Goal: Task Accomplishment & Management: Manage account settings

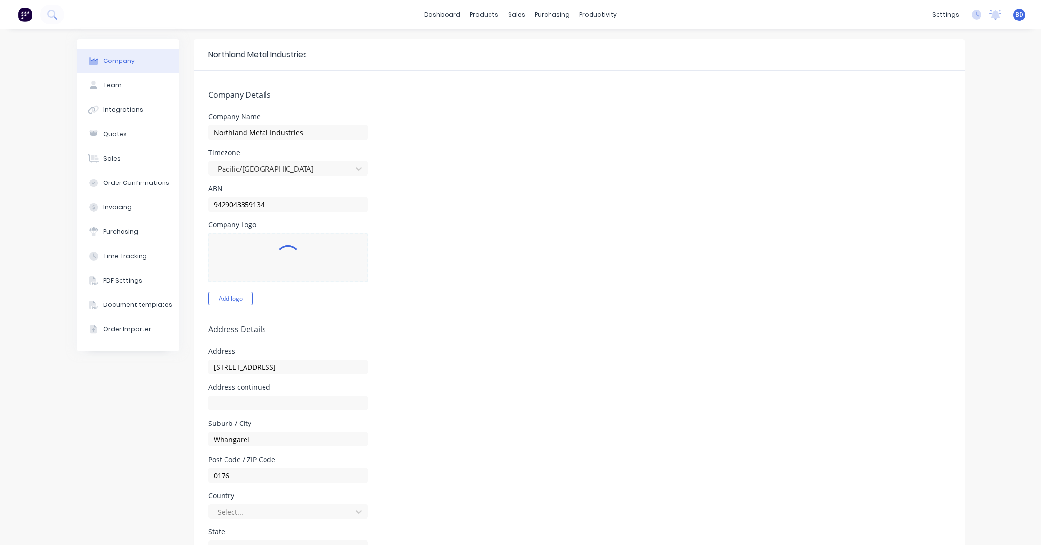
select select "NZ"
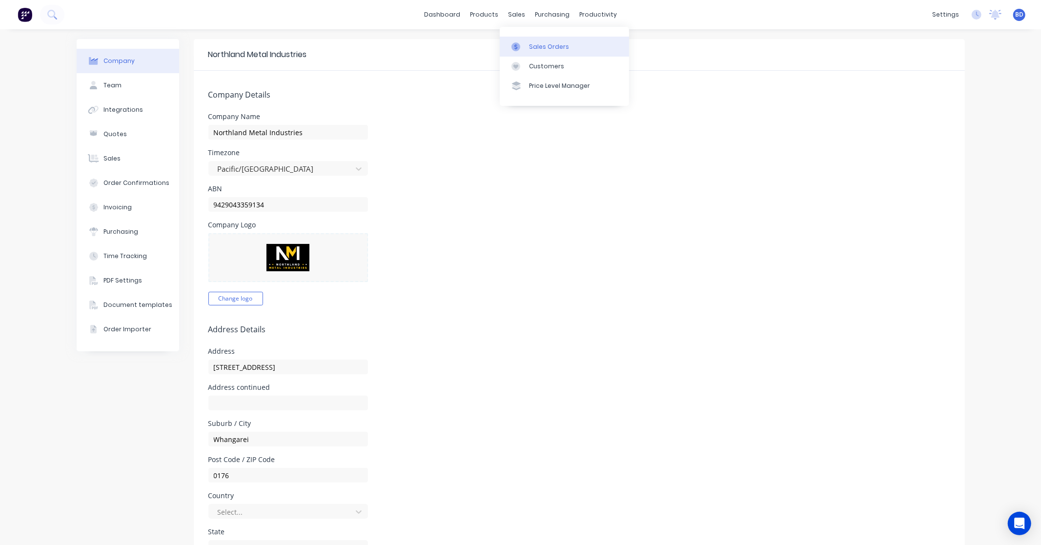
click at [534, 41] on link "Sales Orders" at bounding box center [564, 47] width 129 height 20
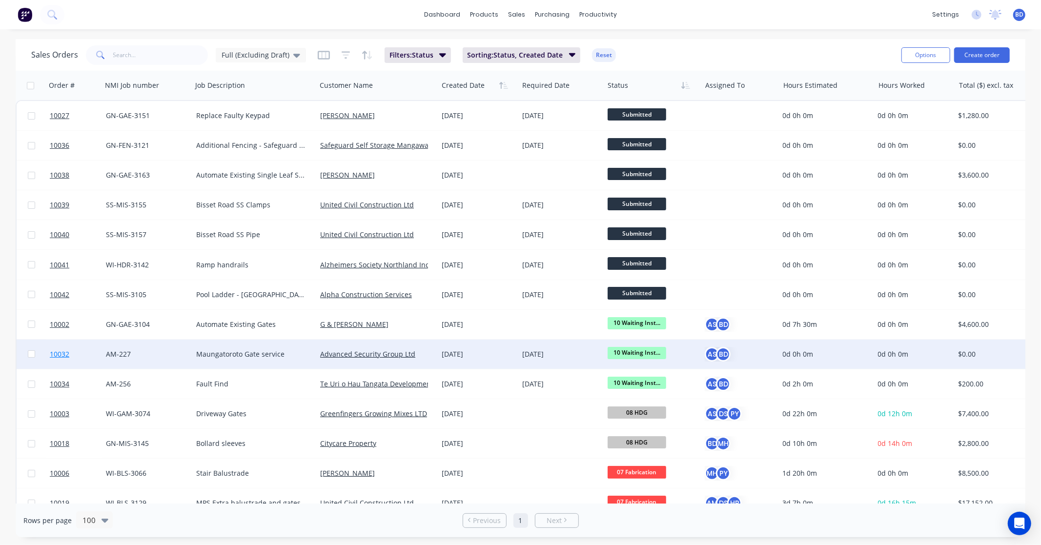
click at [66, 352] on span "10032" at bounding box center [60, 354] width 20 height 10
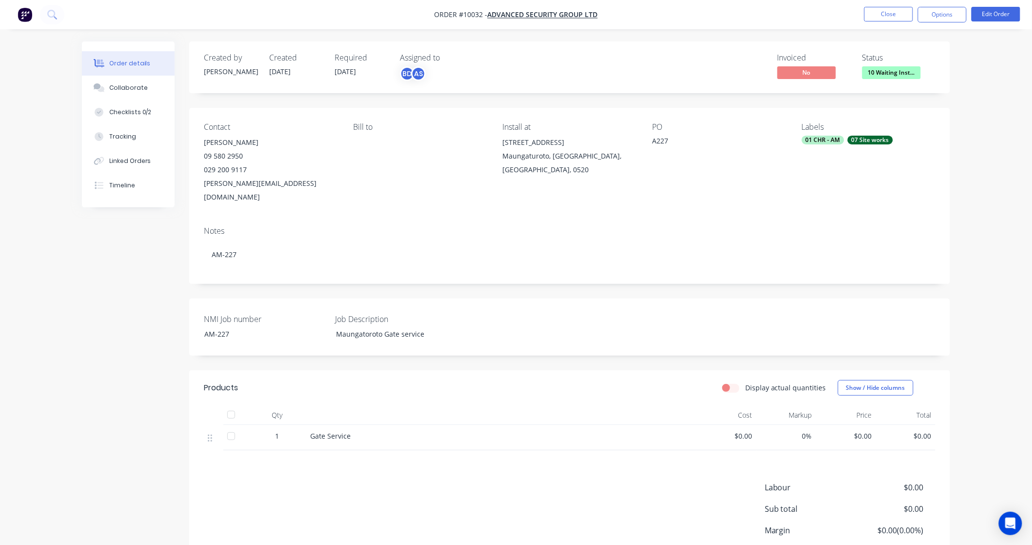
click at [356, 71] on span "[DATE]" at bounding box center [345, 71] width 21 height 9
click at [1010, 15] on button "Edit Order" at bounding box center [996, 14] width 49 height 15
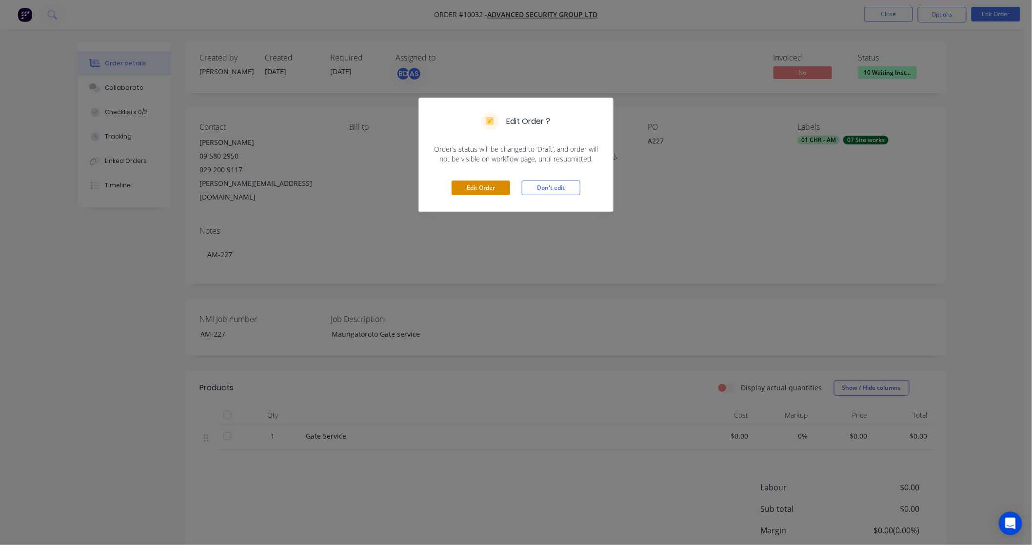
click at [471, 188] on button "Edit Order" at bounding box center [481, 188] width 59 height 15
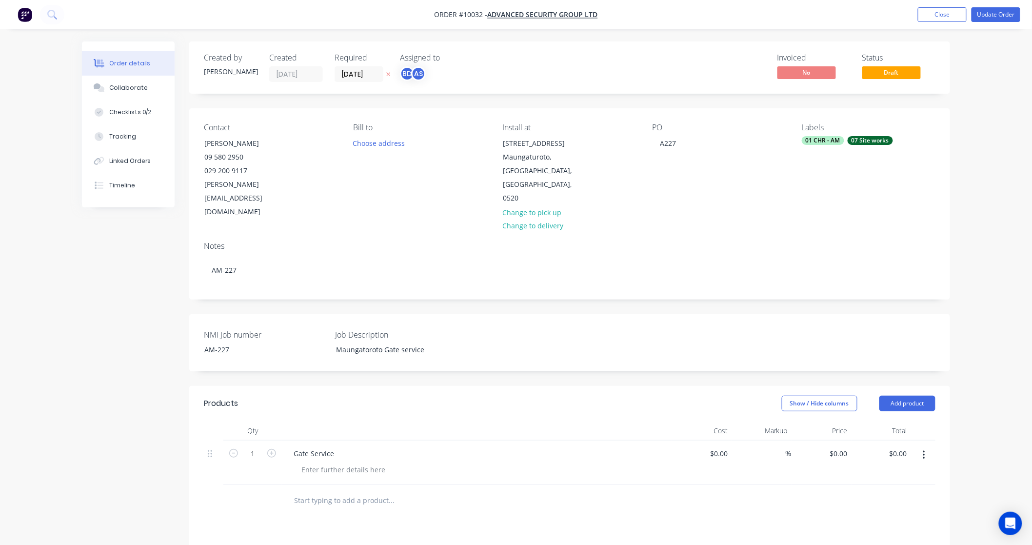
click at [389, 76] on icon at bounding box center [388, 74] width 4 height 6
click at [356, 76] on input at bounding box center [361, 74] width 53 height 15
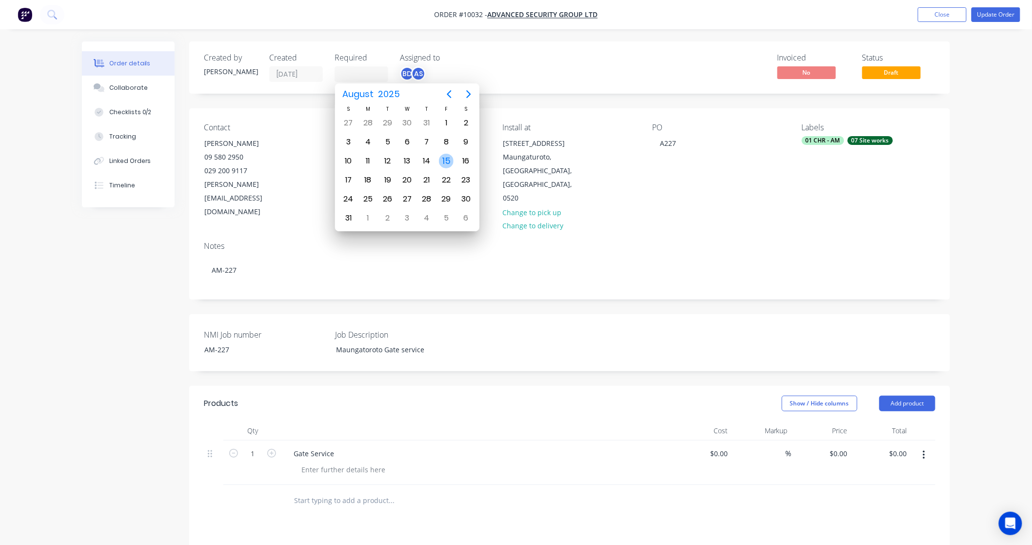
click at [448, 158] on div "15" at bounding box center [446, 161] width 15 height 15
type input "[DATE]"
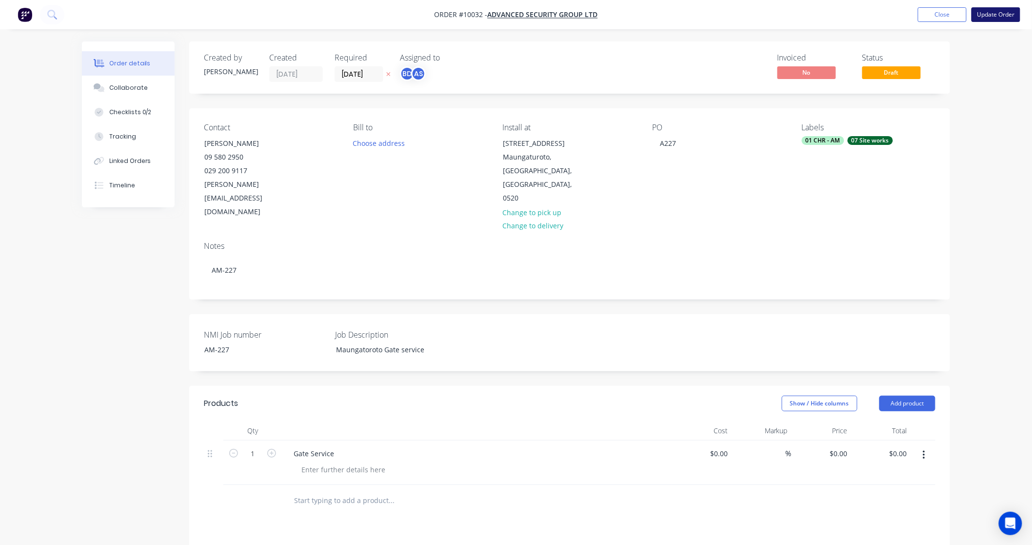
click at [1015, 13] on button "Update Order" at bounding box center [996, 14] width 49 height 15
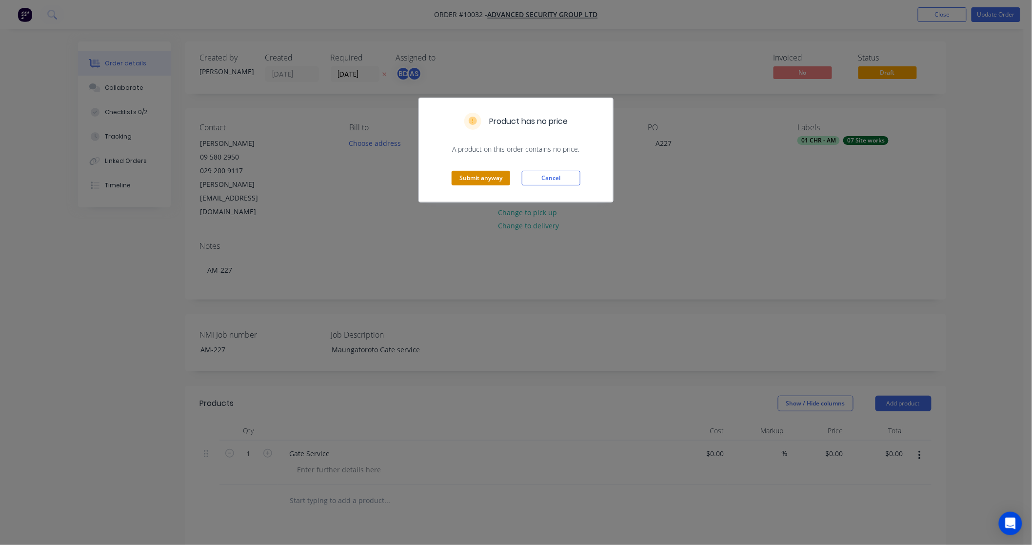
click at [480, 176] on button "Submit anyway" at bounding box center [481, 178] width 59 height 15
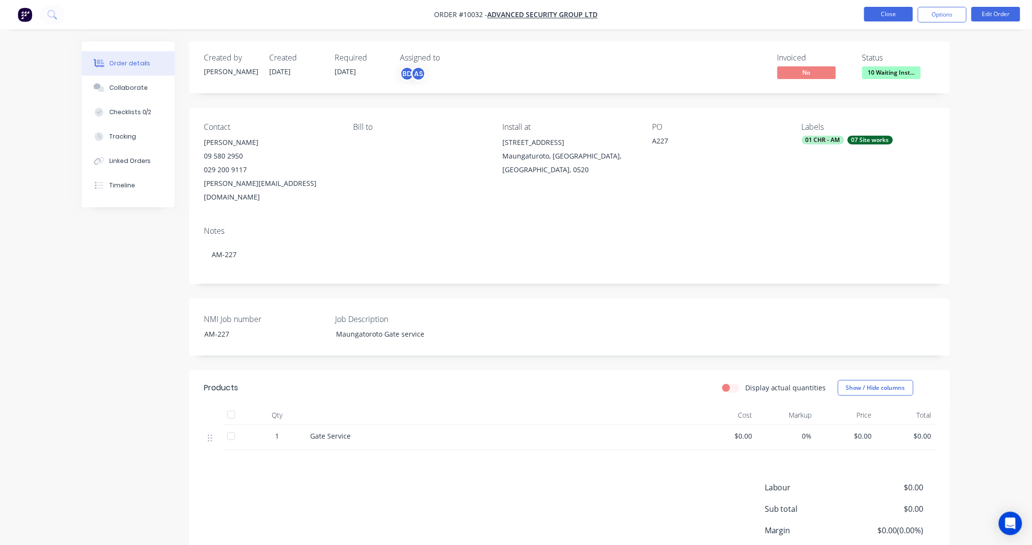
click at [882, 16] on button "Close" at bounding box center [889, 14] width 49 height 15
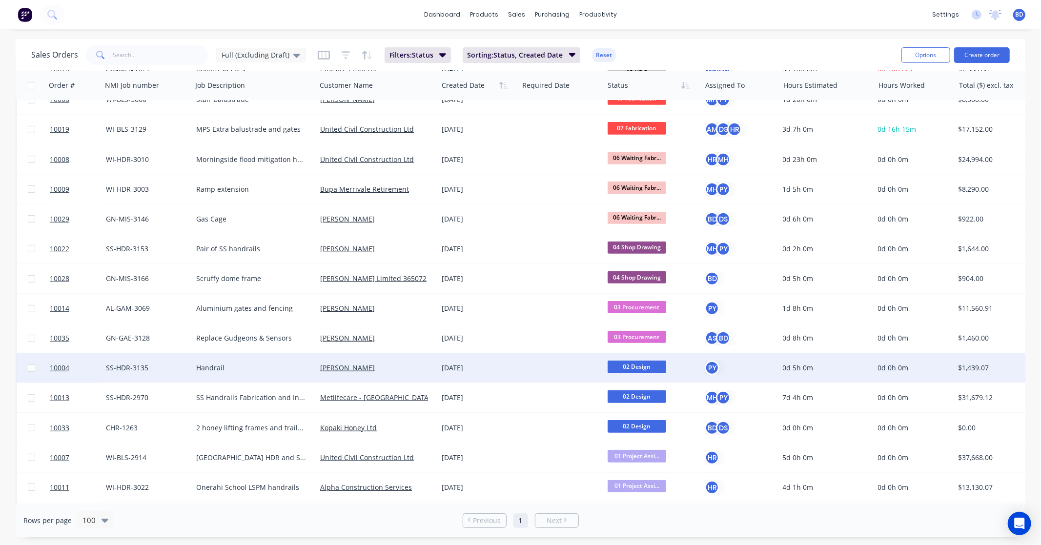
scroll to position [379, 0]
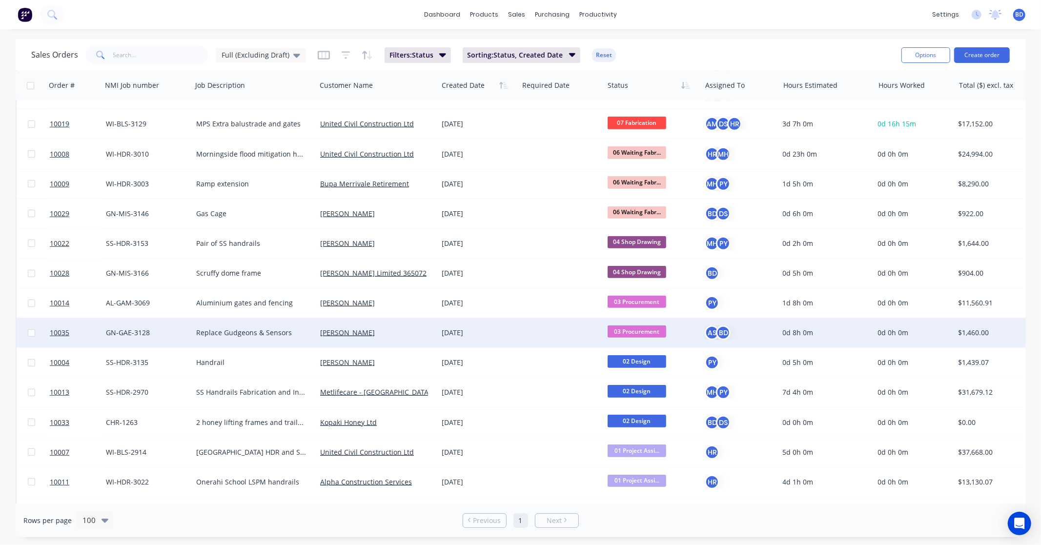
click at [655, 333] on span "03 Procurement" at bounding box center [636, 331] width 59 height 12
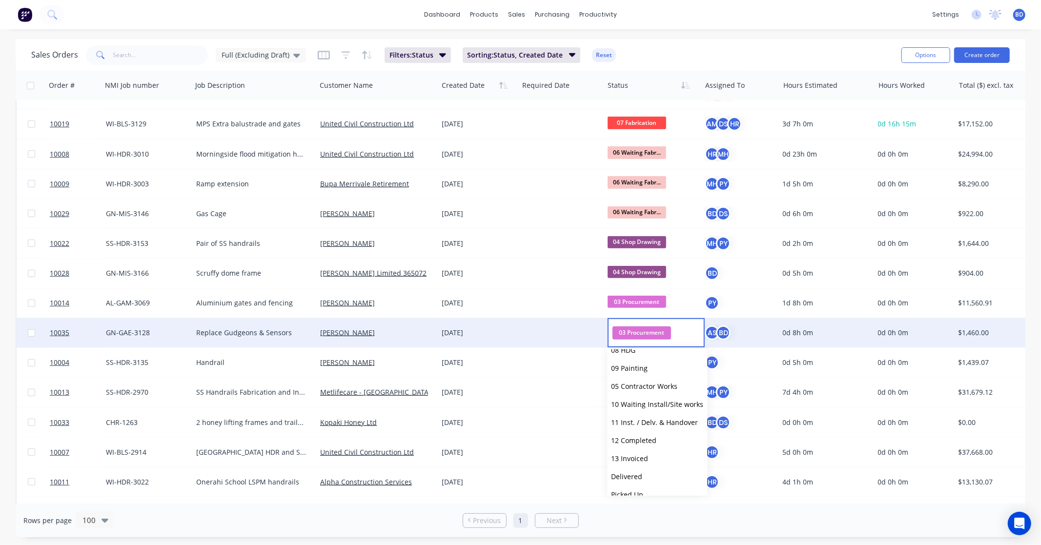
scroll to position [150, 0]
click at [663, 393] on span "10 Waiting Install/Site works" at bounding box center [657, 392] width 92 height 9
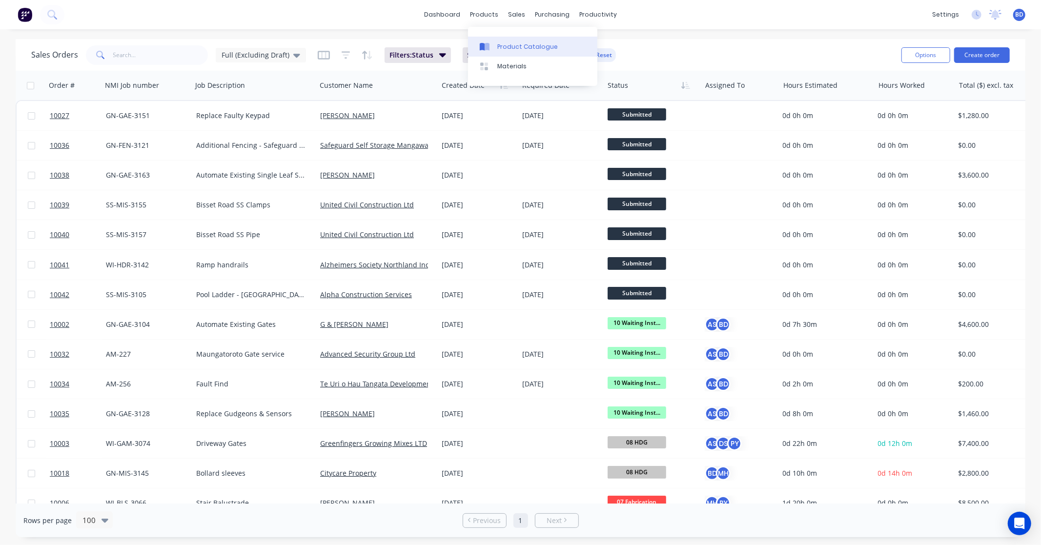
click at [502, 47] on div "Product Catalogue" at bounding box center [527, 46] width 61 height 9
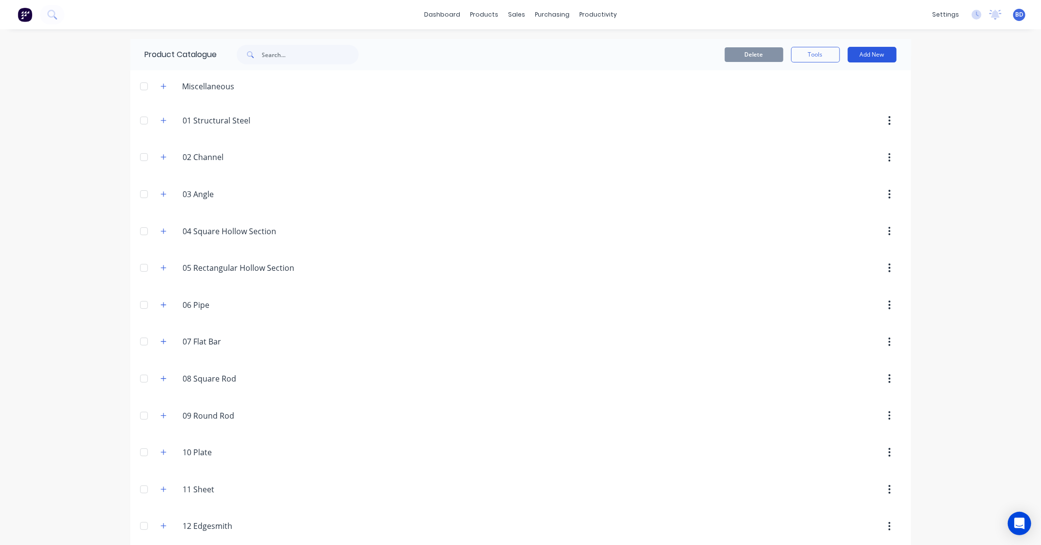
click at [879, 60] on button "Add New" at bounding box center [872, 55] width 49 height 16
click at [838, 95] on div "Product" at bounding box center [849, 99] width 75 height 14
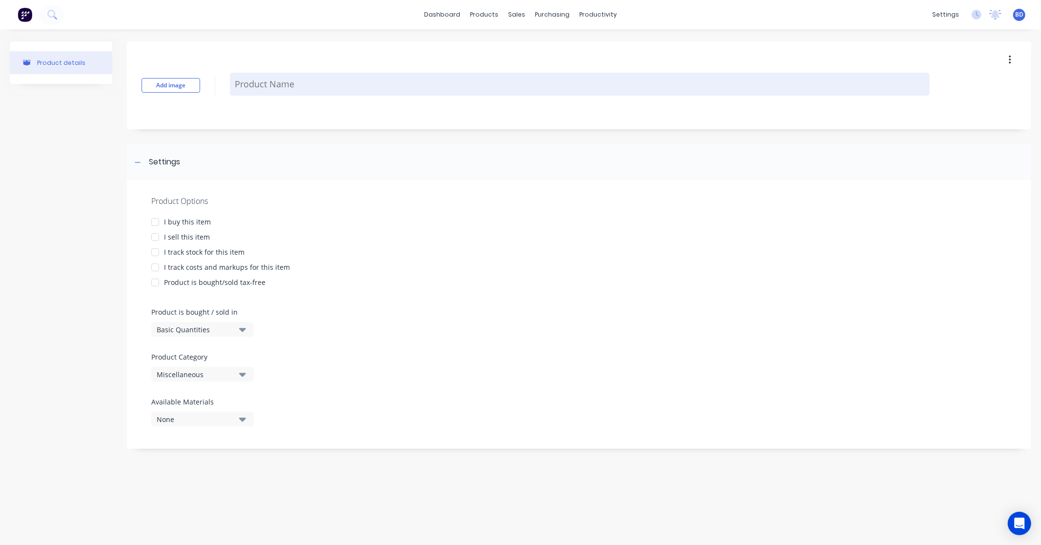
click at [291, 81] on textarea at bounding box center [580, 84] width 700 height 23
paste textarea "R-LX-05X050-HF-ZF"
type textarea "x"
type textarea "R-LX-05X050-HF-ZF"
type textarea "x"
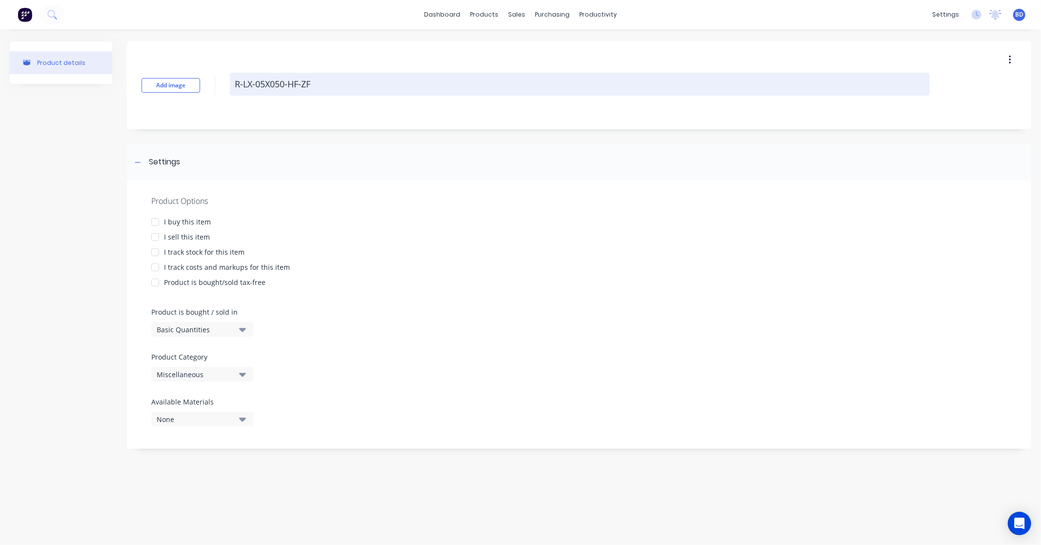
type textarea "R-LX-05X050-HF-Z"
type textarea "x"
type textarea "R-LX-05X050-HF-"
type textarea "x"
type textarea "R-LX-05X050-HF"
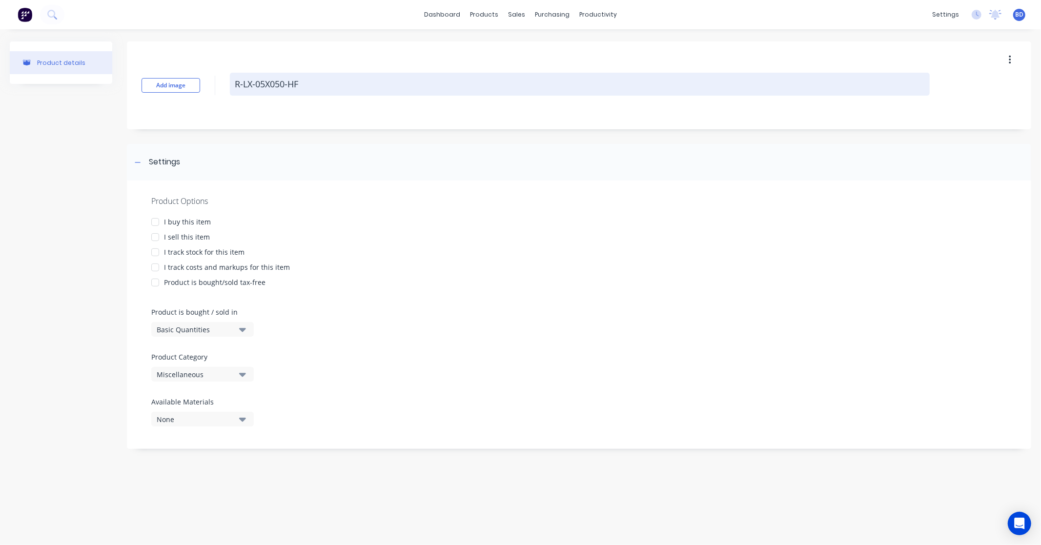
type textarea "x"
type textarea "R-LX-05X050-H"
type textarea "x"
type textarea "R-LX-05X050-"
type textarea "x"
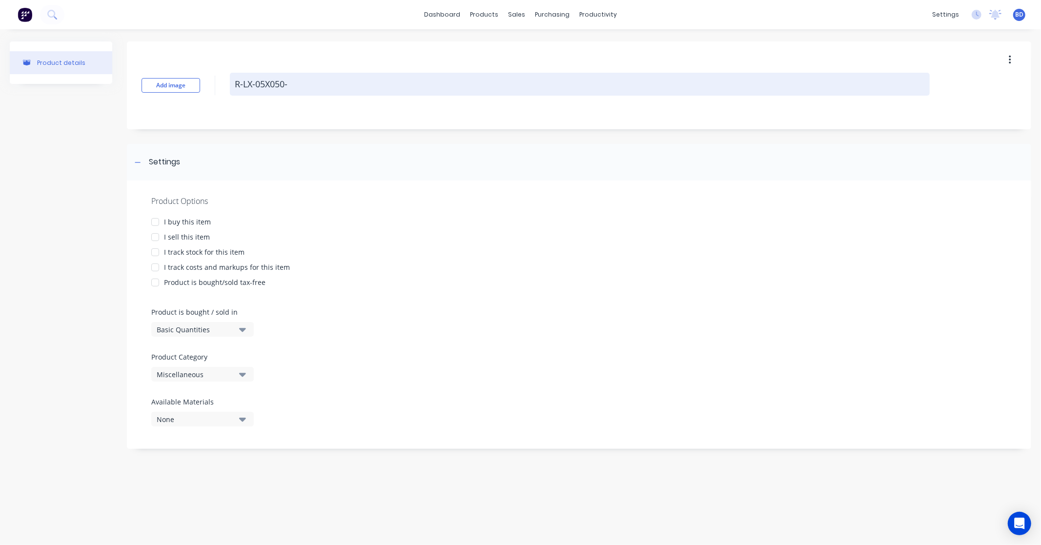
type textarea "R-LX-05X050"
type textarea "x"
type textarea "R-LX-05X05"
type textarea "x"
type textarea "R-LX-05X0"
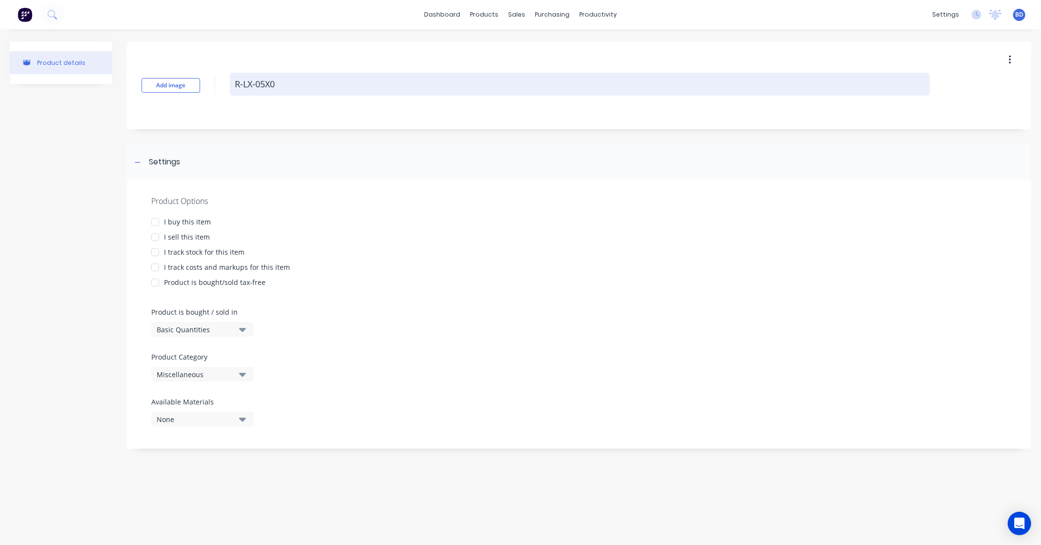
type textarea "x"
type textarea "R-LX-05X"
type textarea "x"
type textarea "R-LX-05"
type textarea "x"
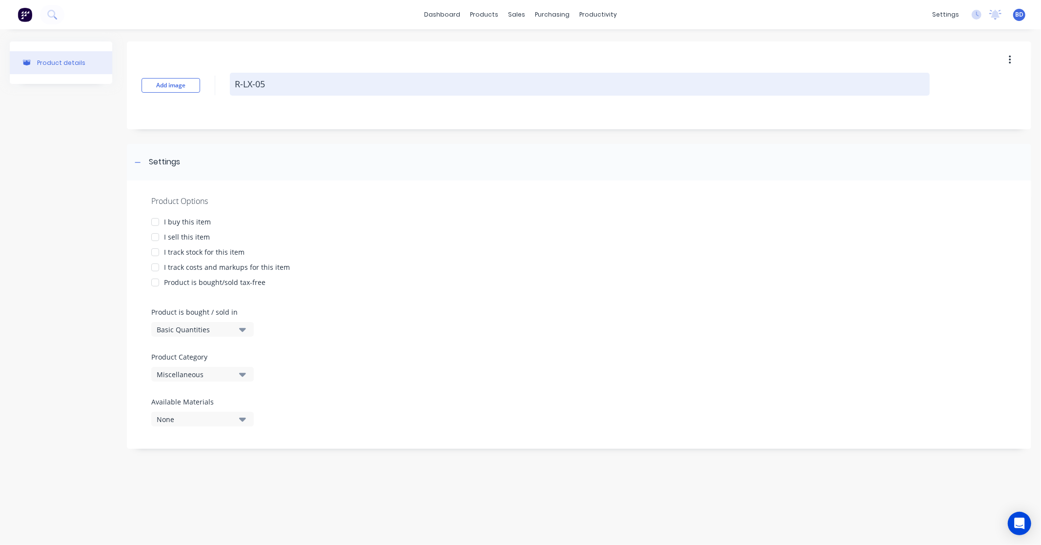
type textarea "R-LX-0"
type textarea "x"
type textarea "R-LX-"
type textarea "x"
type textarea "R-LX"
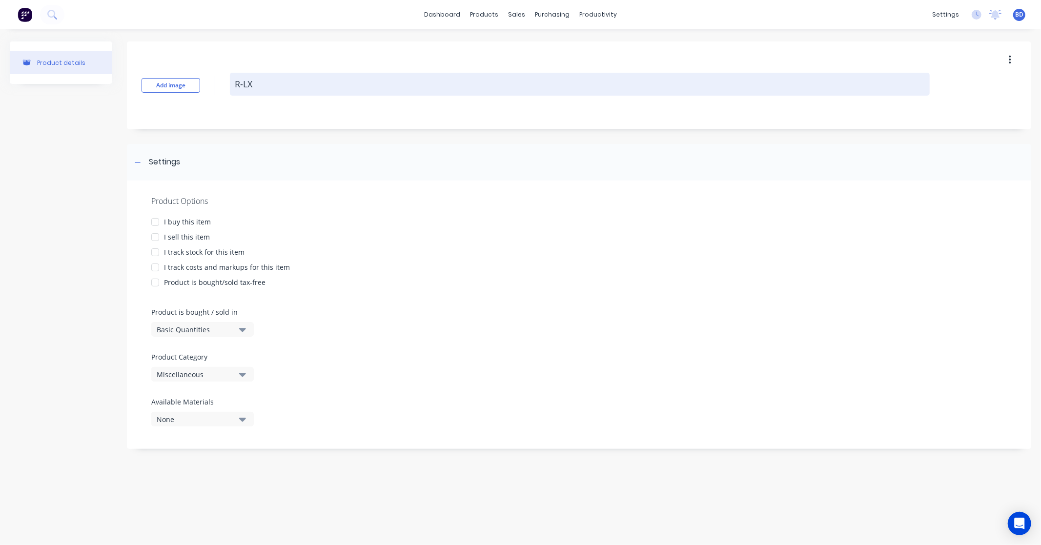
type textarea "x"
type textarea "[PERSON_NAME]"
type textarea "x"
type textarea "R-"
type textarea "x"
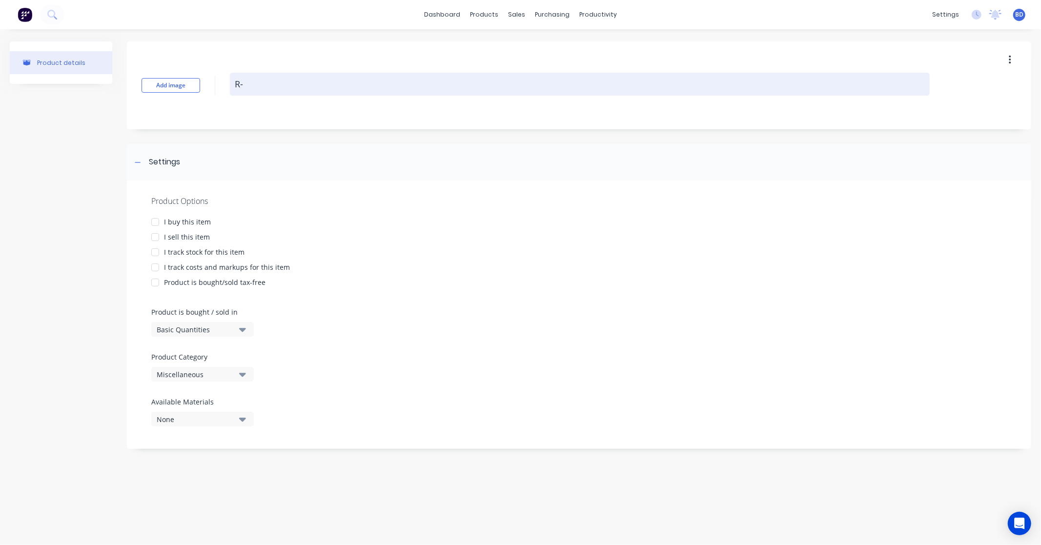
type textarea "R"
type textarea "x"
type textarea "R"
type textarea "x"
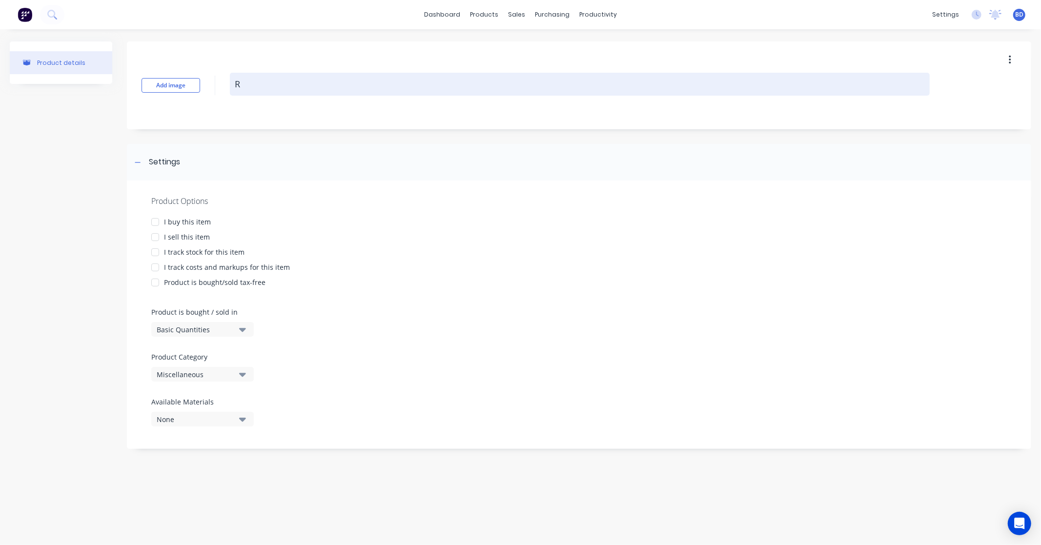
type textarea "Ra"
type textarea "x"
type textarea "Raw"
type textarea "x"
type textarea "[PERSON_NAME]"
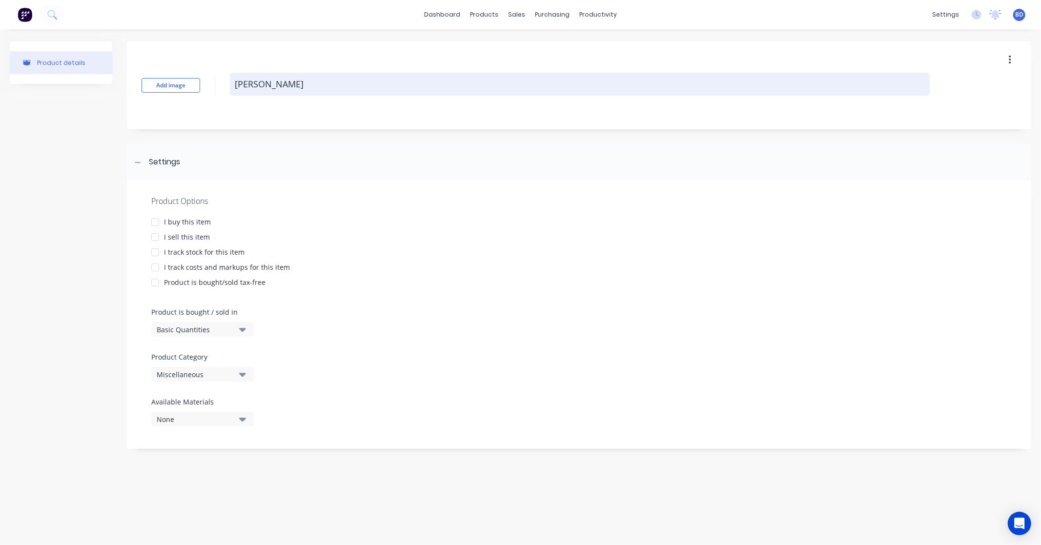
type textarea "x"
type textarea "[PERSON_NAME]"
type textarea "x"
type textarea "[PERSON_NAME] P"
type textarea "x"
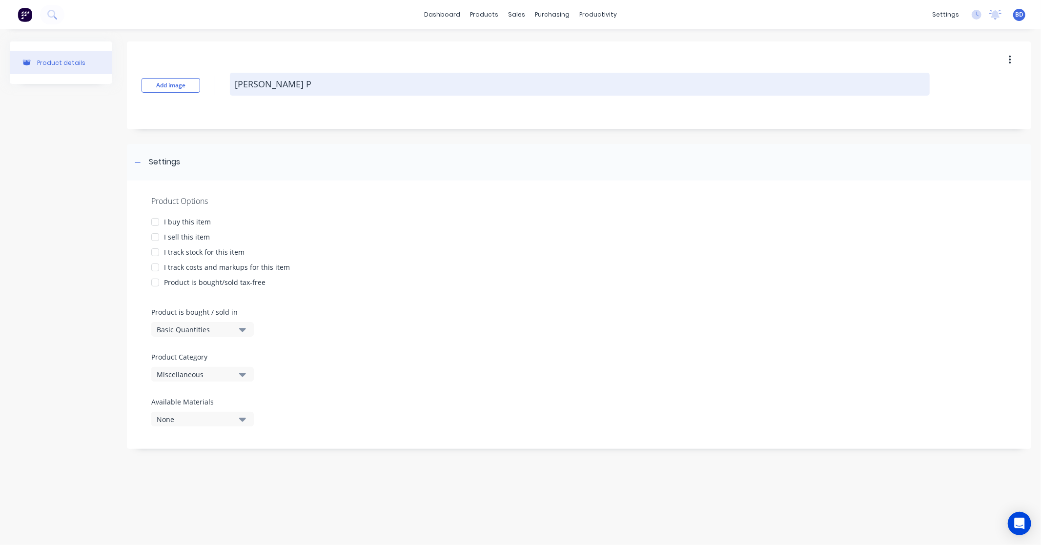
type textarea "[PERSON_NAME]"
type textarea "x"
type textarea "[PERSON_NAME] Plu"
type textarea "x"
type textarea "[PERSON_NAME] Plug"
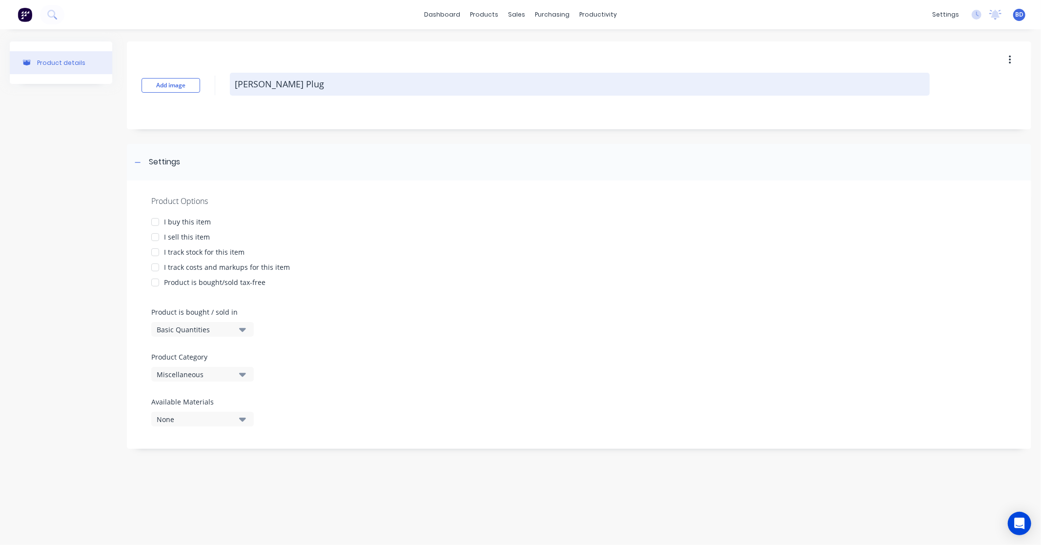
type textarea "x"
type textarea "[PERSON_NAME] Plugh"
type textarea "x"
type textarea "[PERSON_NAME] Plug"
type textarea "x"
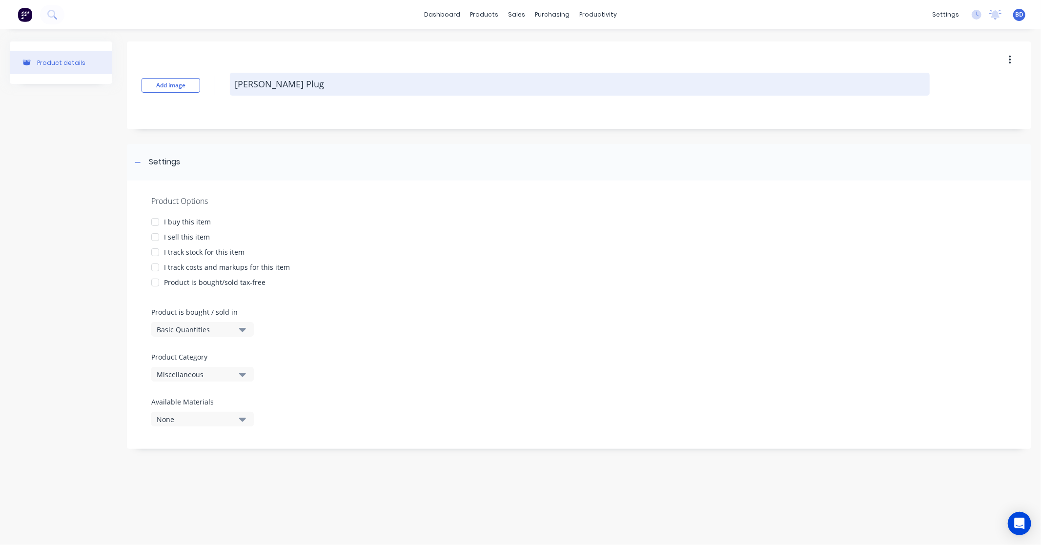
type textarea "[PERSON_NAME] Plug"
type textarea "x"
type textarea "[PERSON_NAME] Plug B"
type textarea "x"
type textarea "[PERSON_NAME] Plug Bo"
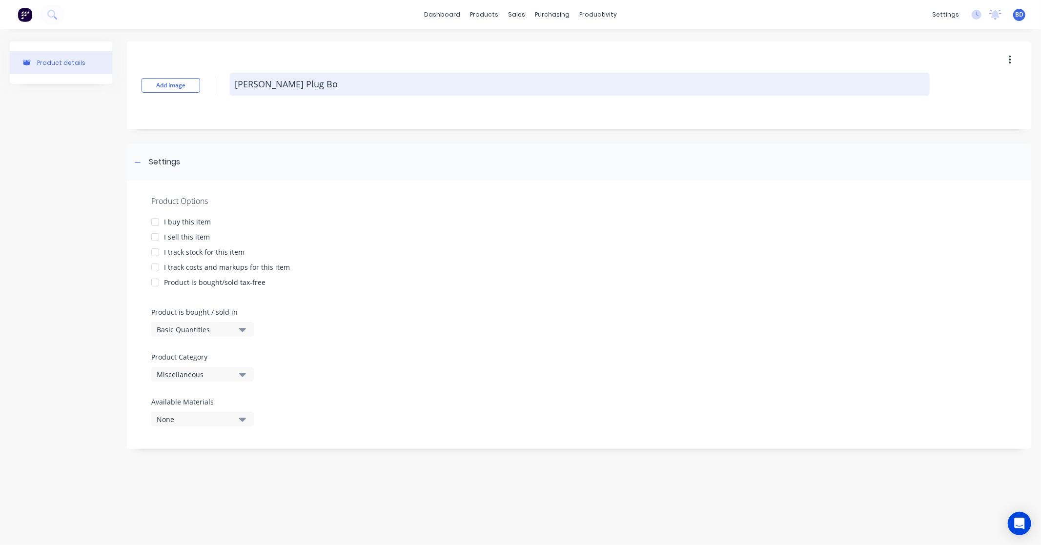
type textarea "x"
type textarea "[PERSON_NAME] Plug Bol"
type textarea "x"
type textarea "[PERSON_NAME] Plug Bolt"
type textarea "x"
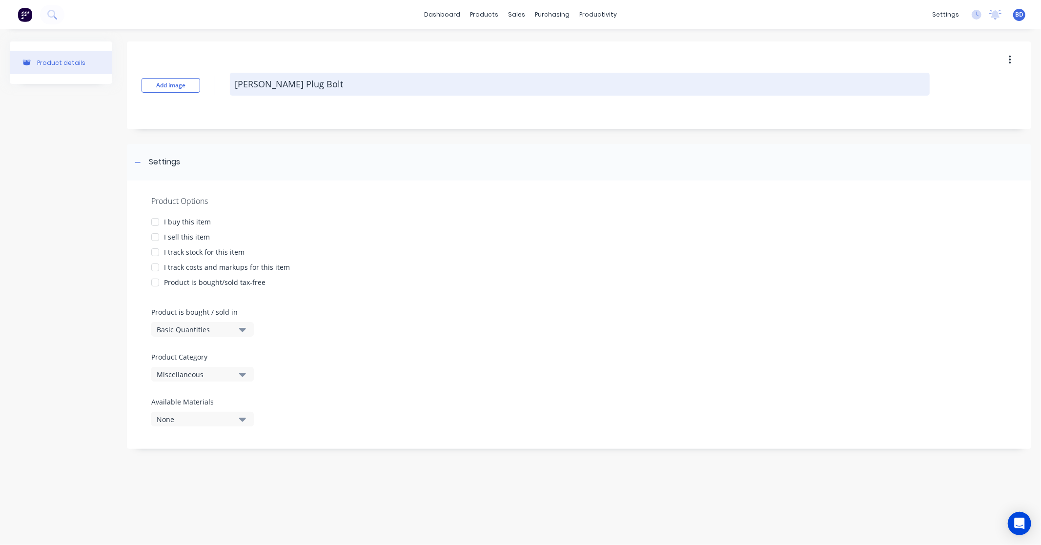
type textarea "[PERSON_NAME] Plug Bolts"
type textarea "x"
type textarea "[PERSON_NAME] Plug Bolt"
type textarea "x"
type textarea "[PERSON_NAME] Plug Bol"
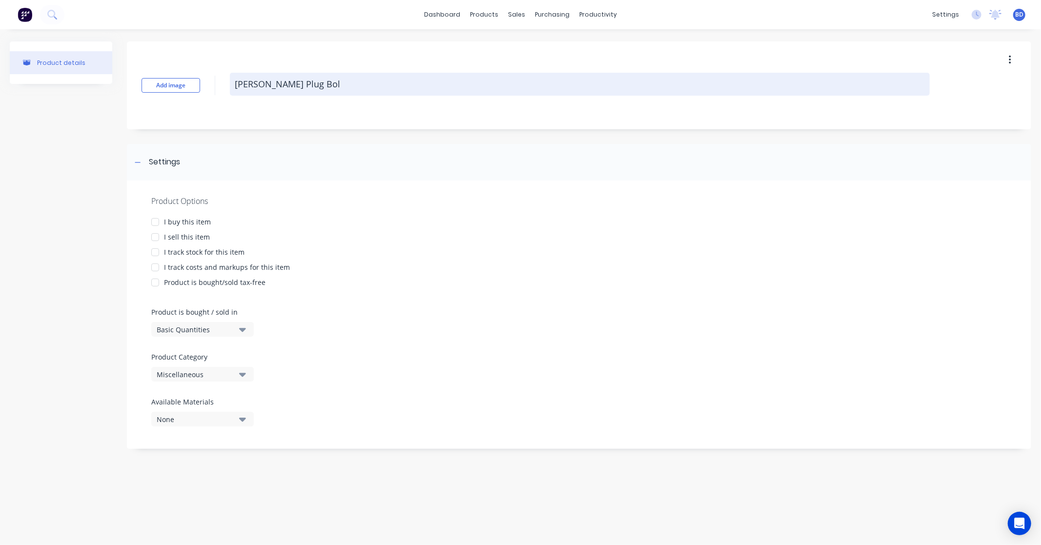
type textarea "x"
type textarea "[PERSON_NAME] Plug Bo"
type textarea "x"
type textarea "[PERSON_NAME] Plug B"
type textarea "x"
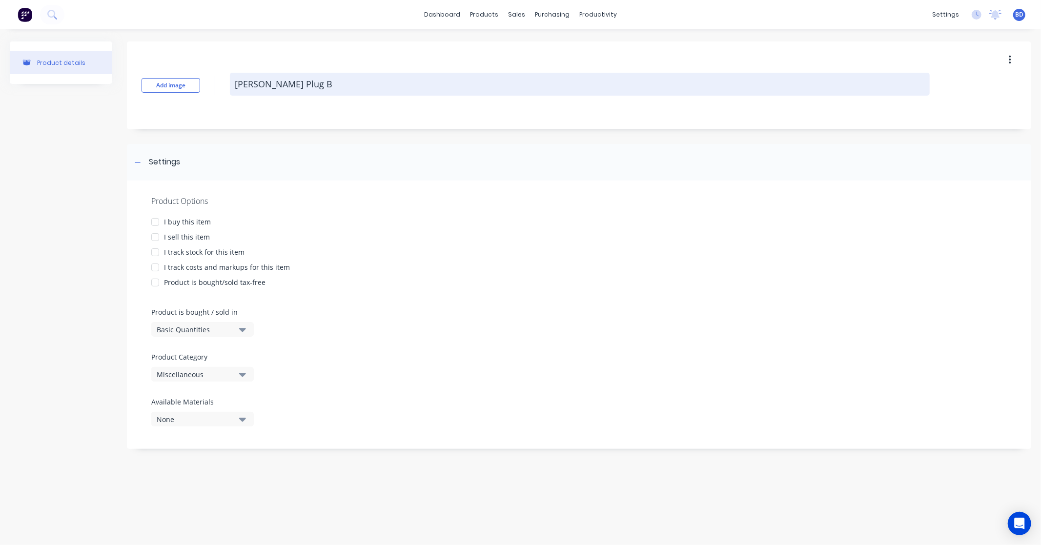
type textarea "[PERSON_NAME] Plug"
type textarea "x"
type textarea "[PERSON_NAME] Plug S"
type textarea "x"
type textarea "[PERSON_NAME] Plug Sc"
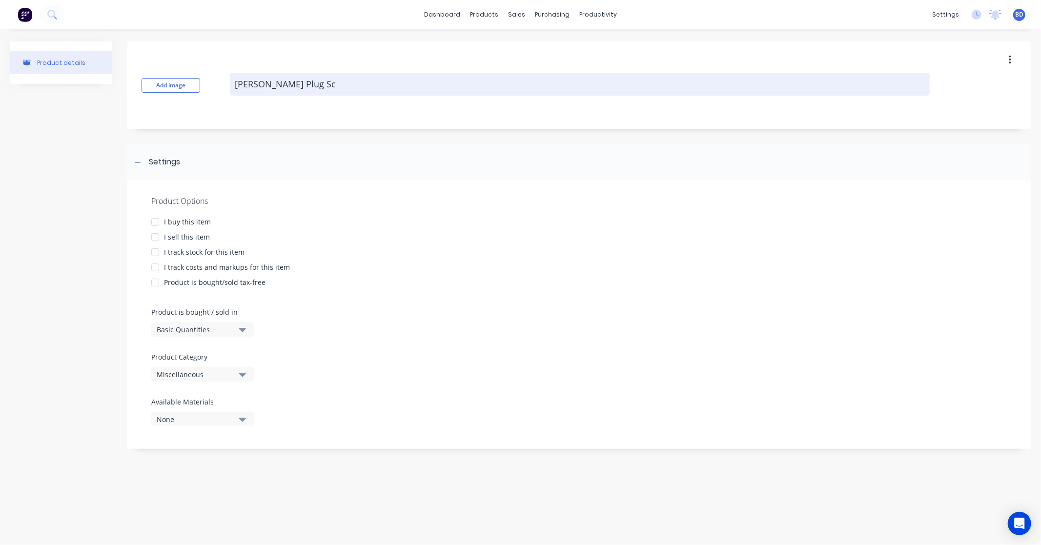
type textarea "x"
type textarea "[PERSON_NAME] Plug Scr"
type textarea "x"
type textarea "[PERSON_NAME] Plug Scre"
type textarea "x"
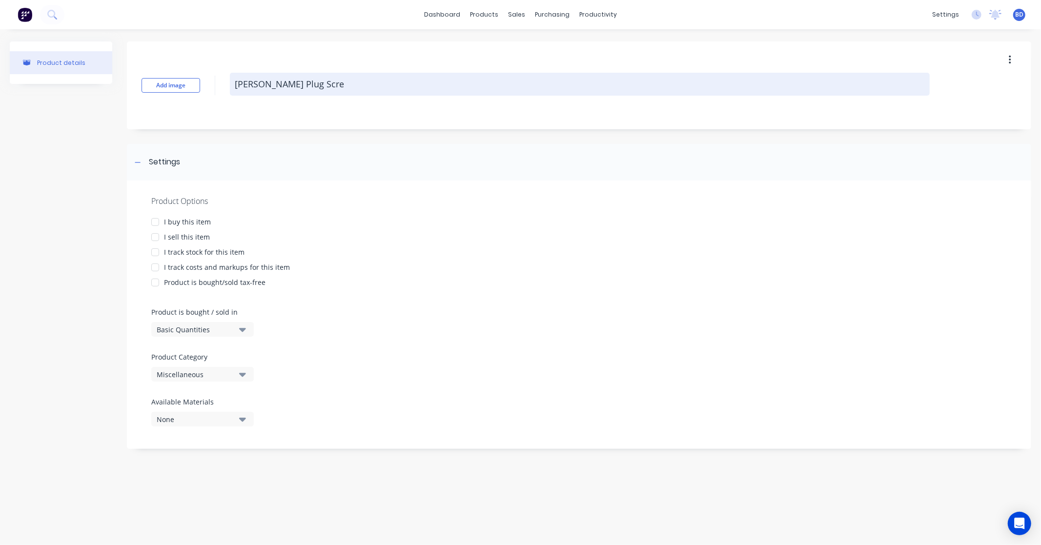
type textarea "[PERSON_NAME] Plug Screw"
type textarea "x"
type textarea "[PERSON_NAME] Plug Screws"
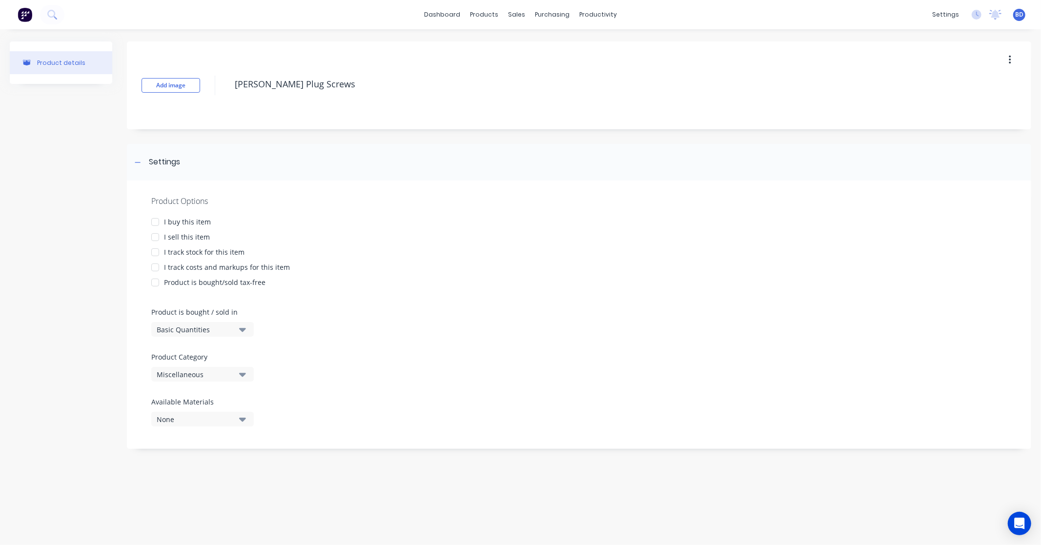
click at [155, 223] on div at bounding box center [155, 222] width 20 height 20
click at [155, 237] on div at bounding box center [155, 237] width 20 height 20
click at [158, 267] on div at bounding box center [155, 268] width 20 height 20
type textarea "x"
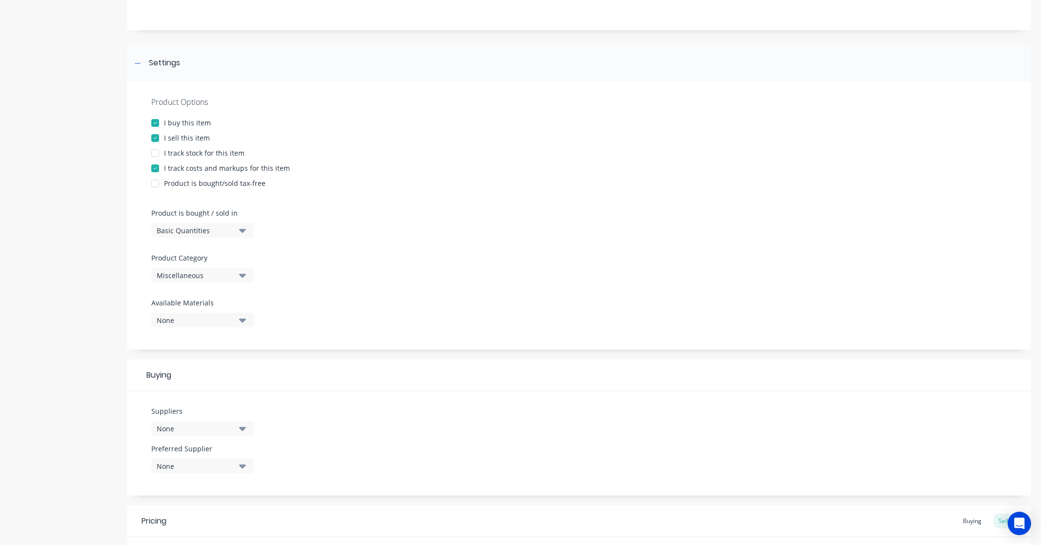
scroll to position [162, 0]
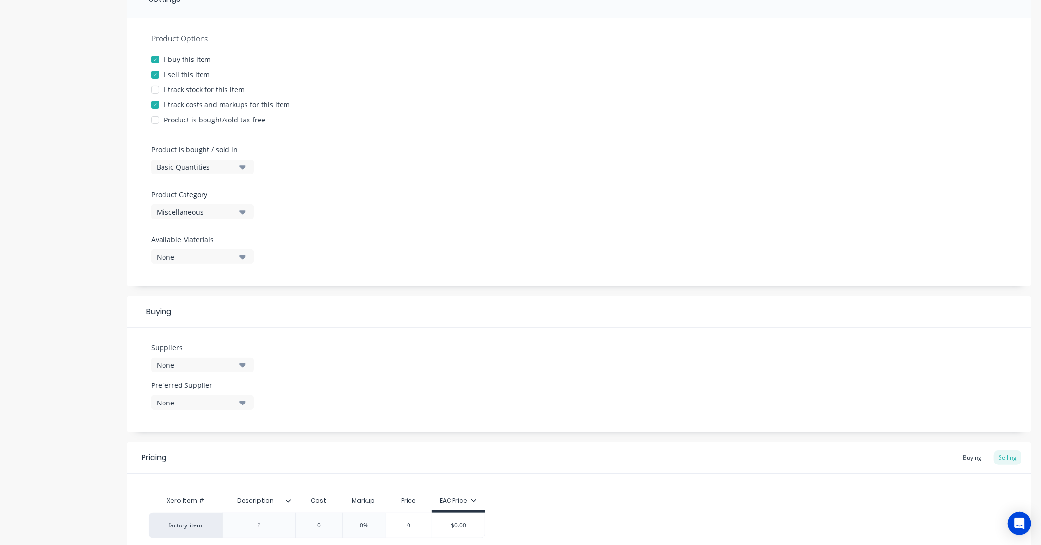
type textarea "[PERSON_NAME] Plug Screws"
type textarea "x"
type textarea "[PERSON_NAME] Plug Screws"
type textarea "x"
click at [242, 169] on icon "button" at bounding box center [242, 167] width 7 height 4
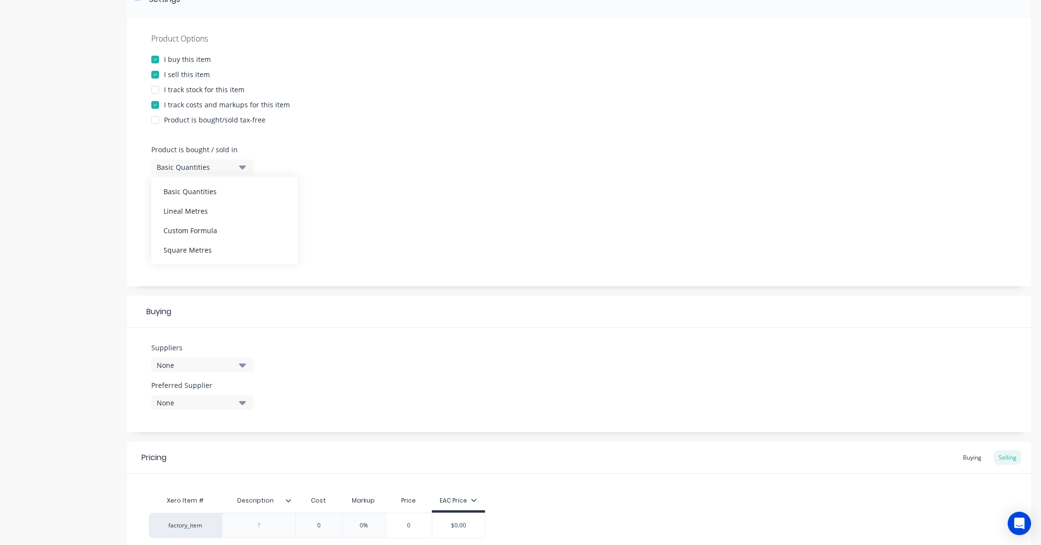
click at [355, 158] on div "Product Options I buy this item I sell this item I track stock for this item I …" at bounding box center [579, 152] width 904 height 268
click at [243, 255] on icon "button" at bounding box center [242, 256] width 7 height 11
click at [309, 226] on div "Product Options I buy this item I sell this item I track stock for this item I …" at bounding box center [579, 152] width 904 height 268
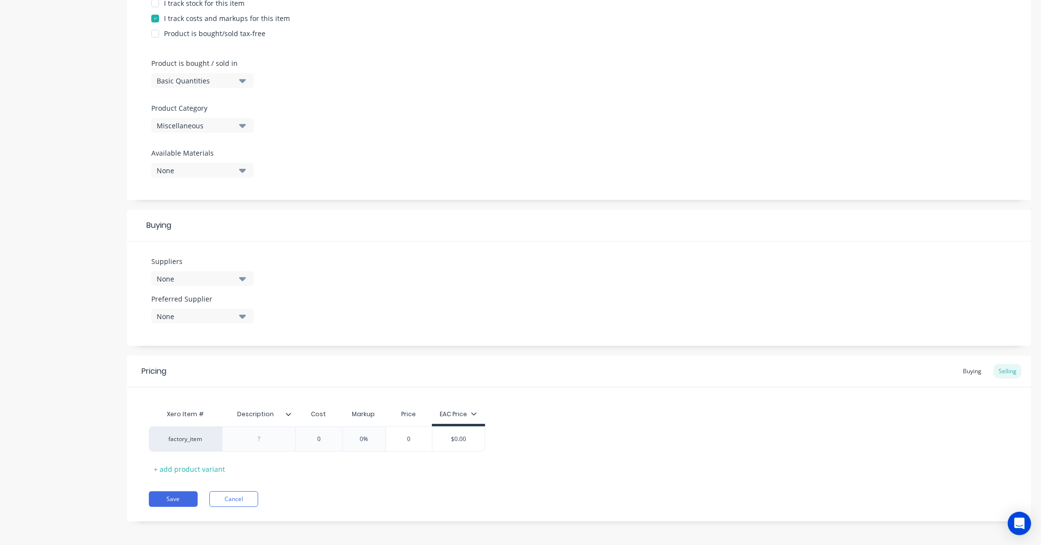
scroll to position [252, 0]
click at [242, 279] on icon "button" at bounding box center [242, 275] width 7 height 11
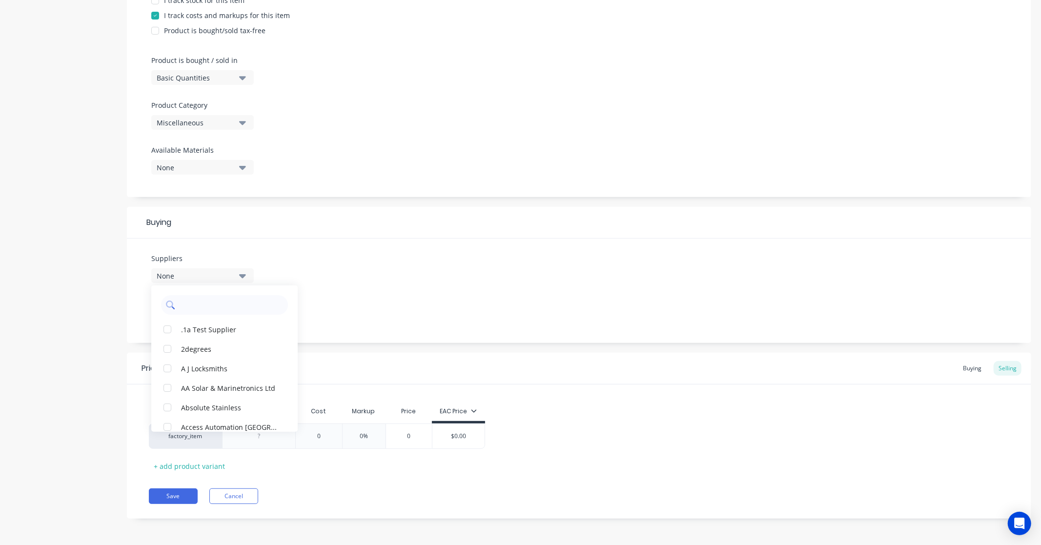
click at [227, 302] on input "text" at bounding box center [231, 305] width 103 height 20
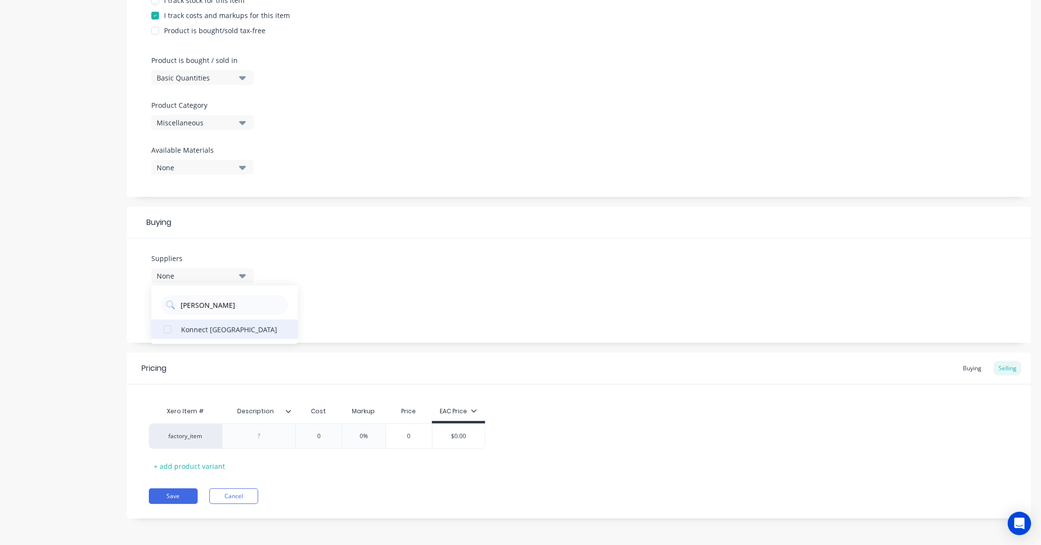
type input "[PERSON_NAME]"
click at [215, 335] on button "Konnect [GEOGRAPHIC_DATA]" at bounding box center [224, 330] width 146 height 20
click at [369, 301] on div "Suppliers 1 suppliers selected [PERSON_NAME] Konnect New Zealand Preferred Supp…" at bounding box center [579, 291] width 904 height 104
click at [242, 315] on icon "button" at bounding box center [242, 313] width 7 height 11
click at [225, 371] on div "Konnect [GEOGRAPHIC_DATA]" at bounding box center [230, 367] width 98 height 10
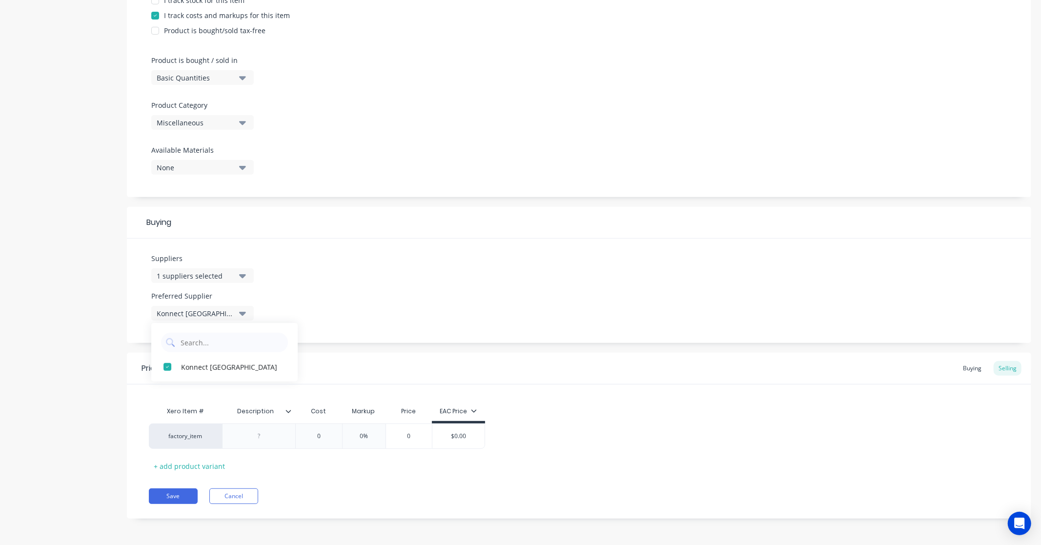
click at [389, 319] on div "Suppliers 1 suppliers selected [PERSON_NAME] Preferred Supplier Konnect [GEOGRA…" at bounding box center [579, 291] width 904 height 104
click at [257, 441] on div at bounding box center [259, 436] width 49 height 13
click at [262, 440] on div at bounding box center [259, 436] width 49 height 13
type textarea "x"
click at [260, 445] on div at bounding box center [258, 436] width 73 height 25
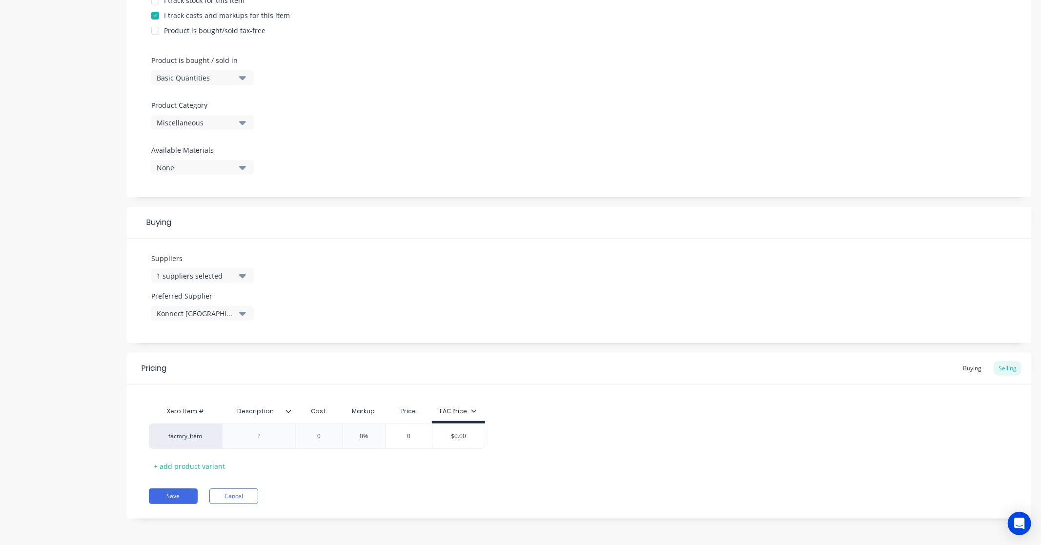
paste div
click at [300, 439] on div "R-LX-05X050-HF-ZF :" at bounding box center [266, 436] width 70 height 13
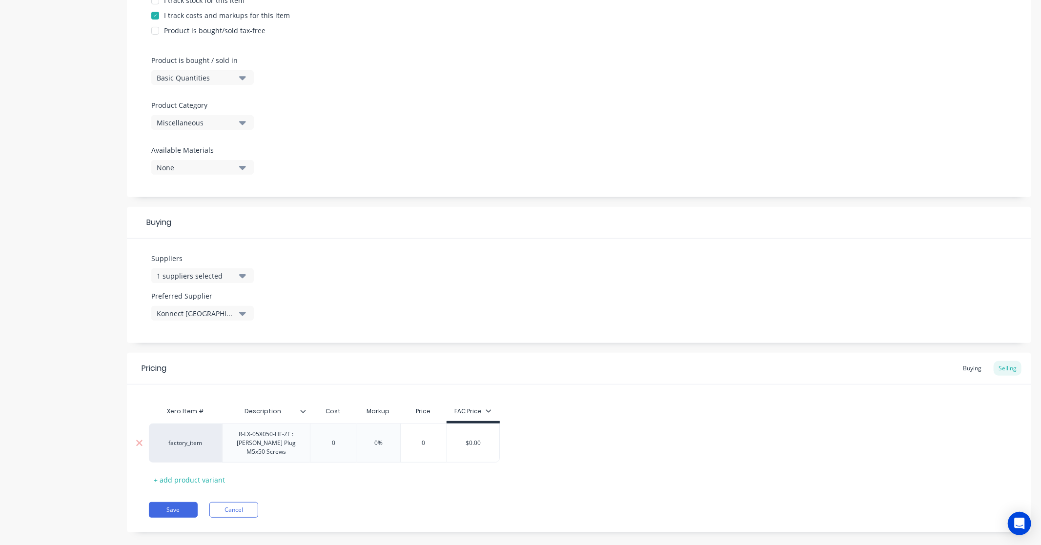
type textarea "x"
click at [332, 443] on div "factory_item R-LX-05X050-HF-ZF : [PERSON_NAME] Plug M5x50 Screws 0 0 0% 0 $0.00" at bounding box center [324, 443] width 351 height 39
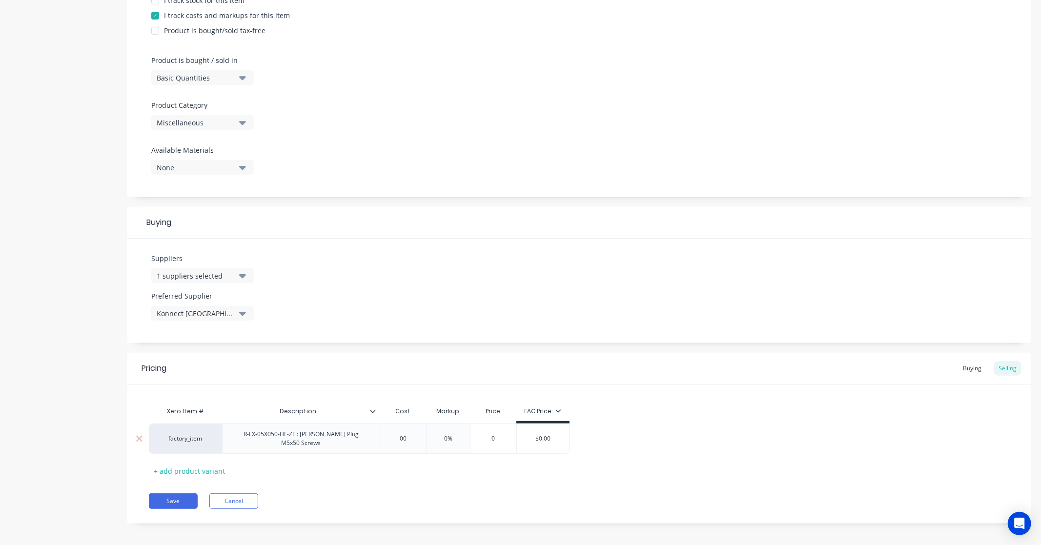
type input "0.0"
type textarea "x"
type input "0.20"
type textarea "x"
type input "0.270"
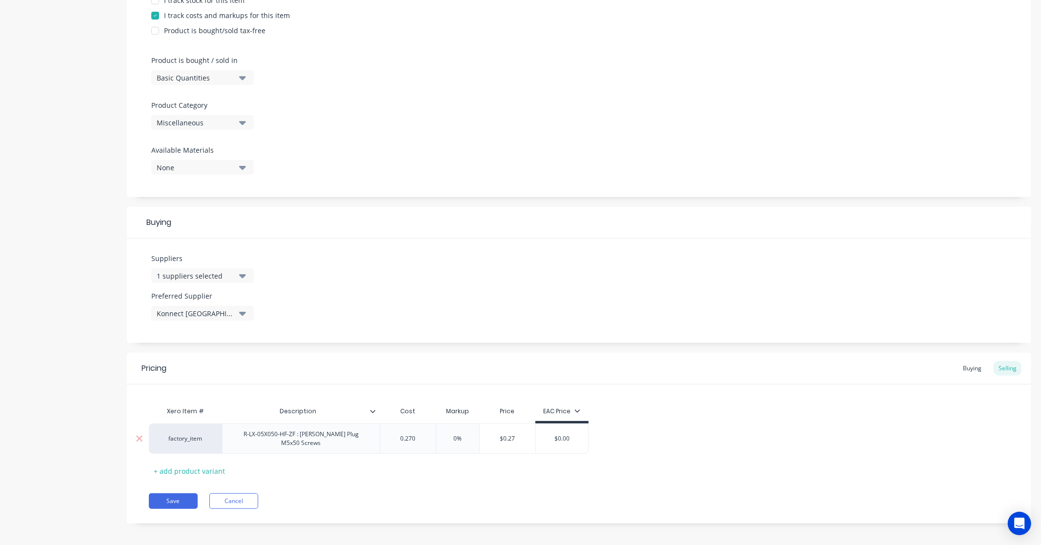
type textarea "x"
type input "0.2750"
click at [482, 475] on div "Pricing Buying Selling Xero Item # Description Cost Markup Price EAC Price fact…" at bounding box center [579, 438] width 904 height 171
click at [161, 494] on button "Save" at bounding box center [173, 501] width 49 height 16
type textarea "x"
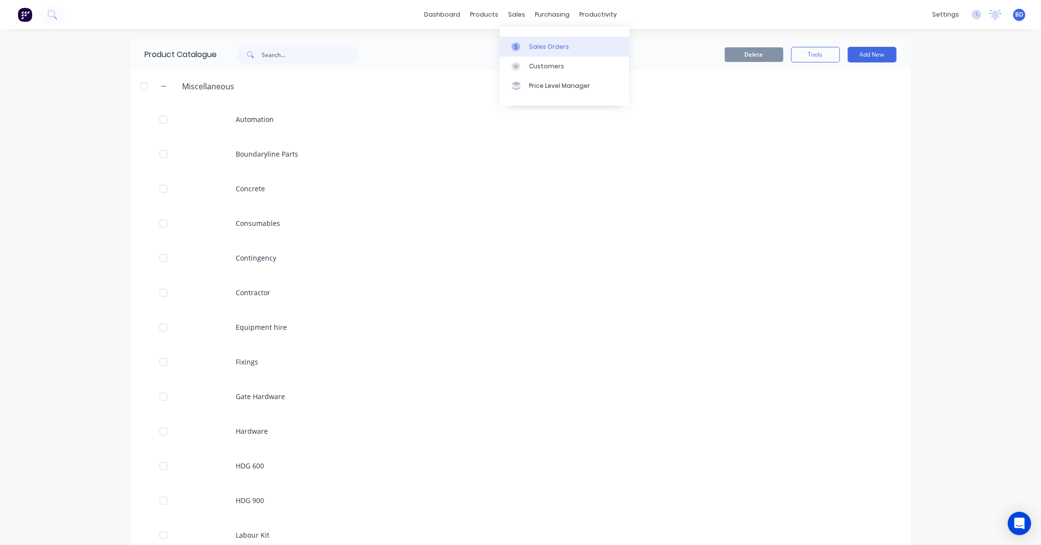
click at [542, 46] on div "Sales Orders" at bounding box center [549, 46] width 40 height 9
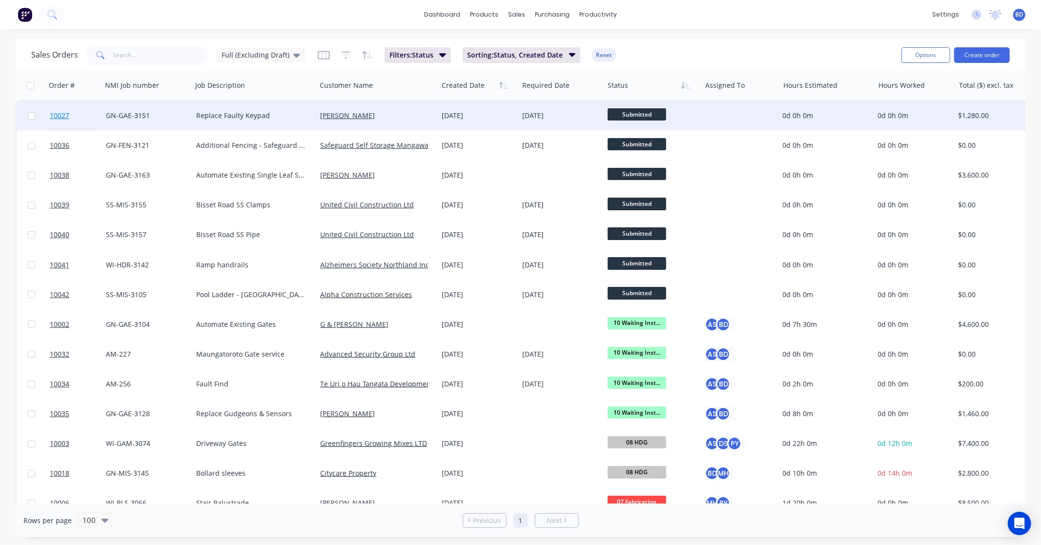
click at [60, 113] on span "10027" at bounding box center [60, 116] width 20 height 10
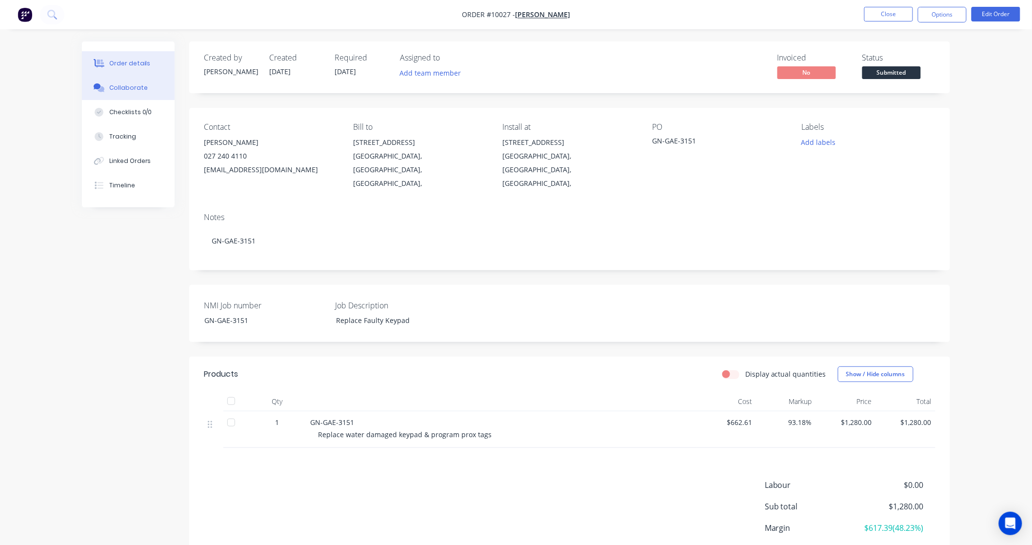
click at [125, 95] on button "Collaborate" at bounding box center [128, 88] width 93 height 24
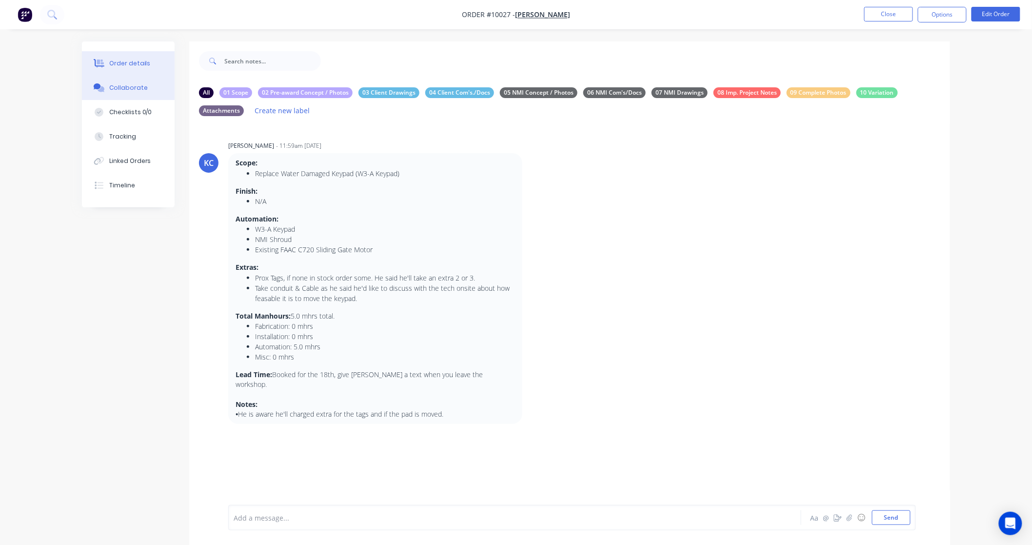
click at [133, 65] on div "Order details" at bounding box center [129, 63] width 41 height 9
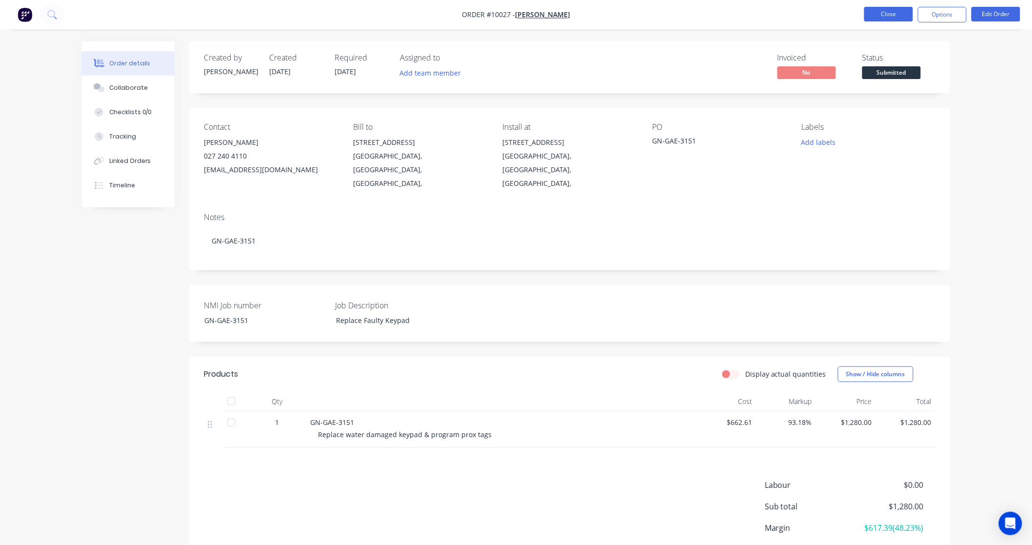
click at [896, 12] on button "Close" at bounding box center [889, 14] width 49 height 15
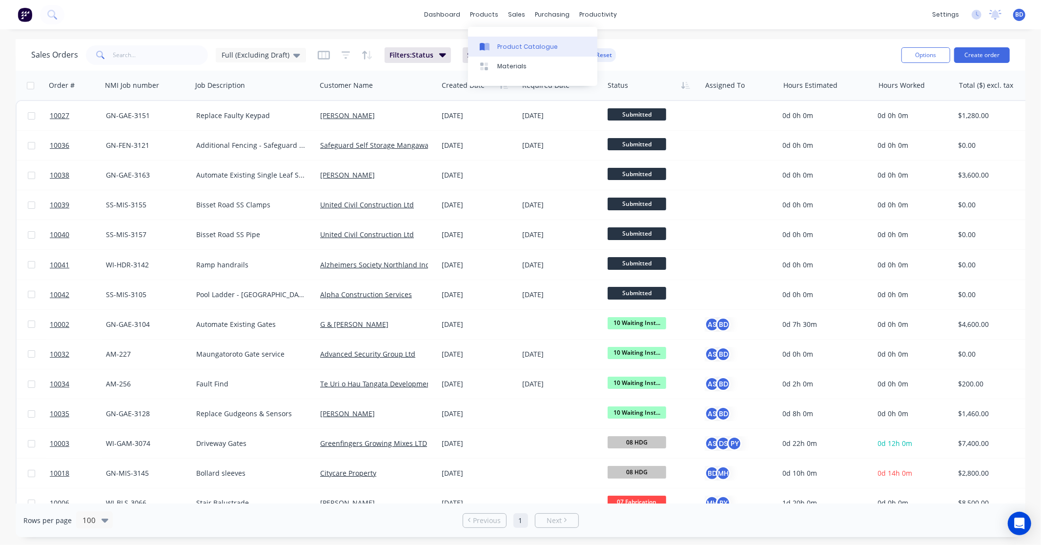
click at [503, 40] on link "Product Catalogue" at bounding box center [532, 47] width 129 height 20
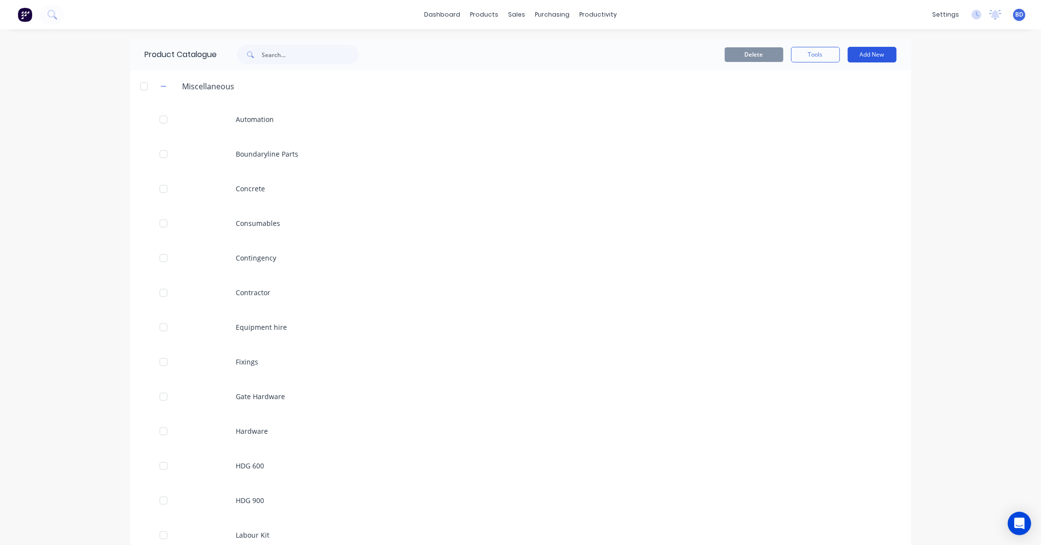
click at [882, 56] on button "Add New" at bounding box center [872, 55] width 49 height 16
click at [856, 119] on div "Product Kit" at bounding box center [849, 119] width 75 height 14
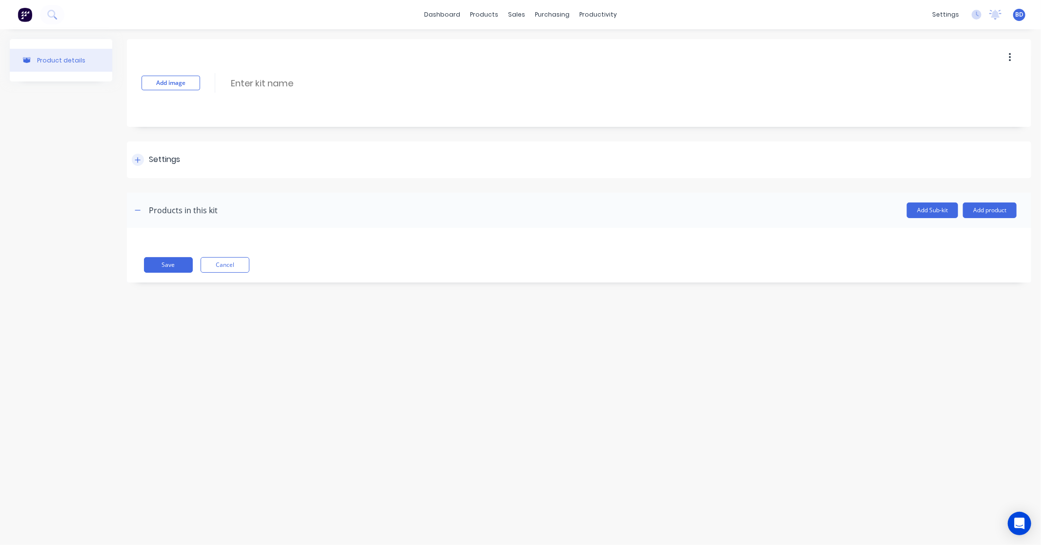
click at [138, 159] on icon at bounding box center [137, 159] width 5 height 5
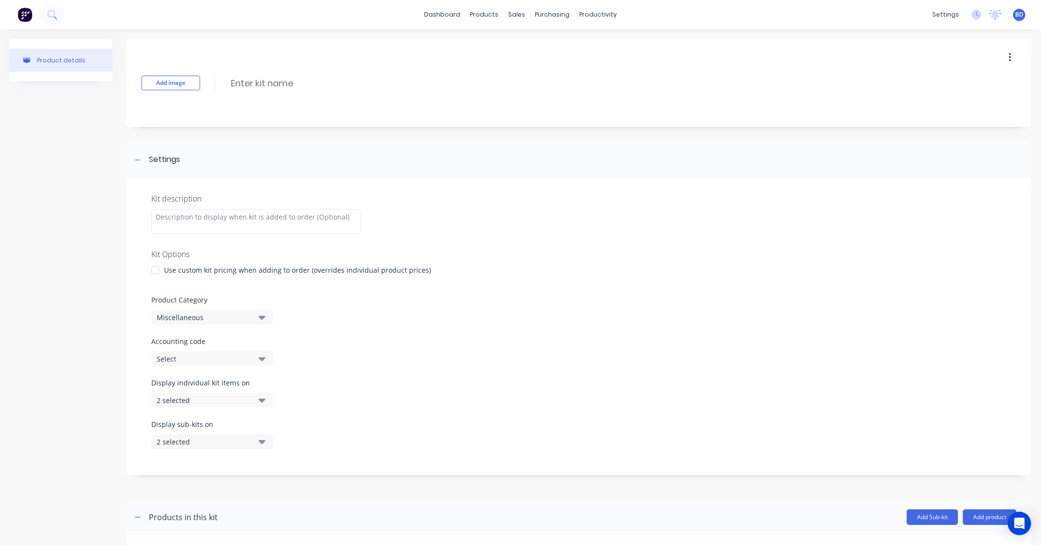
click at [245, 322] on div "Miscellaneous" at bounding box center [204, 317] width 95 height 10
click at [40, 341] on div "Product details" at bounding box center [61, 321] width 102 height 565
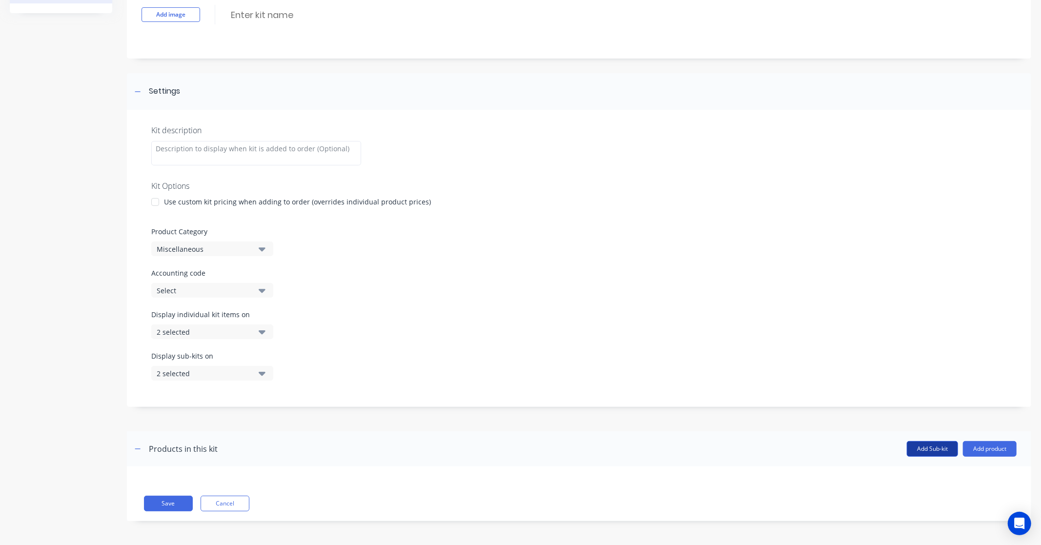
click at [934, 449] on button "Add Sub-kit" at bounding box center [932, 449] width 51 height 16
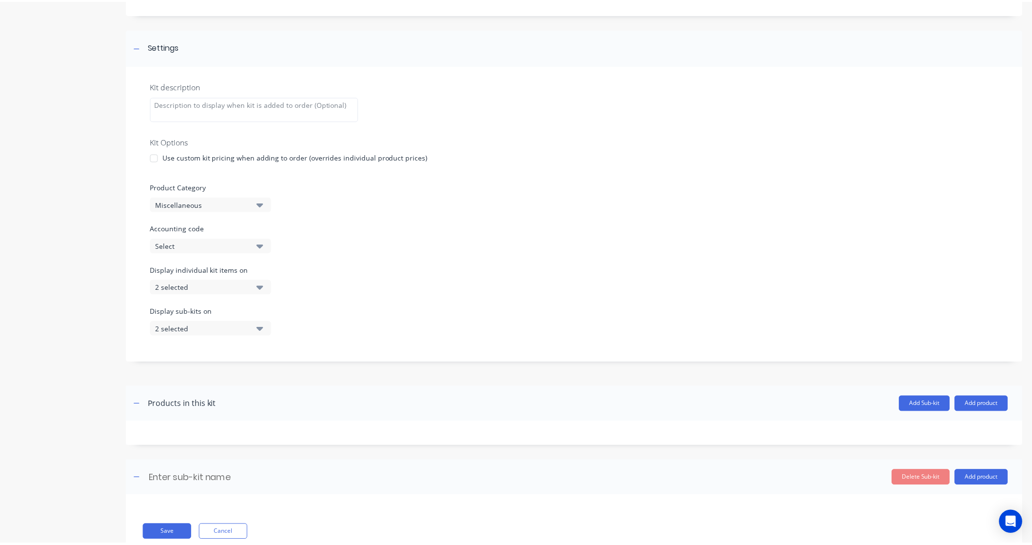
scroll to position [142, 0]
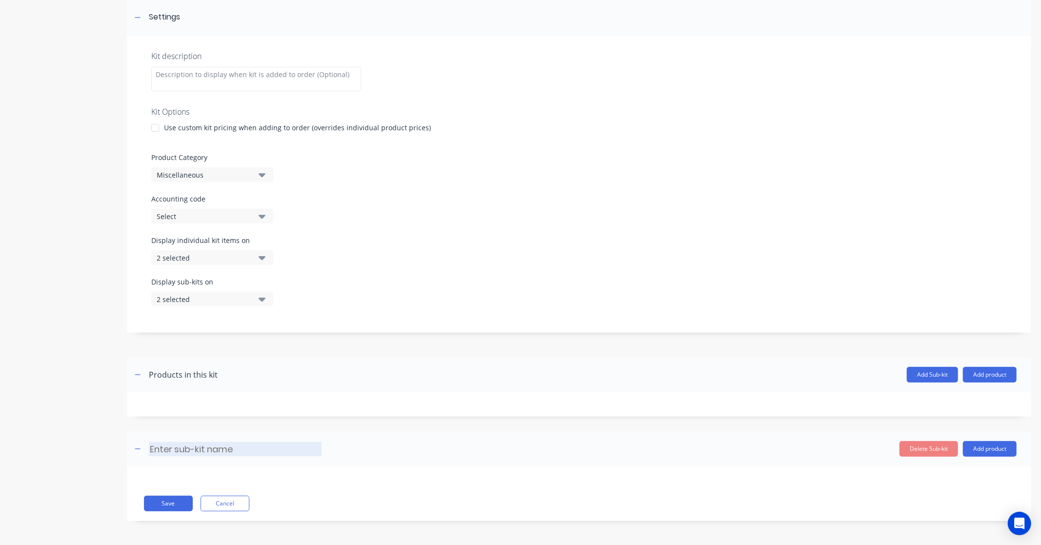
click at [212, 447] on input at bounding box center [235, 449] width 173 height 14
click at [996, 450] on button "Add product" at bounding box center [990, 449] width 54 height 16
click at [967, 477] on div "Product catalogue" at bounding box center [969, 474] width 75 height 14
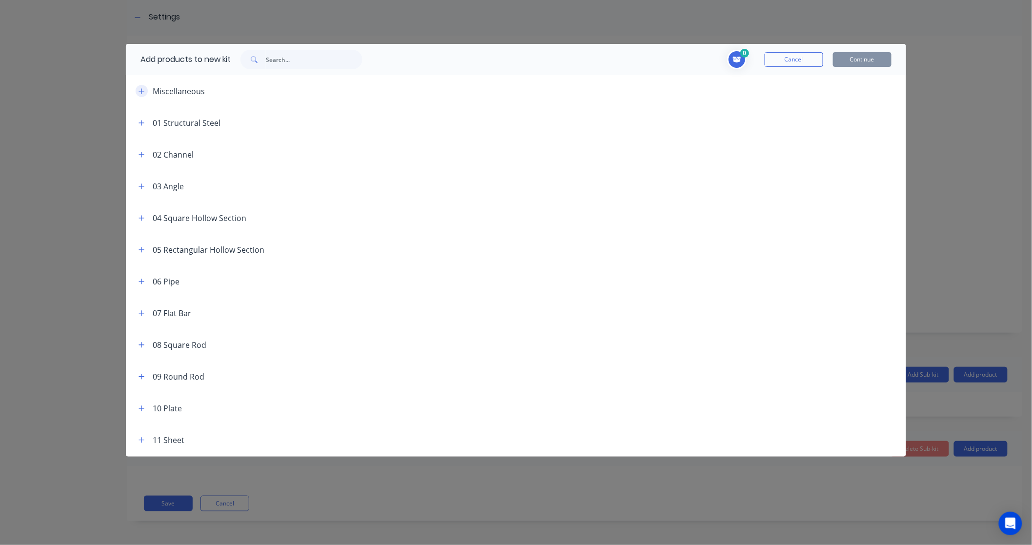
click at [139, 92] on icon "button" at bounding box center [142, 91] width 6 height 7
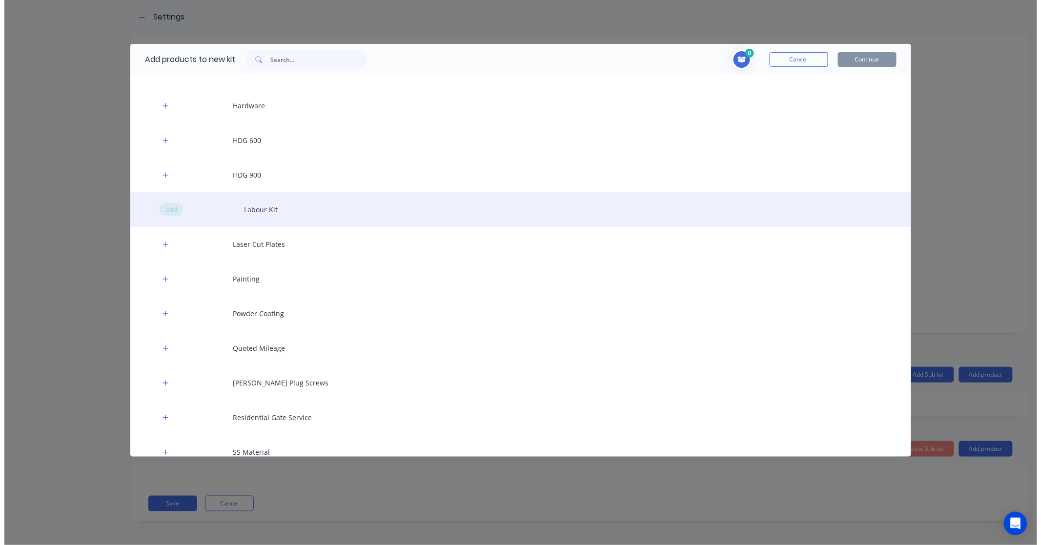
scroll to position [162, 0]
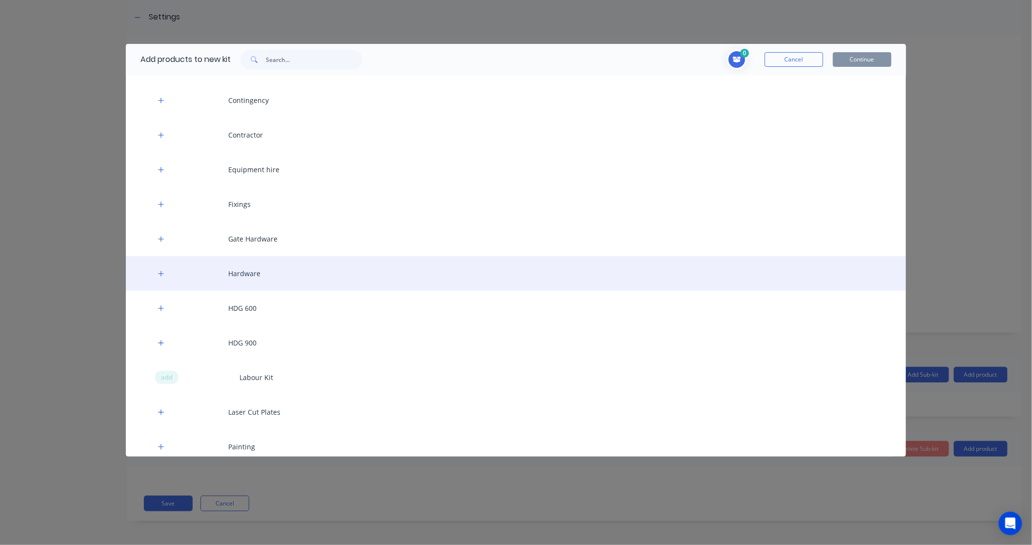
click at [272, 269] on div "Hardware" at bounding box center [516, 273] width 781 height 35
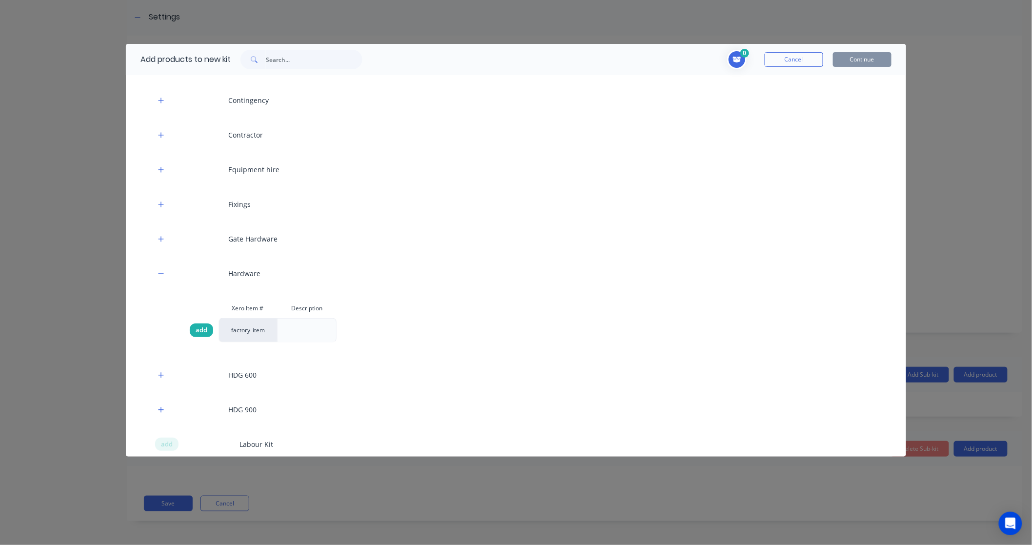
click at [202, 330] on span "add" at bounding box center [202, 330] width 12 height 10
click at [798, 59] on button "Cancel" at bounding box center [794, 59] width 59 height 15
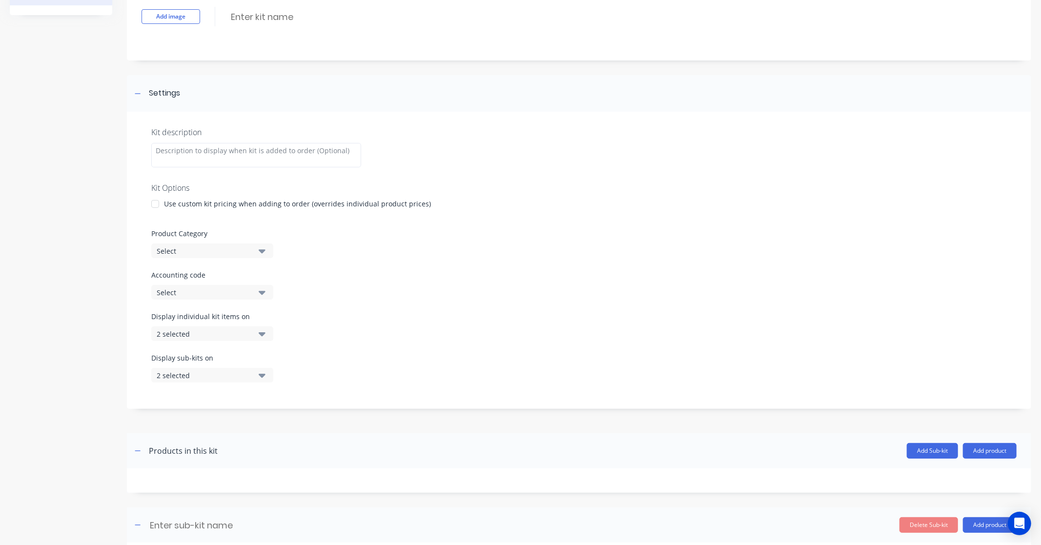
scroll to position [0, 0]
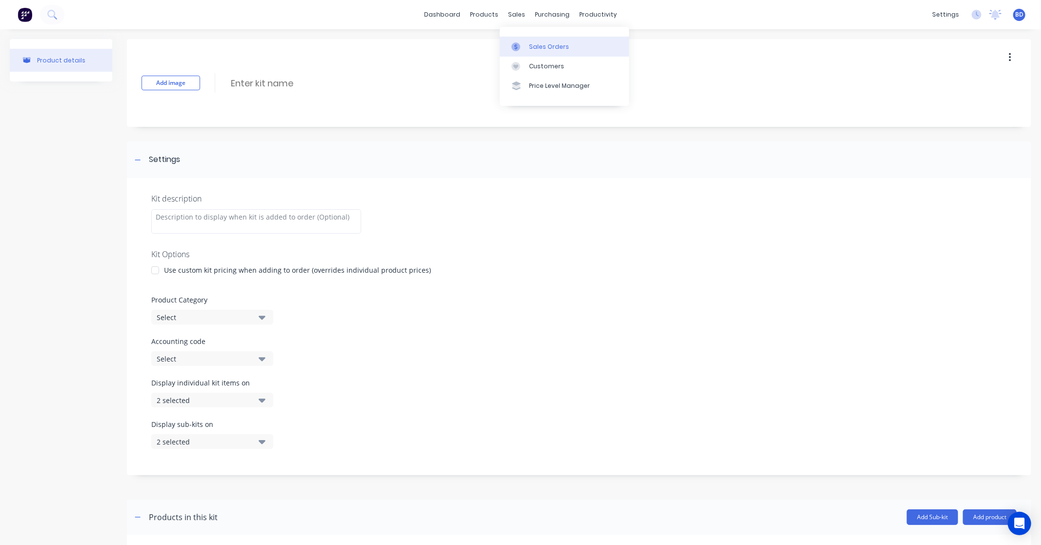
click at [544, 46] on div "Sales Orders" at bounding box center [549, 46] width 40 height 9
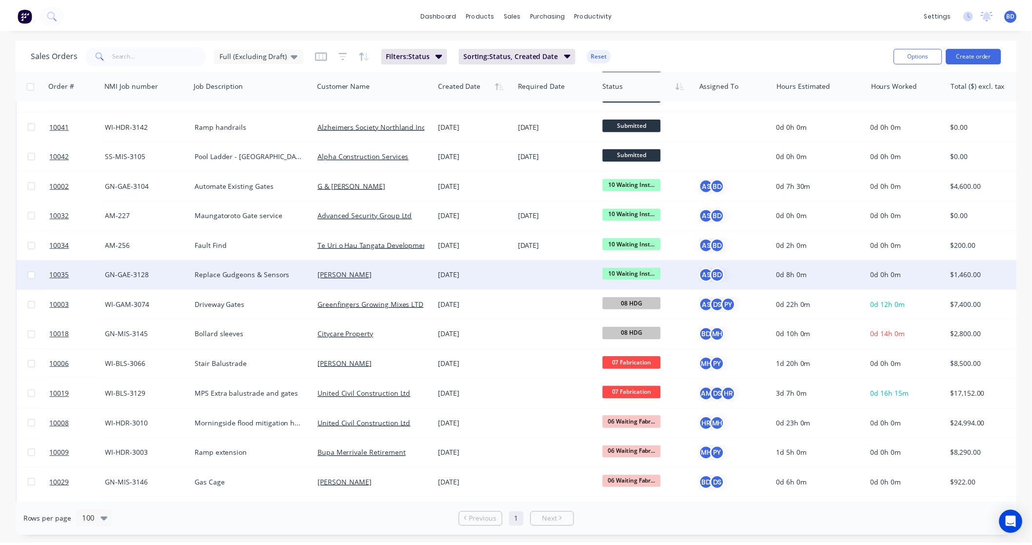
scroll to position [162, 0]
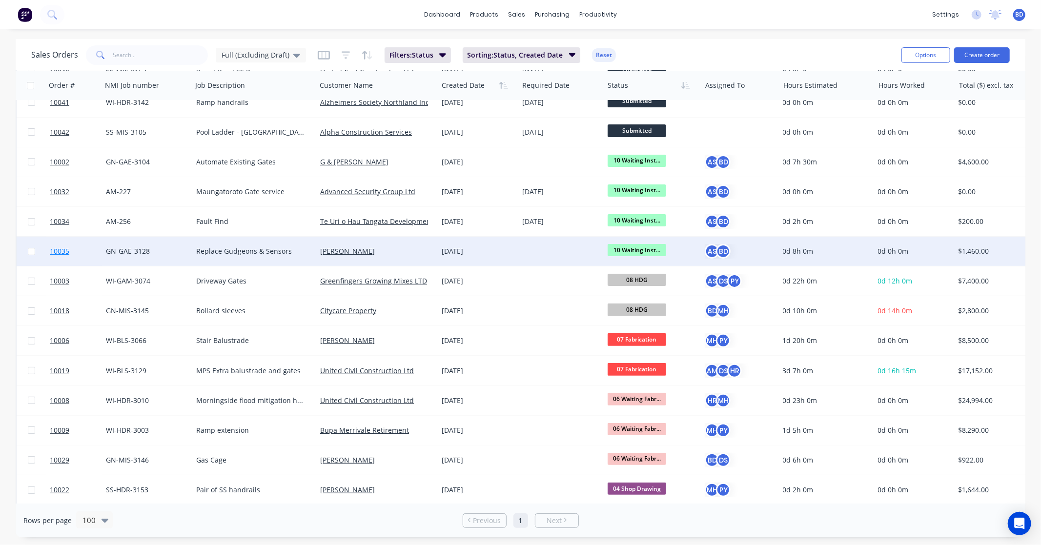
click at [59, 250] on span "10035" at bounding box center [60, 251] width 20 height 10
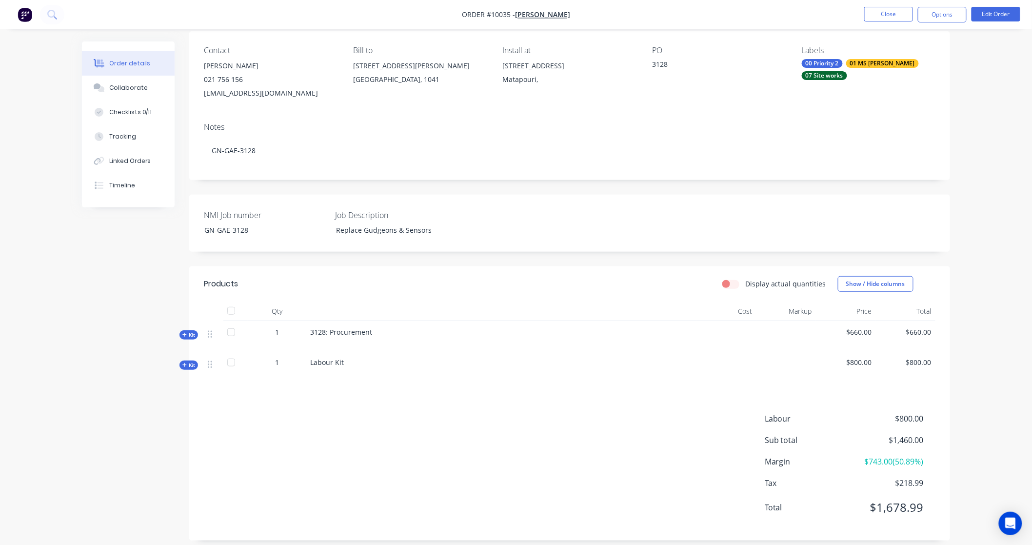
scroll to position [87, 0]
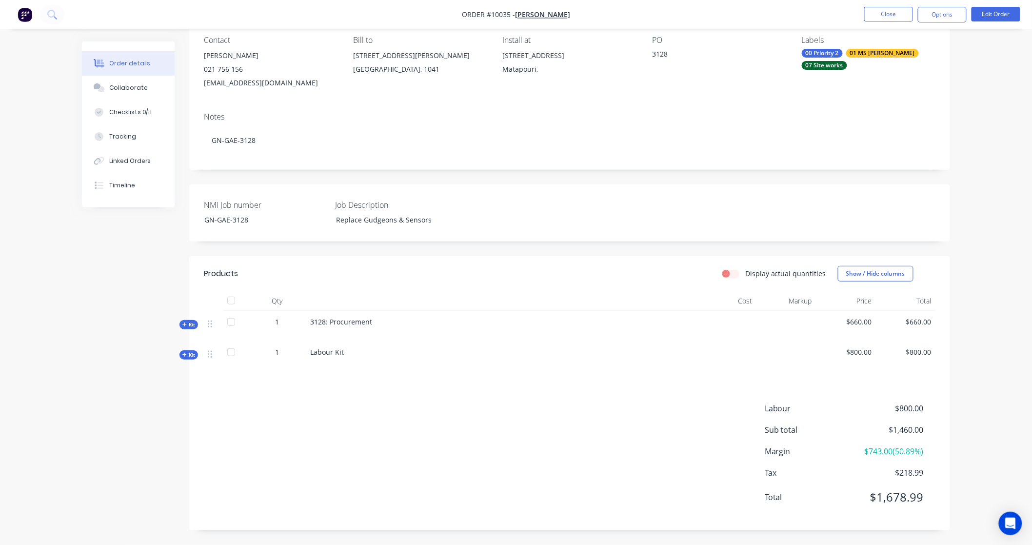
click at [193, 357] on span "Kit" at bounding box center [188, 354] width 13 height 7
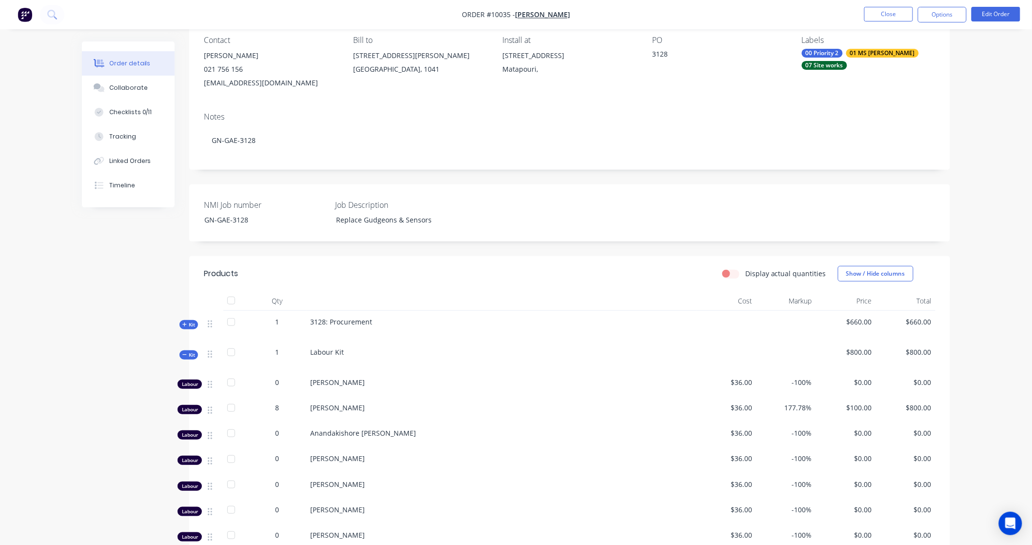
click at [190, 322] on span "Kit" at bounding box center [188, 324] width 13 height 7
click at [187, 355] on span "Sub-kit" at bounding box center [189, 354] width 17 height 7
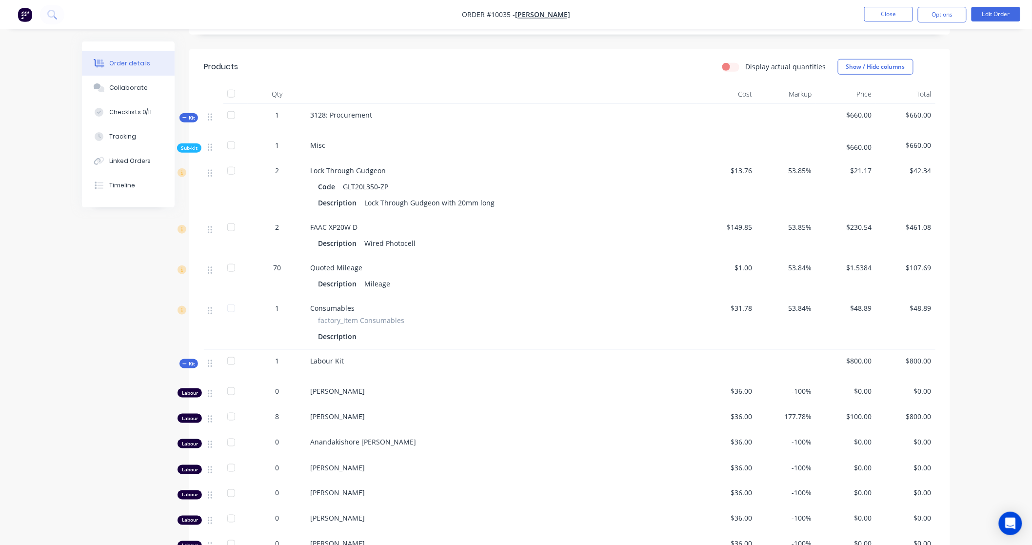
scroll to position [304, 0]
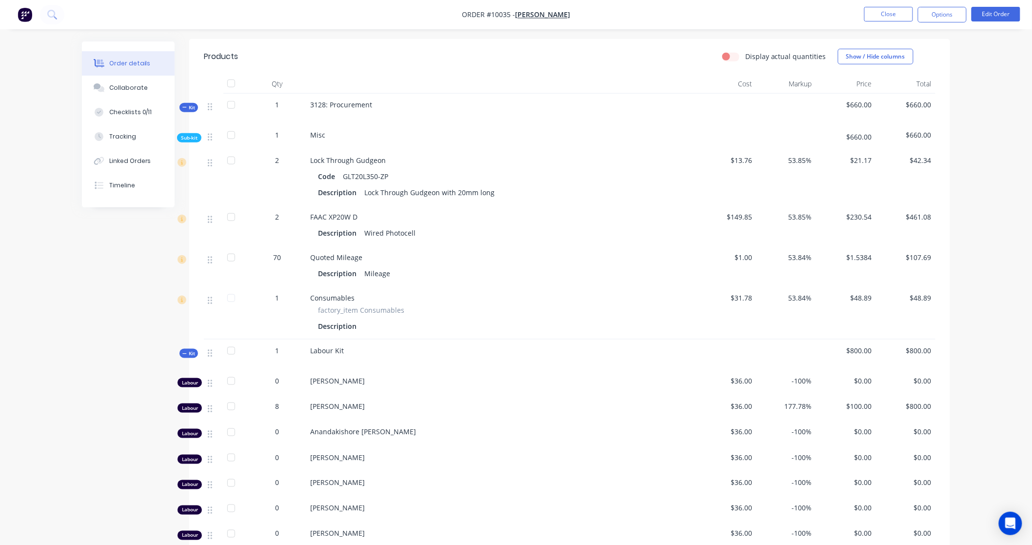
click at [181, 135] on div "Sub-kit" at bounding box center [189, 137] width 24 height 9
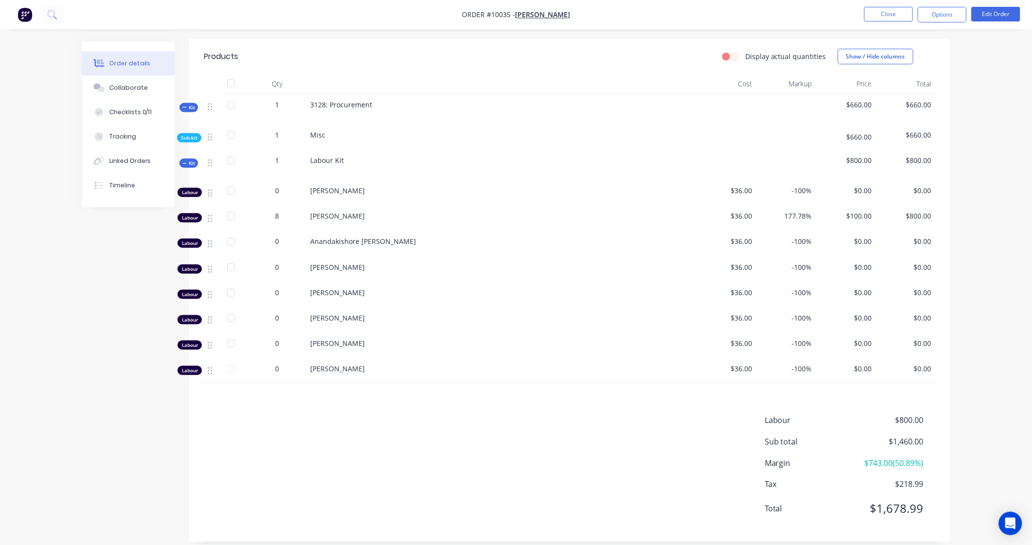
click at [187, 166] on span "Kit" at bounding box center [188, 163] width 13 height 7
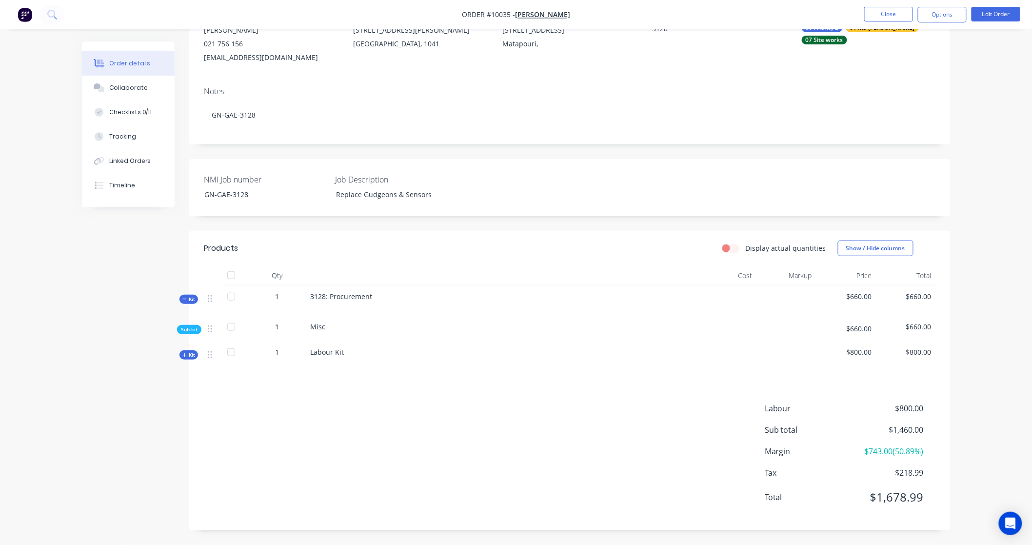
click at [184, 299] on icon at bounding box center [184, 299] width 4 height 5
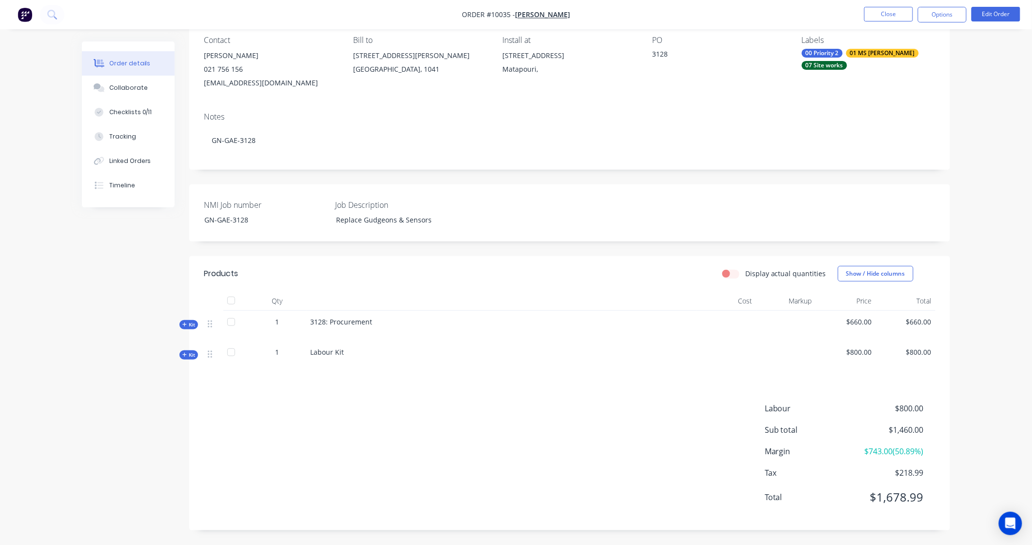
scroll to position [87, 0]
click at [189, 323] on span "Kit" at bounding box center [188, 324] width 13 height 7
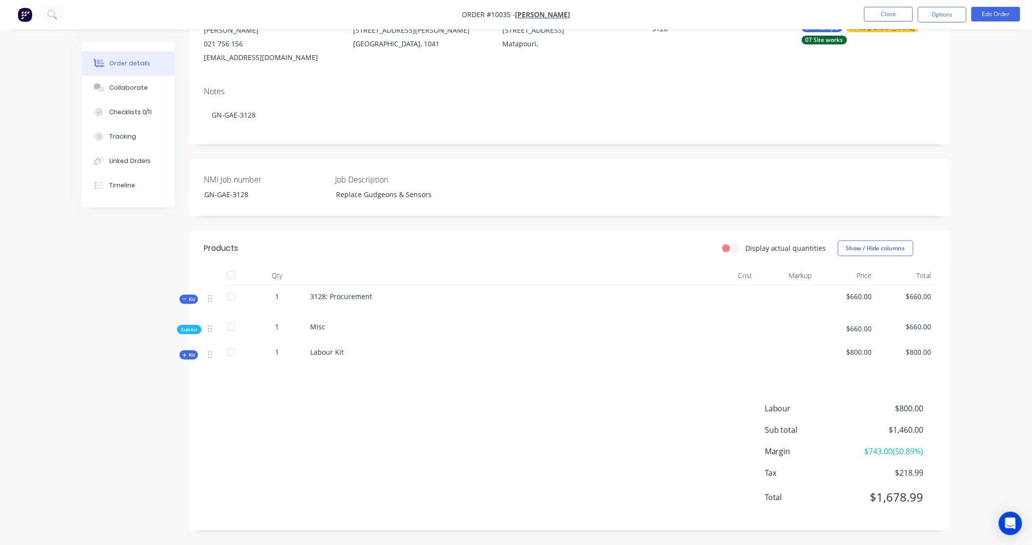
click at [191, 333] on div "Sub-kit" at bounding box center [189, 329] width 24 height 9
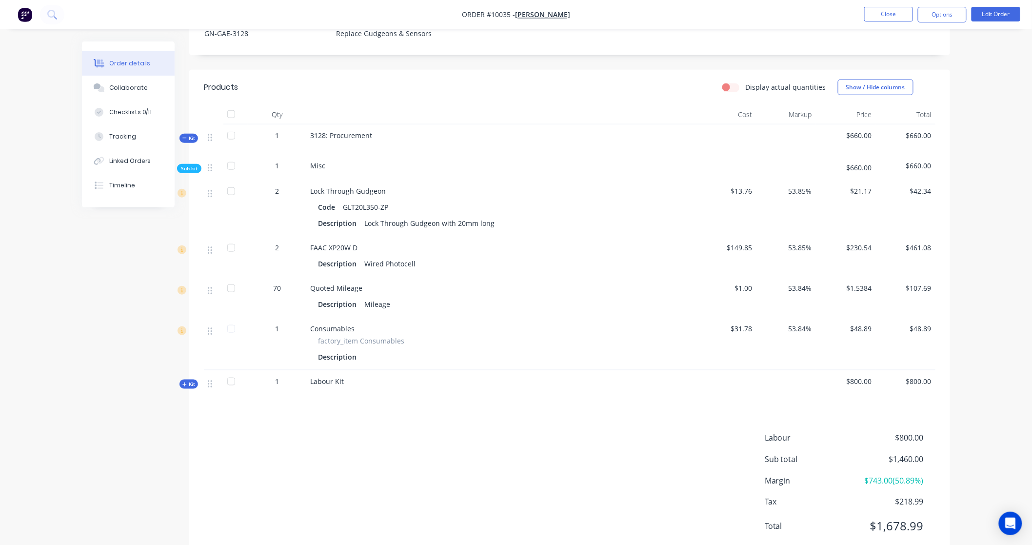
scroll to position [276, 0]
click at [228, 191] on div at bounding box center [232, 189] width 20 height 20
click at [235, 186] on div at bounding box center [232, 189] width 20 height 20
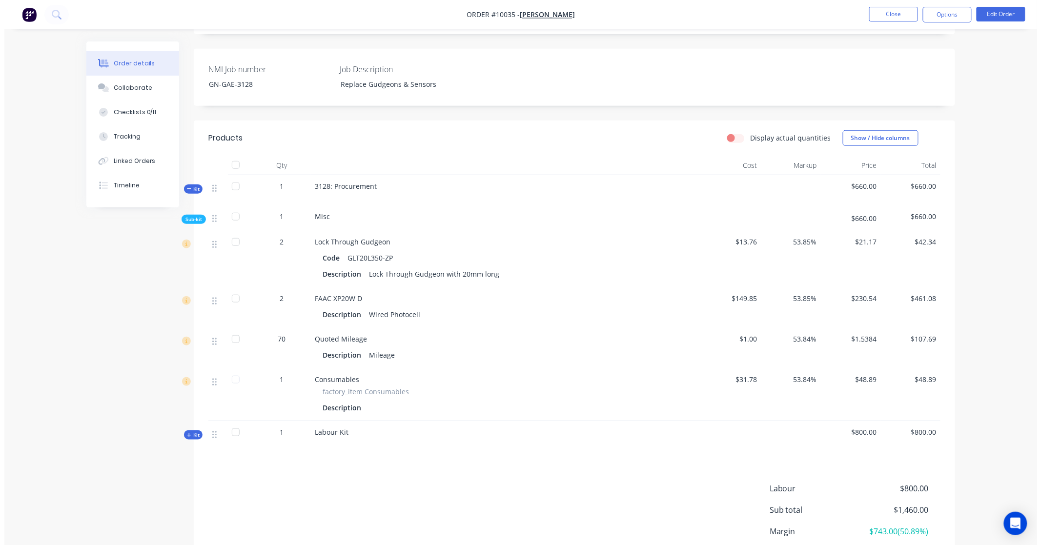
scroll to position [0, 0]
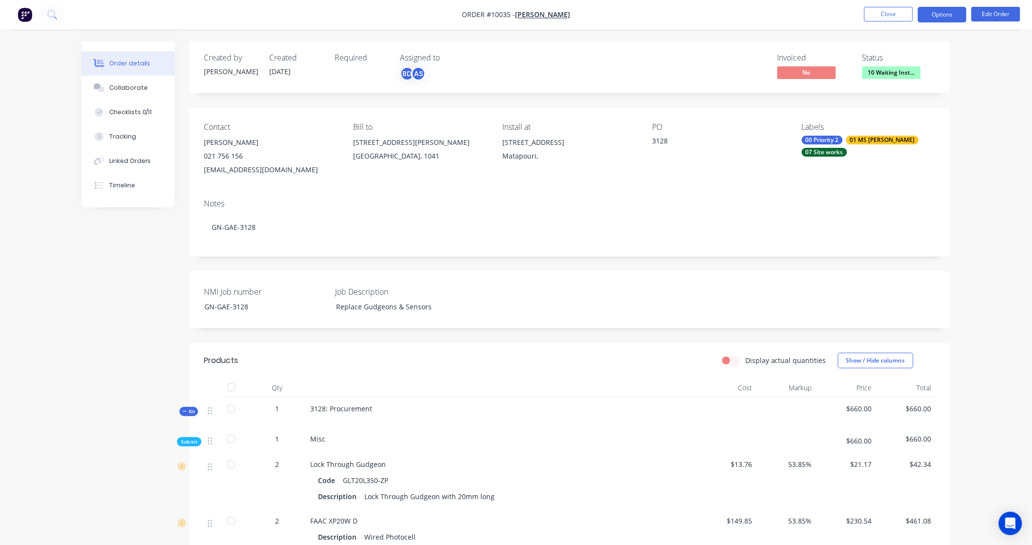
click at [935, 11] on button "Options" at bounding box center [942, 15] width 49 height 16
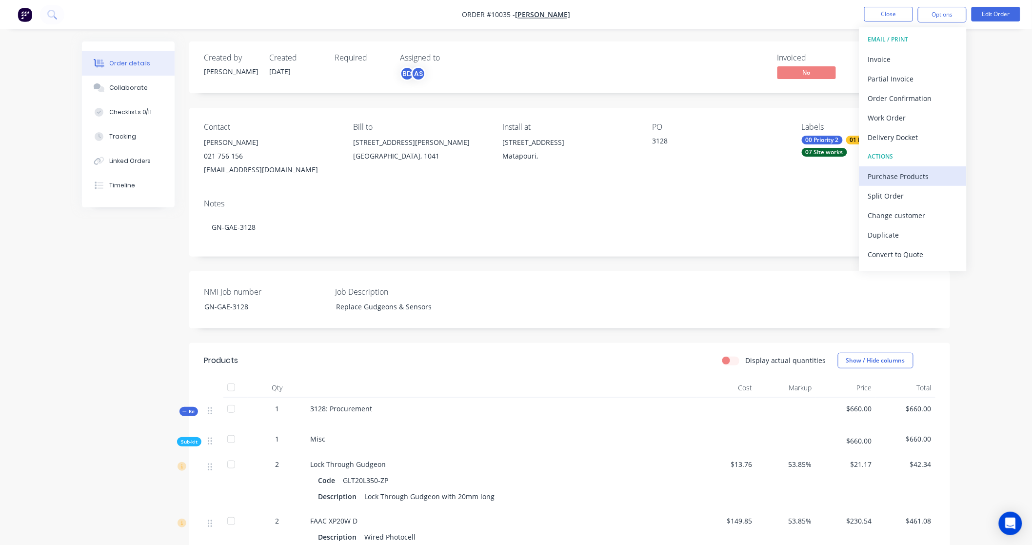
click at [916, 177] on div "Purchase Products" at bounding box center [913, 176] width 90 height 14
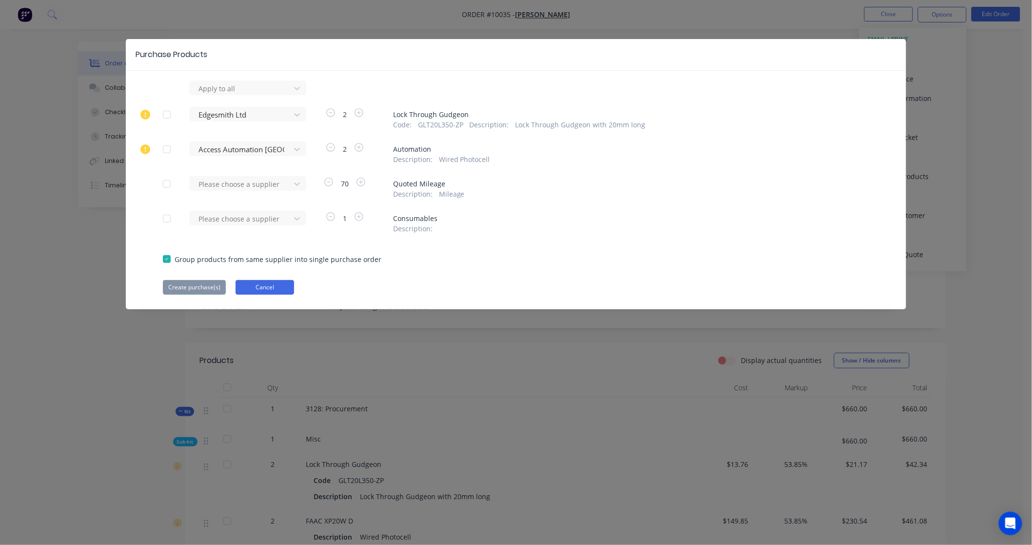
click at [272, 289] on button "Cancel" at bounding box center [265, 287] width 59 height 15
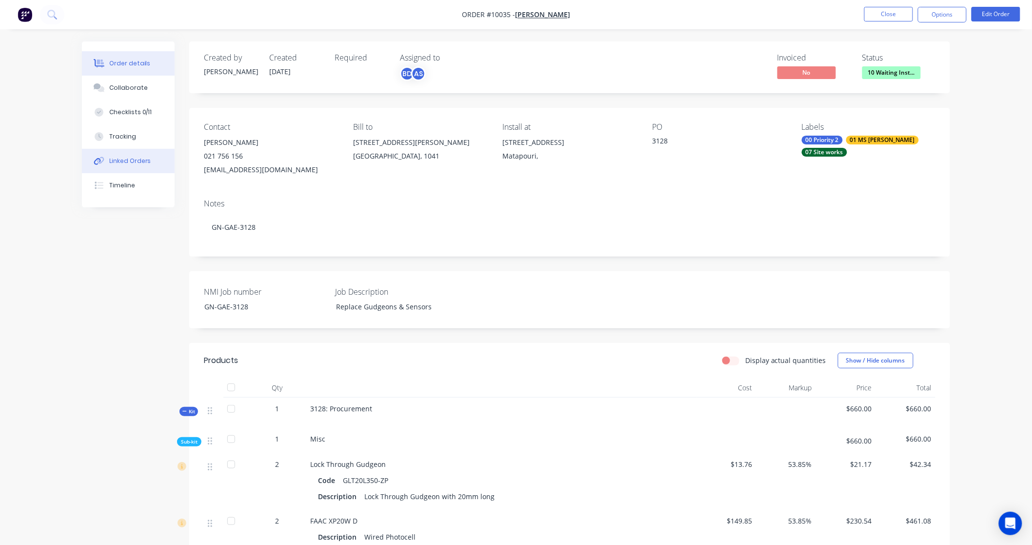
click at [118, 155] on button "Linked Orders" at bounding box center [128, 161] width 93 height 24
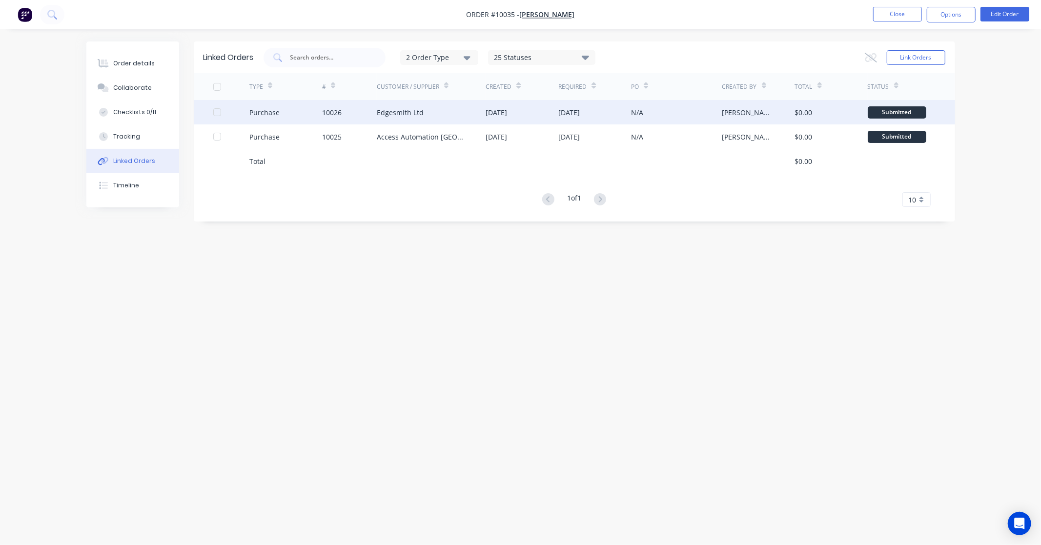
click at [405, 114] on div "Edgesmith Ltd" at bounding box center [400, 112] width 47 height 10
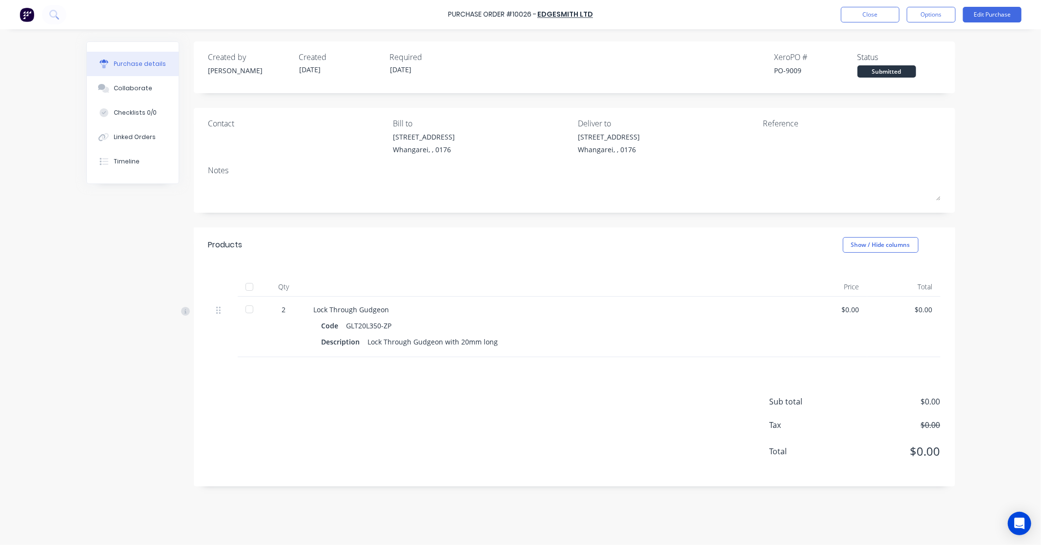
click at [250, 312] on div at bounding box center [250, 310] width 20 height 20
click at [127, 134] on div "Linked Orders" at bounding box center [135, 137] width 42 height 9
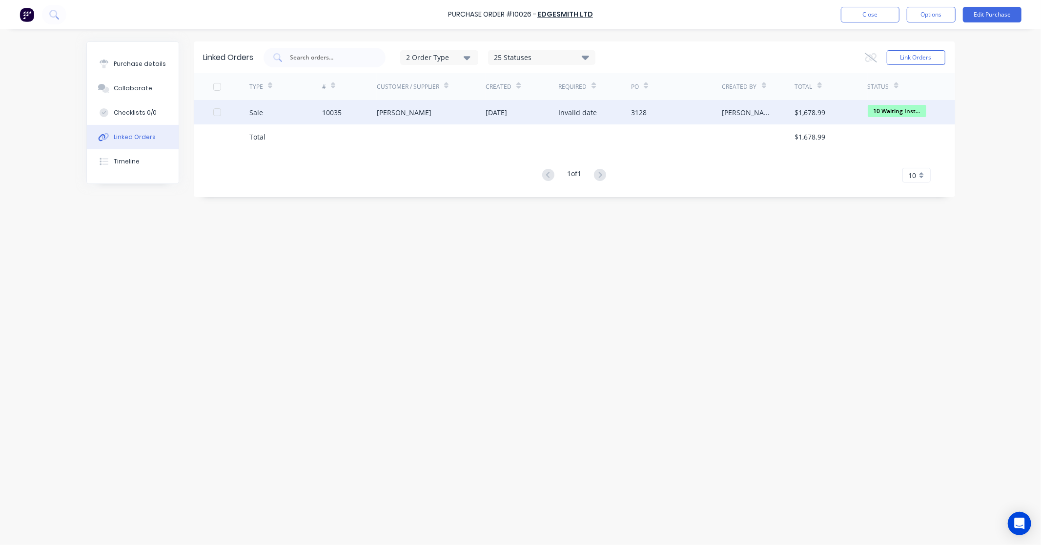
click at [341, 110] on div "10035" at bounding box center [332, 112] width 20 height 10
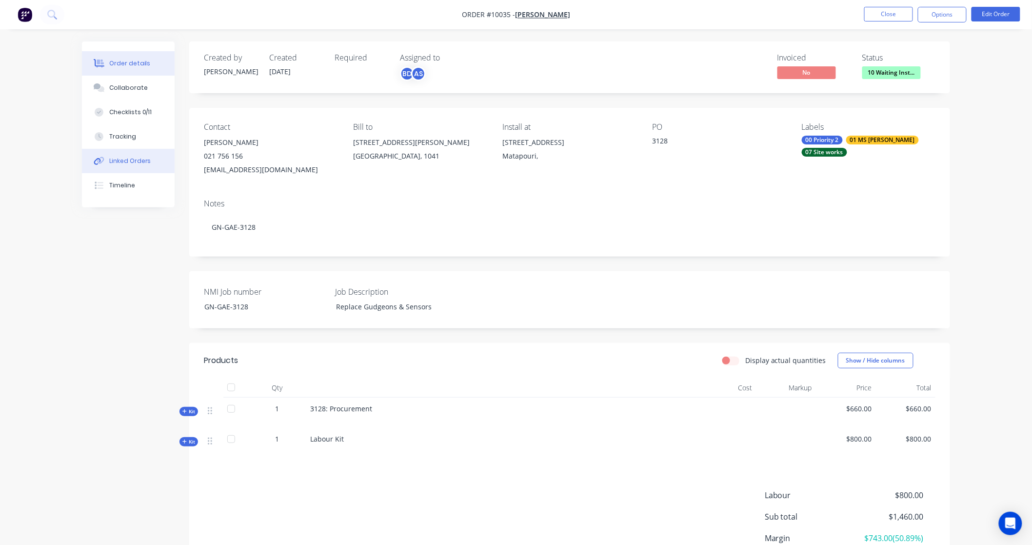
click at [107, 160] on button "Linked Orders" at bounding box center [128, 161] width 93 height 24
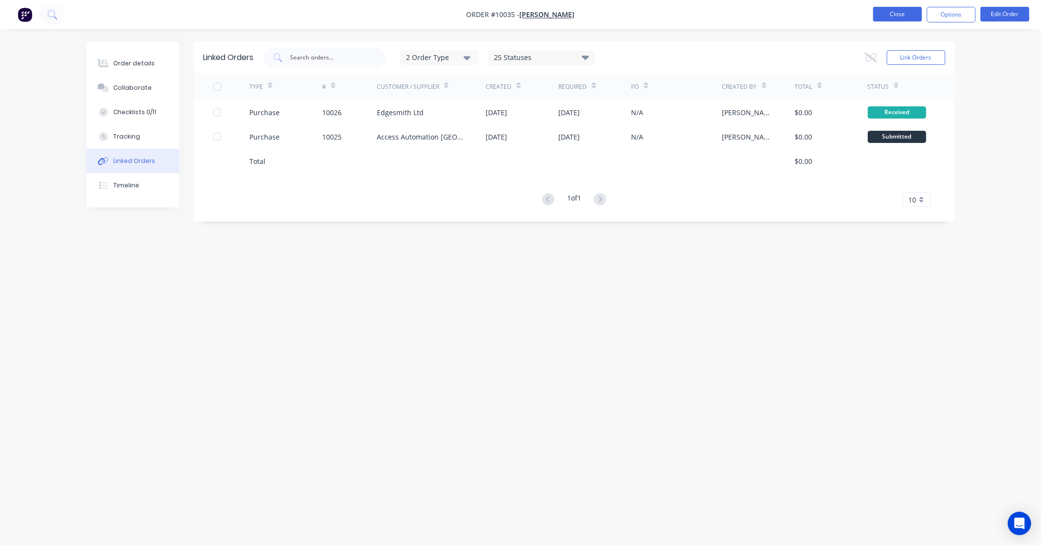
click at [914, 17] on button "Close" at bounding box center [897, 14] width 49 height 15
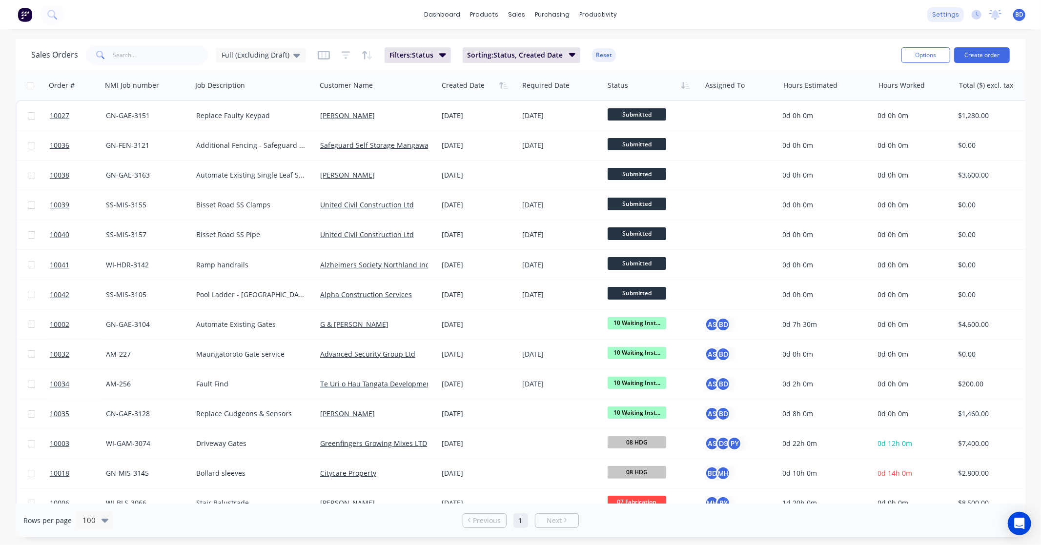
click at [945, 18] on div "settings" at bounding box center [945, 14] width 37 height 15
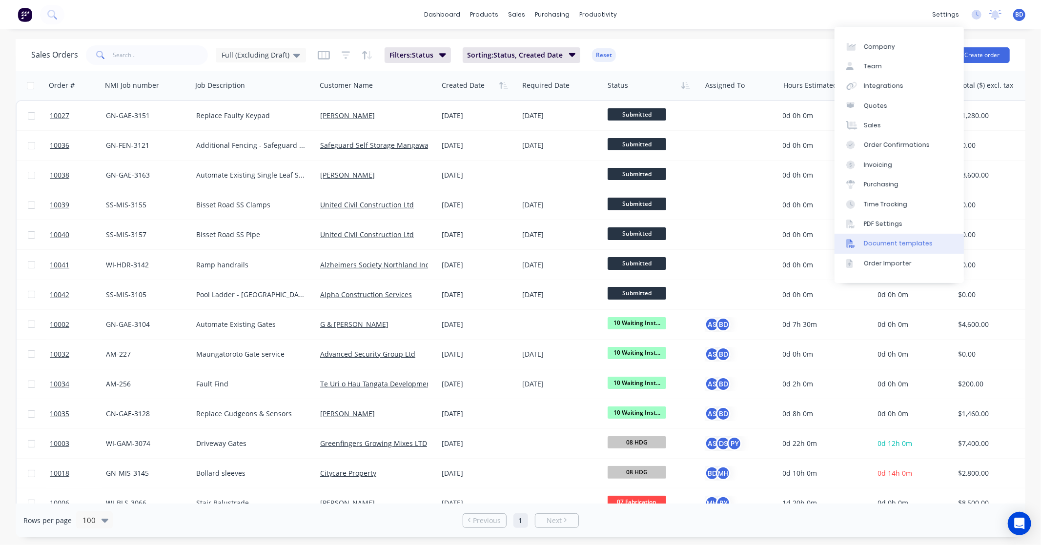
click at [909, 242] on div "Document templates" at bounding box center [898, 243] width 69 height 9
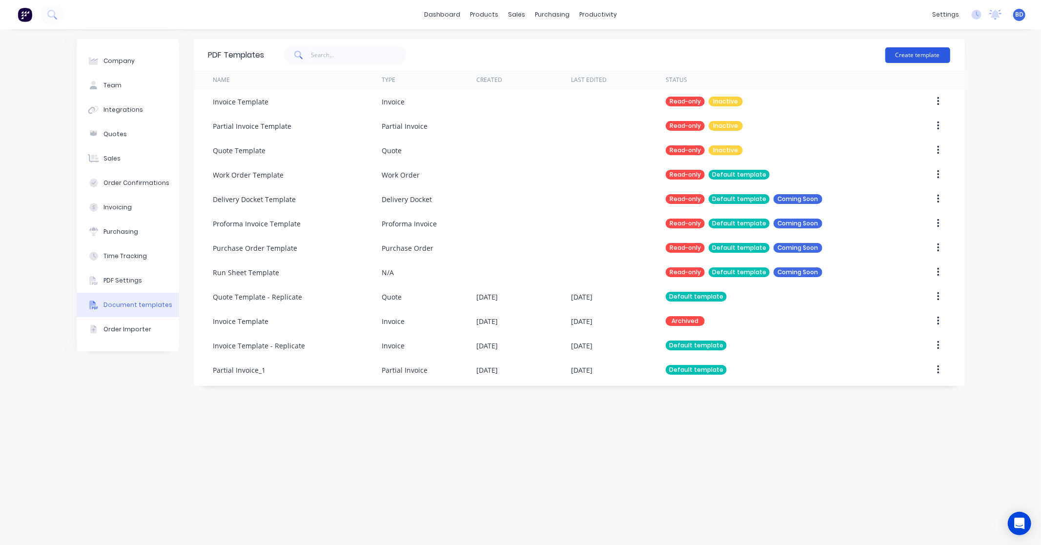
click at [919, 54] on button "Create template" at bounding box center [917, 55] width 65 height 16
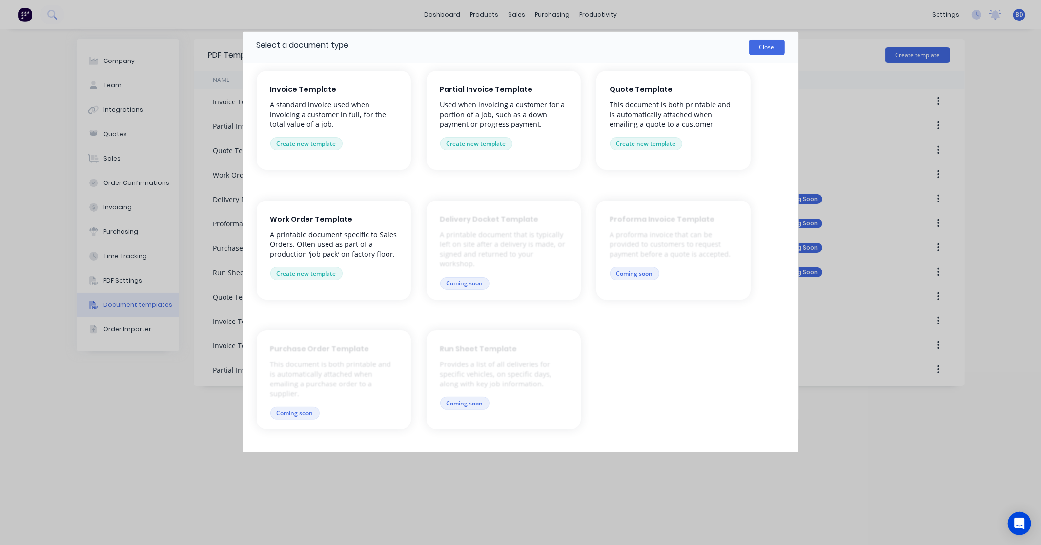
click at [767, 55] on button "Close" at bounding box center [767, 48] width 36 height 16
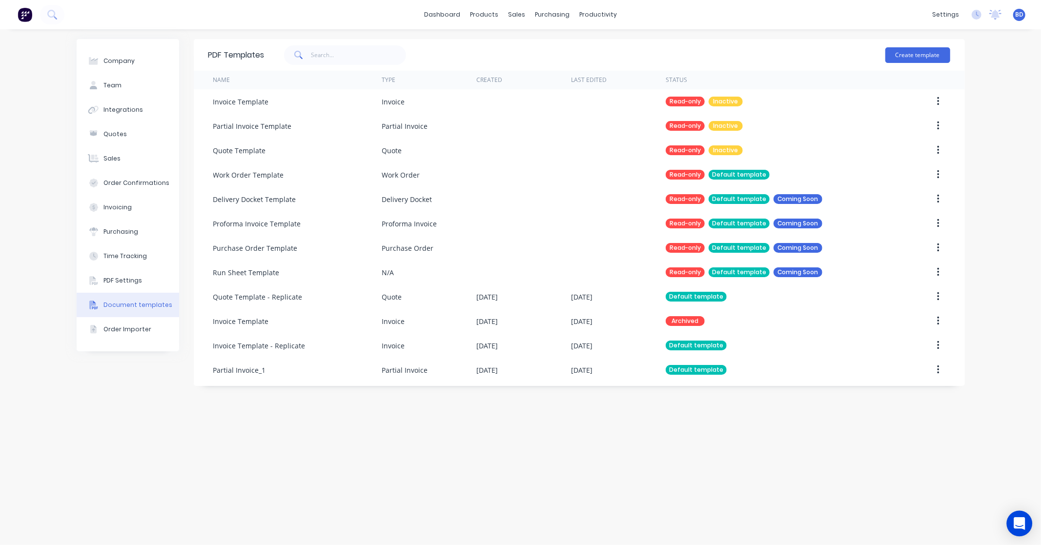
click at [1018, 527] on icon "Open Intercom Messenger" at bounding box center [1018, 523] width 11 height 13
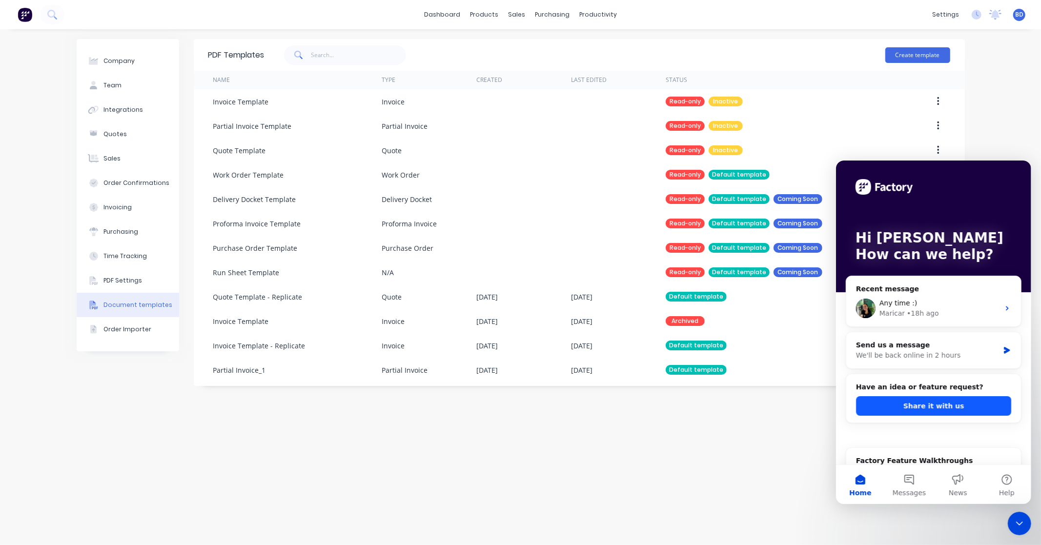
click at [946, 406] on button "Share it with us" at bounding box center [932, 406] width 155 height 20
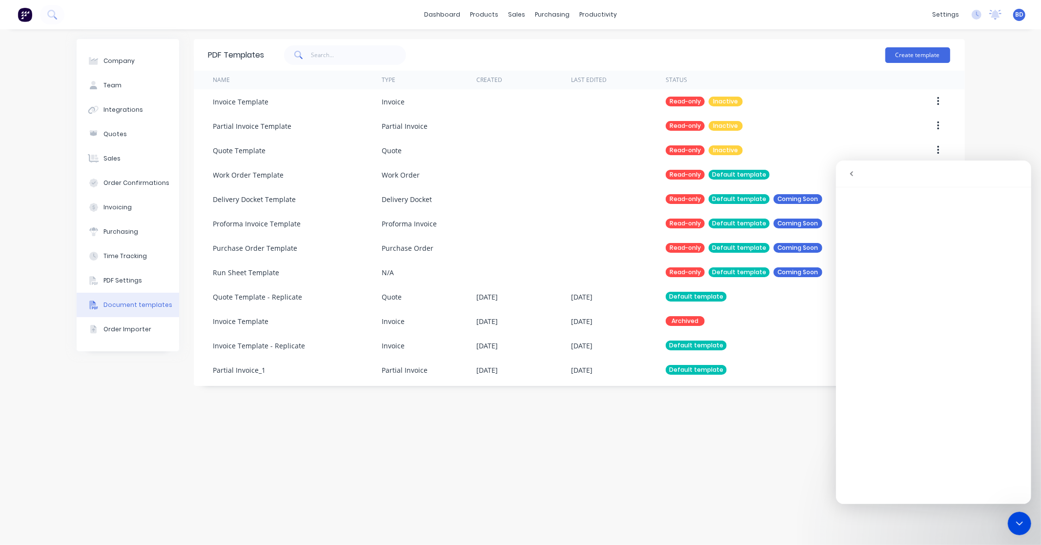
click at [849, 173] on icon "go back" at bounding box center [850, 173] width 3 height 5
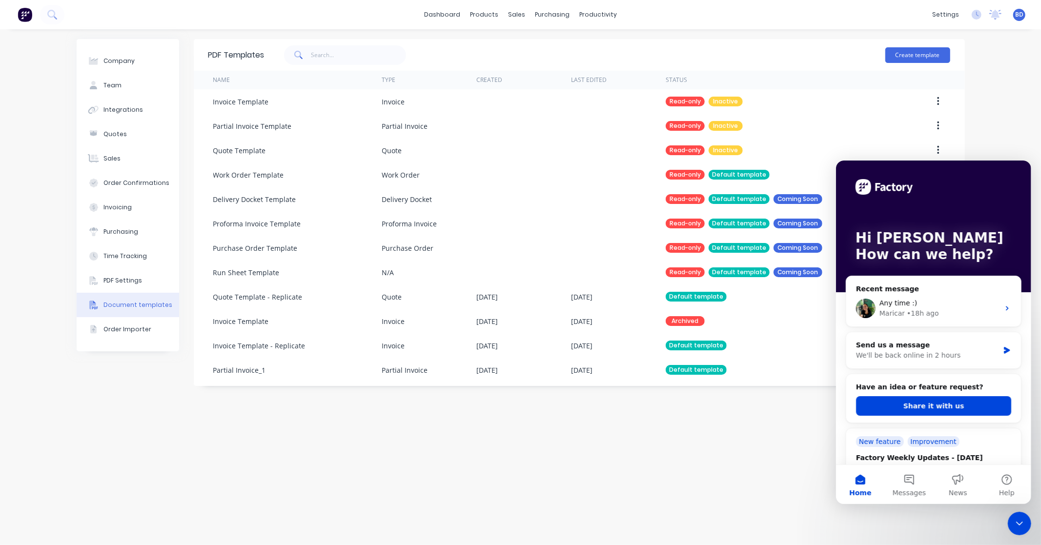
click at [1015, 521] on icon "Close Intercom Messenger" at bounding box center [1019, 523] width 12 height 12
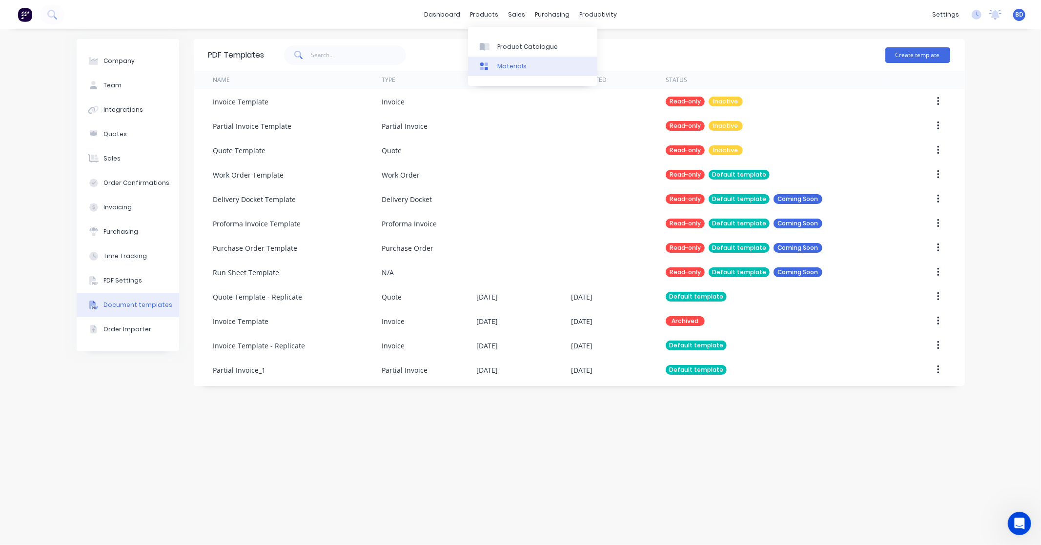
click at [506, 64] on div "Materials" at bounding box center [511, 66] width 29 height 9
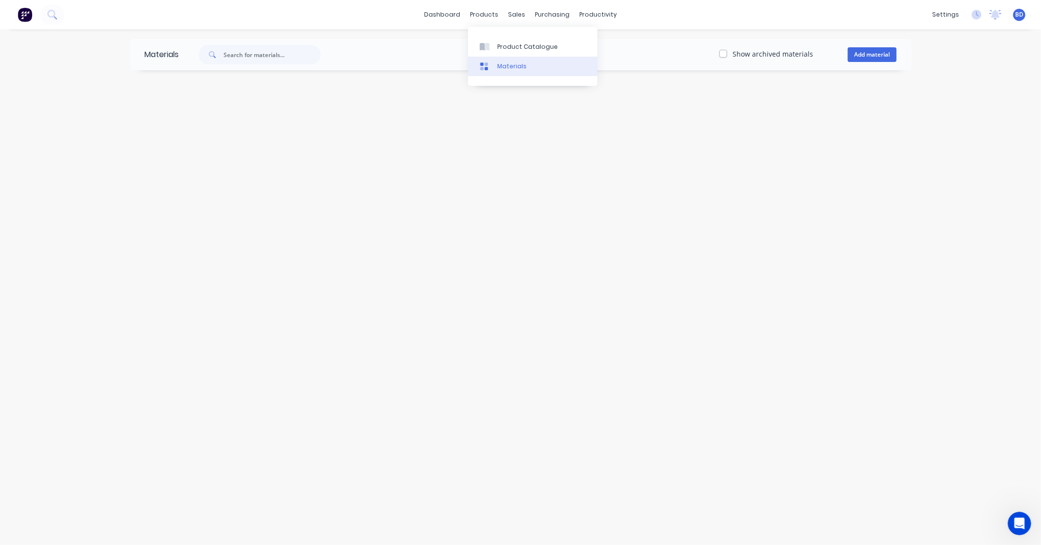
click at [520, 64] on div "Materials" at bounding box center [511, 66] width 29 height 9
click at [680, 243] on div "Materials Show archived materials Add material" at bounding box center [520, 287] width 1041 height 516
click at [868, 51] on button "Add material" at bounding box center [872, 54] width 49 height 15
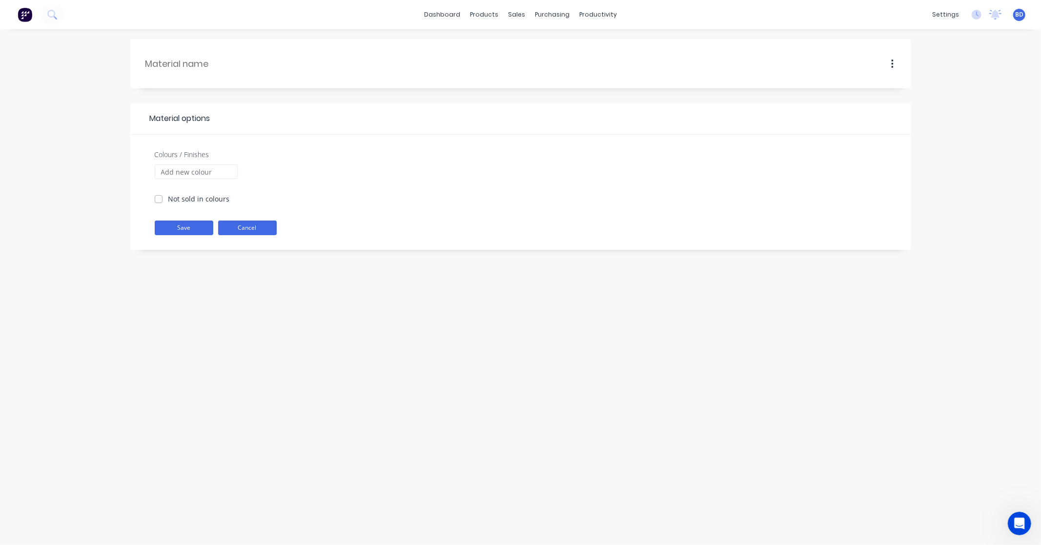
click at [266, 228] on button "Cancel" at bounding box center [247, 228] width 59 height 15
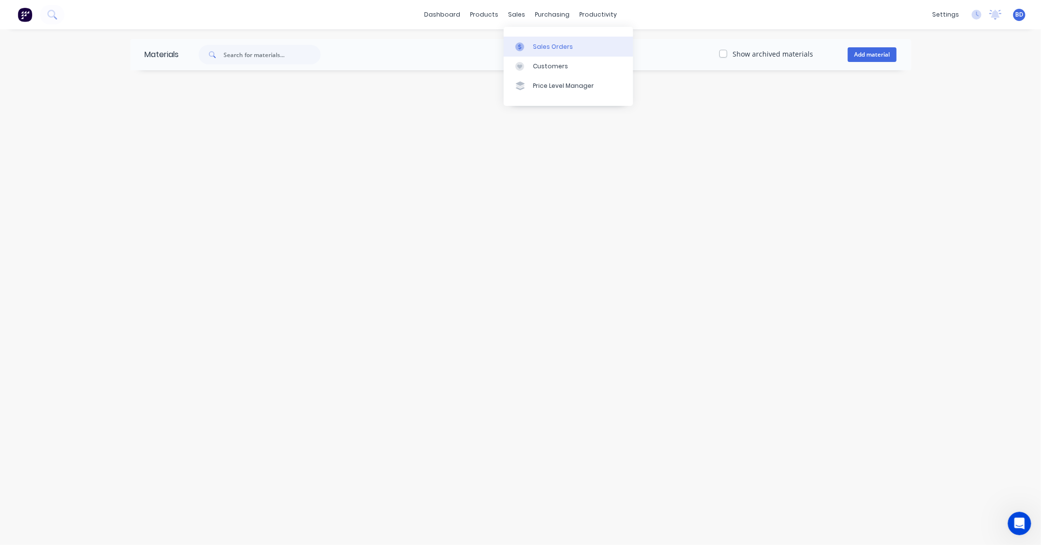
click at [538, 44] on div "Sales Orders" at bounding box center [553, 46] width 40 height 9
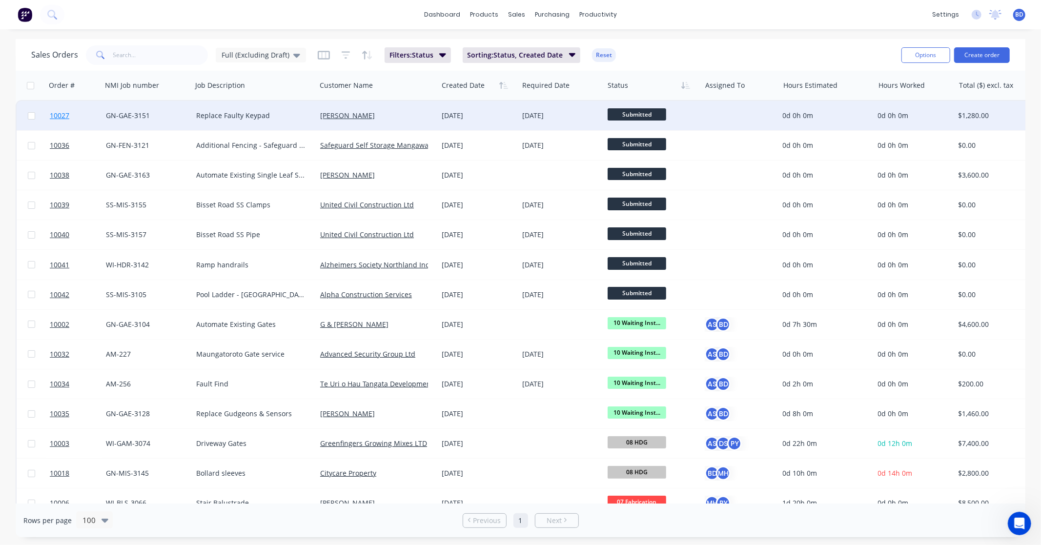
click at [52, 114] on span "10027" at bounding box center [60, 116] width 20 height 10
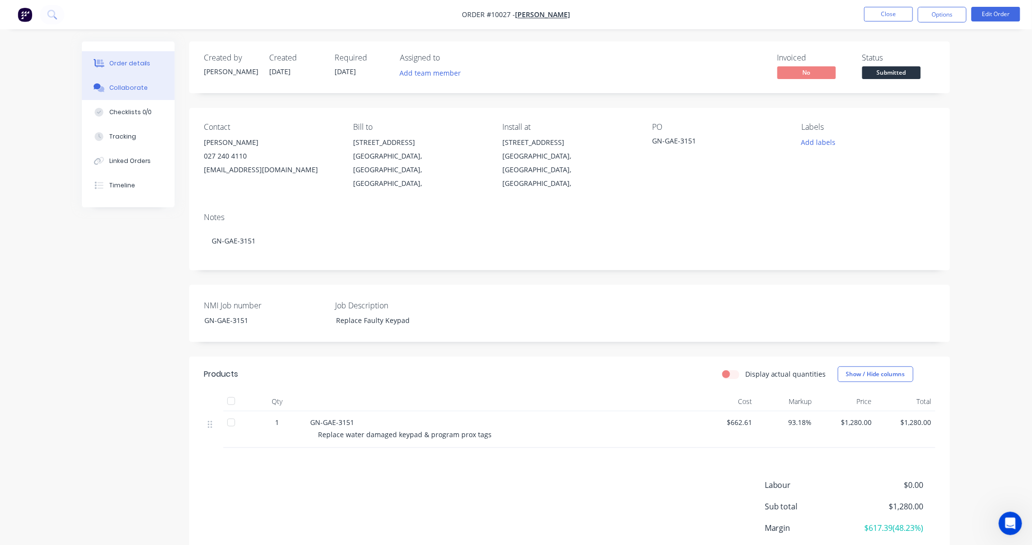
click at [122, 84] on div "Collaborate" at bounding box center [128, 87] width 39 height 9
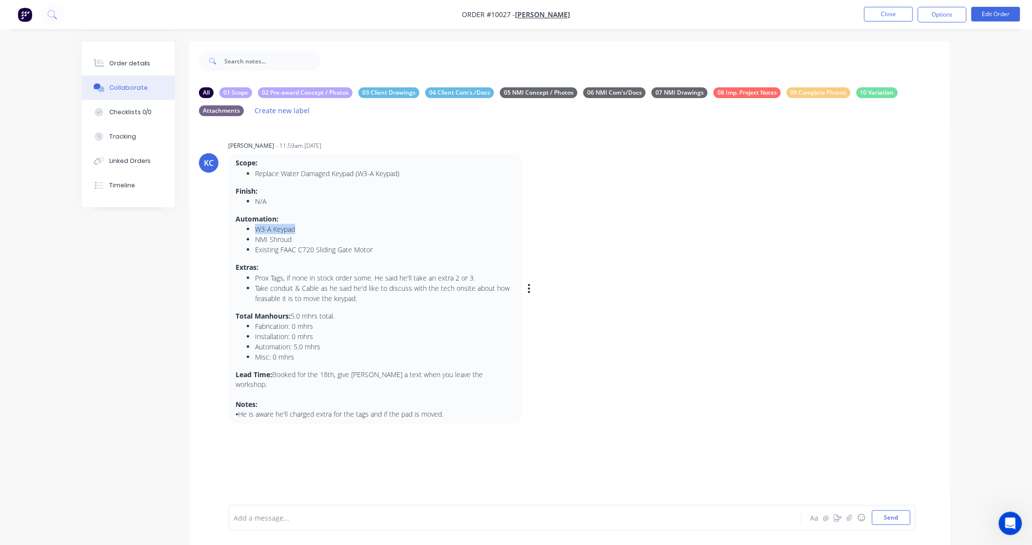
drag, startPoint x: 296, startPoint y: 228, endPoint x: 248, endPoint y: 228, distance: 47.8
click at [255, 228] on li "W3-A Keypad" at bounding box center [385, 229] width 260 height 10
drag, startPoint x: 295, startPoint y: 237, endPoint x: 243, endPoint y: 240, distance: 51.8
click at [243, 240] on ul "W3-A Keypad NMI Shroud Existing FAAC C720 Sliding Gate Motor" at bounding box center [376, 239] width 280 height 31
drag, startPoint x: 377, startPoint y: 249, endPoint x: 241, endPoint y: 250, distance: 136.1
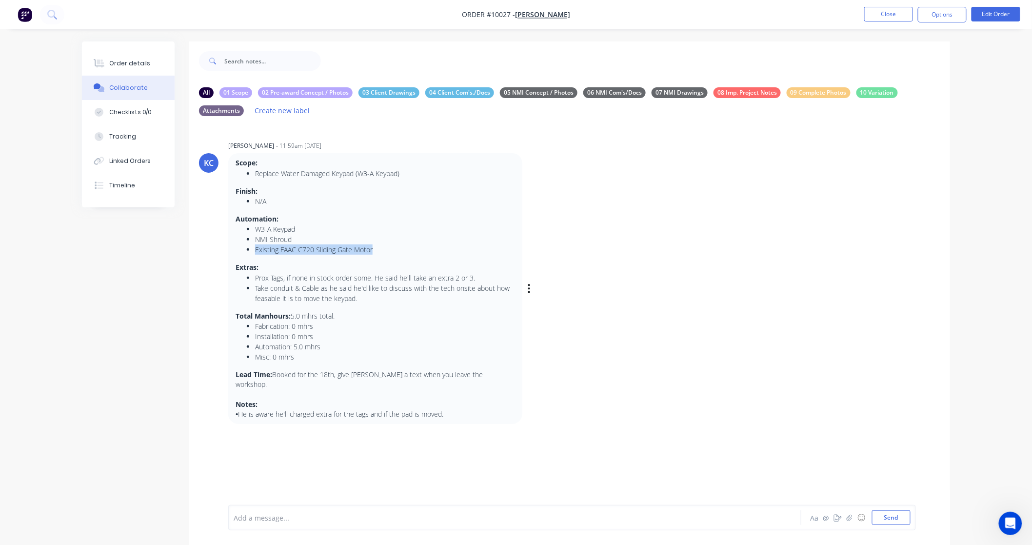
click at [241, 250] on ul "W3-A Keypad NMI Shroud Existing FAAC C720 Sliding Gate Motor" at bounding box center [376, 239] width 280 height 31
drag, startPoint x: 296, startPoint y: 227, endPoint x: 254, endPoint y: 228, distance: 42.5
click at [254, 228] on ul "W3-A Keypad NMI Shroud Existing FAAC C720 Sliding Gate Motor" at bounding box center [376, 239] width 280 height 31
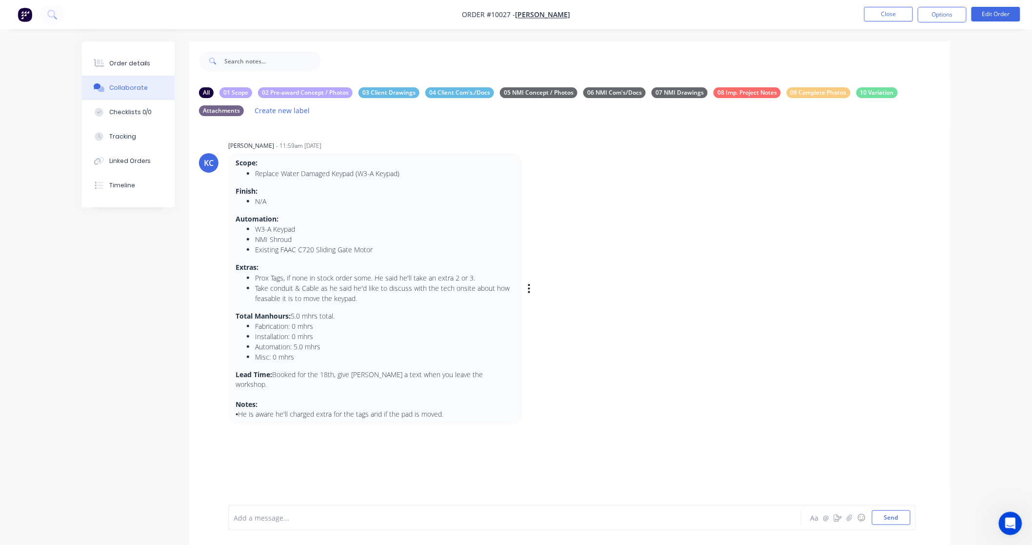
click at [279, 248] on li "Existing FAAC C720 Sliding Gate Motor" at bounding box center [385, 249] width 260 height 10
click at [894, 13] on button "Close" at bounding box center [889, 14] width 49 height 15
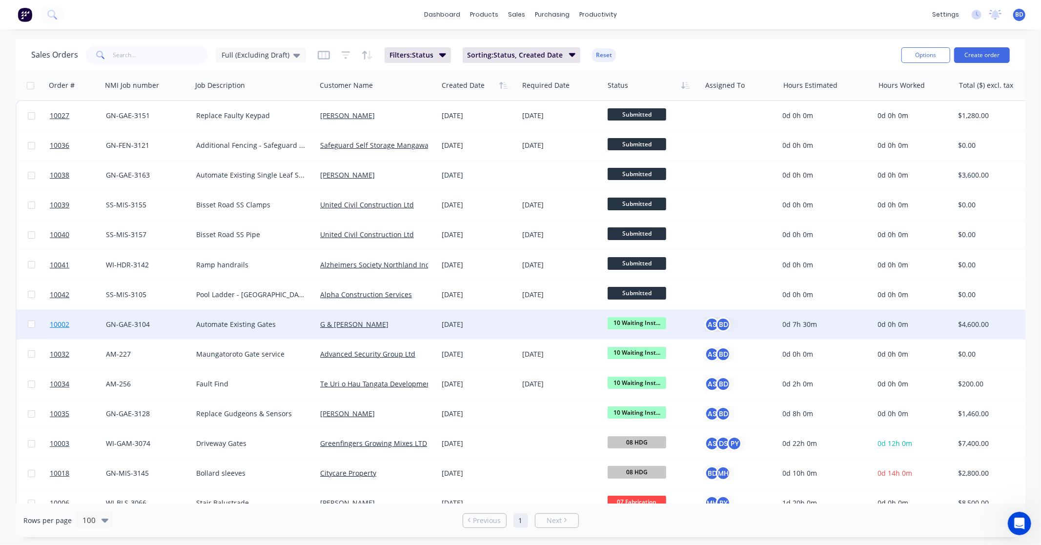
click at [62, 323] on span "10002" at bounding box center [60, 325] width 20 height 10
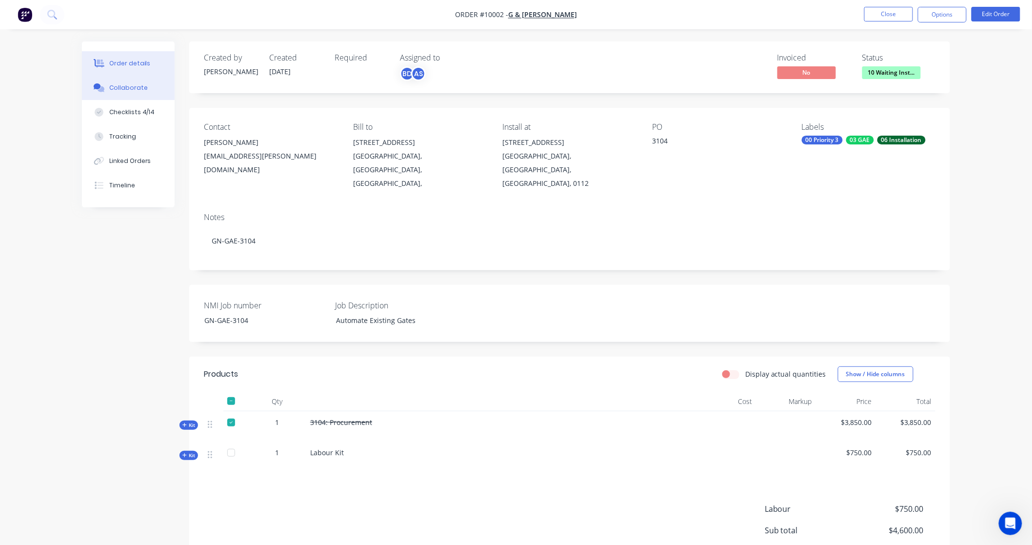
click at [129, 86] on div "Collaborate" at bounding box center [128, 87] width 39 height 9
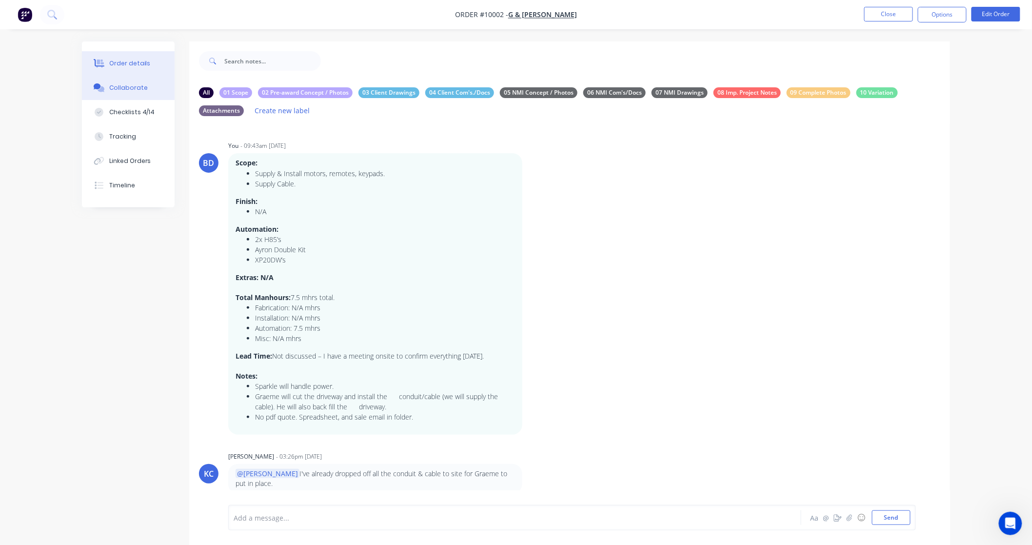
click at [128, 62] on div "Order details" at bounding box center [129, 63] width 41 height 9
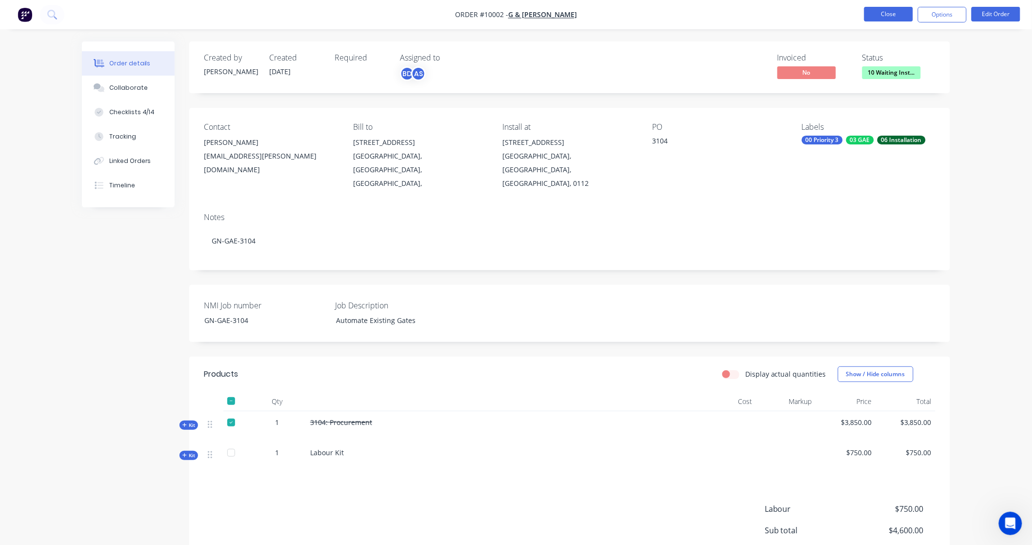
click at [876, 13] on button "Close" at bounding box center [889, 14] width 49 height 15
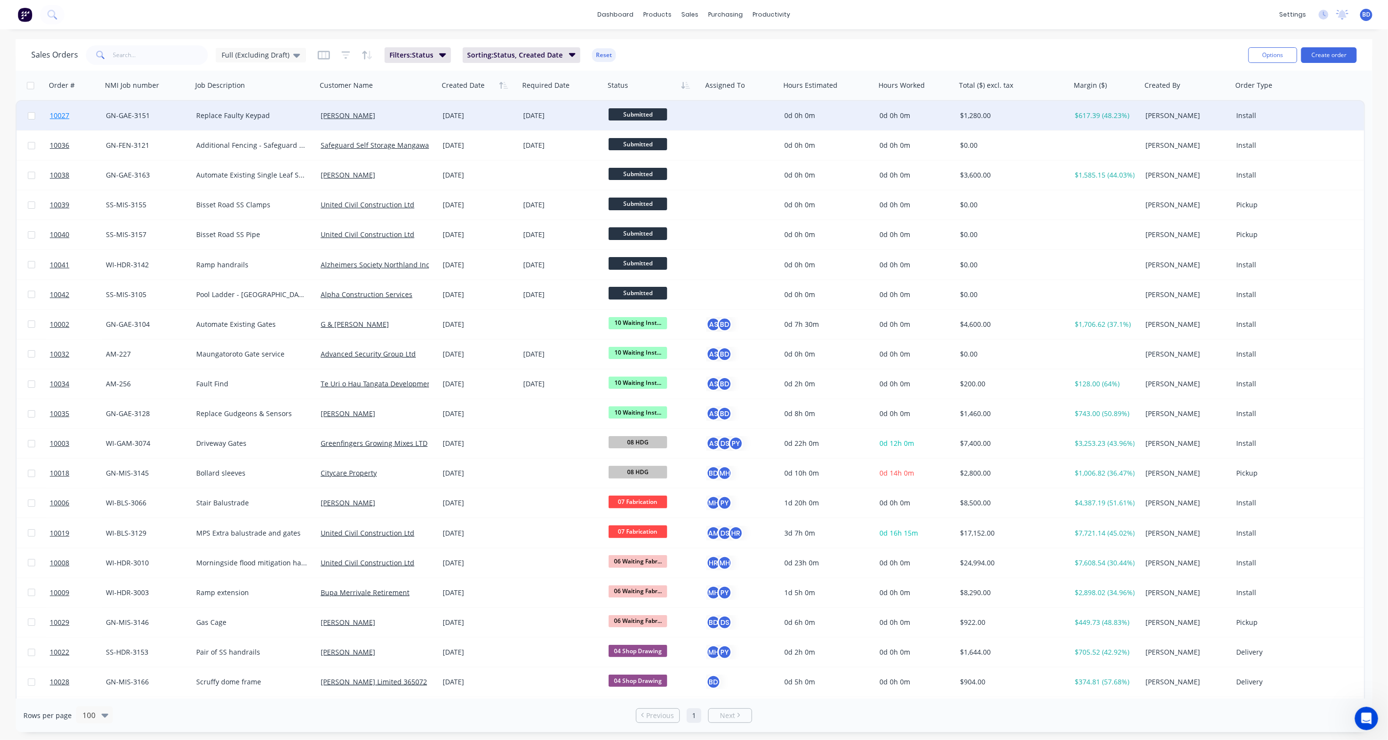
click at [59, 114] on span "10027" at bounding box center [60, 116] width 20 height 10
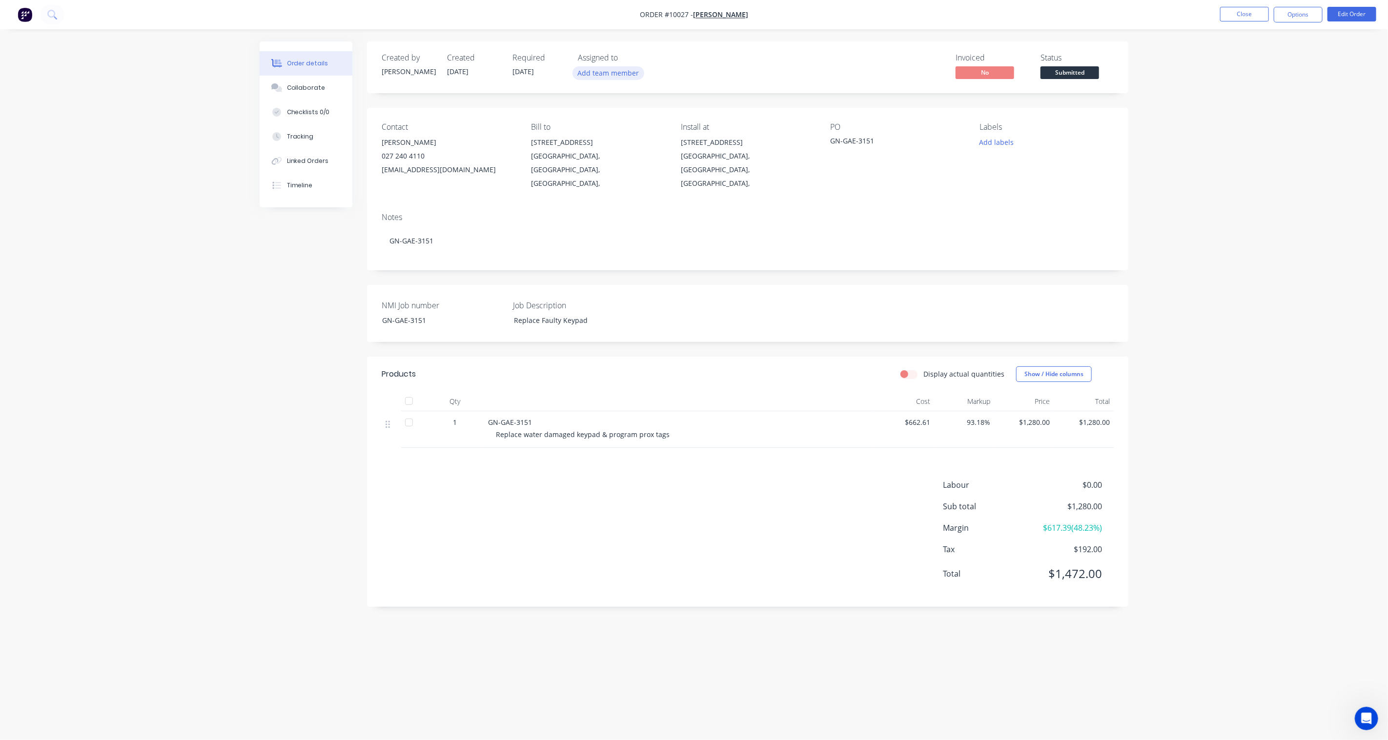
click at [614, 74] on button "Add team member" at bounding box center [608, 72] width 72 height 13
click at [620, 128] on div "[PERSON_NAME] (You)" at bounding box center [656, 127] width 99 height 10
click at [619, 142] on div "[PERSON_NAME]" at bounding box center [656, 147] width 99 height 10
click at [659, 62] on div "Assigned to" at bounding box center [627, 57] width 98 height 9
click at [995, 141] on button "Add labels" at bounding box center [996, 142] width 45 height 13
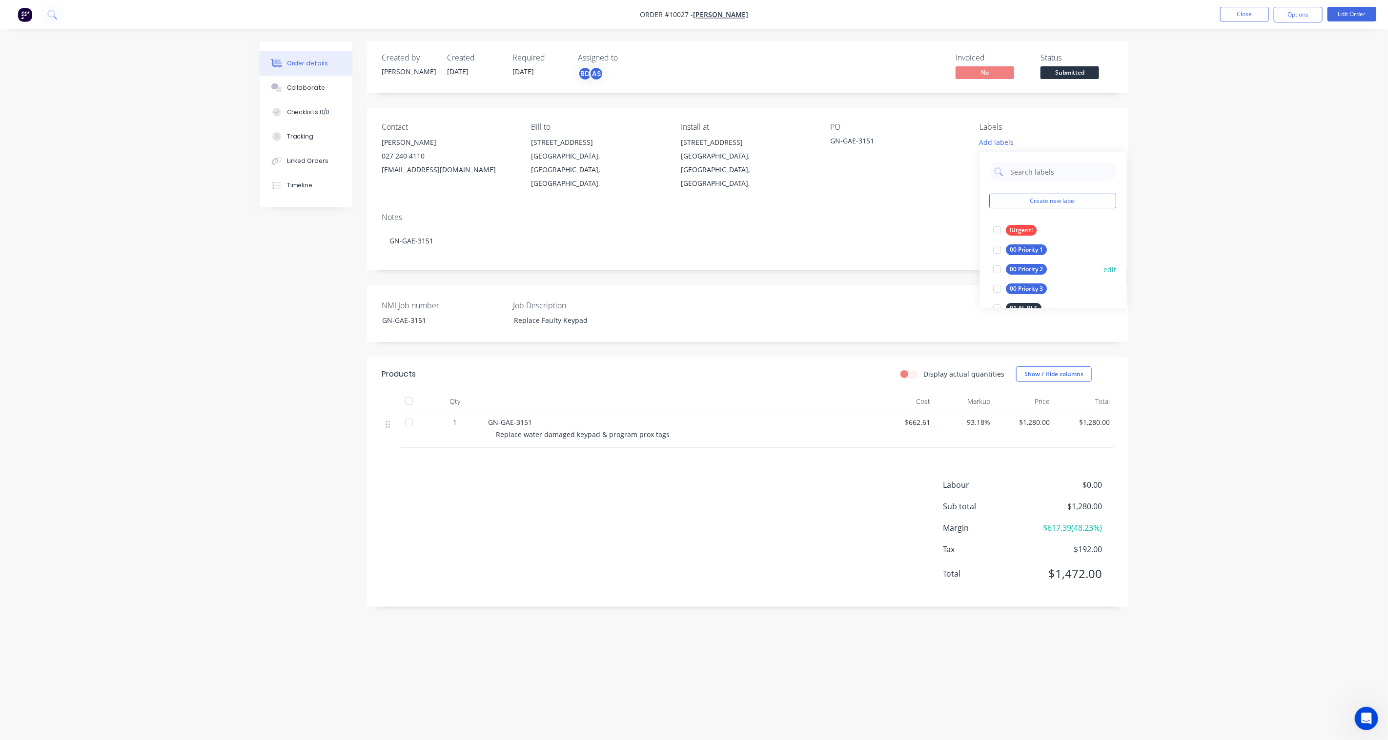
click at [1033, 269] on div "00 Priority 2" at bounding box center [1026, 269] width 41 height 11
click at [1021, 246] on div "!Urgent!" at bounding box center [1021, 245] width 31 height 11
click at [1027, 189] on div "01 MS [PERSON_NAME]" at bounding box center [1042, 193] width 73 height 11
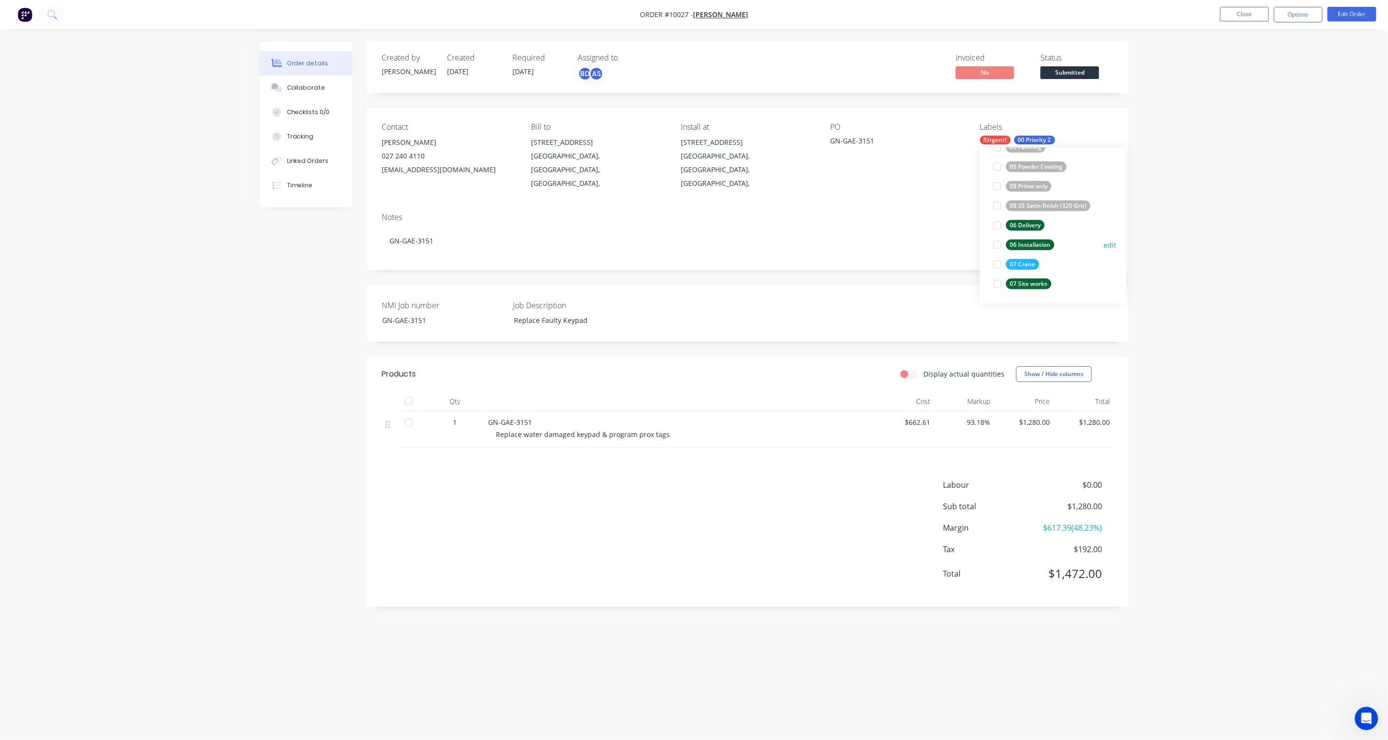
click at [1040, 240] on div "06 Installation" at bounding box center [1030, 245] width 48 height 11
click at [1035, 295] on div "07 Site works" at bounding box center [1028, 296] width 45 height 11
click at [1040, 265] on div "Order details Collaborate Checklists 0/0 Tracking Linked Orders Timeline Order …" at bounding box center [694, 370] width 1388 height 740
click at [1040, 17] on button "Edit Order" at bounding box center [1351, 14] width 49 height 15
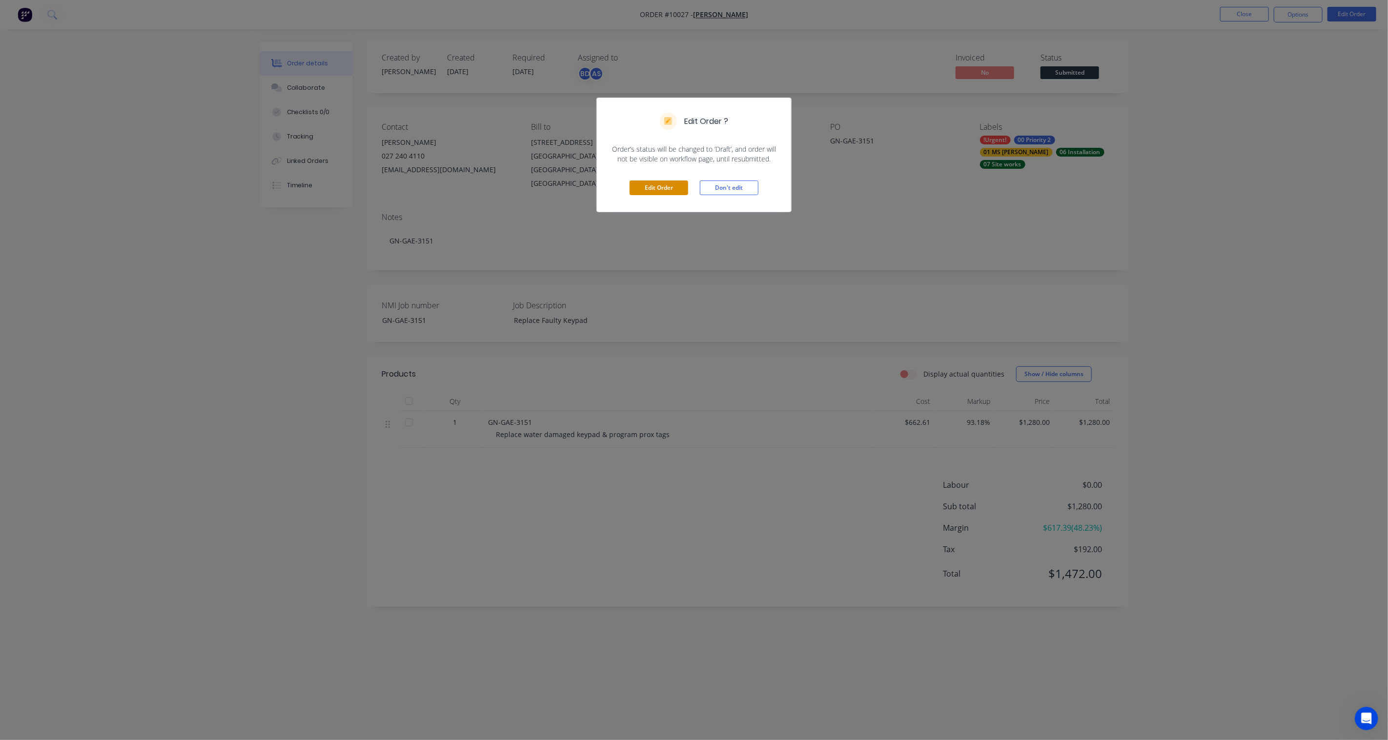
click at [665, 186] on button "Edit Order" at bounding box center [658, 188] width 59 height 15
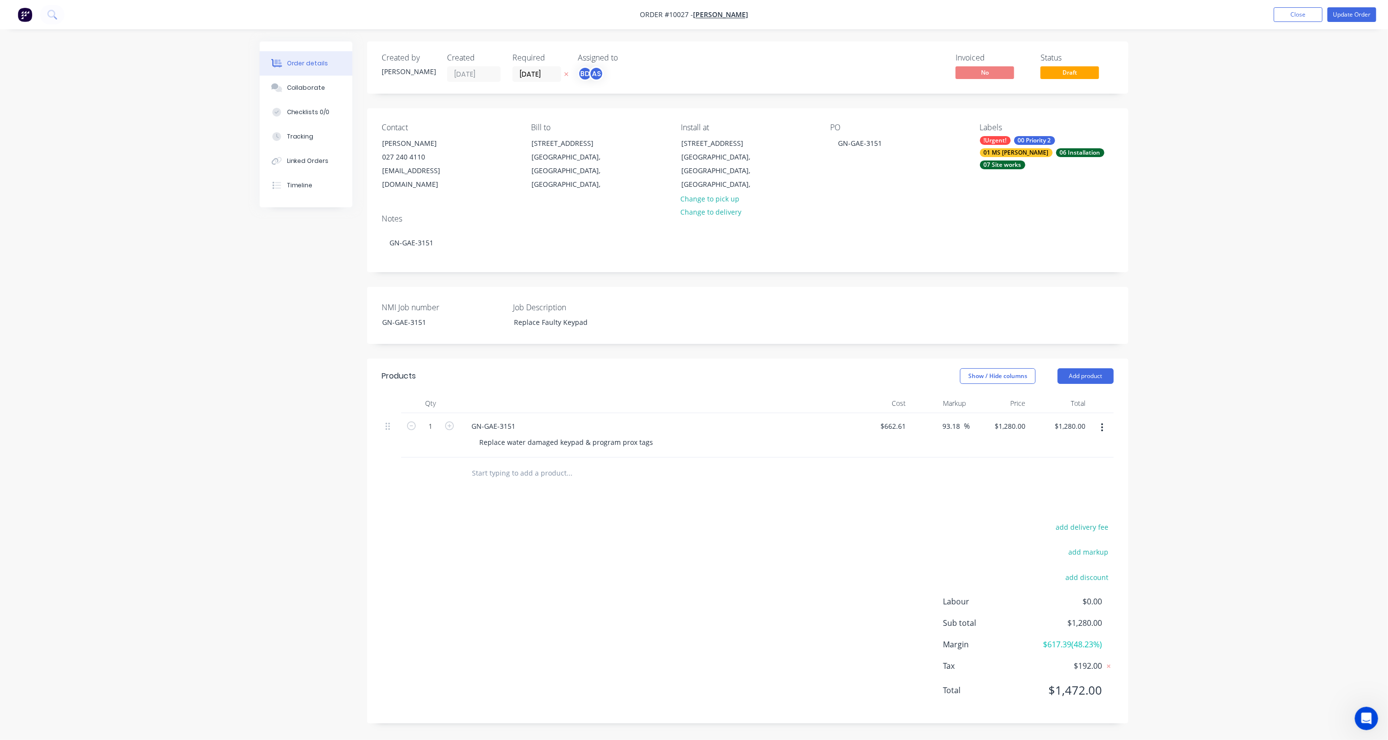
click at [1040, 14] on ul "Add product Close Update Order" at bounding box center [1325, 14] width 126 height 15
click at [1040, 15] on button "Update Order" at bounding box center [1351, 14] width 49 height 15
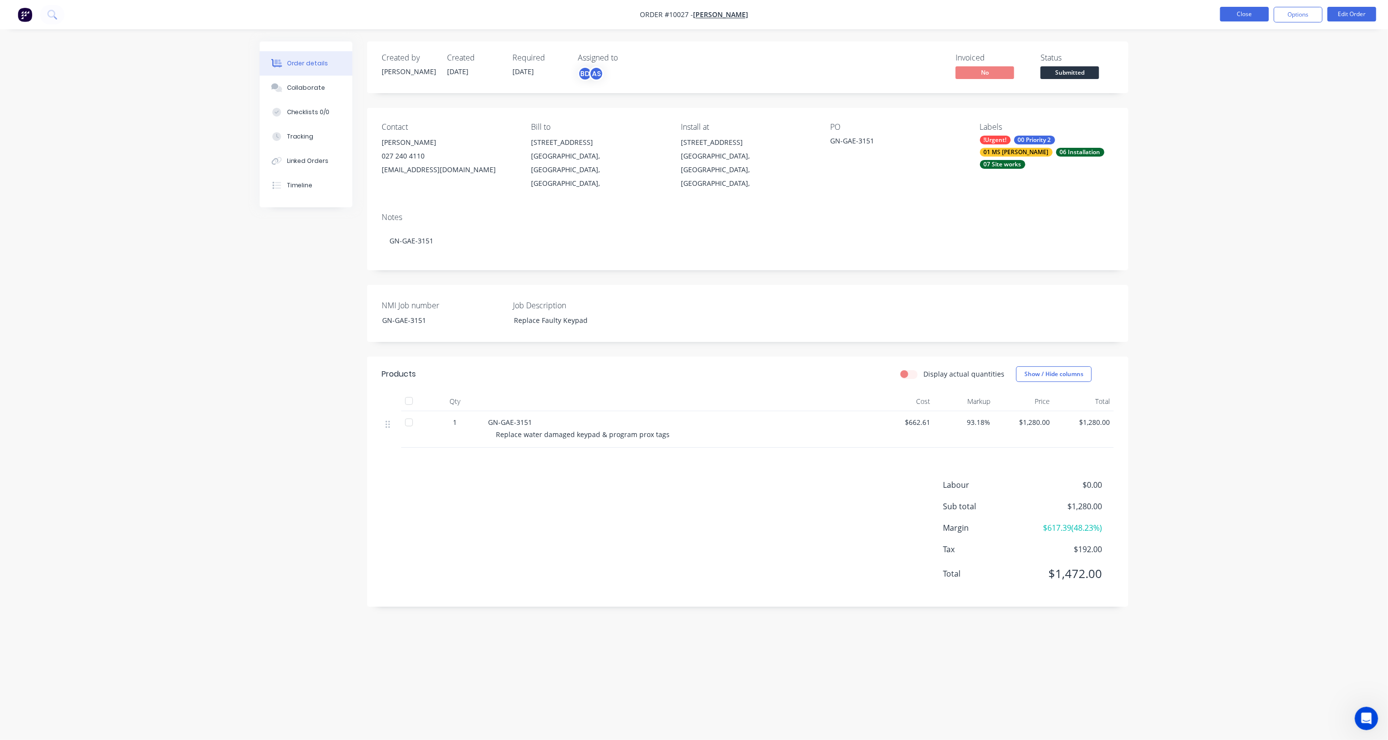
click at [1040, 18] on button "Close" at bounding box center [1244, 14] width 49 height 15
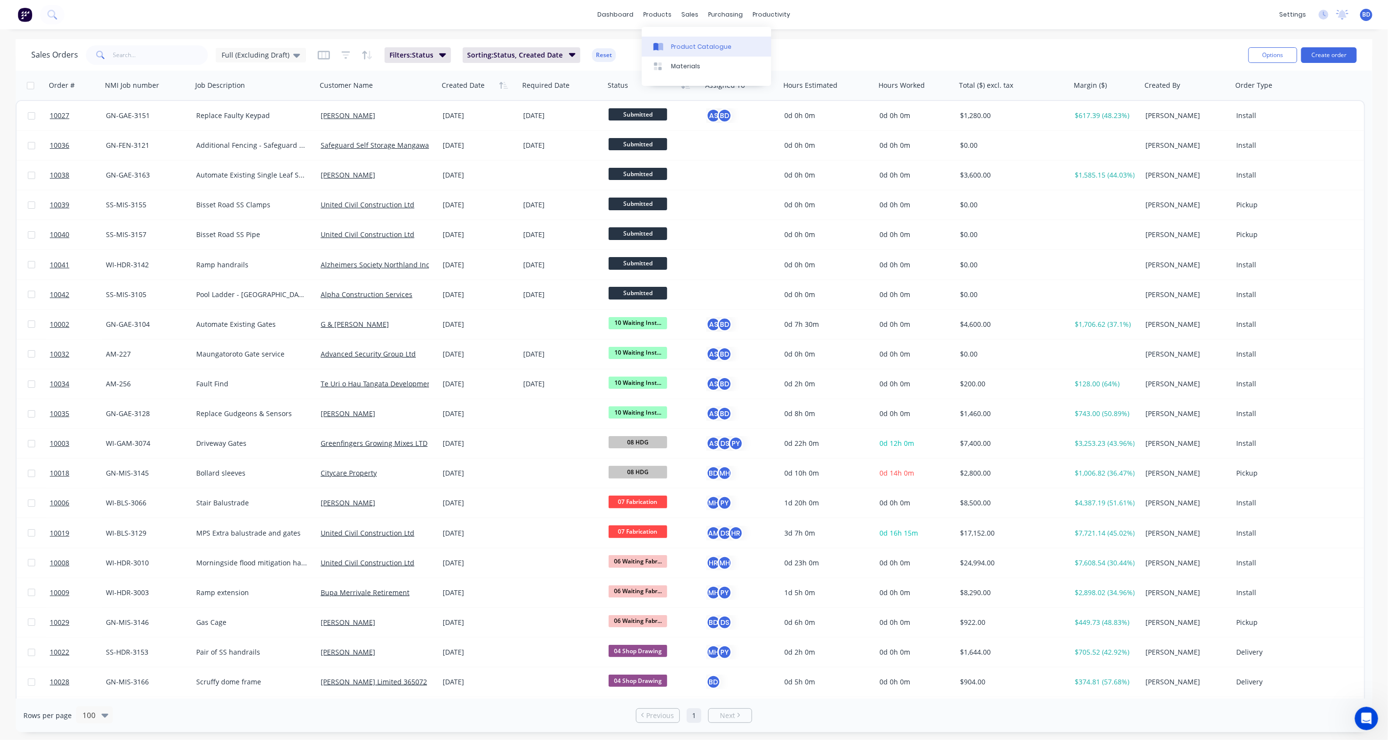
click at [680, 44] on div "Product Catalogue" at bounding box center [701, 46] width 61 height 9
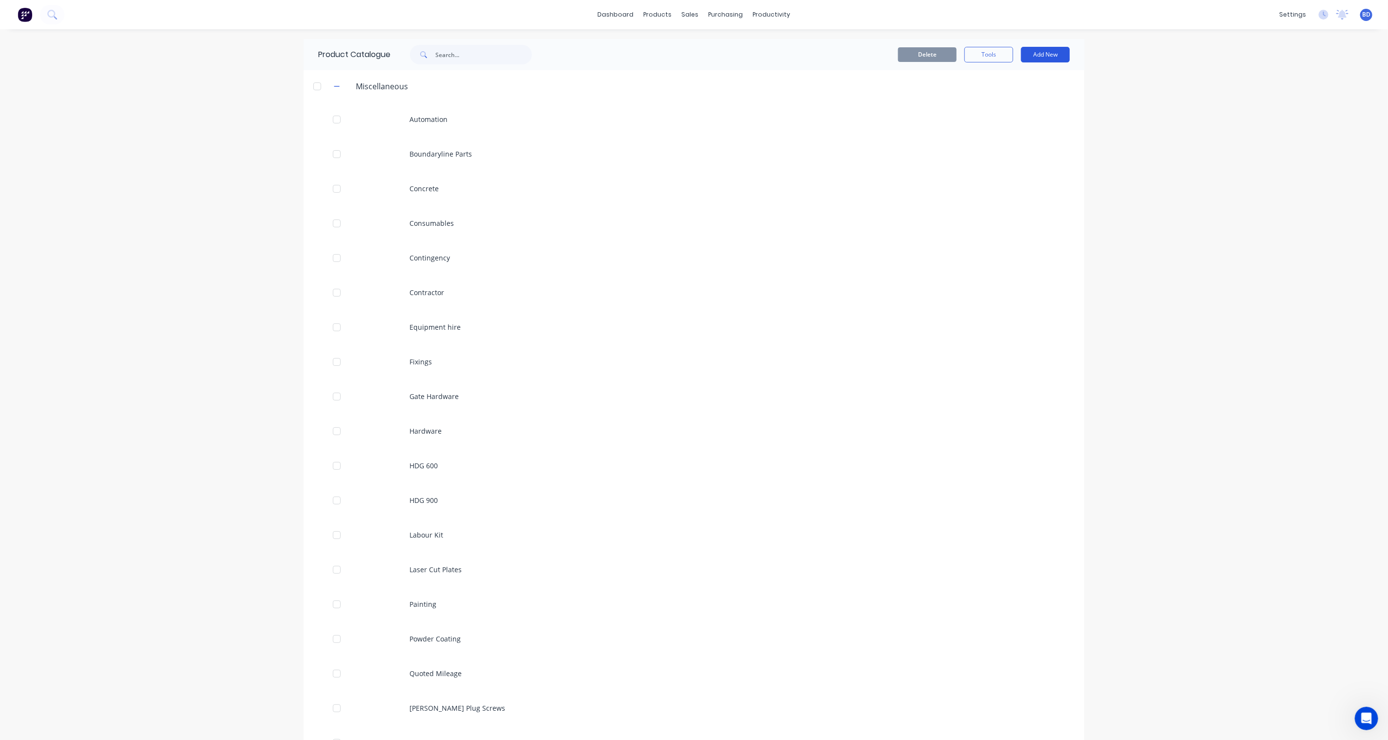
click at [1040, 52] on button "Add New" at bounding box center [1045, 55] width 49 height 16
click at [1013, 120] on div "Product Kit" at bounding box center [1023, 119] width 75 height 14
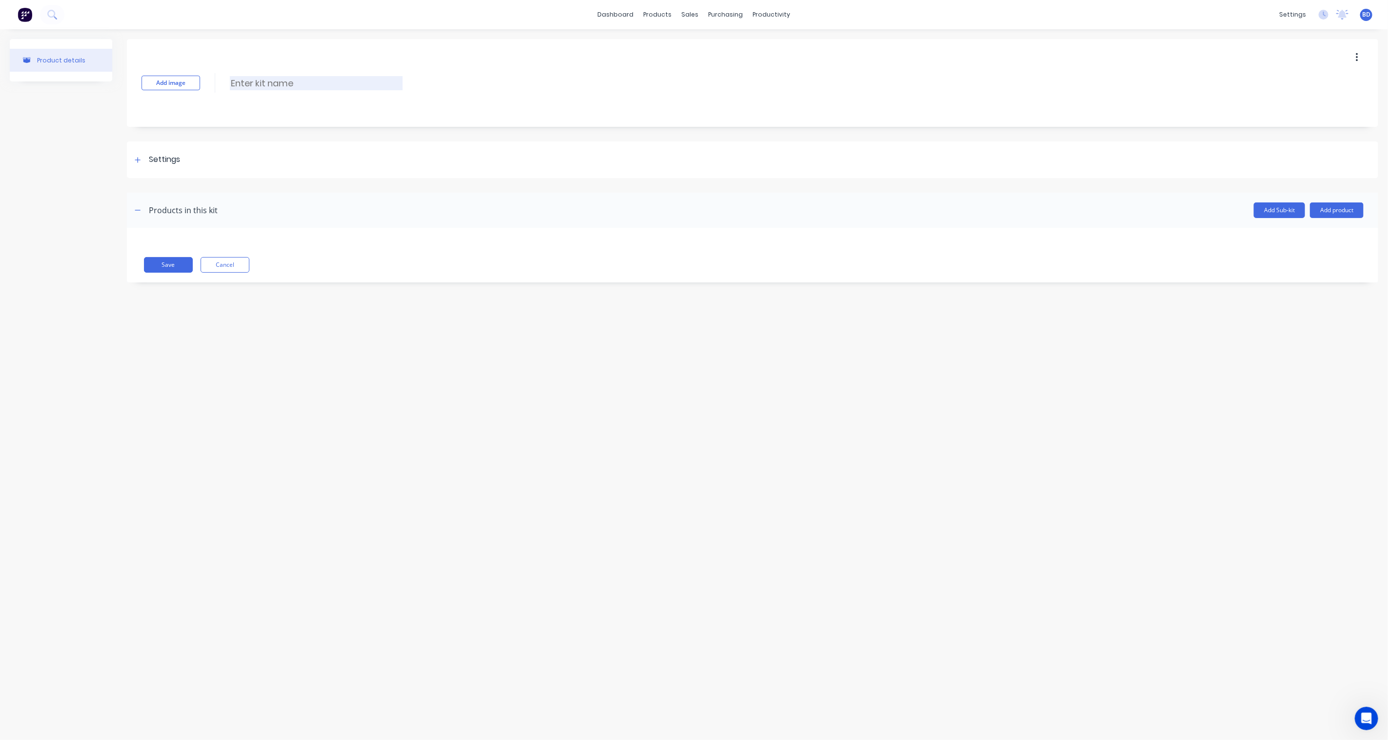
click at [272, 83] on input at bounding box center [316, 83] width 173 height 14
type input "3"
click at [680, 45] on div "Product Catalogue" at bounding box center [701, 46] width 61 height 9
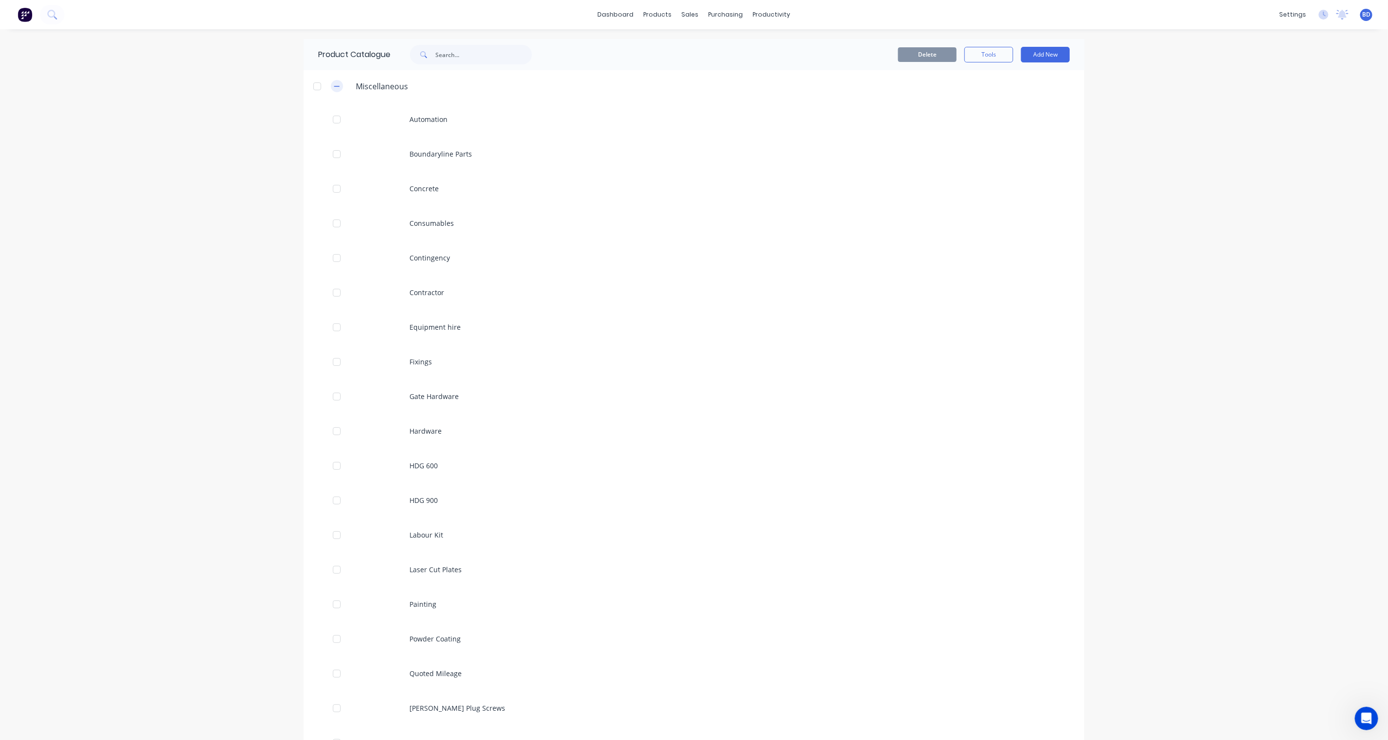
click at [334, 88] on icon "button" at bounding box center [337, 86] width 6 height 7
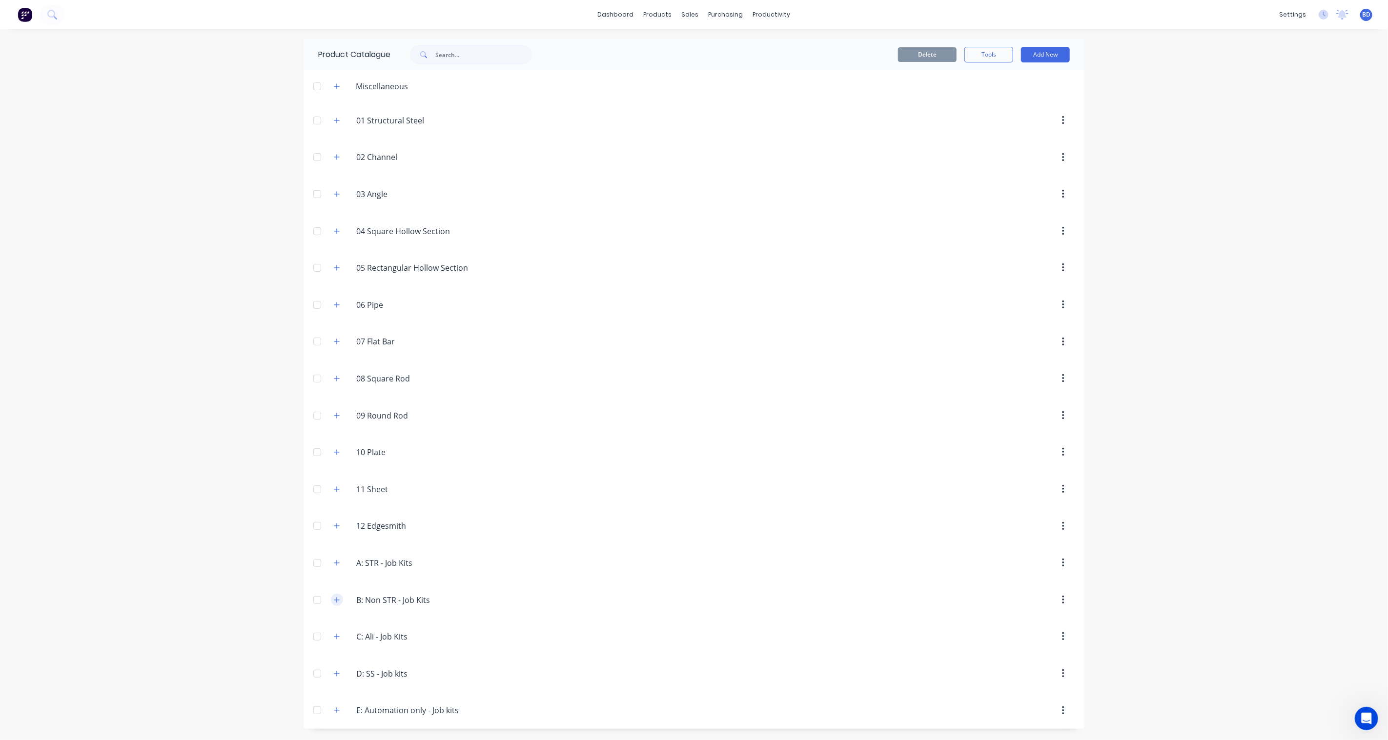
click at [335, 545] on icon "button" at bounding box center [337, 600] width 6 height 7
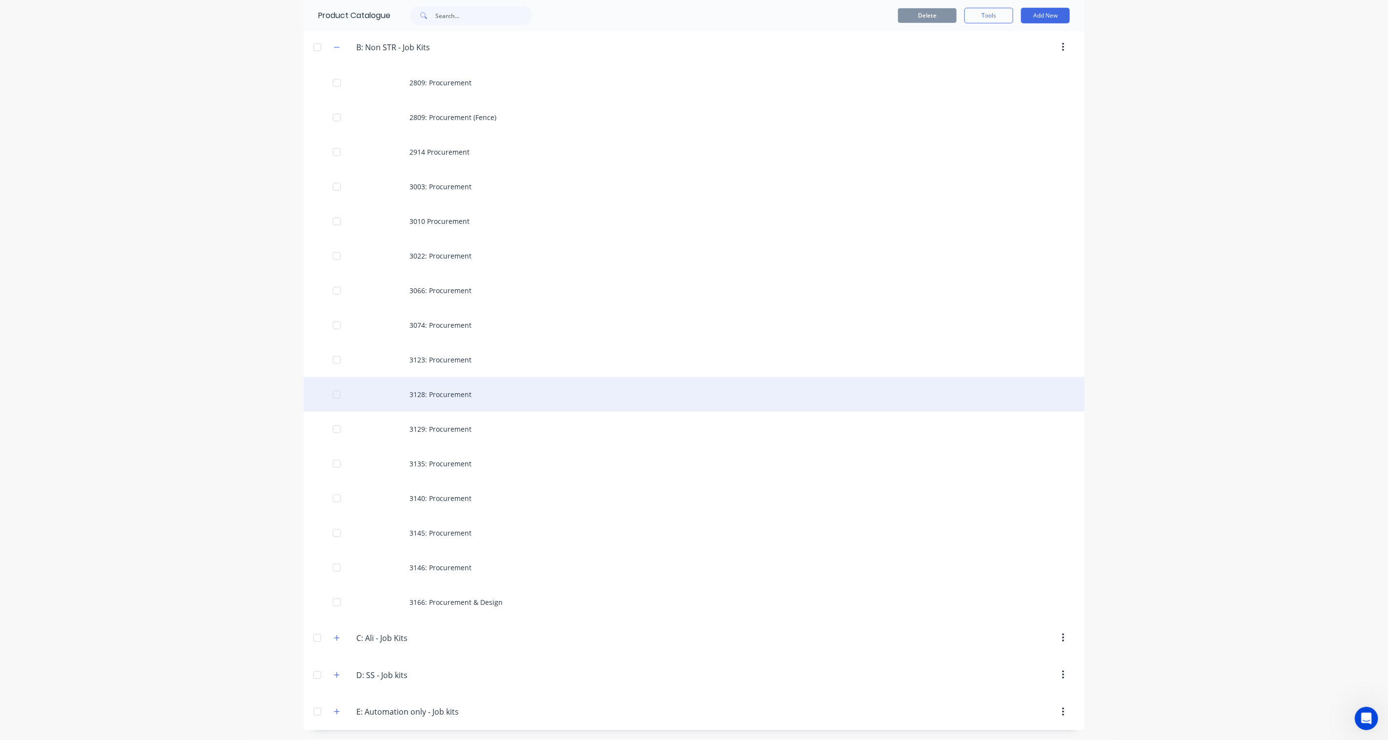
scroll to position [554, 0]
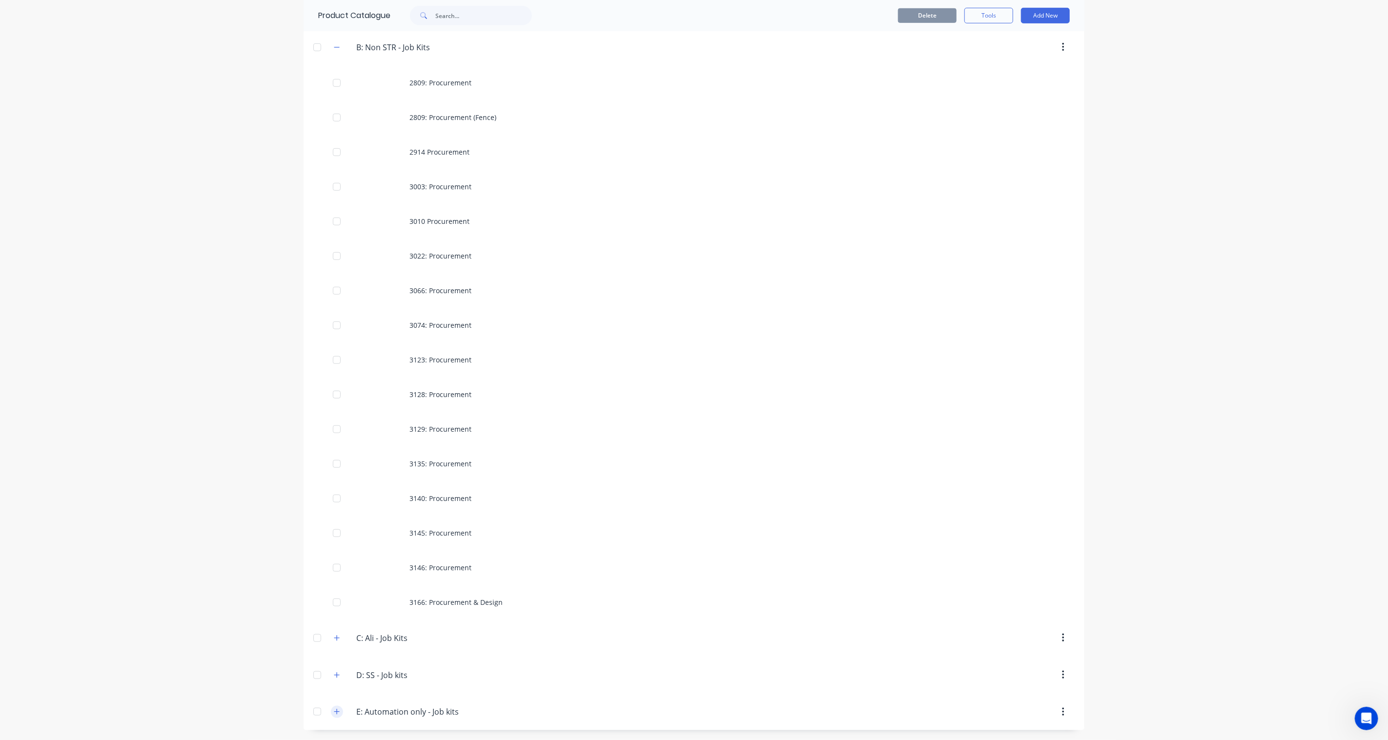
click at [334, 545] on icon "button" at bounding box center [337, 711] width 6 height 7
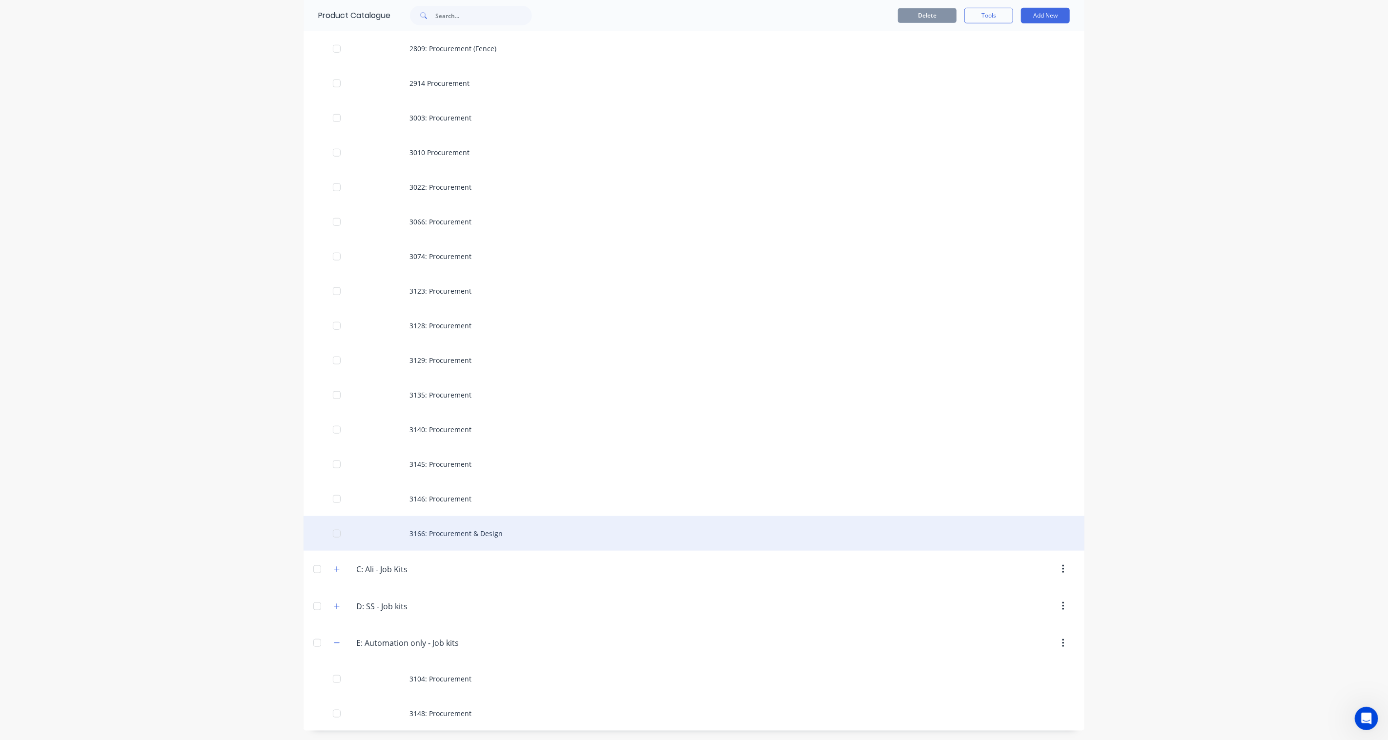
scroll to position [623, 0]
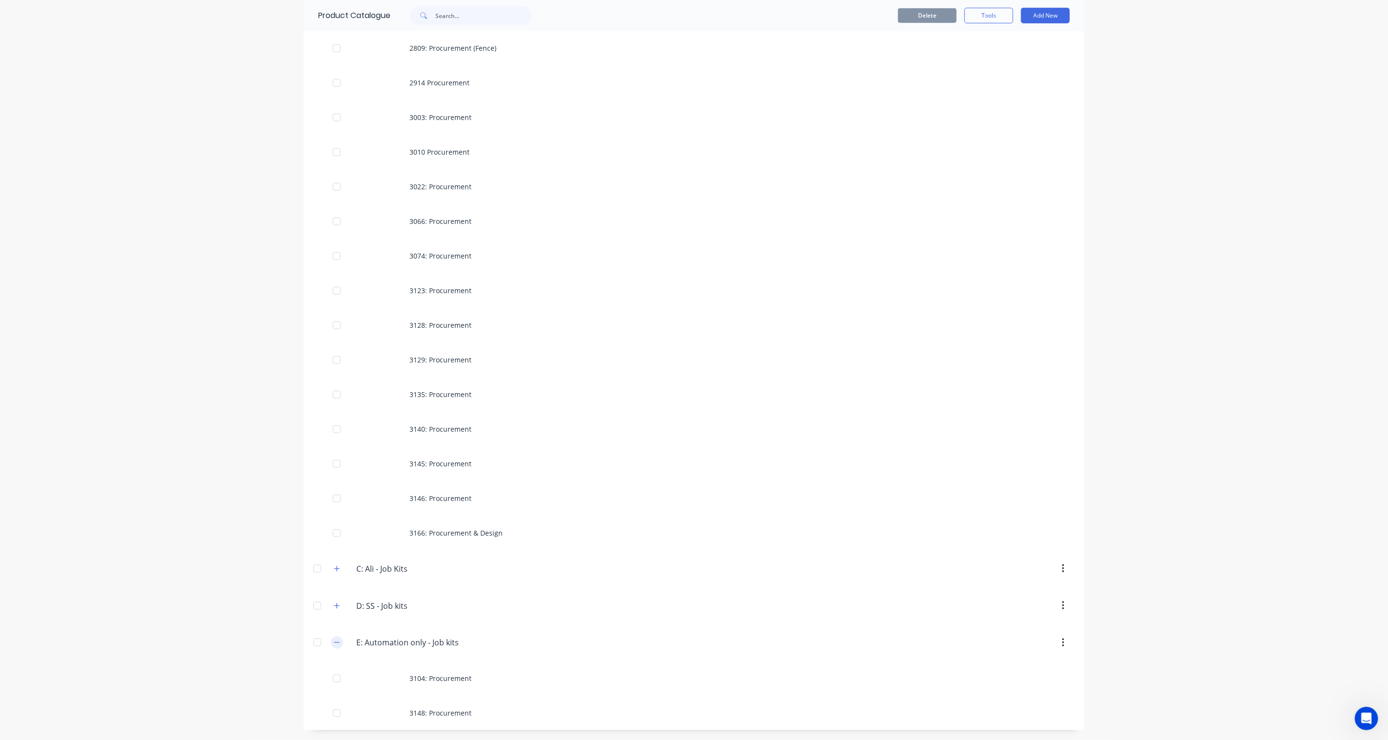
click at [334, 545] on icon "button" at bounding box center [337, 642] width 6 height 7
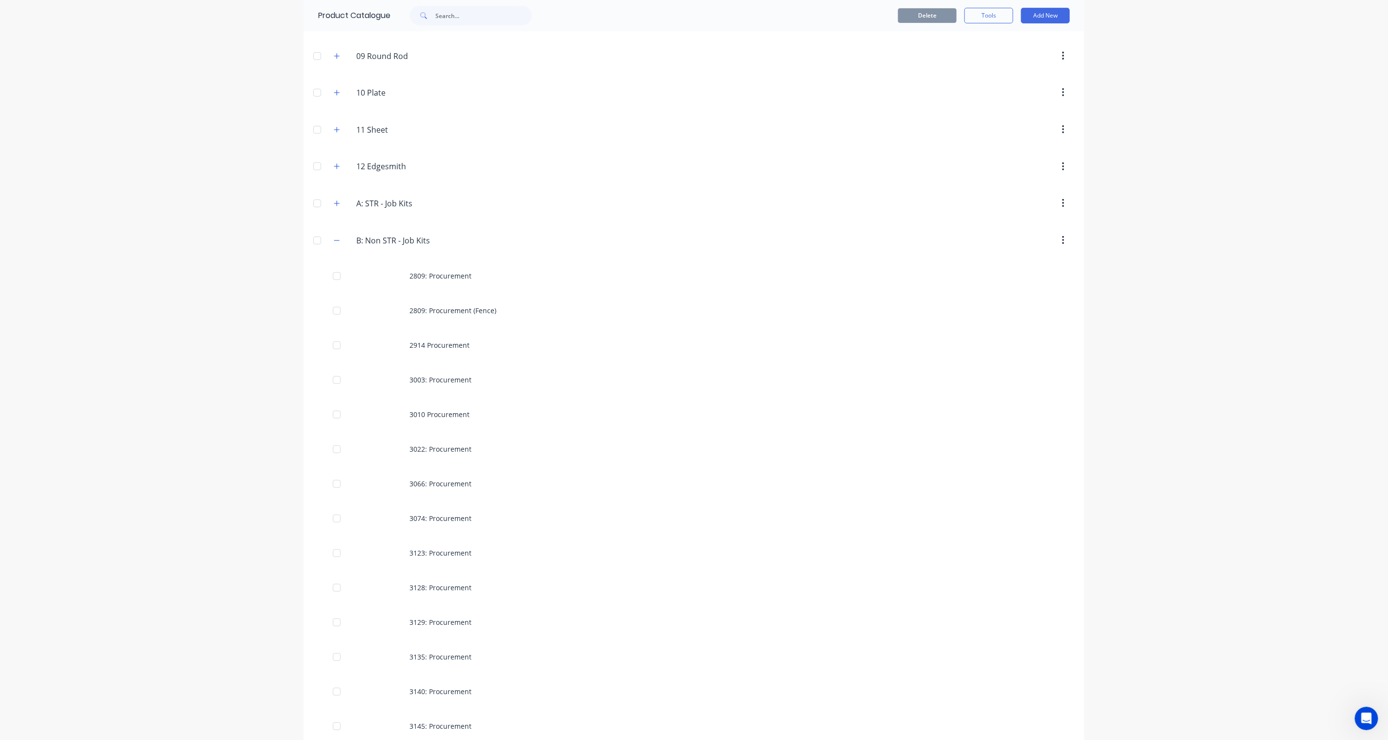
scroll to position [337, 0]
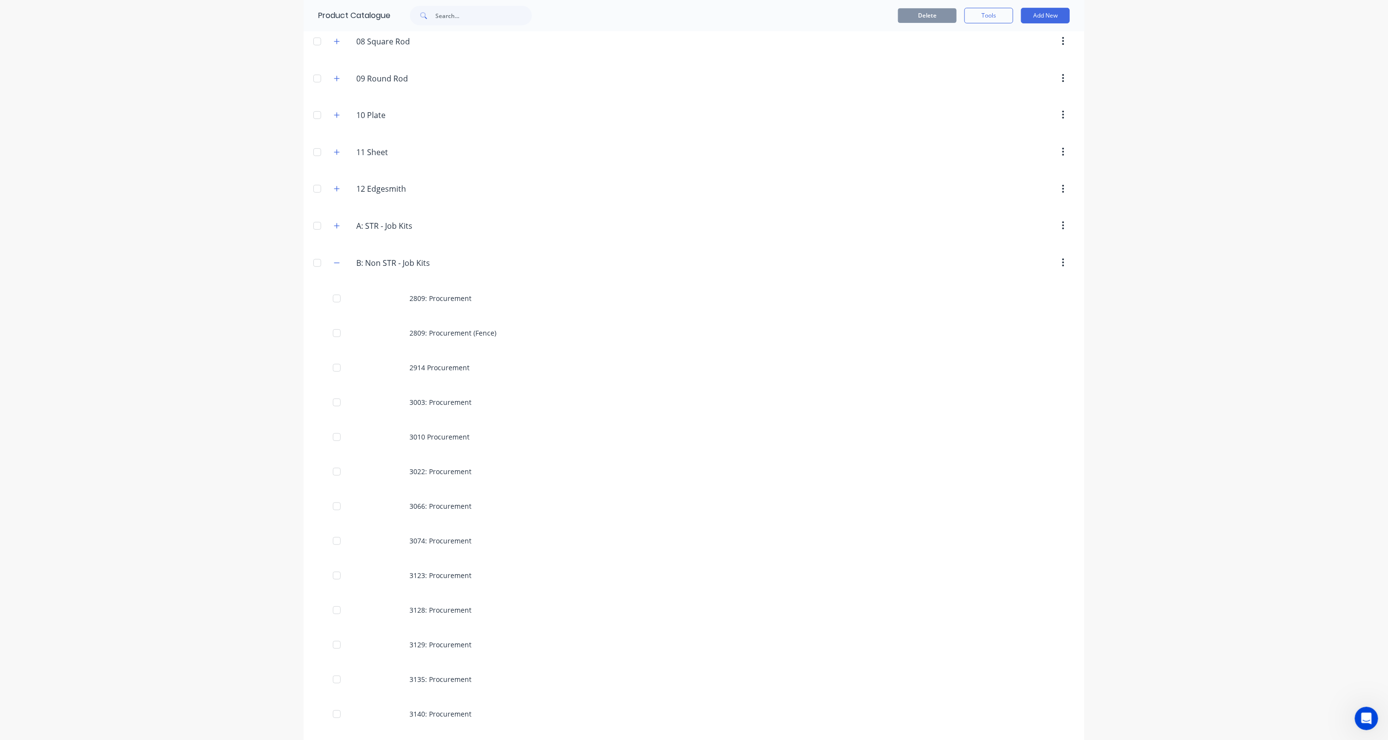
click at [338, 271] on div "B:.Non.STR.-.Job.Kits B: Non STR - Job Kits" at bounding box center [402, 263] width 153 height 18
click at [334, 263] on icon "button" at bounding box center [336, 262] width 5 height 0
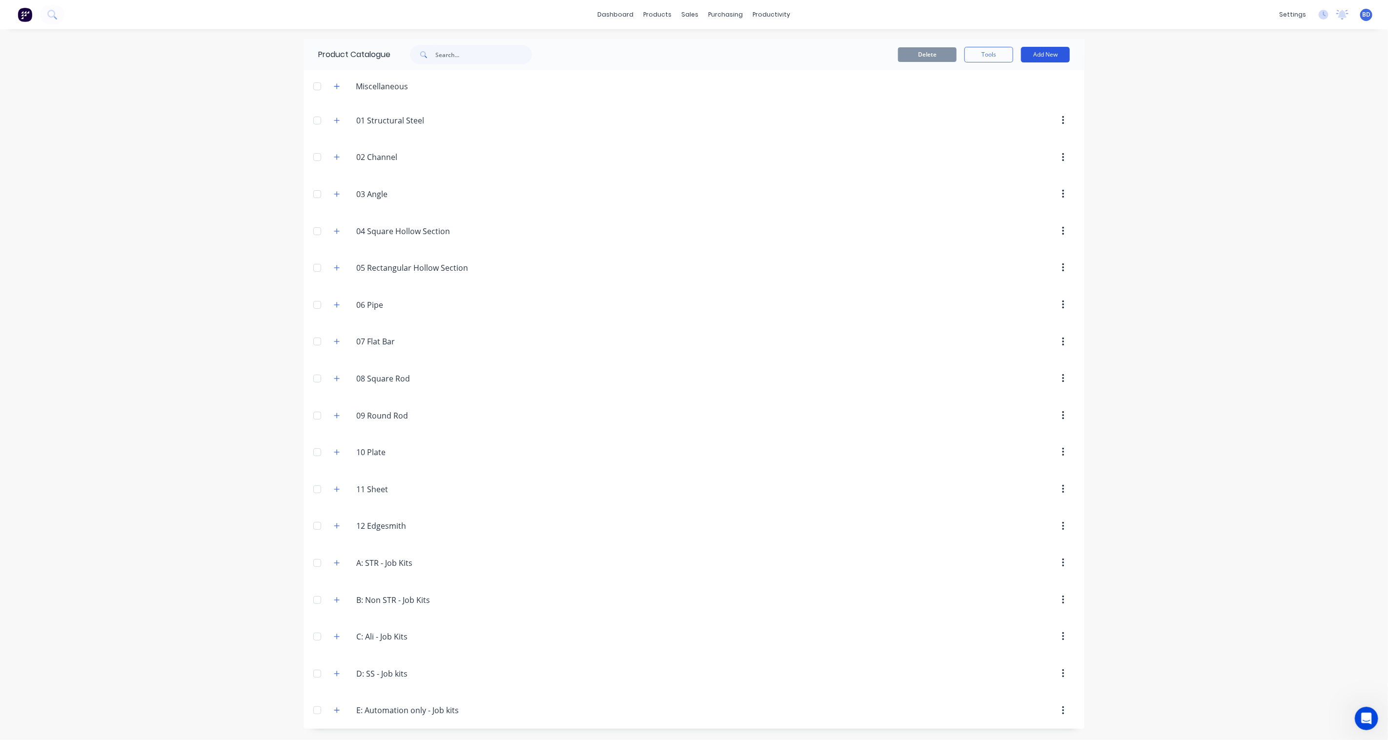
click at [1037, 55] on button "Add New" at bounding box center [1045, 55] width 49 height 16
click at [1016, 118] on div "Product Kit" at bounding box center [1023, 119] width 75 height 14
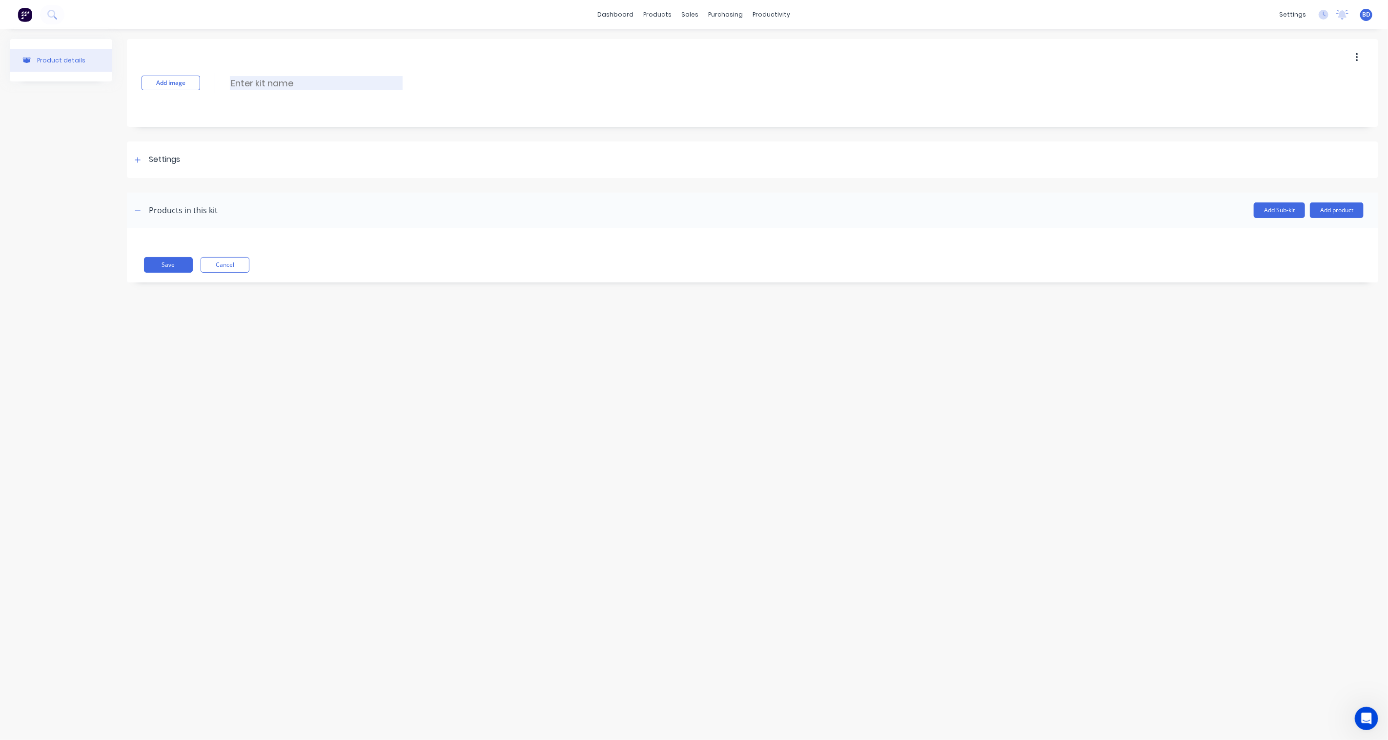
click at [254, 83] on input at bounding box center [316, 83] width 173 height 14
type input "3151: Procurement"
click at [133, 158] on div at bounding box center [138, 160] width 12 height 12
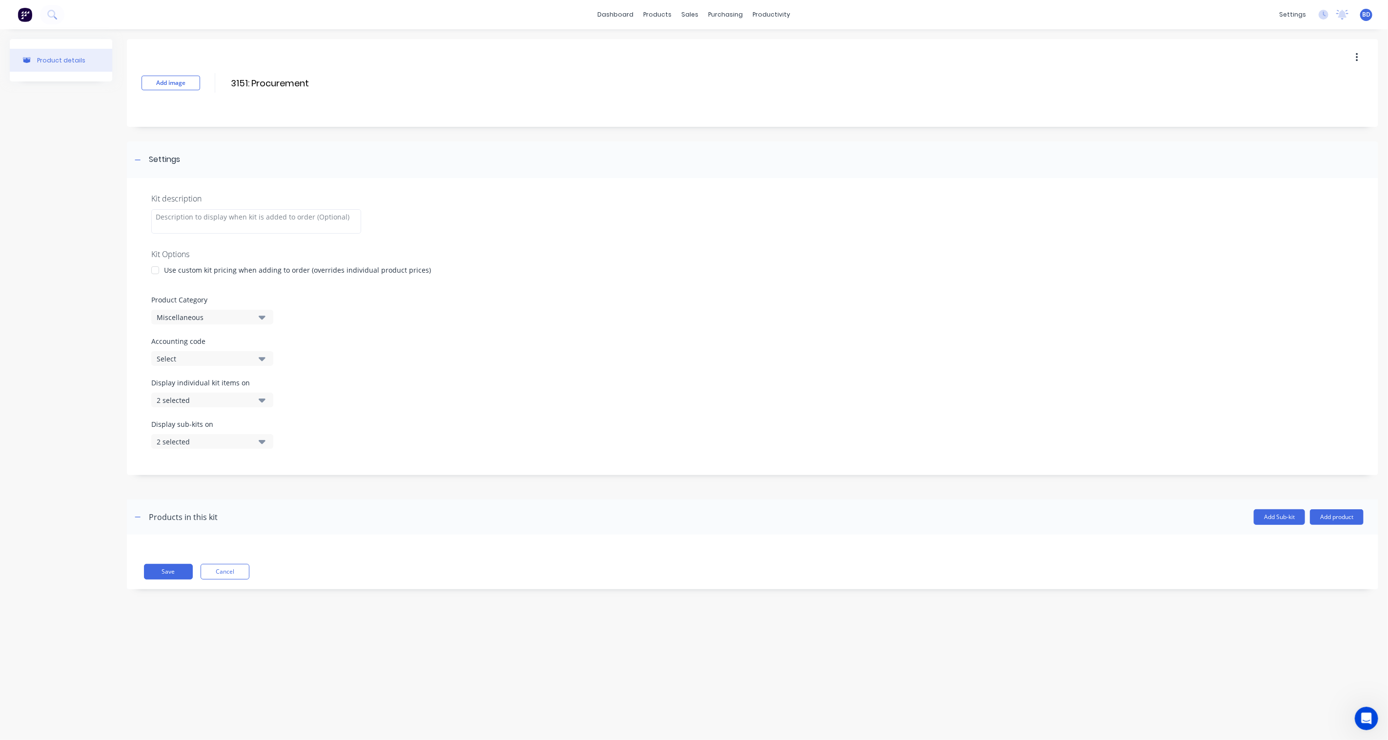
click at [223, 318] on div "Miscellaneous" at bounding box center [204, 317] width 95 height 10
click at [217, 443] on div "E: Automation only - Job kits" at bounding box center [224, 439] width 146 height 20
click at [261, 357] on icon "button" at bounding box center [262, 358] width 7 height 11
click at [396, 335] on div "Kit description Kit Options Use custom kit pricing when adding to order (overri…" at bounding box center [752, 326] width 1251 height 297
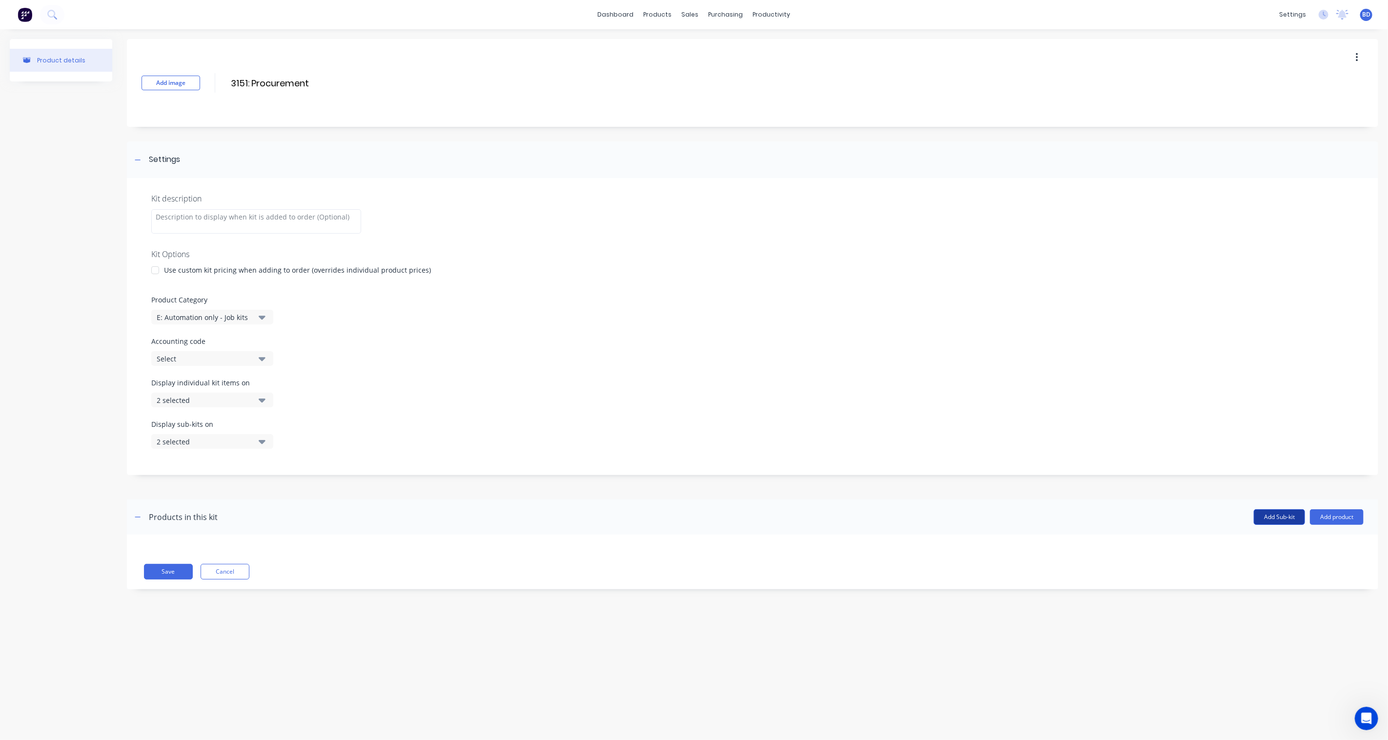
click at [1040, 518] on button "Add Sub-kit" at bounding box center [1278, 517] width 51 height 16
click at [193, 545] on input at bounding box center [235, 592] width 173 height 14
type input "Automation"
click at [368, 545] on div "Product details Add image 3151: Procurement 3151: Procurement Enter kit name Se…" at bounding box center [694, 374] width 1388 height 691
click at [1040, 545] on button "Add product" at bounding box center [1337, 592] width 54 height 16
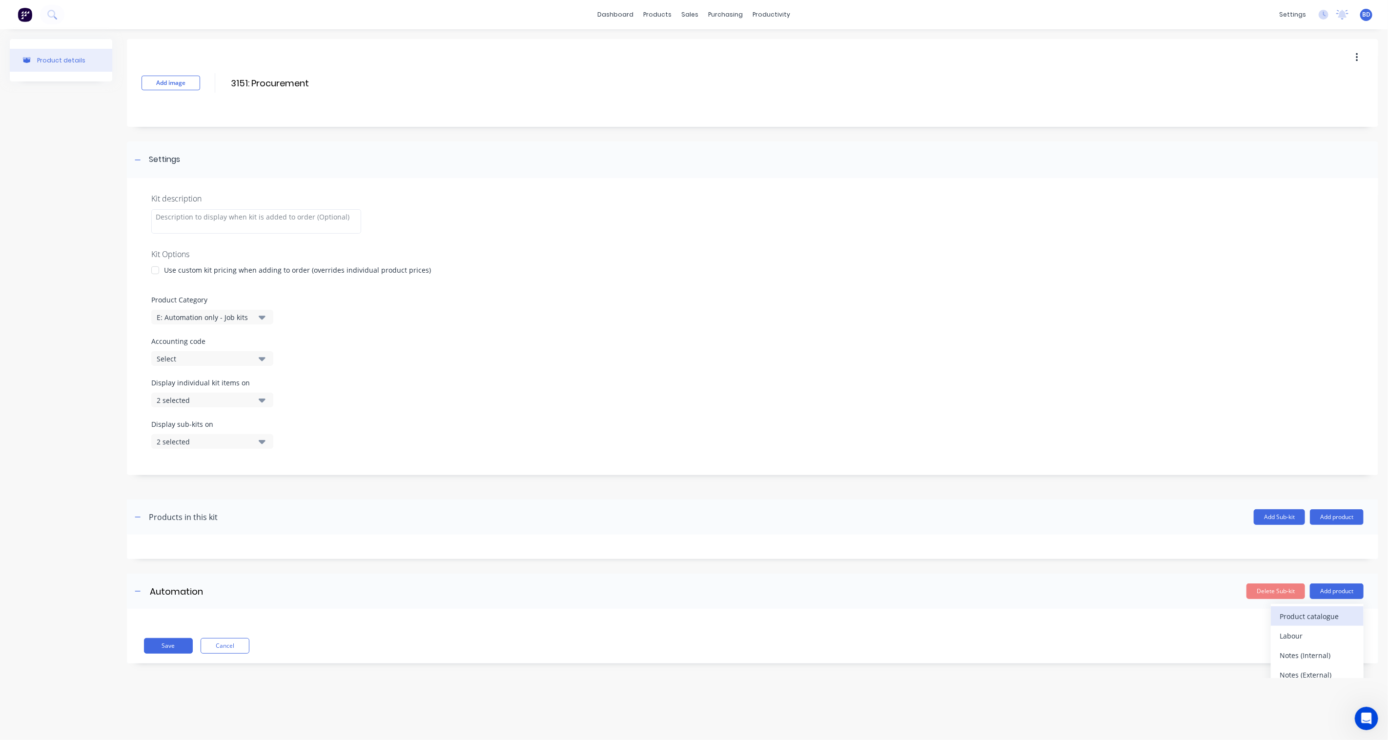
click at [1040, 545] on div "Product catalogue" at bounding box center [1316, 616] width 75 height 14
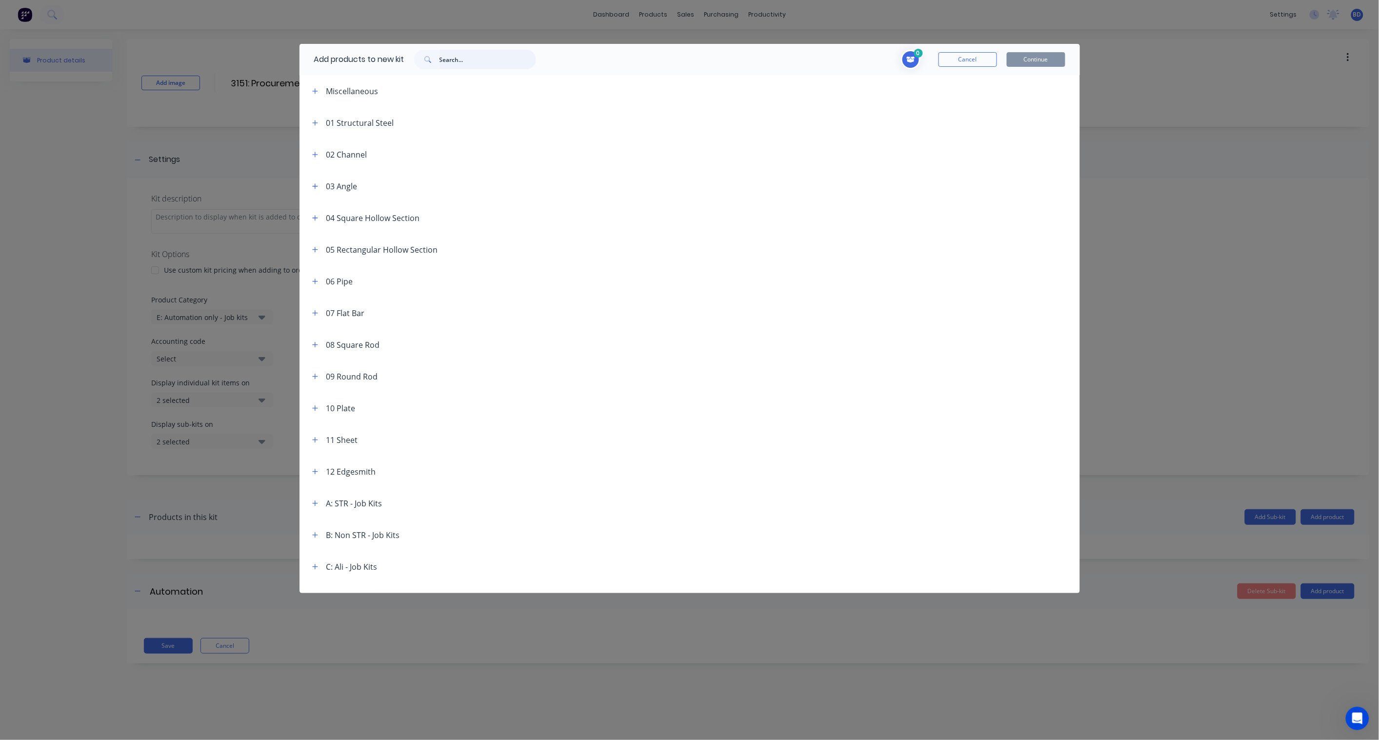
click at [484, 64] on input "text" at bounding box center [488, 60] width 97 height 20
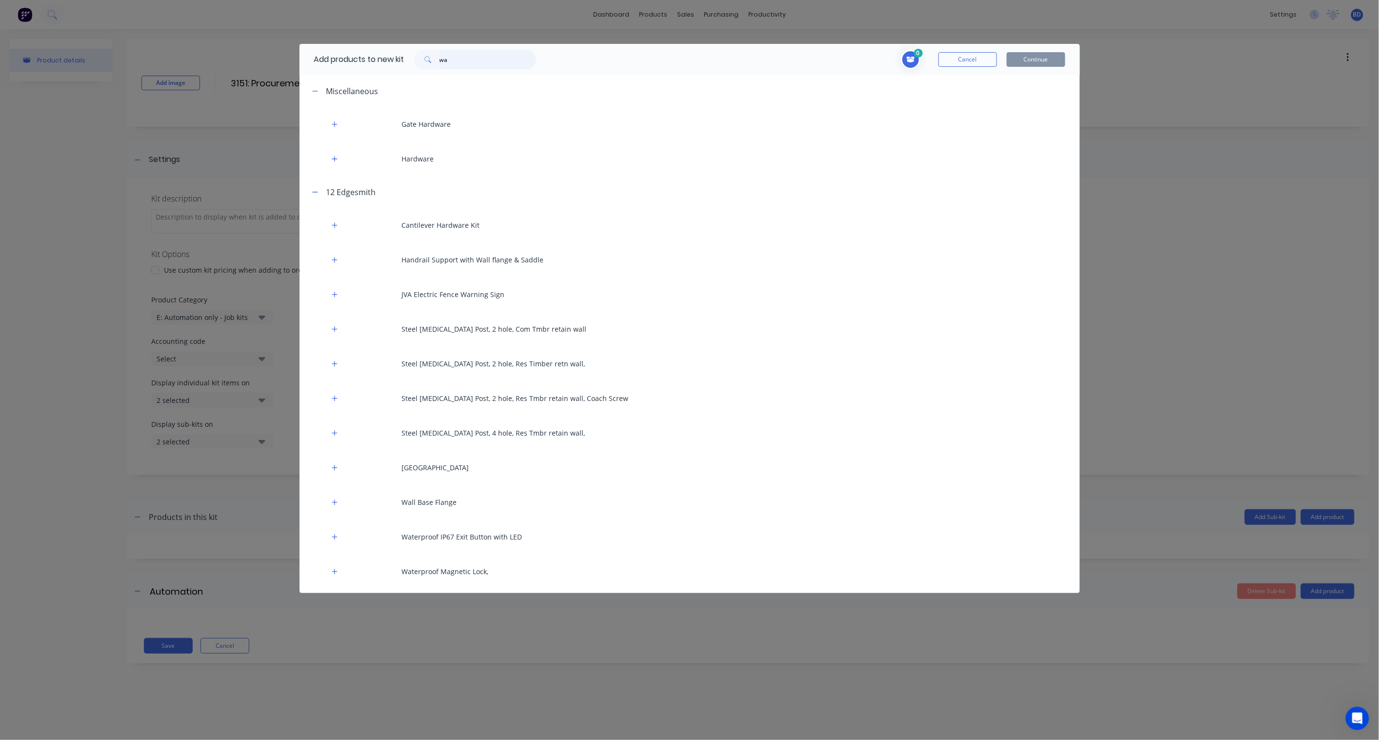
click at [469, 62] on input "wa" at bounding box center [488, 60] width 97 height 20
click at [457, 59] on input "wa" at bounding box center [488, 60] width 97 height 20
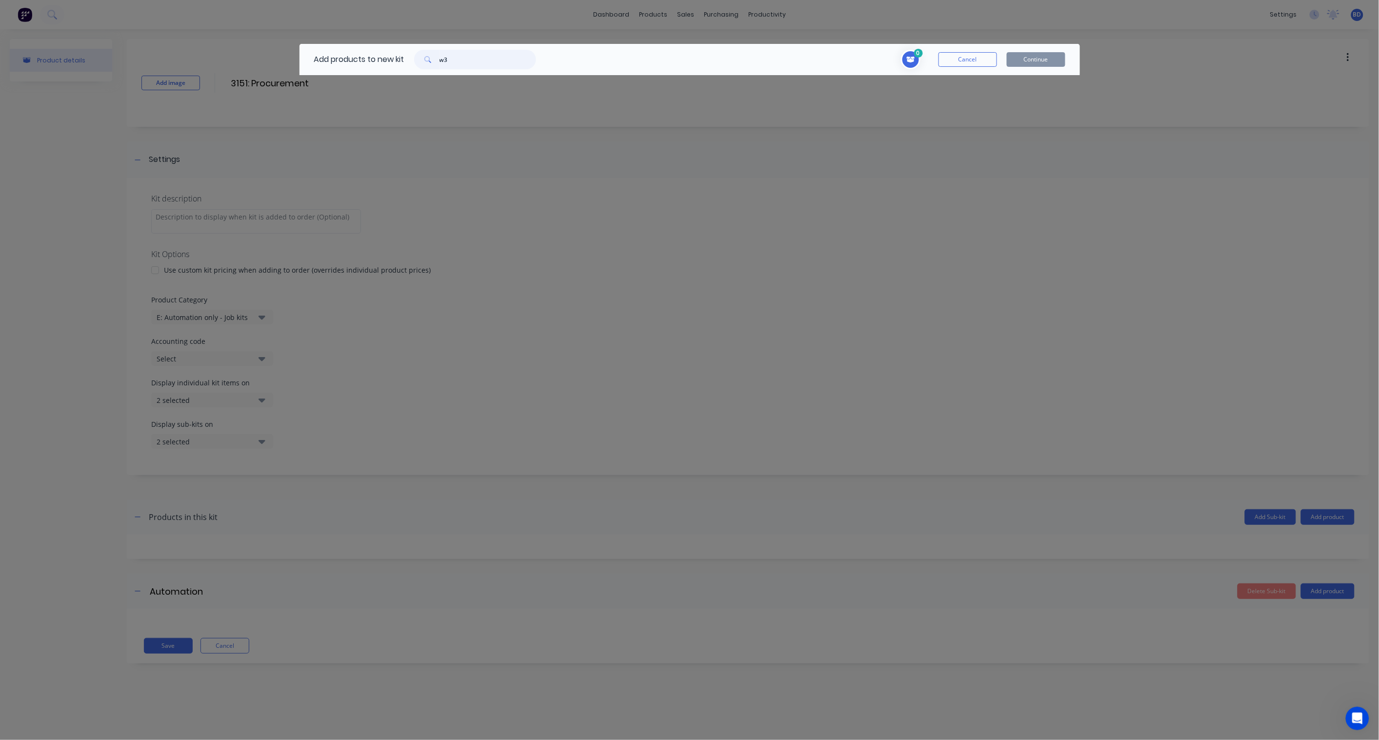
type input "w"
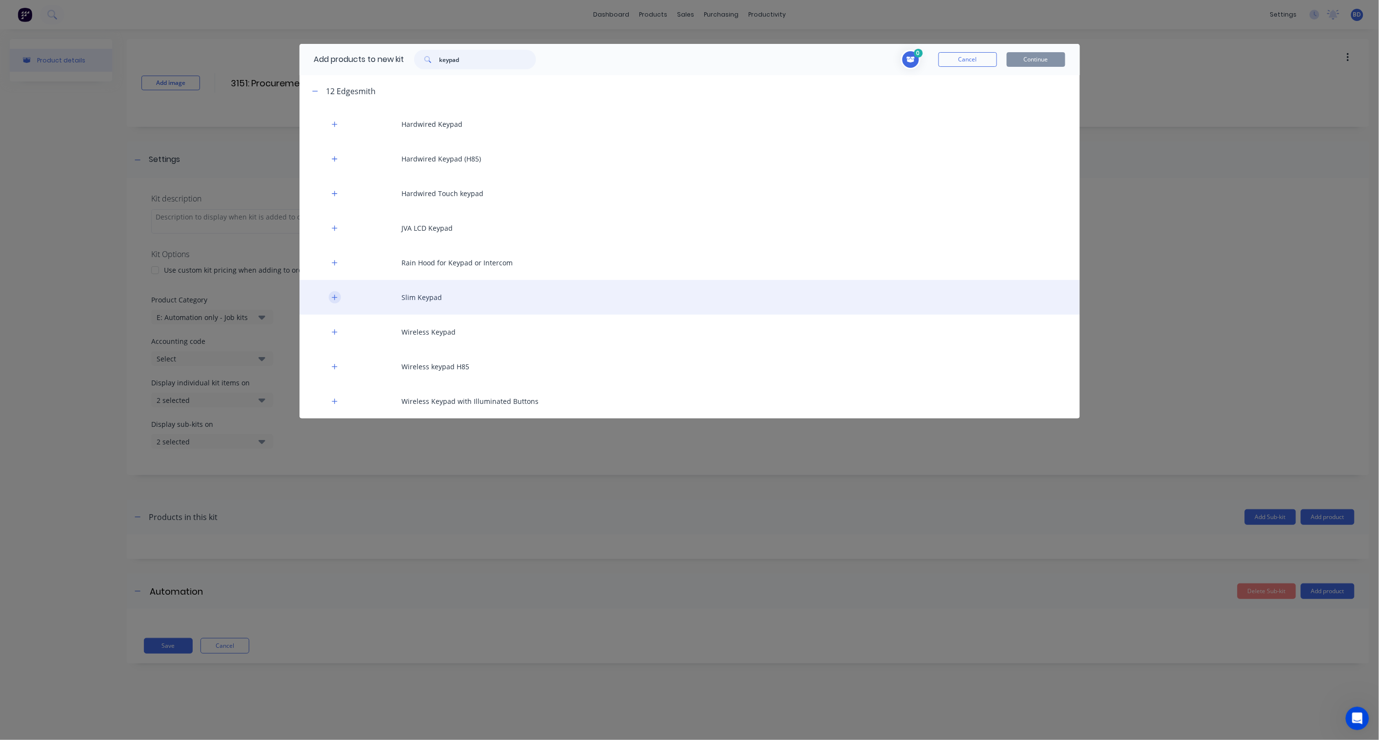
type input "keypad"
click at [336, 298] on icon "button" at bounding box center [335, 297] width 6 height 7
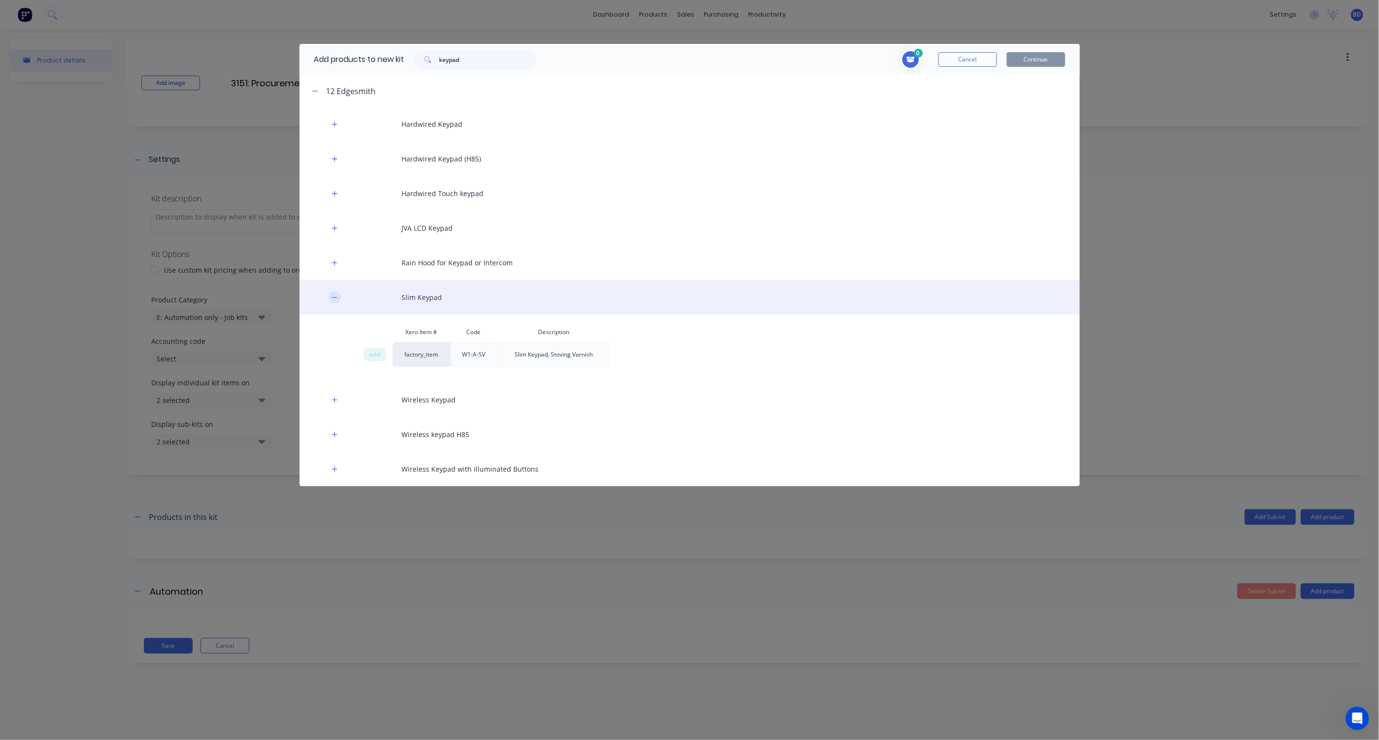
click at [336, 298] on icon "button" at bounding box center [335, 297] width 6 height 7
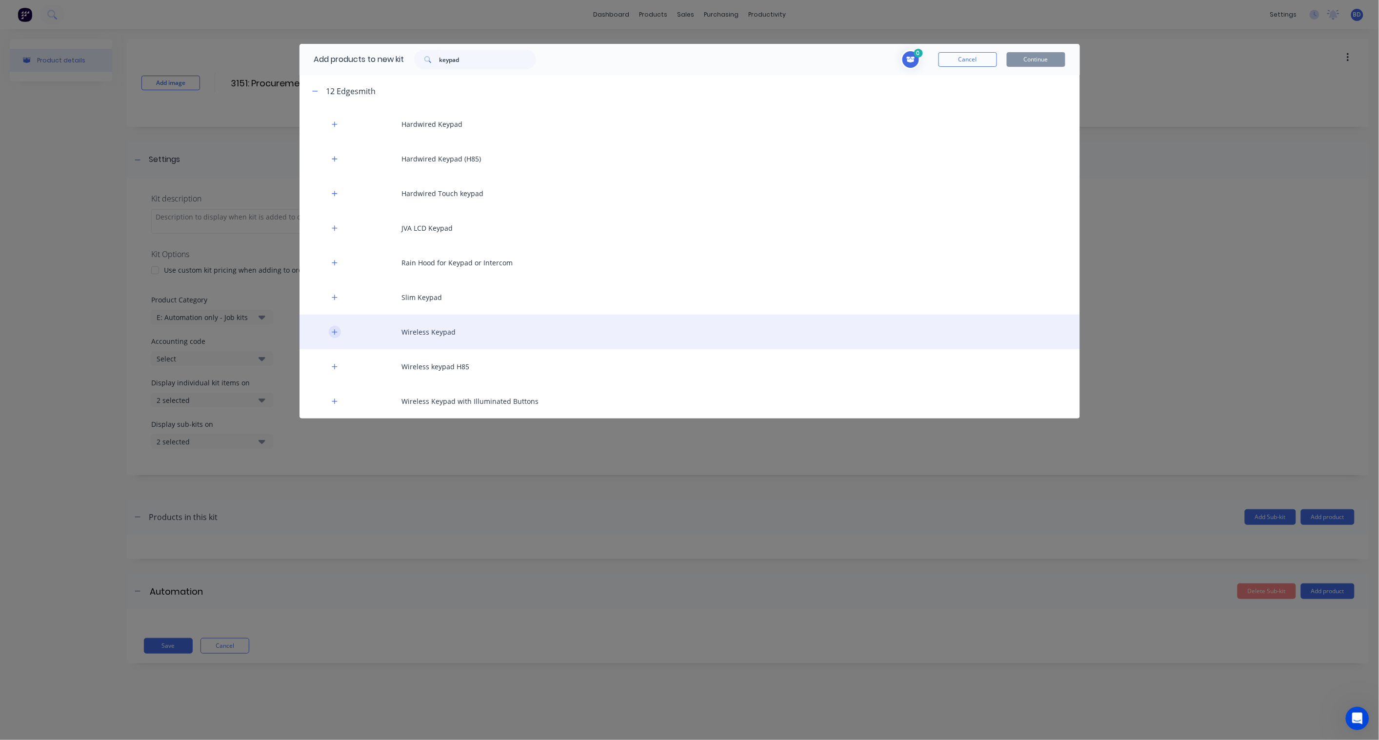
click at [337, 334] on icon "button" at bounding box center [335, 332] width 6 height 7
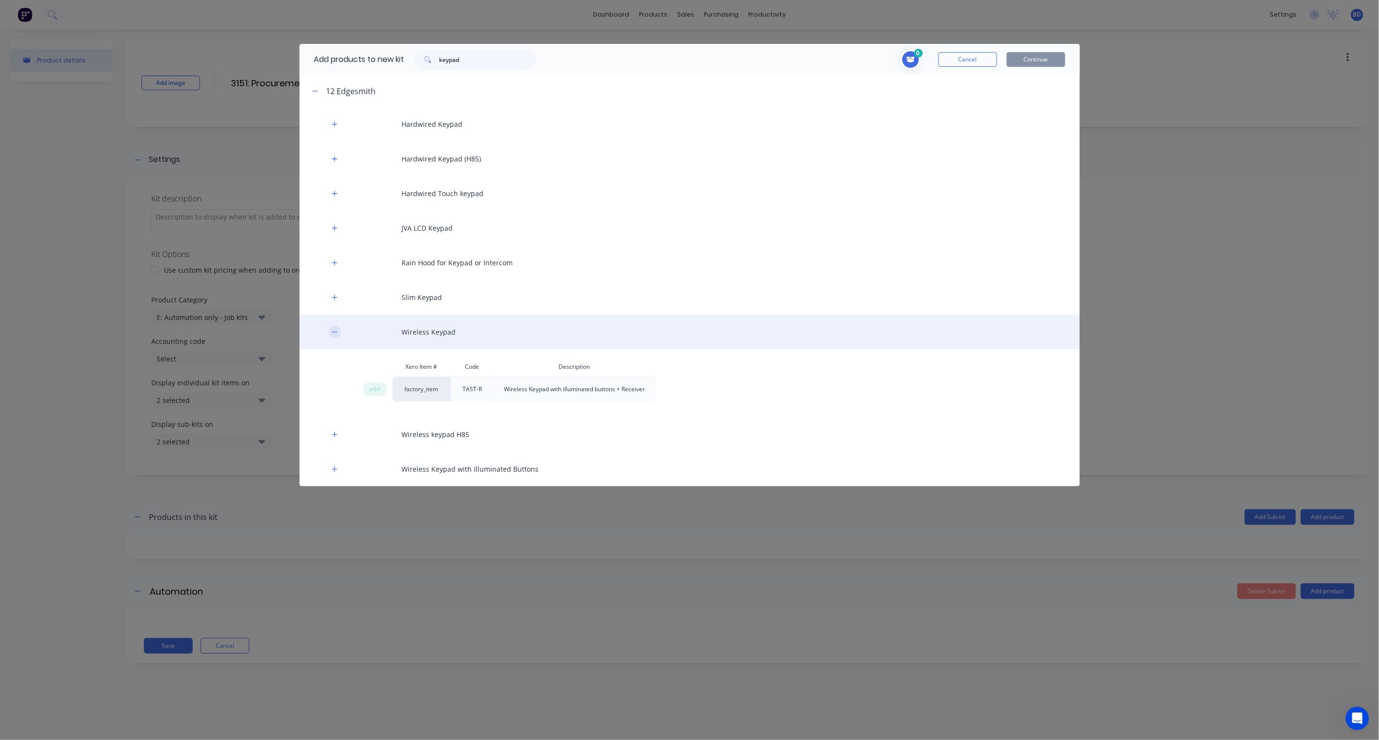
click at [337, 334] on icon "button" at bounding box center [335, 332] width 6 height 7
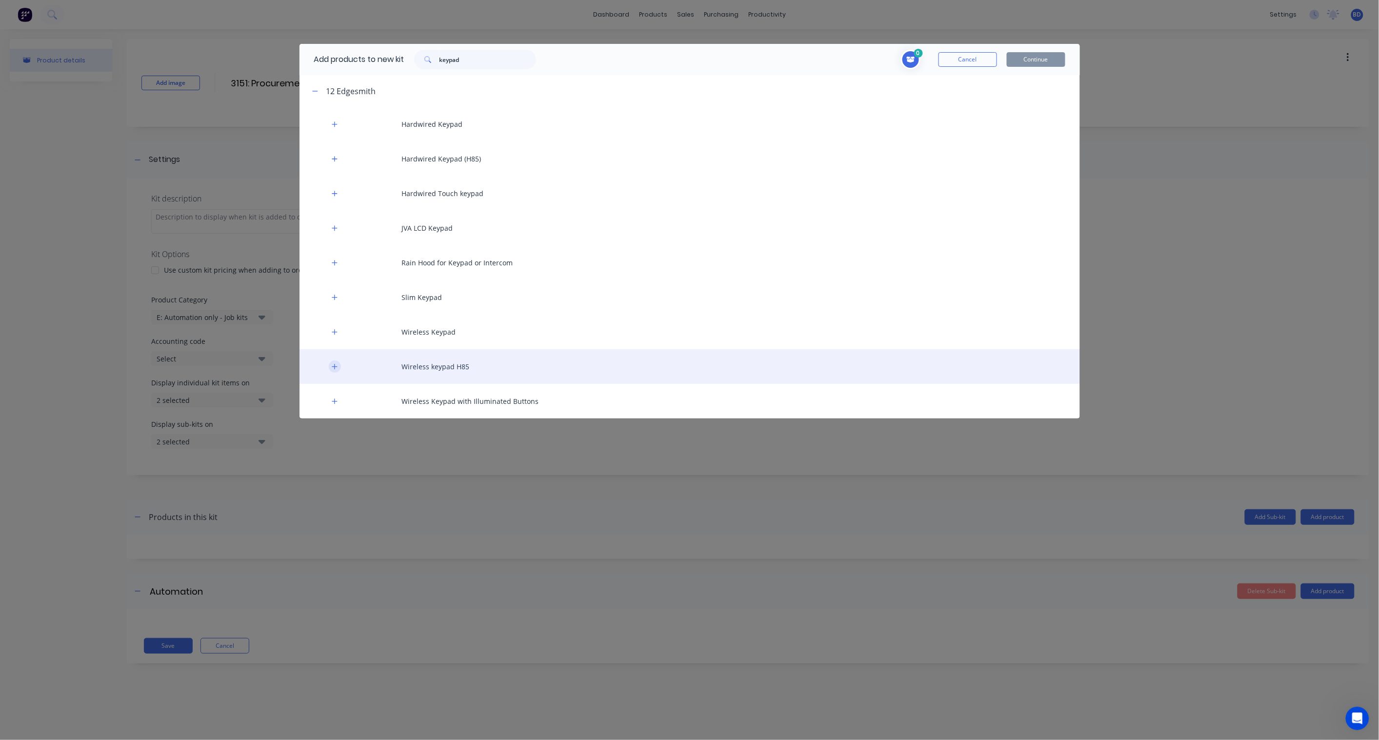
click at [339, 368] on button "button" at bounding box center [335, 367] width 12 height 12
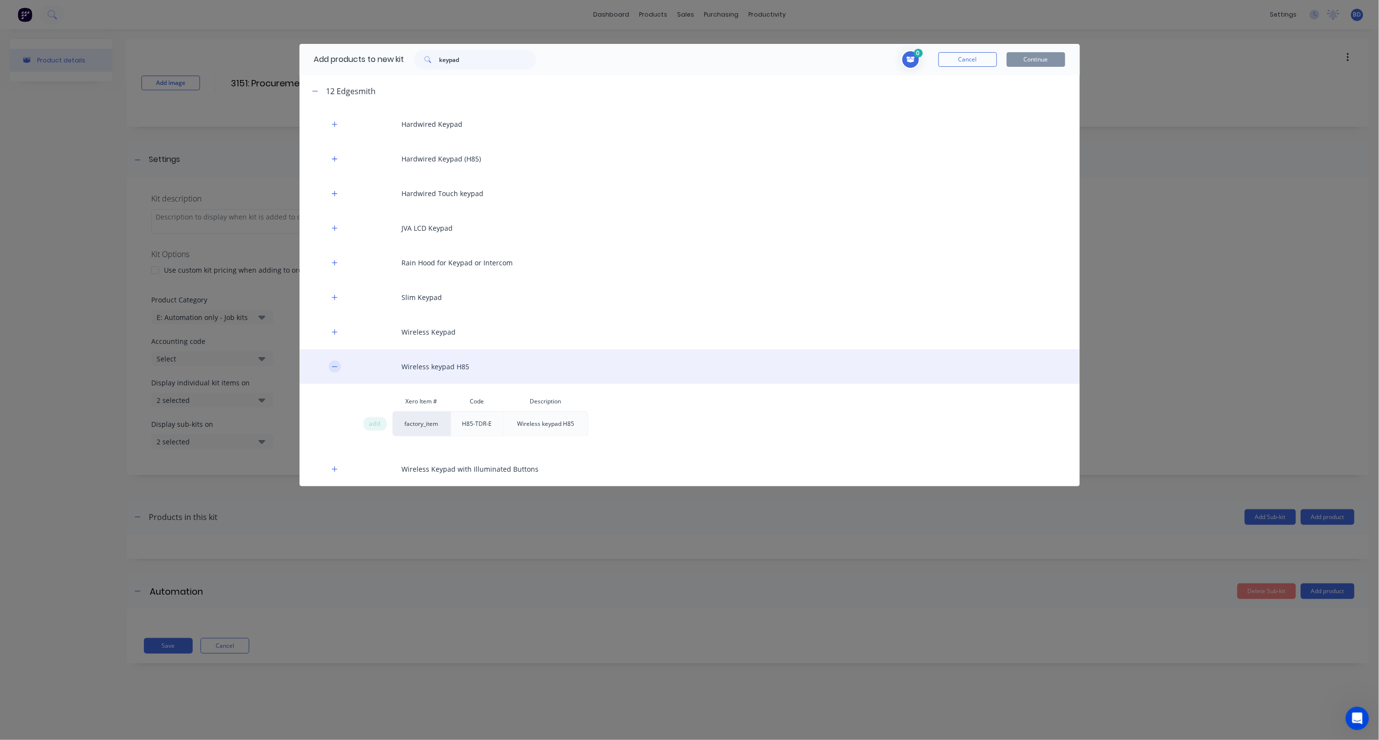
click at [339, 368] on button "button" at bounding box center [335, 367] width 12 height 12
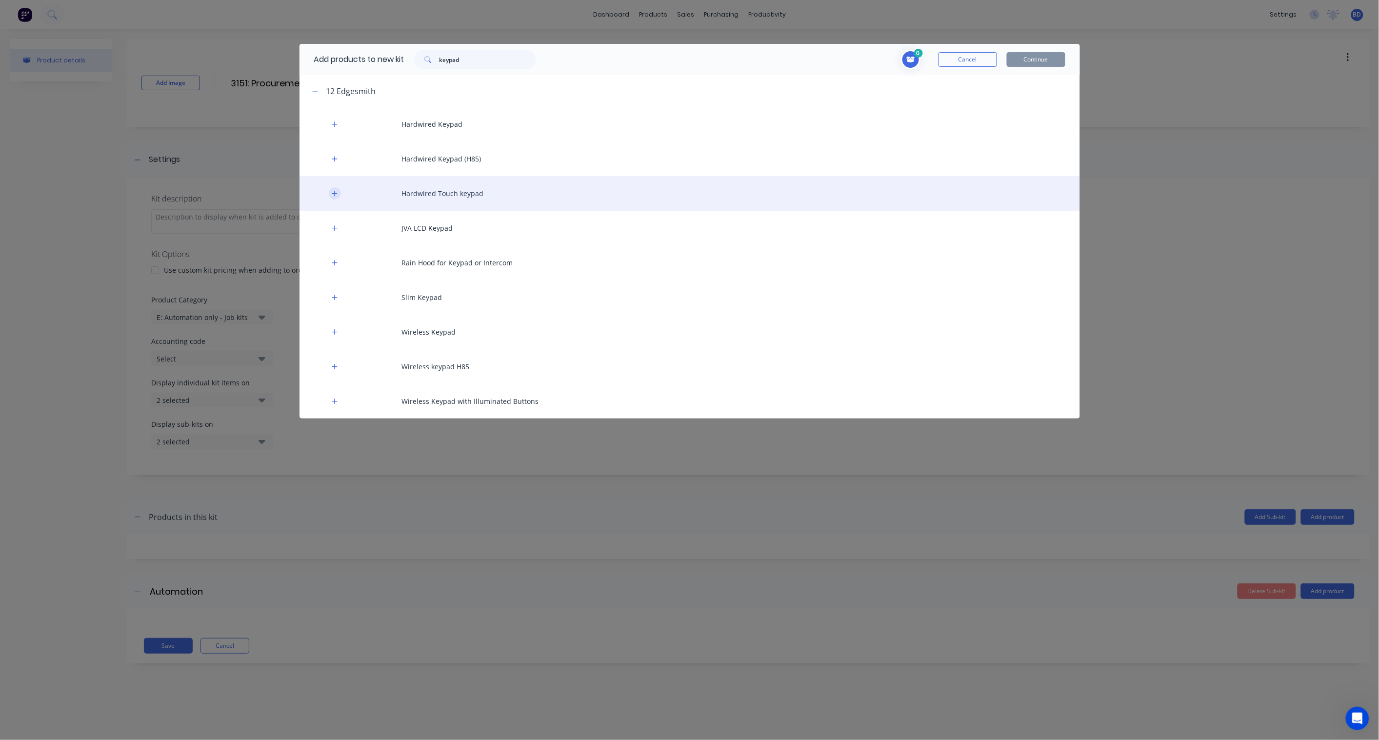
click at [333, 199] on button "button" at bounding box center [335, 193] width 12 height 12
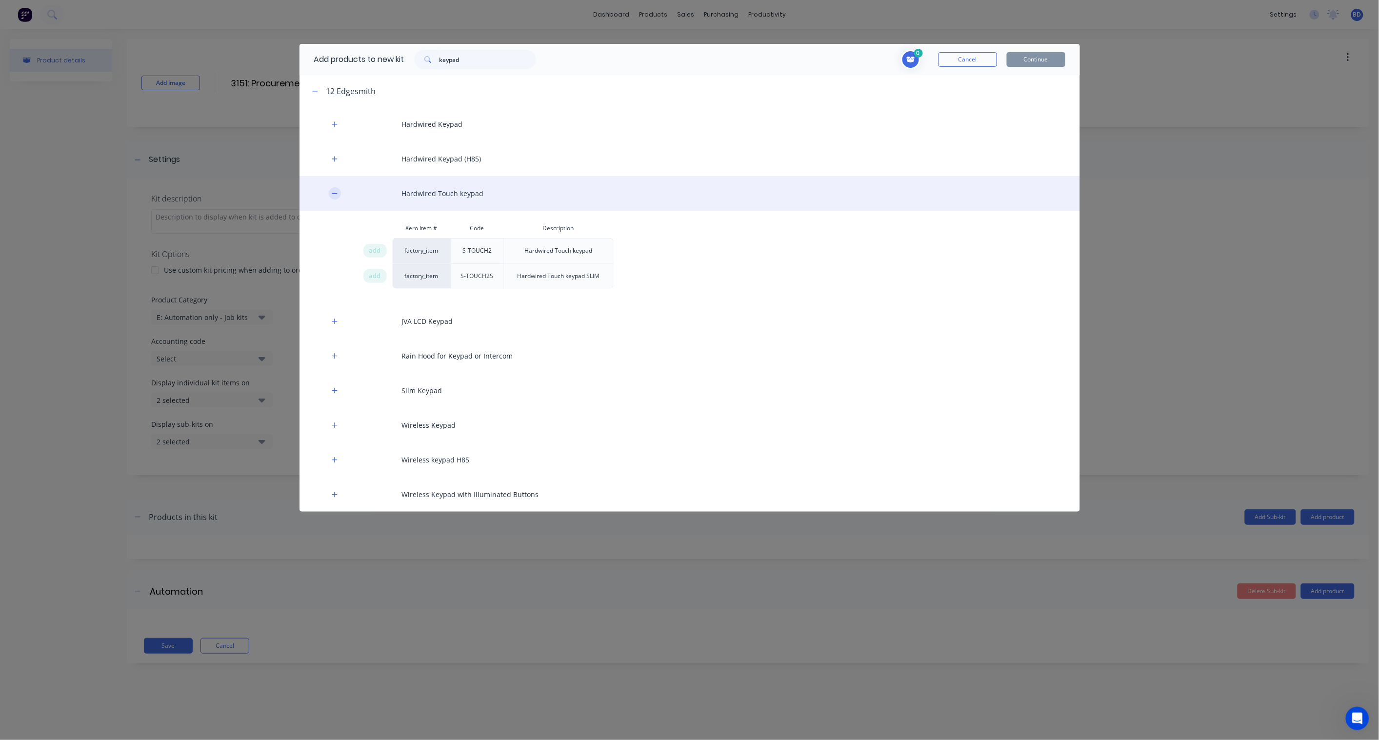
click at [333, 199] on button "button" at bounding box center [335, 193] width 12 height 12
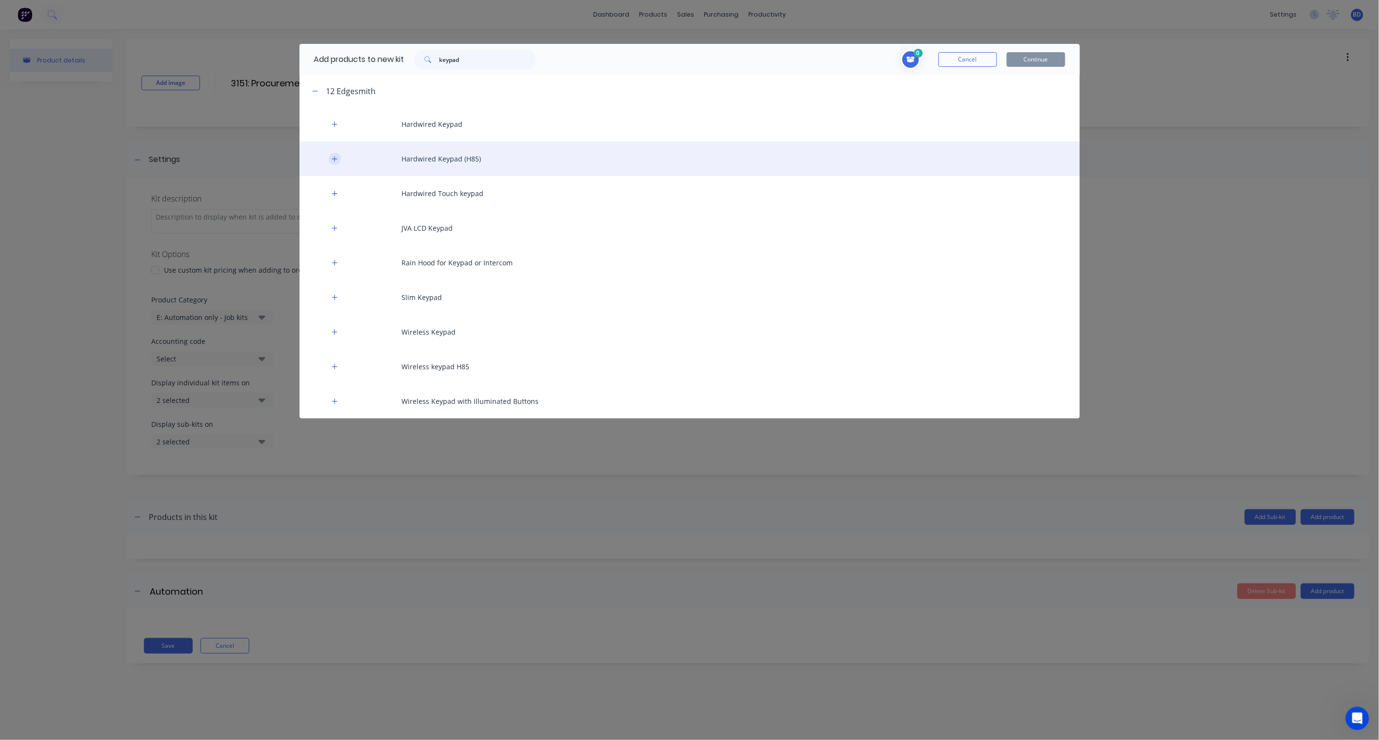
click at [333, 159] on icon "button" at bounding box center [334, 158] width 5 height 5
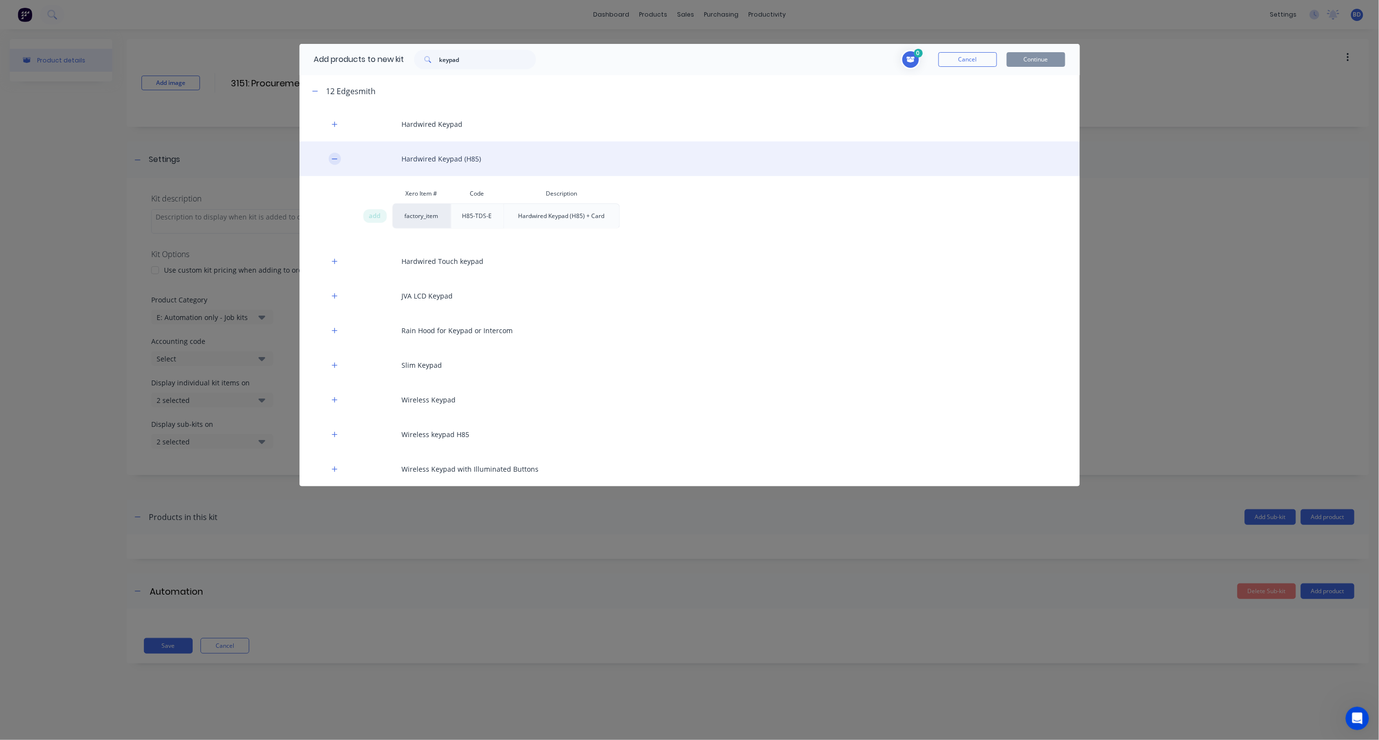
click at [333, 159] on icon "button" at bounding box center [334, 159] width 5 height 0
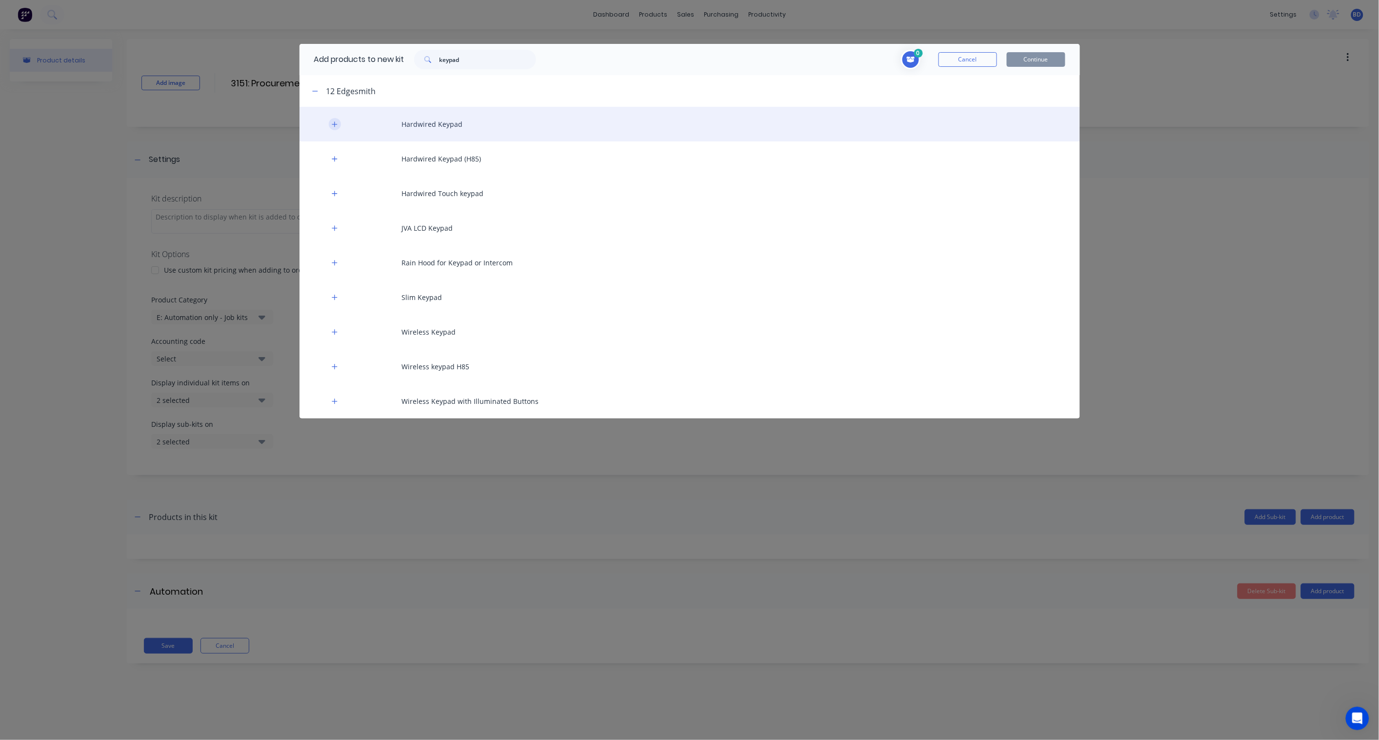
click at [332, 124] on icon "button" at bounding box center [335, 124] width 6 height 7
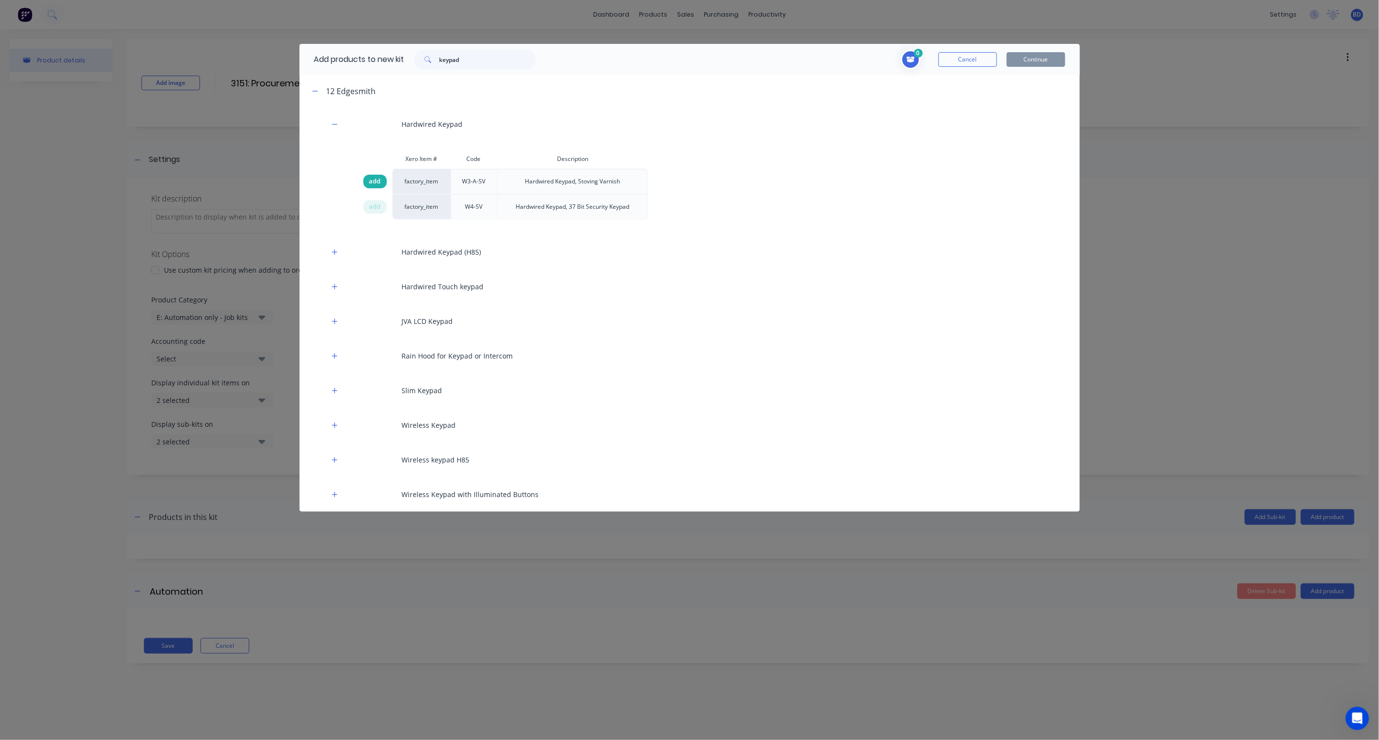
click at [374, 179] on span "add" at bounding box center [375, 182] width 12 height 10
click at [1040, 60] on button "Continue" at bounding box center [1036, 59] width 59 height 15
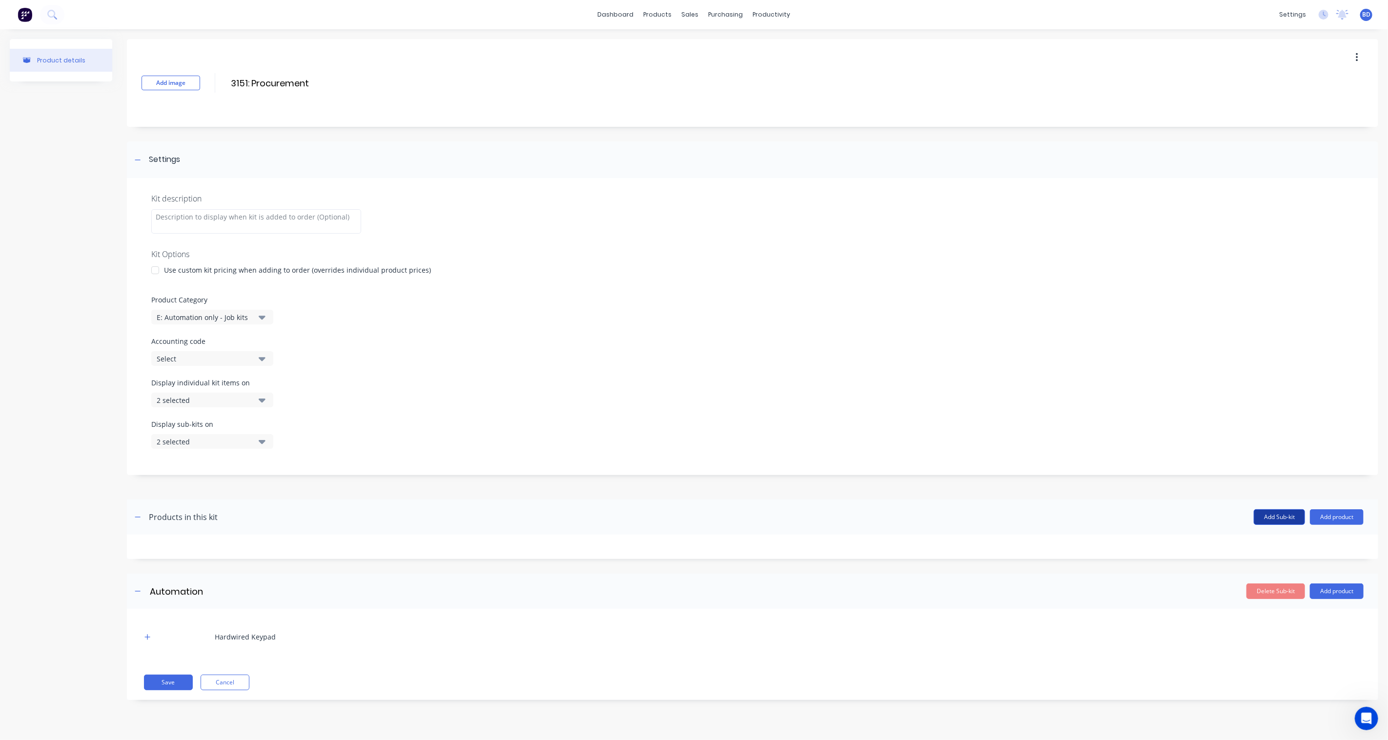
click at [1040, 520] on button "Add Sub-kit" at bounding box center [1278, 517] width 51 height 16
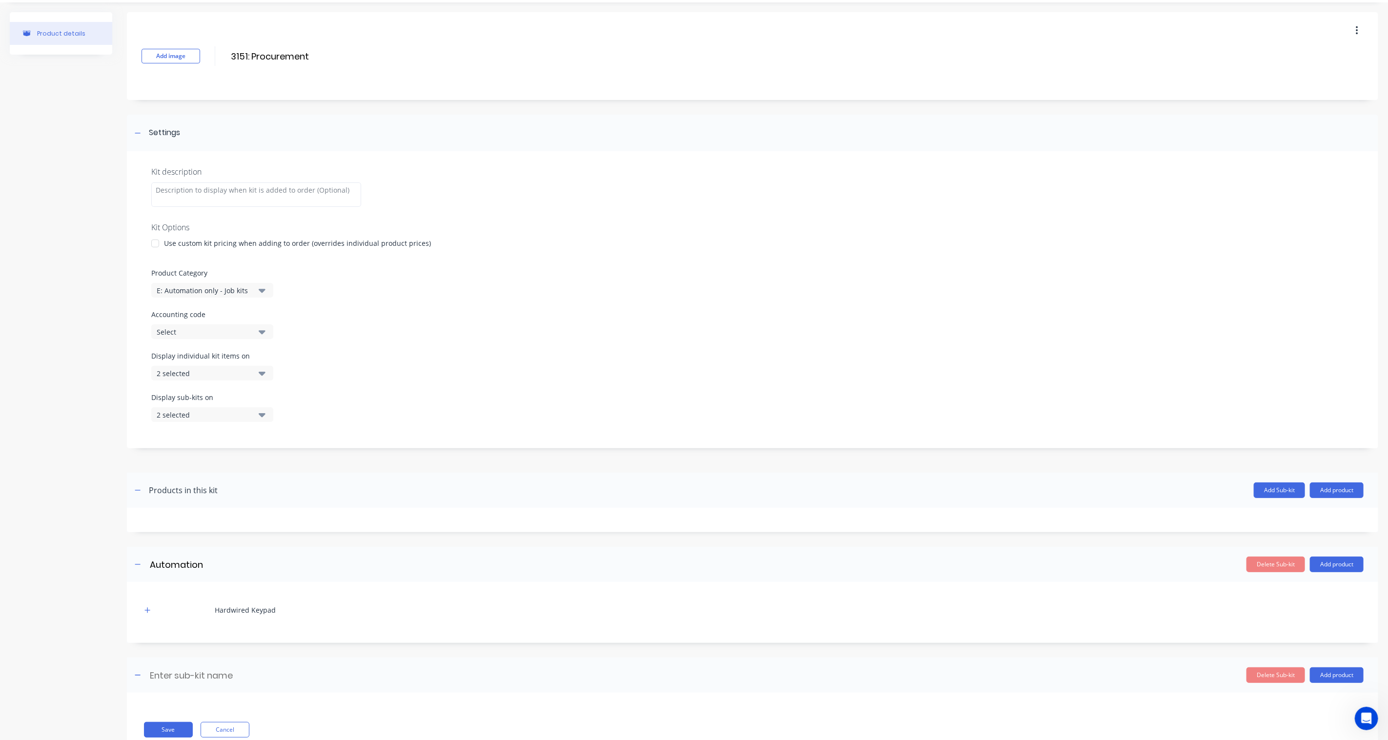
scroll to position [59, 0]
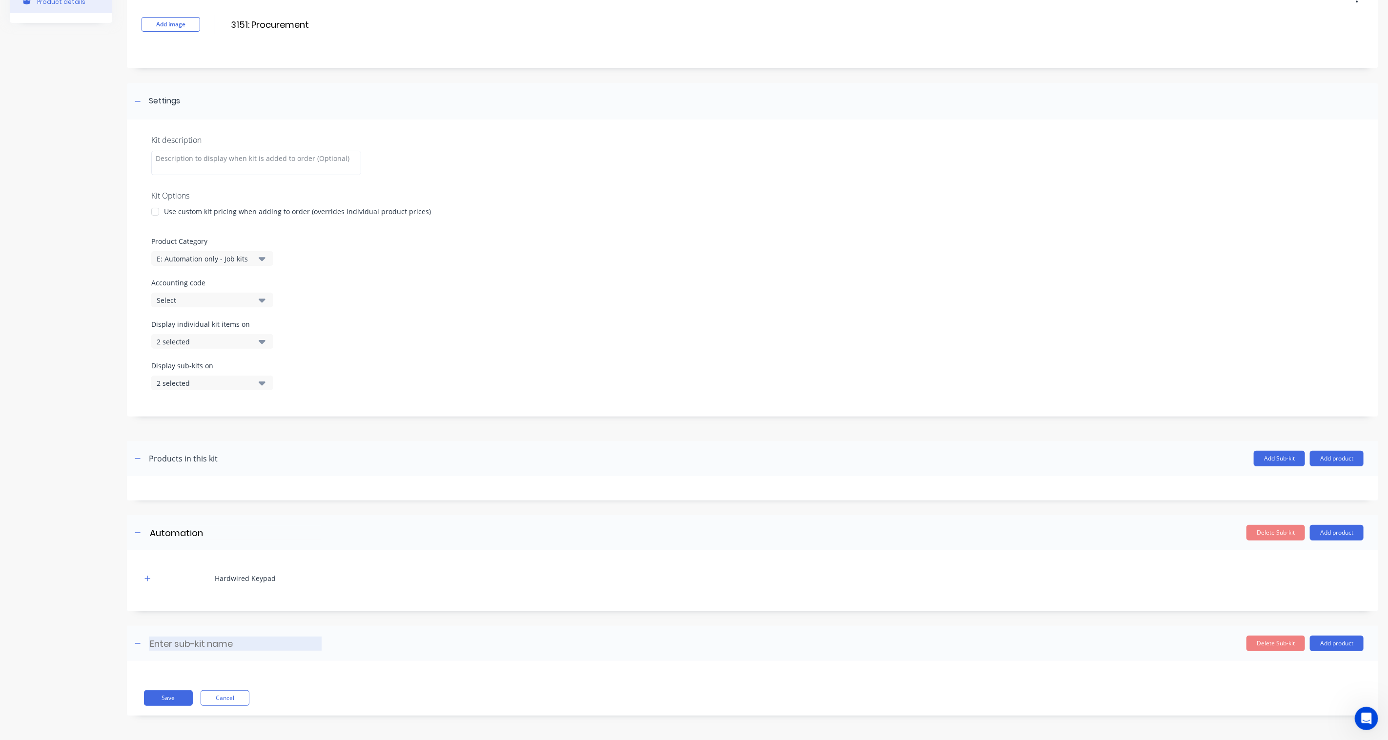
click at [181, 545] on input at bounding box center [235, 644] width 173 height 14
type input "Misc"
click at [1040, 545] on button "Add product" at bounding box center [1337, 644] width 54 height 16
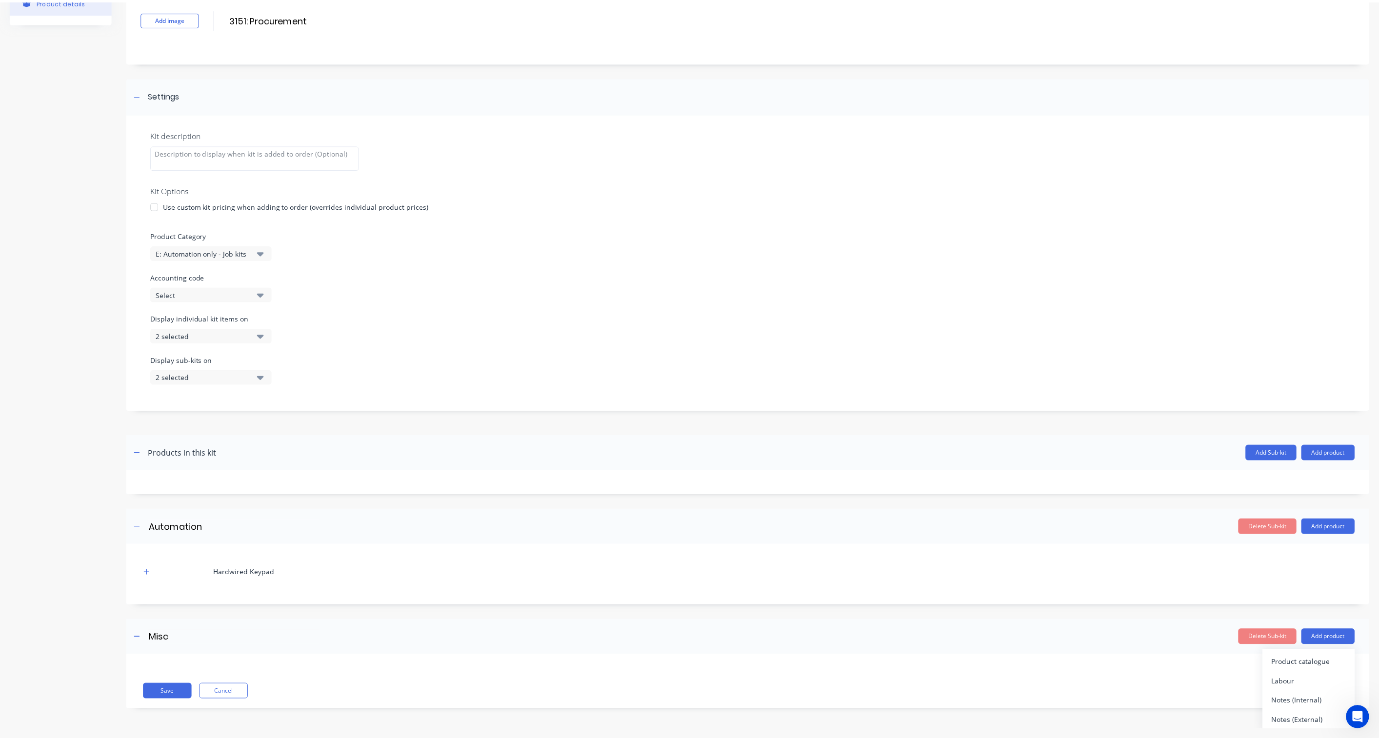
scroll to position [8, 0]
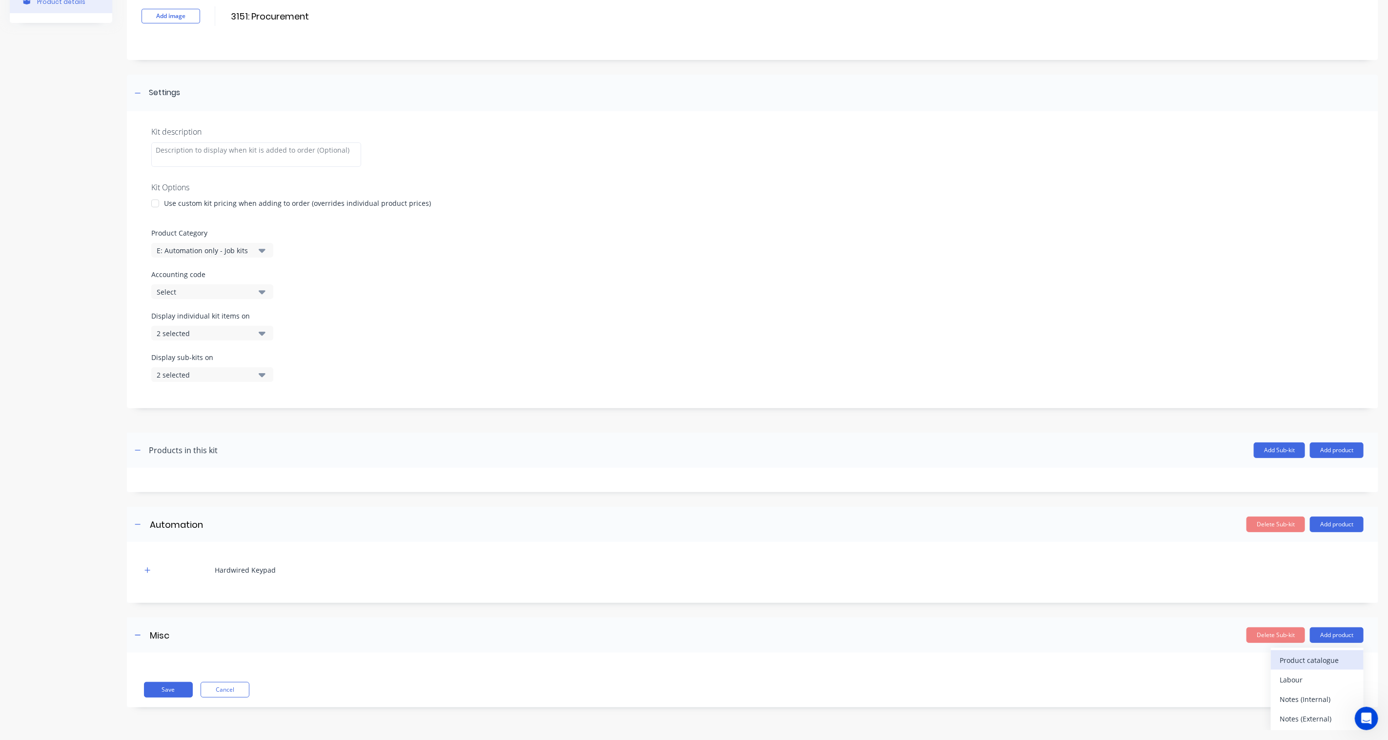
click at [1040, 545] on div "Product catalogue" at bounding box center [1316, 660] width 75 height 14
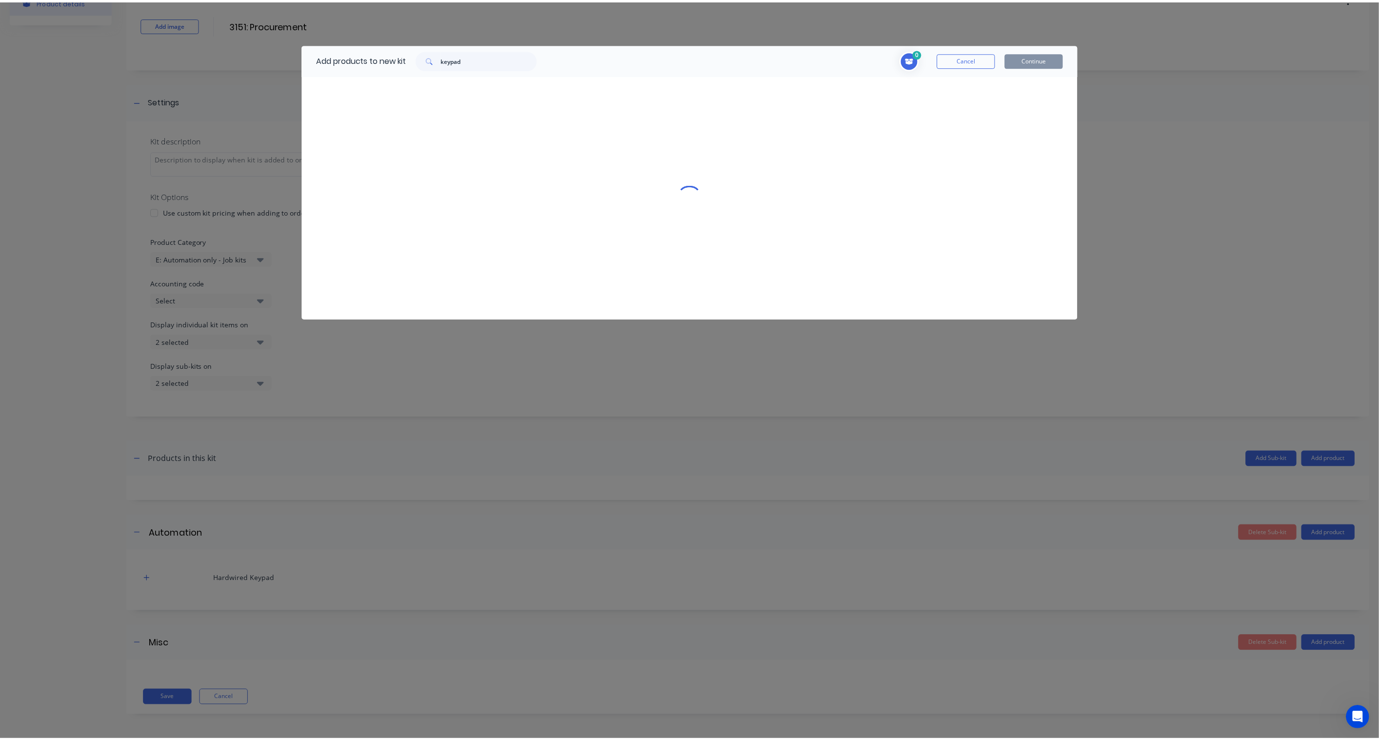
scroll to position [0, 0]
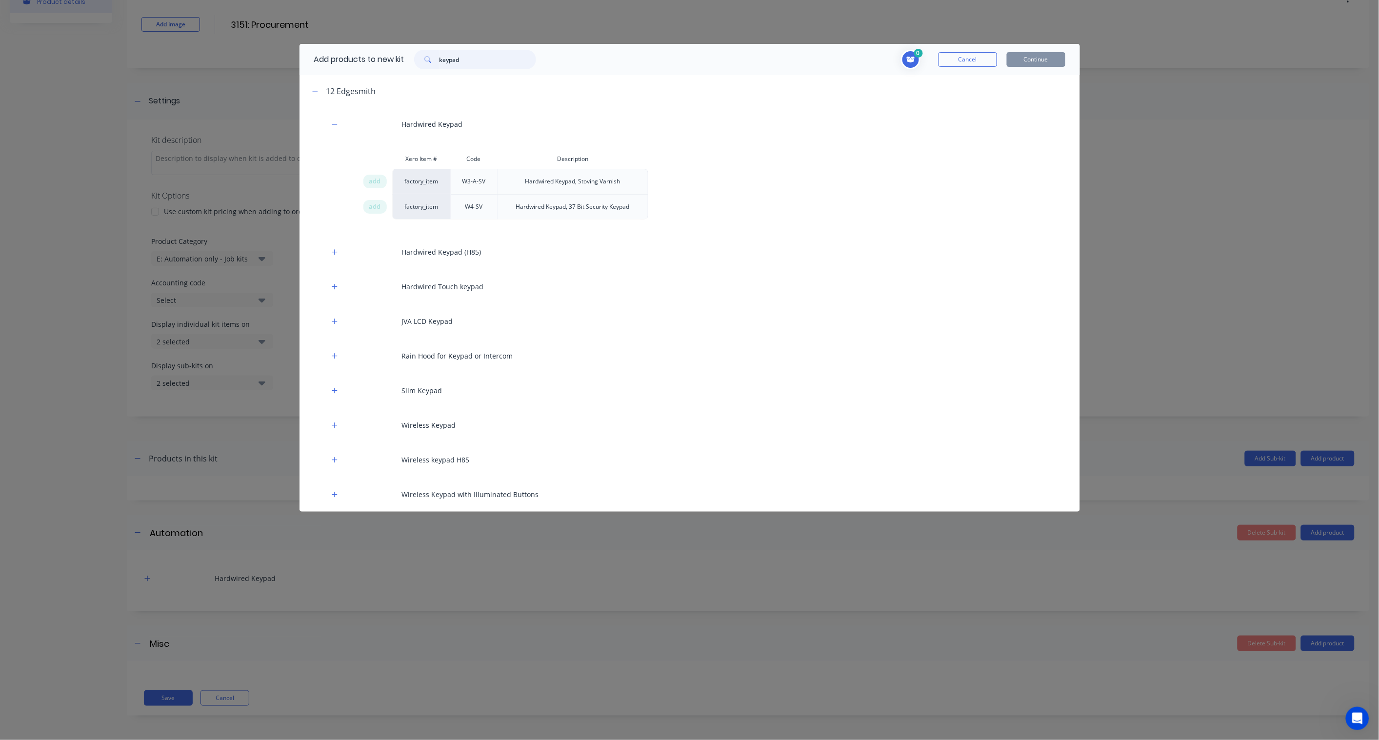
drag, startPoint x: 482, startPoint y: 60, endPoint x: 332, endPoint y: 47, distance: 150.3
click at [332, 47] on div "Add products to new kit keypad" at bounding box center [423, 59] width 246 height 31
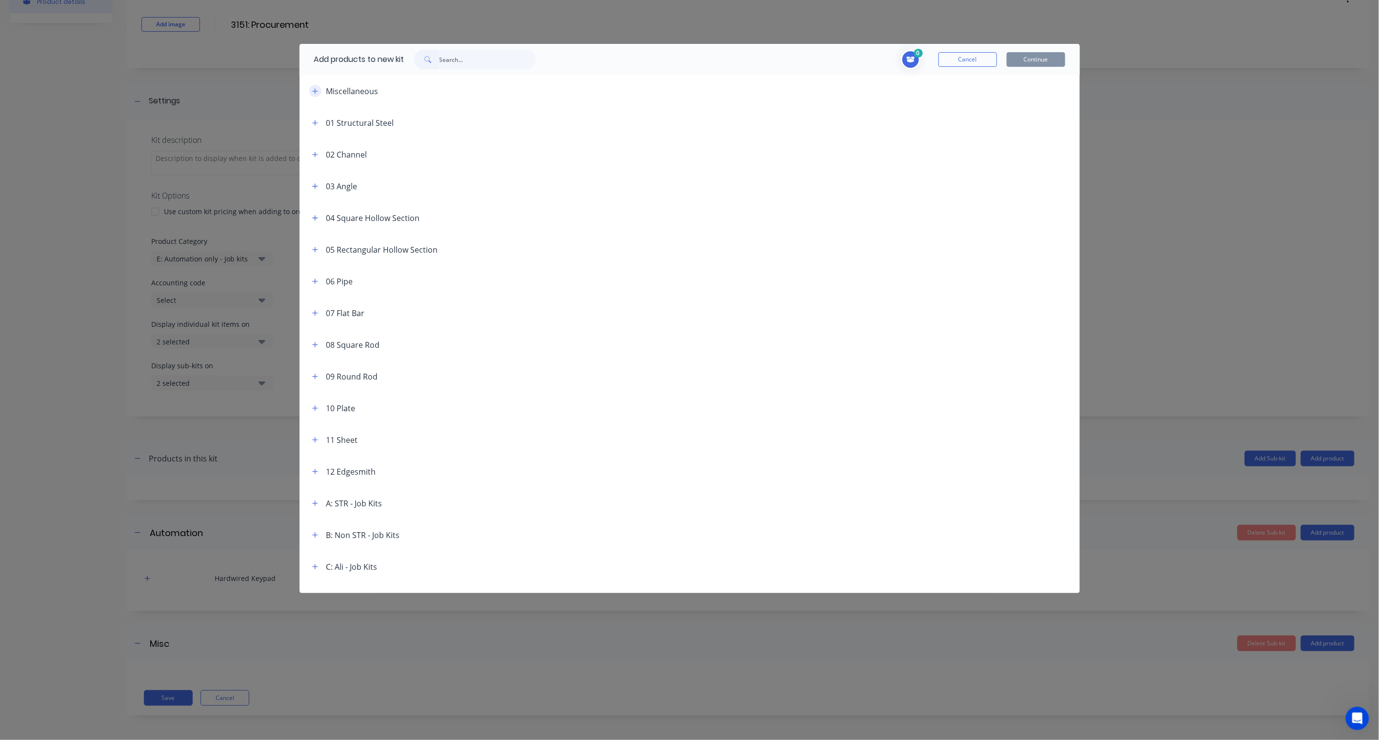
click at [314, 90] on icon "button" at bounding box center [315, 91] width 6 height 7
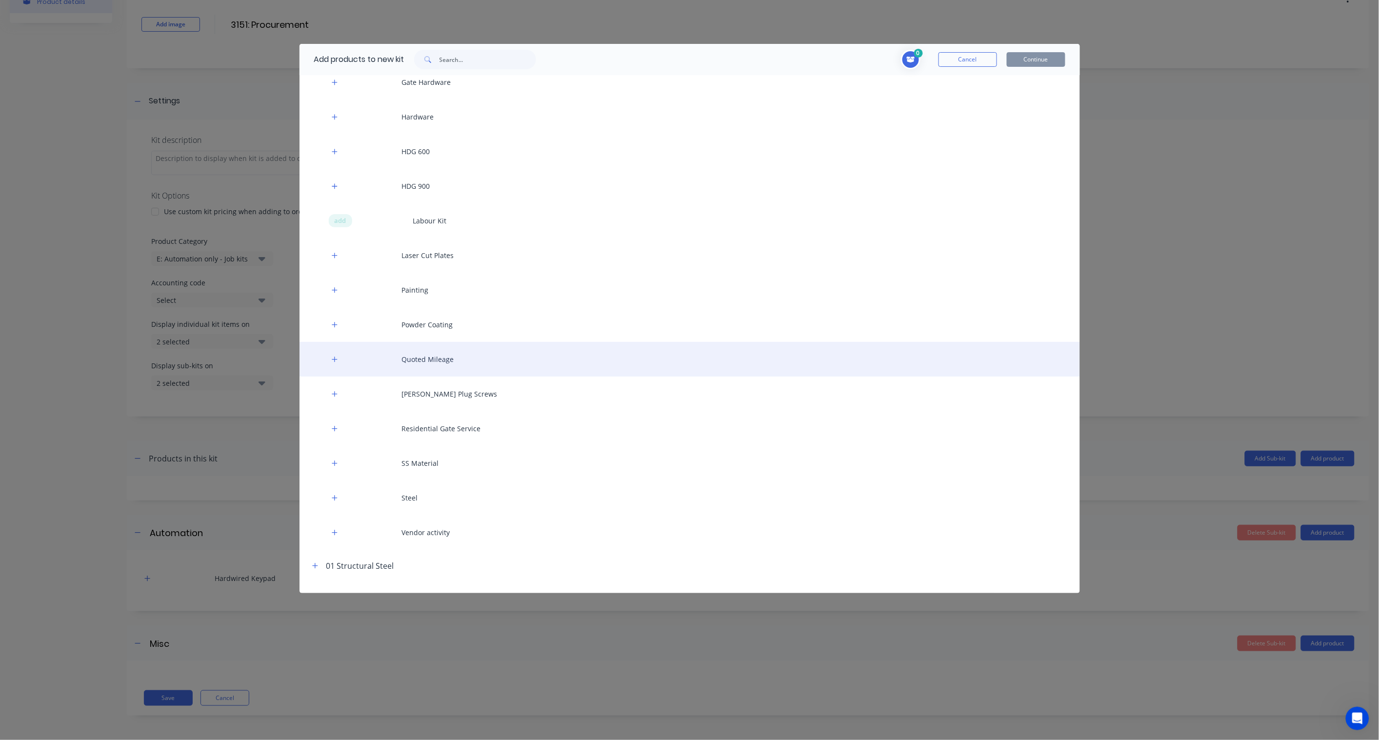
scroll to position [325, 0]
click at [337, 354] on icon "button" at bounding box center [335, 353] width 6 height 7
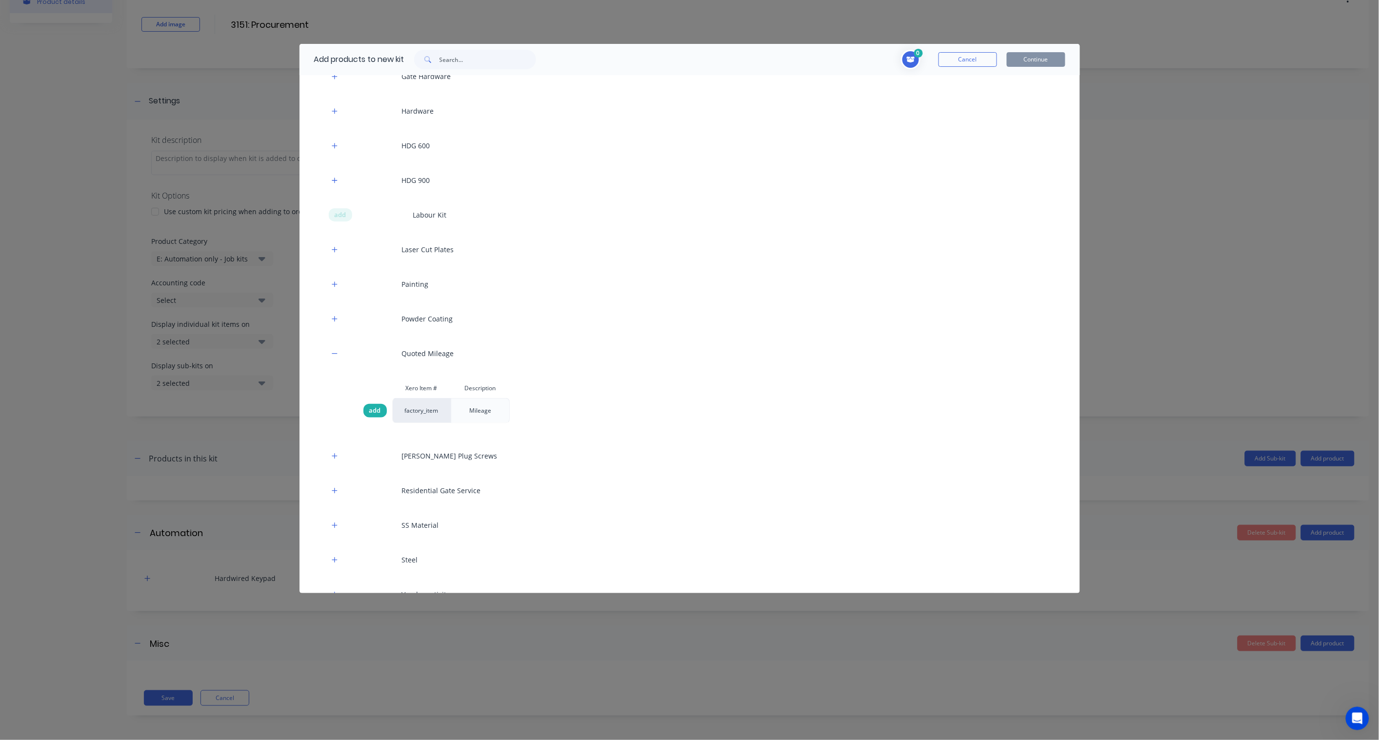
click at [373, 411] on span "add" at bounding box center [375, 411] width 12 height 10
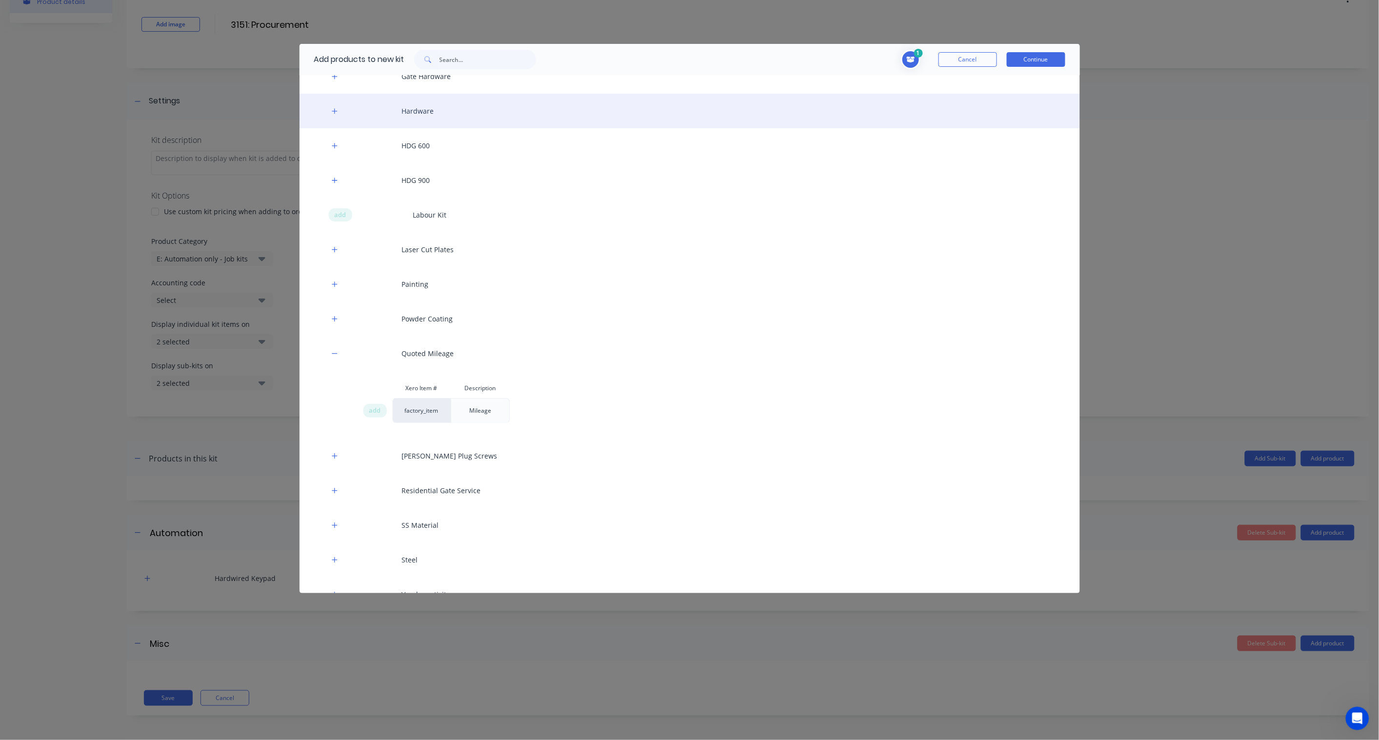
click at [425, 115] on div "Hardware" at bounding box center [690, 111] width 781 height 35
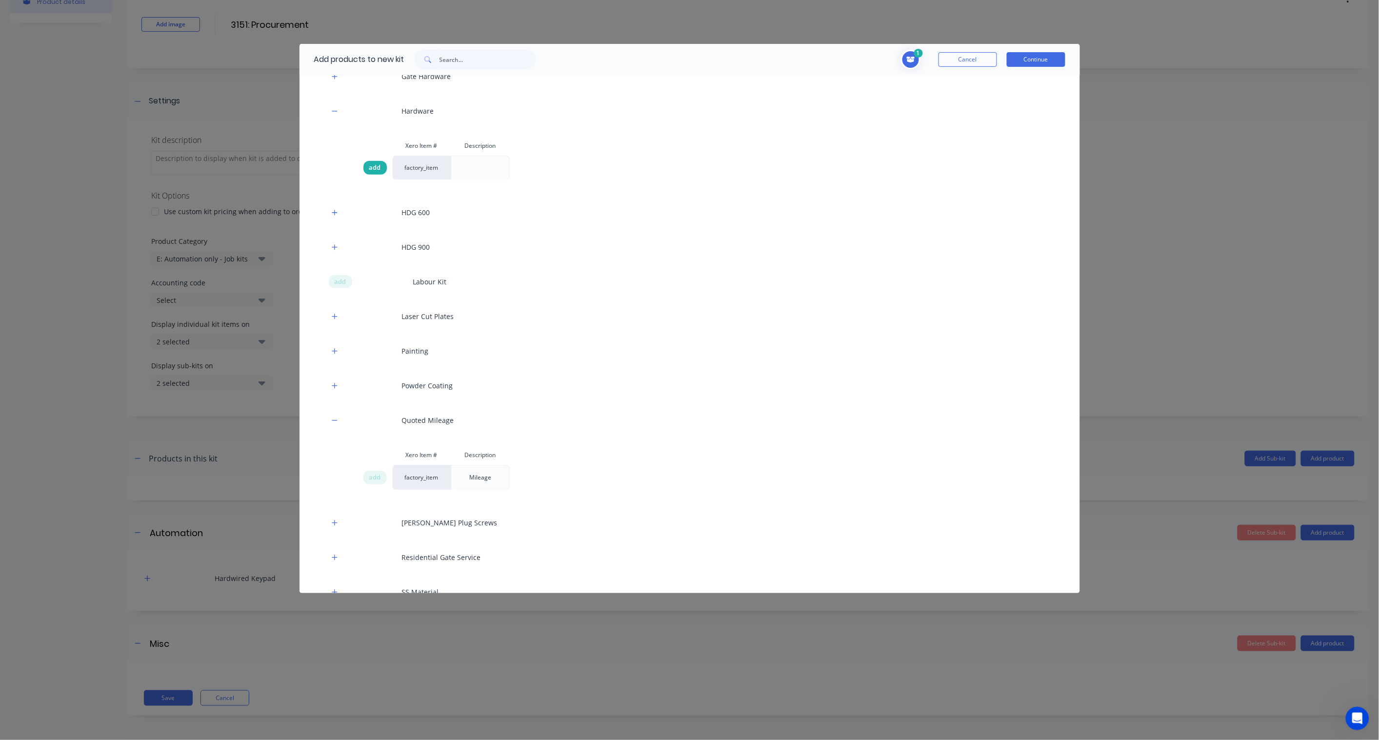
click at [379, 172] on div "add" at bounding box center [374, 168] width 23 height 14
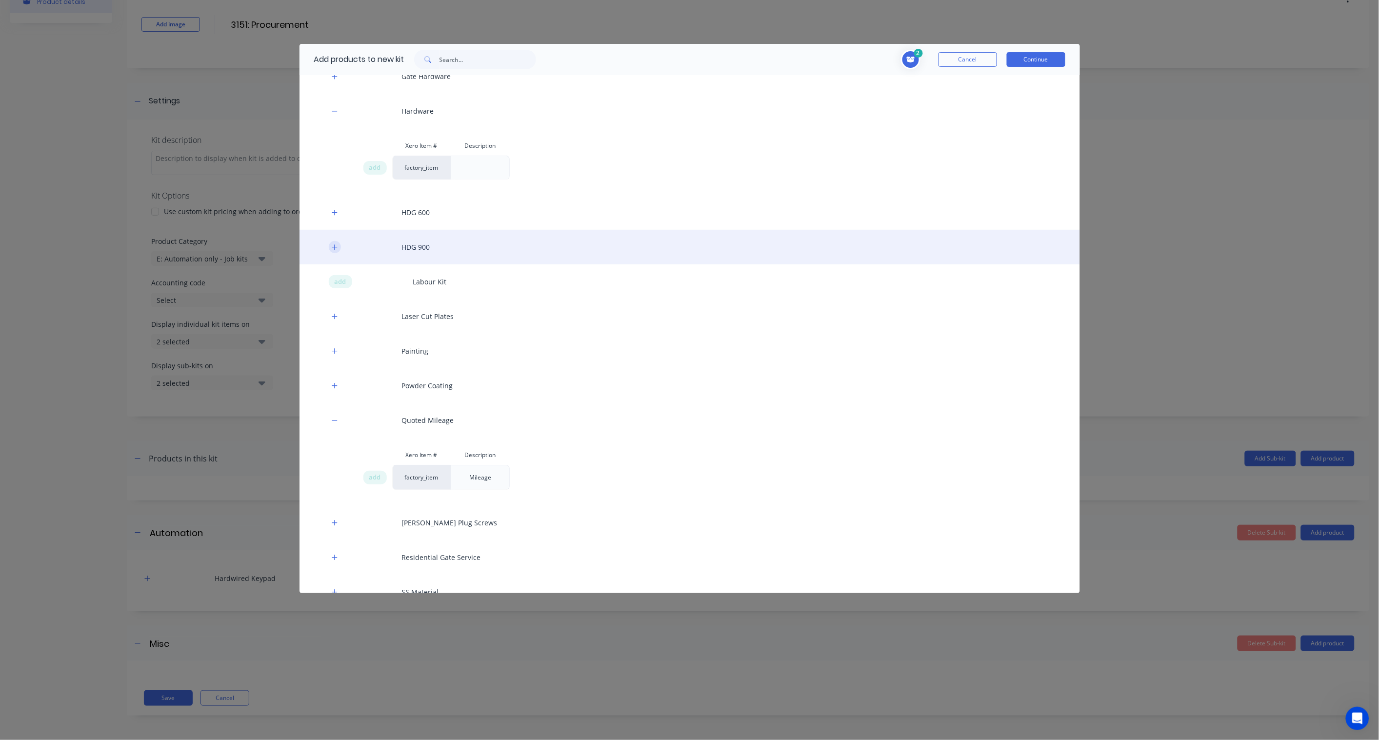
click at [335, 245] on icon "button" at bounding box center [334, 246] width 5 height 5
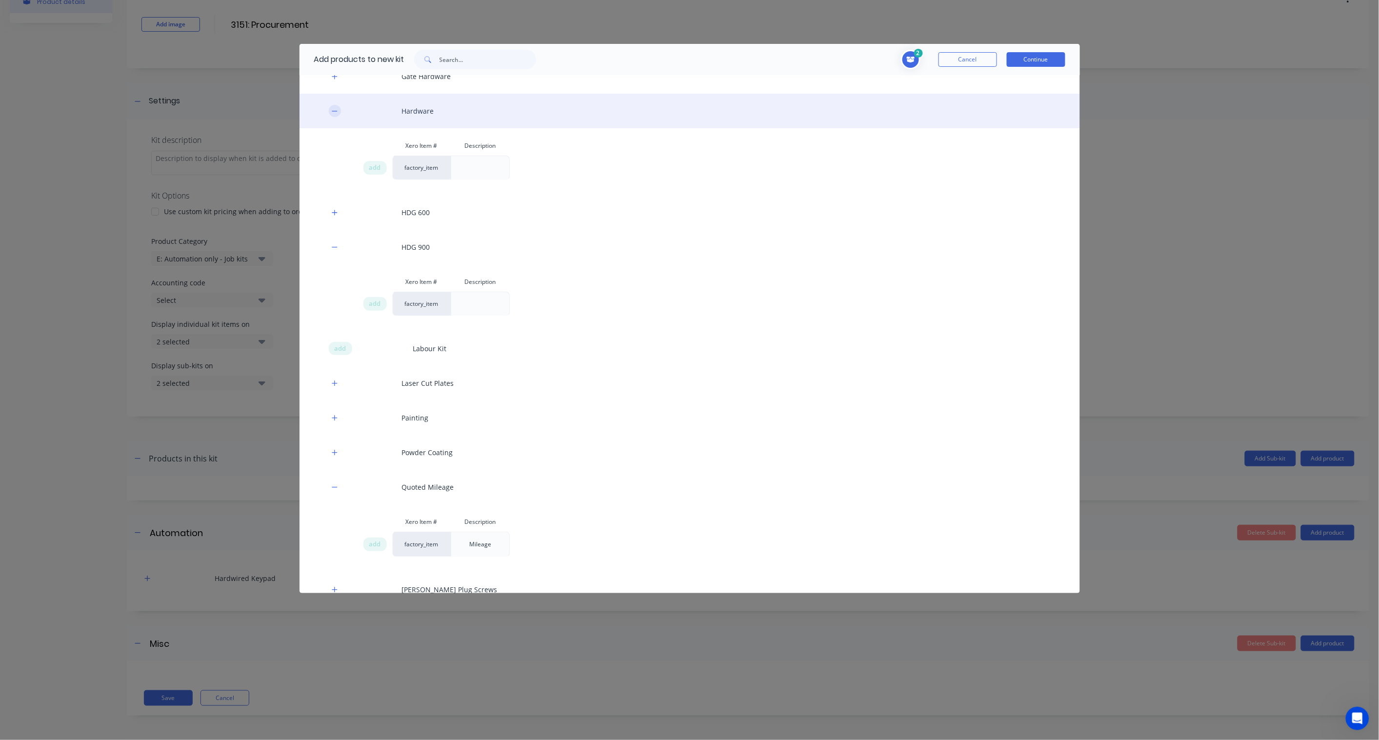
click at [332, 111] on icon "button" at bounding box center [335, 111] width 6 height 7
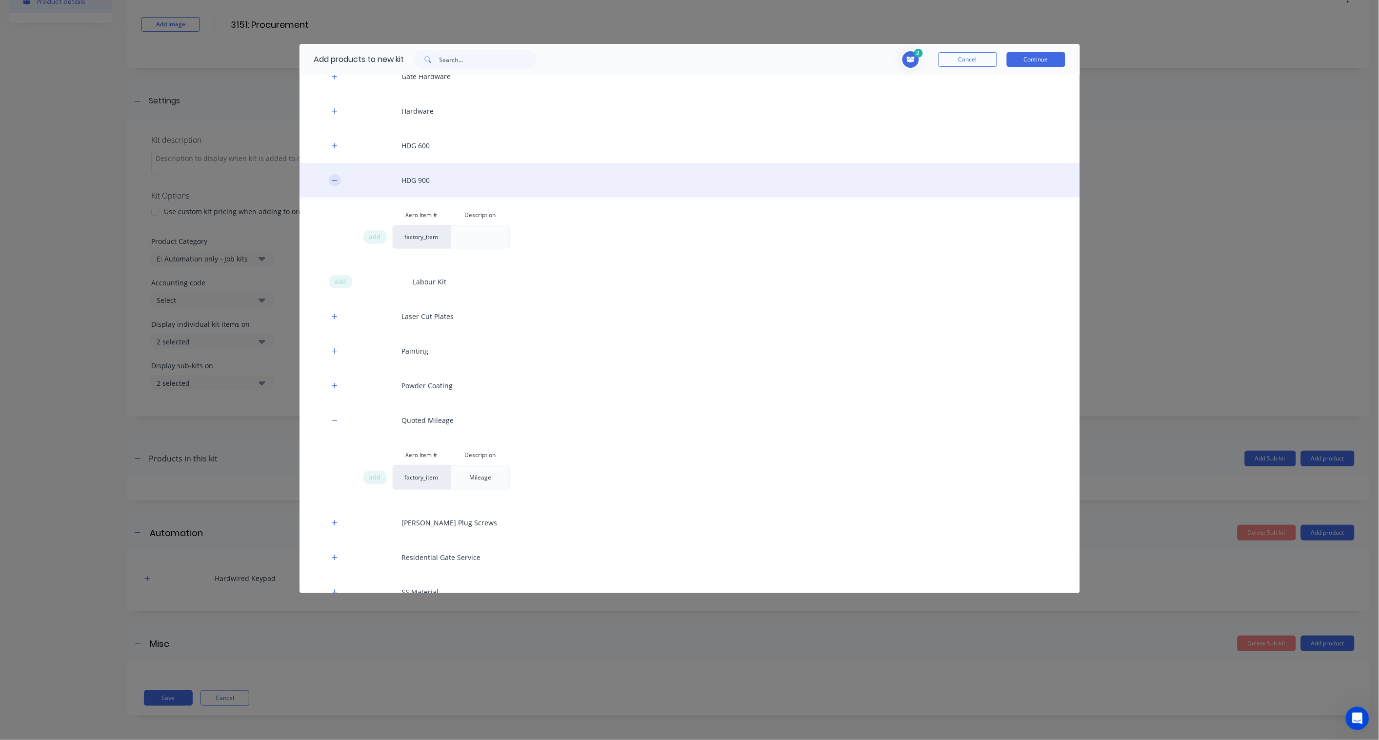
click at [336, 177] on icon "button" at bounding box center [335, 180] width 6 height 7
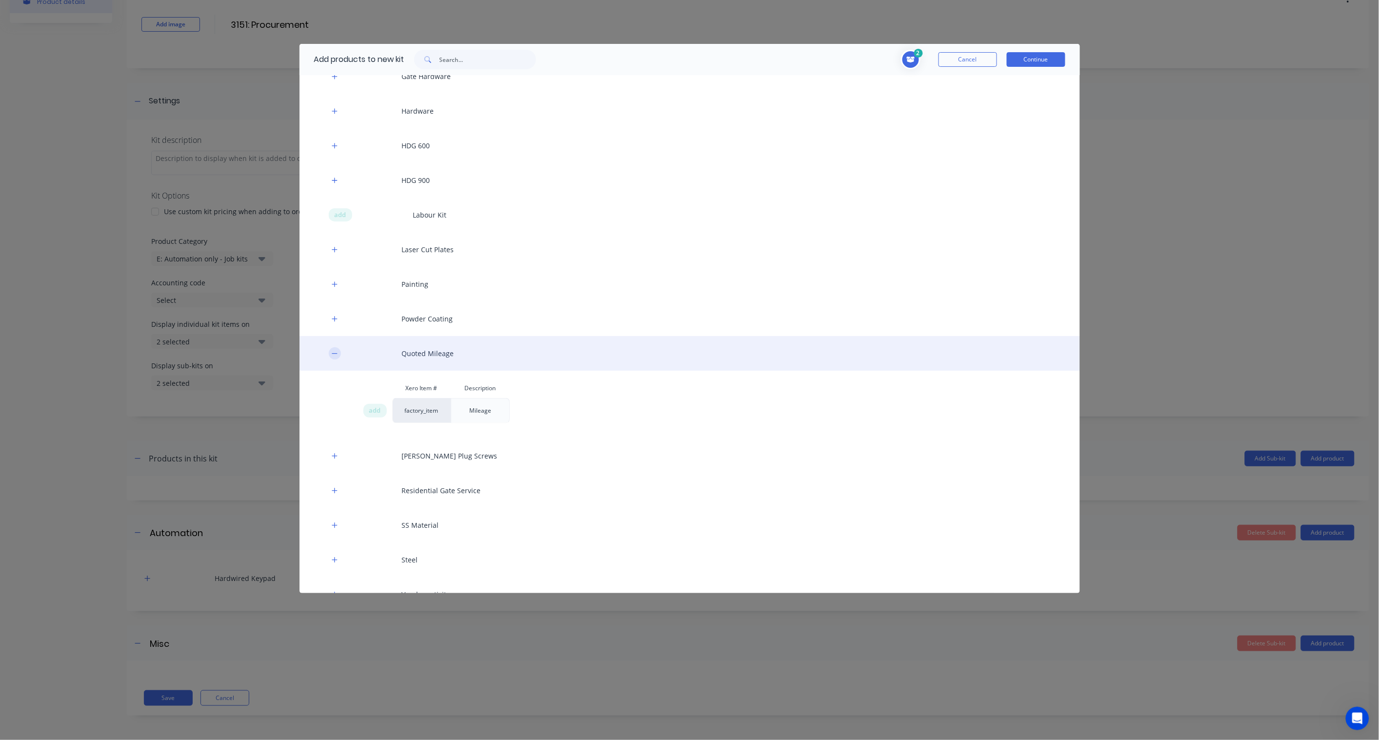
click at [332, 352] on icon "button" at bounding box center [335, 353] width 6 height 7
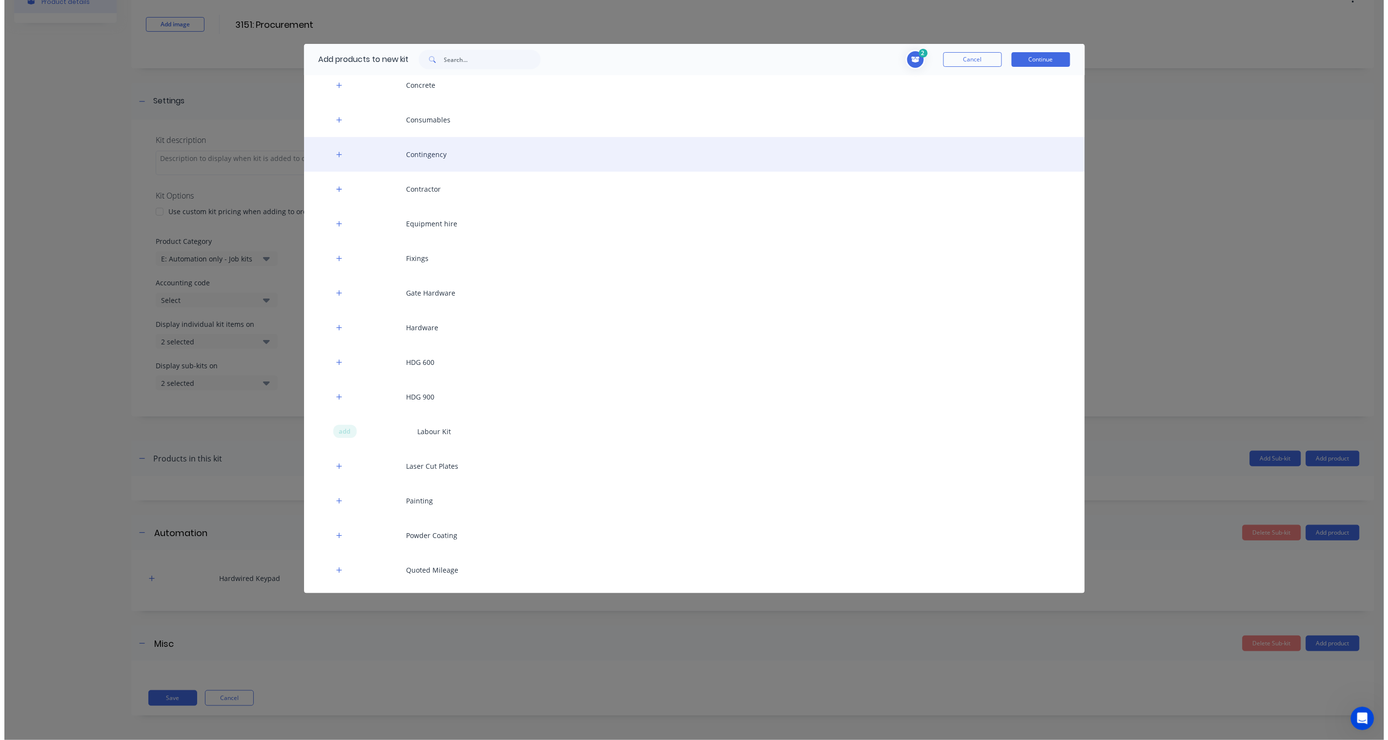
scroll to position [54, 0]
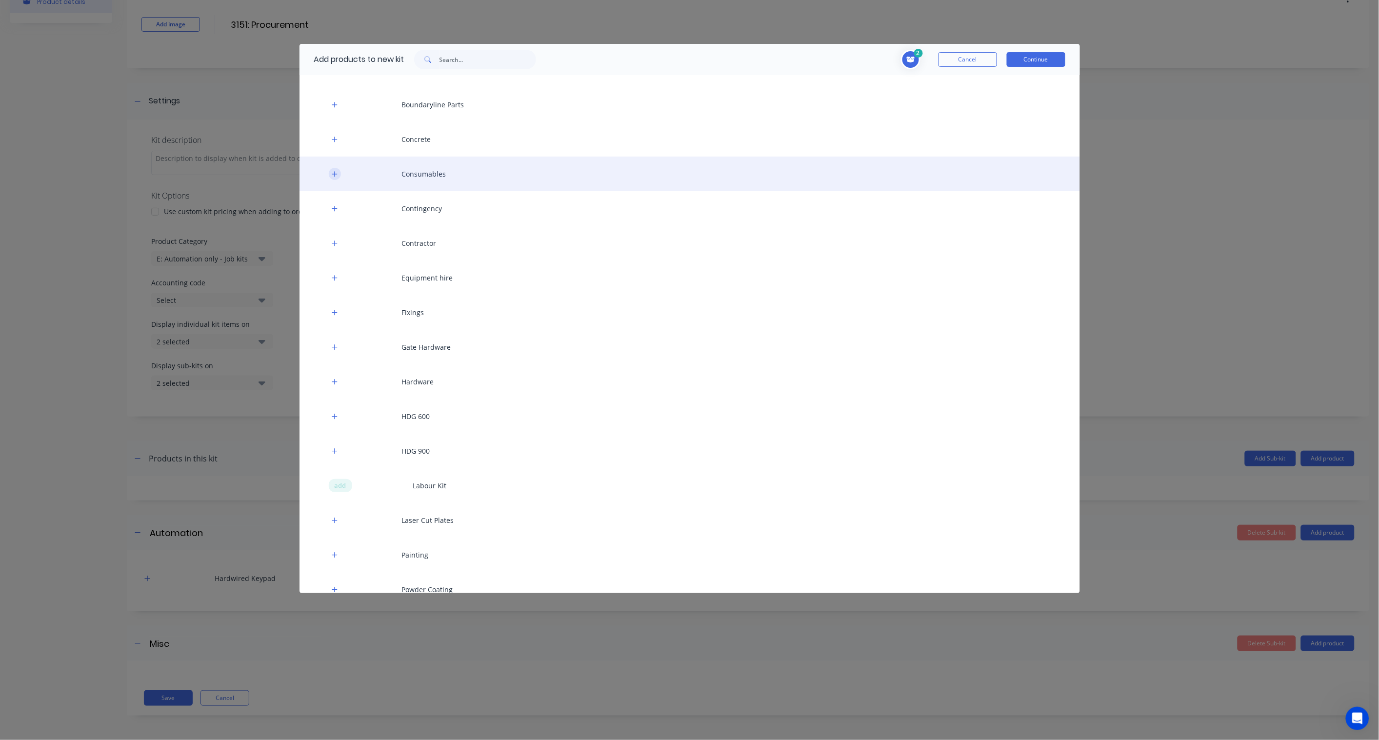
click at [336, 174] on icon "button" at bounding box center [334, 173] width 5 height 5
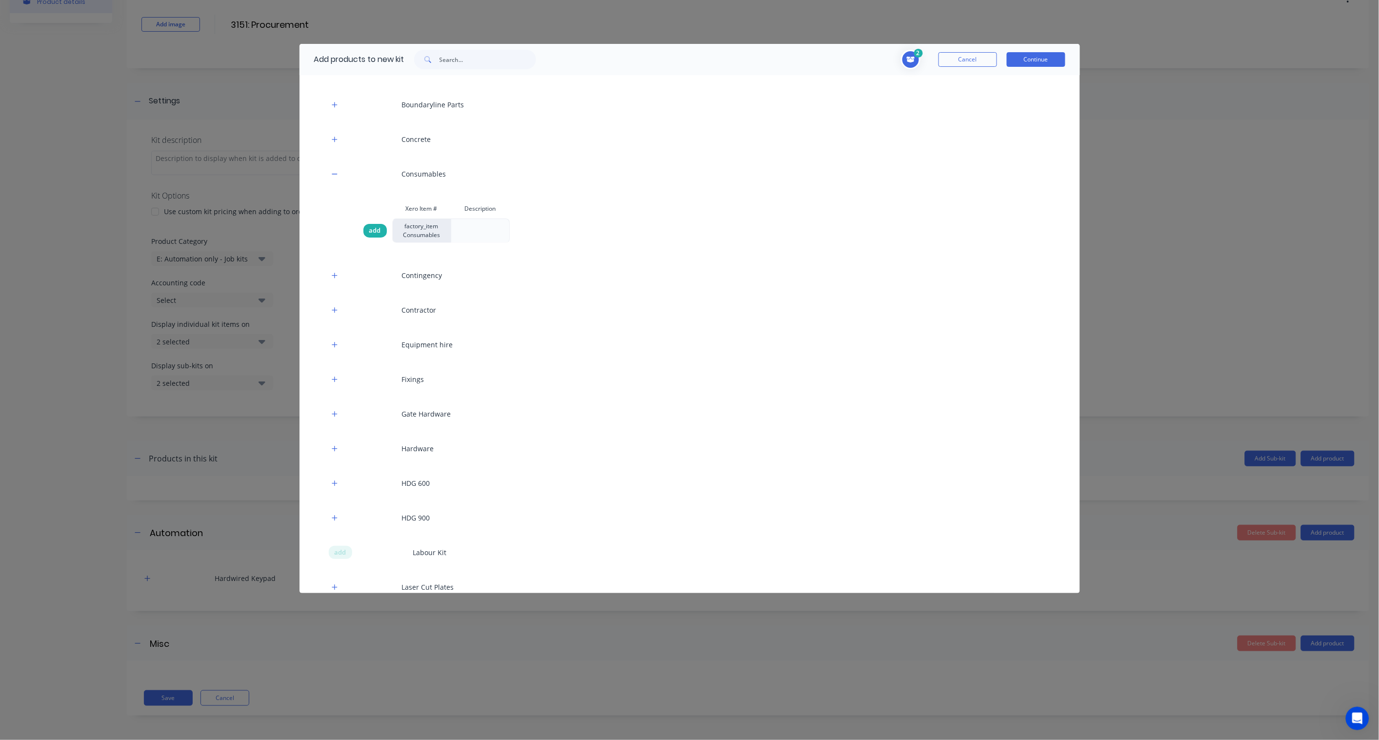
click at [378, 231] on span "add" at bounding box center [375, 231] width 12 height 10
click at [910, 60] on icon at bounding box center [910, 59] width 9 height 7
click at [910, 60] on icon at bounding box center [911, 60] width 8 height 6
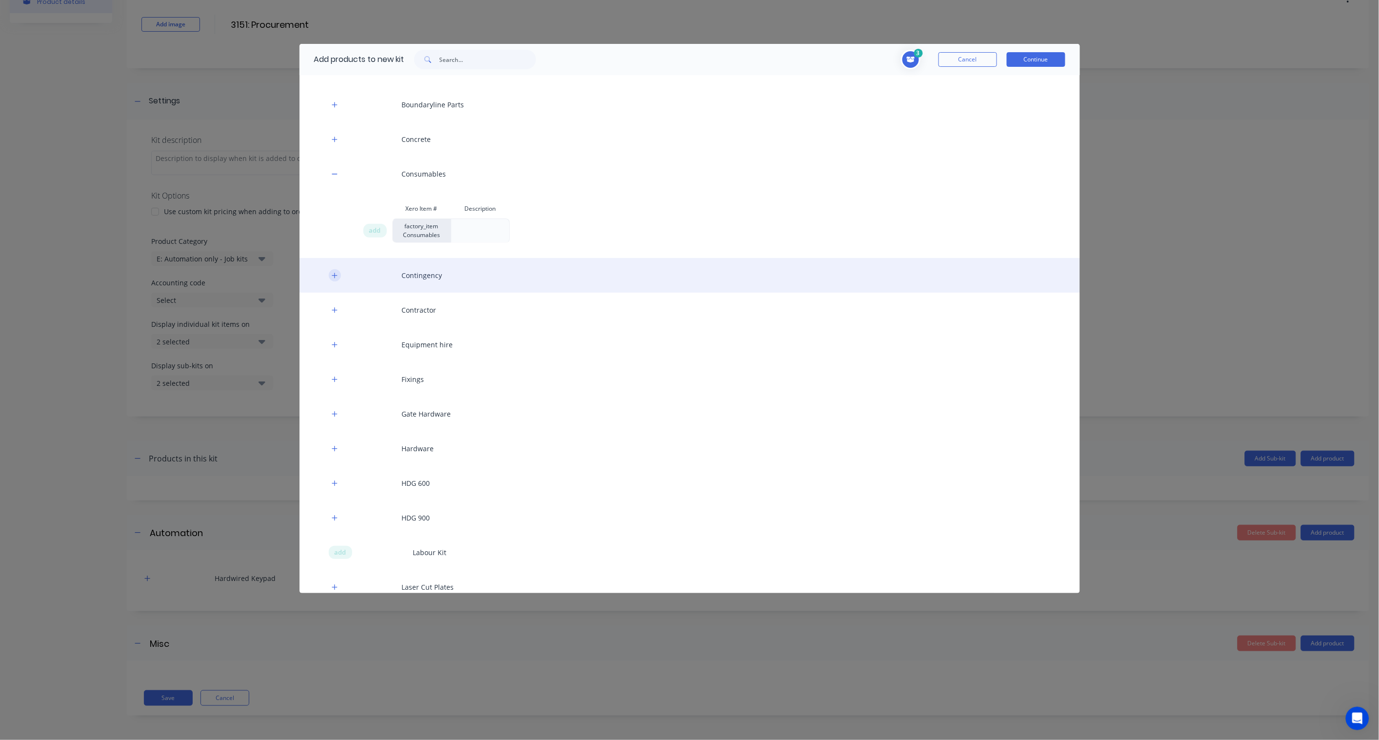
click at [337, 276] on icon "button" at bounding box center [335, 275] width 6 height 7
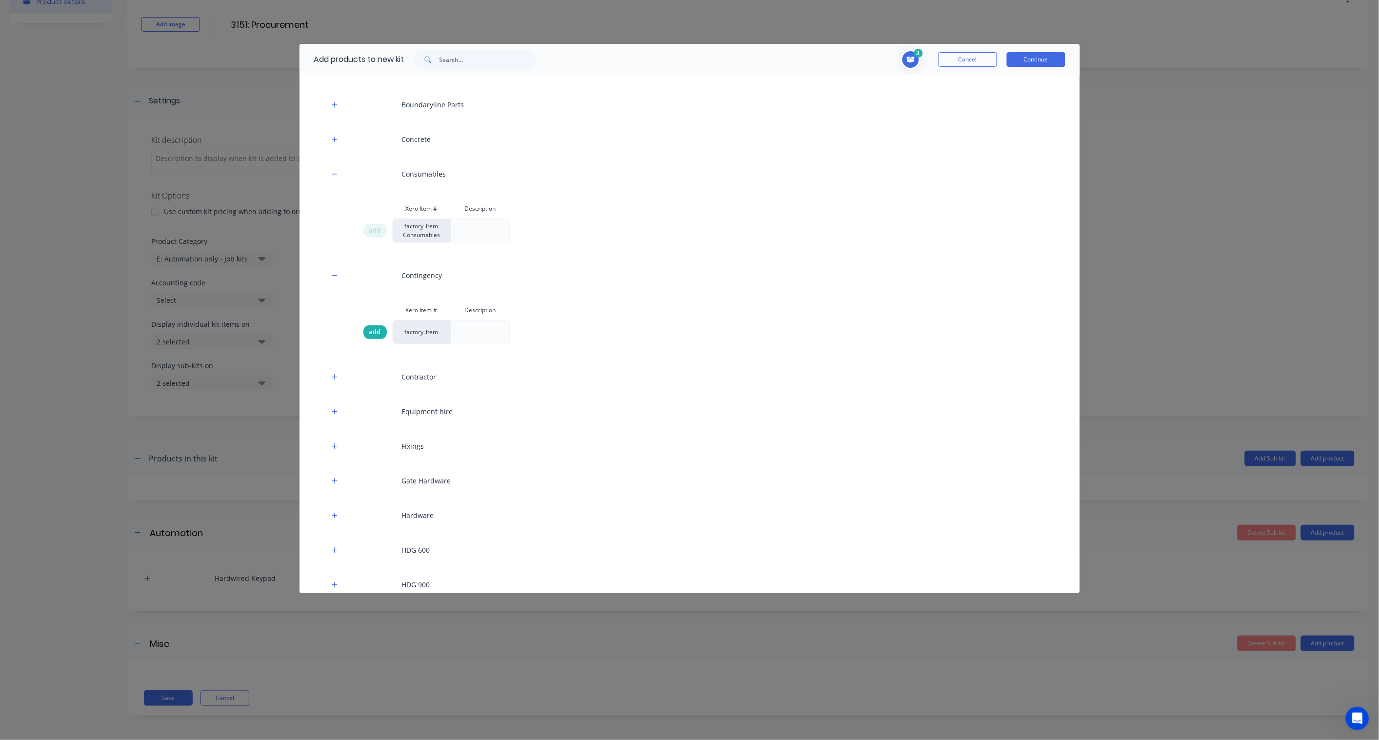
click at [376, 335] on span "add" at bounding box center [375, 332] width 12 height 10
click at [1040, 56] on button "Continue" at bounding box center [1036, 59] width 59 height 15
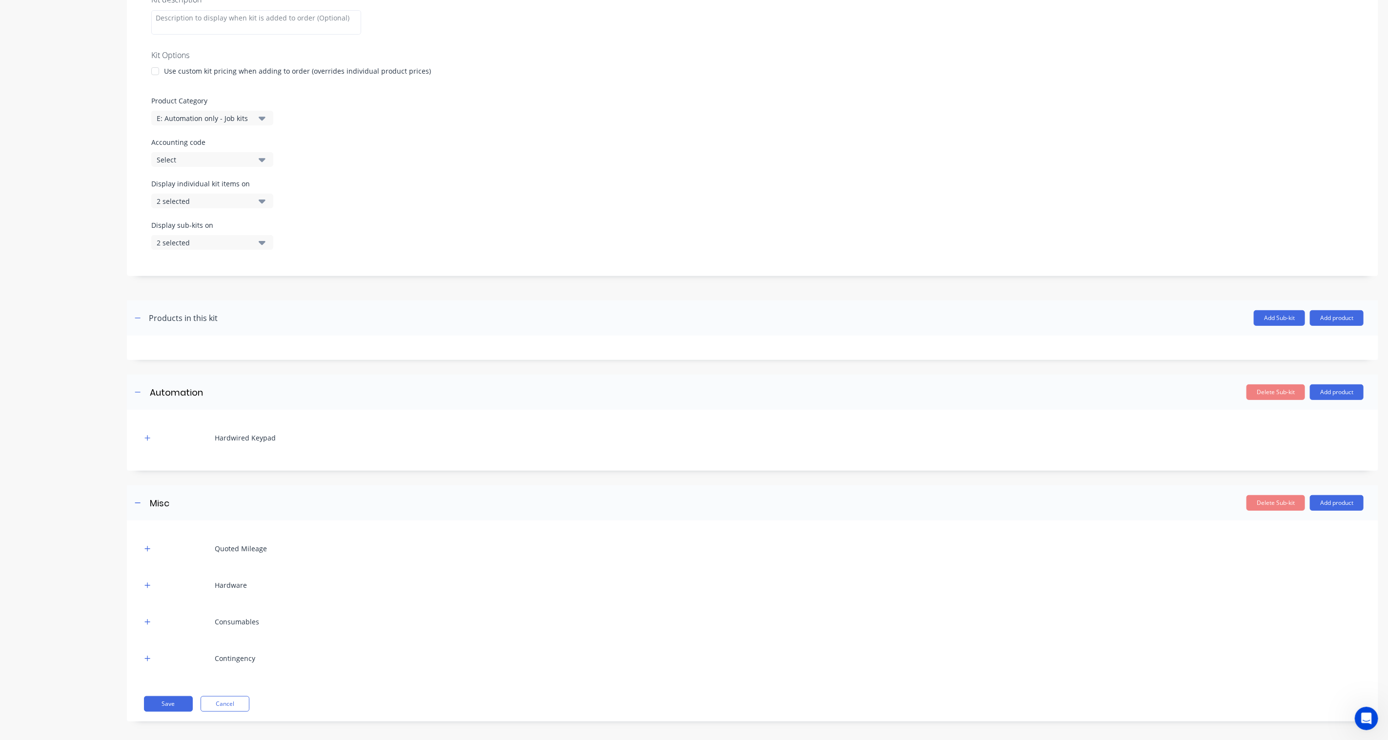
scroll to position [205, 0]
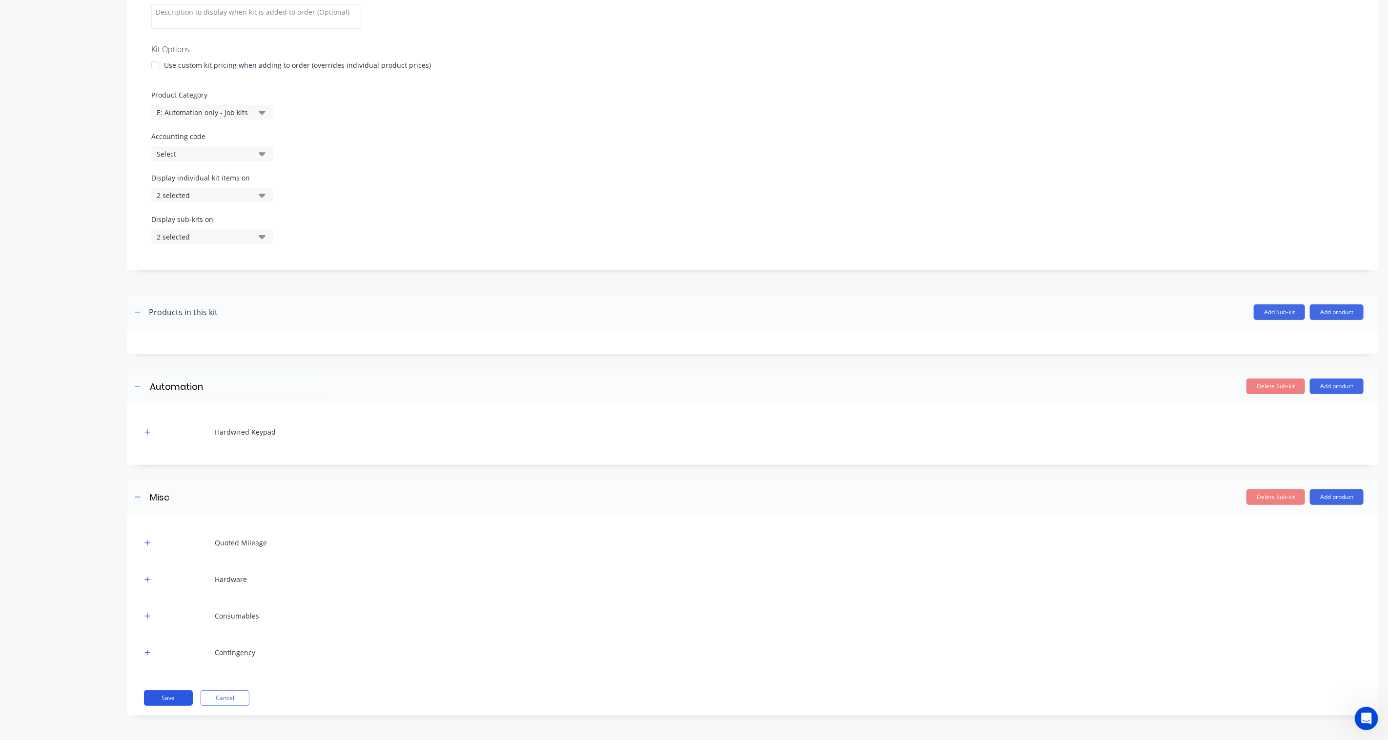
click at [172, 545] on button "Save" at bounding box center [168, 698] width 49 height 16
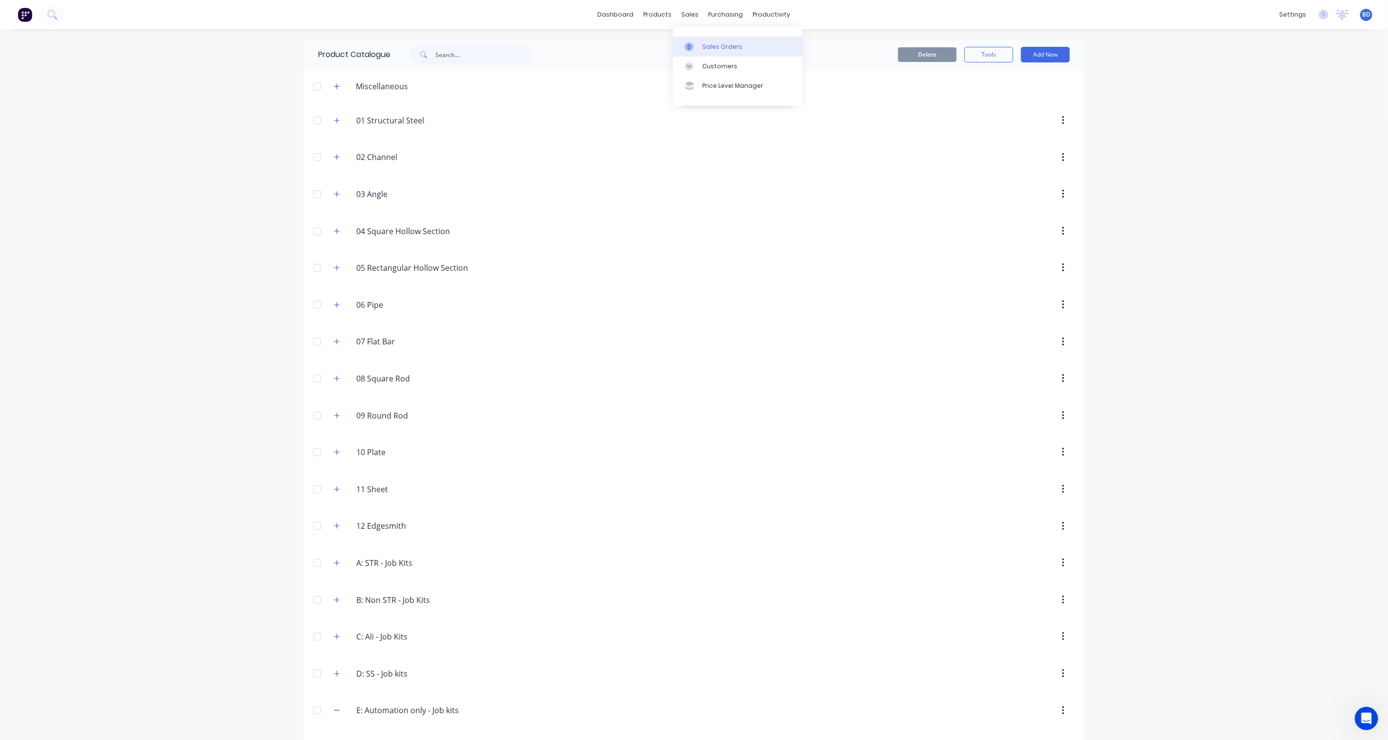
click at [714, 50] on div "Sales Orders" at bounding box center [722, 46] width 40 height 9
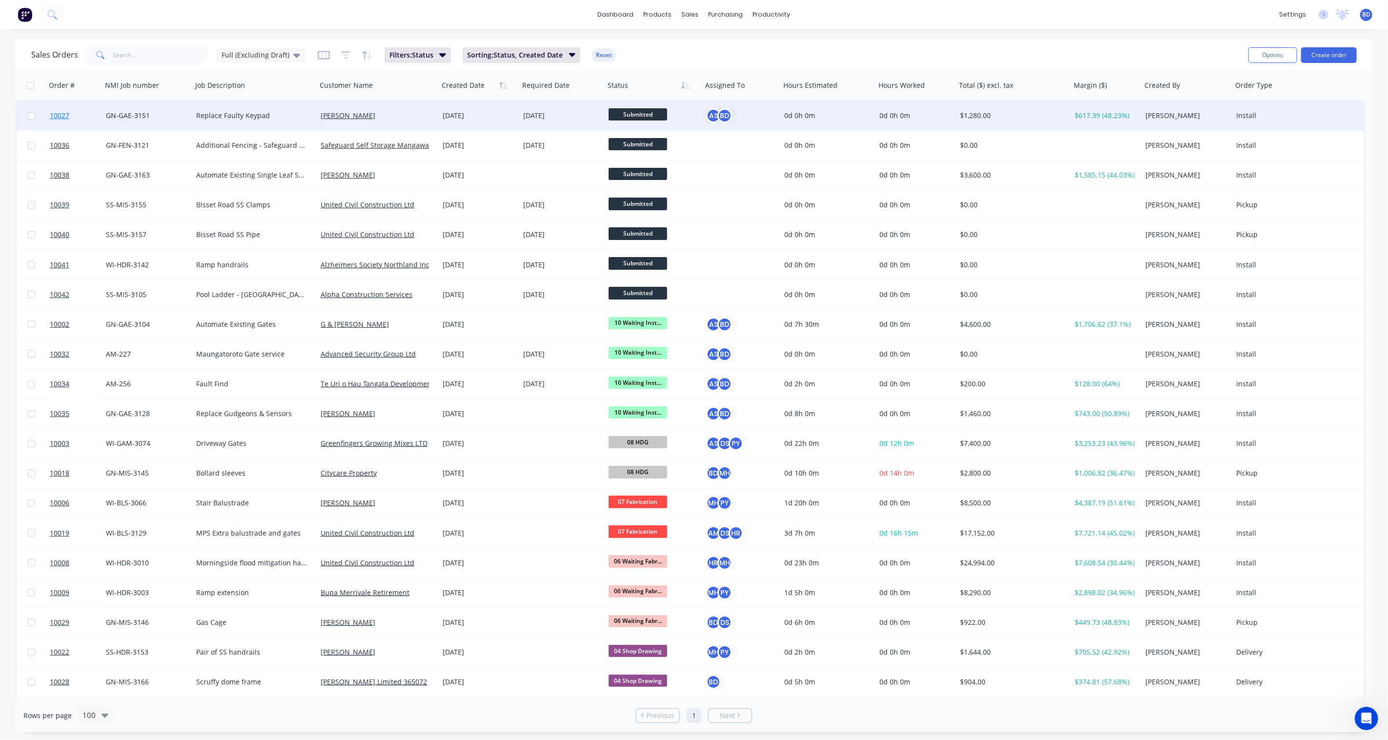
click at [61, 119] on span "10027" at bounding box center [60, 116] width 20 height 10
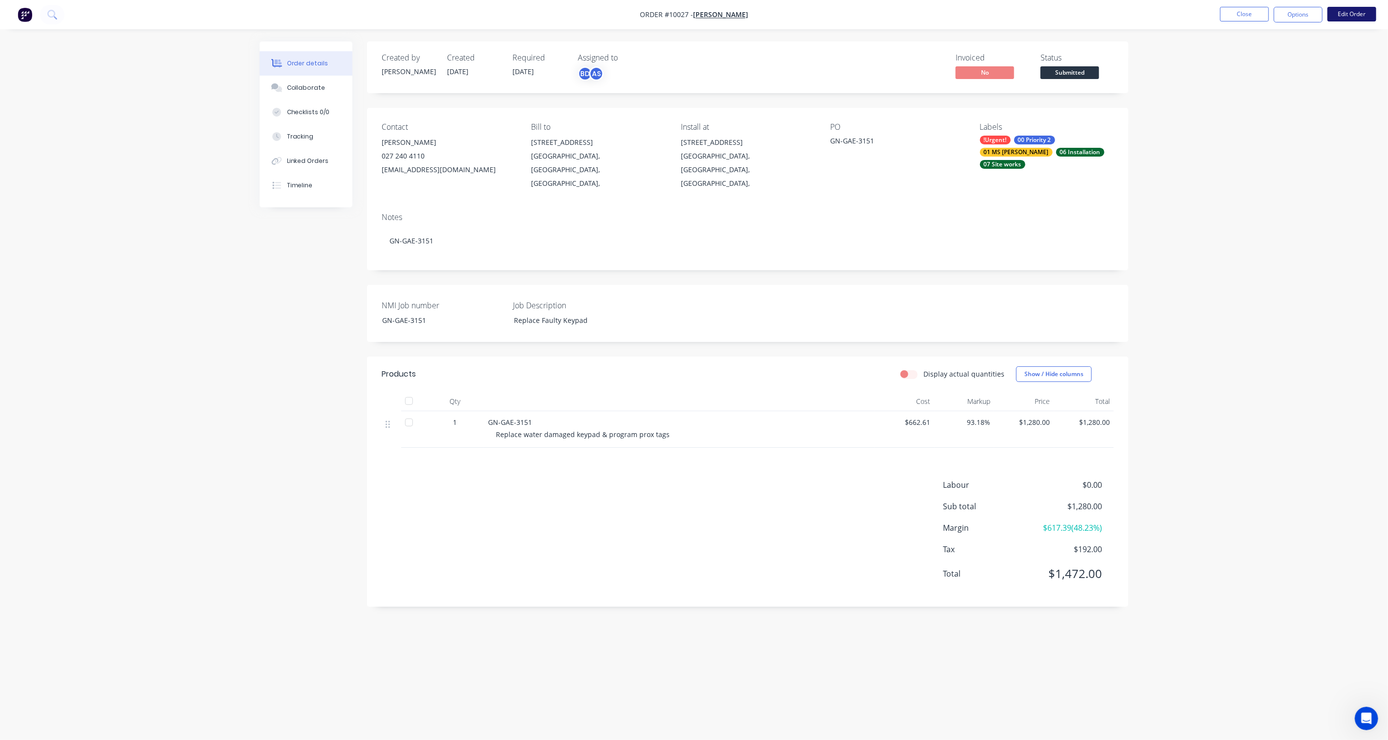
click at [1040, 12] on button "Edit Order" at bounding box center [1351, 14] width 49 height 15
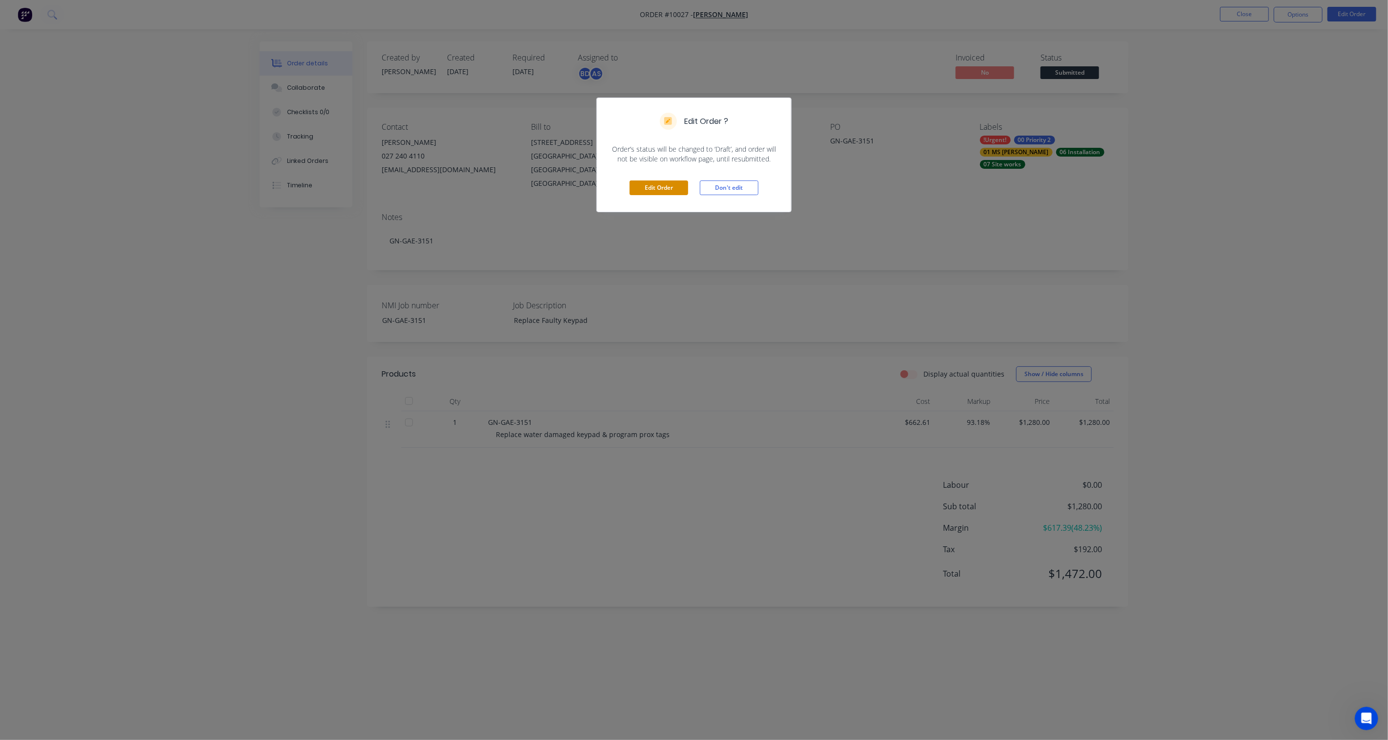
click at [657, 184] on button "Edit Order" at bounding box center [658, 188] width 59 height 15
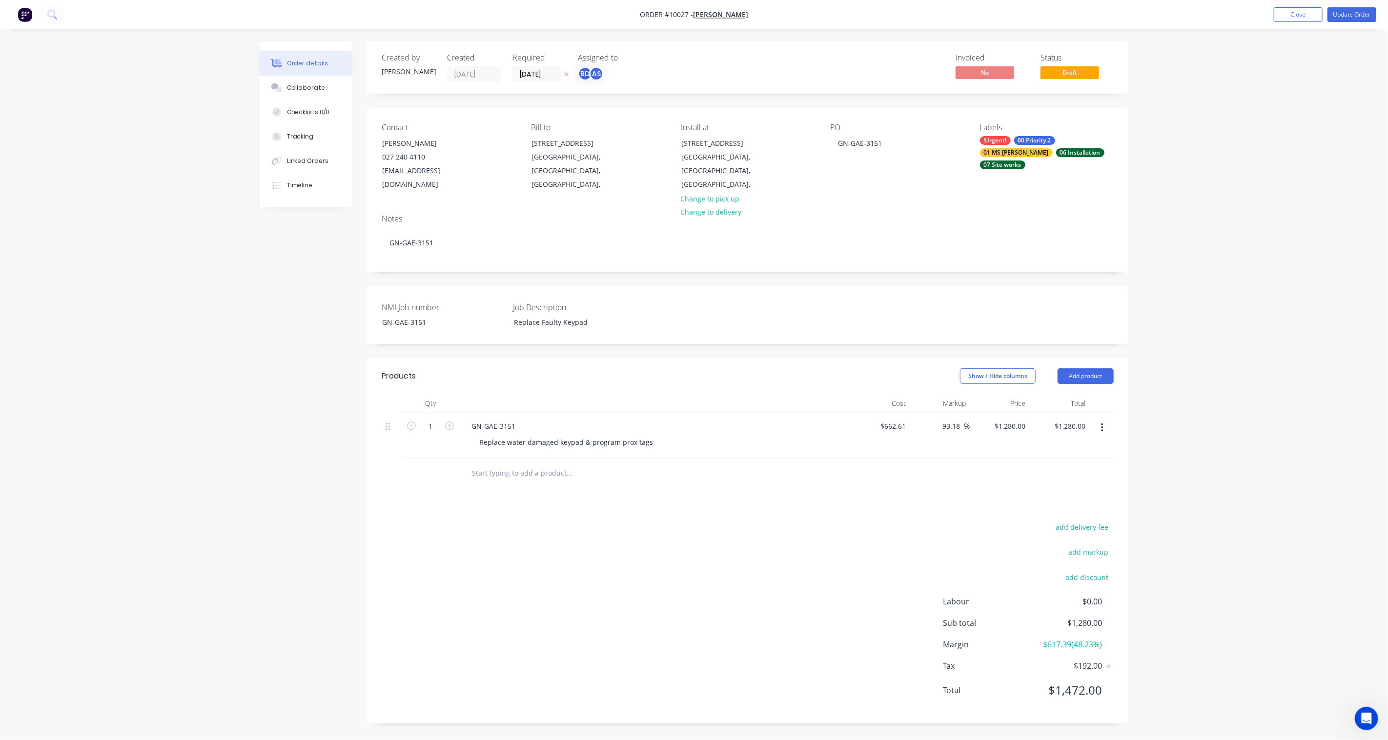
click at [1040, 419] on button "button" at bounding box center [1101, 428] width 23 height 18
click at [1040, 505] on div "Delete" at bounding box center [1066, 512] width 75 height 14
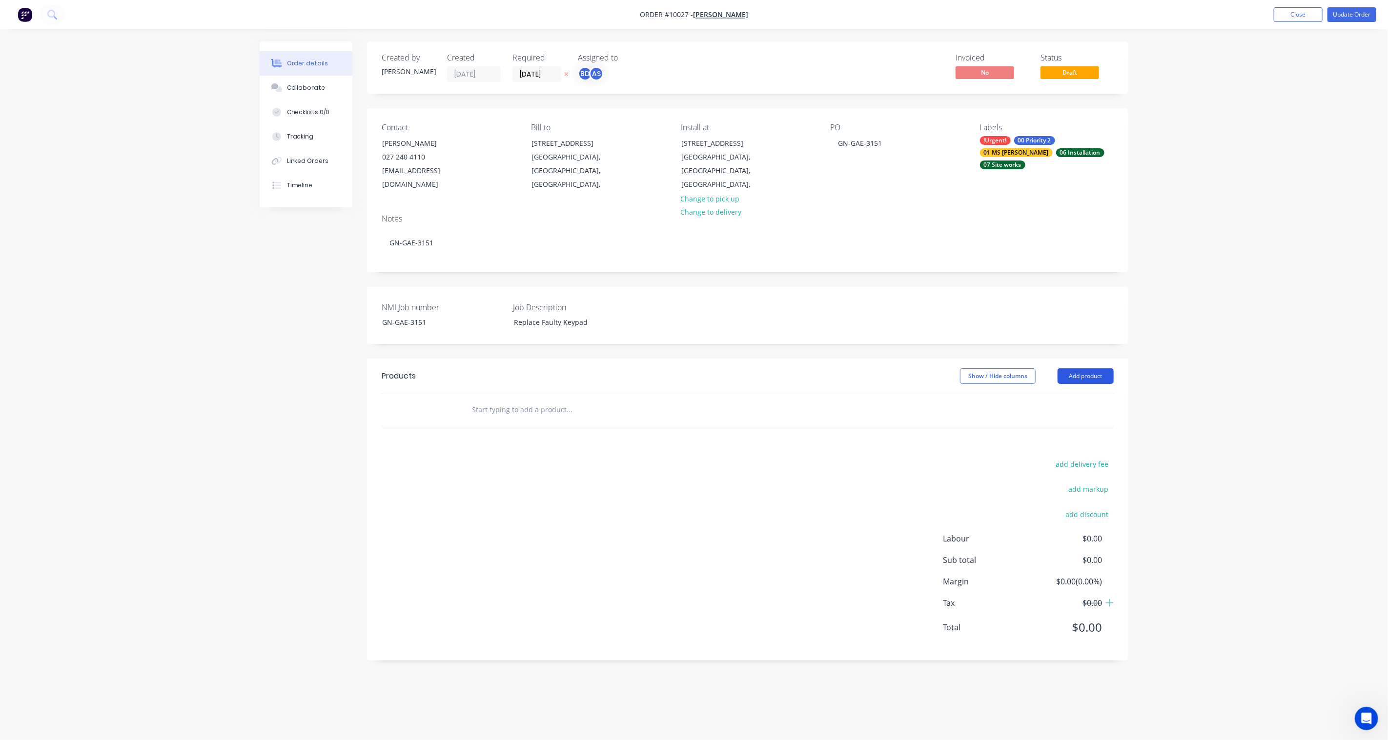
click at [1040, 368] on button "Add product" at bounding box center [1085, 376] width 56 height 16
click at [1040, 394] on div "Product catalogue" at bounding box center [1066, 401] width 75 height 14
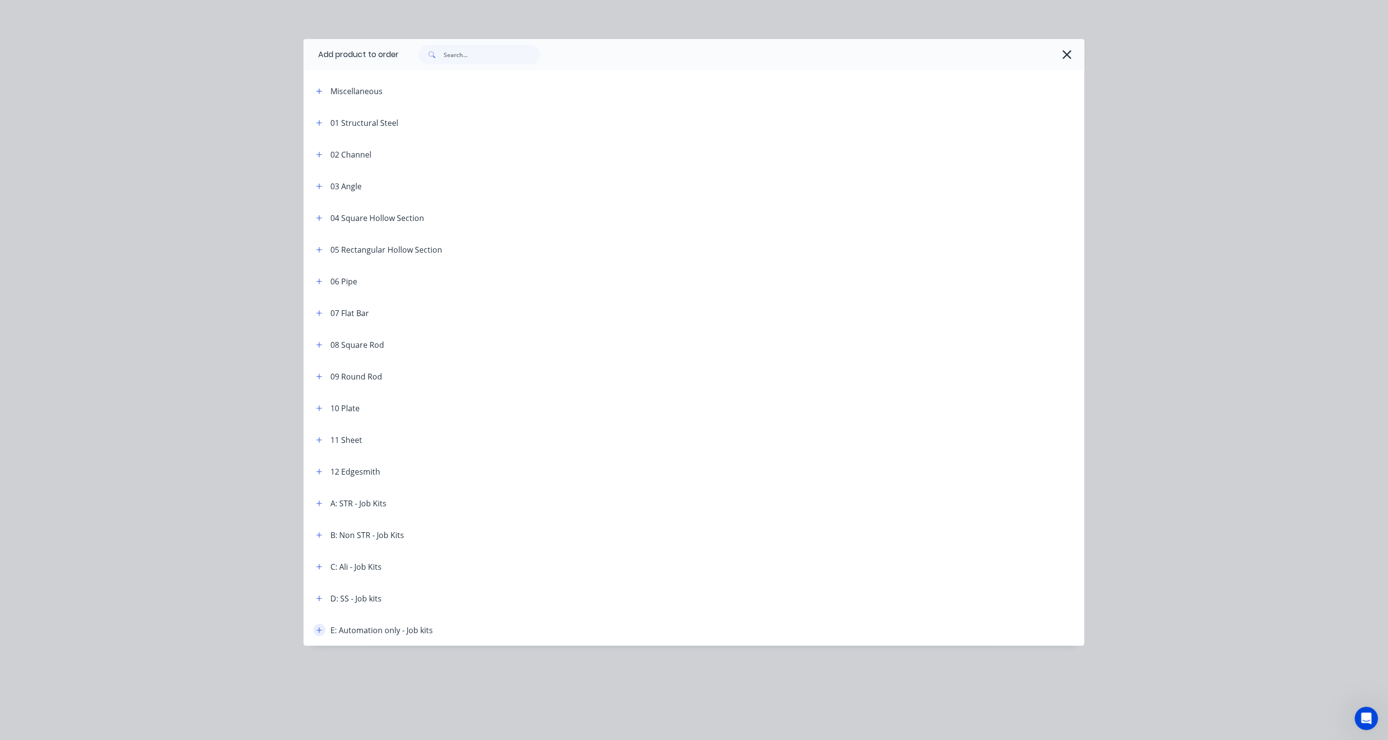
click at [316, 545] on icon "button" at bounding box center [319, 630] width 6 height 7
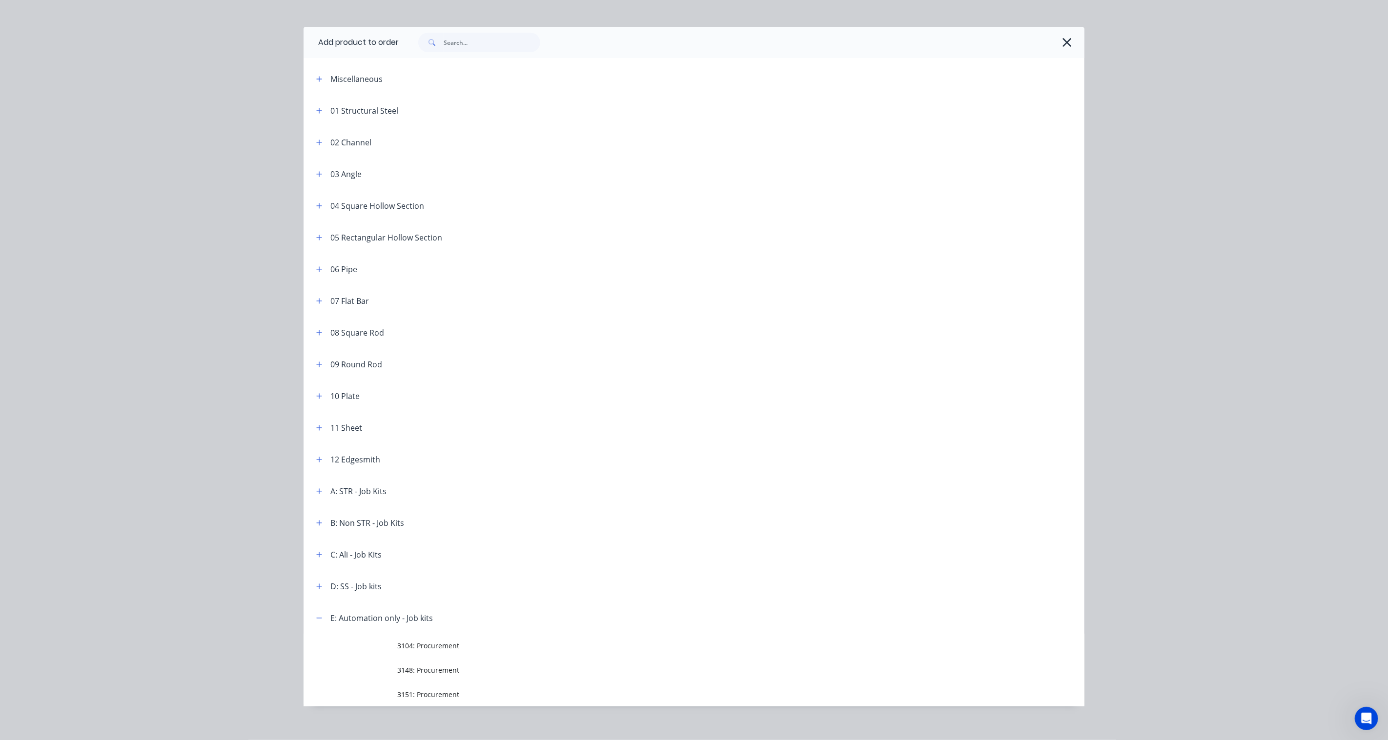
scroll to position [21, 0]
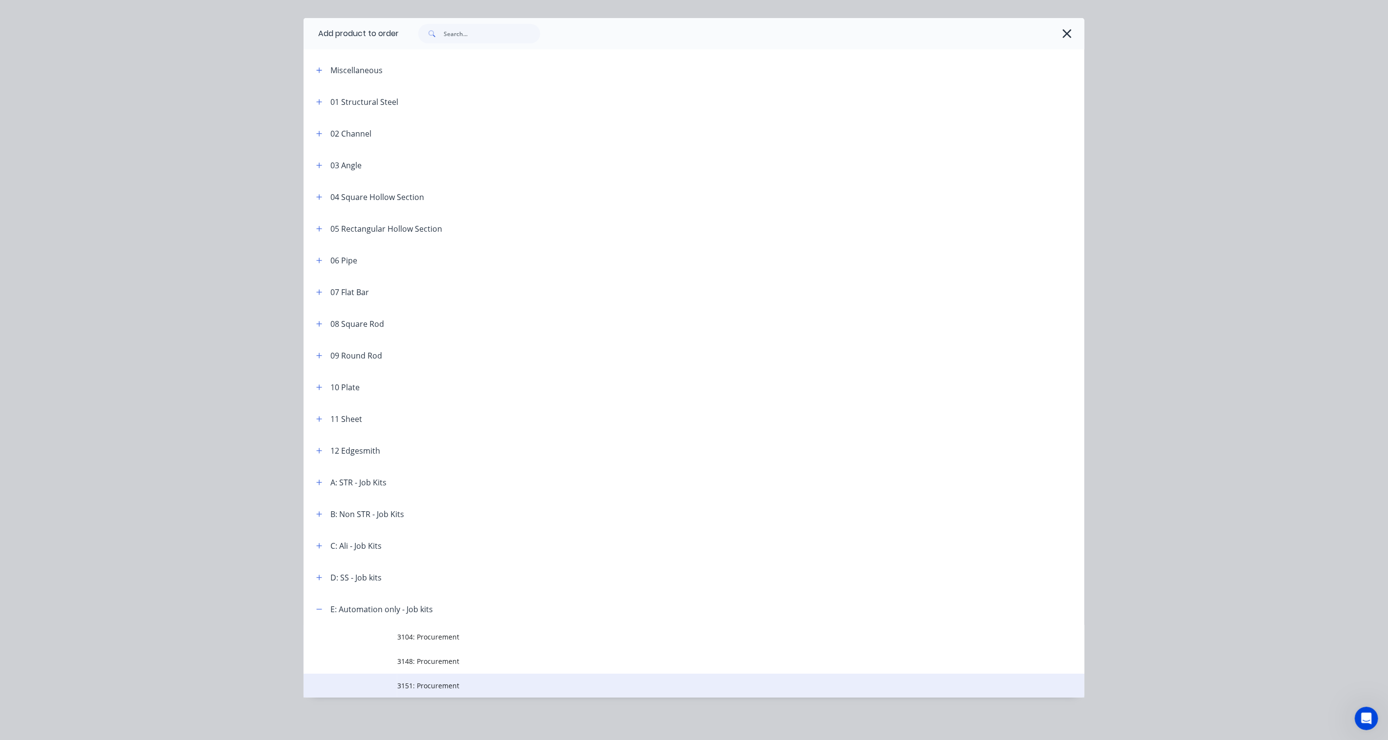
click at [423, 545] on td "3151: Procurement" at bounding box center [740, 686] width 687 height 24
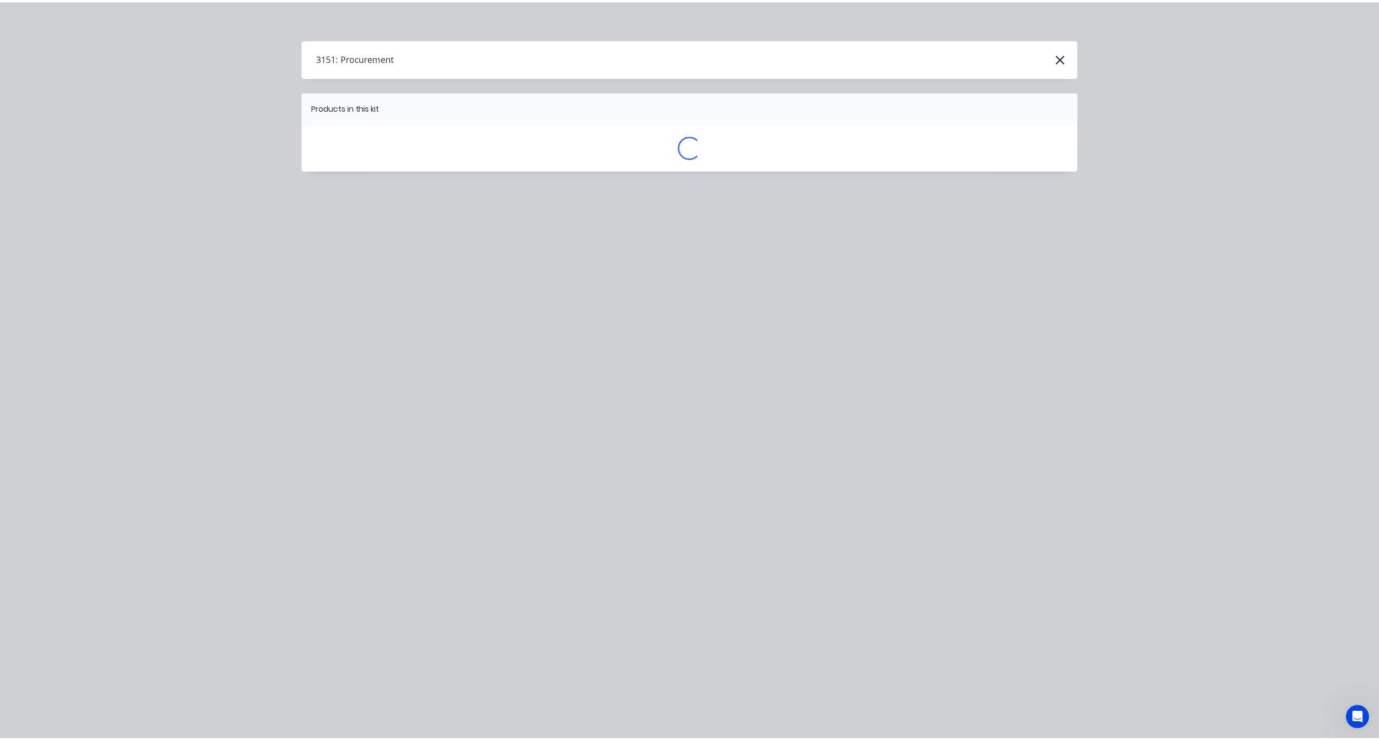
scroll to position [0, 0]
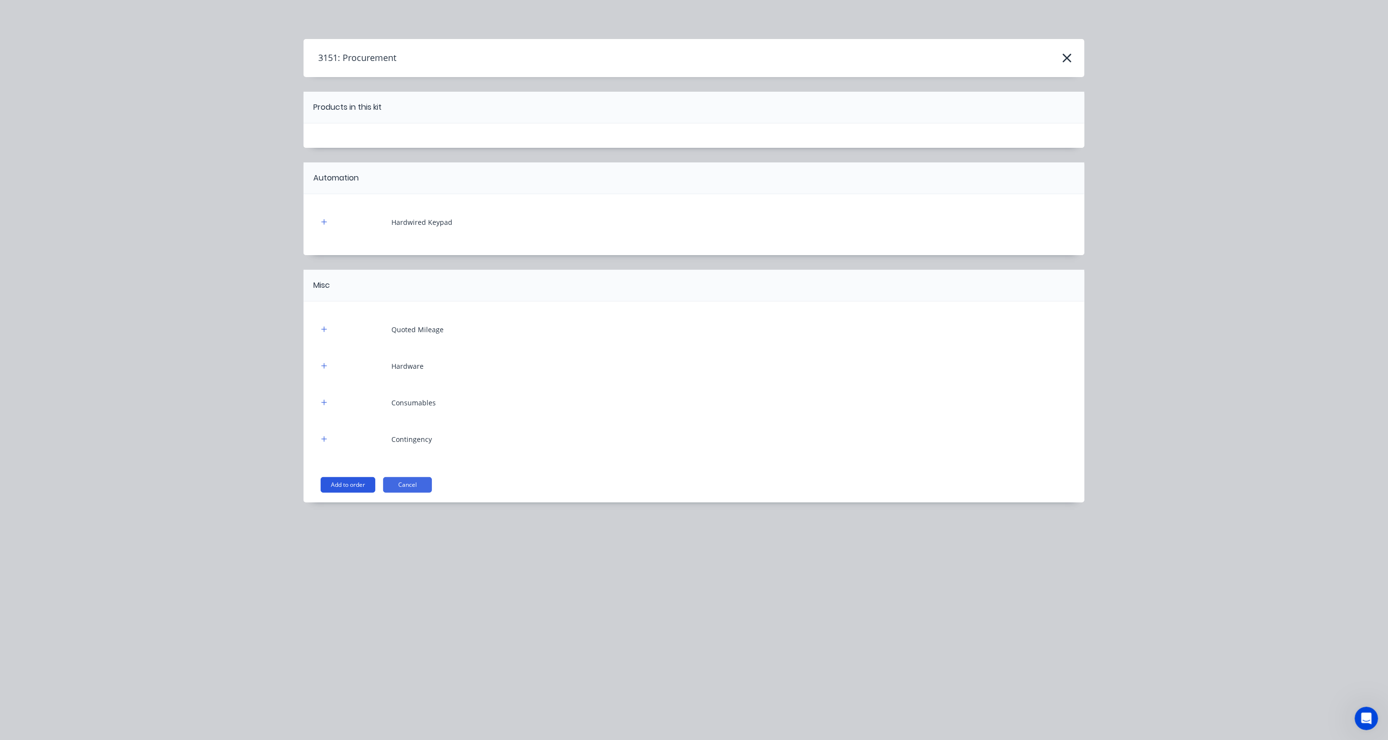
click at [363, 489] on button "Add to order" at bounding box center [348, 485] width 55 height 16
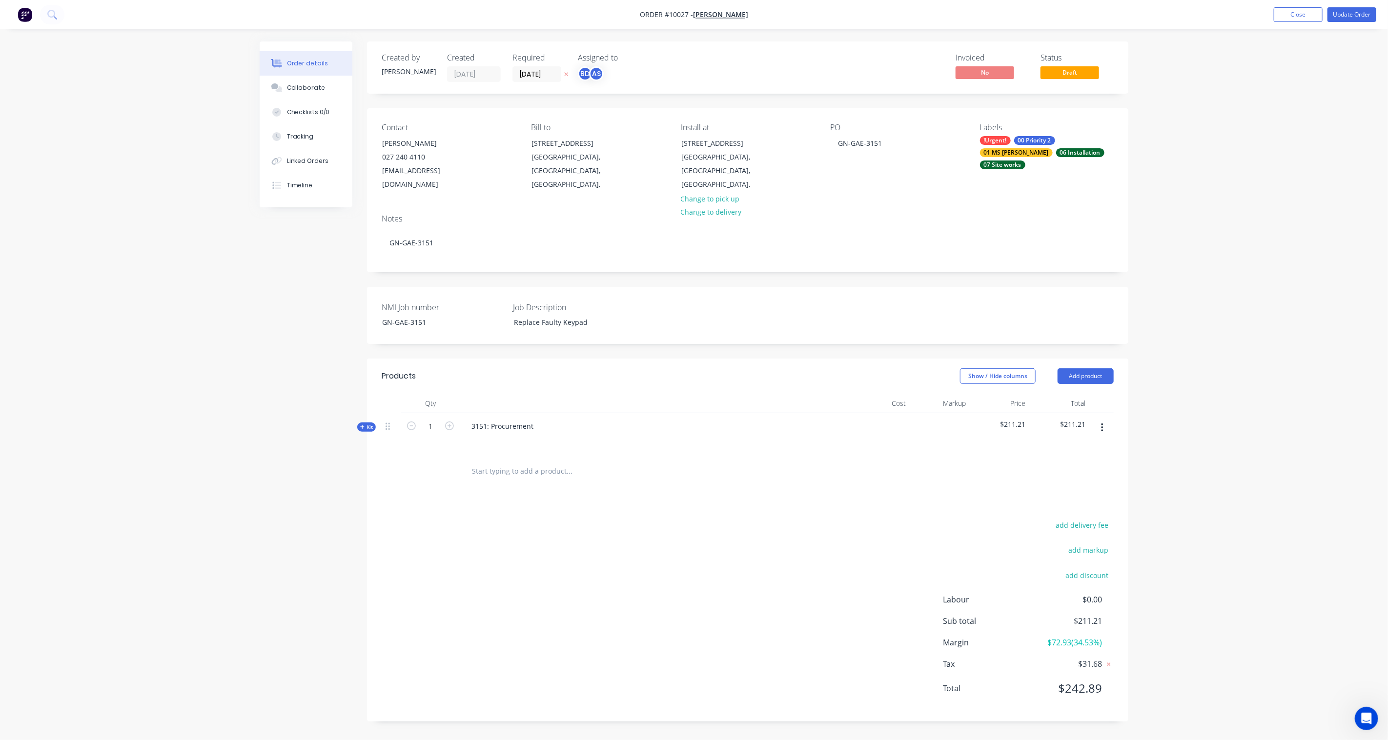
click at [364, 424] on span "Kit" at bounding box center [366, 427] width 13 height 7
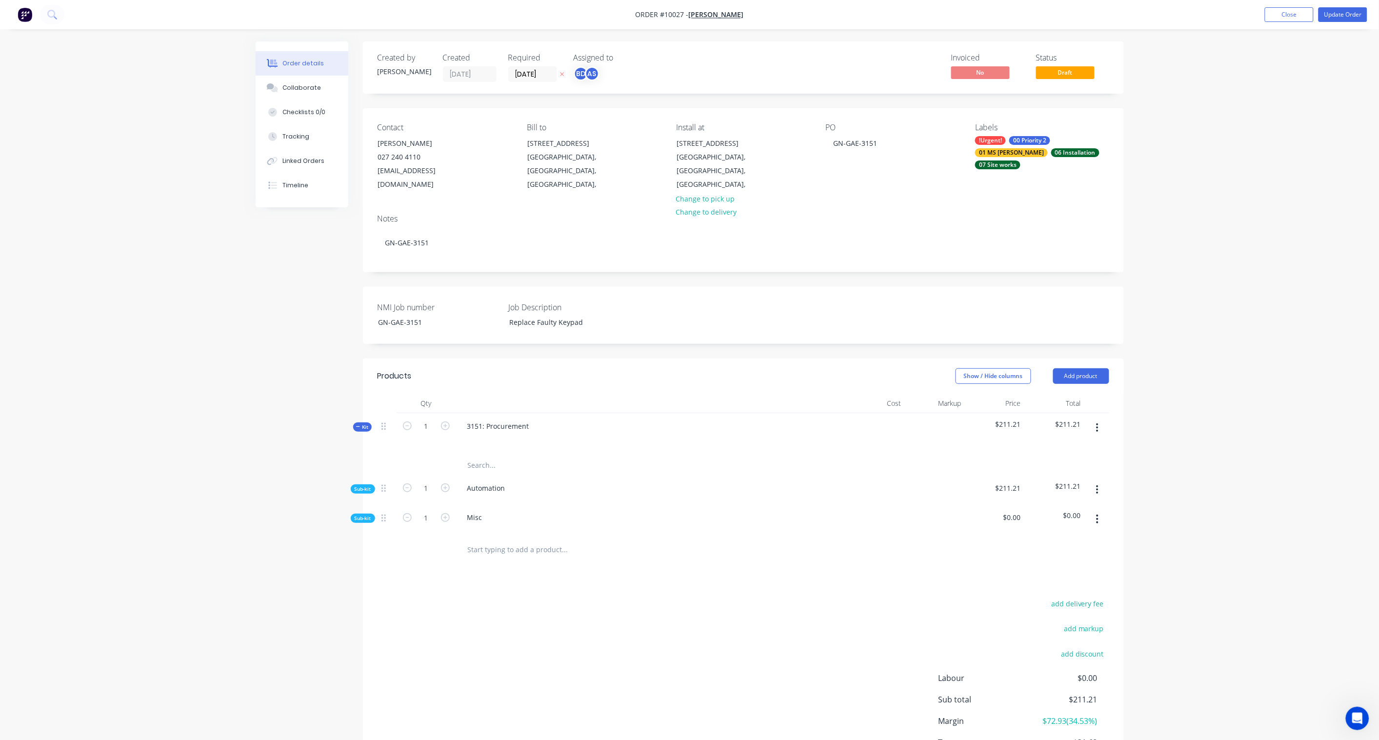
click at [359, 485] on span "Sub-kit" at bounding box center [363, 488] width 17 height 7
click at [359, 545] on span "Sub-kit" at bounding box center [363, 598] width 17 height 7
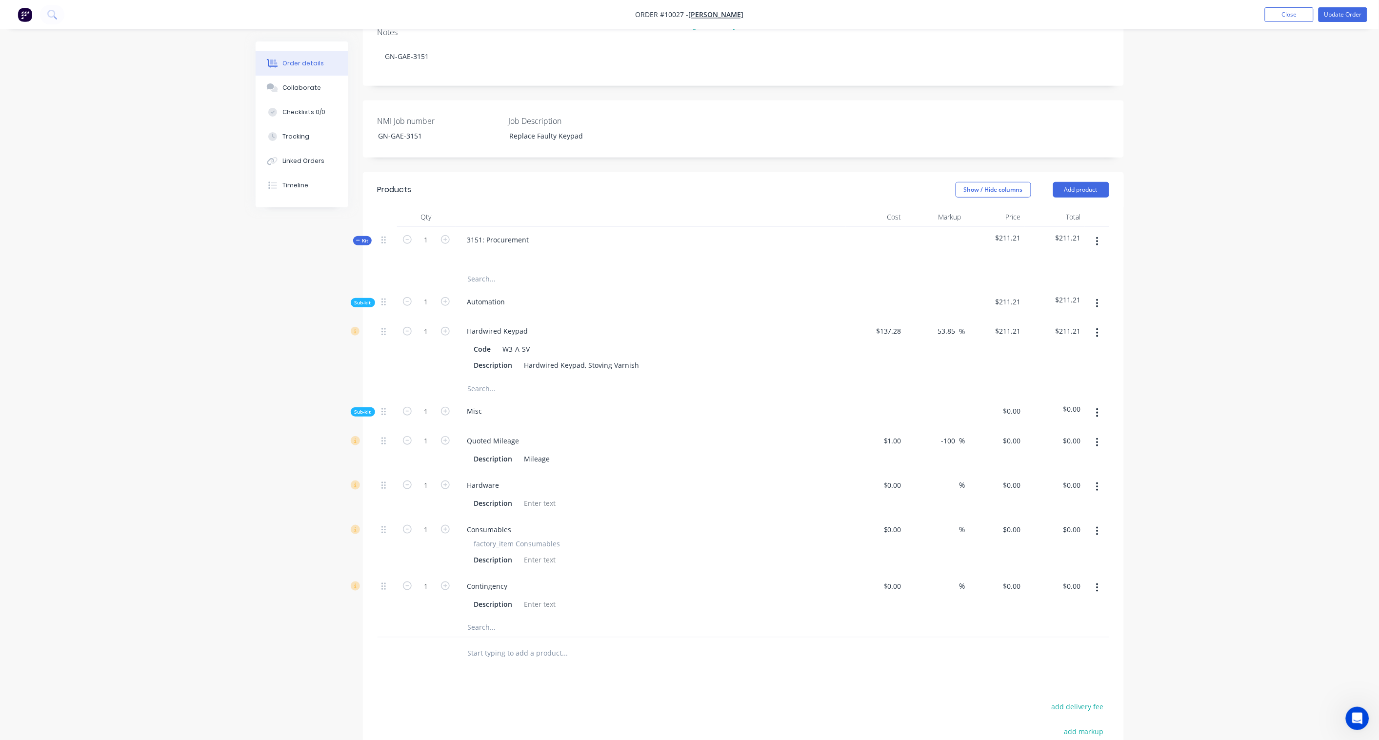
scroll to position [217, 0]
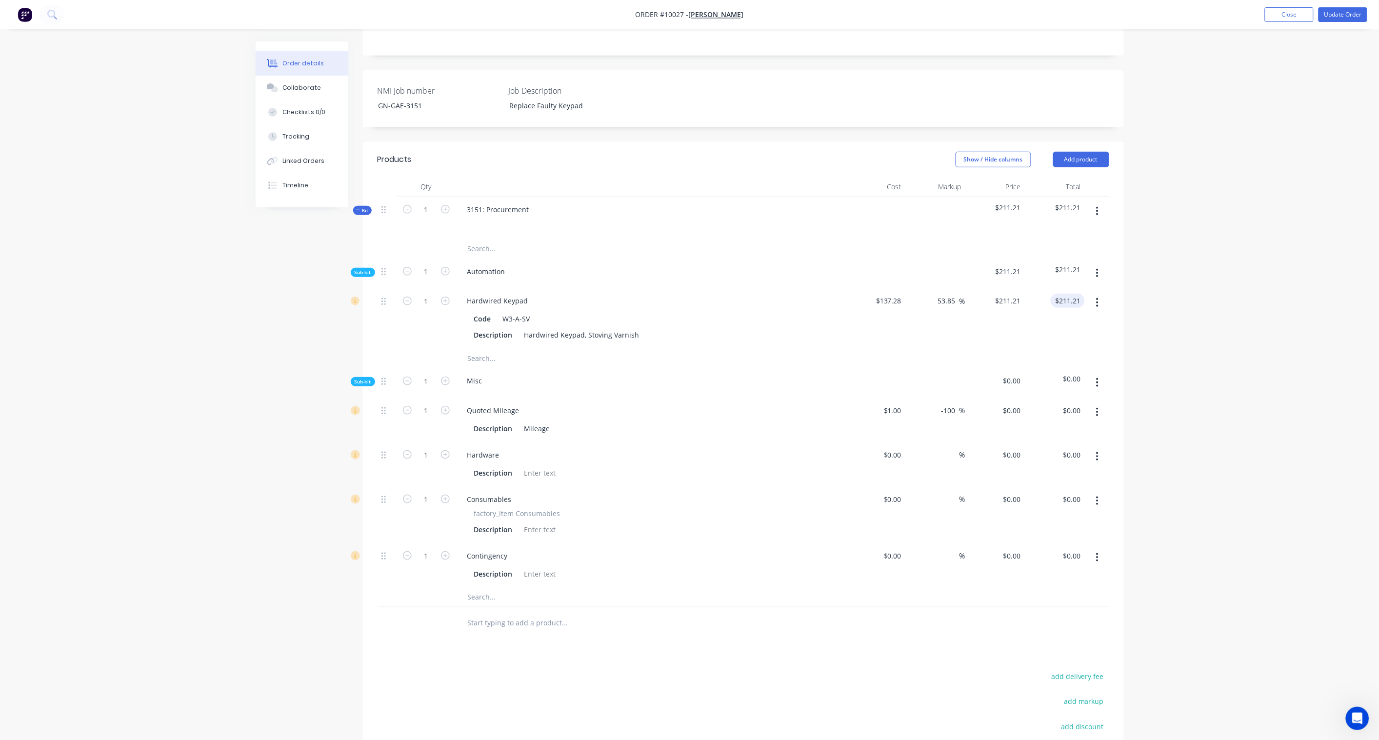
click at [1040, 294] on input "$211.21" at bounding box center [1070, 301] width 30 height 14
paste input "0"
type input "211.20"
click at [1040, 305] on div "Order details Collaborate Checklists 0/0 Tracking Linked Orders Timeline Order …" at bounding box center [689, 335] width 1379 height 1105
type input "$211.20"
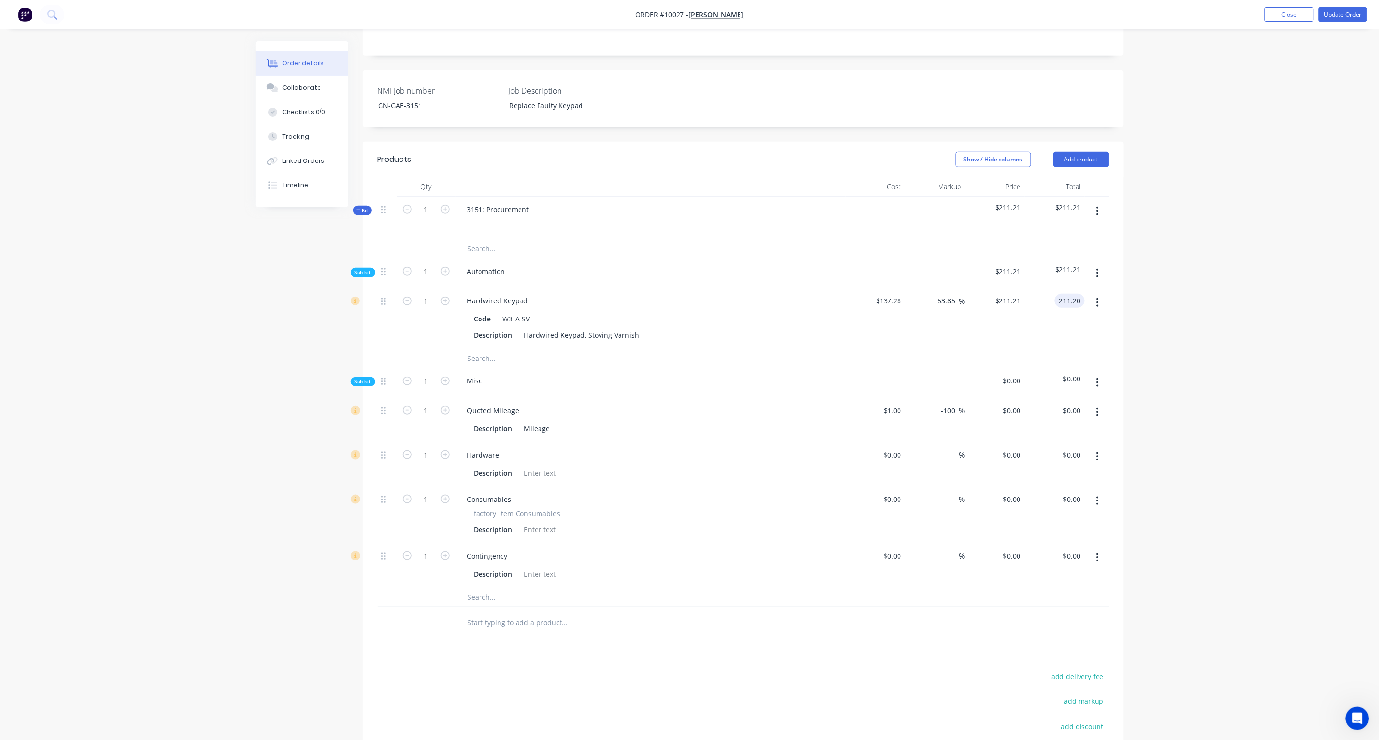
type input "$211.20"
click at [1040, 264] on button "button" at bounding box center [1097, 273] width 23 height 18
click at [481, 264] on div "Automation" at bounding box center [487, 271] width 54 height 14
drag, startPoint x: 508, startPoint y: 257, endPoint x: 419, endPoint y: 257, distance: 89.8
click at [419, 259] on div "Sub-kit 1 Automation $211.20 $211.20" at bounding box center [744, 274] width 732 height 30
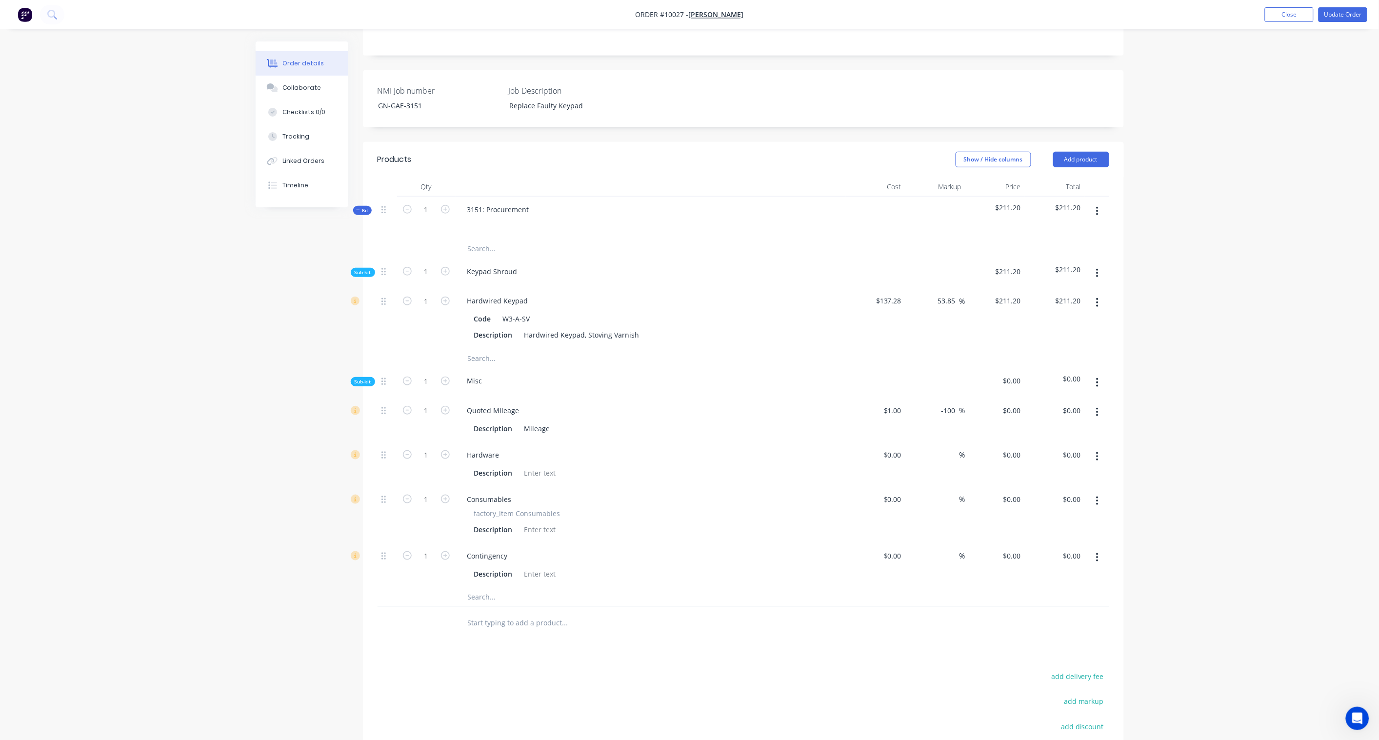
click at [889, 260] on div at bounding box center [876, 274] width 60 height 30
click at [508, 264] on div "Keypad Shroud" at bounding box center [493, 271] width 66 height 14
drag, startPoint x: 515, startPoint y: 257, endPoint x: 428, endPoint y: 252, distance: 87.0
click at [428, 259] on div "Sub-kit 1 Keypad Shroud $211.20 $211.20" at bounding box center [744, 274] width 732 height 30
click at [268, 329] on div "Created by [PERSON_NAME] Created [DATE] Required [DATE] Assigned to BD AS Invoi…" at bounding box center [690, 356] width 868 height 1063
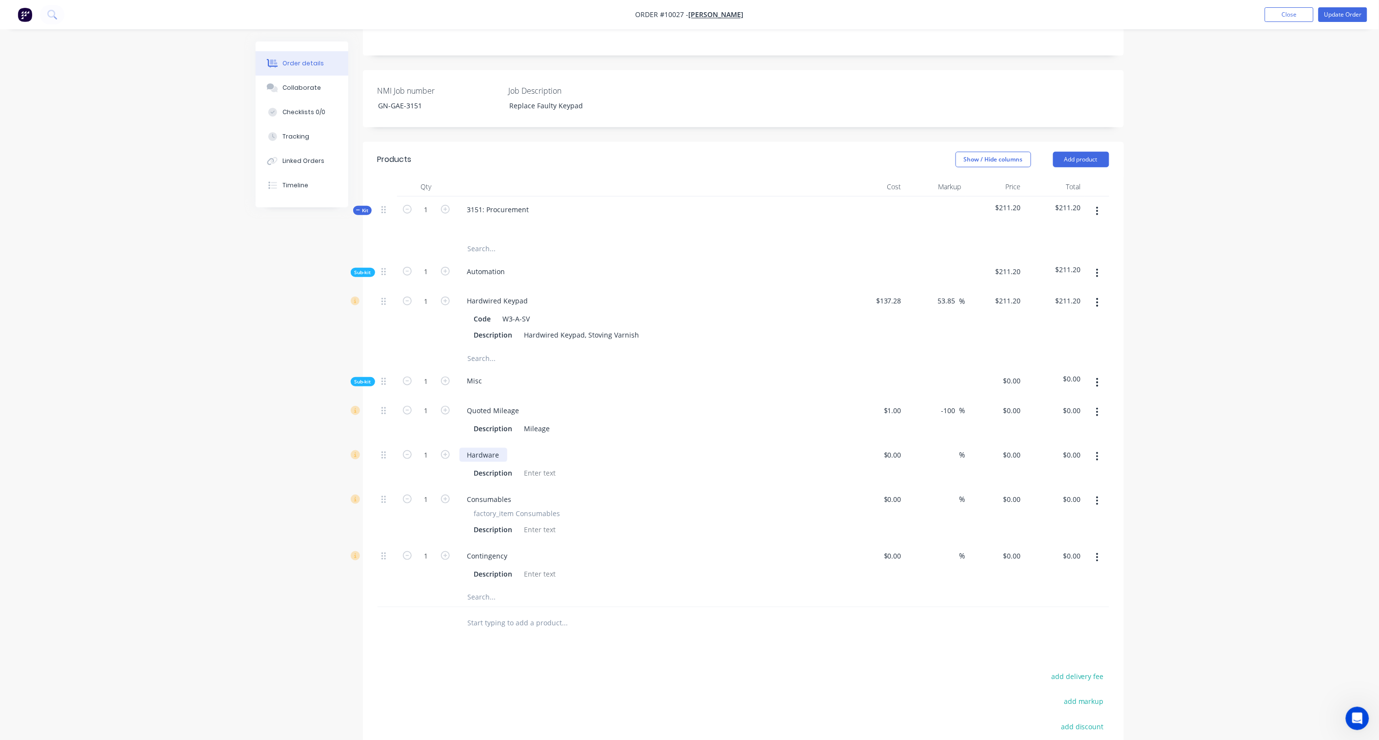
click at [489, 448] on div "Hardware" at bounding box center [484, 455] width 48 height 14
click at [540, 466] on div at bounding box center [541, 473] width 40 height 14
click at [226, 470] on div "Order details Collaborate Checklists 0/0 Tracking Linked Orders Timeline Order …" at bounding box center [689, 335] width 1379 height 1105
click at [431, 308] on input "1" at bounding box center [426, 301] width 25 height 15
paste input "$276.00"
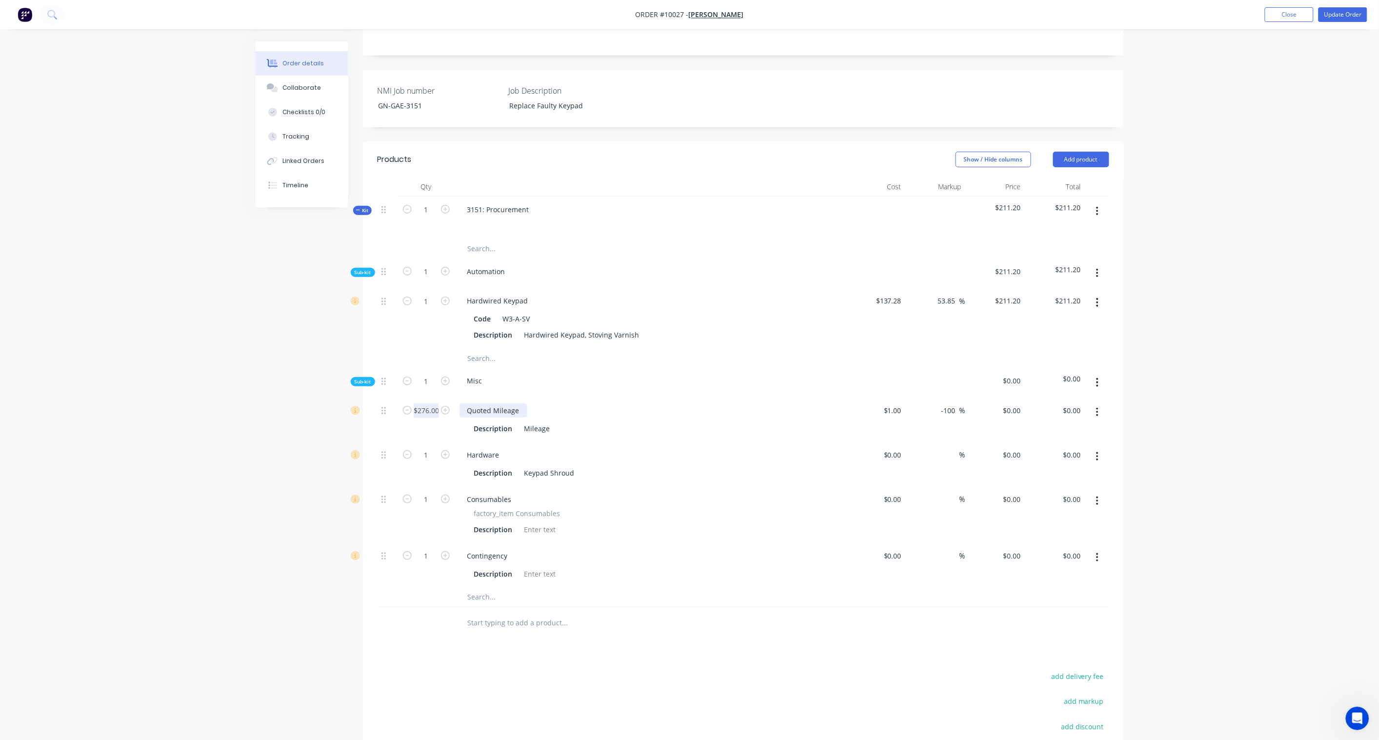
scroll to position [0, 20]
type input "$276.00"
click at [272, 433] on div "Created by [PERSON_NAME] Created [DATE] Required [DATE] Assigned to BD AS Invoi…" at bounding box center [690, 356] width 868 height 1063
click at [430, 404] on input "$276.00" at bounding box center [426, 411] width 25 height 15
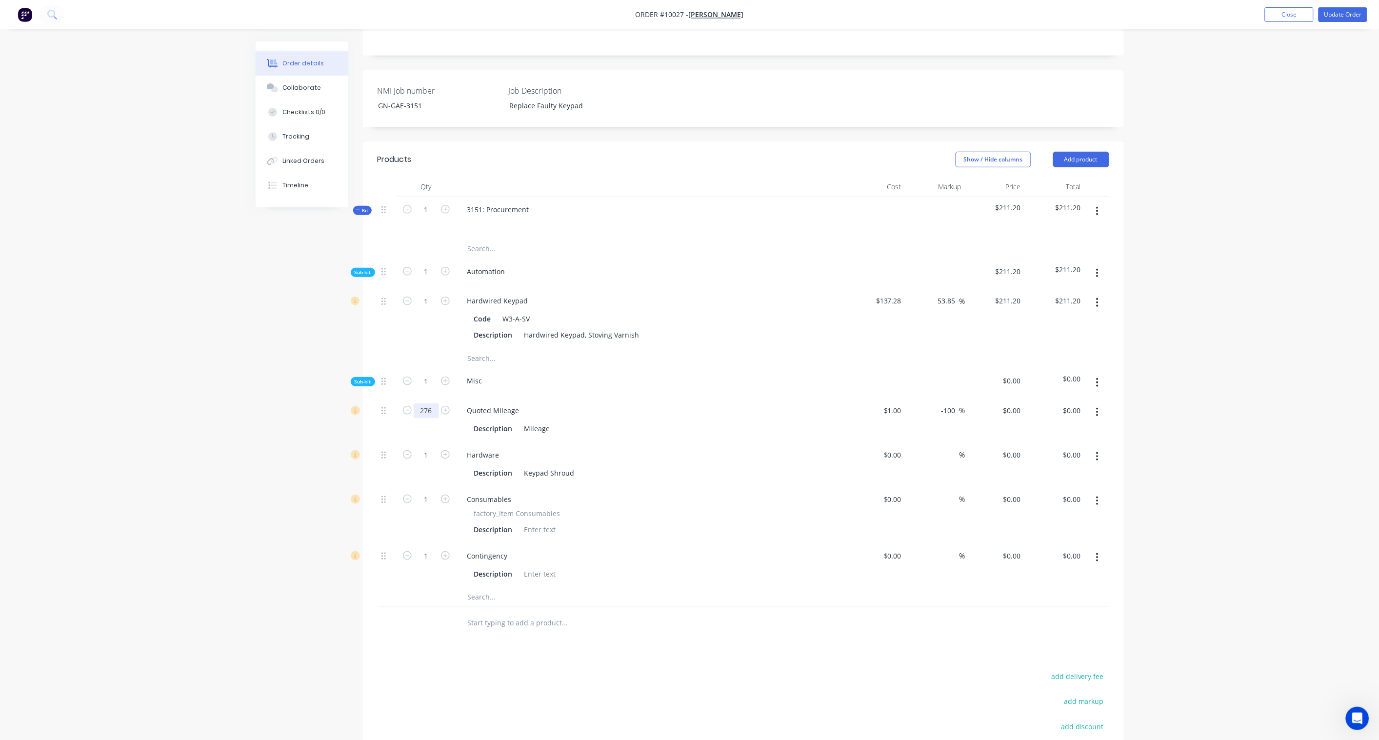
type input "276"
click at [263, 438] on div "Created by [PERSON_NAME] Created [DATE] Required [DATE] Assigned to BD AS Invoi…" at bounding box center [690, 356] width 868 height 1063
click at [1040, 404] on input "0.00" at bounding box center [1074, 411] width 22 height 14
paste input "424.62"
type input "424.62"
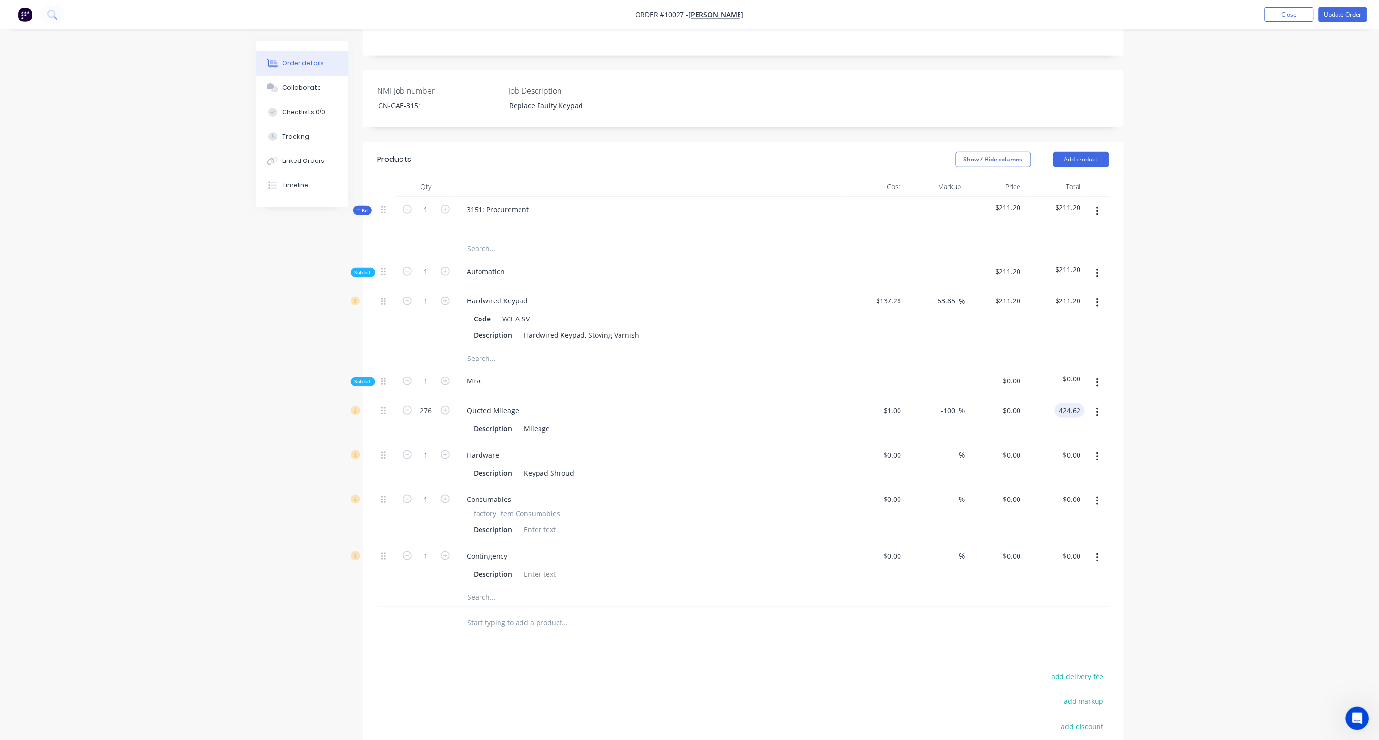
click at [1040, 418] on div "Order details Collaborate Checklists 0/0 Tracking Linked Orders Timeline Order …" at bounding box center [689, 335] width 1379 height 1105
type input "53.85"
type input "$1.5385"
type input "$424.63"
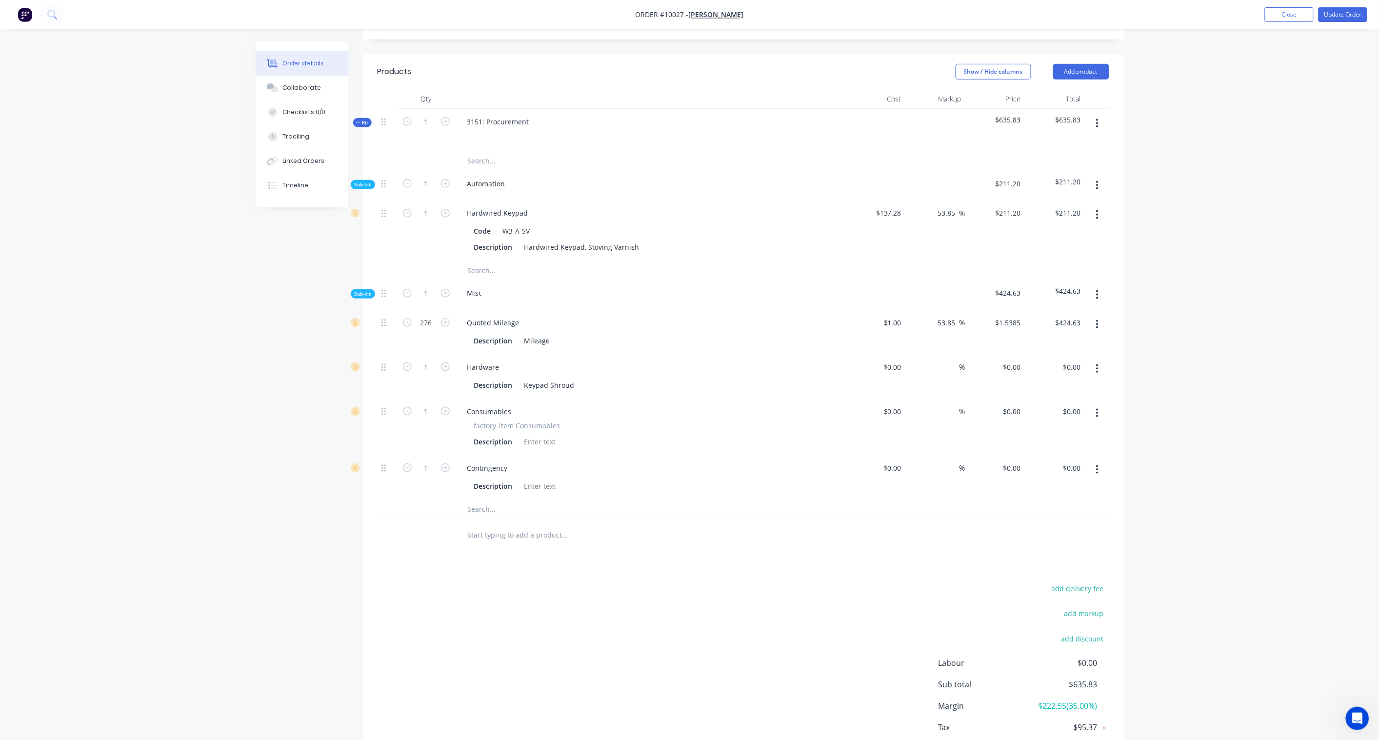
scroll to position [325, 0]
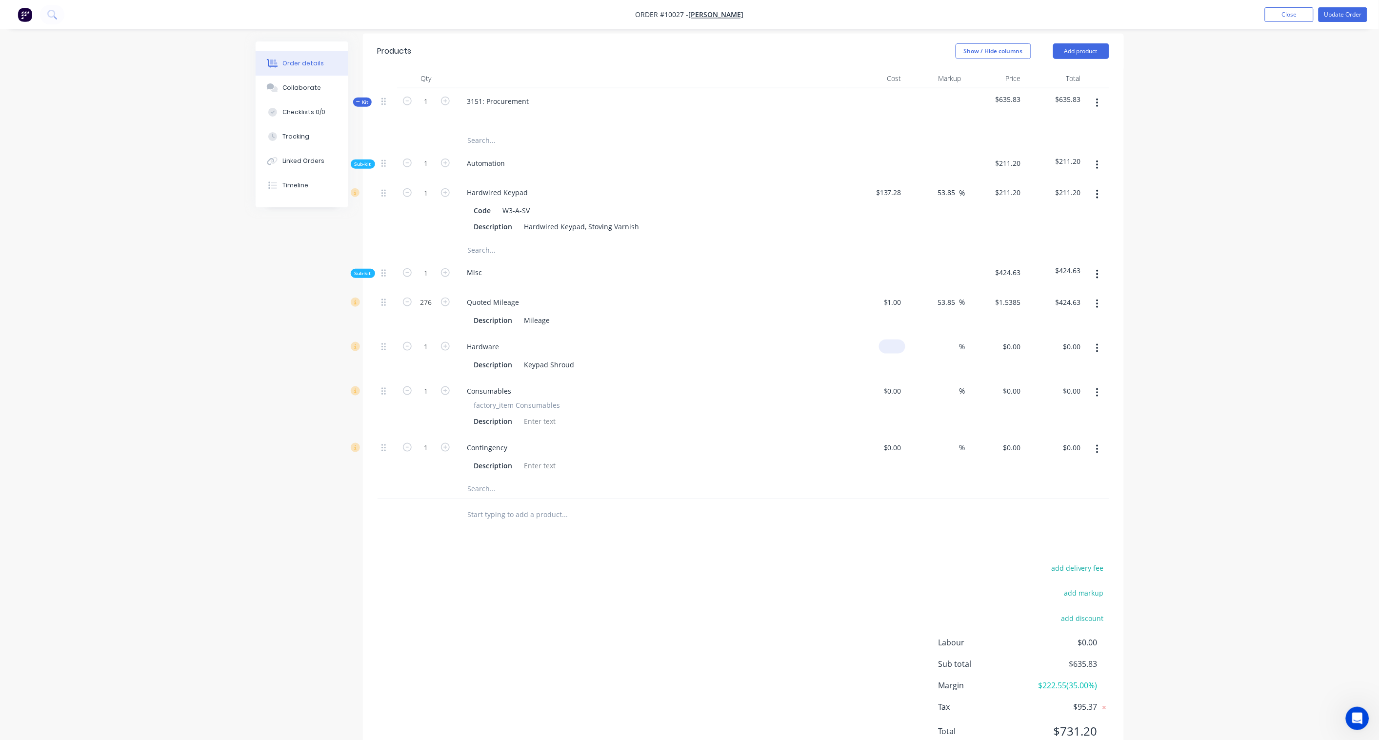
click at [896, 340] on input at bounding box center [894, 347] width 22 height 14
paste input "11.36"
click at [835, 384] on div "Consumables" at bounding box center [651, 391] width 383 height 14
type input "$11.36"
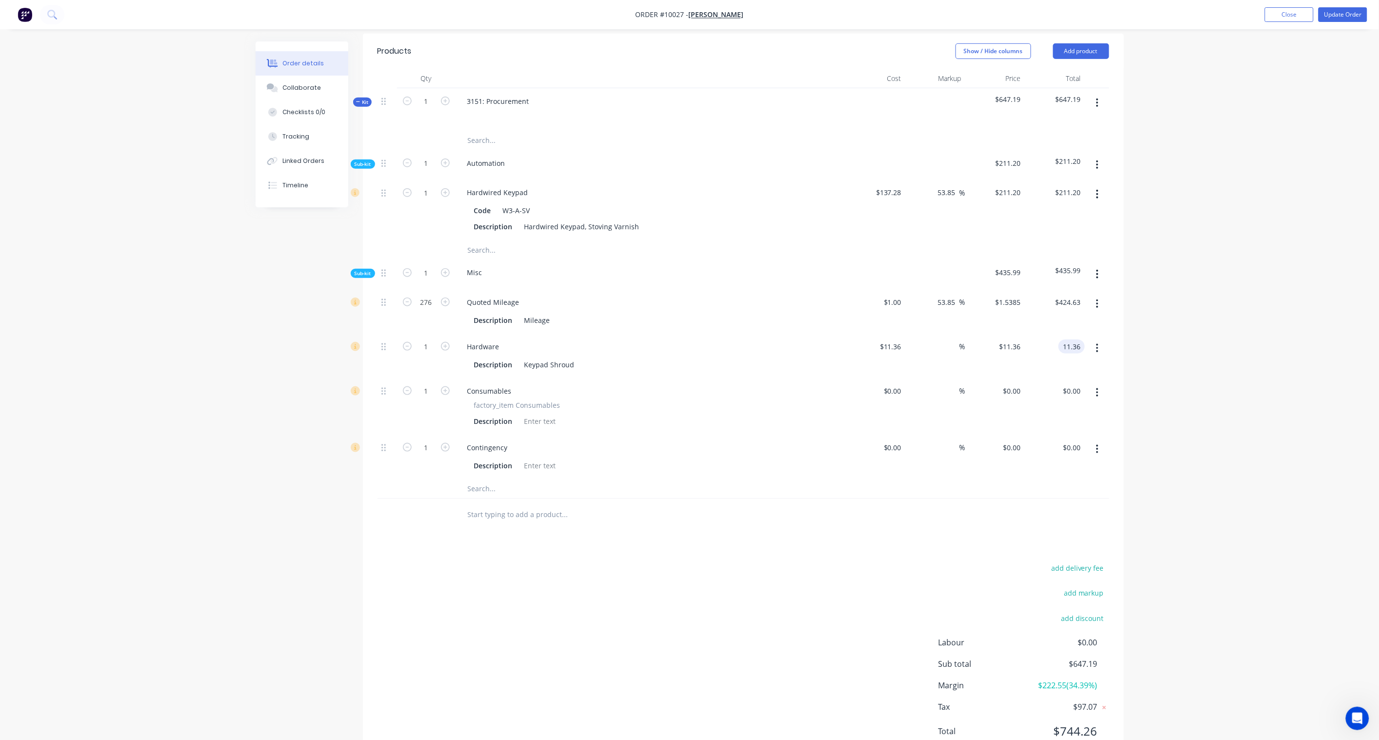
click at [1040, 340] on input "11.36" at bounding box center [1074, 347] width 22 height 14
paste input "7.48"
type input "17.48"
type input "53.87"
type input "$17.48"
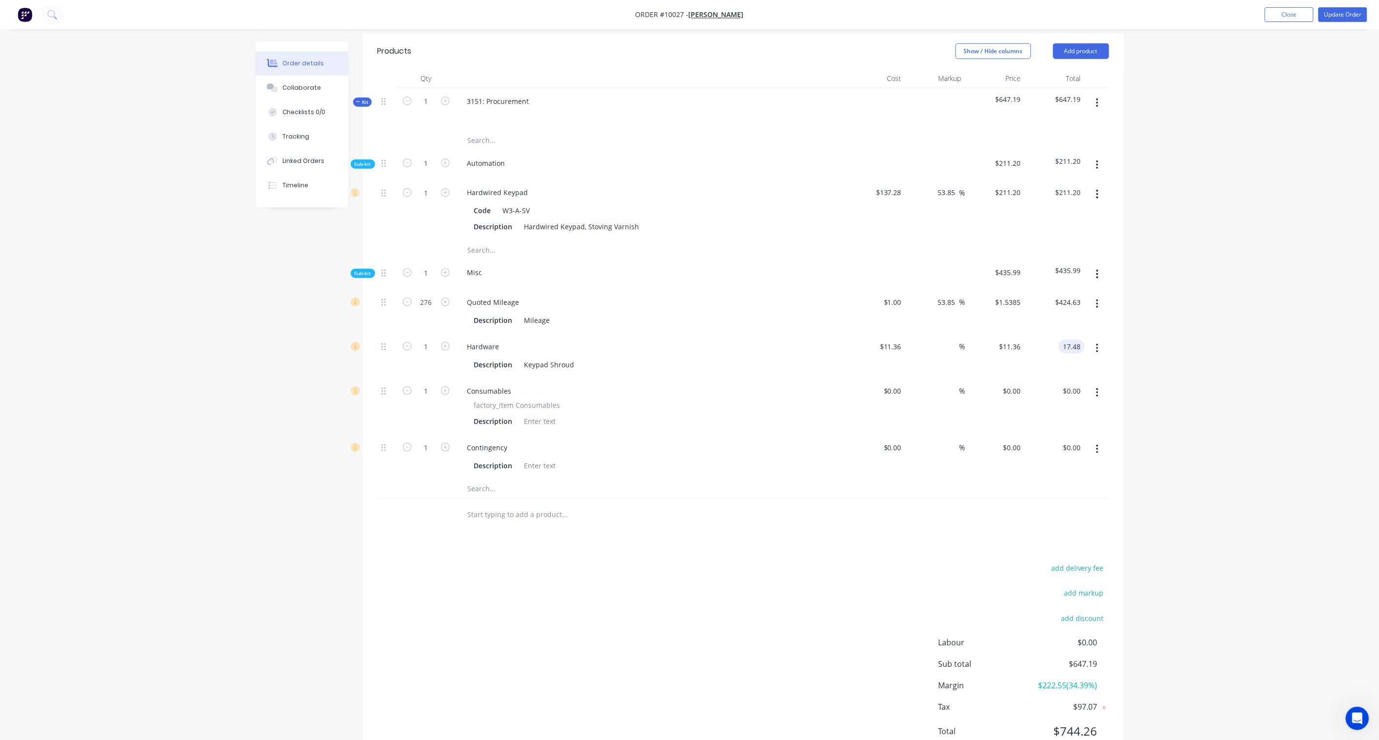
type input "$17.48"
click at [1040, 334] on div "Order details Collaborate Checklists 0/0 Tracking Linked Orders Timeline Order …" at bounding box center [689, 227] width 1379 height 1105
drag, startPoint x: 899, startPoint y: 379, endPoint x: 926, endPoint y: 383, distance: 27.7
click at [899, 384] on input at bounding box center [894, 391] width 22 height 14
paste input "33.97"
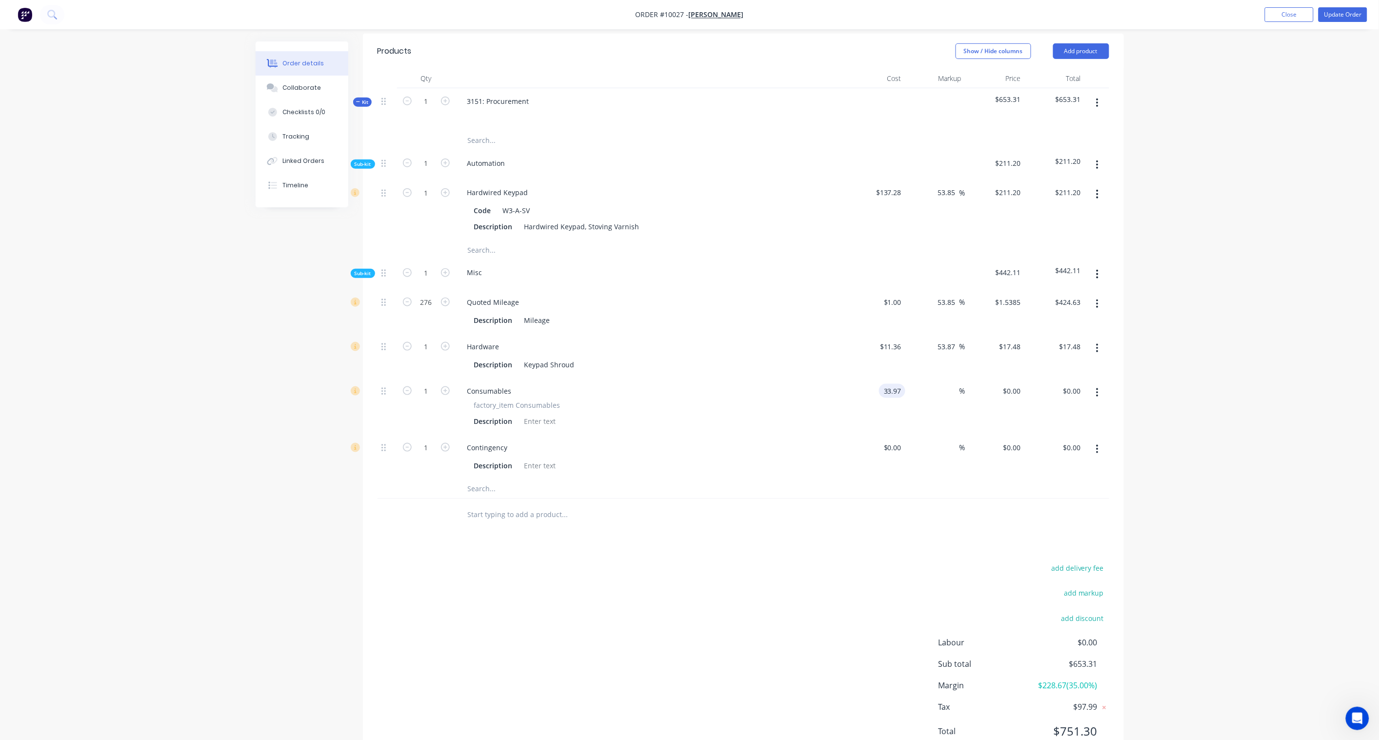
type input "$33.97"
click at [834, 479] on div at bounding box center [744, 489] width 732 height 20
click at [1040, 384] on input "33.97" at bounding box center [1074, 391] width 22 height 14
paste input "52.26"
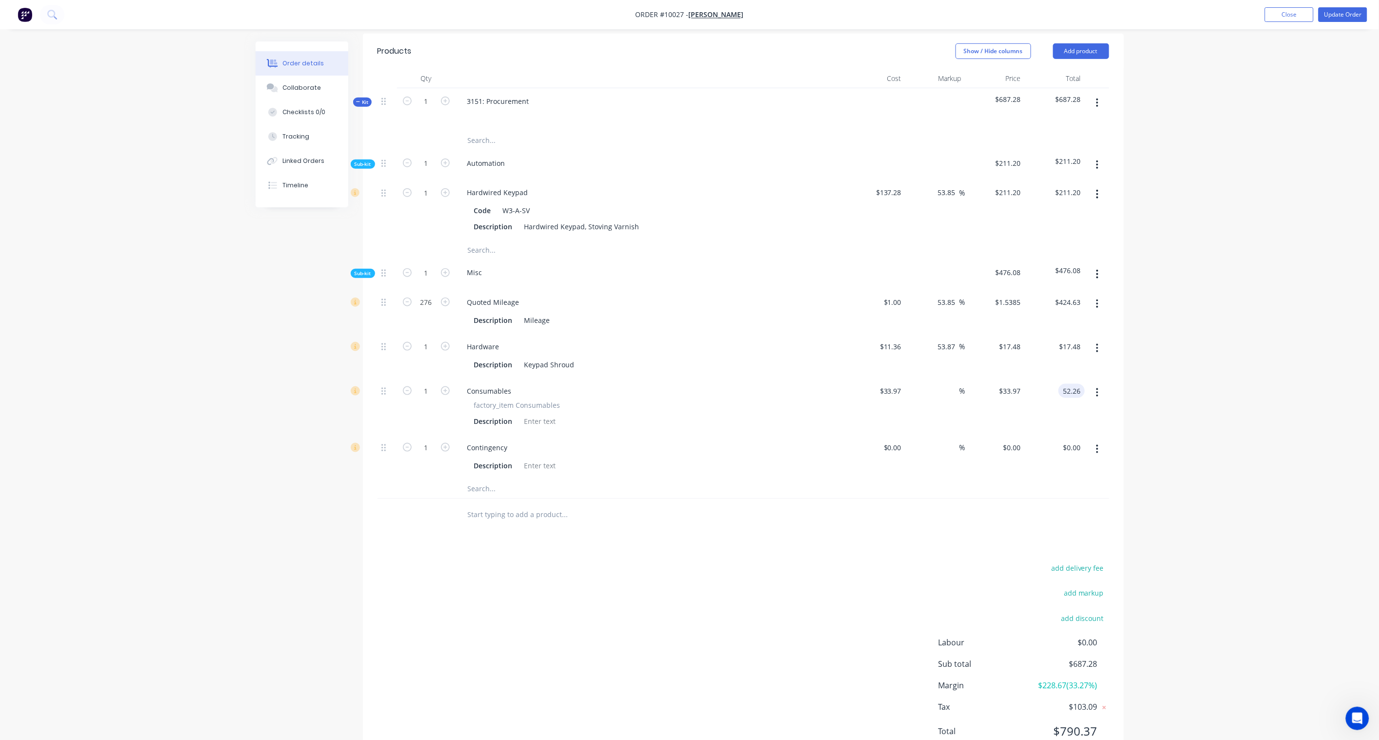
type input "52.26"
type input "53.84"
type input "$52.26"
click at [1040, 374] on div "Order details Collaborate Checklists 0/0 Tracking Linked Orders Timeline Order …" at bounding box center [689, 227] width 1379 height 1105
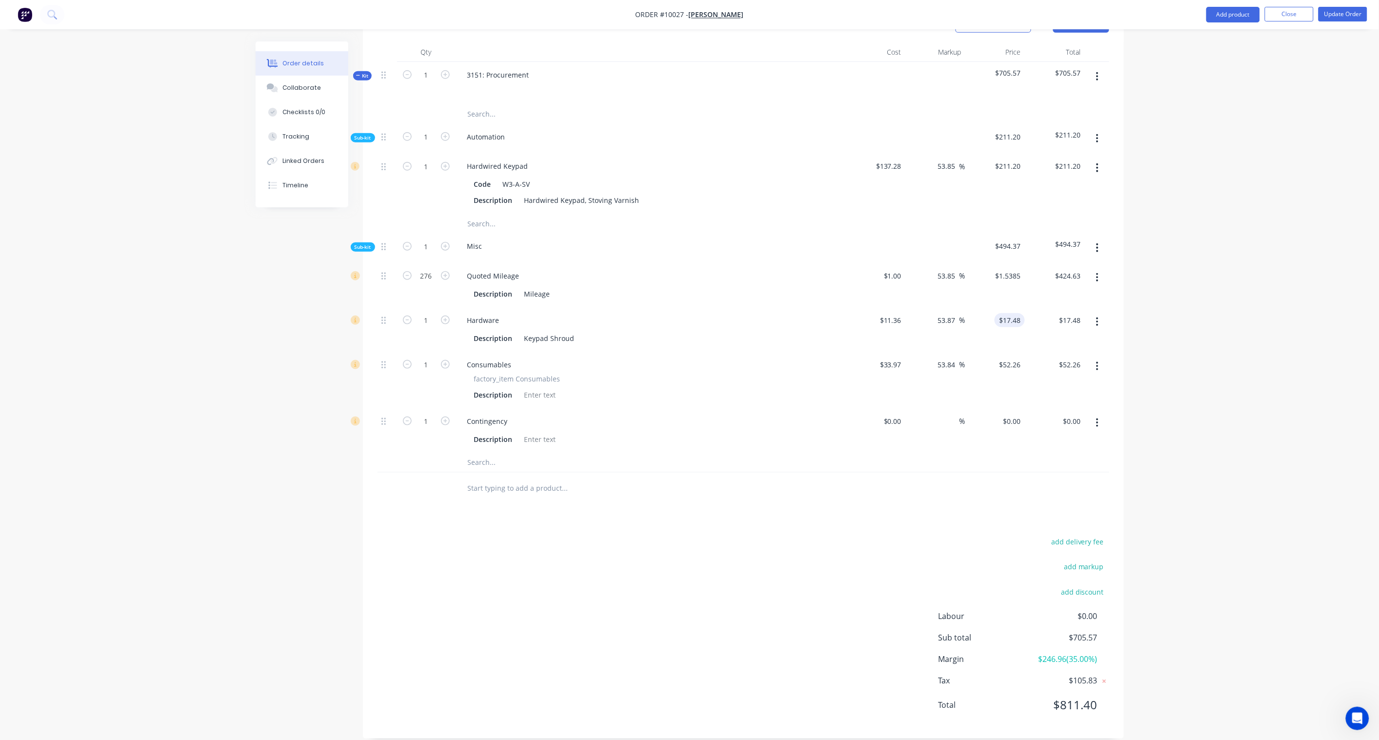
scroll to position [297, 0]
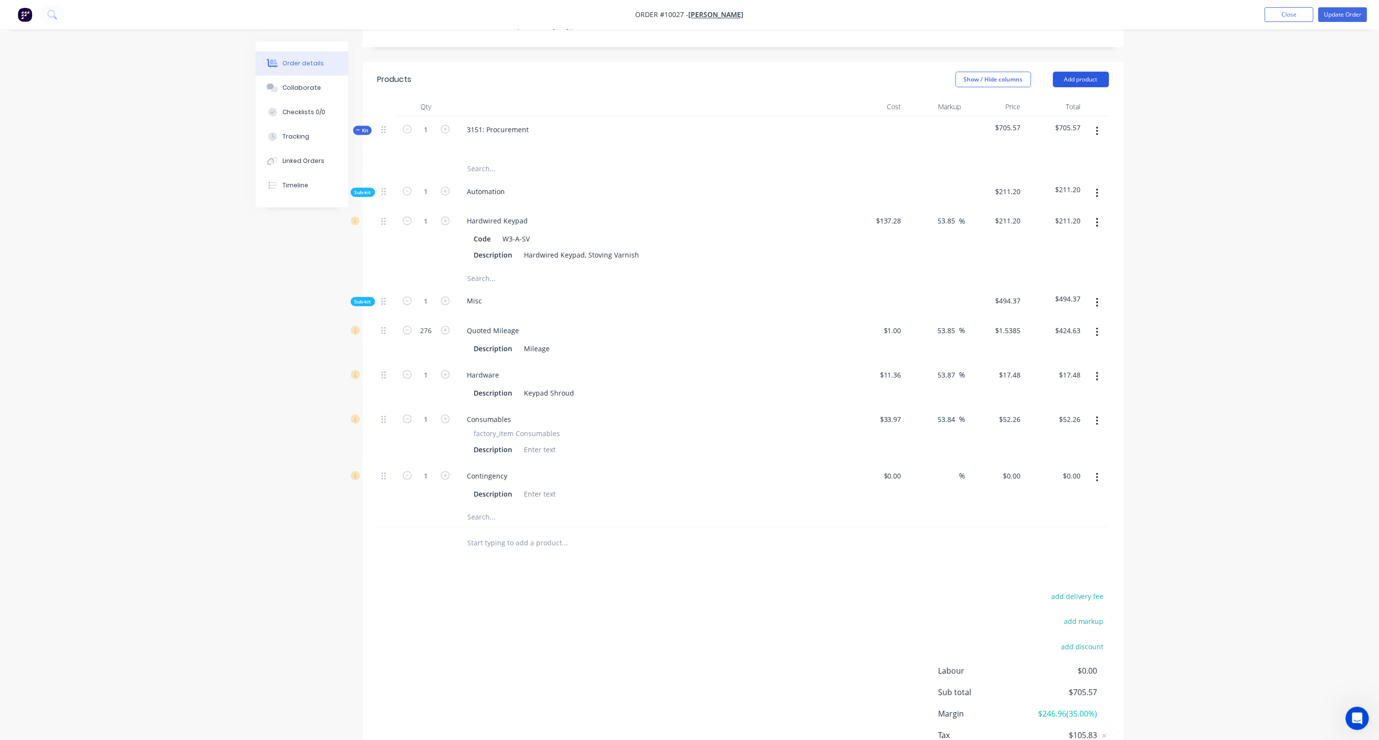
click at [1040, 72] on button "Add product" at bounding box center [1081, 80] width 56 height 16
click at [1040, 136] on div "Product Kit" at bounding box center [1063, 143] width 75 height 14
click at [1037, 156] on div "Back" at bounding box center [1063, 163] width 75 height 14
click at [1040, 97] on div "Product catalogue" at bounding box center [1063, 104] width 75 height 14
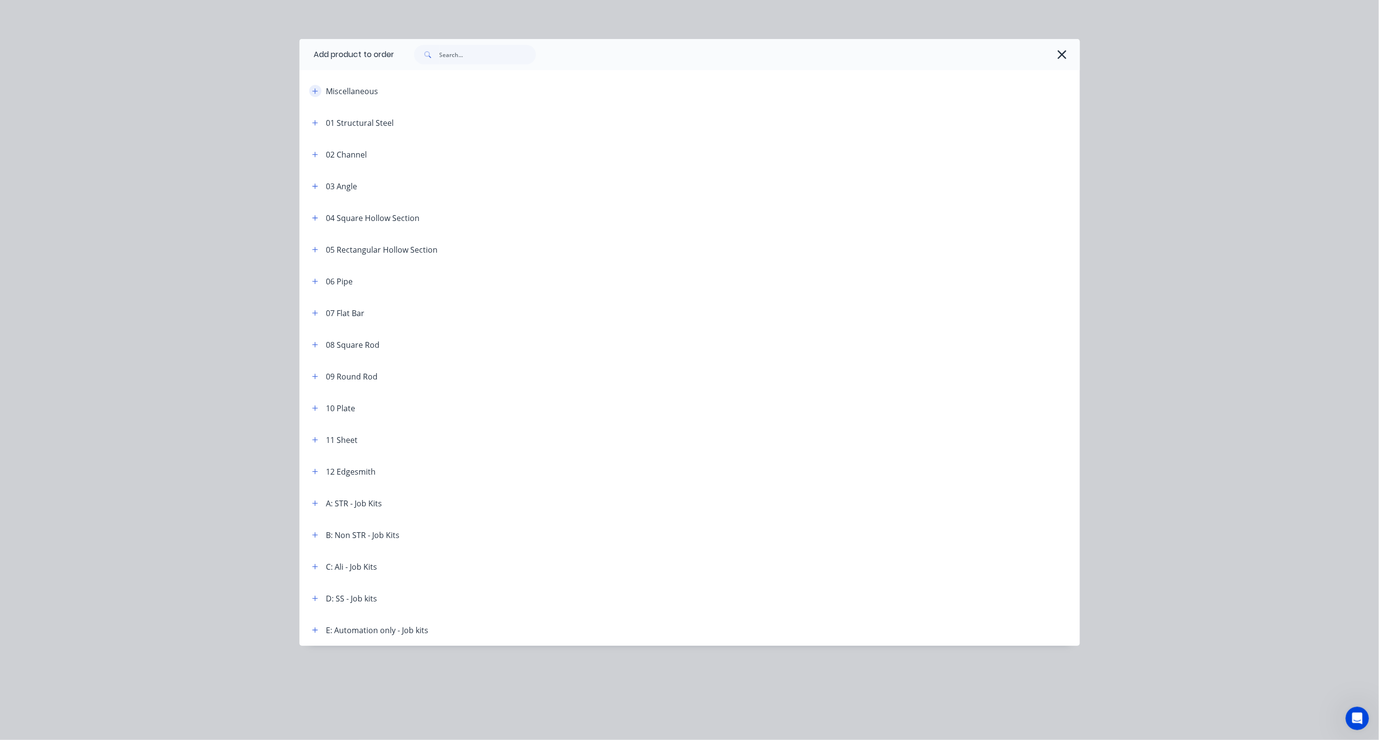
click at [313, 92] on icon "button" at bounding box center [315, 91] width 6 height 7
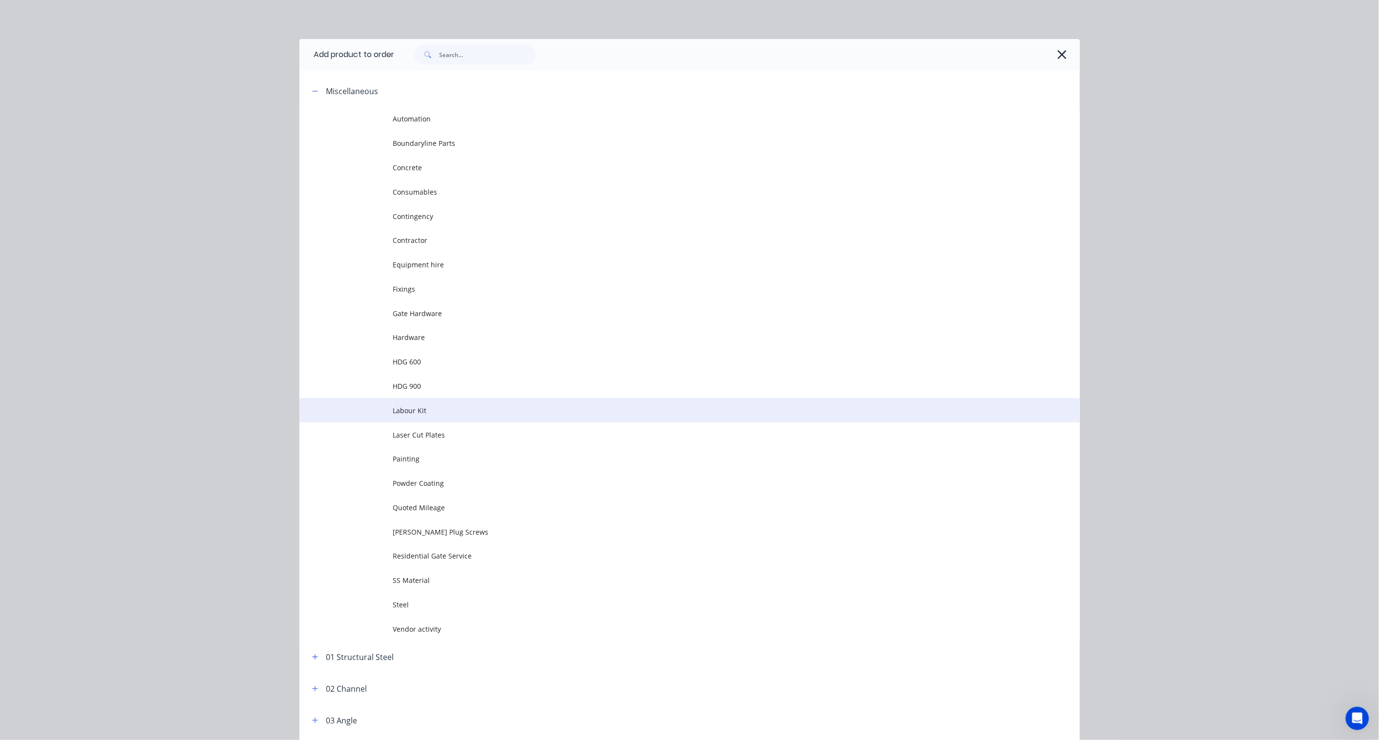
click at [415, 408] on span "Labour Kit" at bounding box center [667, 410] width 549 height 10
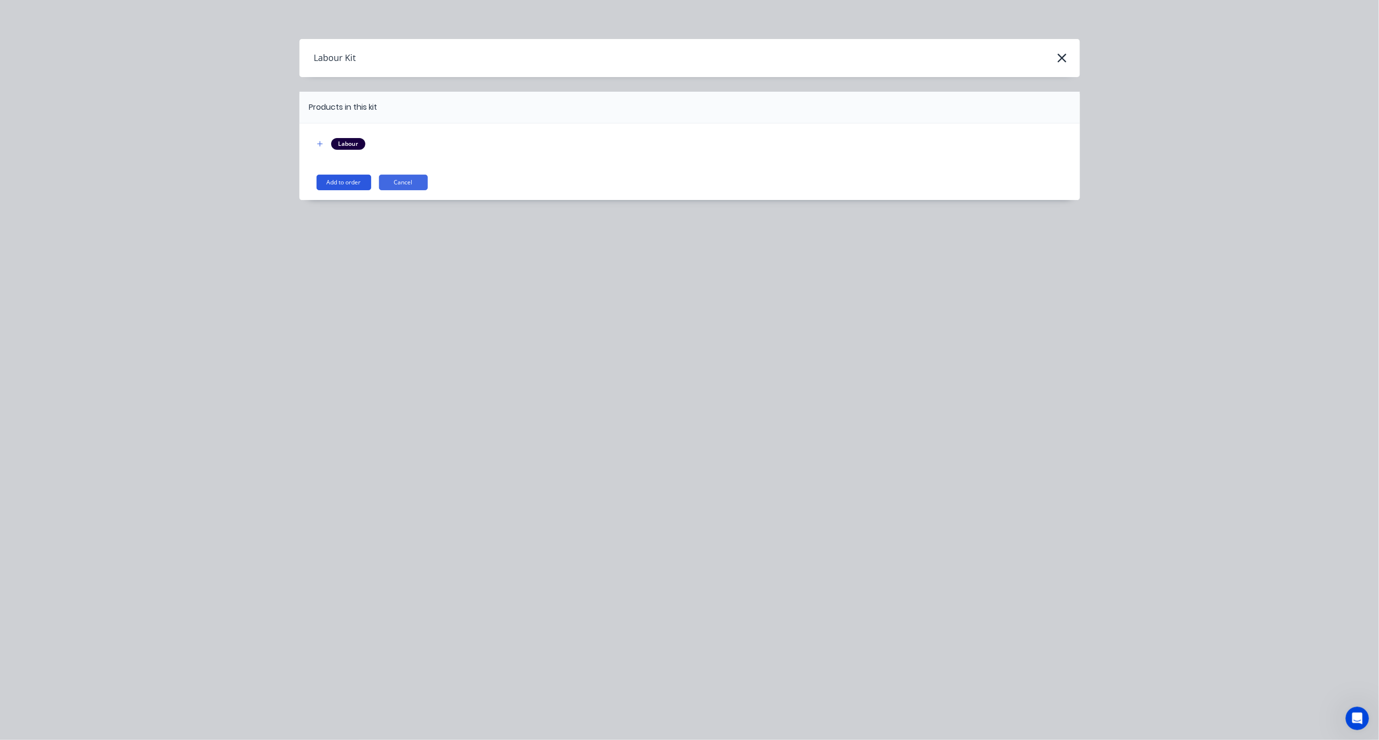
click at [351, 182] on button "Add to order" at bounding box center [344, 183] width 55 height 16
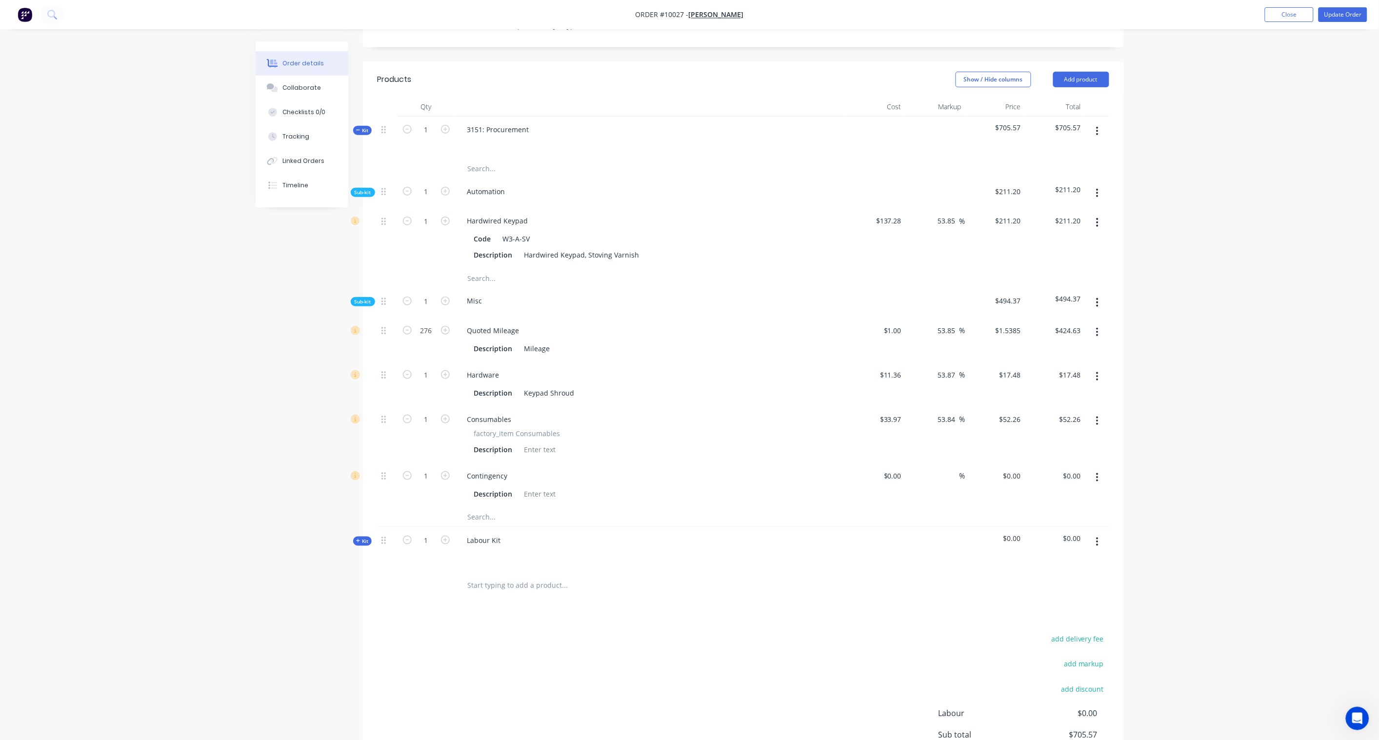
click at [362, 538] on span "Kit" at bounding box center [362, 541] width 13 height 7
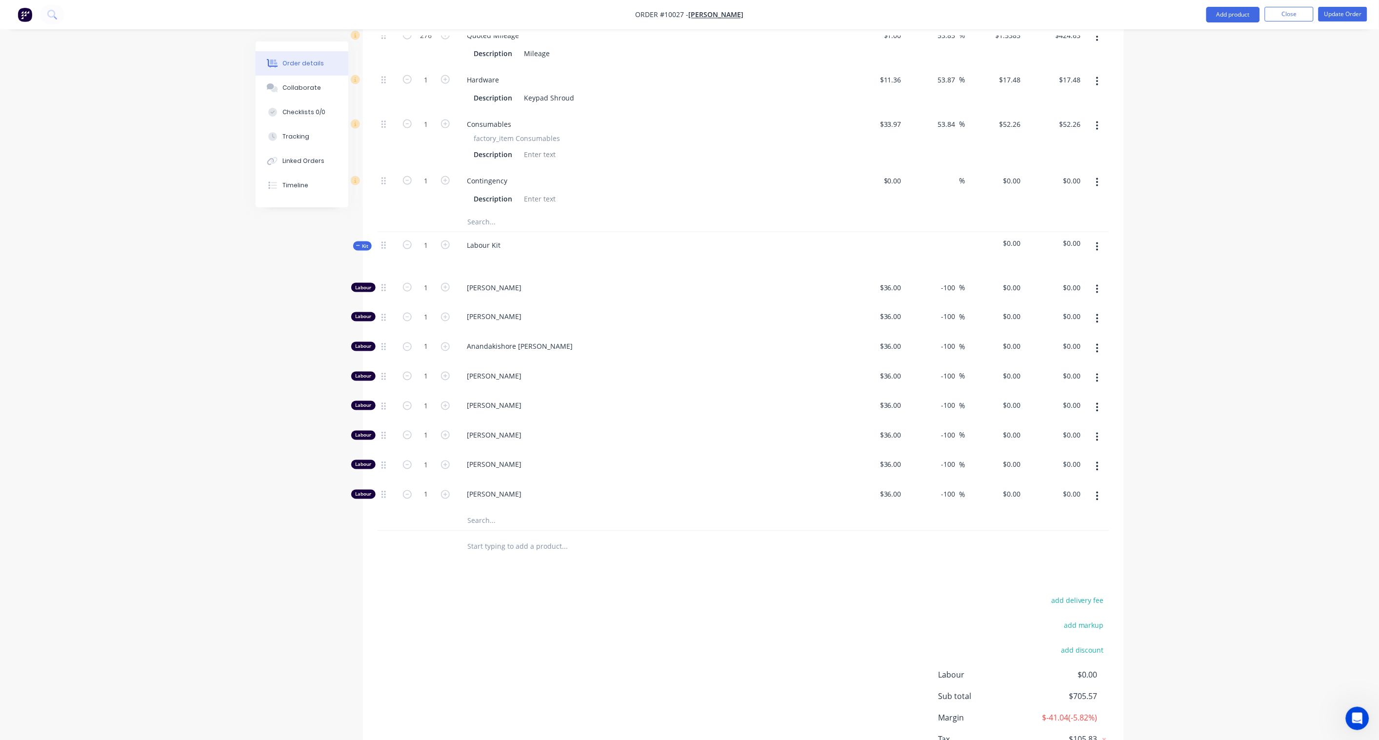
scroll to position [568, 0]
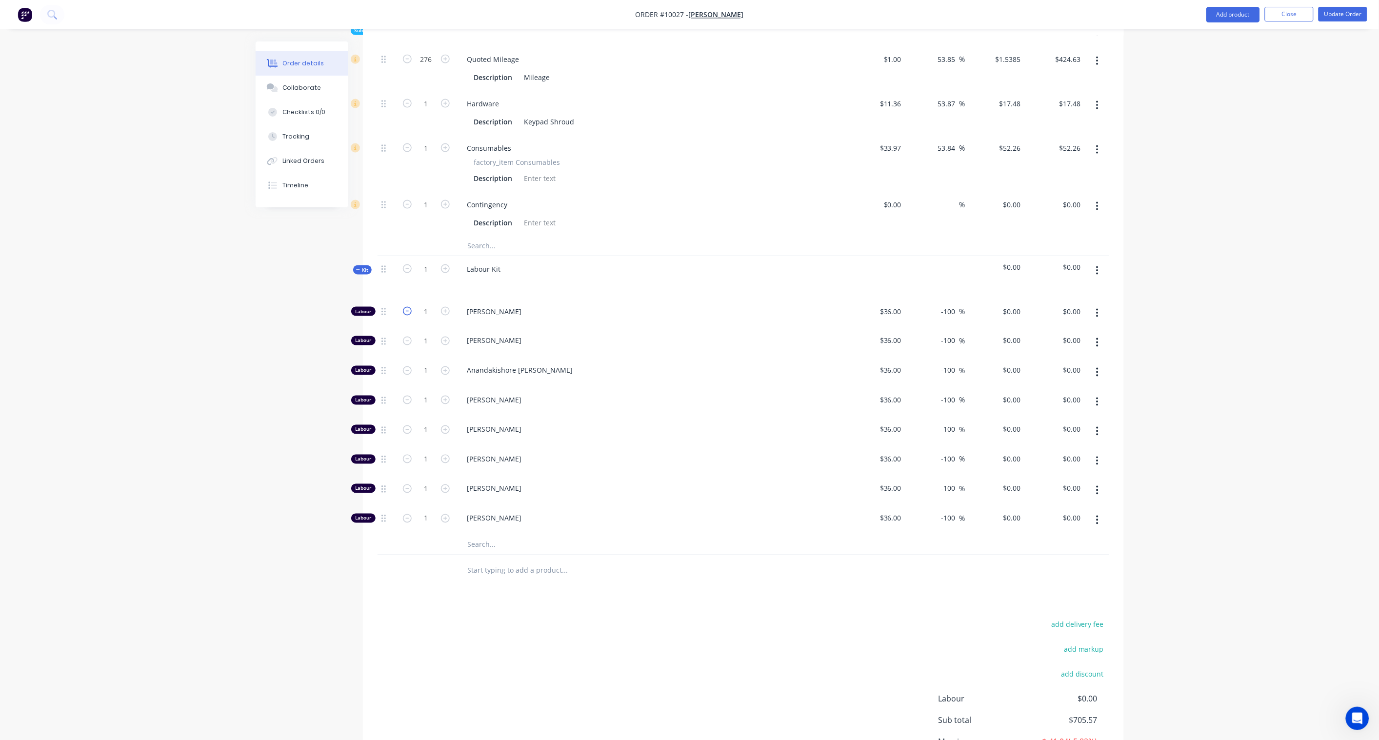
click at [406, 307] on icon "button" at bounding box center [407, 311] width 9 height 9
type input "0"
click at [404, 364] on button "button" at bounding box center [407, 369] width 13 height 10
type input "0"
click at [404, 392] on form "1" at bounding box center [426, 399] width 51 height 15
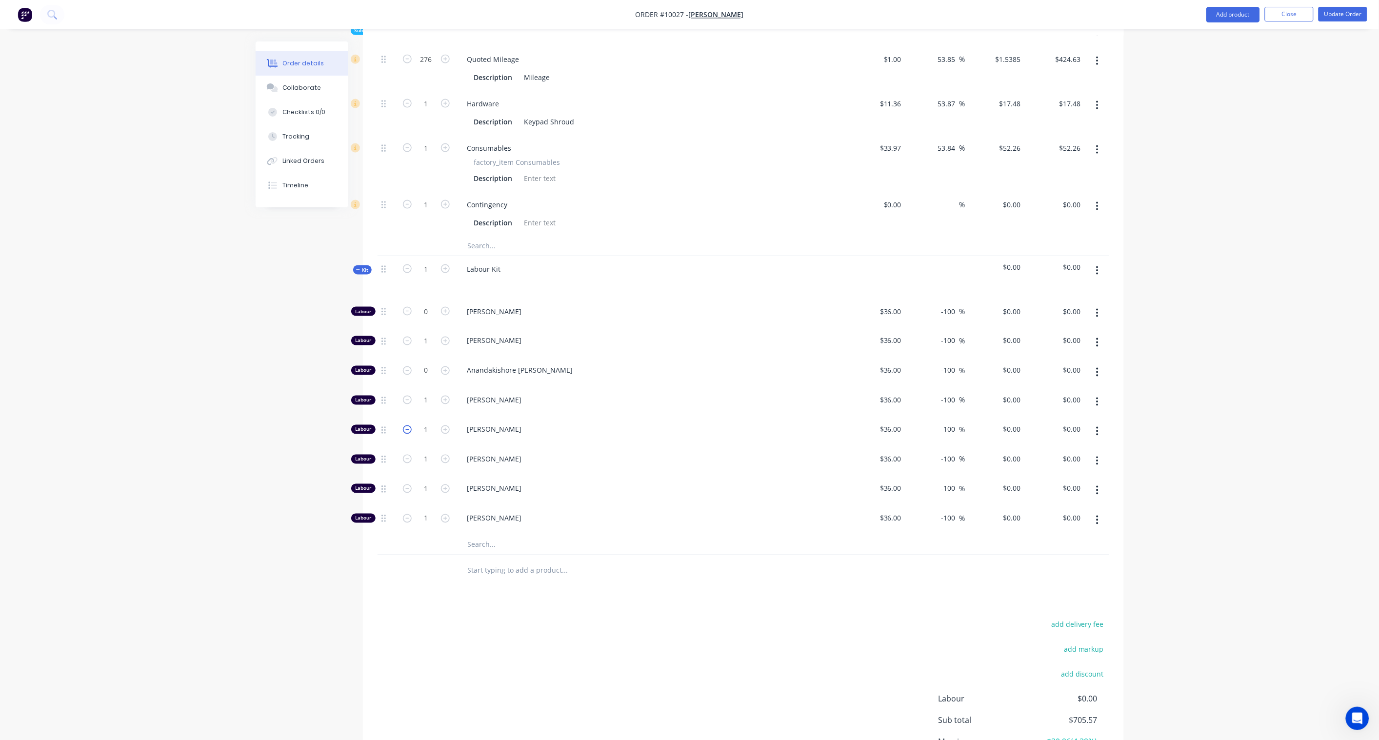
click at [406, 425] on icon "button" at bounding box center [407, 429] width 9 height 9
type input "0"
click at [406, 455] on icon "button" at bounding box center [407, 459] width 9 height 9
type input "0"
click at [406, 484] on icon "button" at bounding box center [407, 488] width 9 height 9
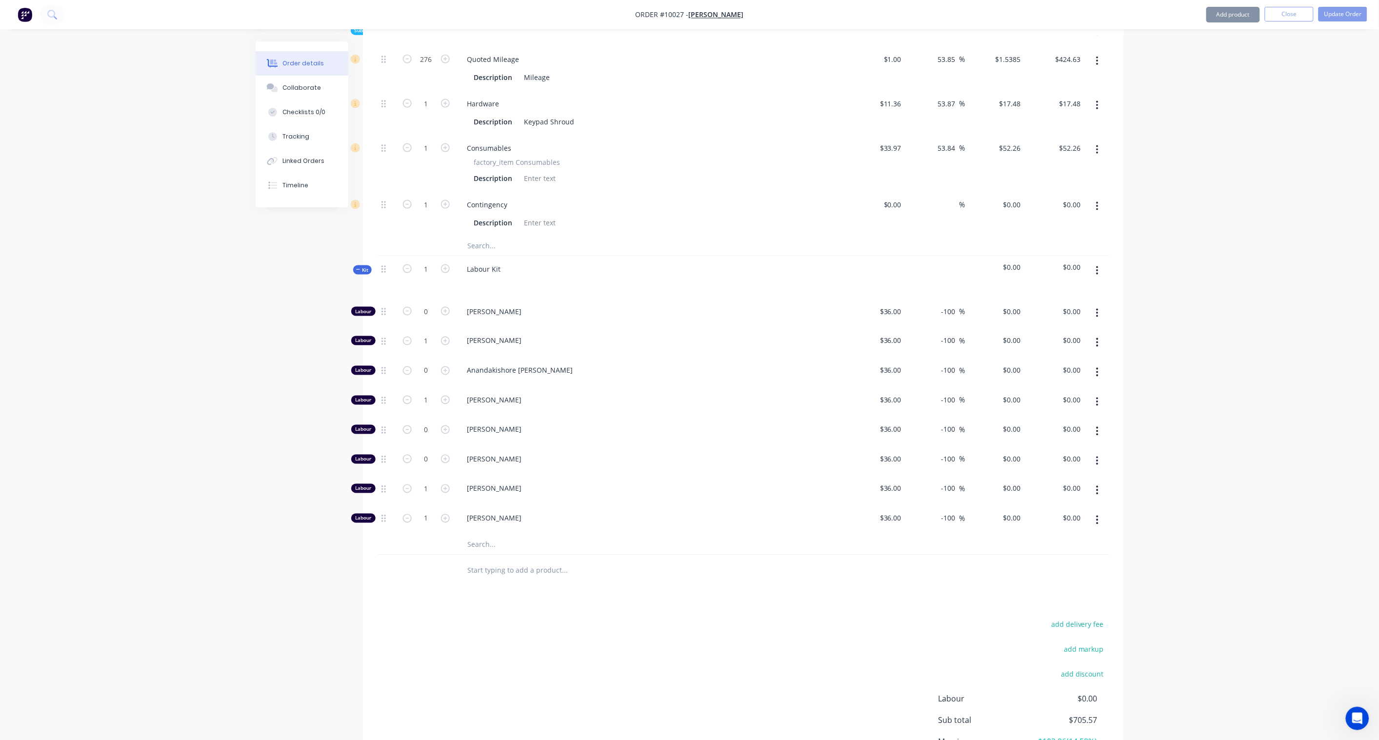
type input "0"
click at [406, 514] on icon "button" at bounding box center [407, 518] width 9 height 9
type input "0"
type input "5.667"
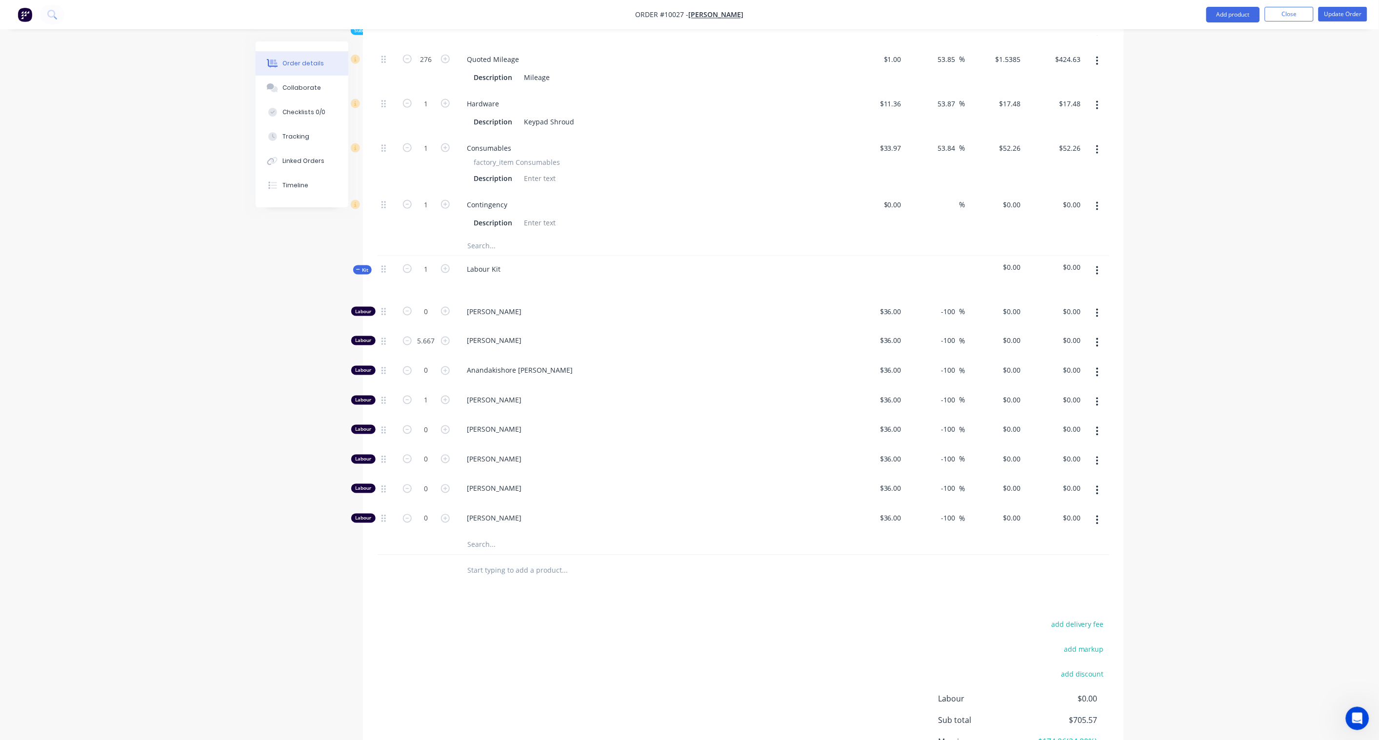
click at [286, 318] on div "Created by [PERSON_NAME] Created [DATE] Required [DATE] Assigned to BD AS Invoi…" at bounding box center [690, 155] width 868 height 1362
click at [1019, 334] on input "0" at bounding box center [1014, 341] width 22 height 14
type input "100"
click at [1040, 338] on div "Order details Collaborate Checklists 0/0 Tracking Linked Orders Timeline Order …" at bounding box center [689, 134] width 1379 height 1404
type input "177.78"
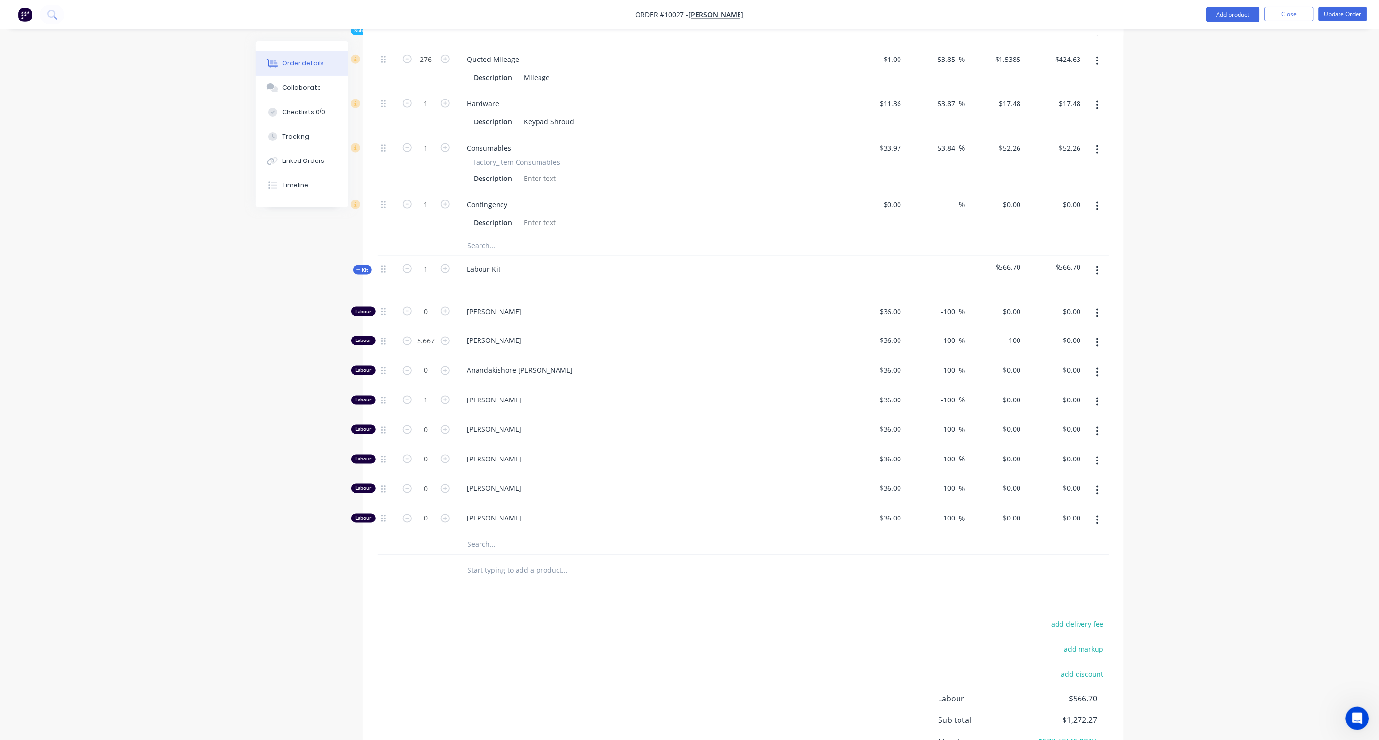
type input "$100.00"
type input "$566.70"
click at [210, 514] on div "Order details Collaborate Checklists 0/0 Tracking Linked Orders Timeline Order …" at bounding box center [689, 134] width 1379 height 1404
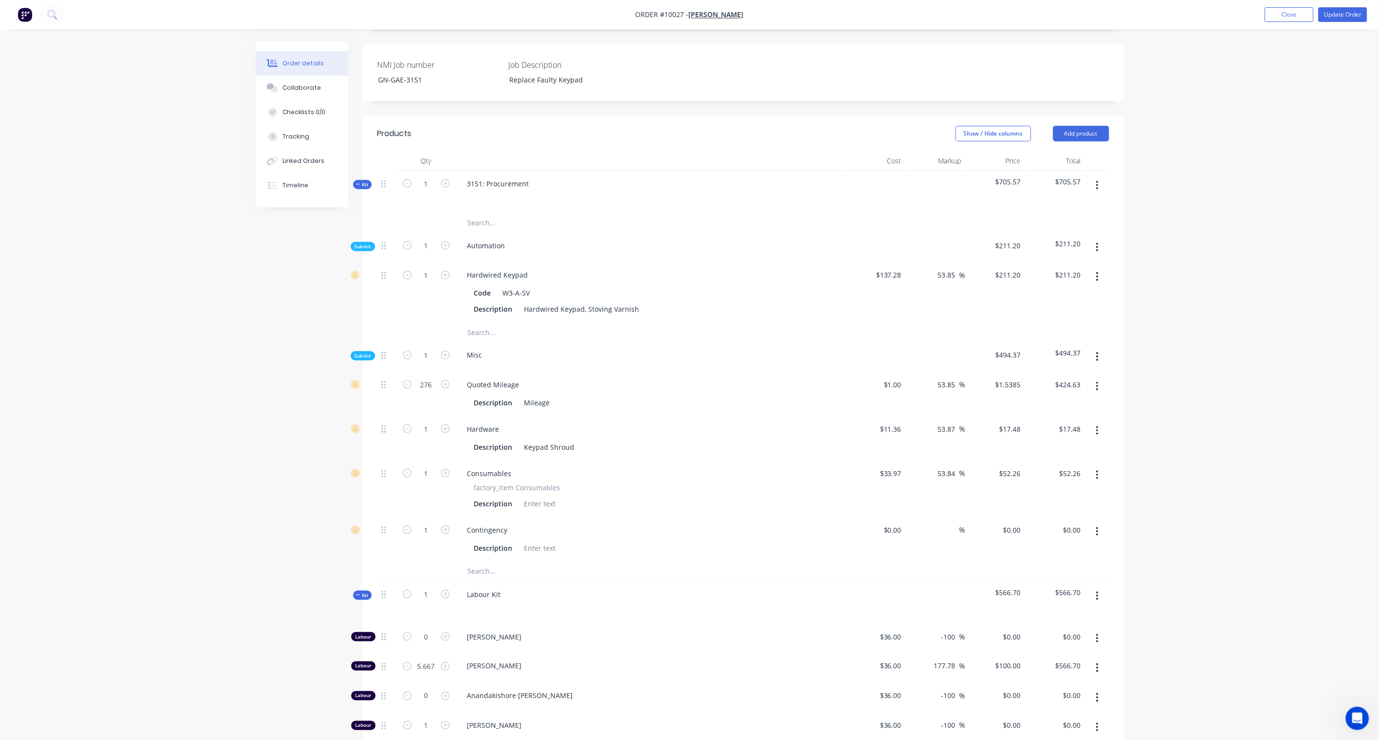
click at [363, 545] on span "Kit" at bounding box center [362, 595] width 13 height 7
click at [363, 352] on span "Sub-kit" at bounding box center [363, 355] width 17 height 7
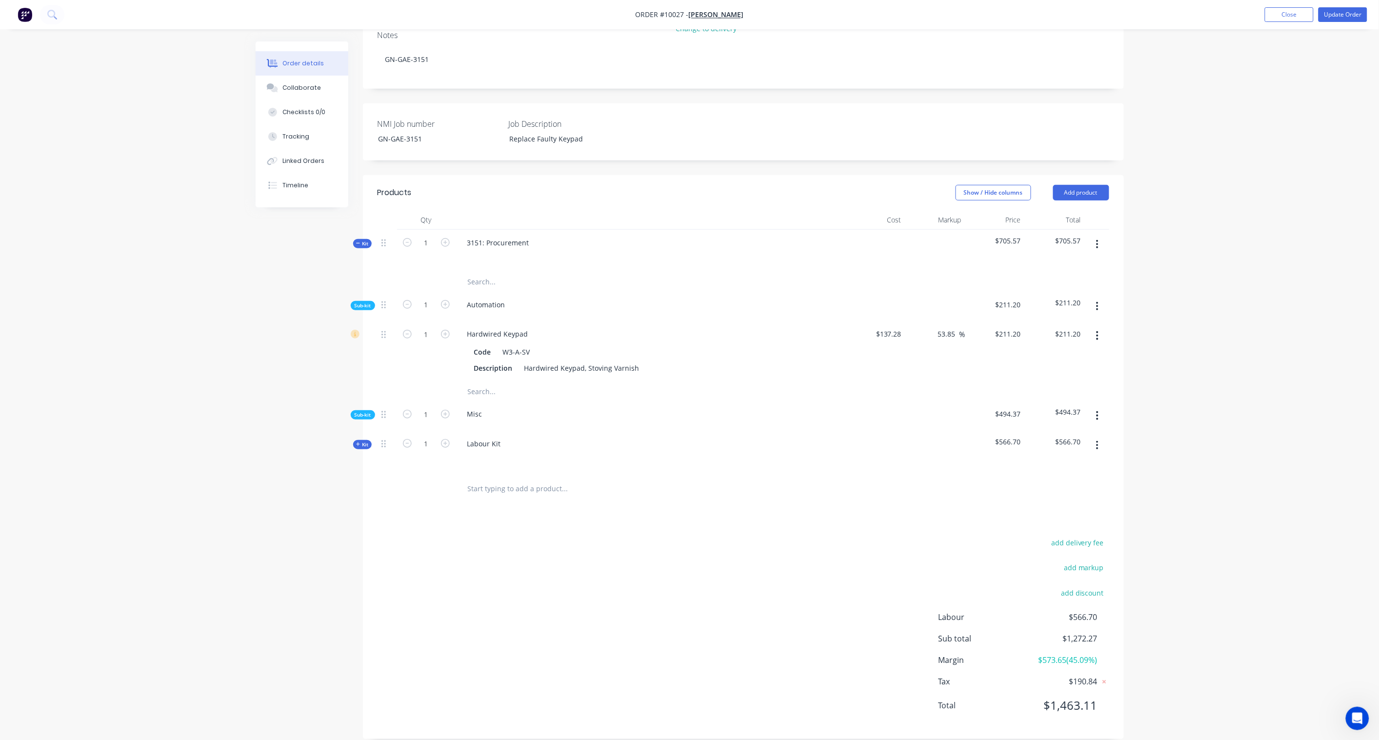
click at [367, 302] on span "Sub-kit" at bounding box center [363, 305] width 17 height 7
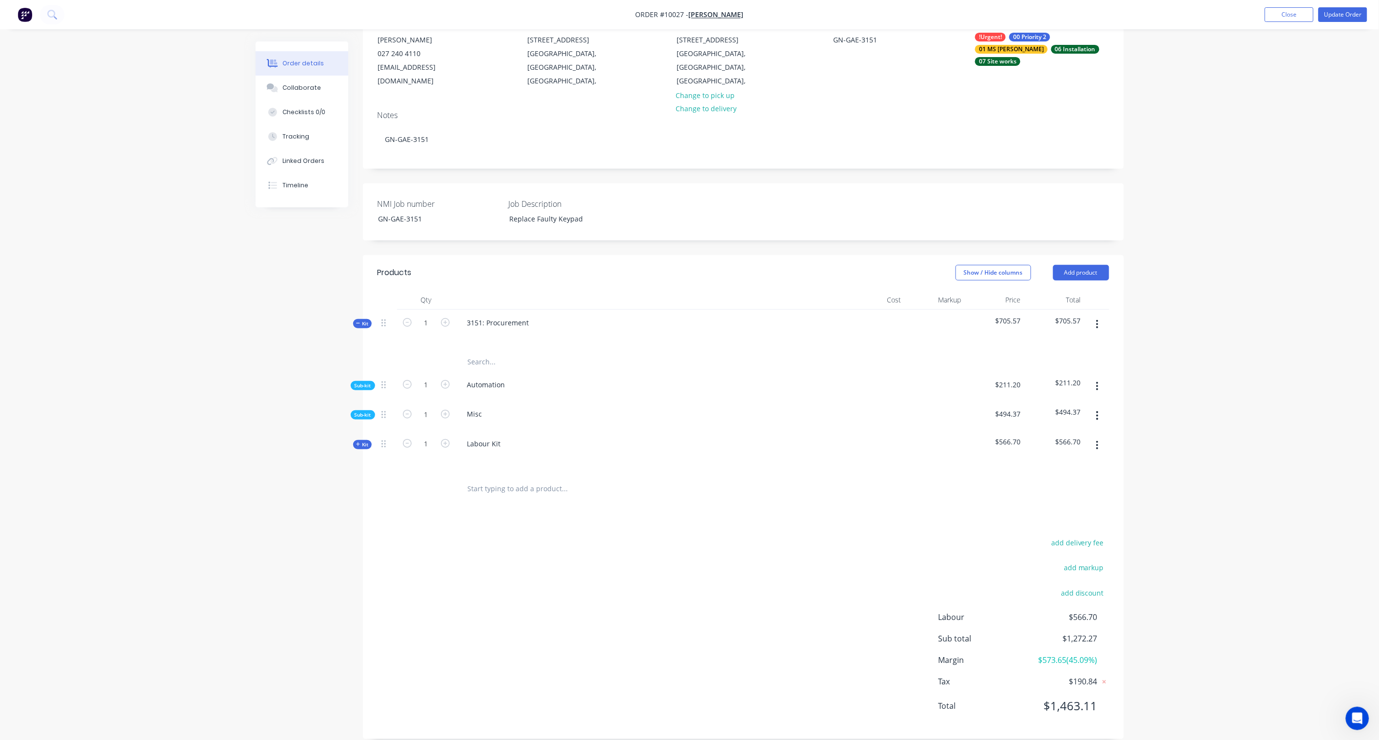
click at [363, 411] on span "Sub-kit" at bounding box center [363, 414] width 17 height 7
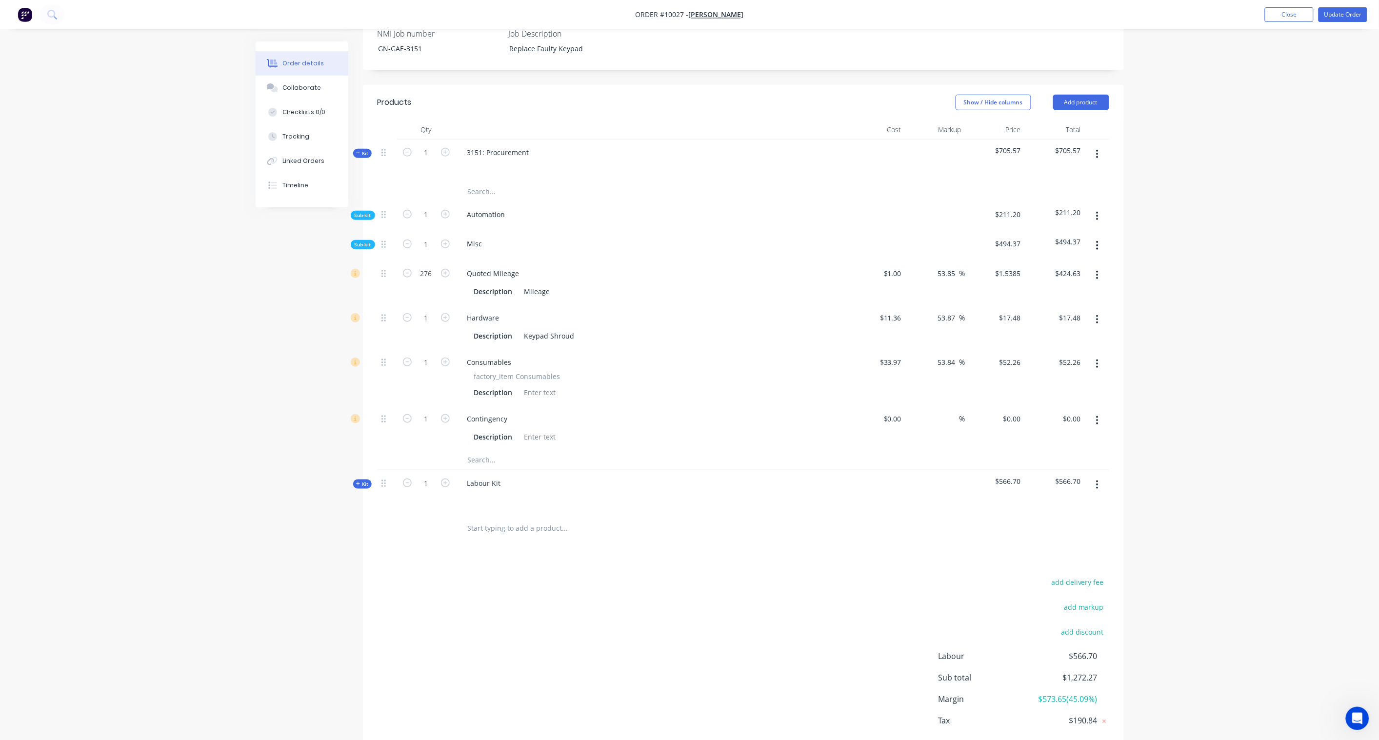
scroll to position [313, 0]
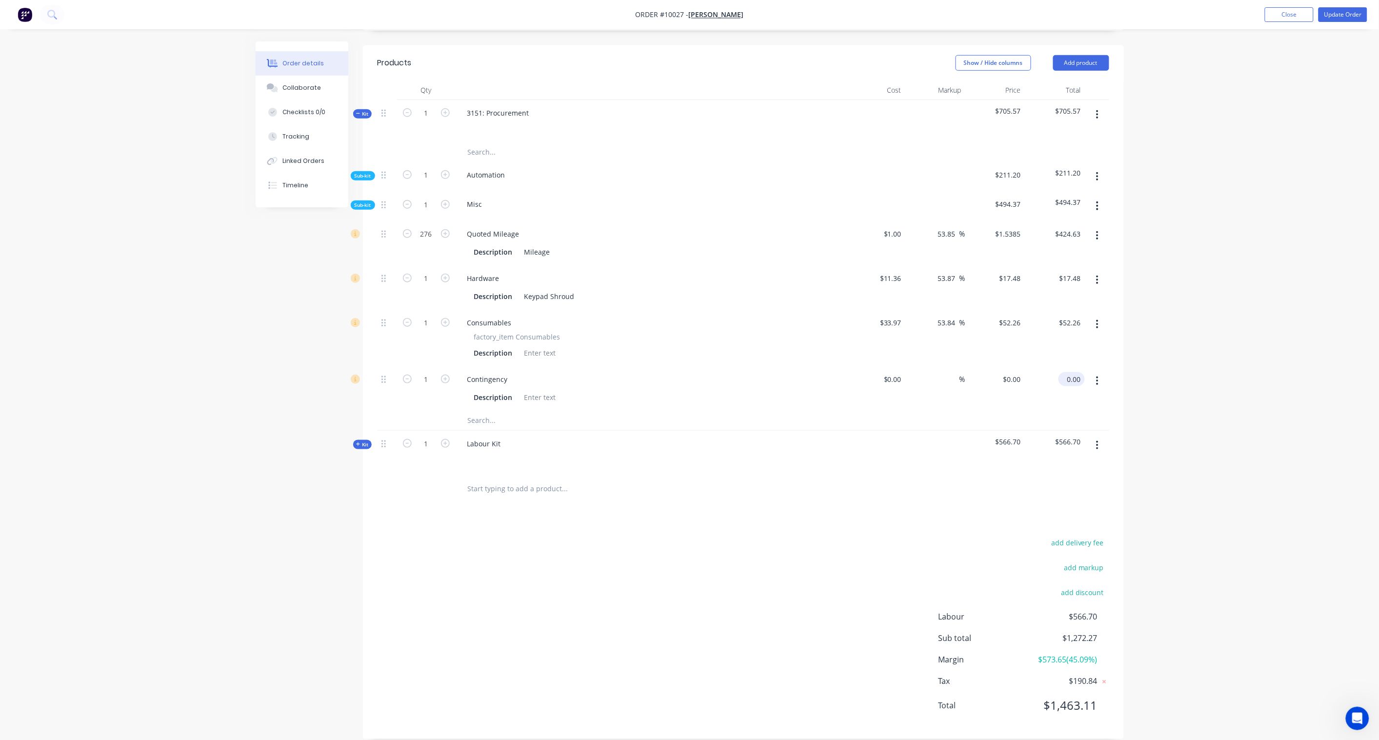
click at [1040, 372] on input "0.00" at bounding box center [1074, 379] width 22 height 14
type input "7.73"
type input "$7.73"
click at [1040, 383] on div "Order details Collaborate Checklists 0/0 Tracking Linked Orders Timeline Order …" at bounding box center [689, 220] width 1379 height 1067
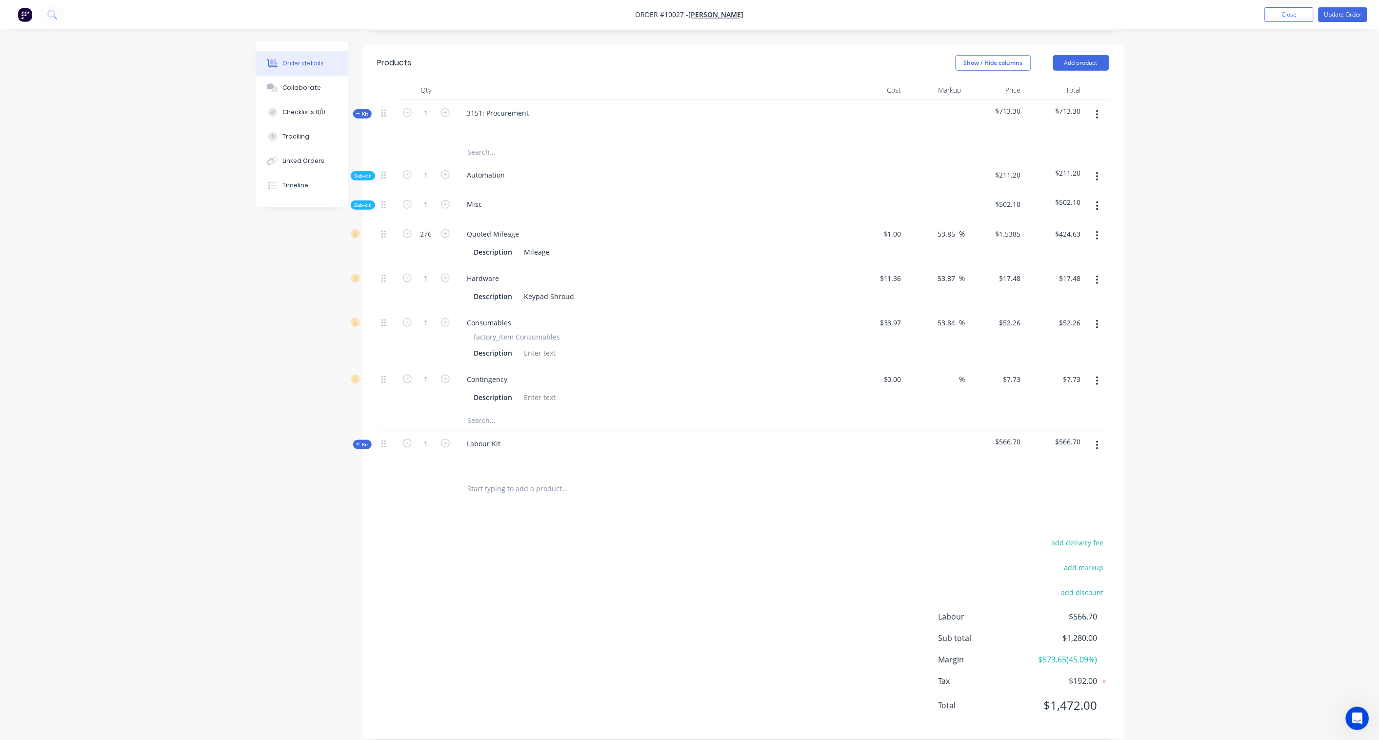
click at [363, 202] on span "Sub-kit" at bounding box center [363, 205] width 17 height 7
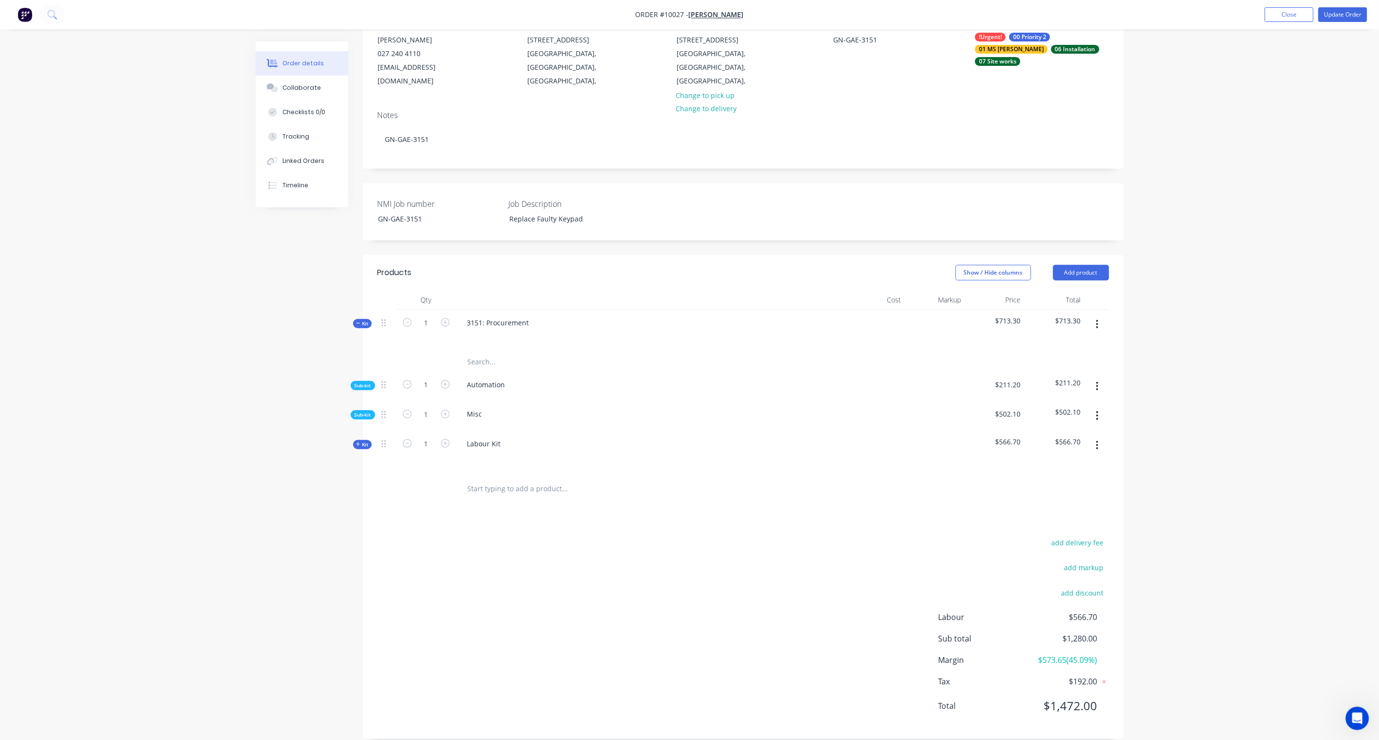
click at [363, 320] on span "Kit" at bounding box center [362, 323] width 13 height 7
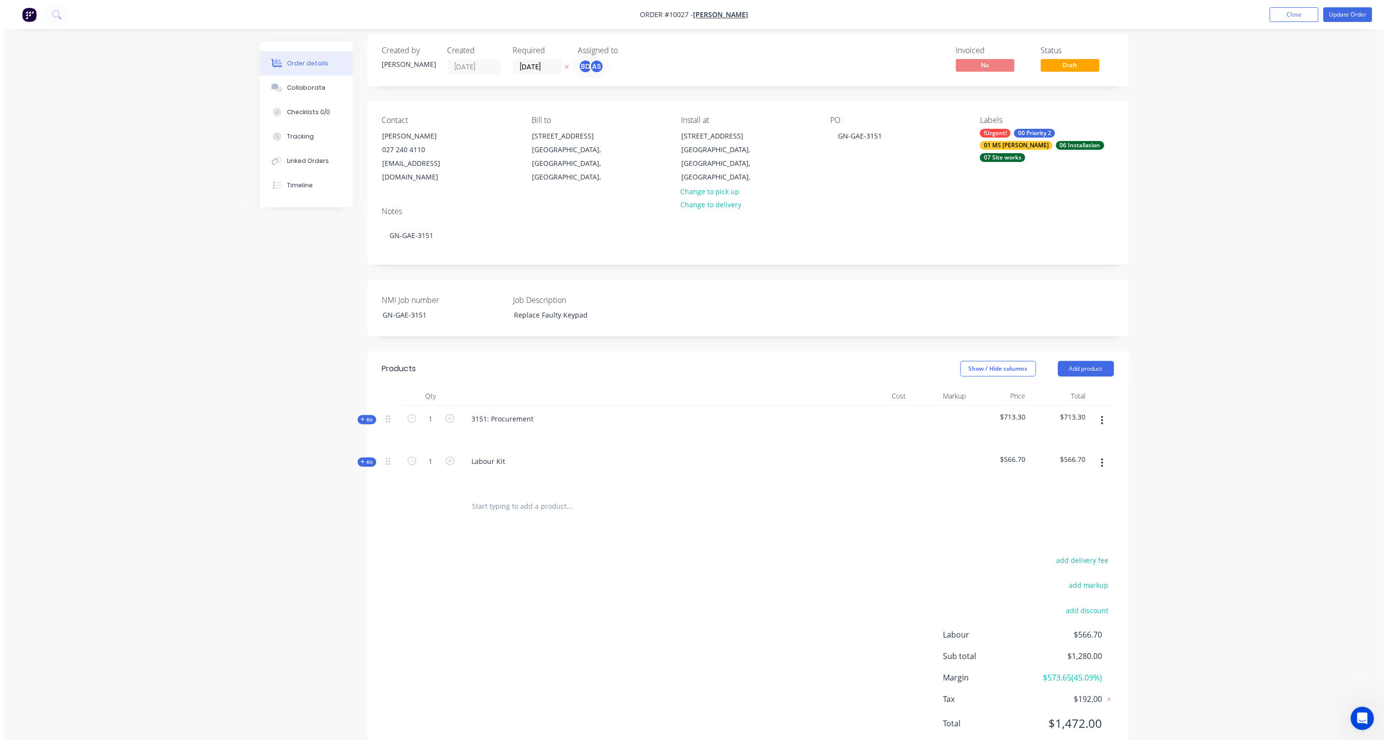
scroll to position [0, 0]
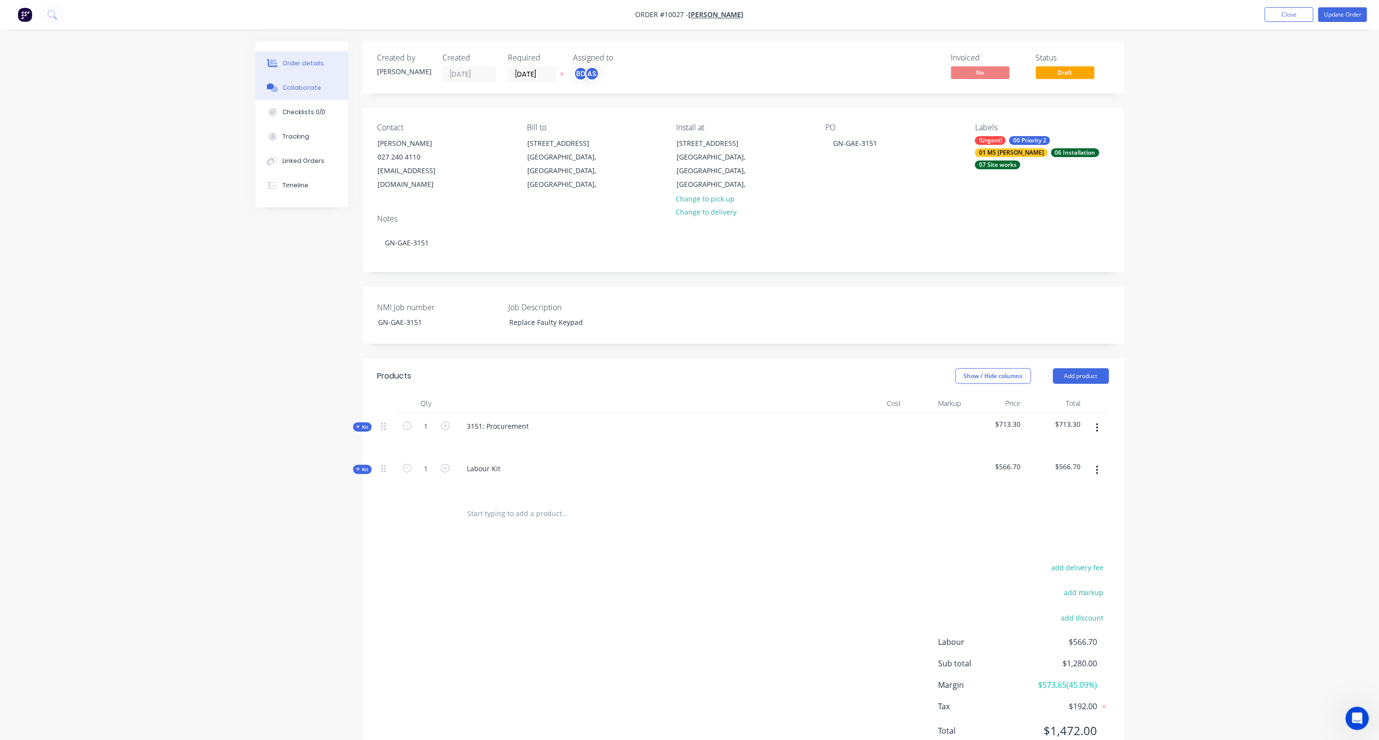
click at [293, 88] on div "Collaborate" at bounding box center [302, 87] width 39 height 9
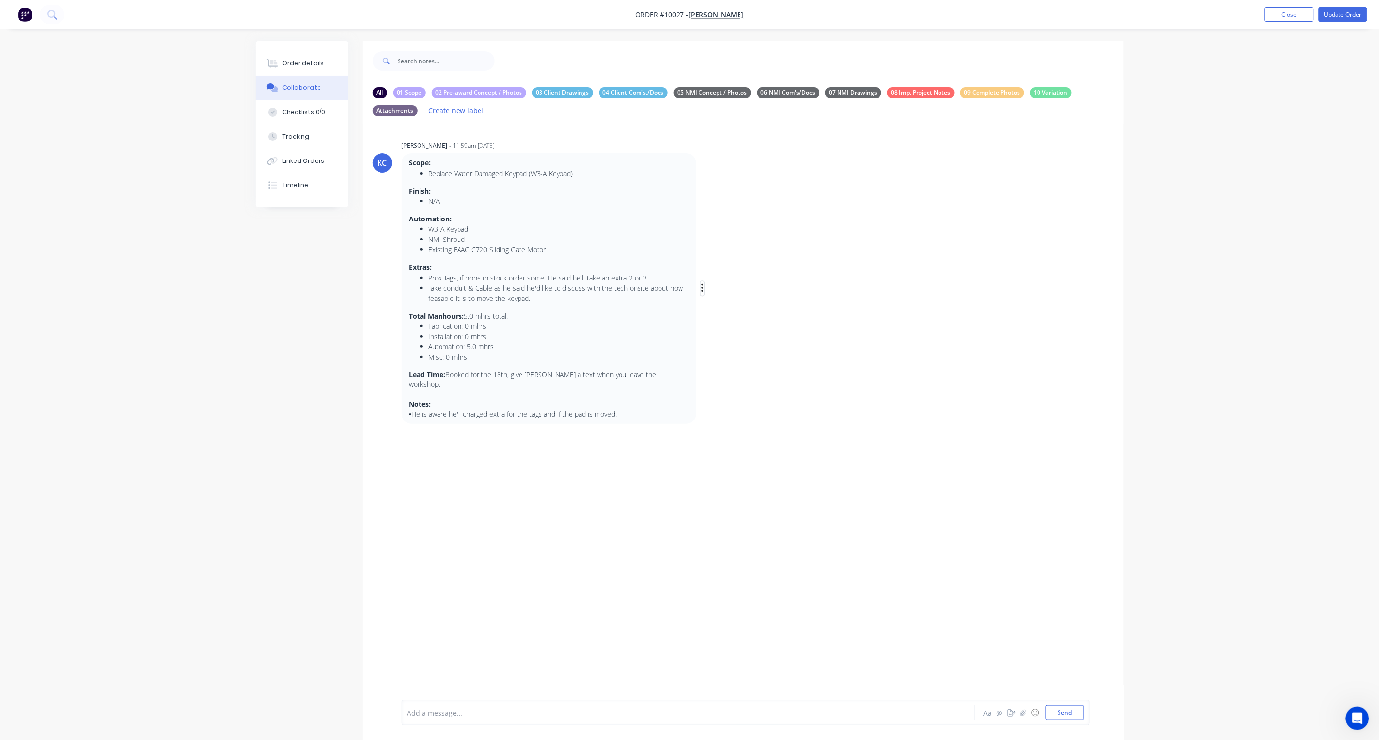
click at [702, 284] on icon "button" at bounding box center [703, 288] width 3 height 11
click at [721, 285] on button "Labels" at bounding box center [737, 290] width 61 height 16
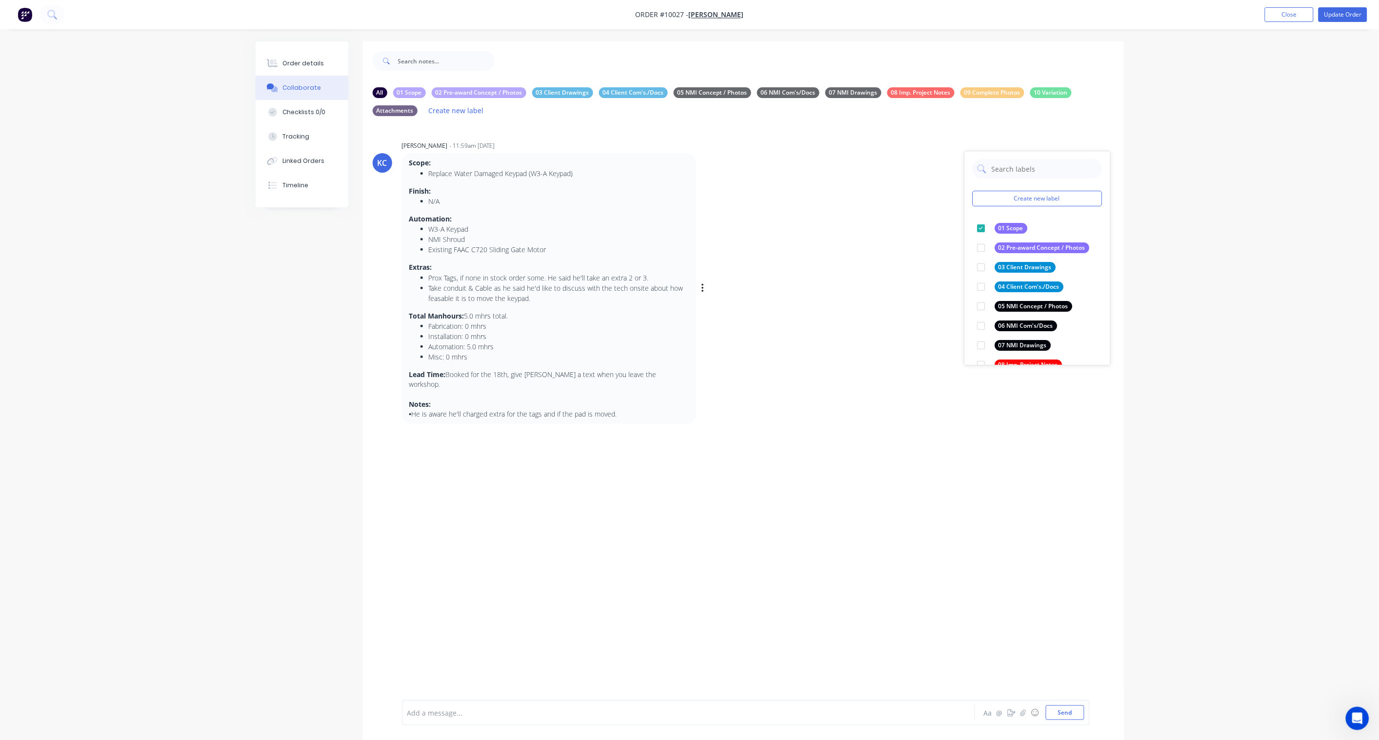
click at [1040, 250] on div "Order details Collaborate Checklists 0/0 Tracking Linked Orders Timeline Order …" at bounding box center [689, 385] width 1379 height 771
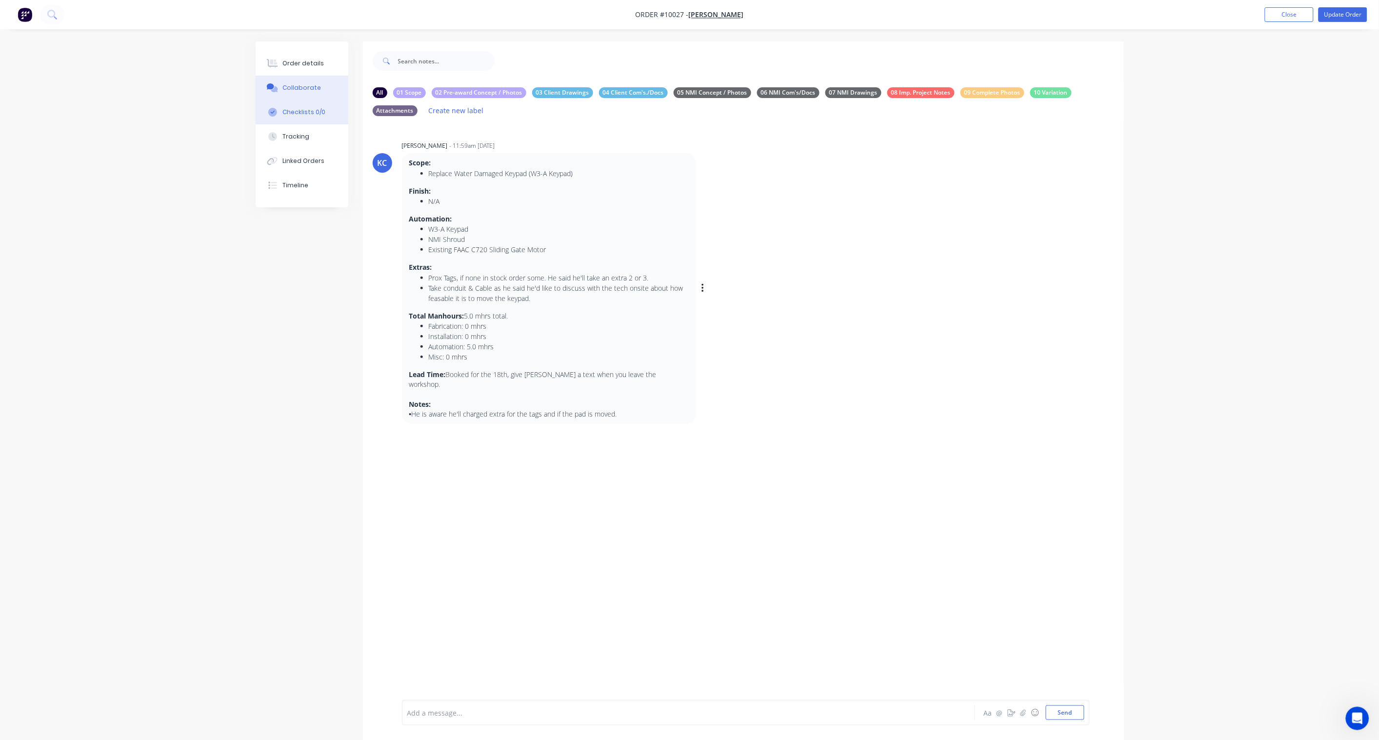
click at [302, 112] on div "Checklists 0/0" at bounding box center [304, 112] width 43 height 9
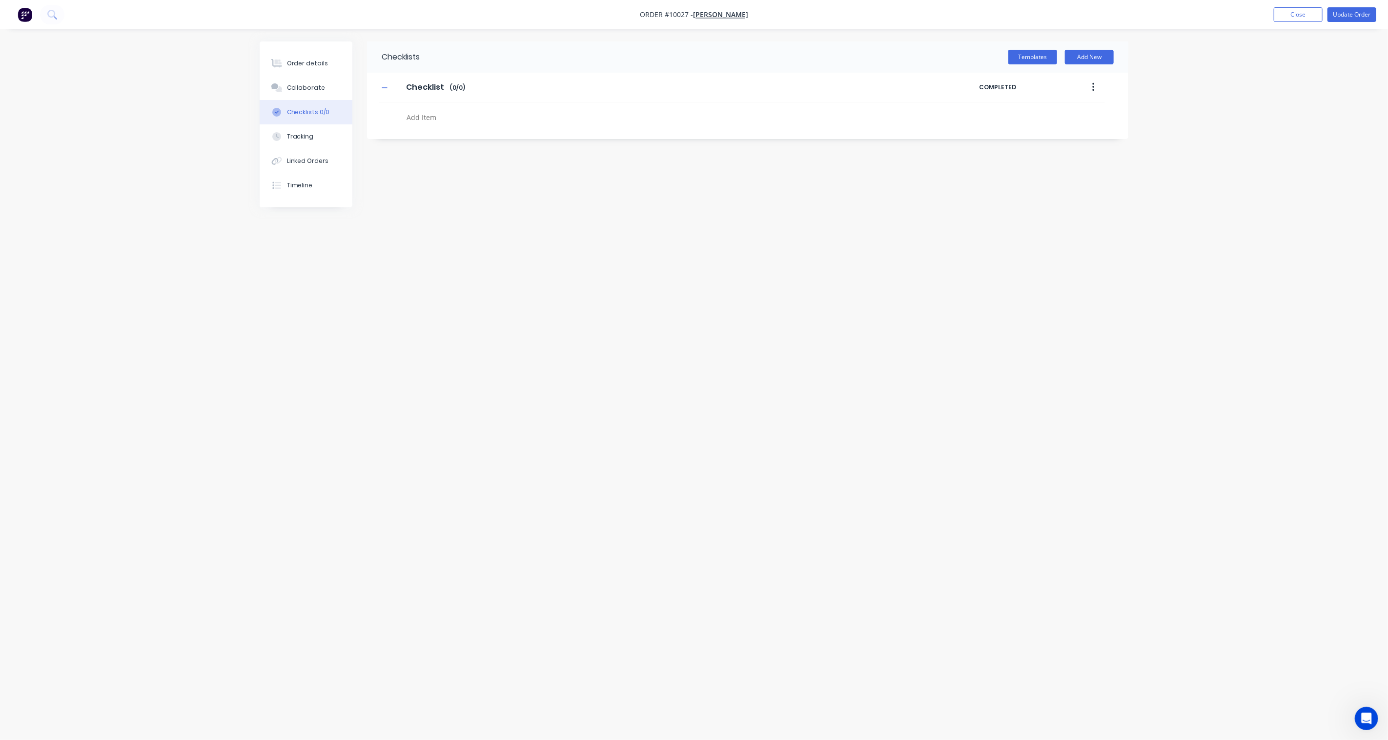
click at [1040, 83] on icon "button" at bounding box center [1093, 87] width 2 height 11
click at [1040, 139] on div "Delete" at bounding box center [1058, 132] width 75 height 14
click at [1040, 59] on button "Templates" at bounding box center [1032, 57] width 49 height 15
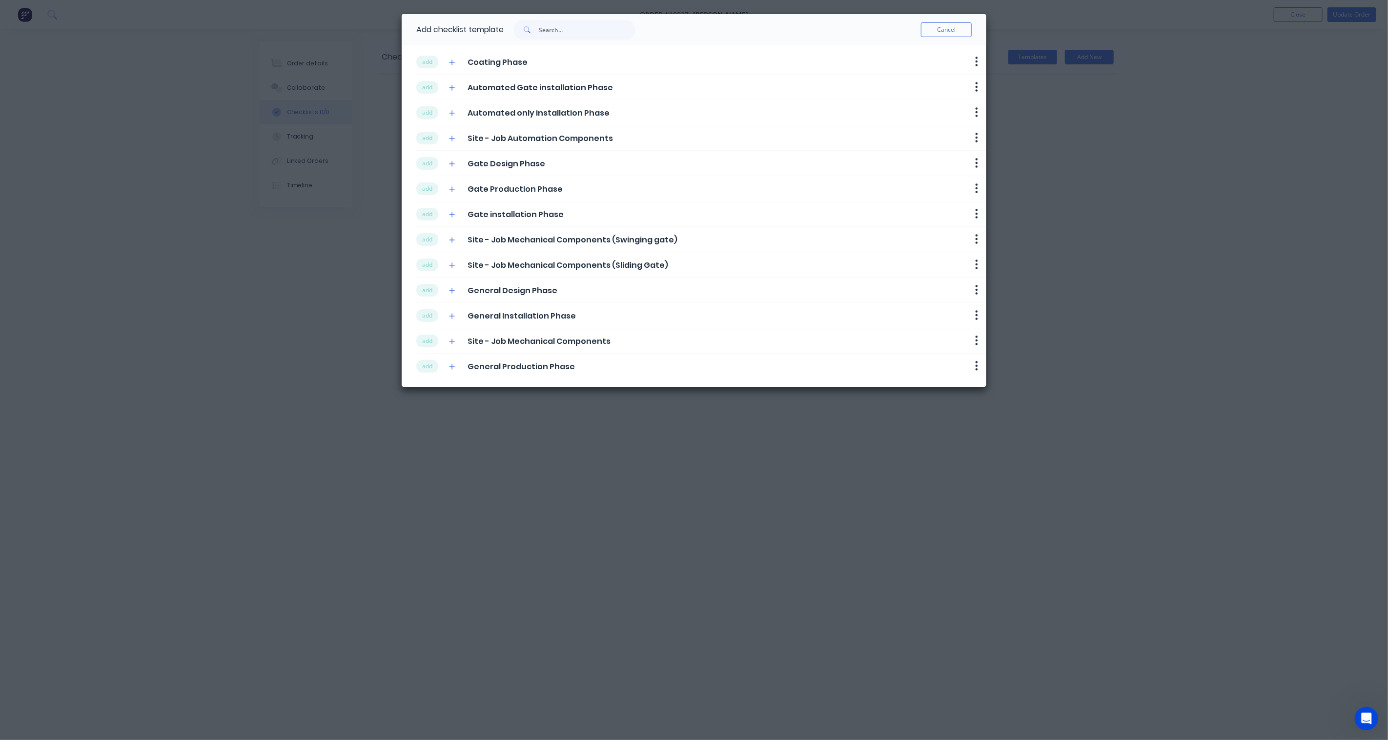
scroll to position [103, 0]
click at [425, 288] on button "add" at bounding box center [427, 289] width 22 height 13
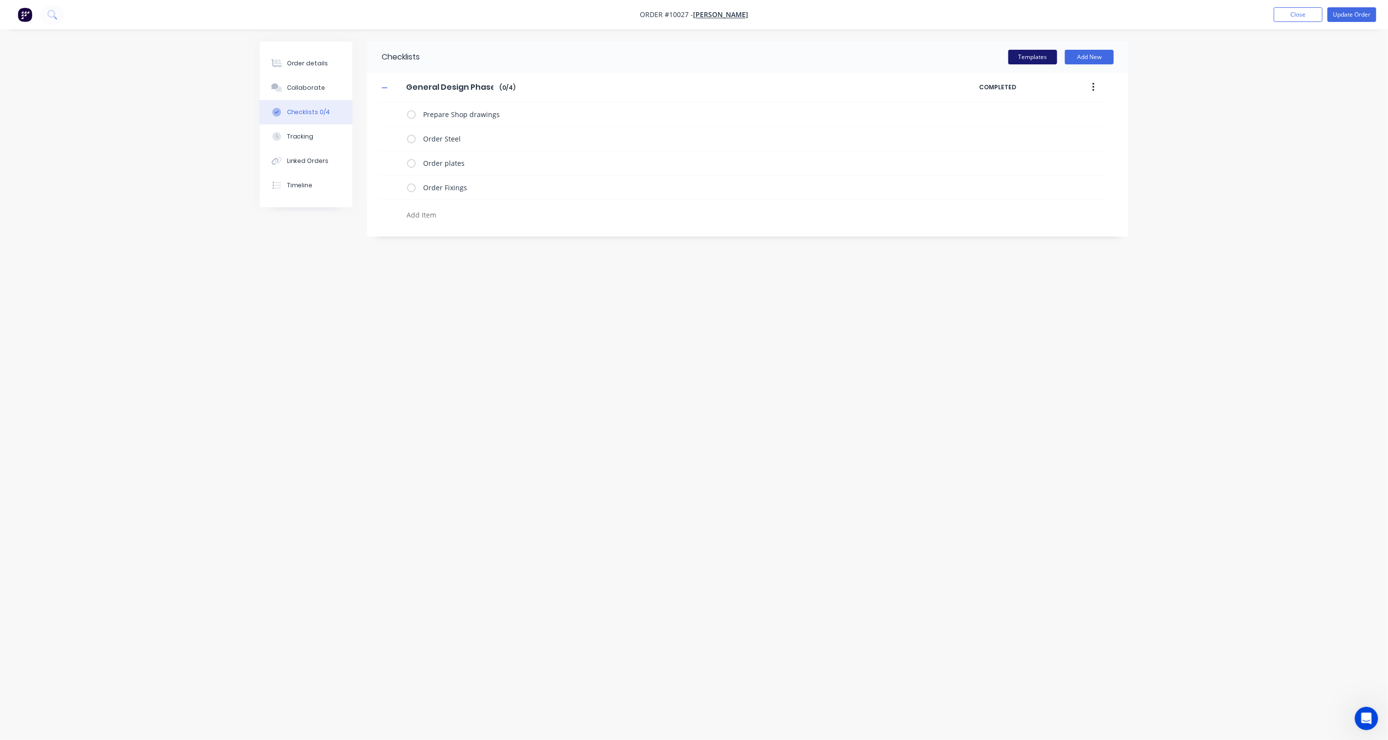
click at [1040, 57] on button "Templates" at bounding box center [1032, 57] width 49 height 15
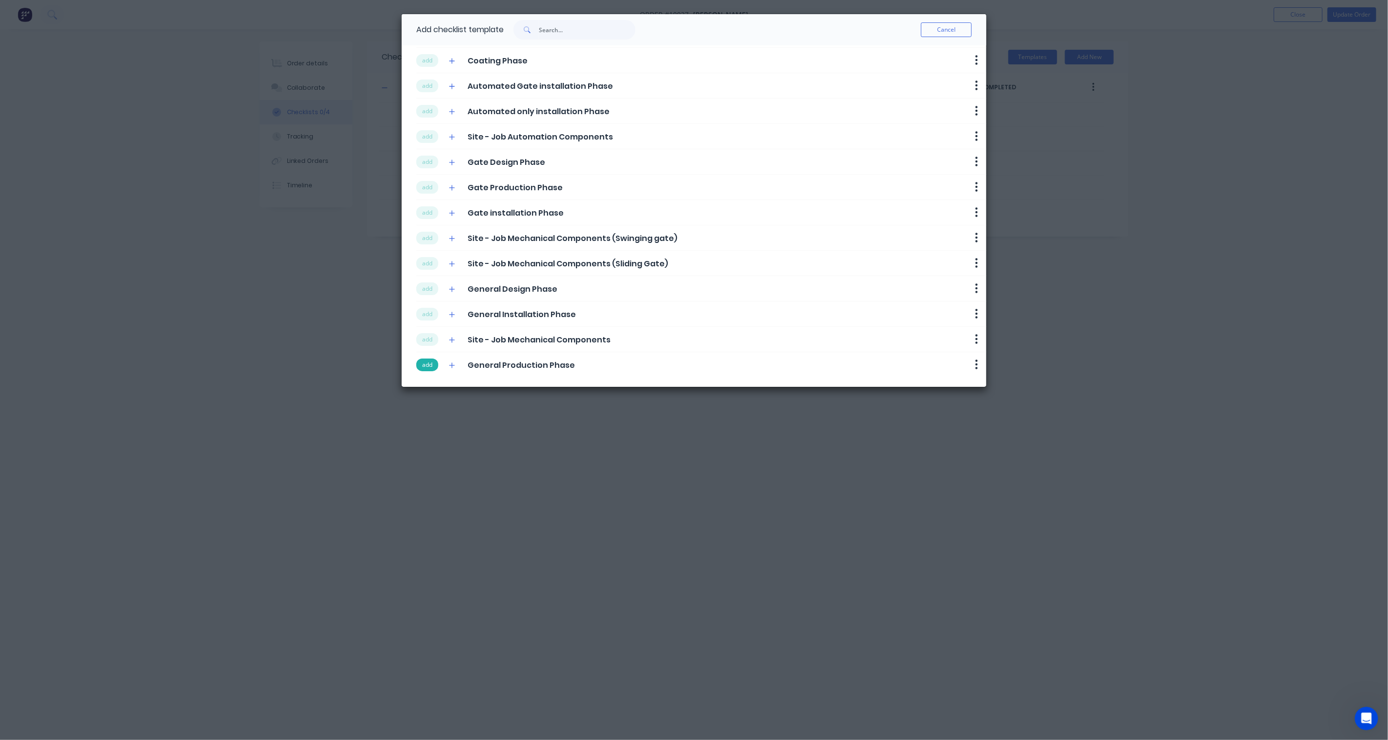
click at [426, 363] on button "add" at bounding box center [427, 365] width 22 height 13
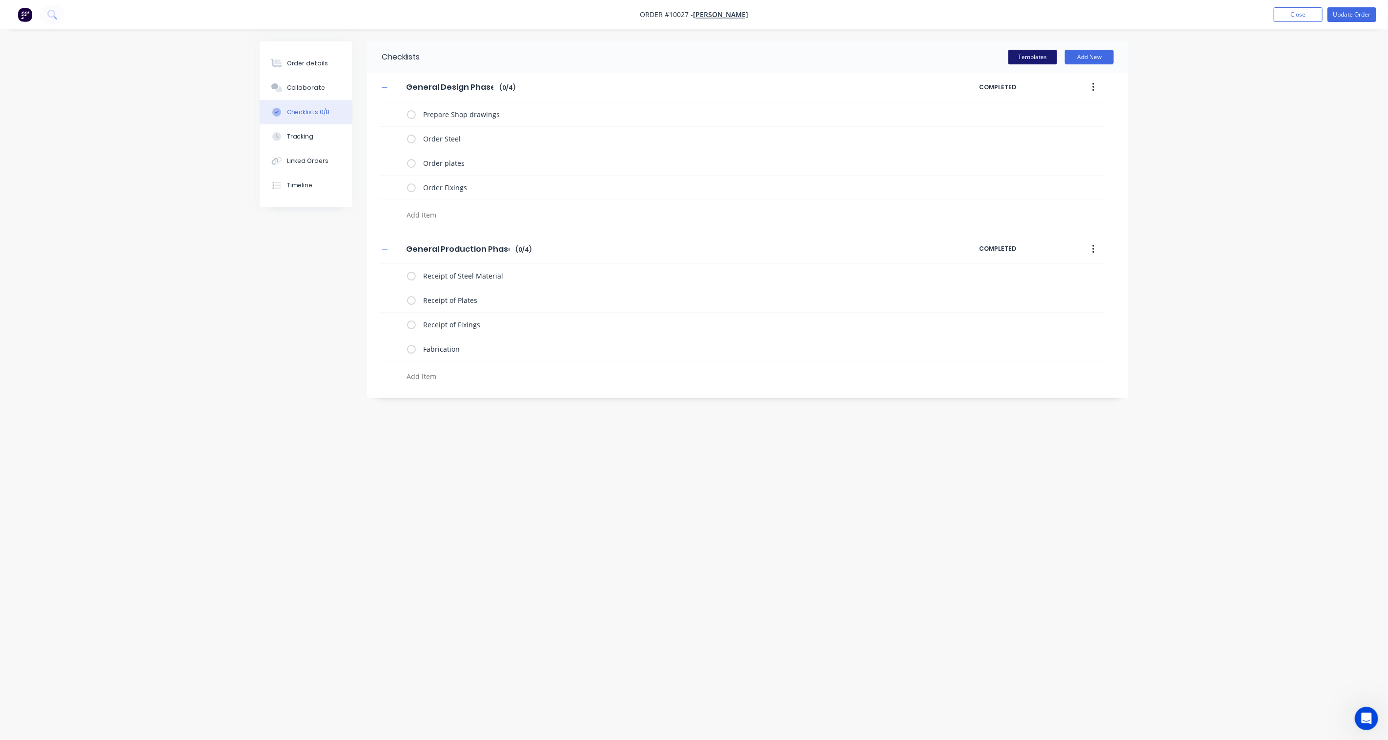
click at [1027, 57] on button "Templates" at bounding box center [1032, 57] width 49 height 15
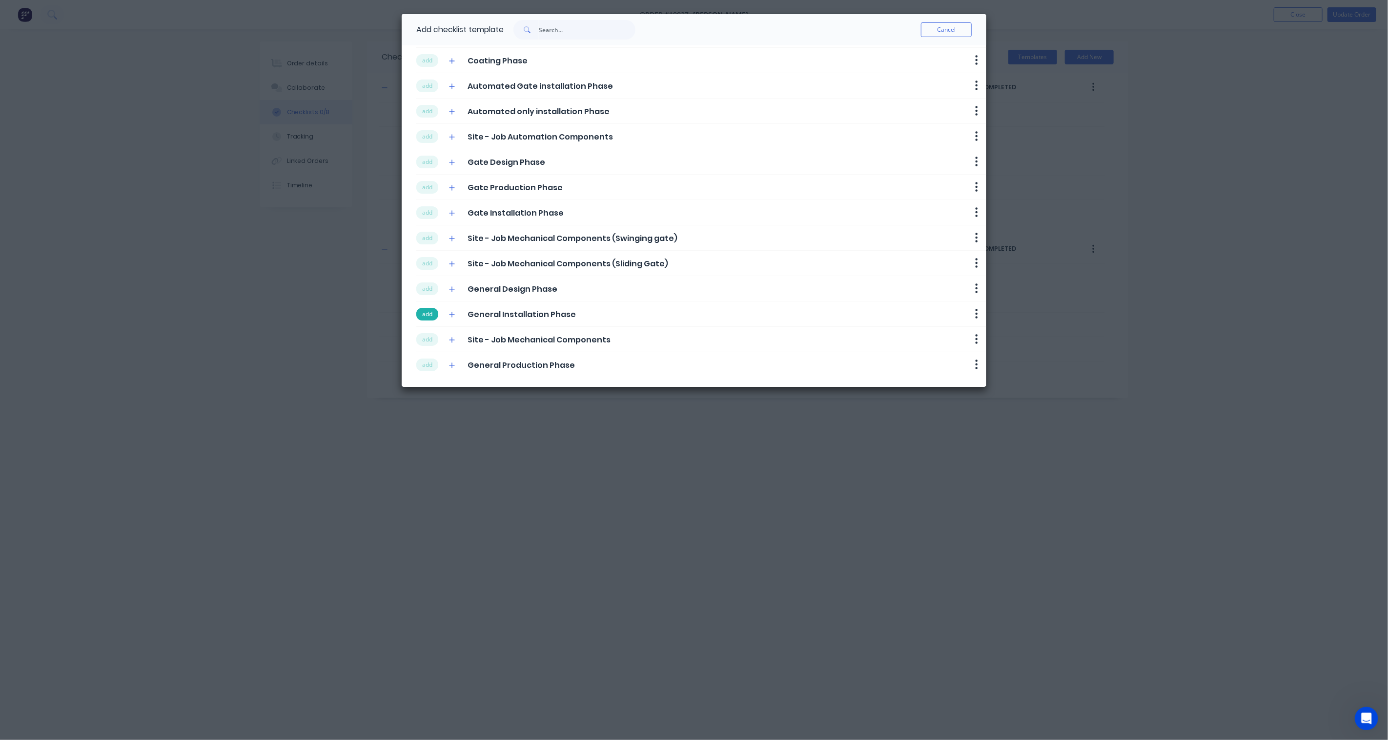
click at [422, 314] on button "add" at bounding box center [427, 314] width 22 height 13
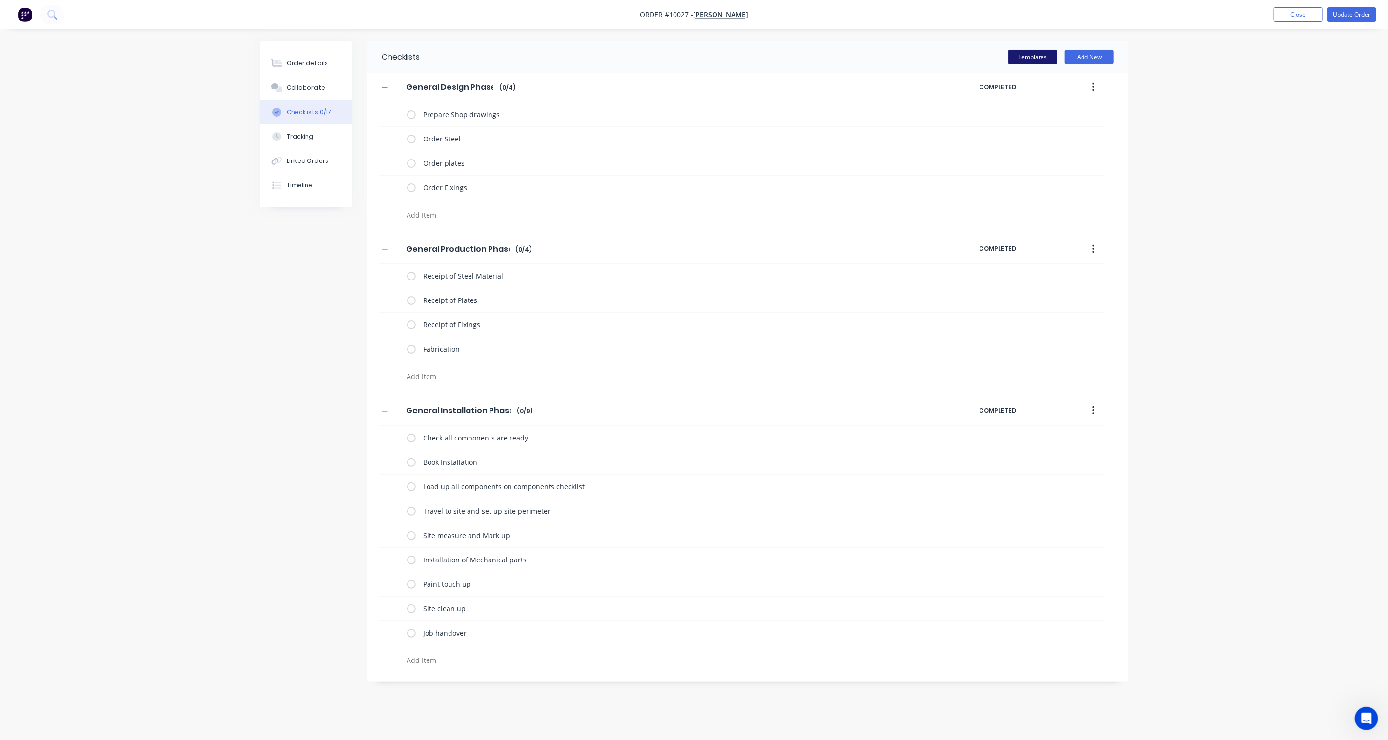
click at [1036, 59] on button "Templates" at bounding box center [1032, 57] width 49 height 15
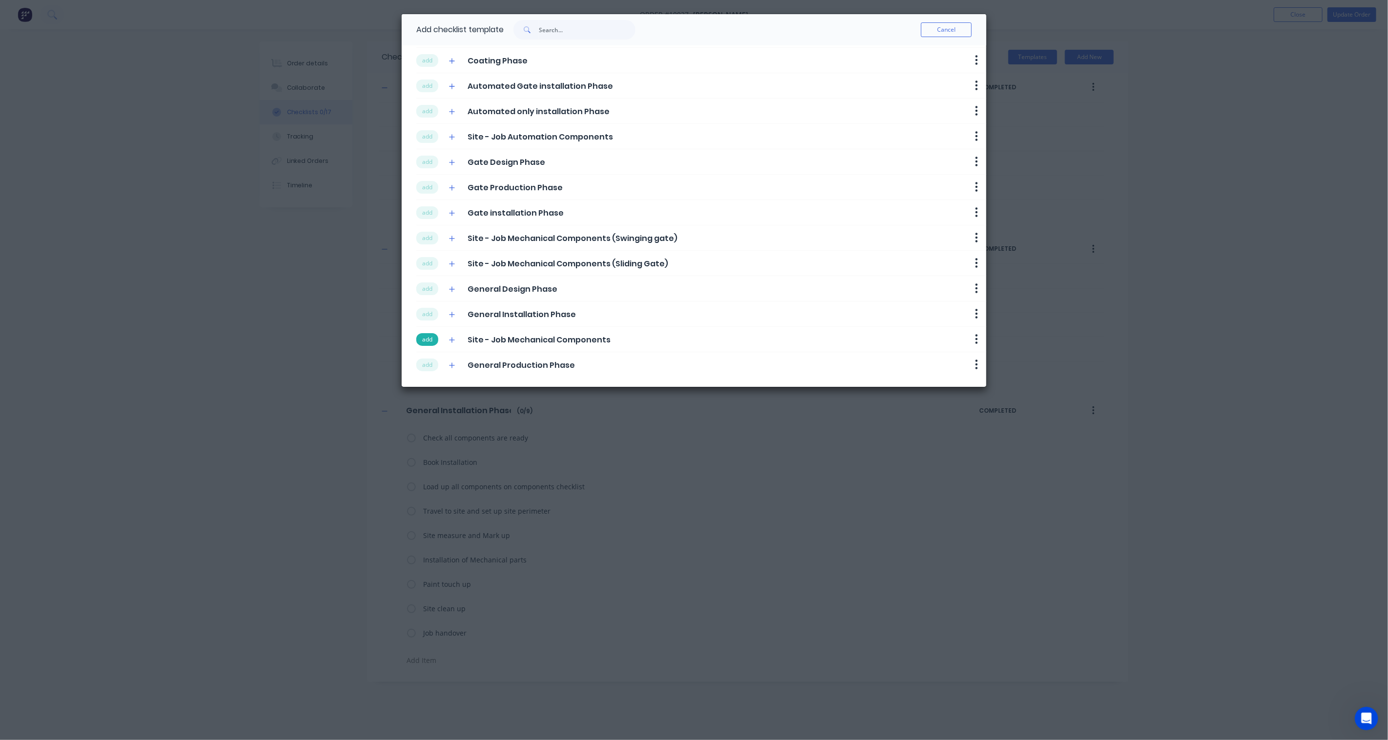
click at [428, 342] on button "add" at bounding box center [427, 339] width 22 height 13
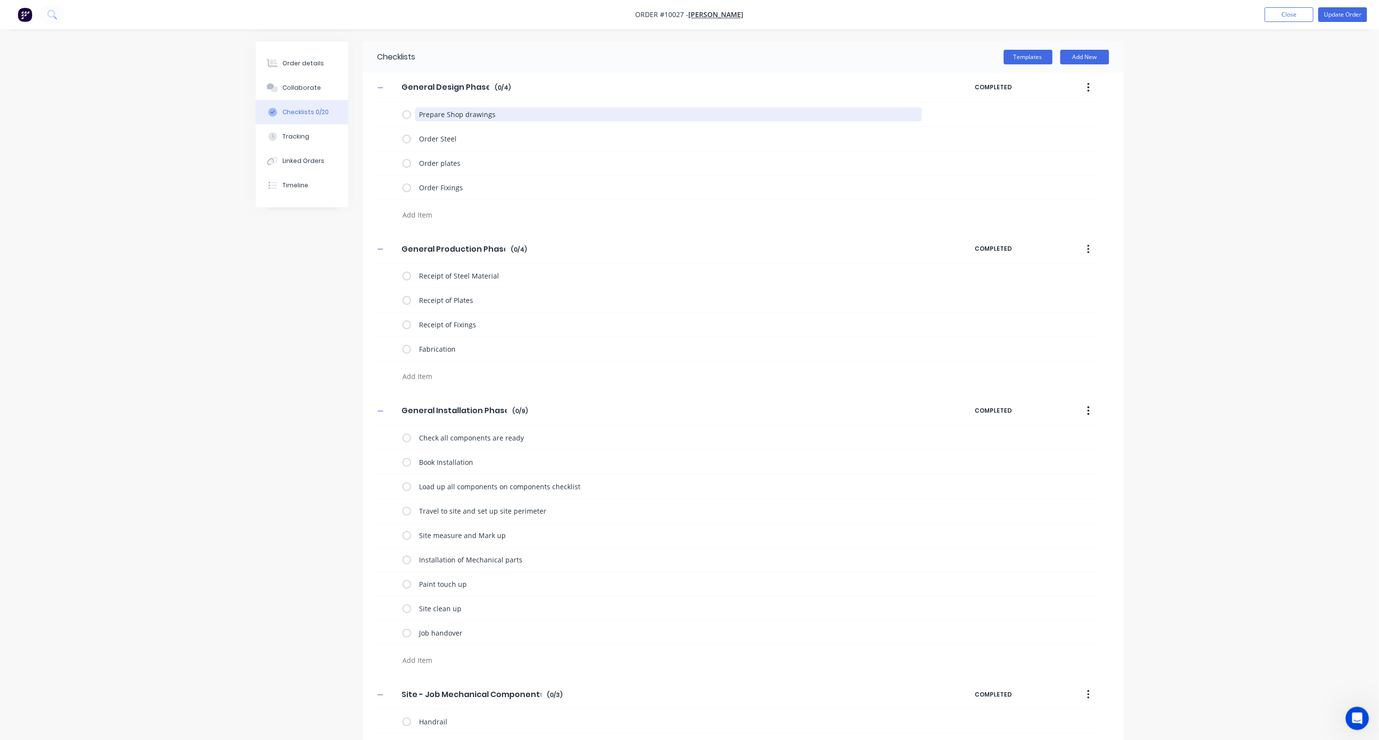
drag, startPoint x: 513, startPoint y: 110, endPoint x: 360, endPoint y: 103, distance: 153.4
click at [360, 103] on div "Order details Collaborate Checklists 0/20 Tracking Linked Orders Timeline Order…" at bounding box center [690, 430] width 888 height 778
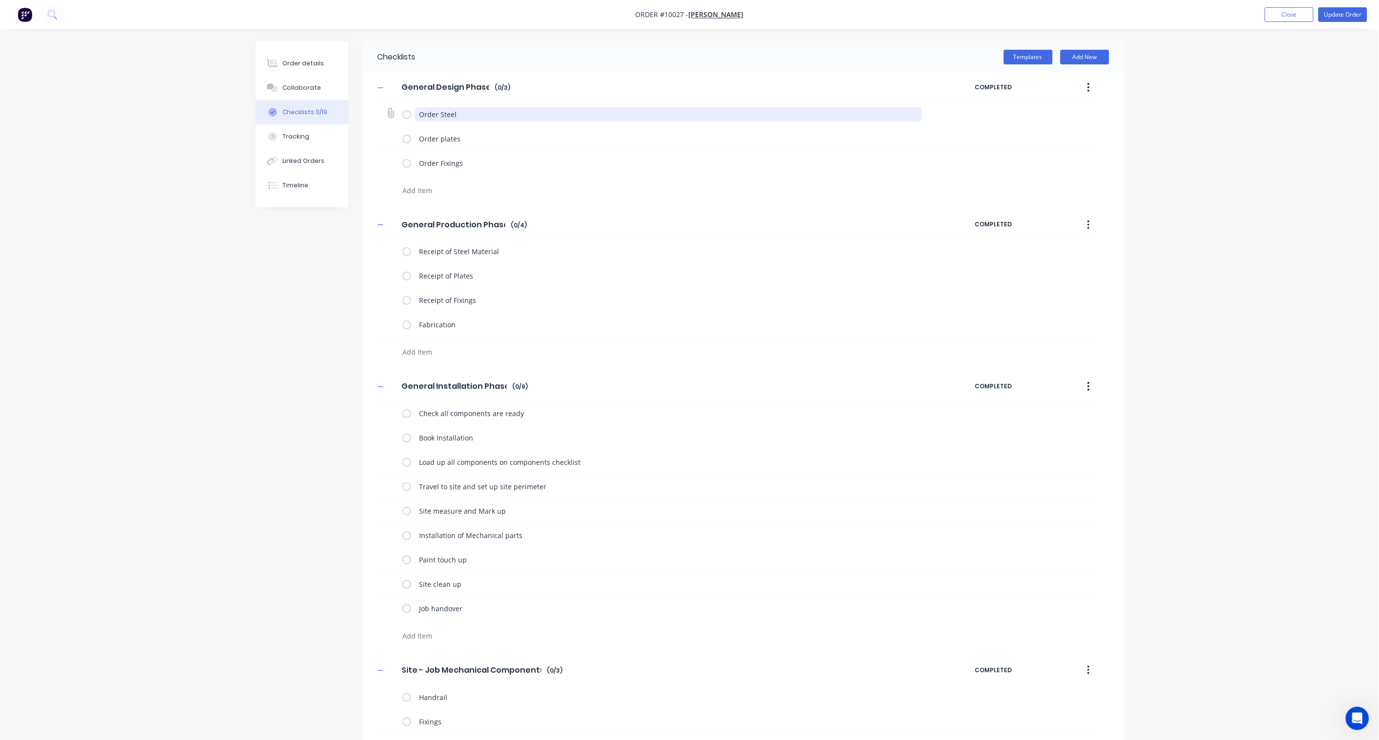
click at [476, 116] on textarea "Order Steel" at bounding box center [668, 114] width 507 height 14
drag, startPoint x: 479, startPoint y: 114, endPoint x: 409, endPoint y: 115, distance: 70.3
click at [409, 115] on div "Order Steel" at bounding box center [665, 114] width 524 height 20
type textarea "x"
type textarea "P"
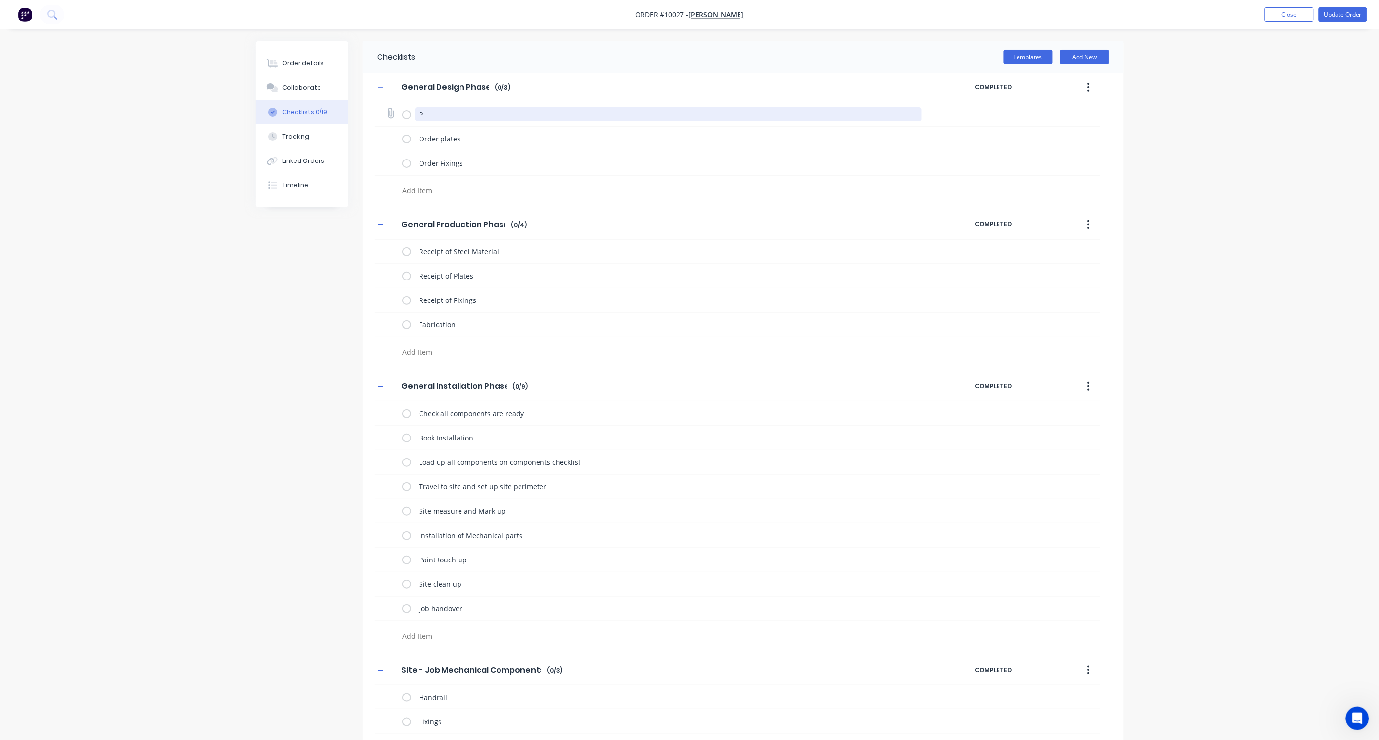
type textarea "x"
type textarea "Pr"
type textarea "x"
type textarea "Pri"
type textarea "x"
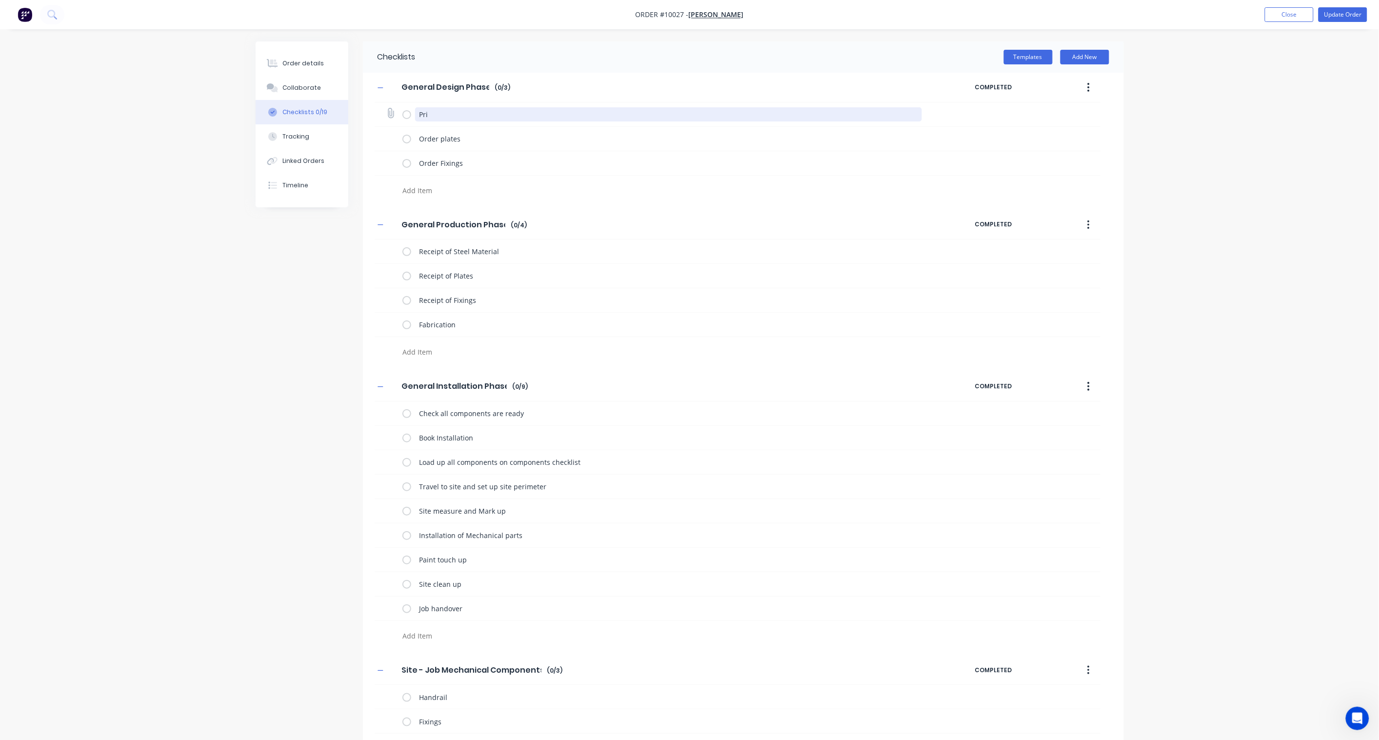
type textarea "Prin"
type textarea "x"
type textarea "Print"
type textarea "x"
type textarea "Print"
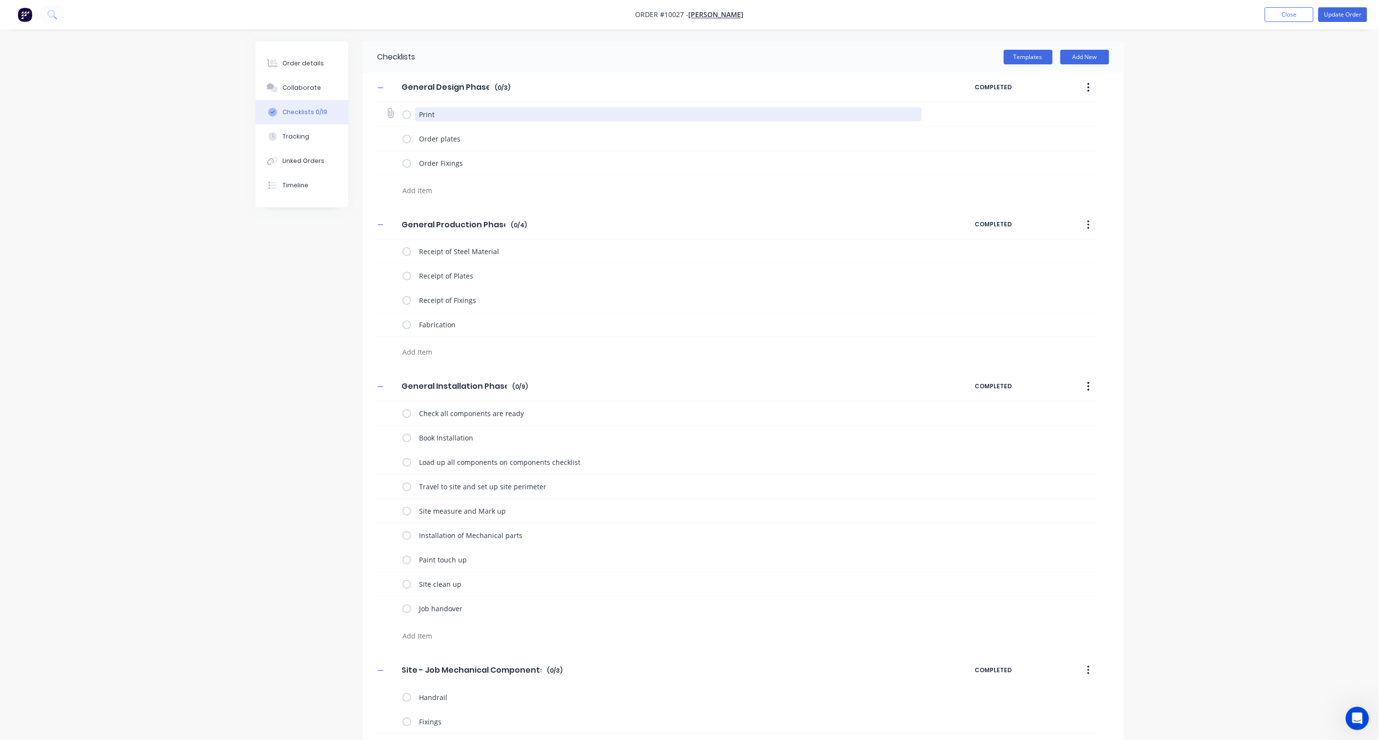
type textarea "x"
type textarea "Print S"
type textarea "x"
type textarea "Print Sh"
type textarea "x"
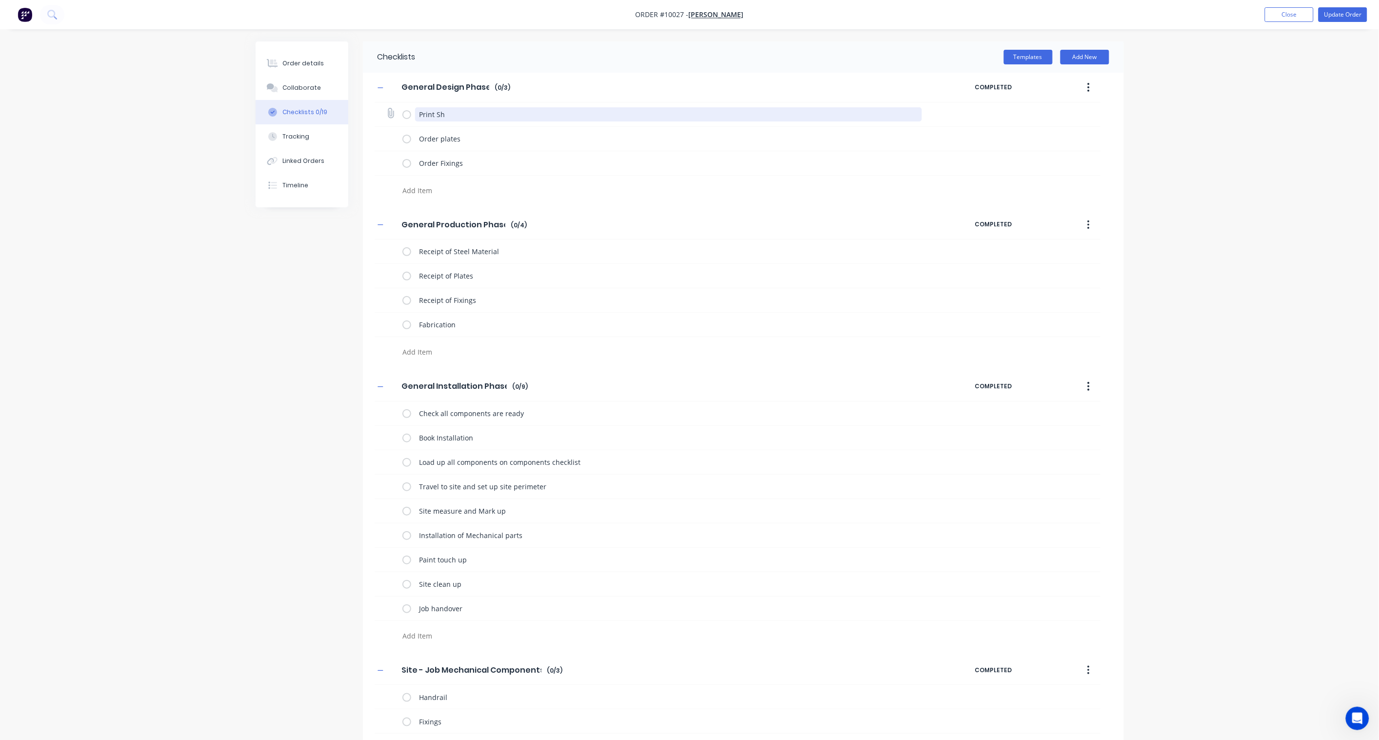
type textarea "Print S"
type textarea "x"
type textarea "Print K"
type textarea "x"
type textarea "Print Ke"
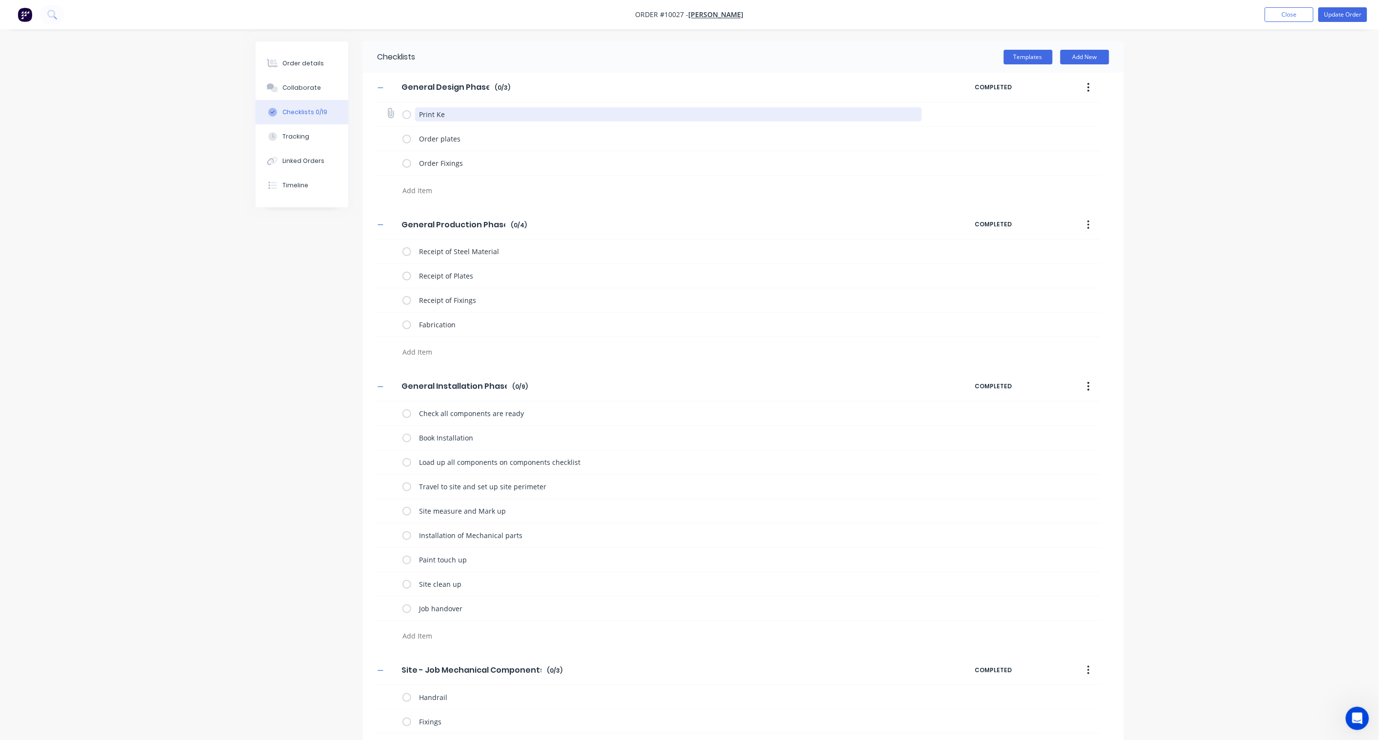
type textarea "x"
type textarea "Print Key"
type textarea "x"
type textarea "Print Keyp"
type textarea "x"
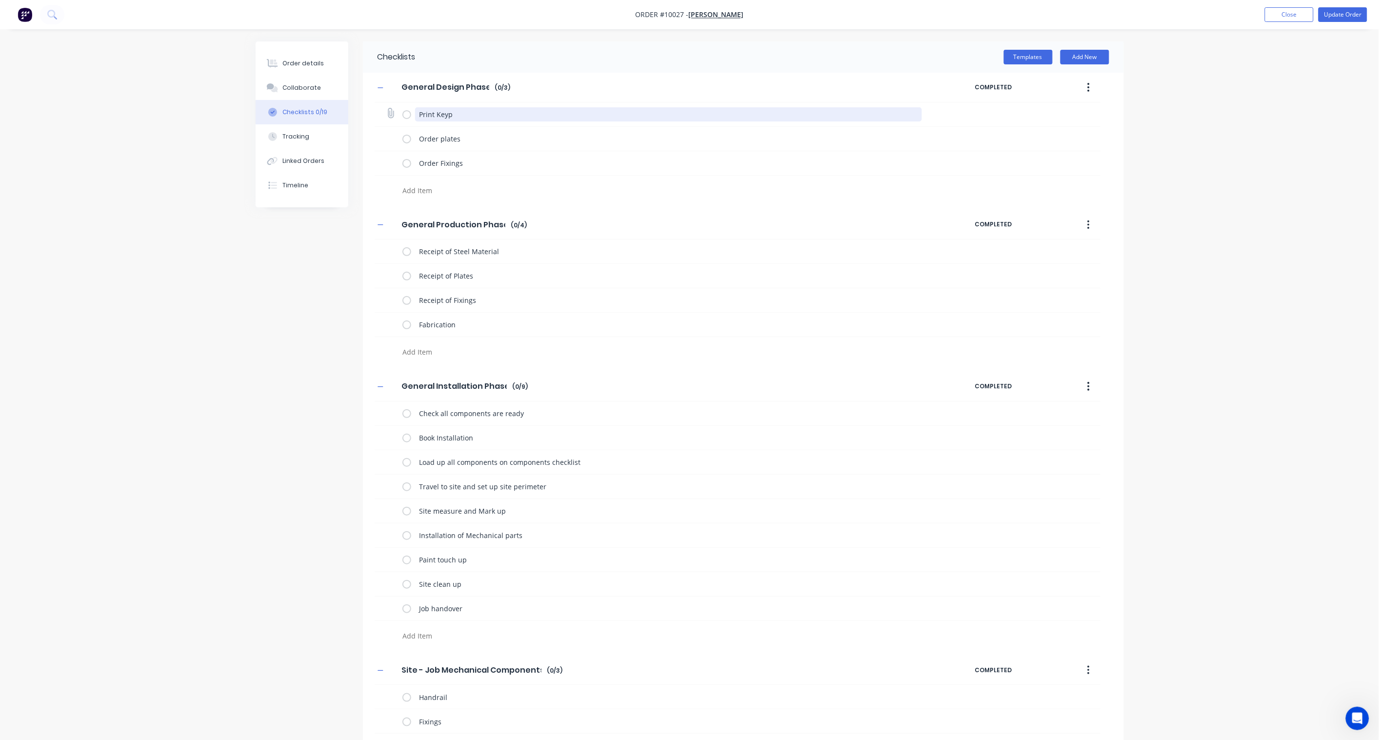
type textarea "Print Keypa"
type textarea "x"
type textarea "Print Keypad"
type textarea "x"
type textarea "Print Keypad"
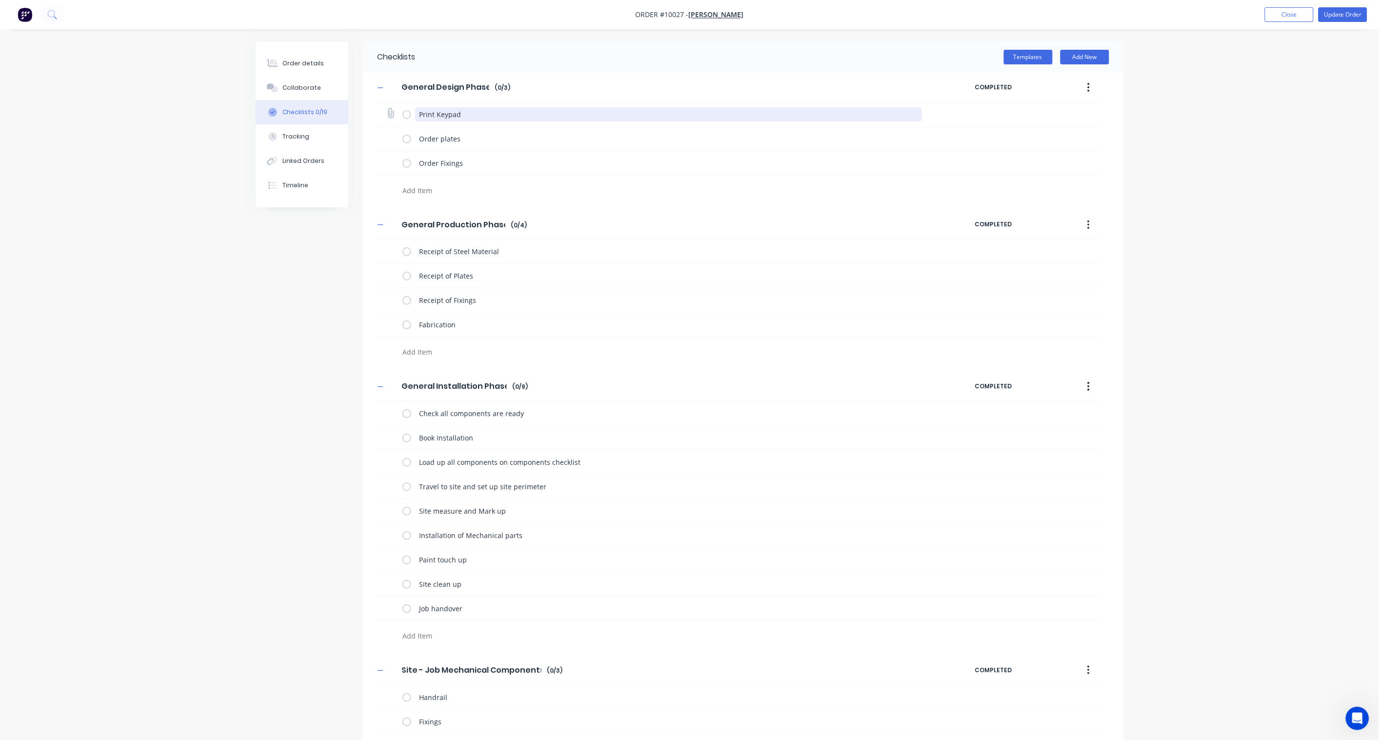
type textarea "x"
type textarea "Print Keypad S"
type textarea "x"
type textarea "Print Keypad Sh"
type textarea "x"
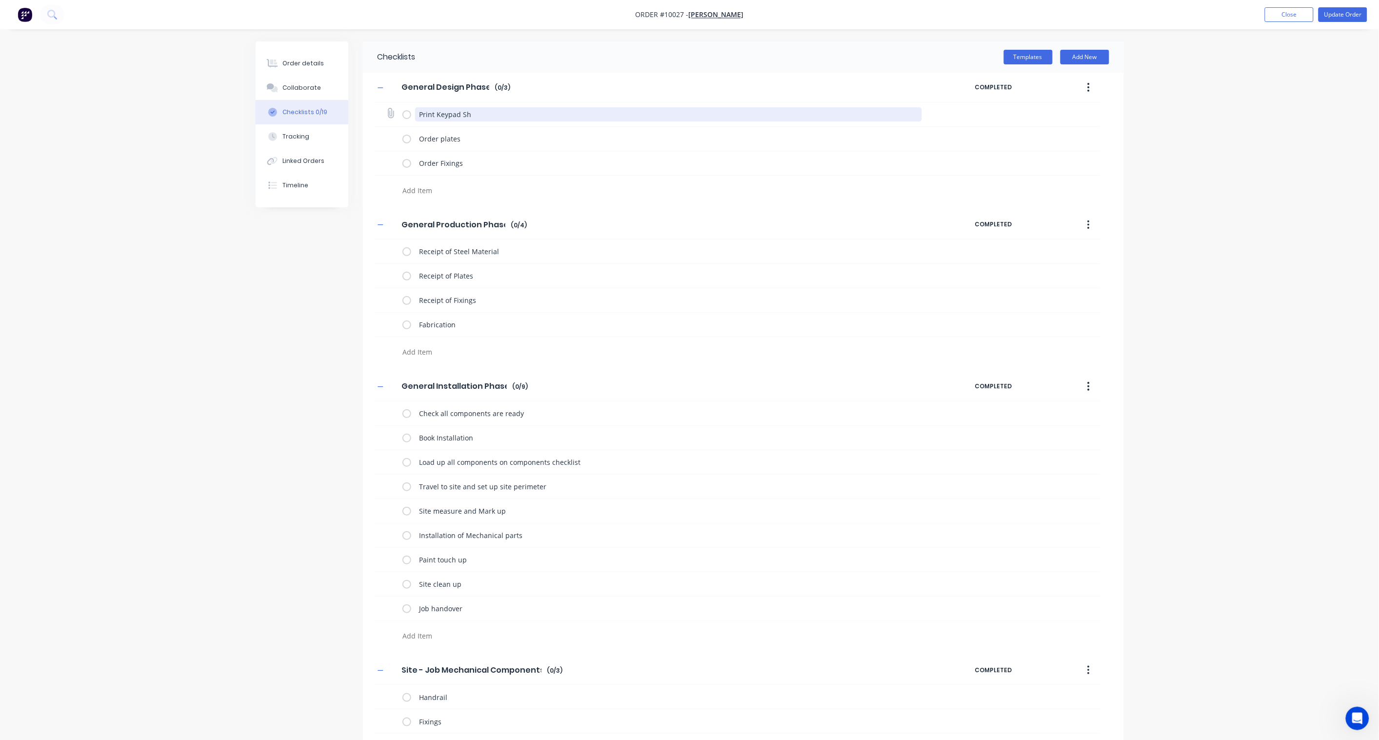
type textarea "Print Keypad Shr"
type textarea "x"
type textarea "Print Keypad Shro"
type textarea "x"
type textarea "Print Keypad Shrou"
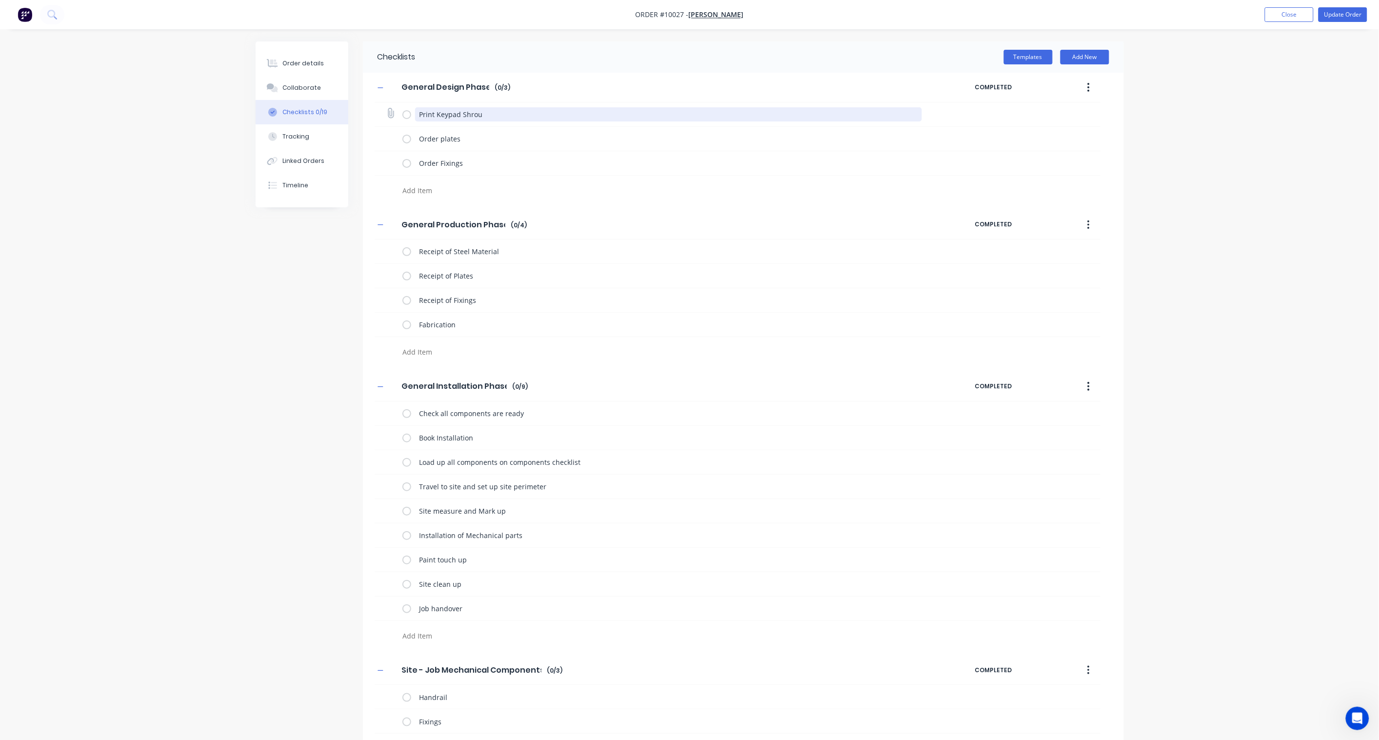
type textarea "x"
type textarea "Print Keypad Shroud"
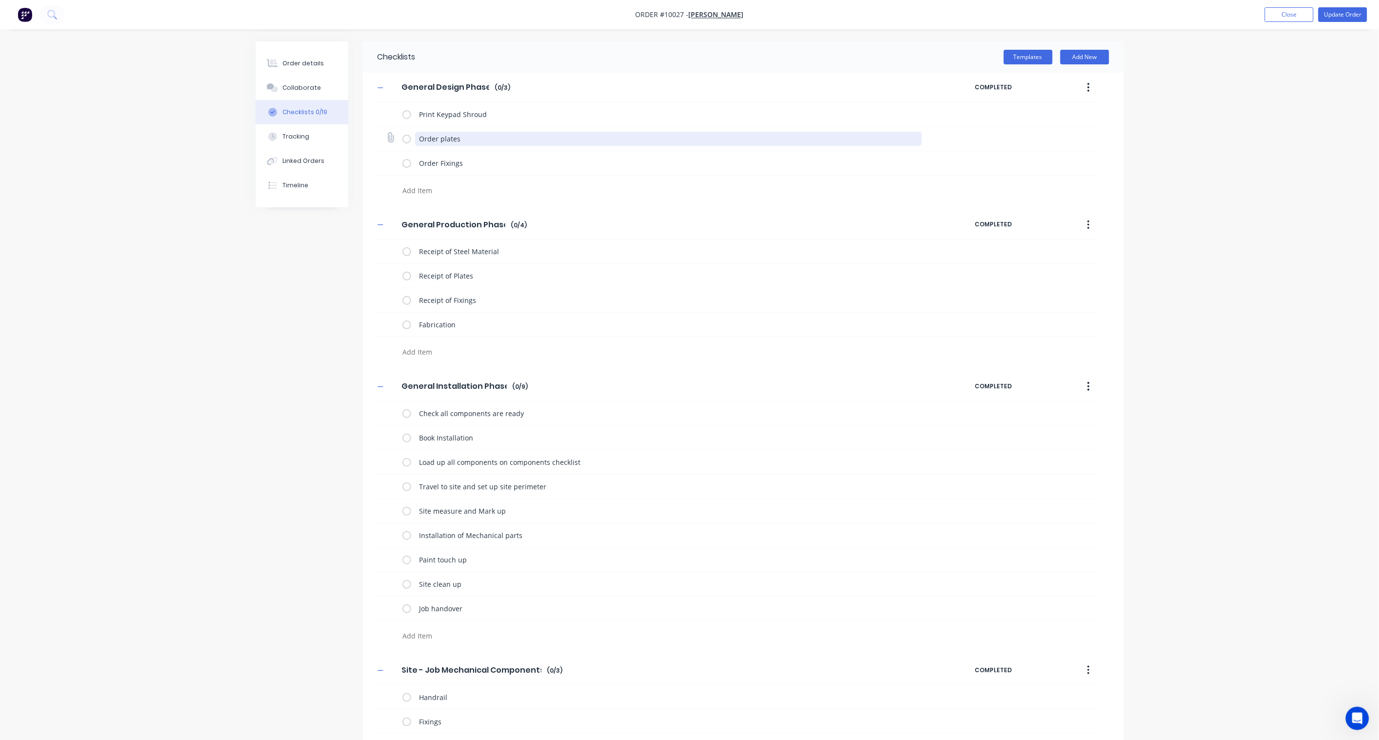
click at [474, 137] on textarea "Order plates" at bounding box center [668, 139] width 507 height 14
drag, startPoint x: 489, startPoint y: 137, endPoint x: 440, endPoint y: 135, distance: 49.3
click at [440, 135] on textarea "Order plates" at bounding box center [668, 139] width 507 height 14
type textarea "x"
type textarea "Order K"
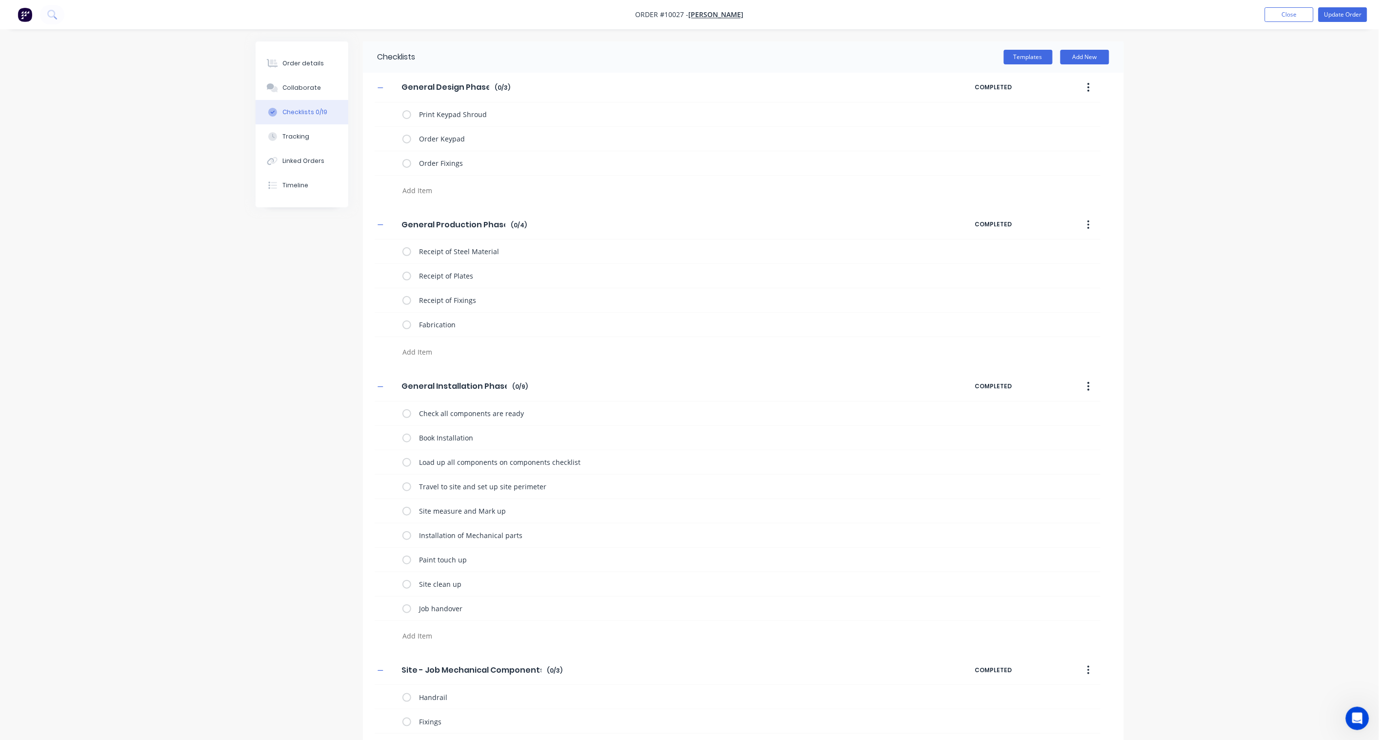
click at [325, 304] on div "Checklists Templates Add New General Design Phase General Design Phase Enter Ch…" at bounding box center [690, 417] width 868 height 753
drag, startPoint x: 482, startPoint y: 161, endPoint x: 374, endPoint y: 159, distance: 107.9
click at [374, 159] on div "General Design Phase General Design Phase Enter Checklist name ( 0 / 3 ) COMPLE…" at bounding box center [743, 137] width 761 height 128
click at [485, 163] on textarea "Order Fixings" at bounding box center [668, 163] width 507 height 14
drag, startPoint x: 490, startPoint y: 163, endPoint x: 440, endPoint y: 162, distance: 50.3
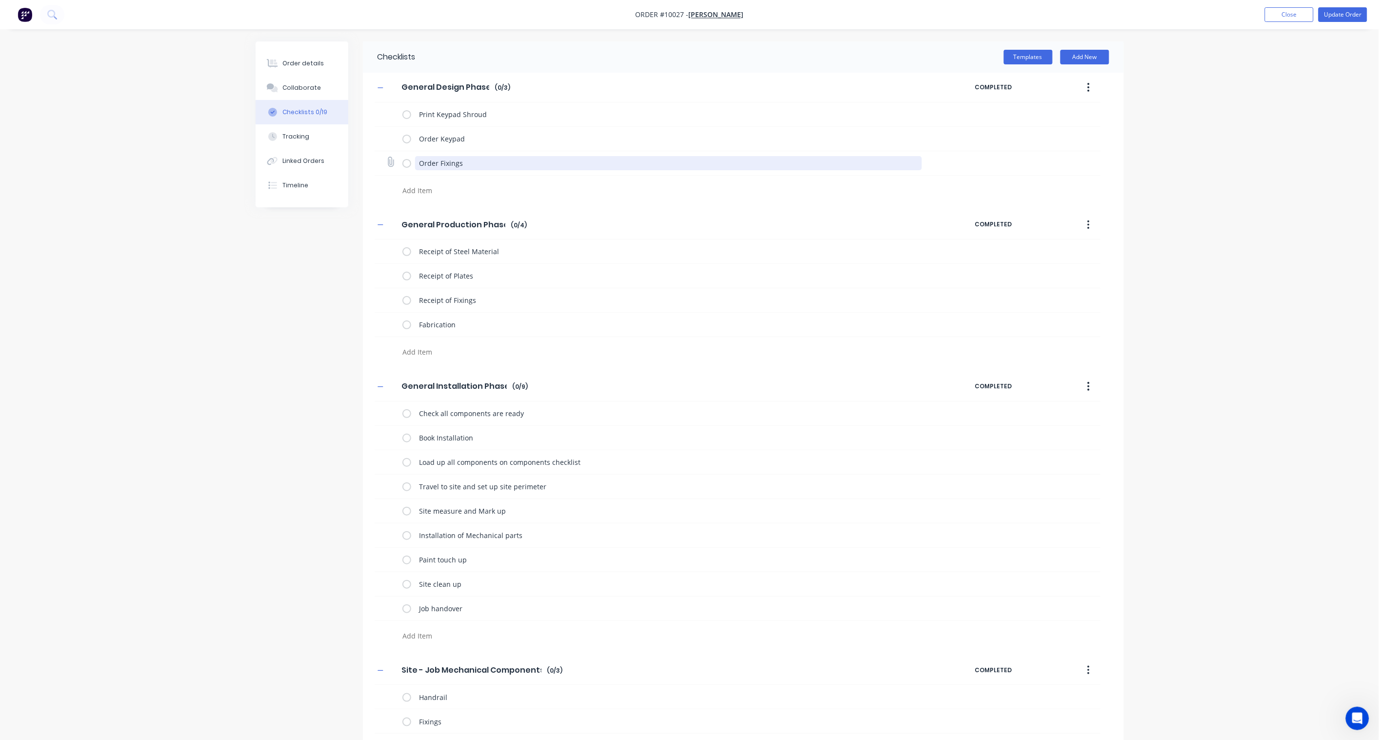
click at [440, 162] on textarea "Order Fixings" at bounding box center [668, 163] width 507 height 14
click at [323, 266] on div "Checklists Templates Add New General Design Phase General Design Phase Enter Ch…" at bounding box center [690, 417] width 868 height 753
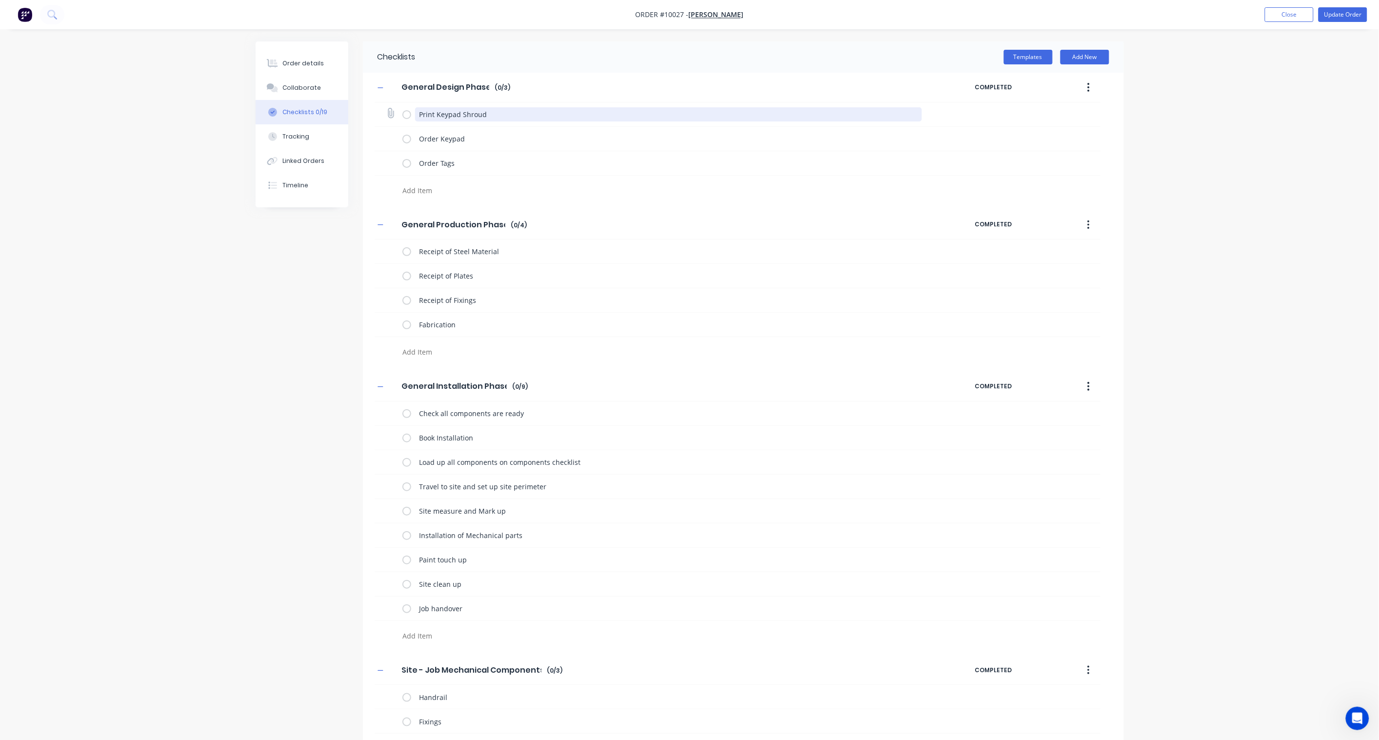
click at [496, 117] on textarea "Print Keypad Shroud" at bounding box center [668, 114] width 507 height 14
drag, startPoint x: 502, startPoint y: 114, endPoint x: 435, endPoint y: 111, distance: 66.4
click at [435, 111] on textarea "Print Keypad Shroud" at bounding box center [668, 114] width 507 height 14
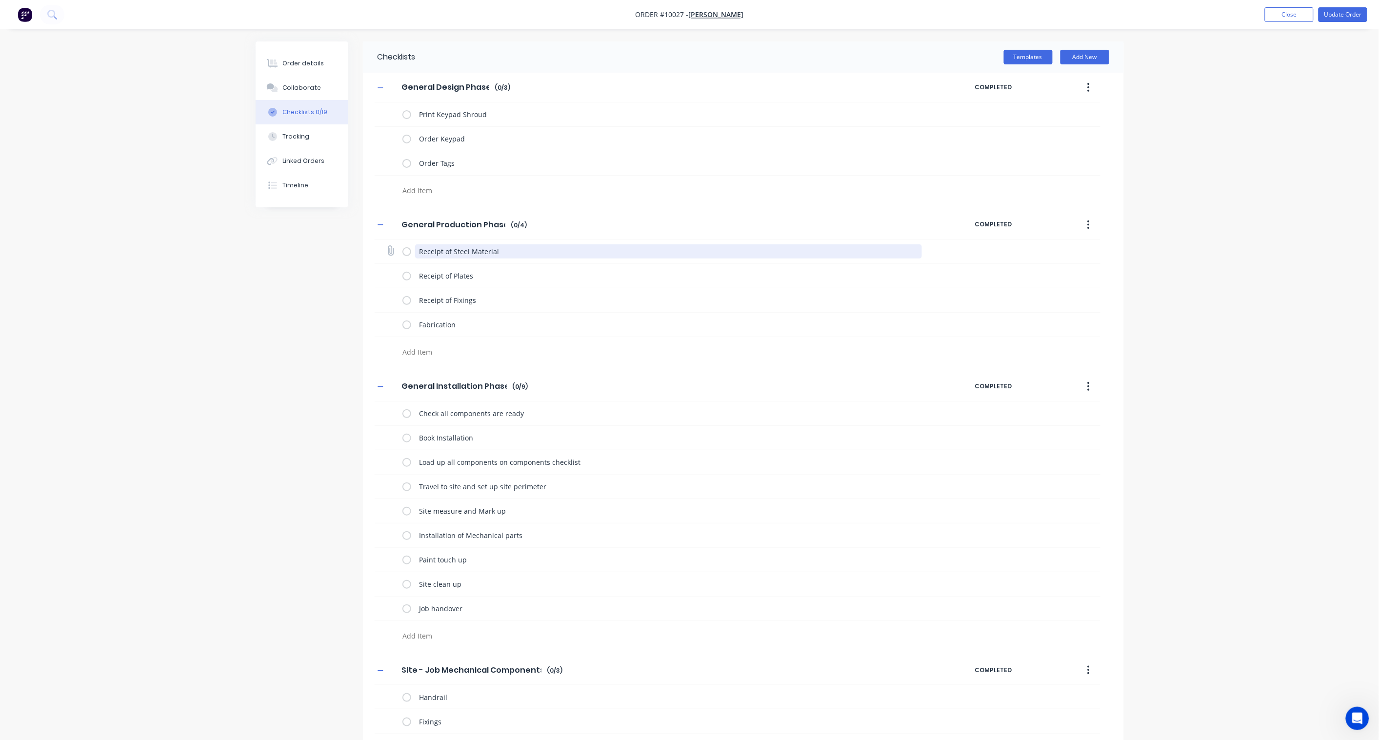
click at [476, 251] on textarea "Receipt of Steel Material" at bounding box center [668, 251] width 507 height 14
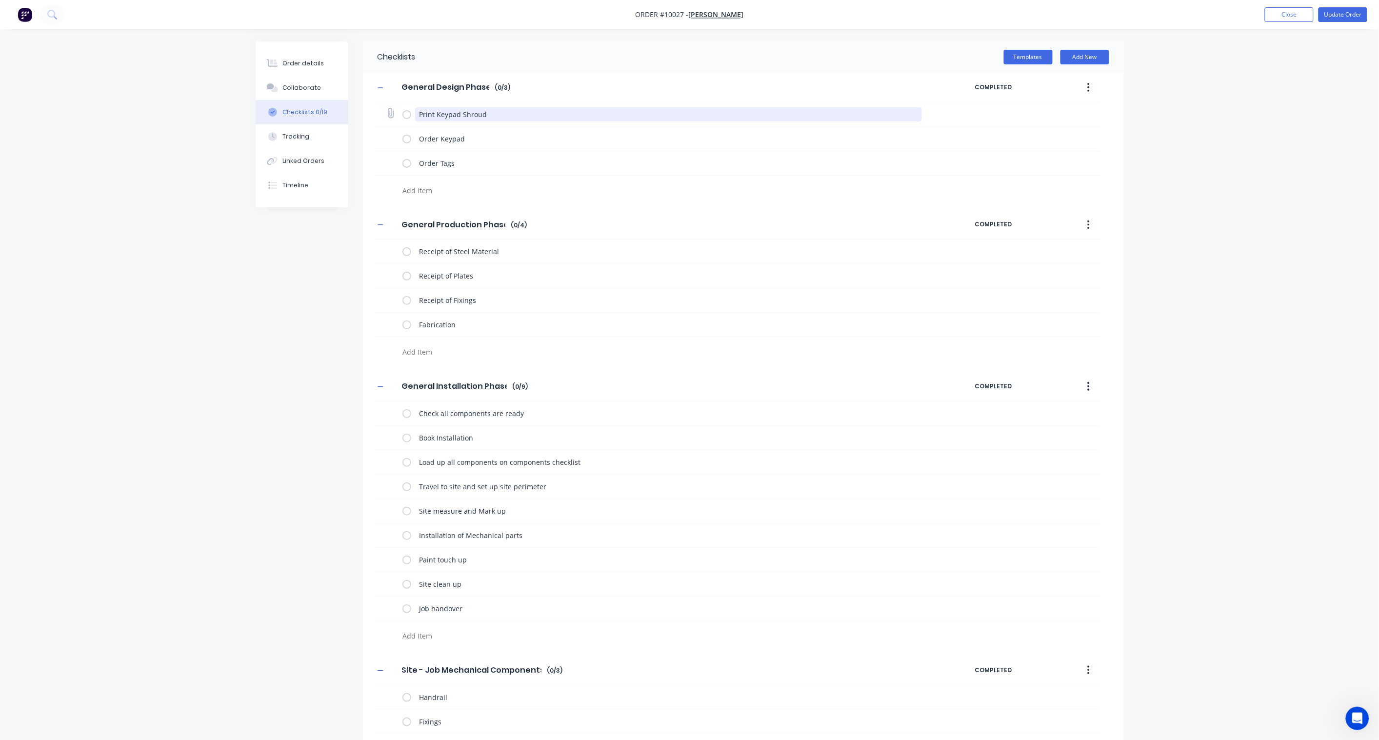
click at [488, 108] on textarea "Print Keypad Shroud" at bounding box center [668, 114] width 507 height 14
drag, startPoint x: 485, startPoint y: 113, endPoint x: 435, endPoint y: 112, distance: 50.3
click at [435, 112] on textarea "Print Keypad Shroud" at bounding box center [668, 114] width 507 height 14
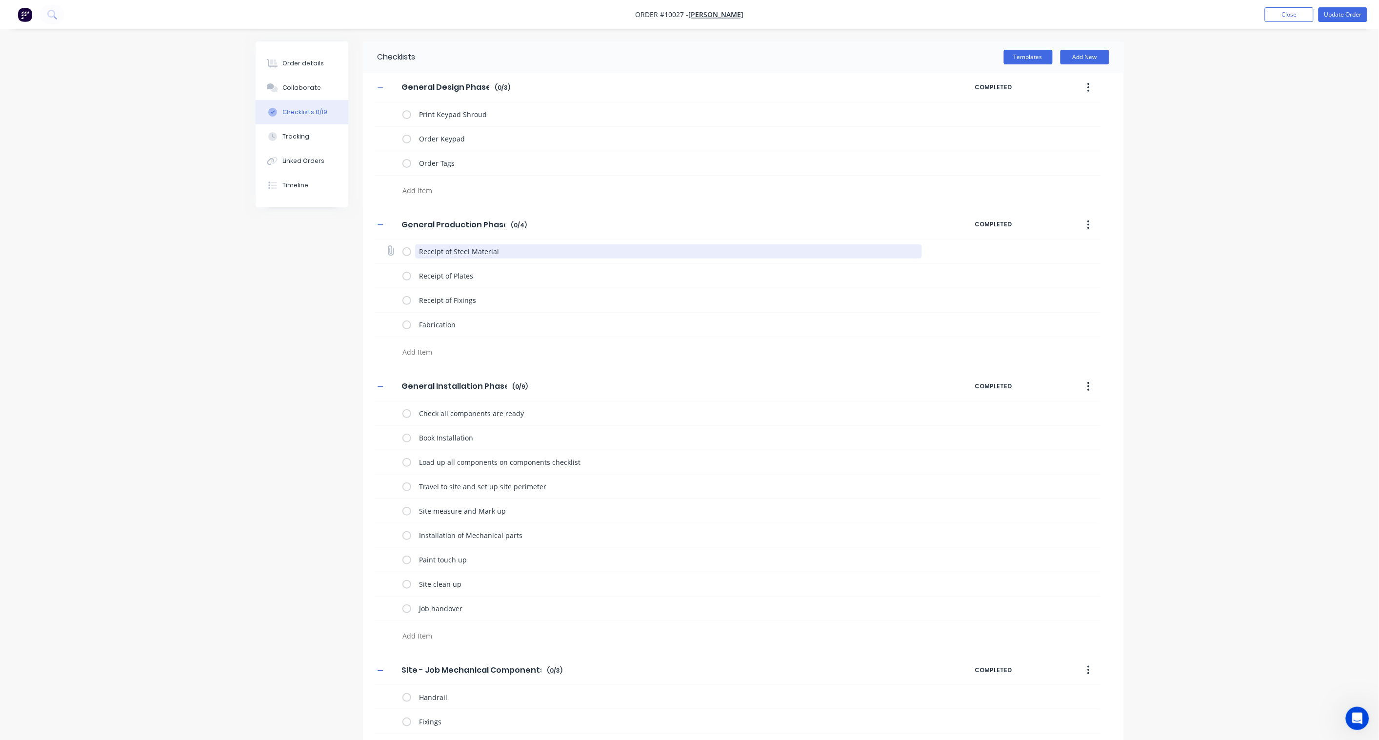
click at [514, 254] on textarea "Receipt of Steel Material" at bounding box center [668, 251] width 507 height 14
drag, startPoint x: 516, startPoint y: 251, endPoint x: 453, endPoint y: 248, distance: 63.5
click at [453, 248] on textarea "Receipt of Steel Material" at bounding box center [668, 251] width 507 height 14
paste textarea "Keypad Shroud"
click at [473, 137] on textarea "Order Keypad" at bounding box center [668, 139] width 507 height 14
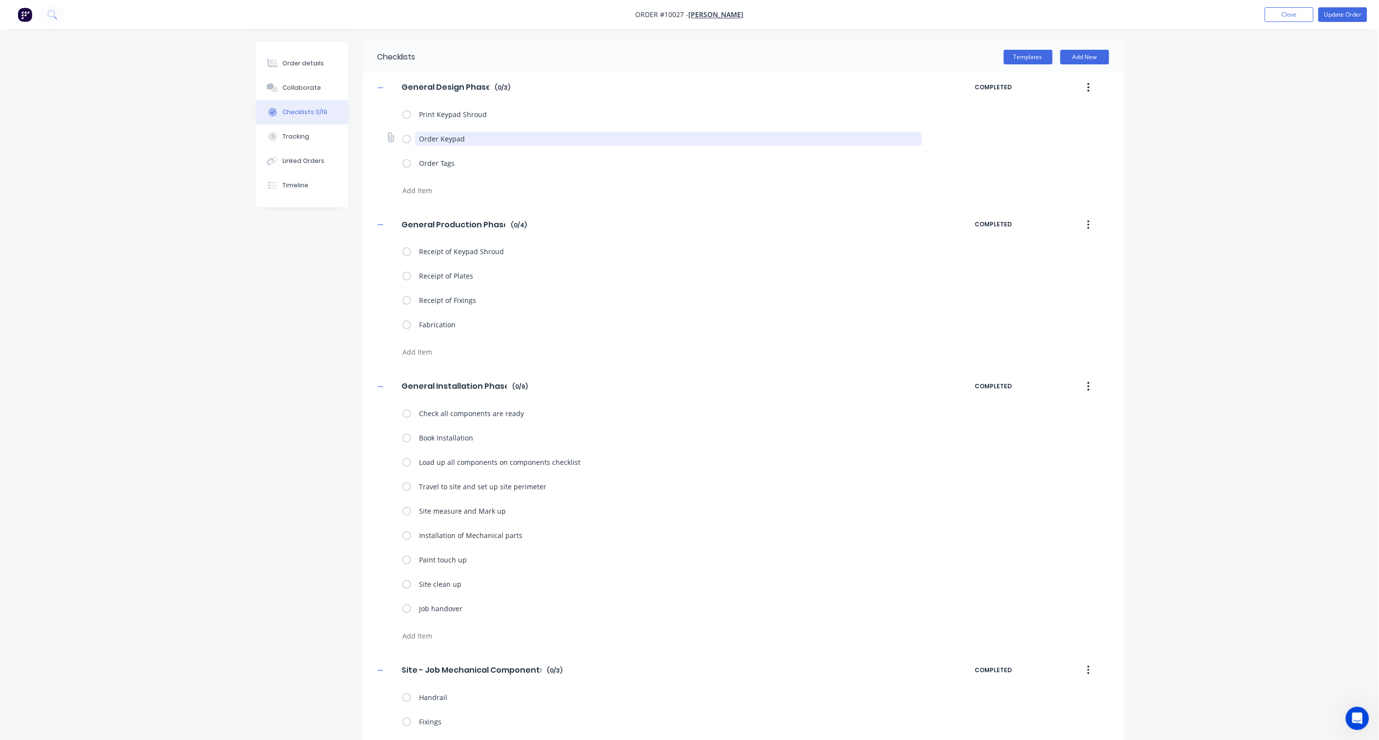
drag, startPoint x: 471, startPoint y: 138, endPoint x: 439, endPoint y: 137, distance: 32.2
click at [439, 137] on textarea "Order Keypad" at bounding box center [668, 139] width 507 height 14
click at [483, 276] on textarea "Receipt of Plates" at bounding box center [668, 276] width 507 height 14
drag, startPoint x: 485, startPoint y: 276, endPoint x: 453, endPoint y: 274, distance: 32.3
click at [453, 274] on textarea "Receipt of Plates" at bounding box center [668, 276] width 507 height 14
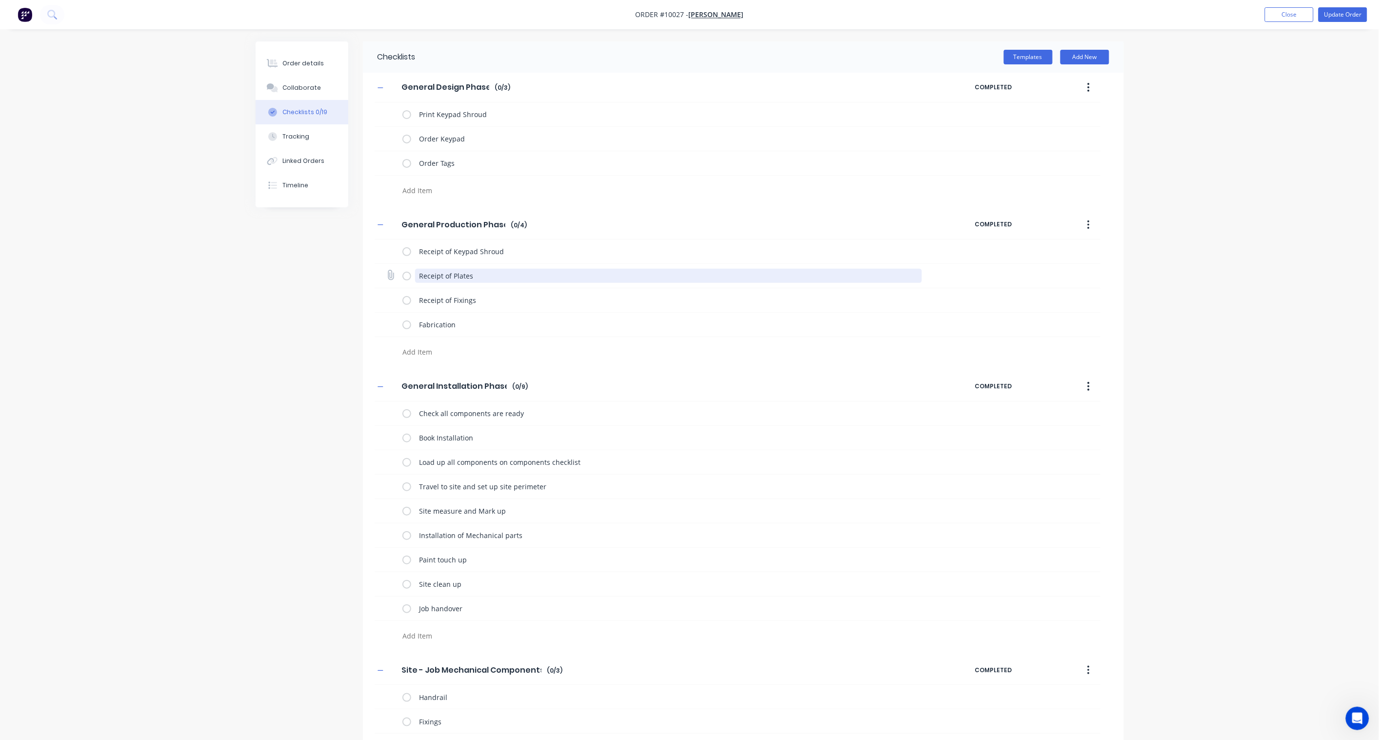
paste textarea "Keypad"
click at [457, 163] on textarea "Order Tags" at bounding box center [668, 163] width 507 height 14
drag, startPoint x: 462, startPoint y: 160, endPoint x: 440, endPoint y: 161, distance: 22.0
click at [440, 161] on textarea "Order Tags" at bounding box center [668, 163] width 507 height 14
click at [484, 297] on textarea "Receipt of Fixings" at bounding box center [668, 300] width 507 height 14
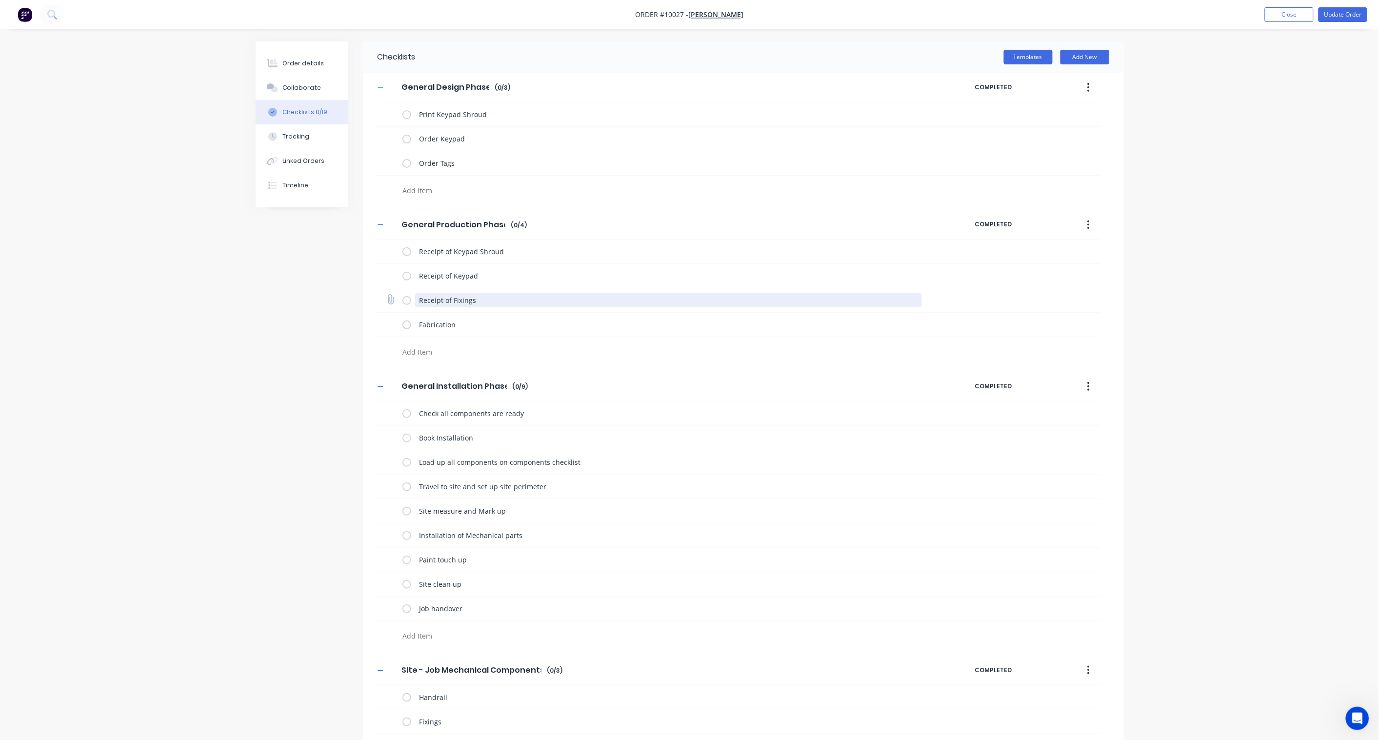
drag, startPoint x: 486, startPoint y: 300, endPoint x: 453, endPoint y: 296, distance: 33.9
click at [453, 296] on textarea "Receipt of Fixings" at bounding box center [668, 300] width 507 height 14
paste textarea "Ta"
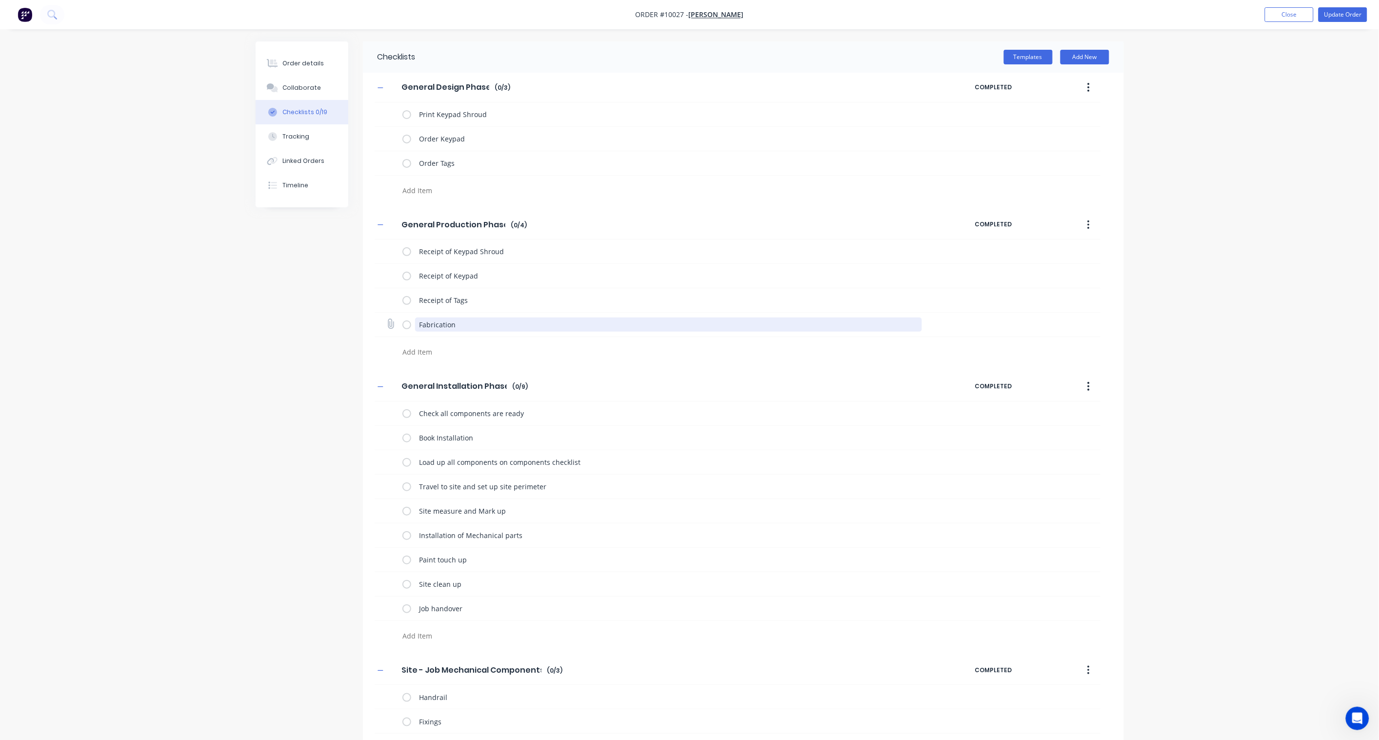
click at [470, 324] on textarea "Fabrication" at bounding box center [668, 325] width 507 height 14
drag, startPoint x: 470, startPoint y: 324, endPoint x: 361, endPoint y: 321, distance: 109.3
click at [361, 321] on div "Checklists Templates Add New General Design Phase General Design Phase Enter Ch…" at bounding box center [690, 417] width 868 height 753
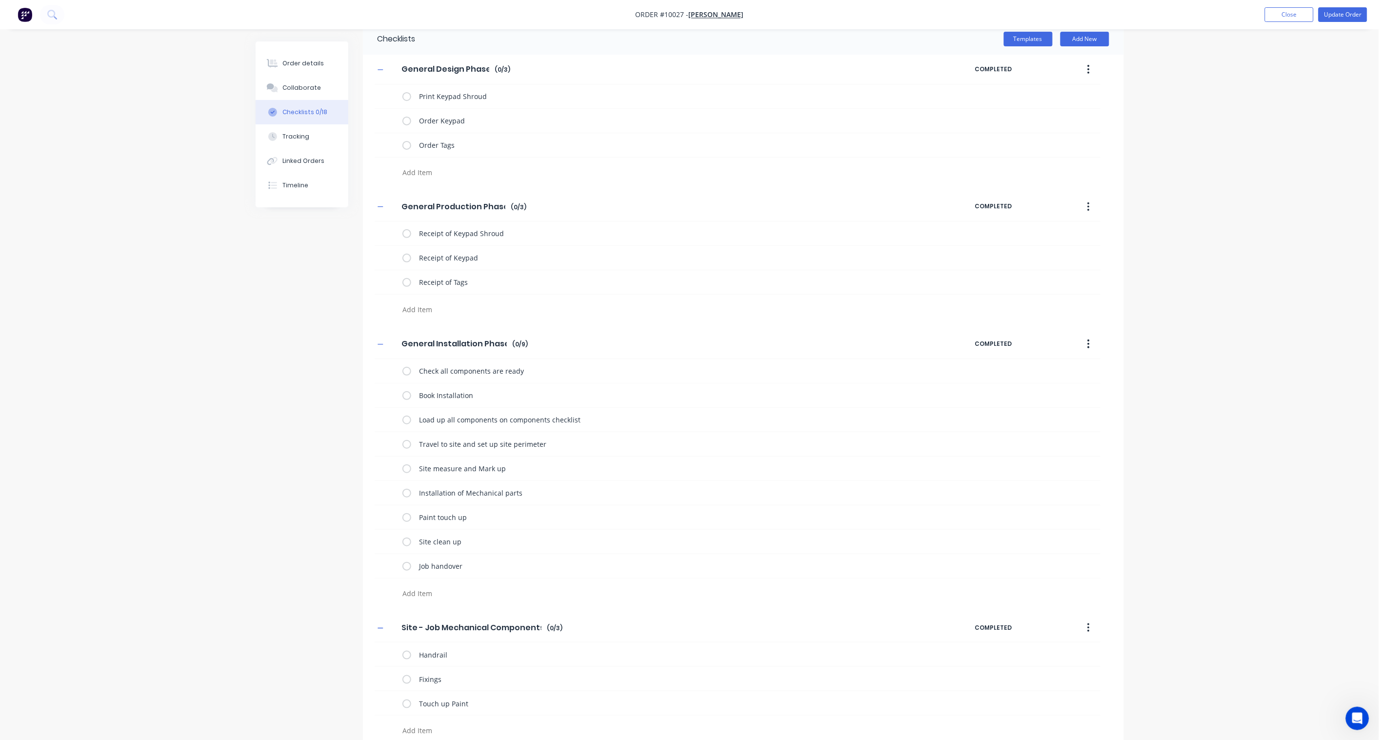
scroll to position [31, 0]
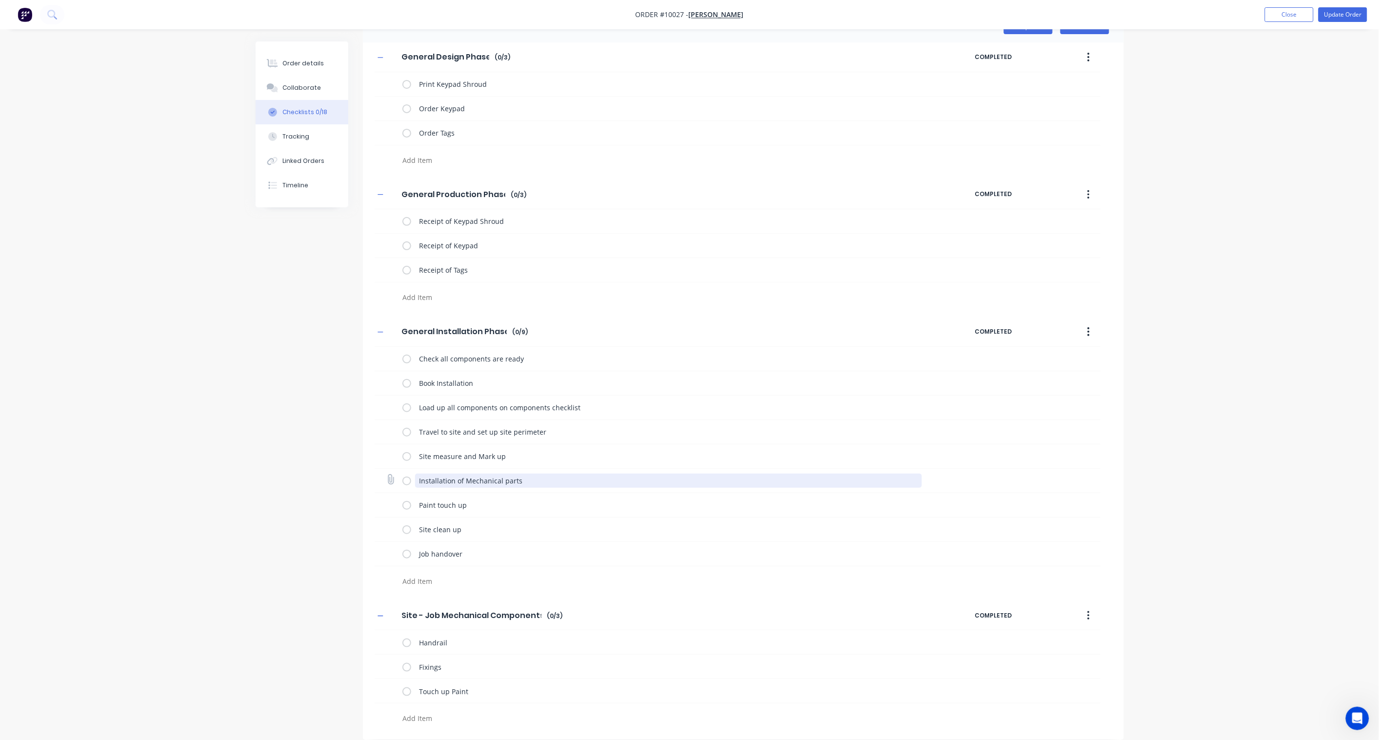
drag, startPoint x: 500, startPoint y: 480, endPoint x: 464, endPoint y: 481, distance: 35.6
click at [464, 481] on textarea "Installation of Mechanical parts" at bounding box center [668, 481] width 507 height 14
click at [521, 479] on textarea "Installation of Mechanical parts" at bounding box center [668, 481] width 507 height 14
drag, startPoint x: 527, startPoint y: 479, endPoint x: 464, endPoint y: 476, distance: 62.5
click at [464, 476] on textarea "Installation of Mechanical parts" at bounding box center [668, 481] width 507 height 14
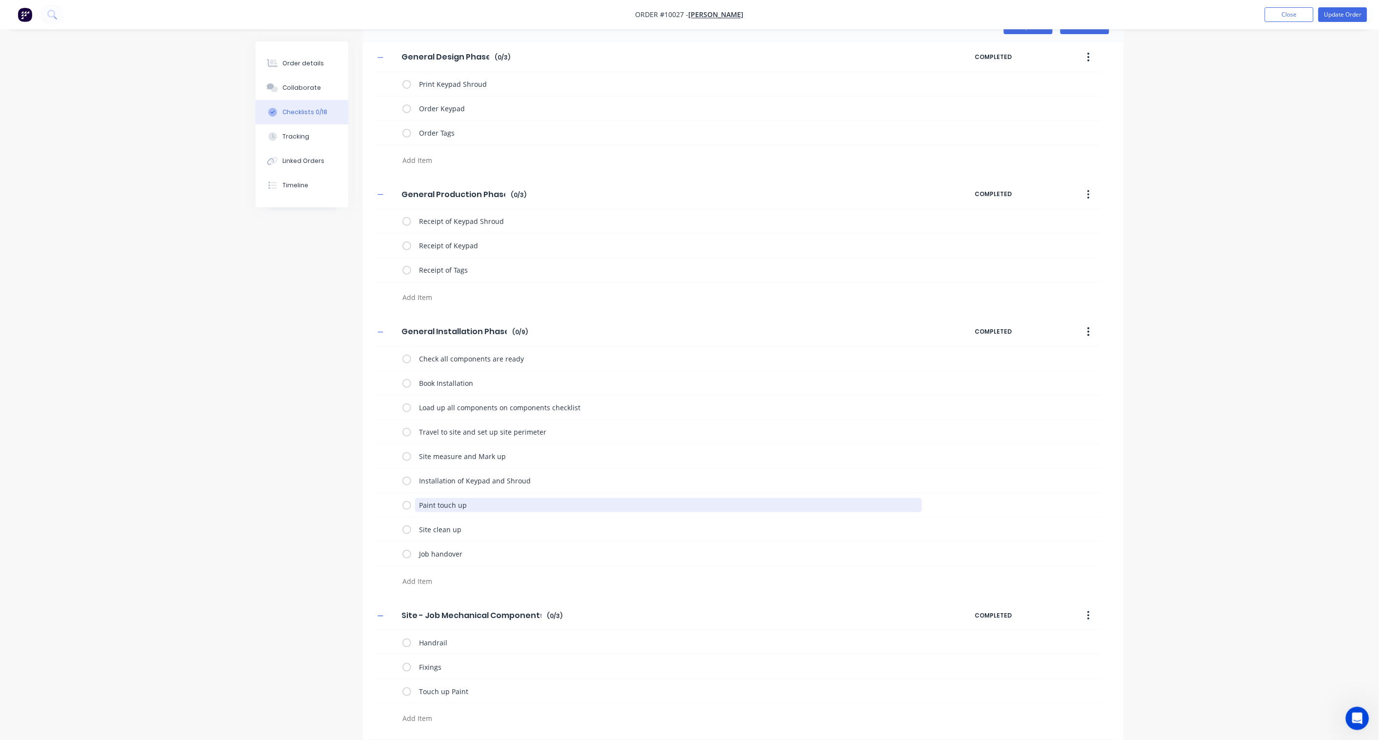
drag, startPoint x: 501, startPoint y: 507, endPoint x: 360, endPoint y: 508, distance: 141.0
click at [360, 508] on div "Checklists Templates Add New General Design Phase General Design Phase Enter Ch…" at bounding box center [690, 375] width 868 height 729
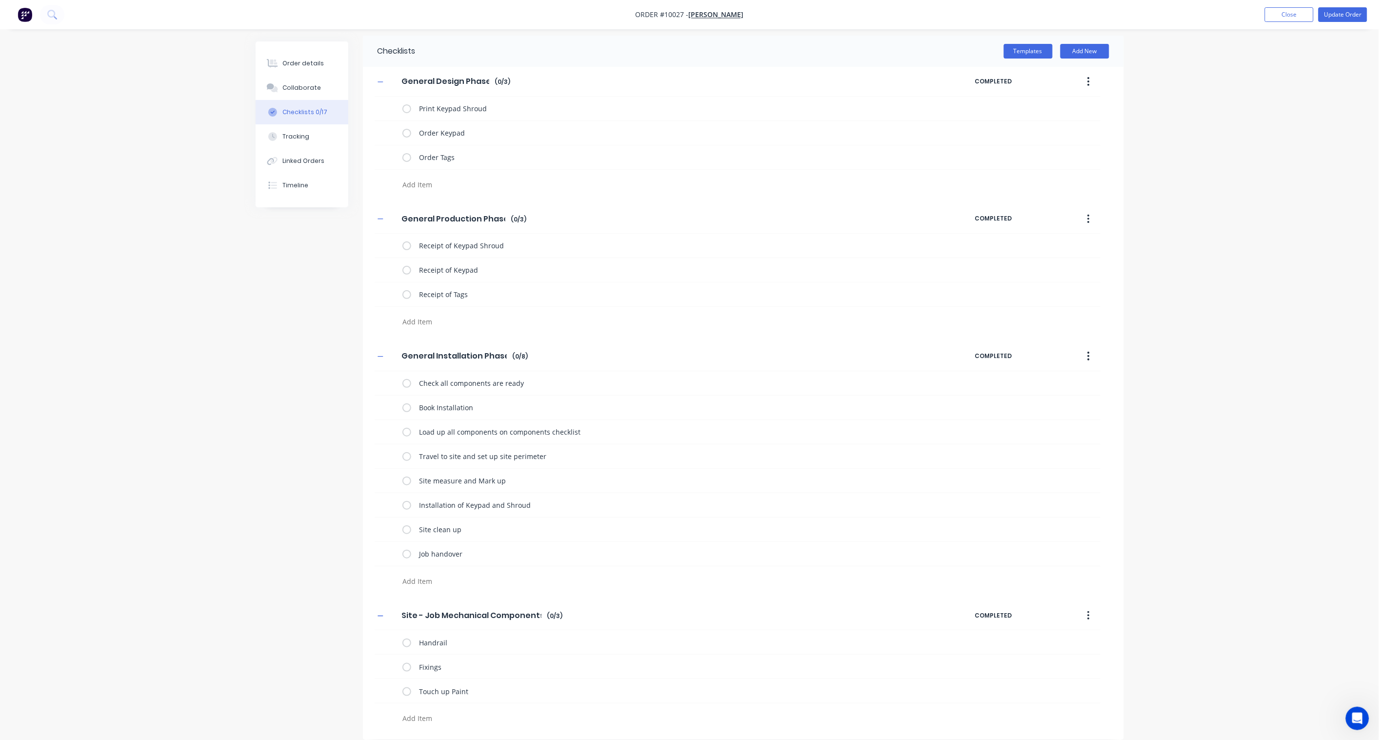
scroll to position [7, 0]
click at [297, 81] on button "Collaborate" at bounding box center [302, 88] width 93 height 24
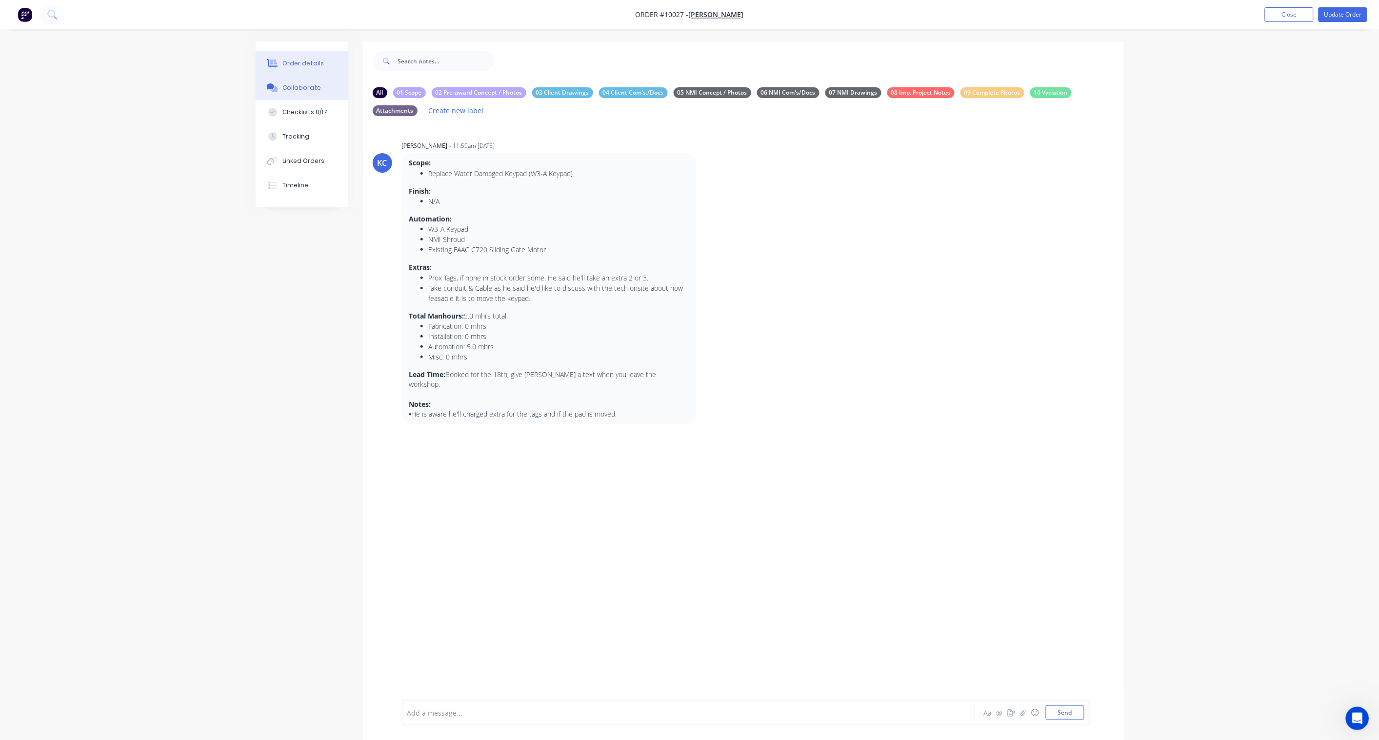
click at [320, 64] on div "Order details" at bounding box center [303, 63] width 41 height 9
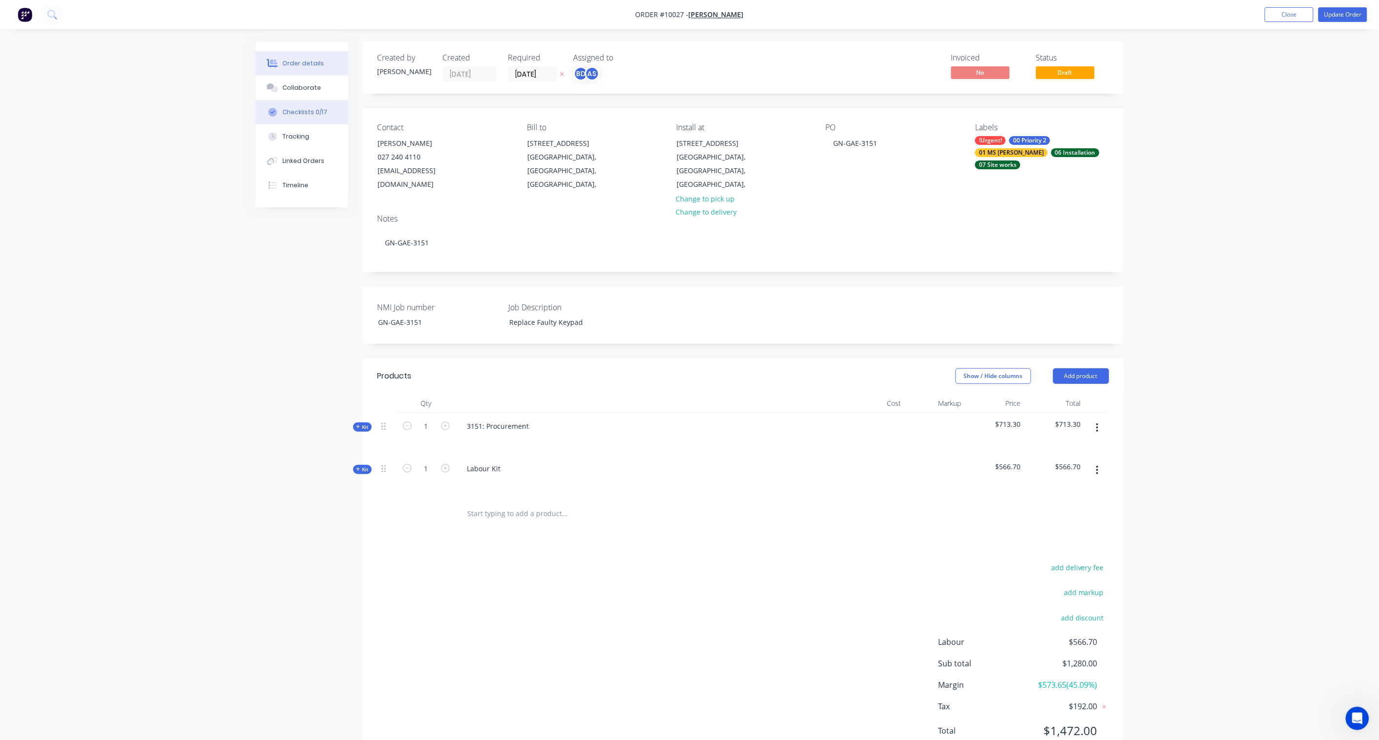
click at [296, 115] on div "Checklists 0/17" at bounding box center [305, 112] width 45 height 9
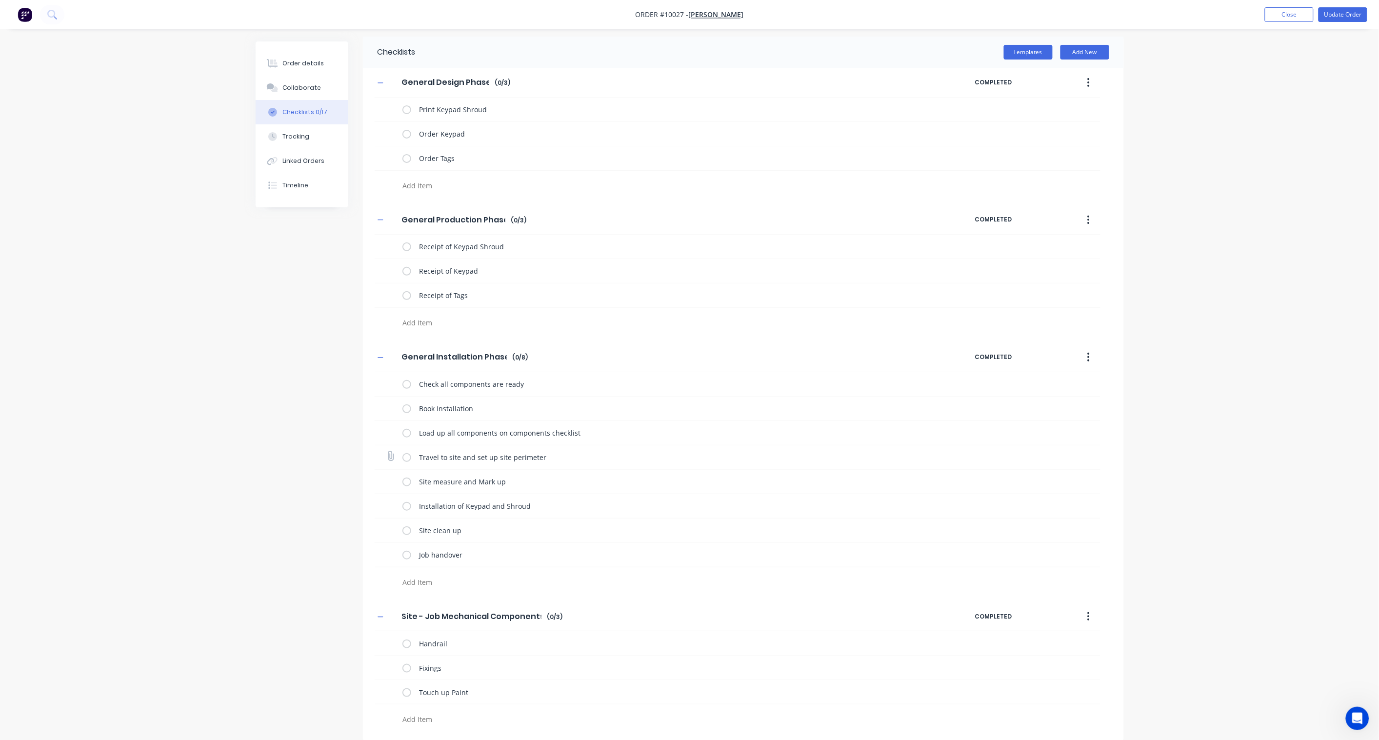
scroll to position [7, 0]
drag, startPoint x: 499, startPoint y: 644, endPoint x: 414, endPoint y: 639, distance: 85.0
click at [415, 545] on textarea "Handrail" at bounding box center [668, 643] width 507 height 14
drag, startPoint x: 446, startPoint y: 665, endPoint x: 356, endPoint y: 656, distance: 90.3
click at [356, 545] on div "Checklists Templates Add New General Design Phase General Design Phase Enter Ch…" at bounding box center [690, 388] width 868 height 705
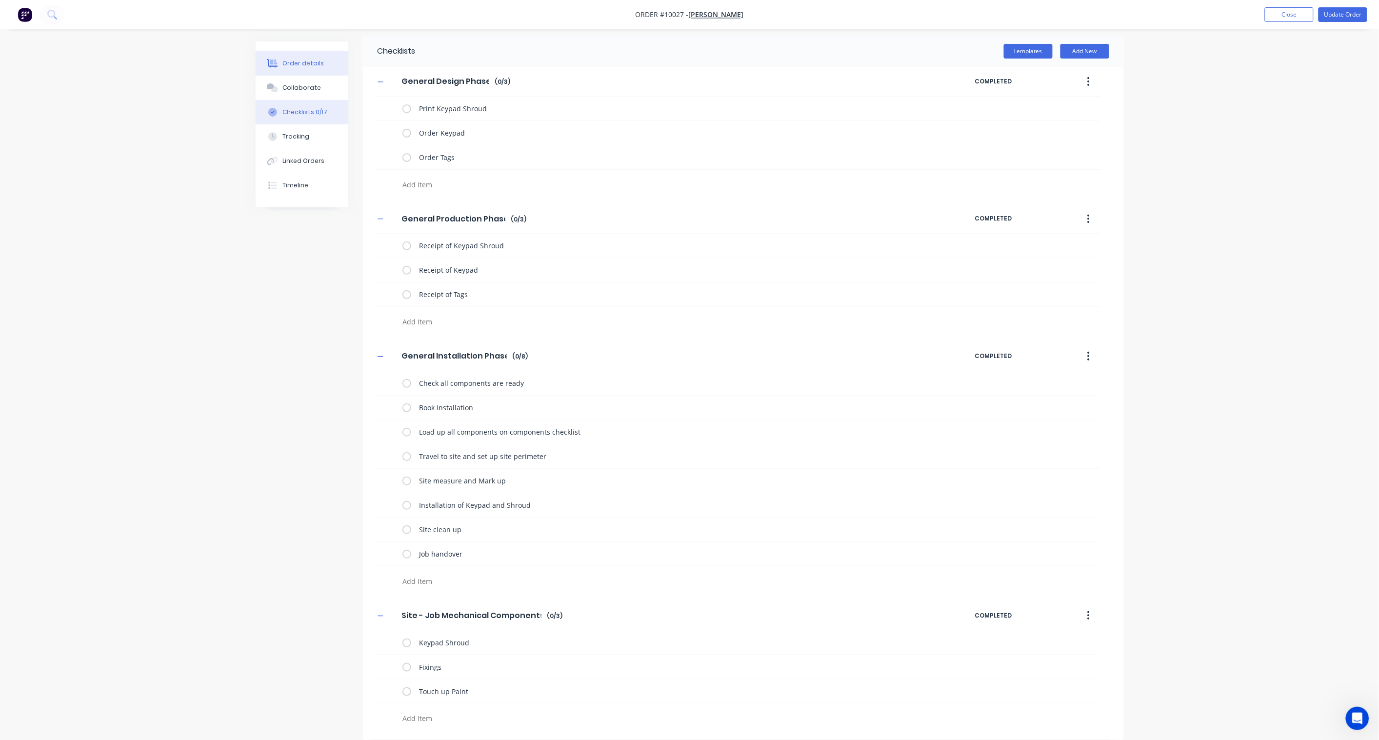
click at [303, 62] on div "Order details" at bounding box center [303, 63] width 41 height 9
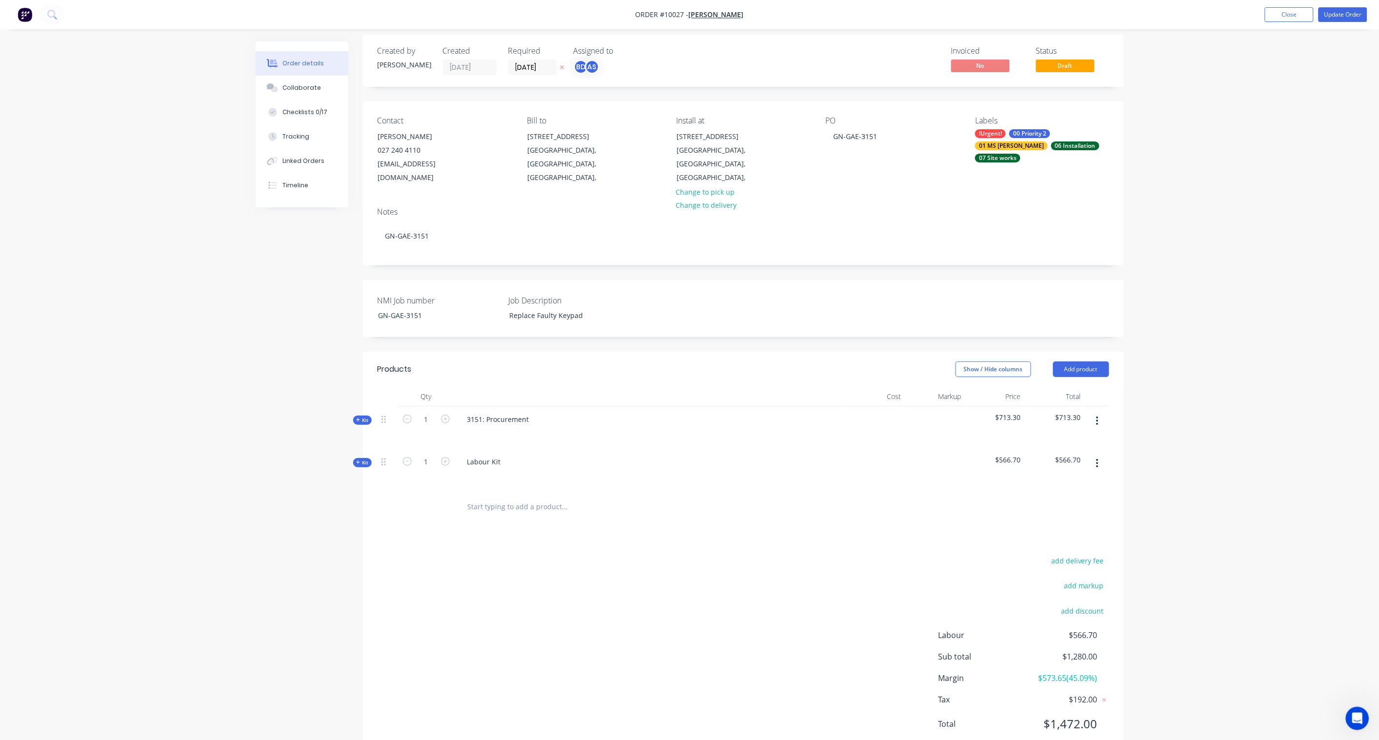
click at [360, 417] on span "Kit" at bounding box center [362, 420] width 13 height 7
click at [366, 479] on span "Sub-kit" at bounding box center [363, 482] width 17 height 7
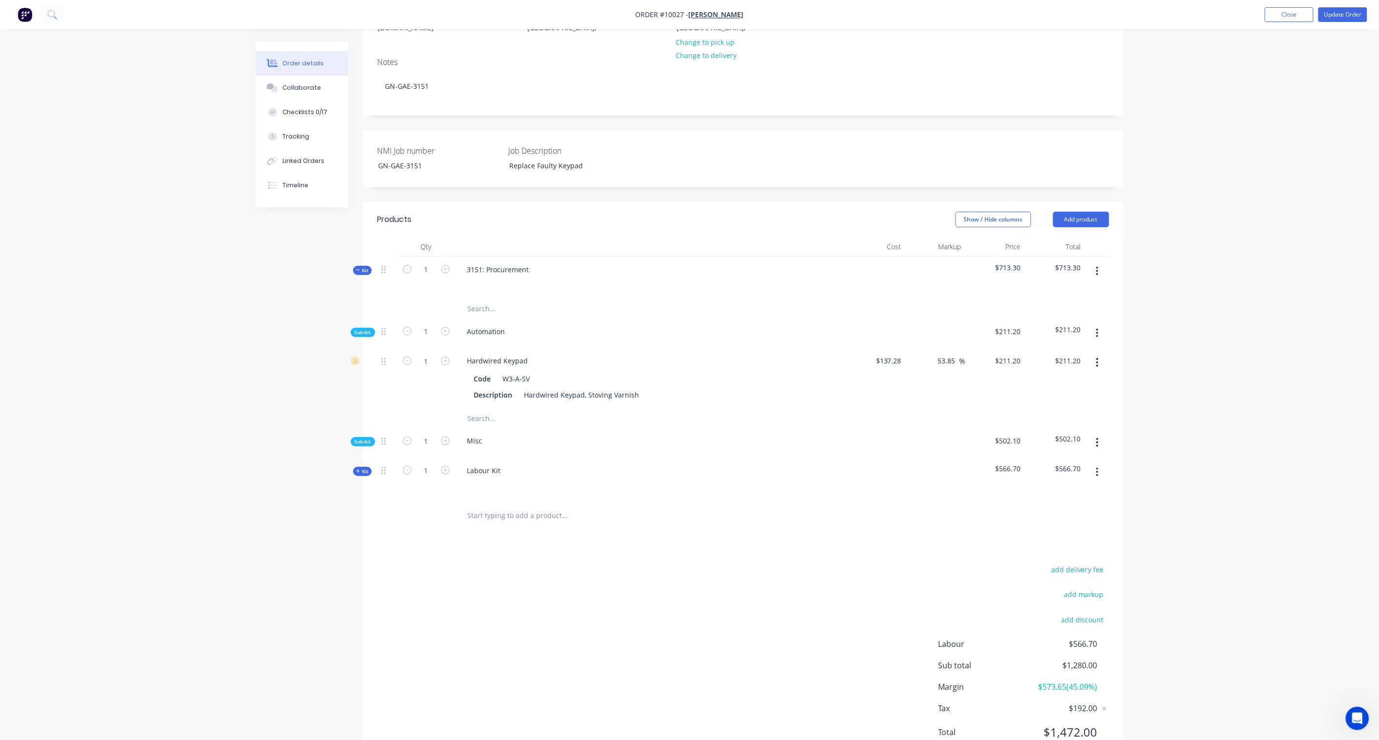
scroll to position [169, 0]
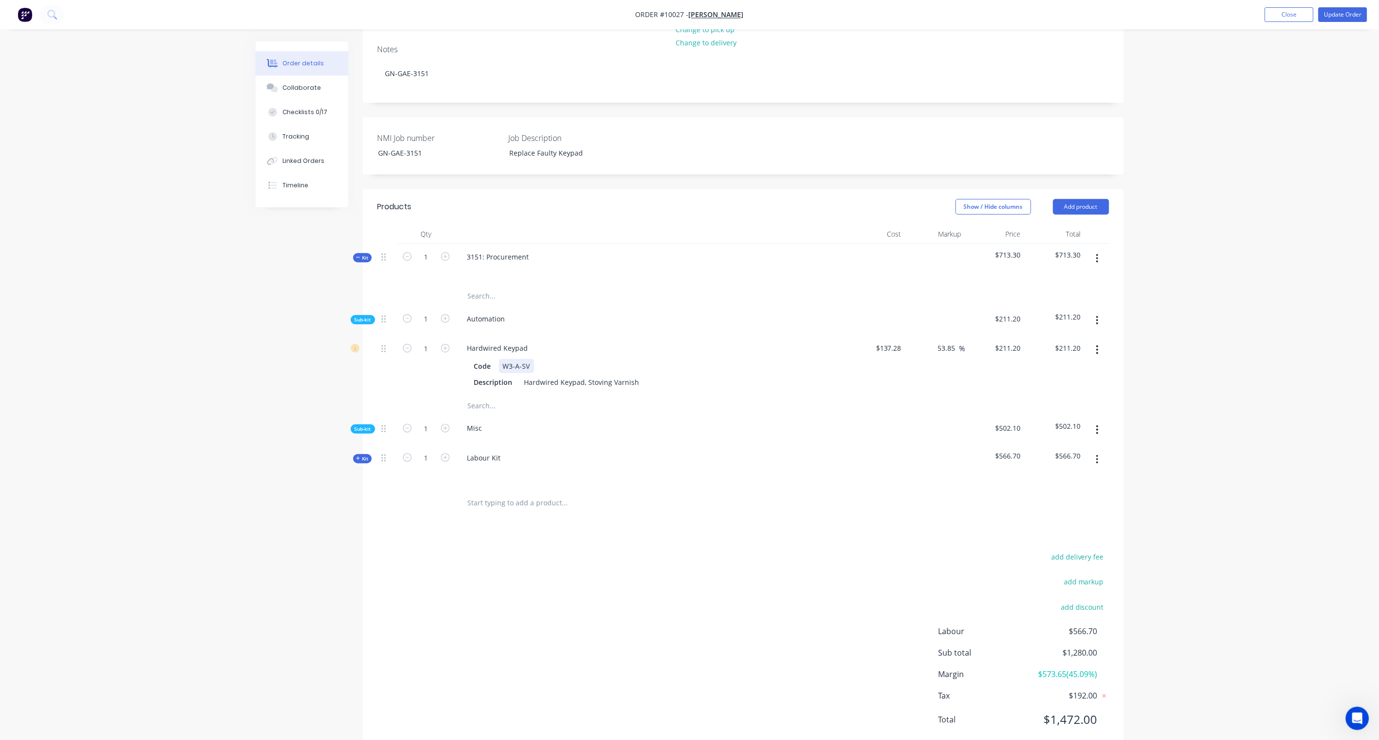
click at [533, 359] on div "Code W3-A-SV" at bounding box center [648, 366] width 357 height 14
drag, startPoint x: 535, startPoint y: 350, endPoint x: 498, endPoint y: 347, distance: 36.7
click at [498, 359] on div "Code W3-A-SV" at bounding box center [648, 366] width 357 height 14
click at [504, 359] on div "W3-A-SV" at bounding box center [516, 366] width 35 height 14
drag, startPoint x: 504, startPoint y: 350, endPoint x: 533, endPoint y: 352, distance: 29.3
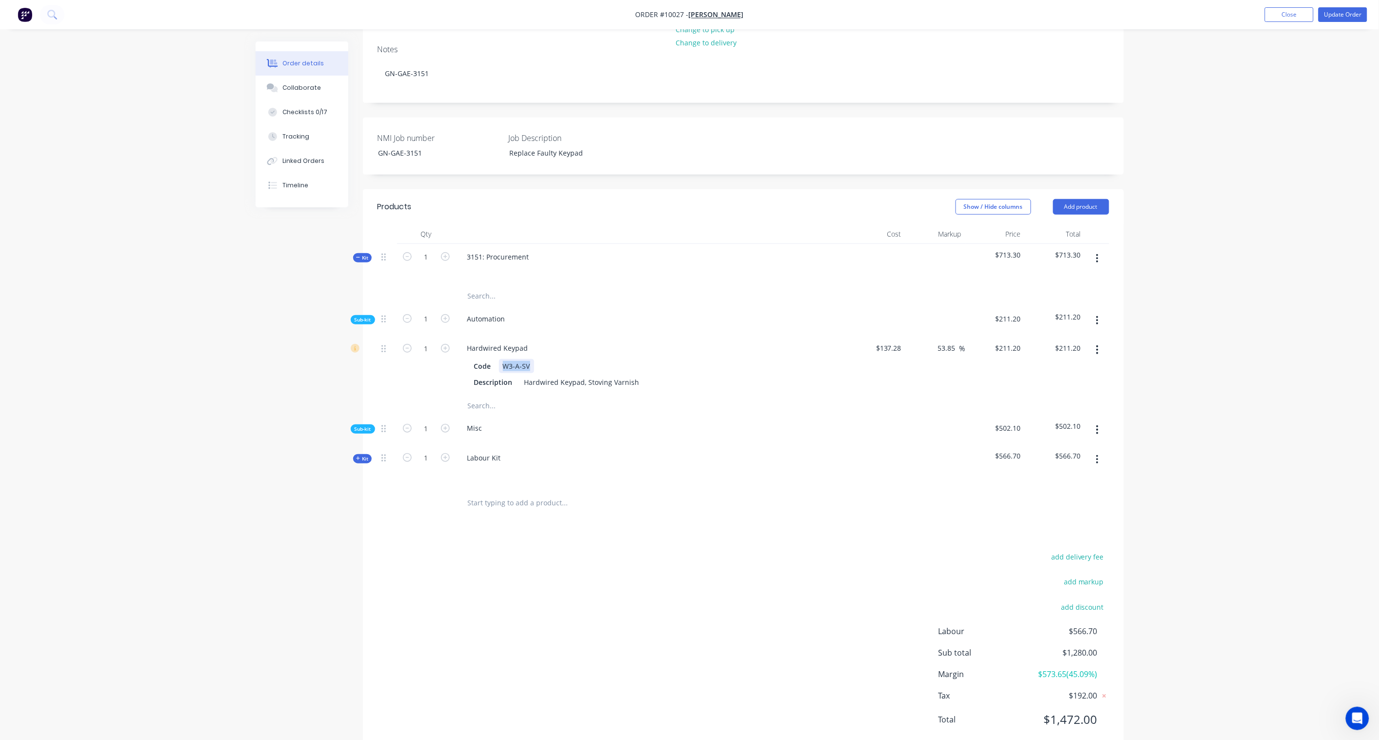
click at [533, 359] on div "Code W3-A-SV" at bounding box center [648, 366] width 357 height 14
copy div "W3-A-SV"
click at [306, 110] on div "Checklists 0/17" at bounding box center [305, 112] width 45 height 9
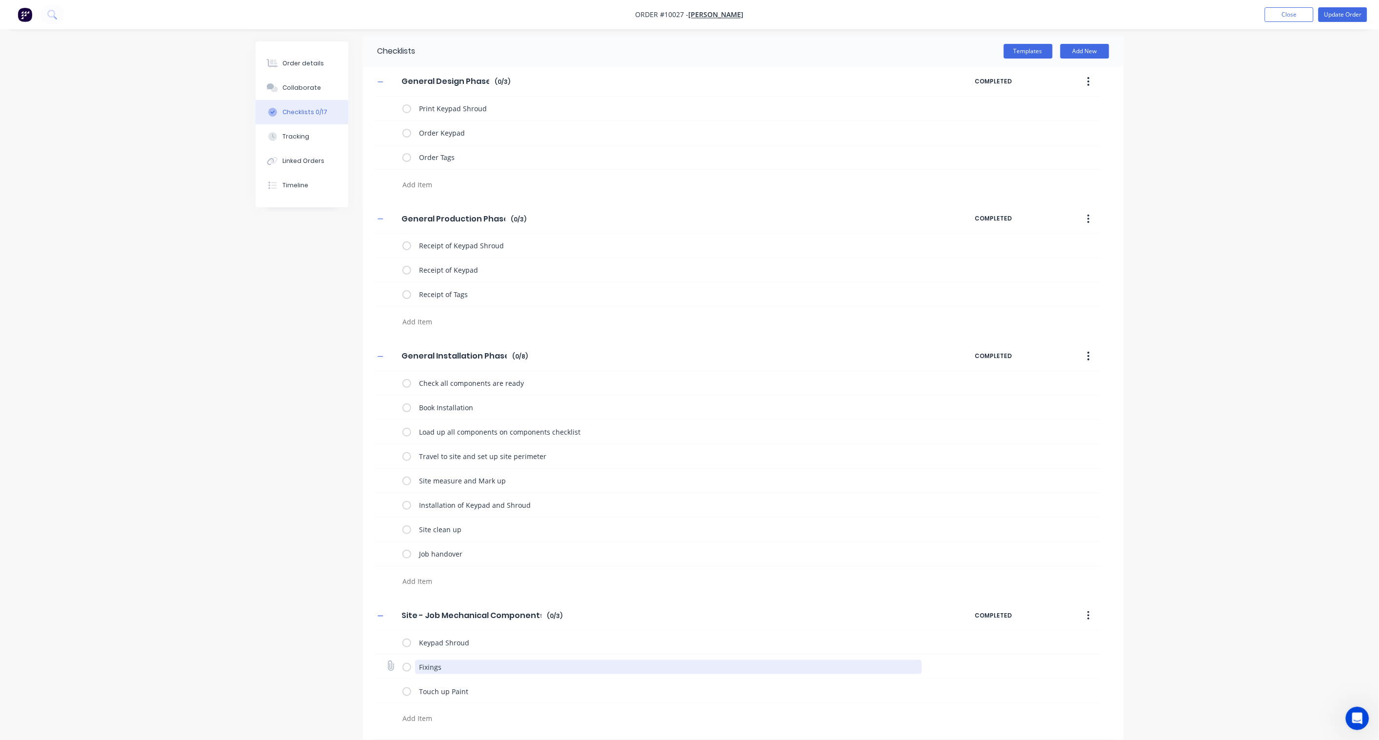
click at [448, 545] on textarea "Fixings" at bounding box center [668, 667] width 507 height 14
drag, startPoint x: 451, startPoint y: 667, endPoint x: 409, endPoint y: 665, distance: 42.0
click at [409, 545] on div "Fixings" at bounding box center [665, 667] width 524 height 20
paste textarea "W3-A-SV"
click at [358, 545] on div "Checklists Templates Add New General Design Phase General Design Phase Enter Ch…" at bounding box center [690, 388] width 868 height 705
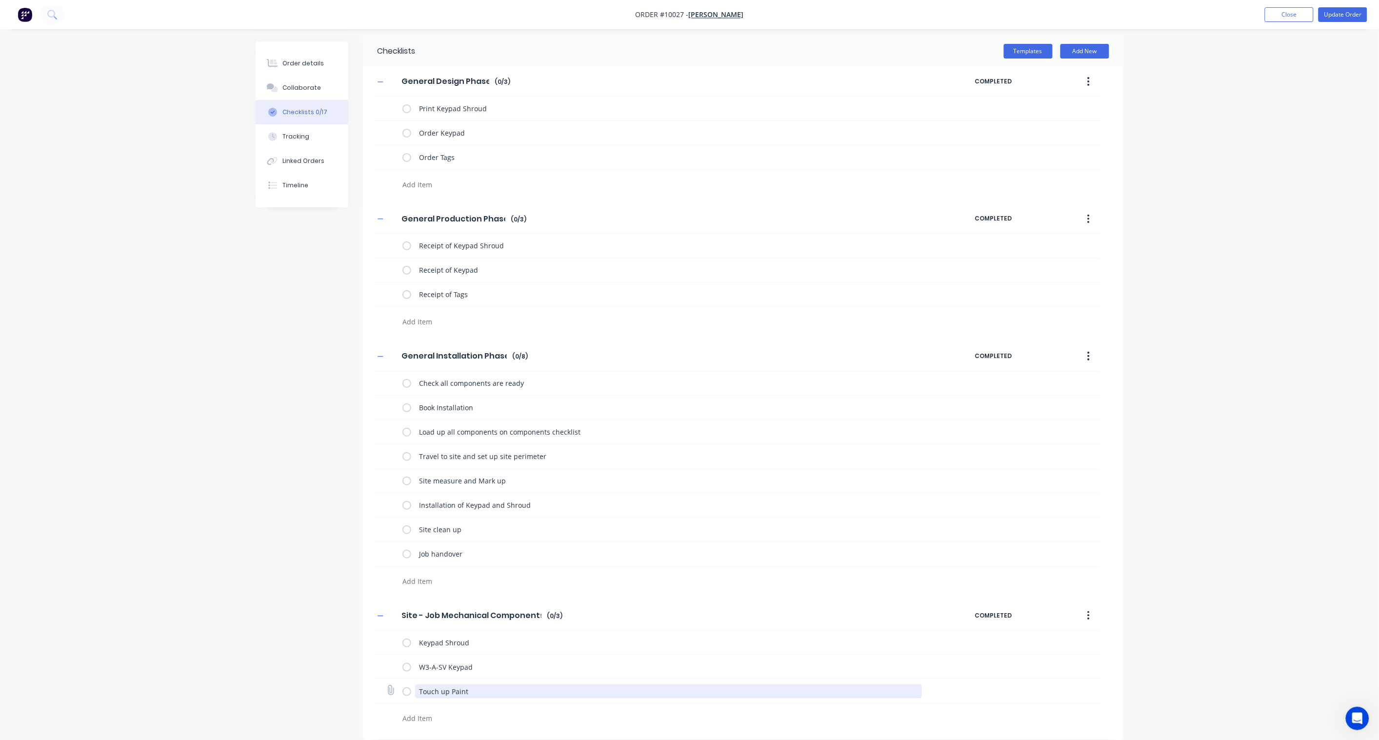
click at [456, 545] on textarea "Touch up Paint" at bounding box center [668, 692] width 507 height 14
drag, startPoint x: 472, startPoint y: 691, endPoint x: 379, endPoint y: 680, distance: 93.4
click at [379, 545] on div "Touch up Paint" at bounding box center [738, 691] width 726 height 24
click at [308, 545] on div "Checklists Templates Add New General Design Phase General Design Phase Enter Ch…" at bounding box center [690, 388] width 868 height 705
drag, startPoint x: 453, startPoint y: 691, endPoint x: 404, endPoint y: 685, distance: 49.1
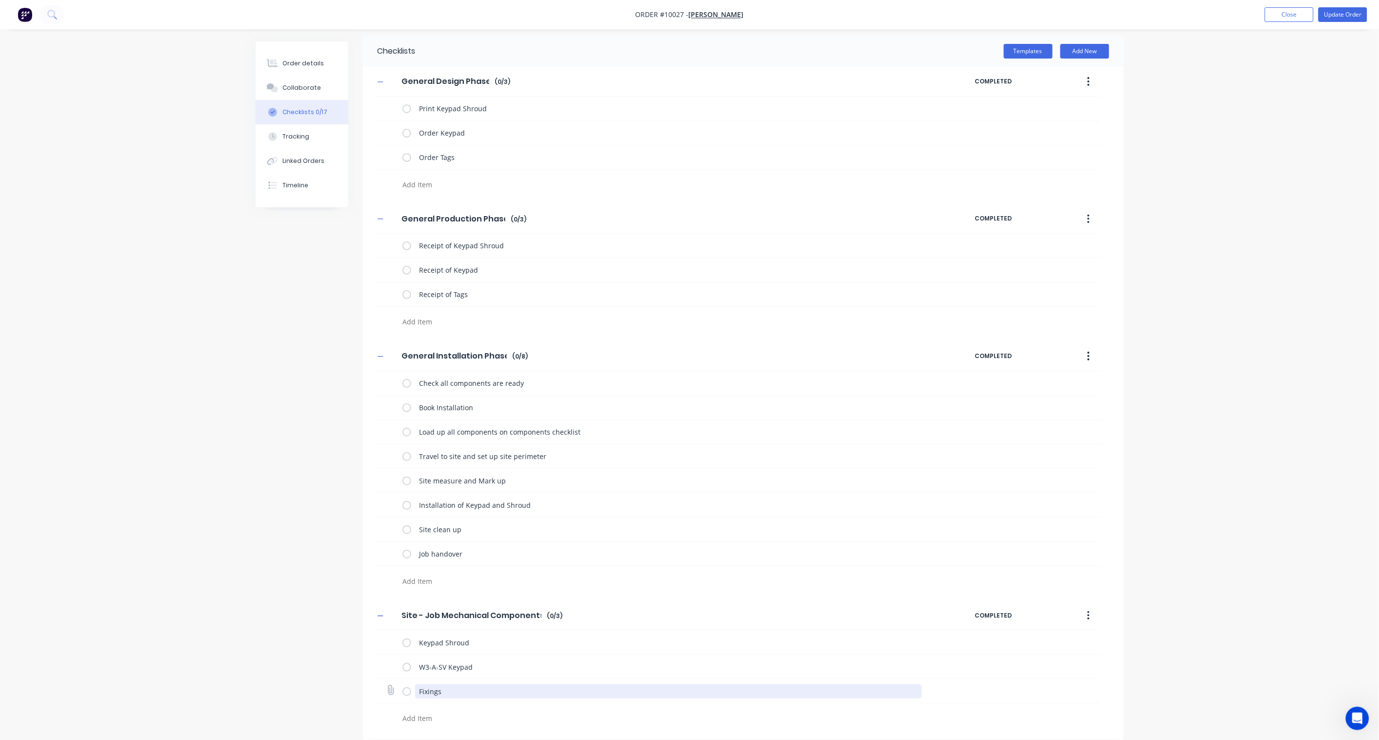
click at [404, 545] on div "Fixings" at bounding box center [665, 692] width 524 height 20
click at [415, 192] on textarea at bounding box center [633, 185] width 469 height 14
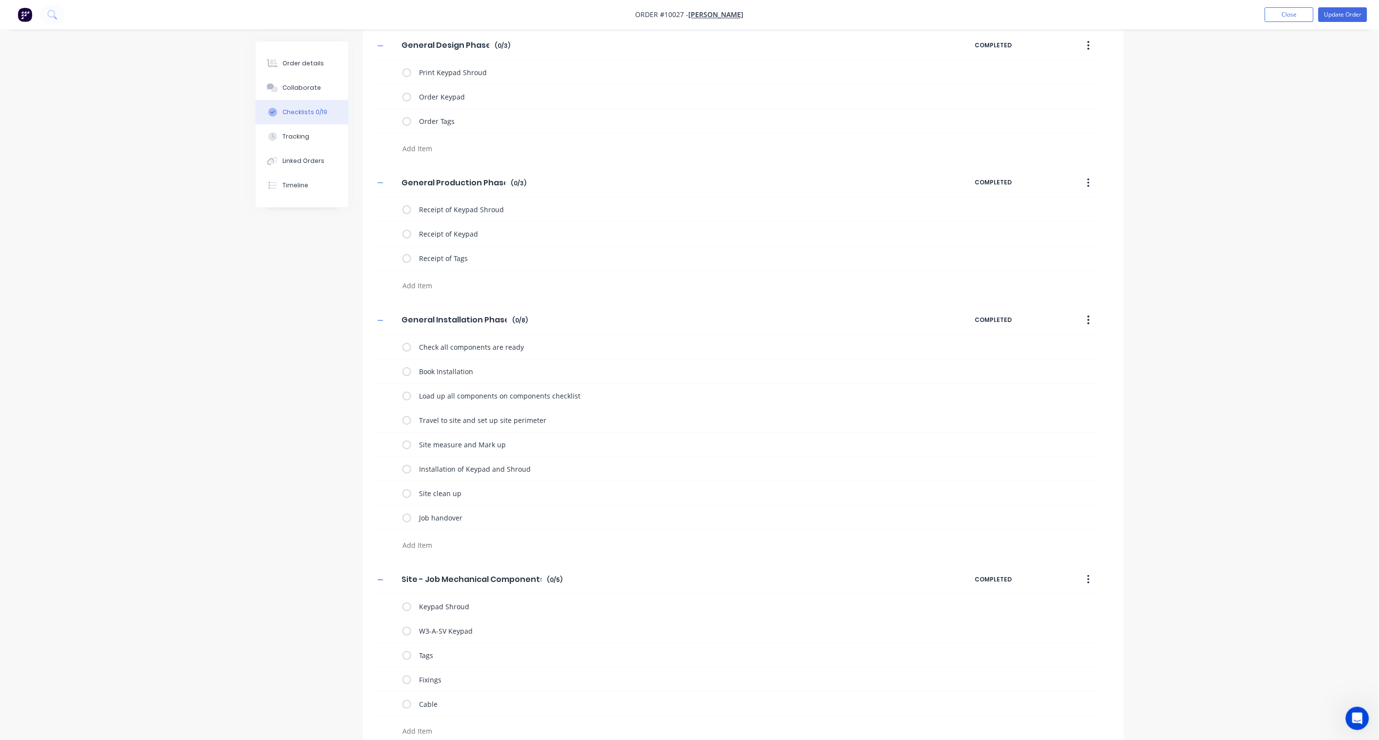
scroll to position [56, 0]
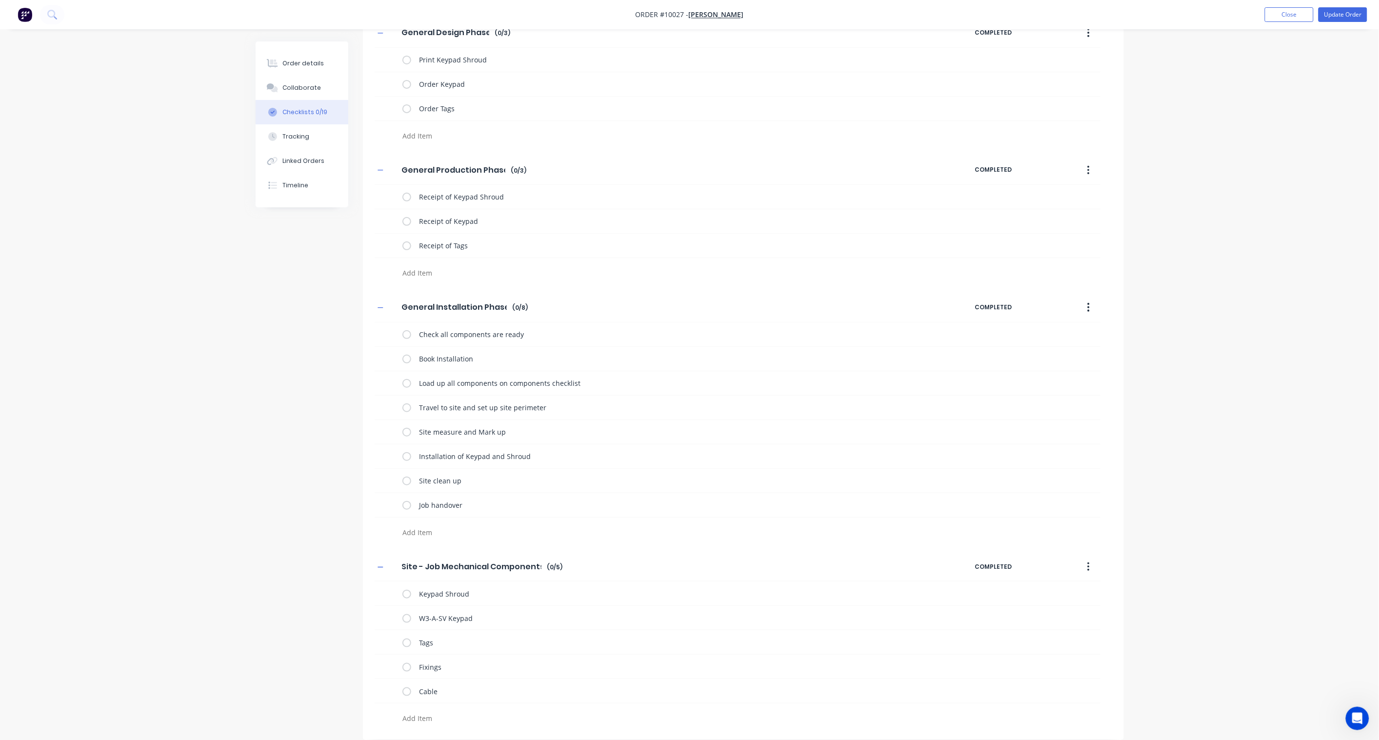
click at [438, 545] on textarea at bounding box center [633, 718] width 469 height 14
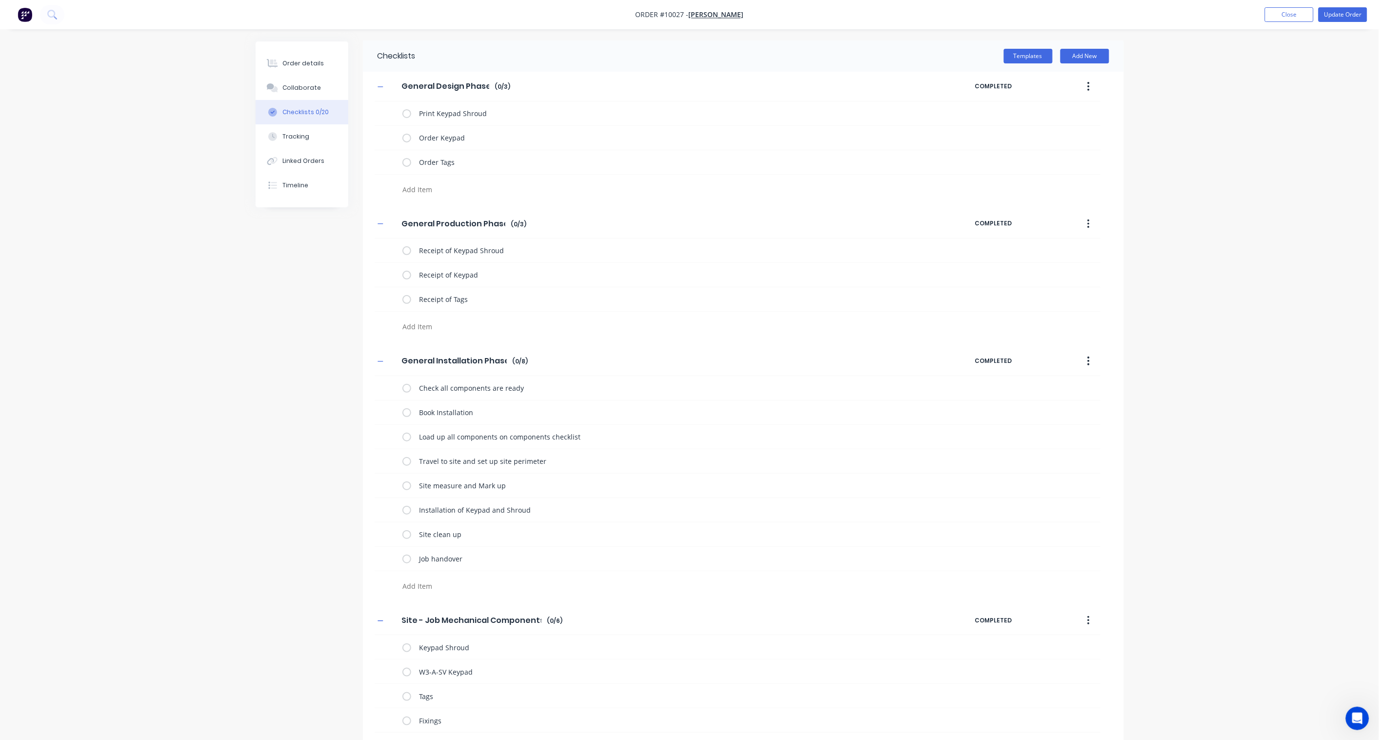
scroll to position [0, 0]
click at [306, 65] on div "Order details" at bounding box center [303, 63] width 41 height 9
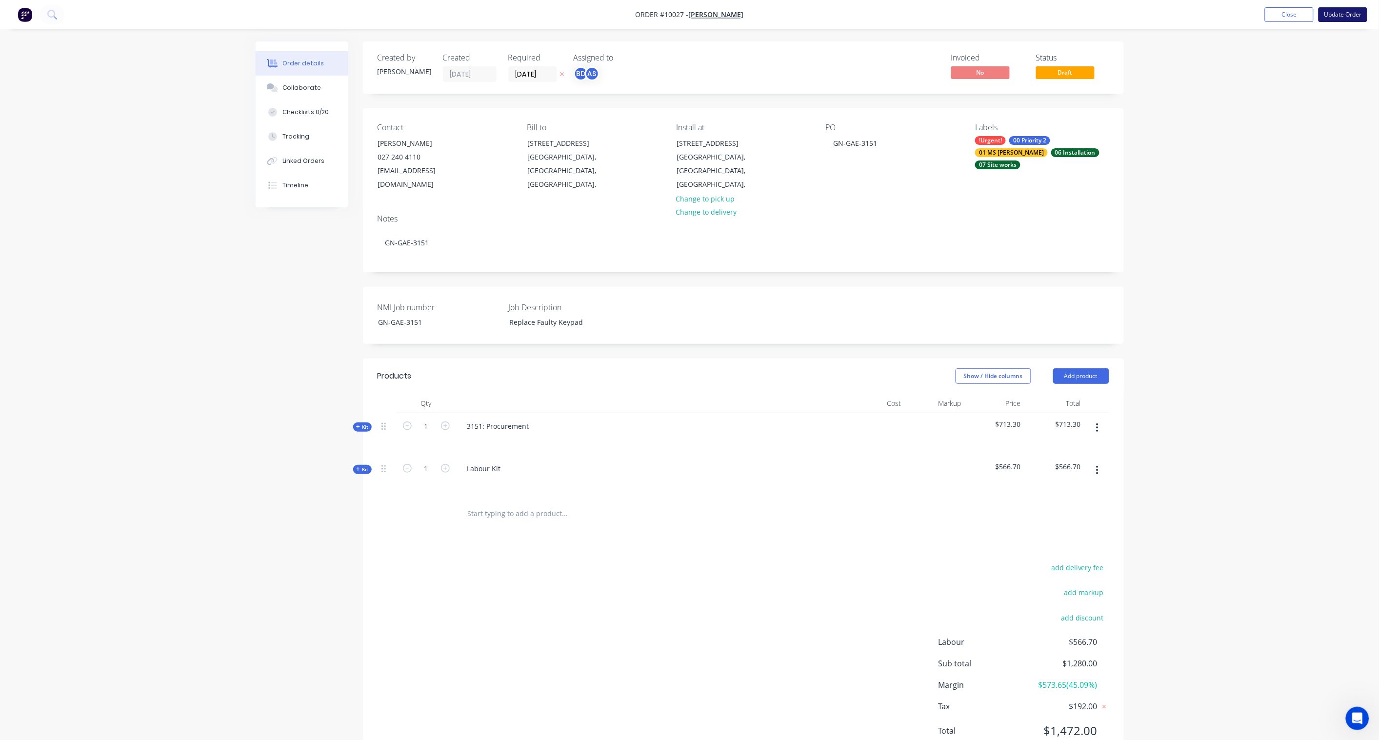
click at [1040, 16] on button "Update Order" at bounding box center [1343, 14] width 49 height 15
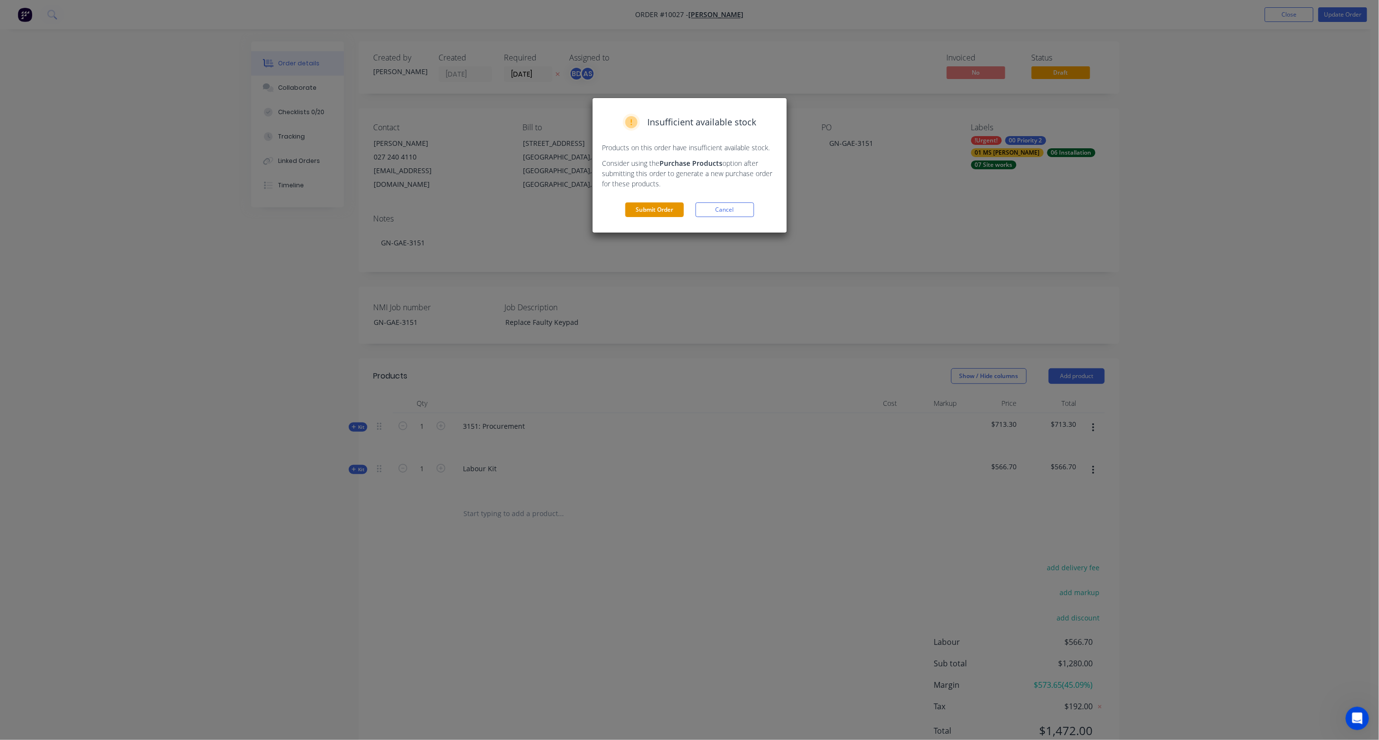
click at [666, 213] on button "Submit Order" at bounding box center [655, 209] width 59 height 15
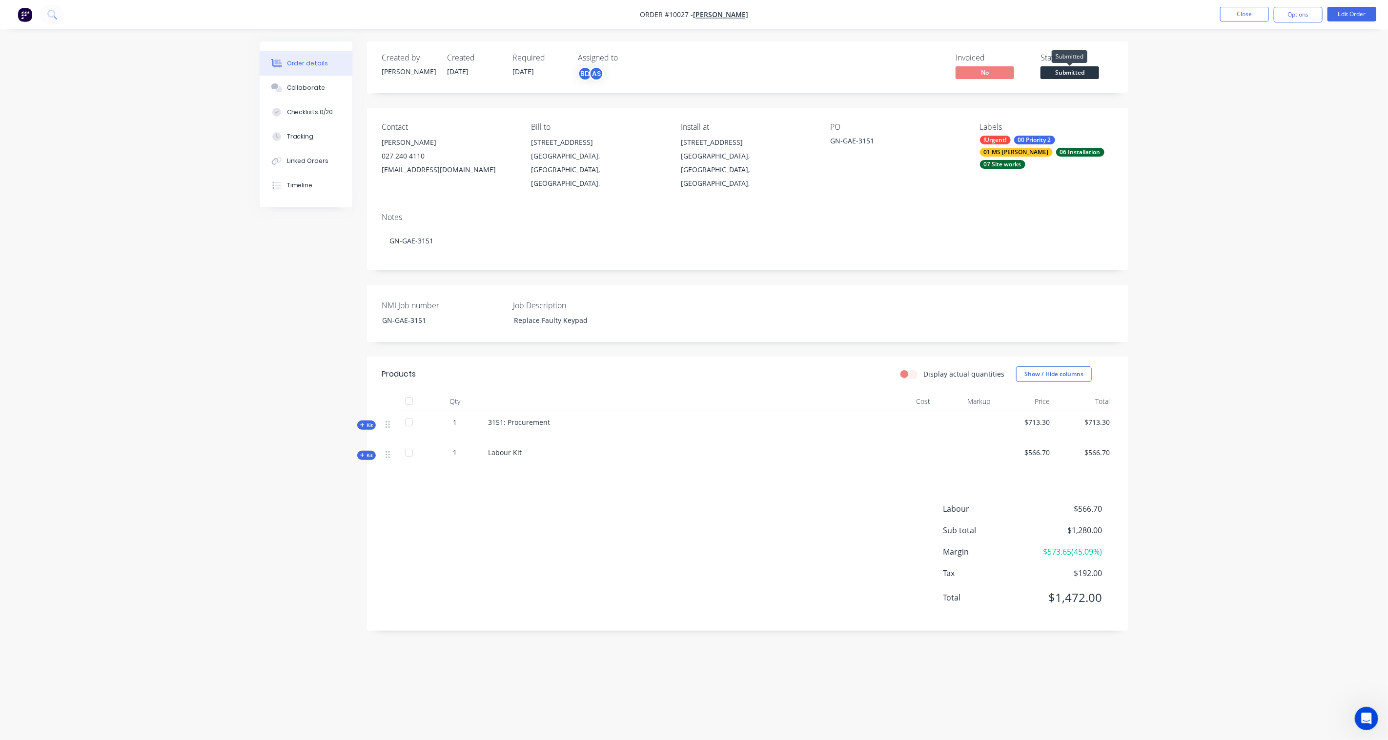
click at [1040, 69] on span "Submitted" at bounding box center [1069, 72] width 59 height 12
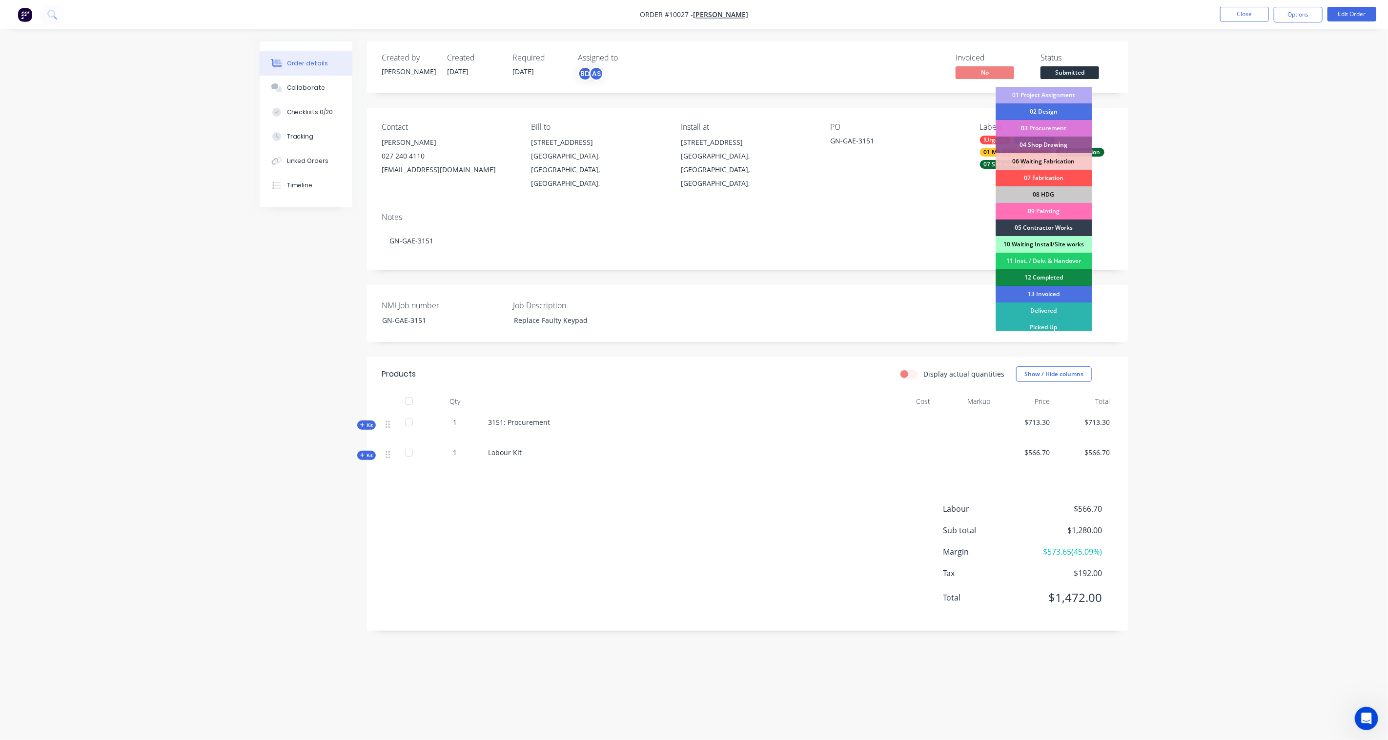
click at [1040, 98] on div "01 Project Assignment" at bounding box center [1043, 95] width 96 height 17
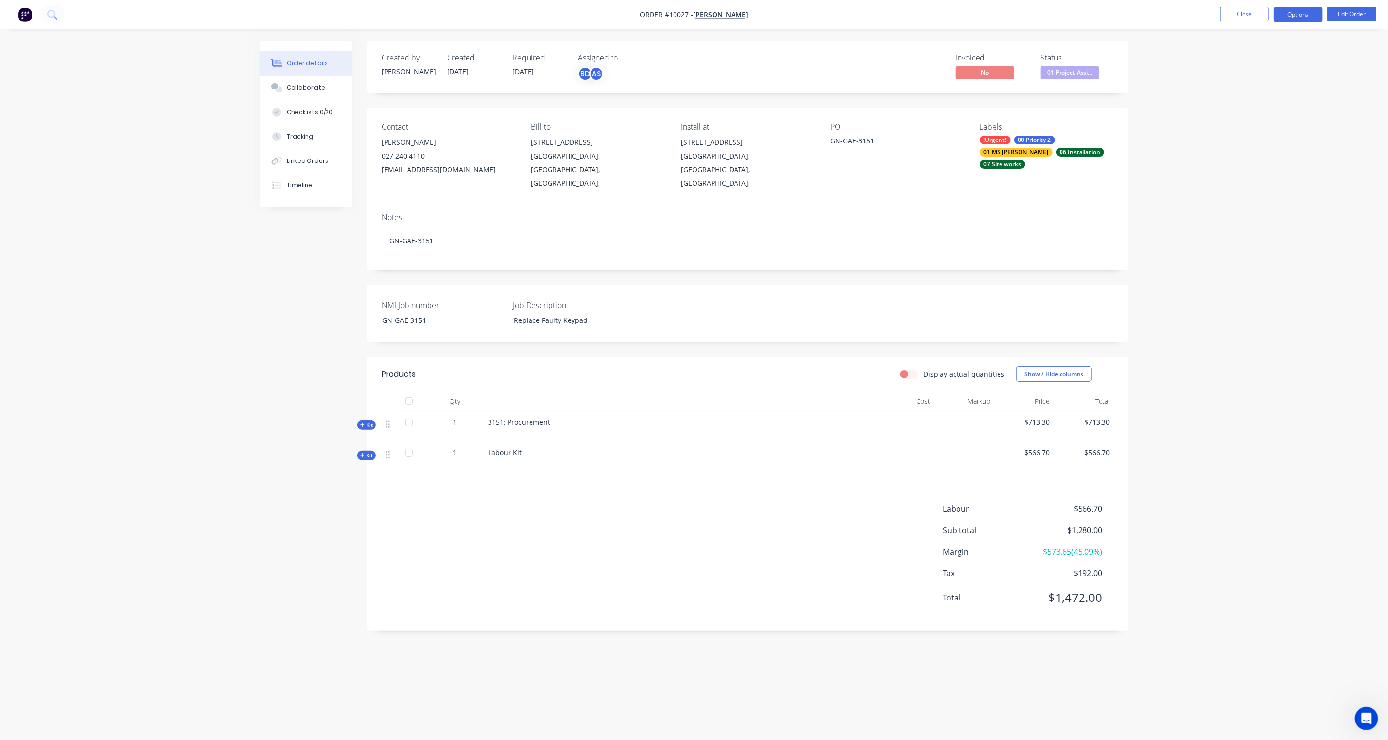
click at [1040, 18] on button "Options" at bounding box center [1297, 15] width 49 height 16
click at [1040, 177] on div "Purchase Products" at bounding box center [1269, 176] width 90 height 14
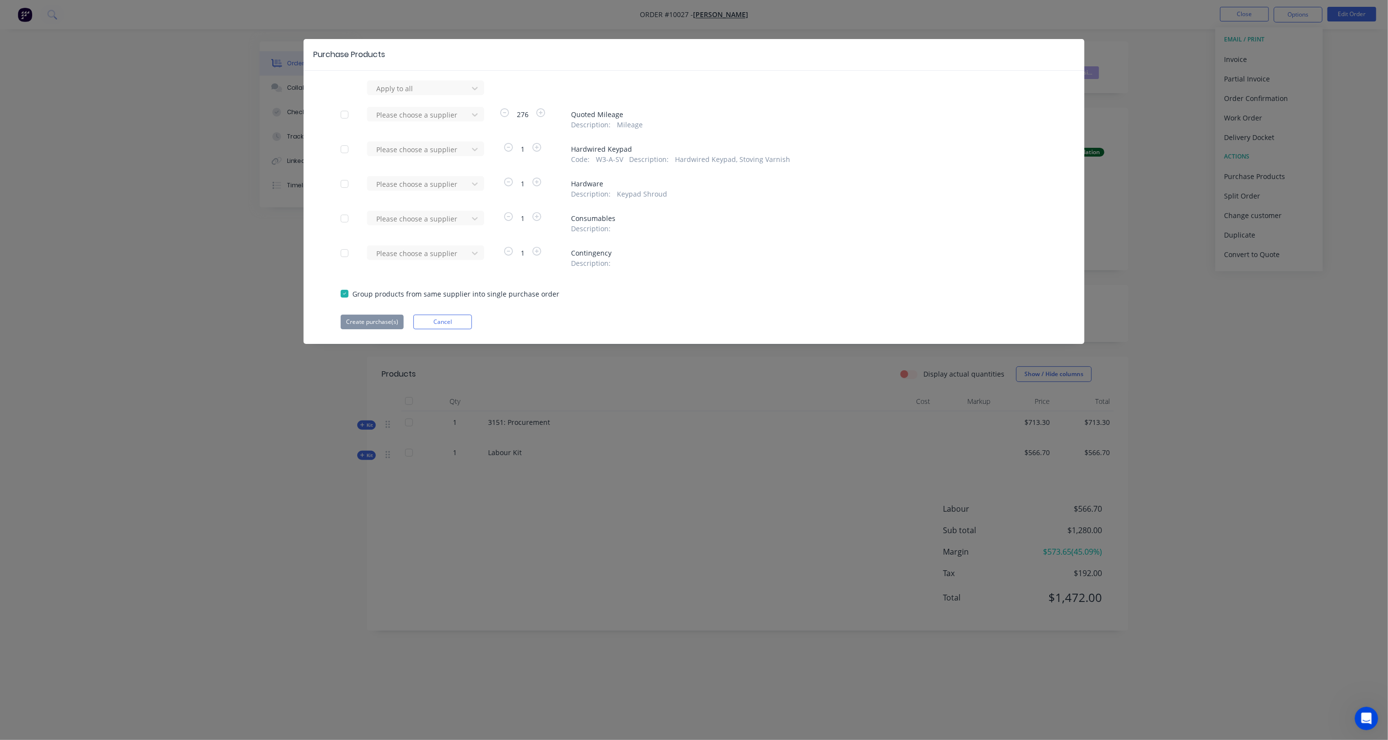
click at [343, 149] on div at bounding box center [345, 150] width 20 height 20
click at [436, 320] on button "Cancel" at bounding box center [442, 322] width 59 height 15
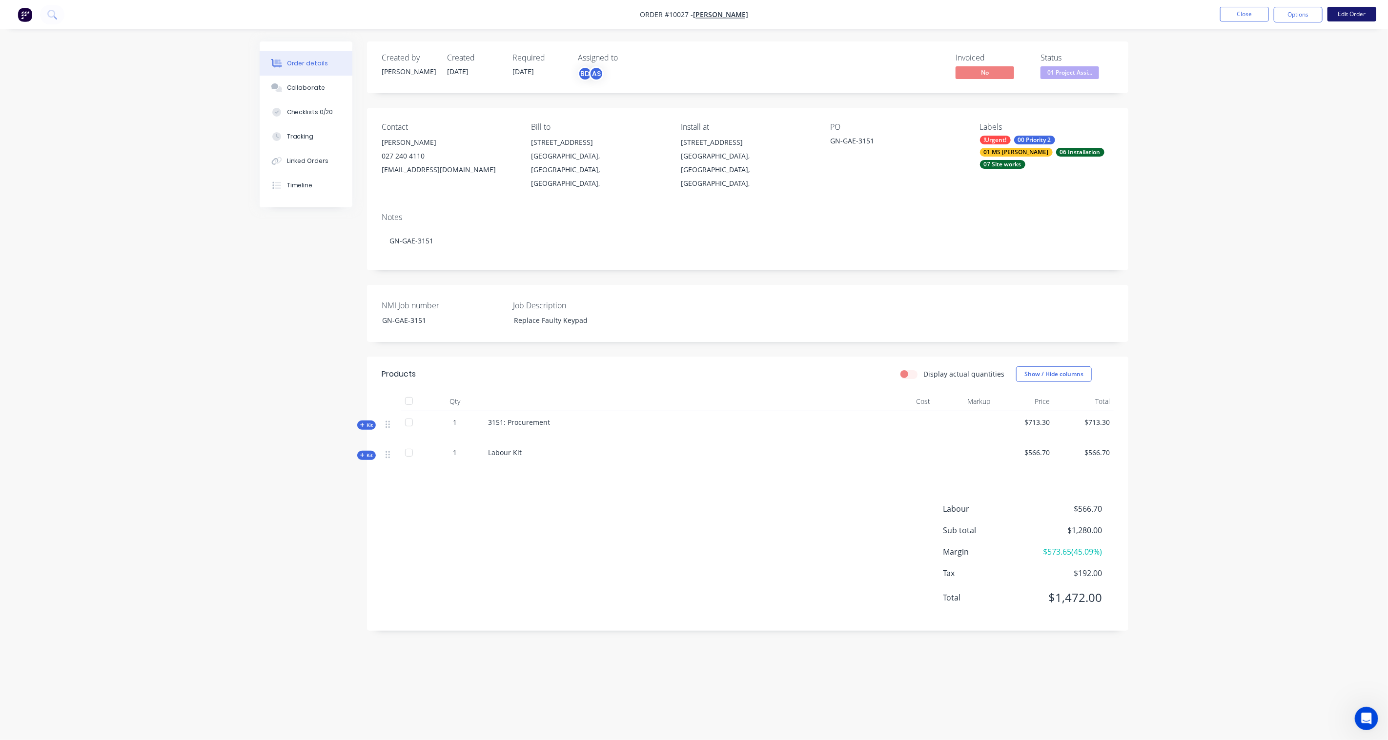
click at [1040, 14] on button "Edit Order" at bounding box center [1351, 14] width 49 height 15
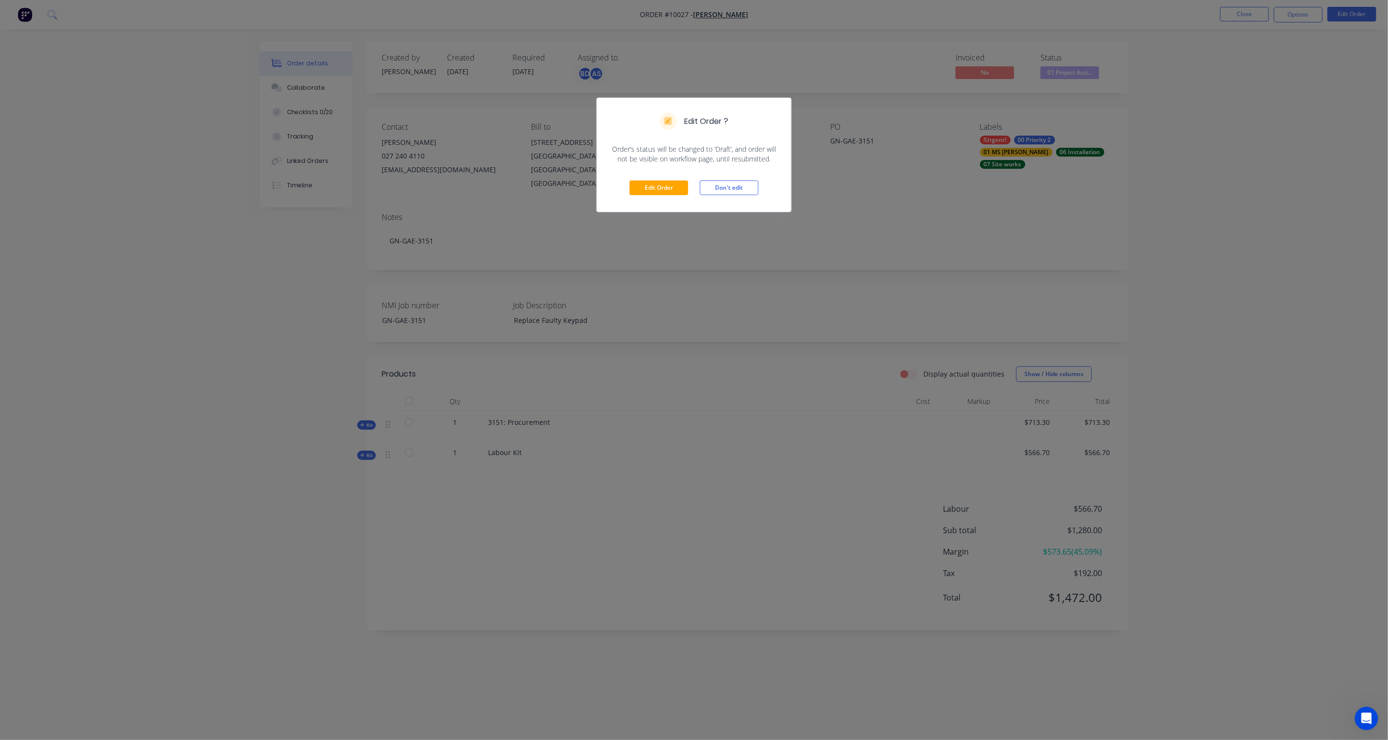
click at [659, 175] on div "Edit Order Don't edit" at bounding box center [694, 188] width 194 height 48
click at [659, 185] on button "Edit Order" at bounding box center [658, 188] width 59 height 15
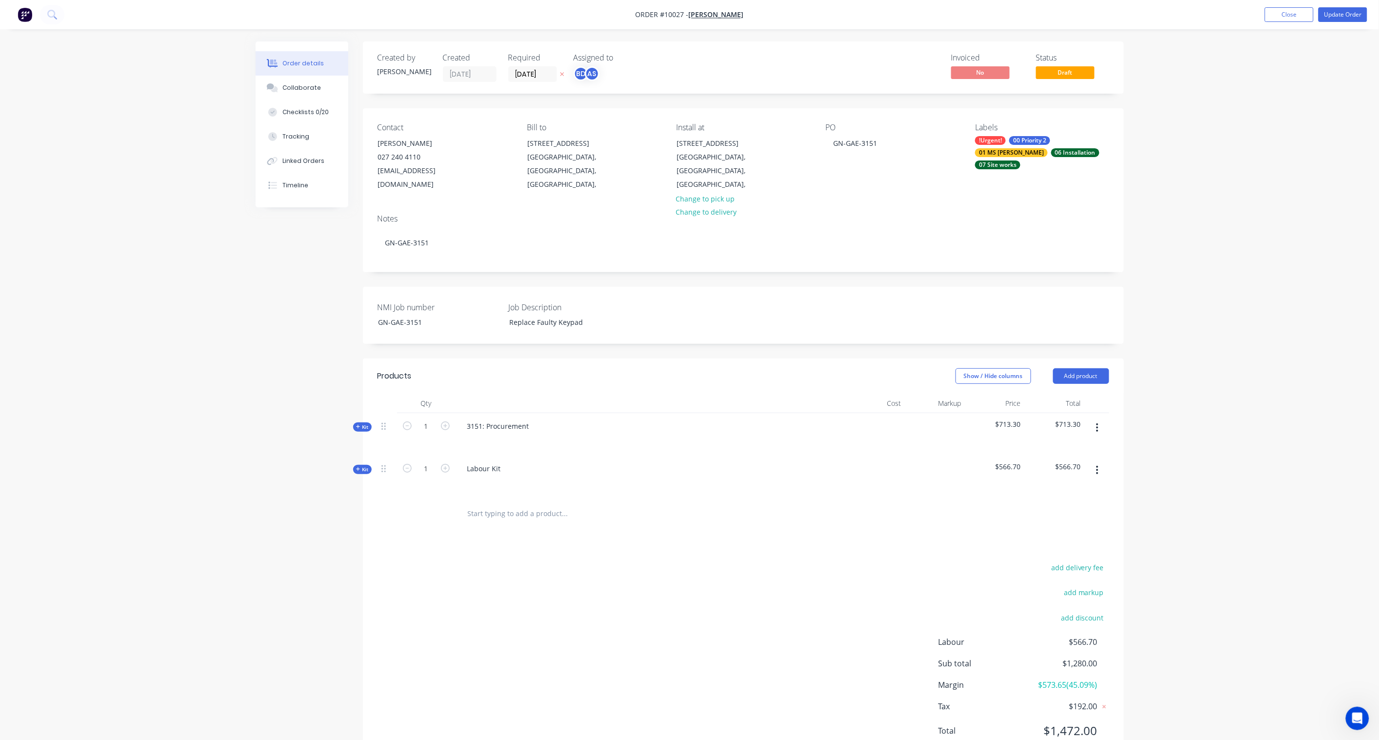
click at [362, 424] on span "Kit" at bounding box center [362, 427] width 13 height 7
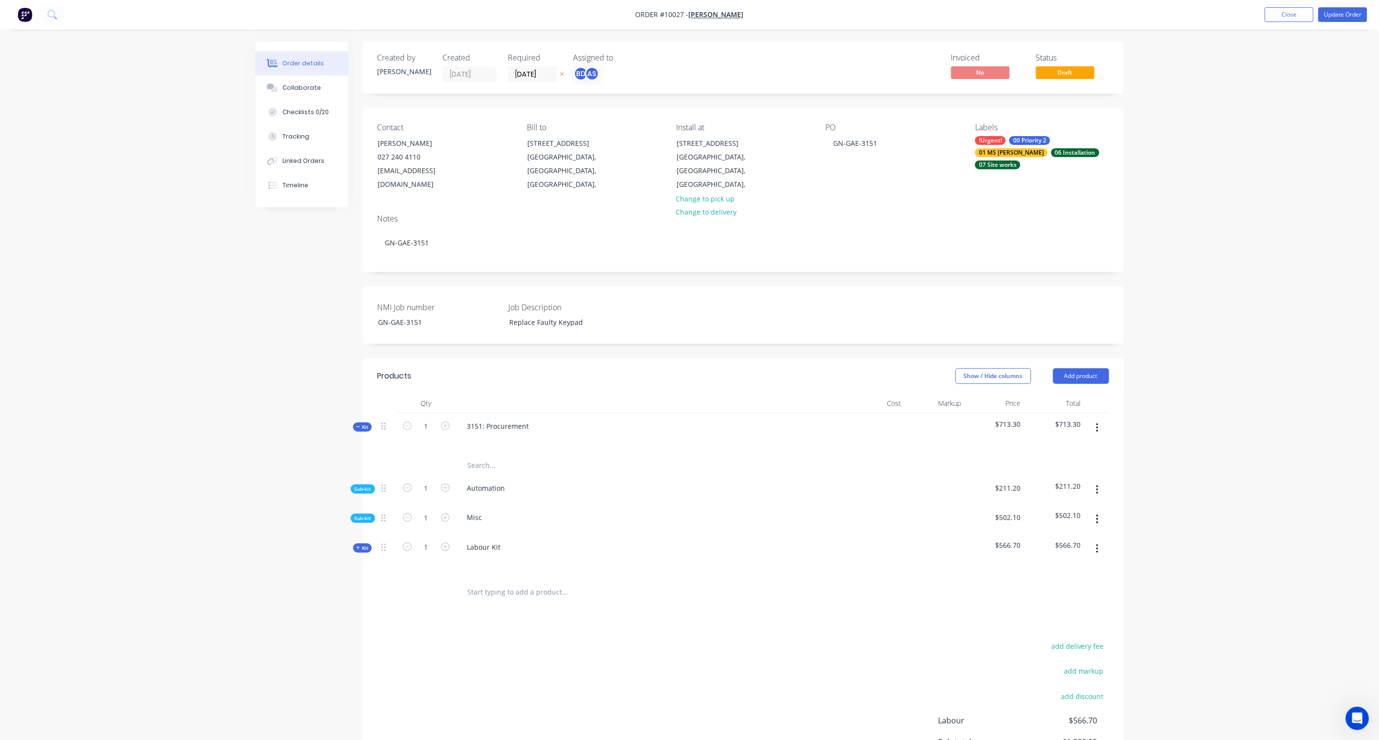
click at [363, 485] on span "Sub-kit" at bounding box center [363, 488] width 17 height 7
click at [1040, 481] on button "button" at bounding box center [1097, 490] width 23 height 18
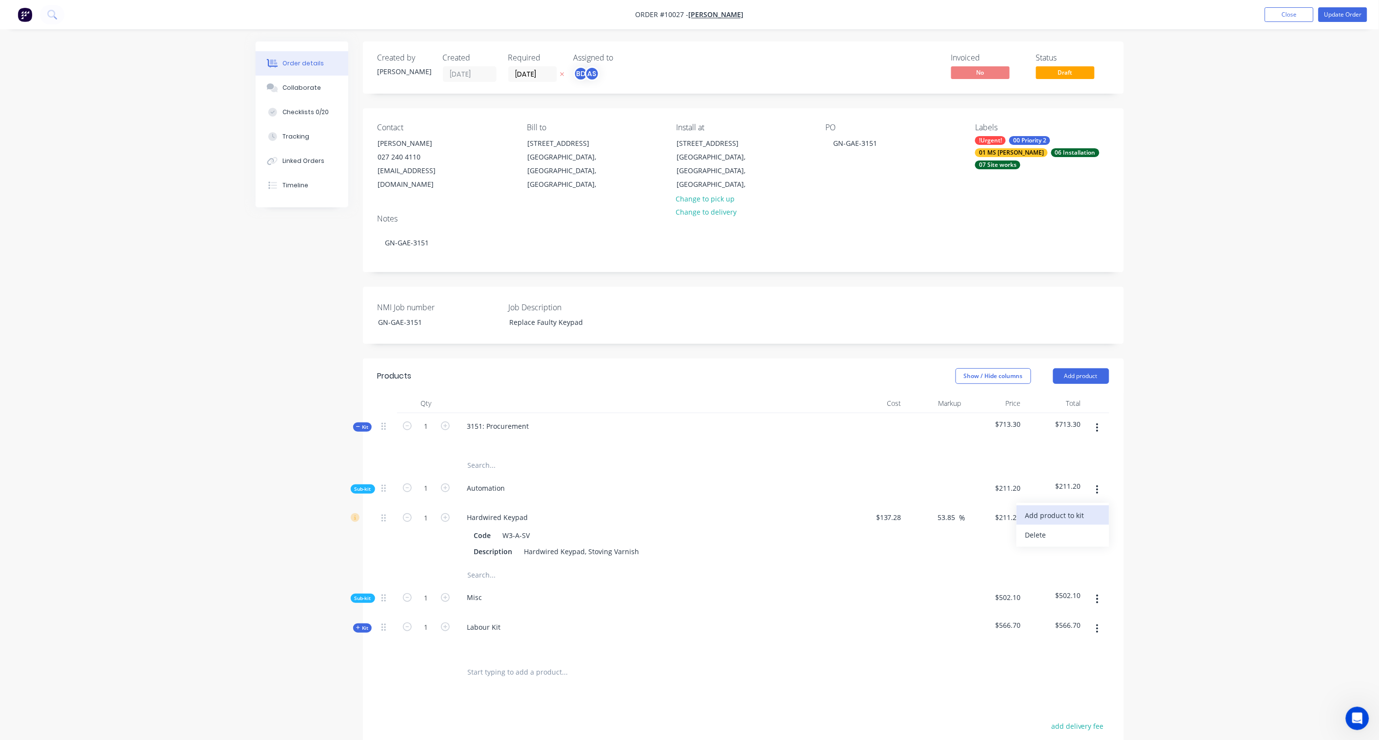
click at [1040, 508] on div "Add product to kit" at bounding box center [1063, 515] width 75 height 14
click at [1040, 545] on div "Product catalogue" at bounding box center [1063, 554] width 75 height 14
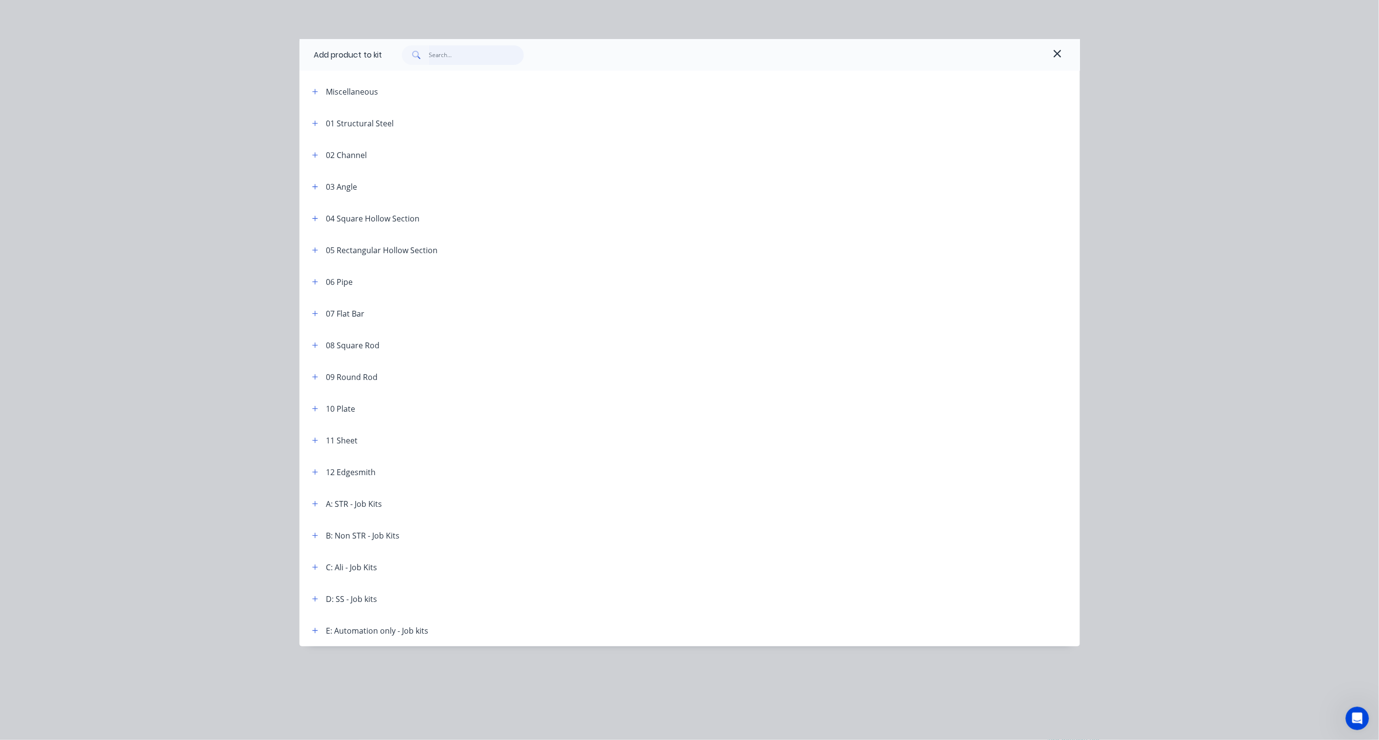
click at [454, 55] on input "text" at bounding box center [476, 55] width 95 height 20
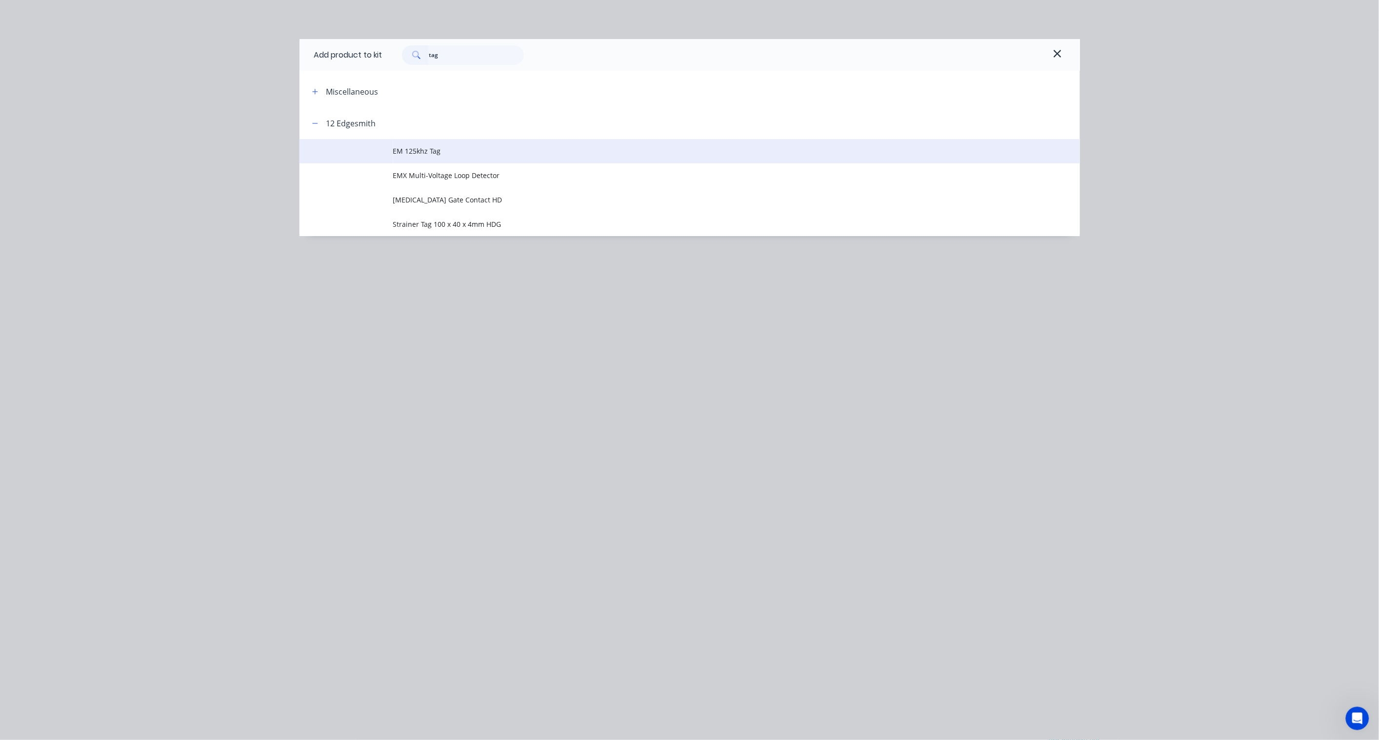
click at [433, 149] on span "EM 125khz Tag" at bounding box center [667, 151] width 549 height 10
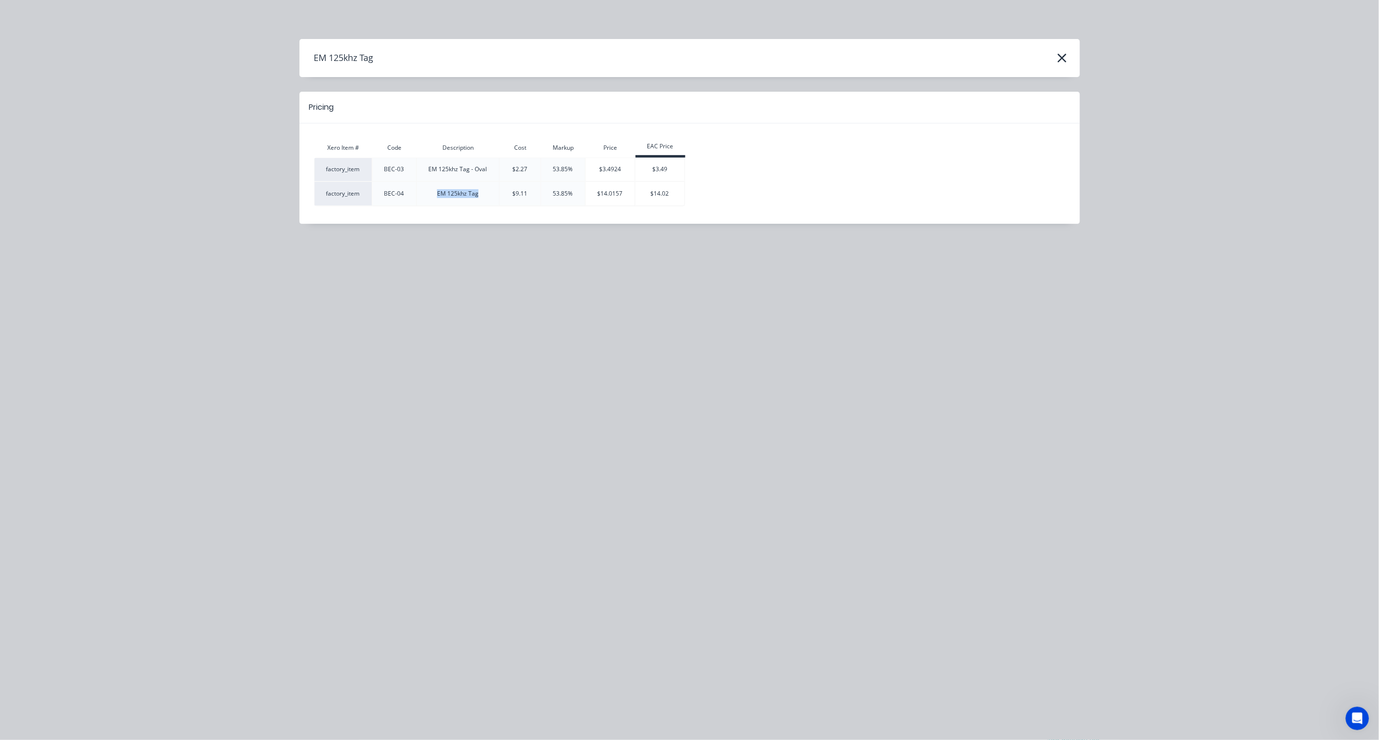
drag, startPoint x: 479, startPoint y: 198, endPoint x: 437, endPoint y: 198, distance: 42.0
click at [437, 198] on div "EM 125khz Tag" at bounding box center [458, 193] width 82 height 9
copy div "EM 125khz Tag"
drag, startPoint x: 405, startPoint y: 193, endPoint x: 345, endPoint y: 186, distance: 60.5
click at [345, 186] on tr "factory_item BEC-04 EM 125khz Tag $9.11 53.85% $14.0157 $14.02" at bounding box center [499, 194] width 371 height 24
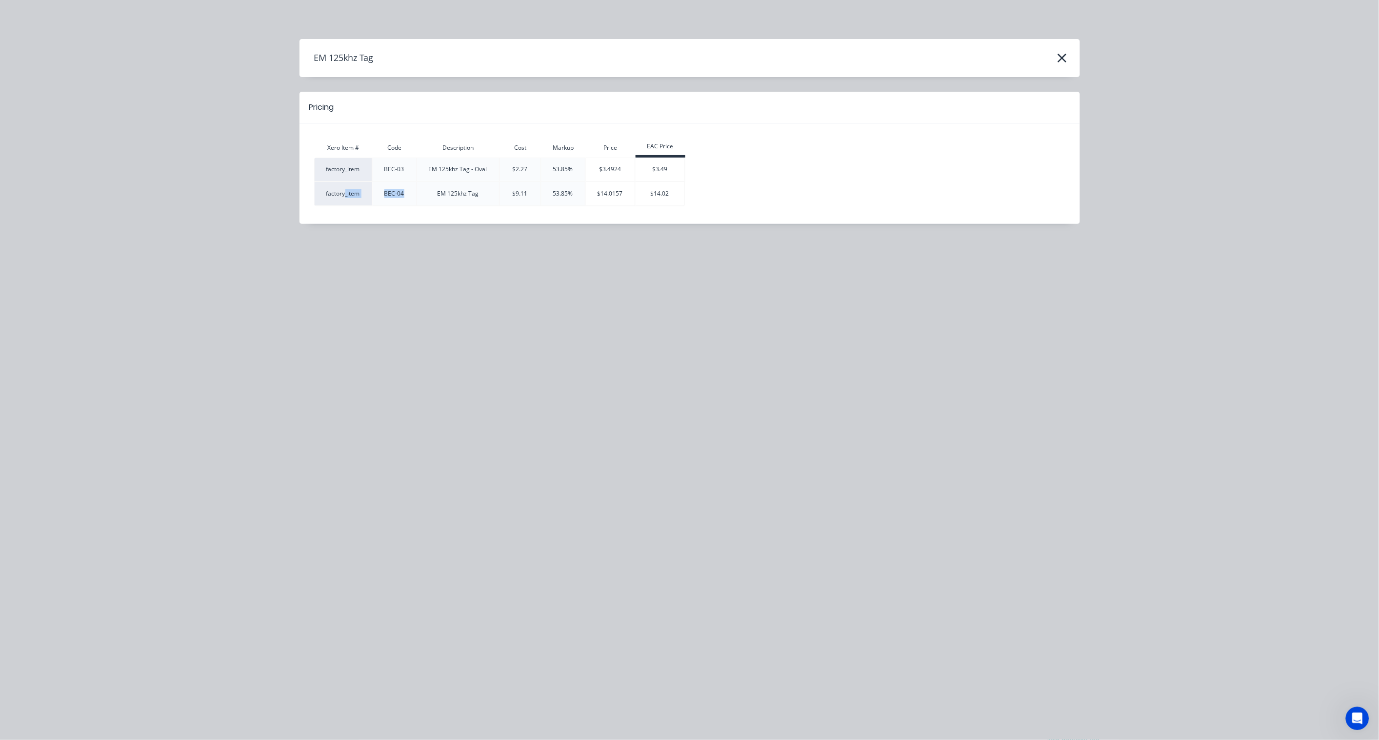
copy tr "_item BEC-04"
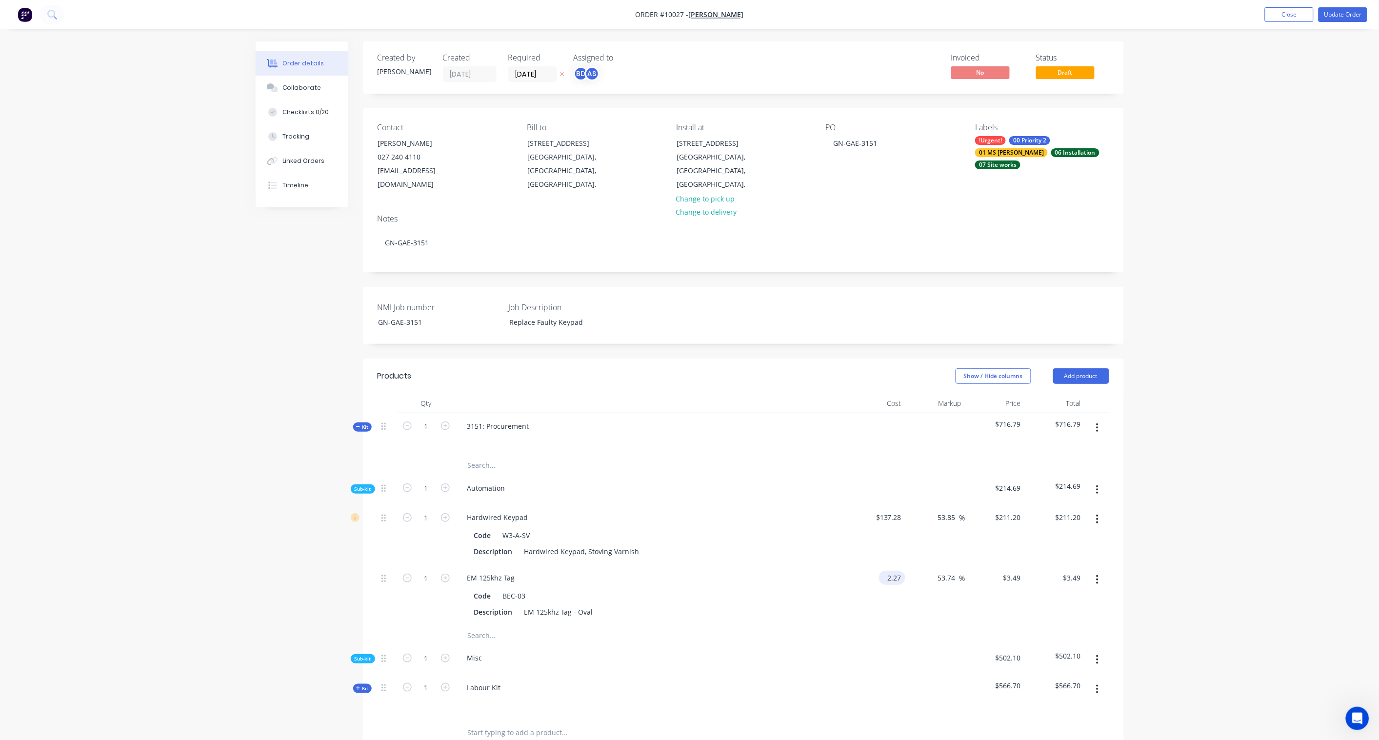
click at [895, 545] on input "2.27" at bounding box center [894, 578] width 22 height 14
paste input "3.79"
click at [1040, 544] on div "Order details Collaborate Checklists 0/20 Tracking Linked Orders Timeline Order…" at bounding box center [689, 499] width 1379 height 998
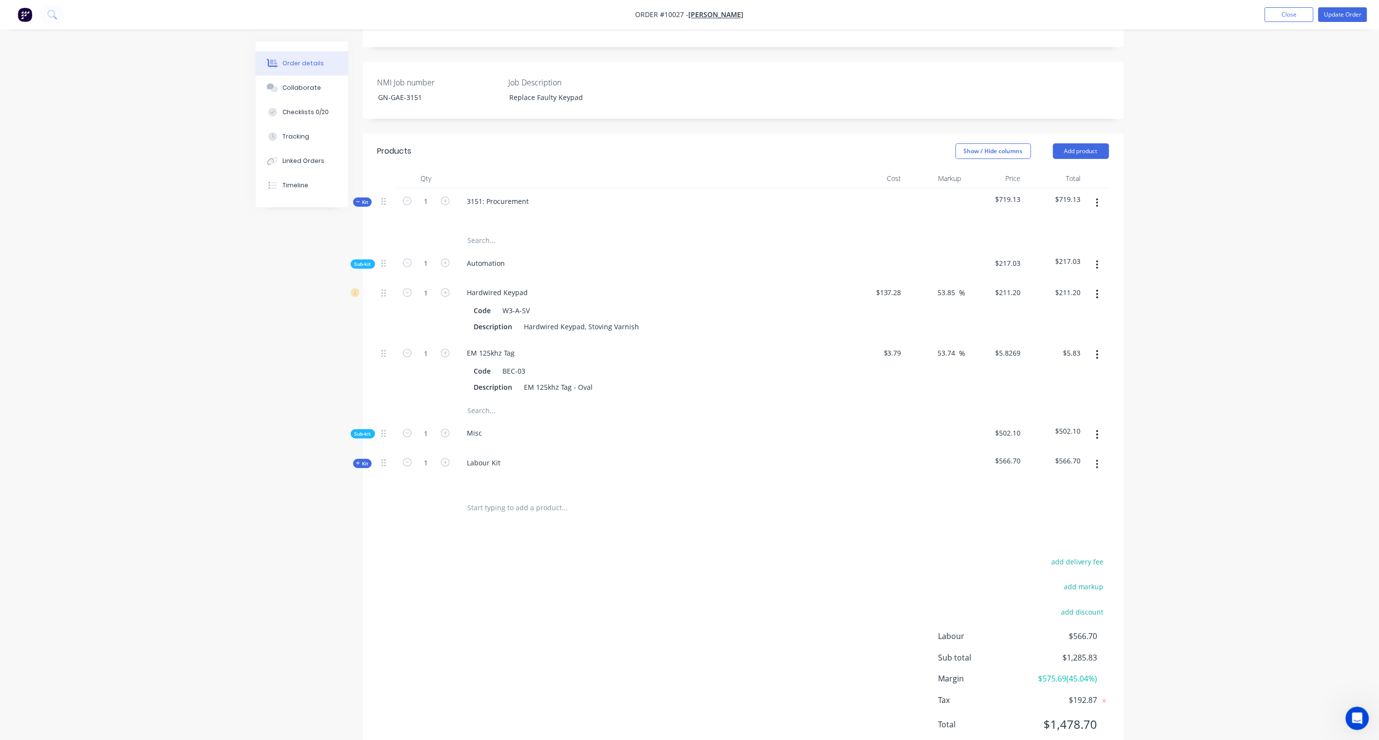
scroll to position [244, 0]
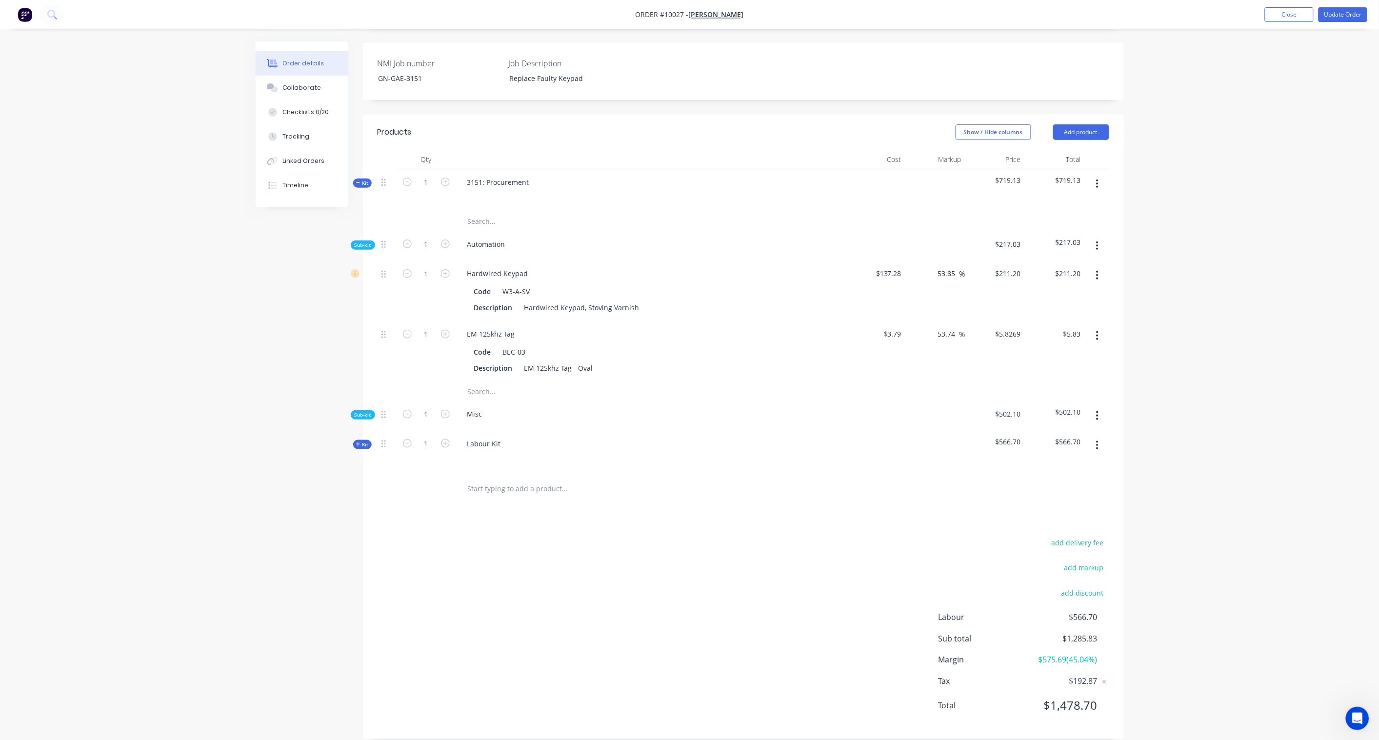
click at [359, 411] on span "Sub-kit" at bounding box center [363, 414] width 17 height 7
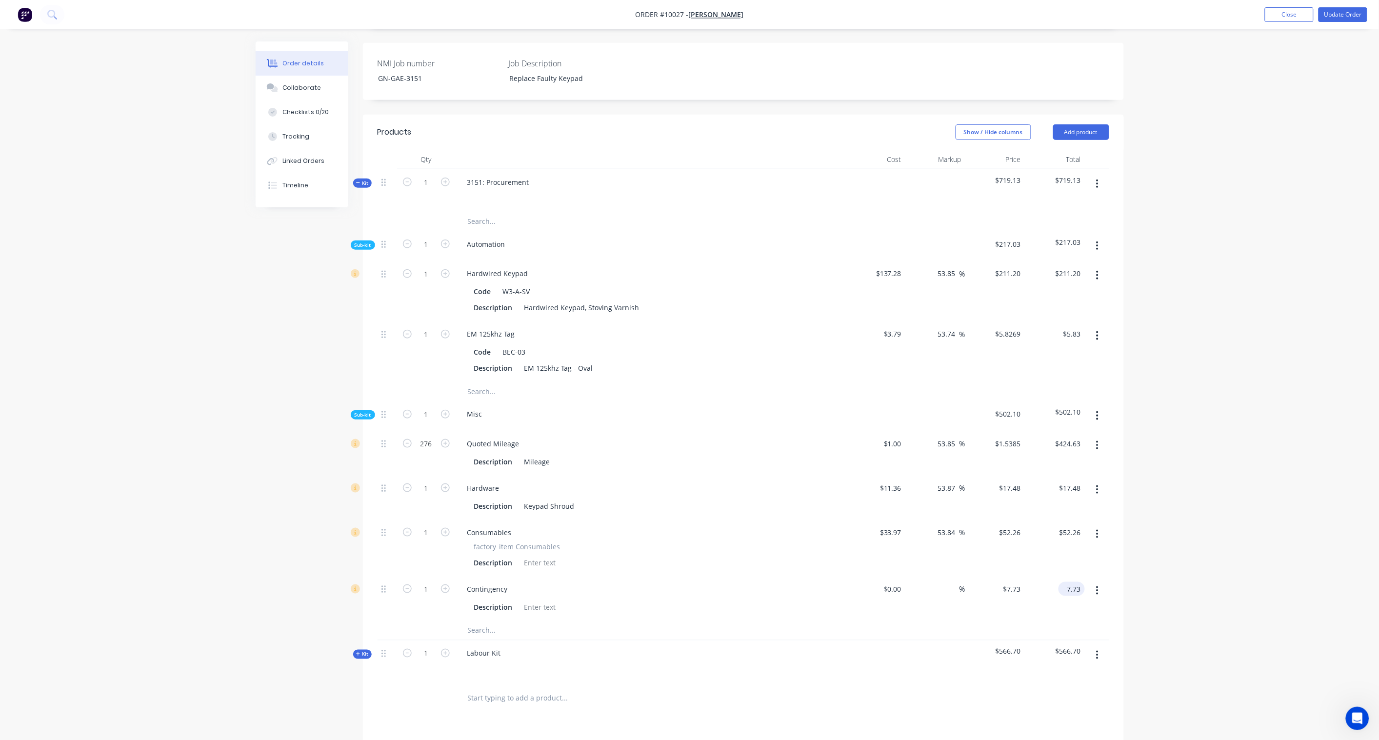
click at [1040, 545] on input "7.73" at bounding box center [1074, 589] width 22 height 14
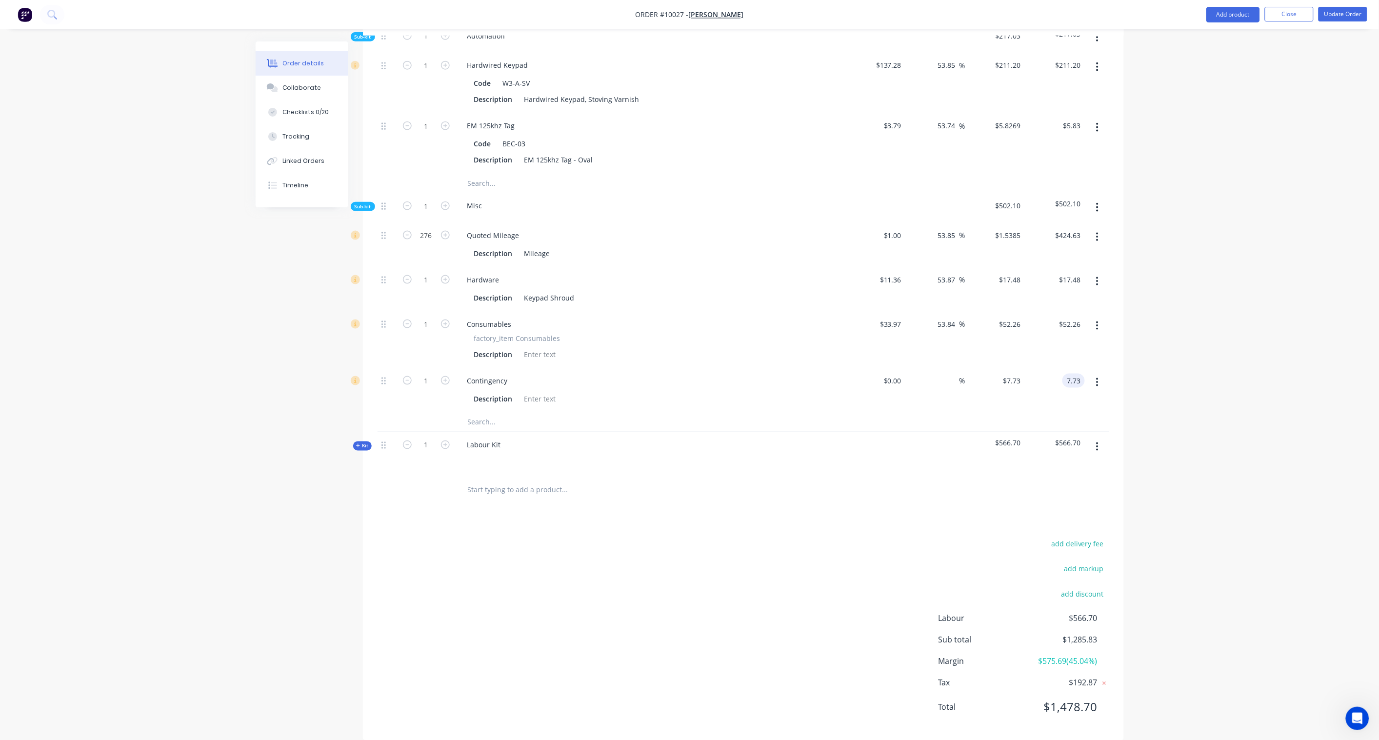
scroll to position [454, 0]
click at [1040, 545] on div "Order details Collaborate Checklists 0/20 Tracking Linked Orders Timeline Order…" at bounding box center [689, 150] width 1379 height 1208
click at [1040, 17] on button "Update Order" at bounding box center [1343, 14] width 49 height 15
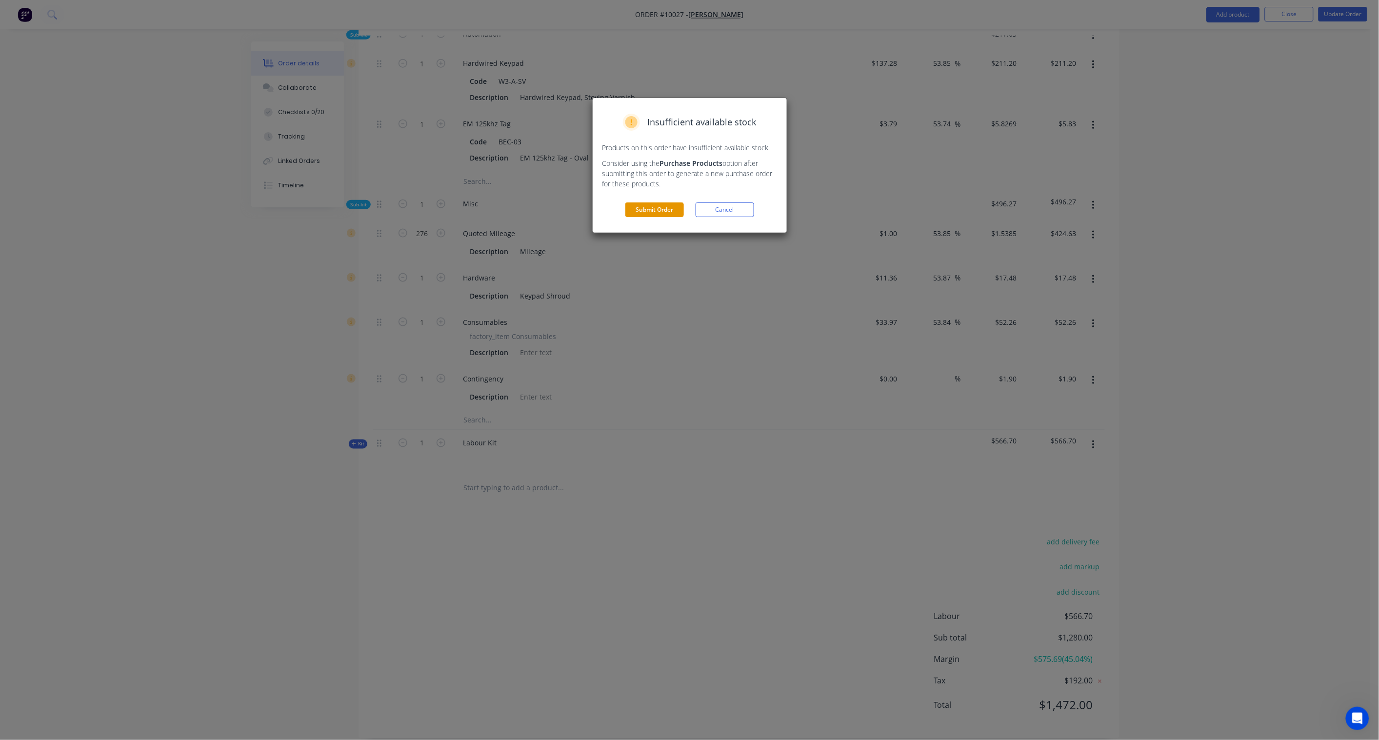
click at [658, 211] on button "Submit Order" at bounding box center [655, 209] width 59 height 15
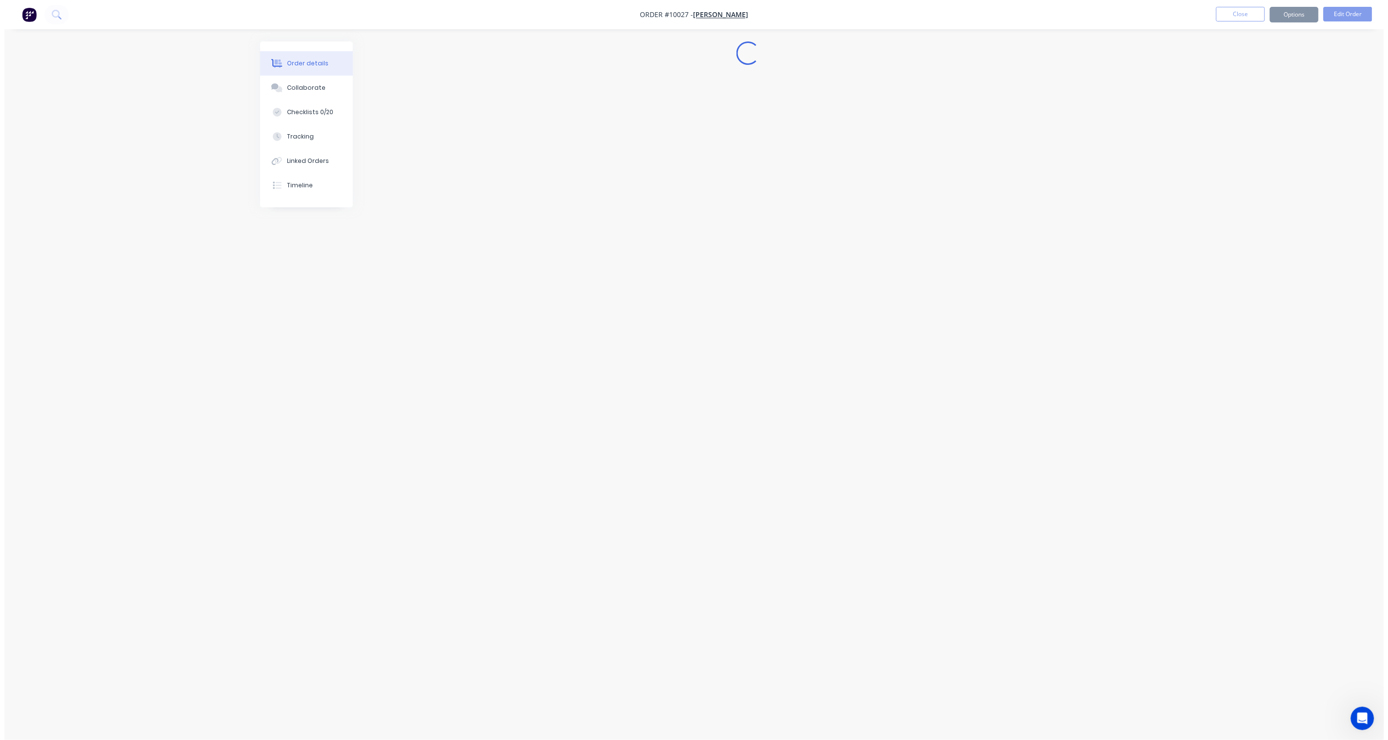
scroll to position [0, 0]
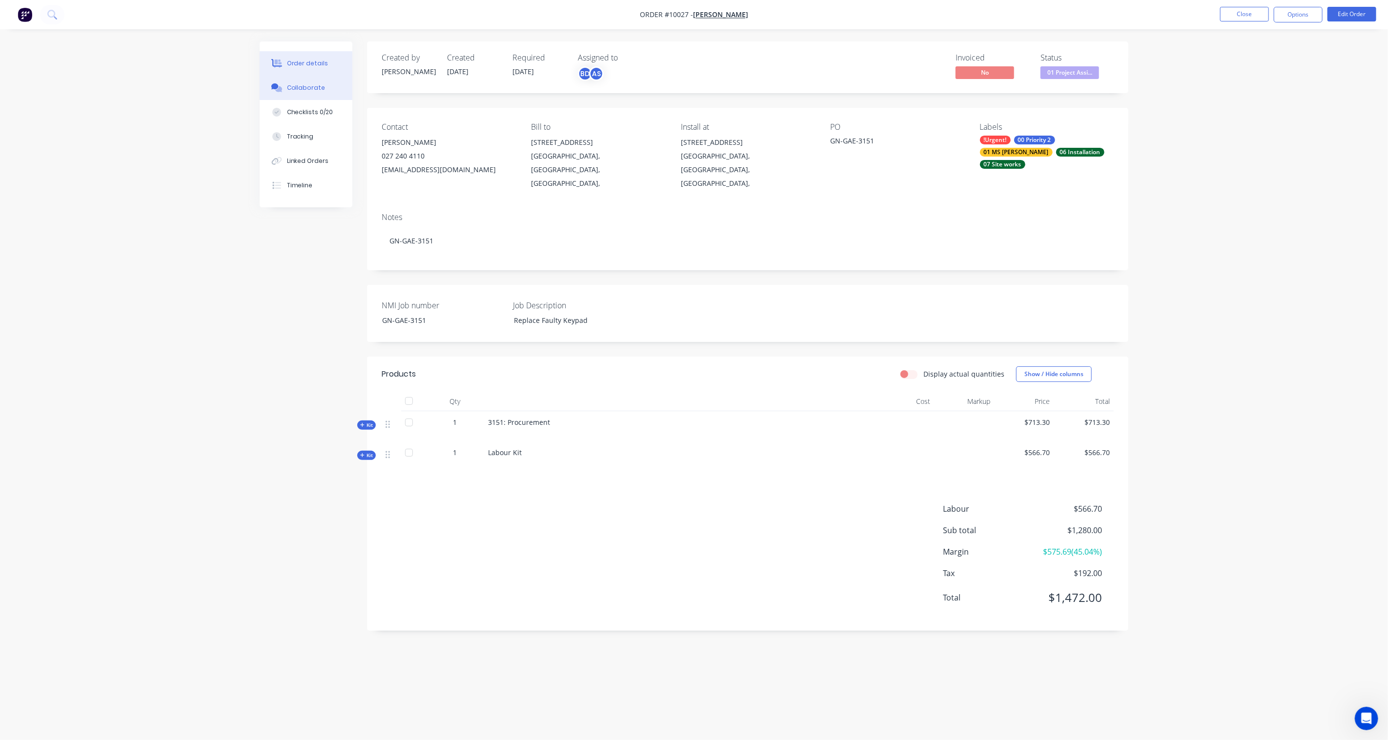
click at [305, 86] on div "Collaborate" at bounding box center [306, 87] width 39 height 9
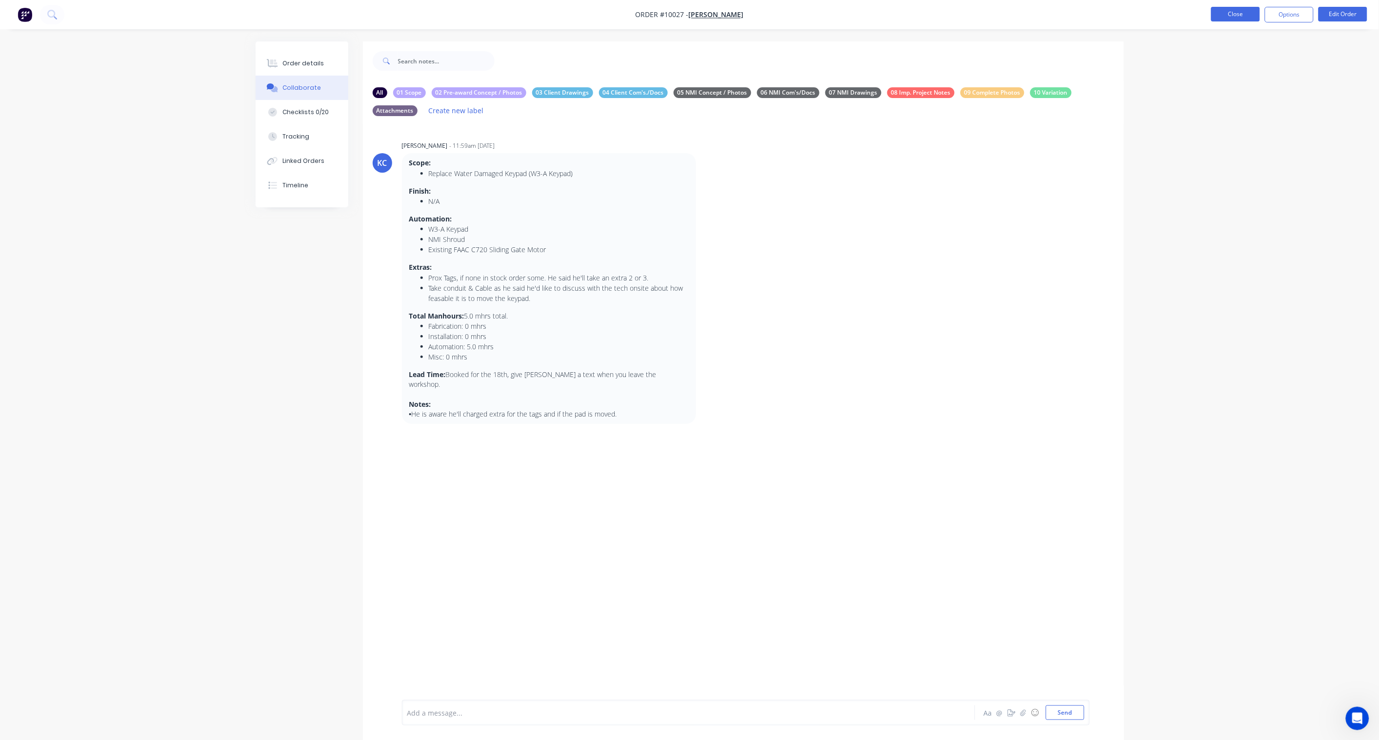
click at [1040, 18] on button "Close" at bounding box center [1235, 14] width 49 height 15
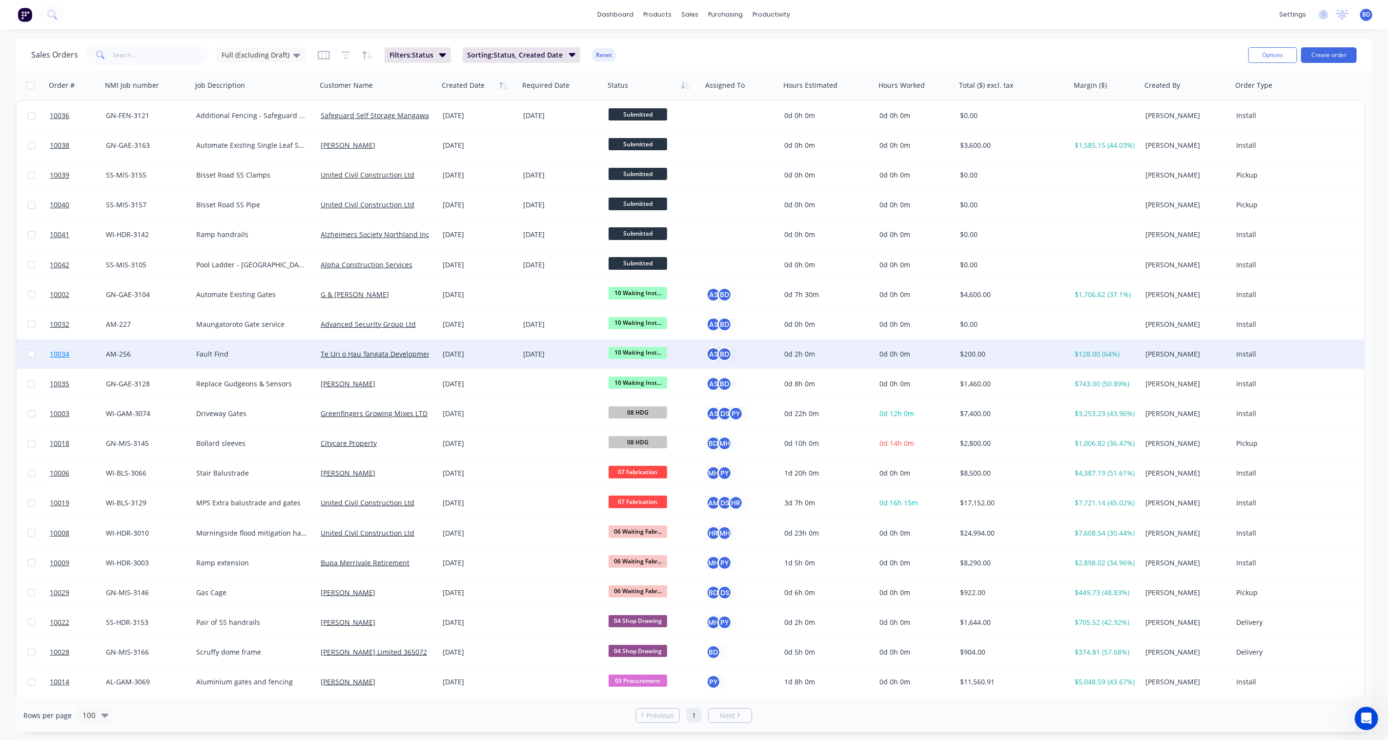
click at [58, 351] on span "10034" at bounding box center [60, 354] width 20 height 10
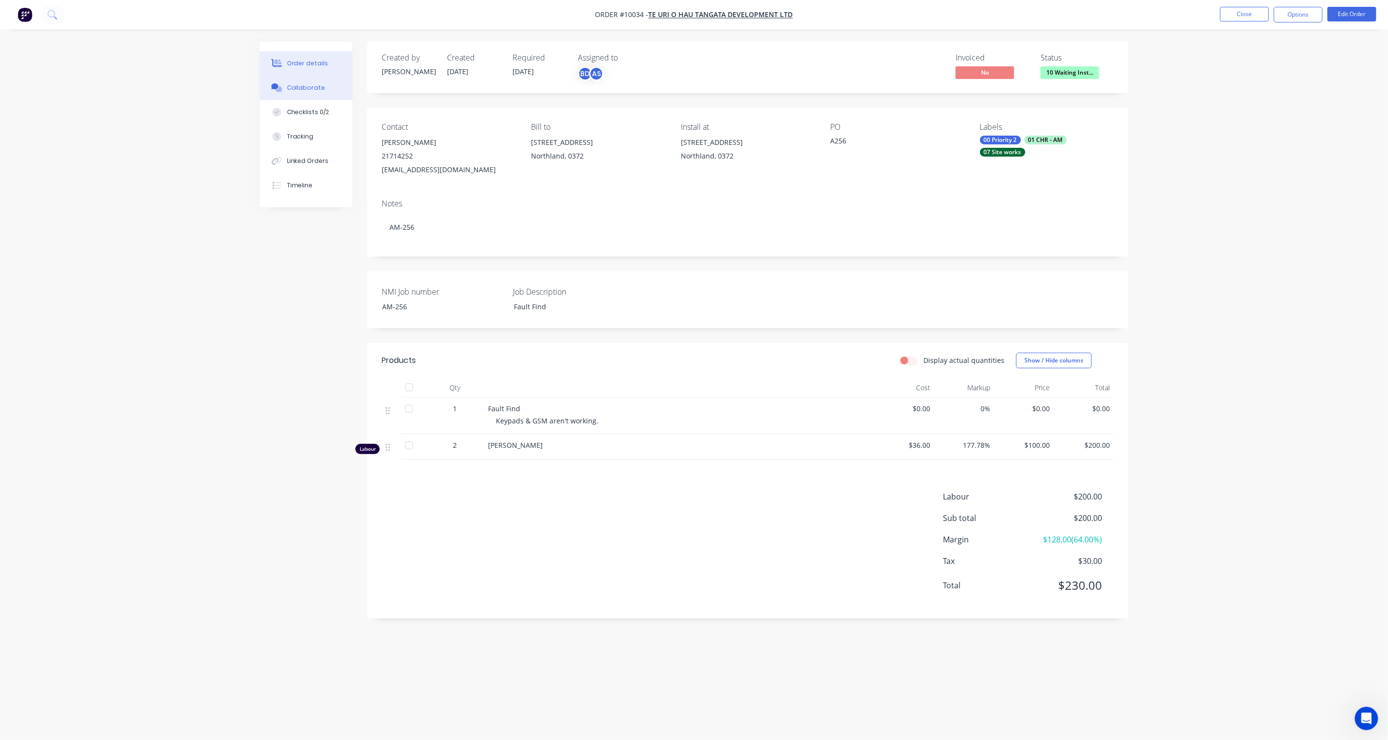
click at [306, 86] on div "Collaborate" at bounding box center [306, 87] width 39 height 9
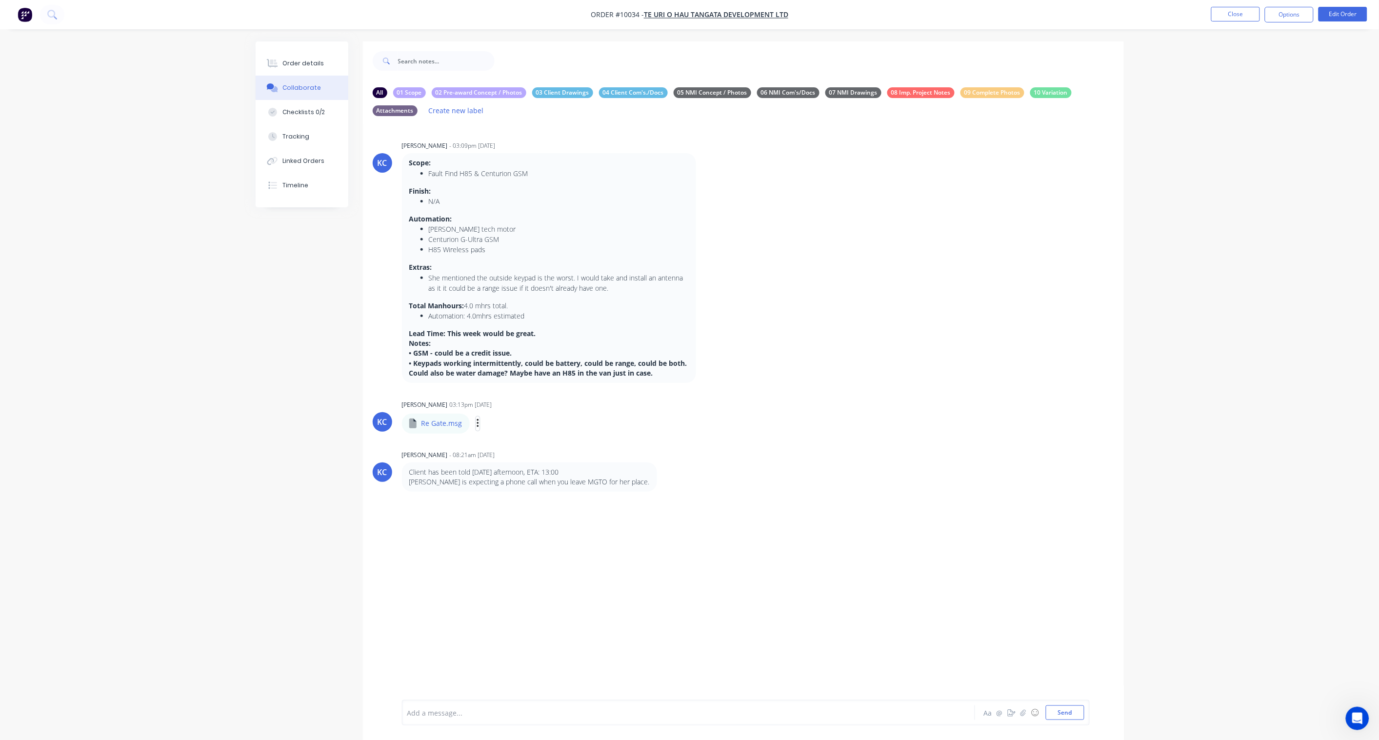
click at [477, 421] on icon "button" at bounding box center [478, 423] width 3 height 11
click at [537, 451] on button "Download" at bounding box center [542, 450] width 110 height 22
click at [1040, 16] on button "Close" at bounding box center [1235, 14] width 49 height 15
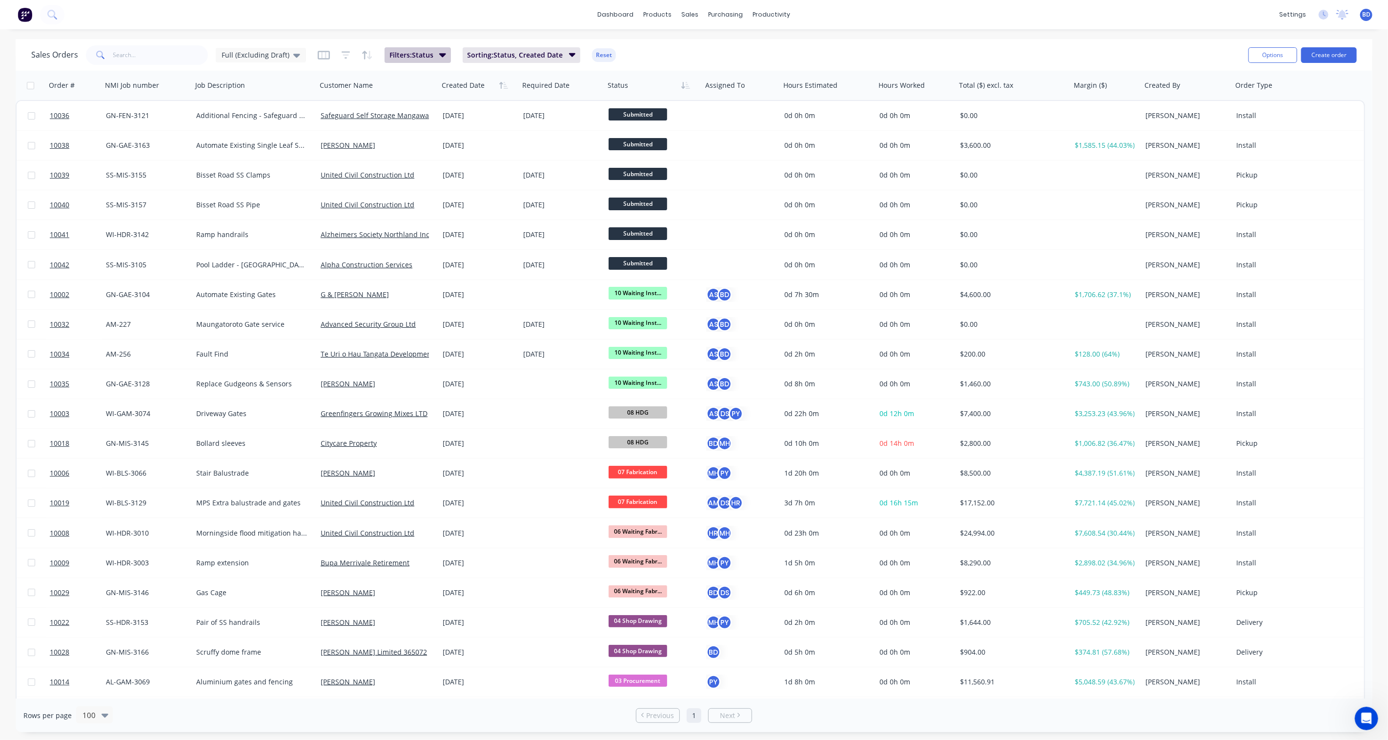
click at [437, 65] on div "Sales Orders Full (Excluding Draft) Filters: Status Sorting: Status, Created Da…" at bounding box center [635, 55] width 1209 height 24
click at [435, 57] on button "Filters: Status" at bounding box center [417, 55] width 66 height 16
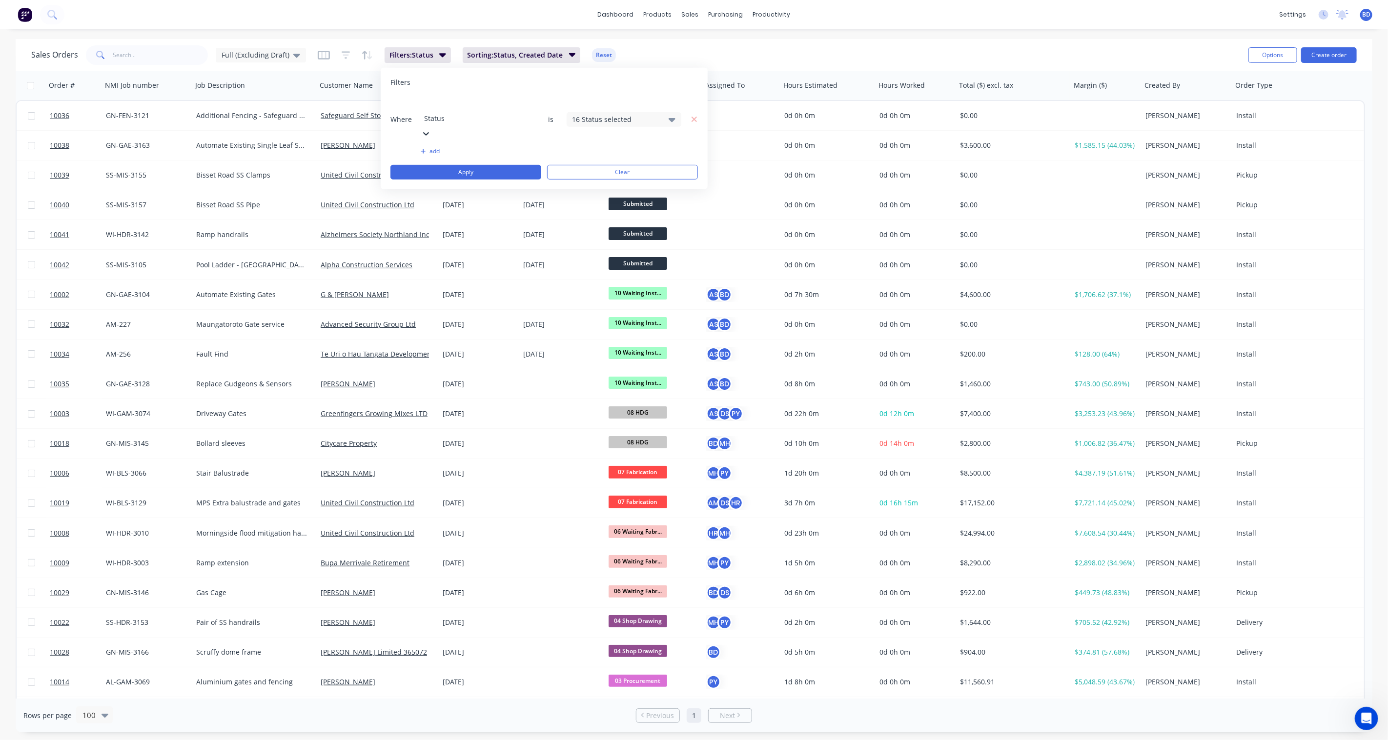
click at [329, 52] on div "Filters: Status Sorting: Status, Created Date Reset" at bounding box center [467, 55] width 299 height 16
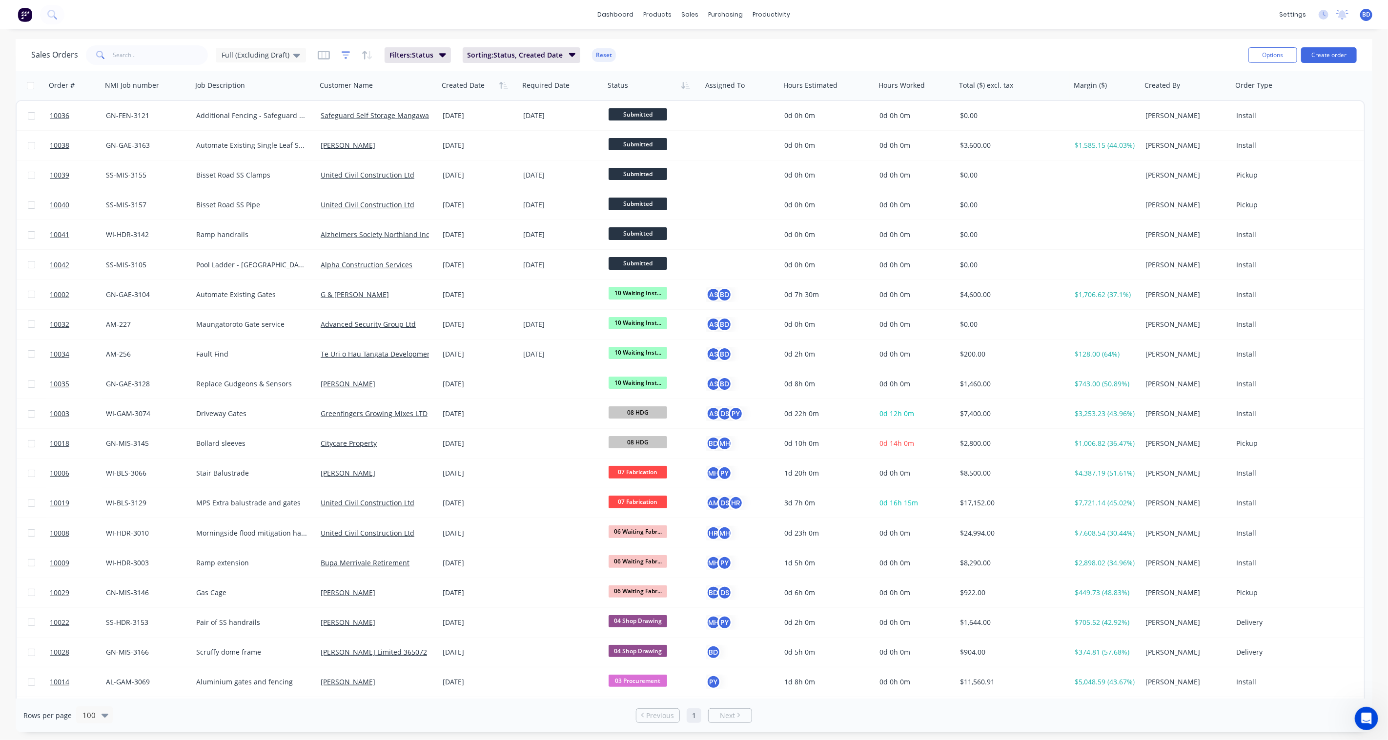
click at [343, 55] on icon "button" at bounding box center [346, 54] width 6 height 1
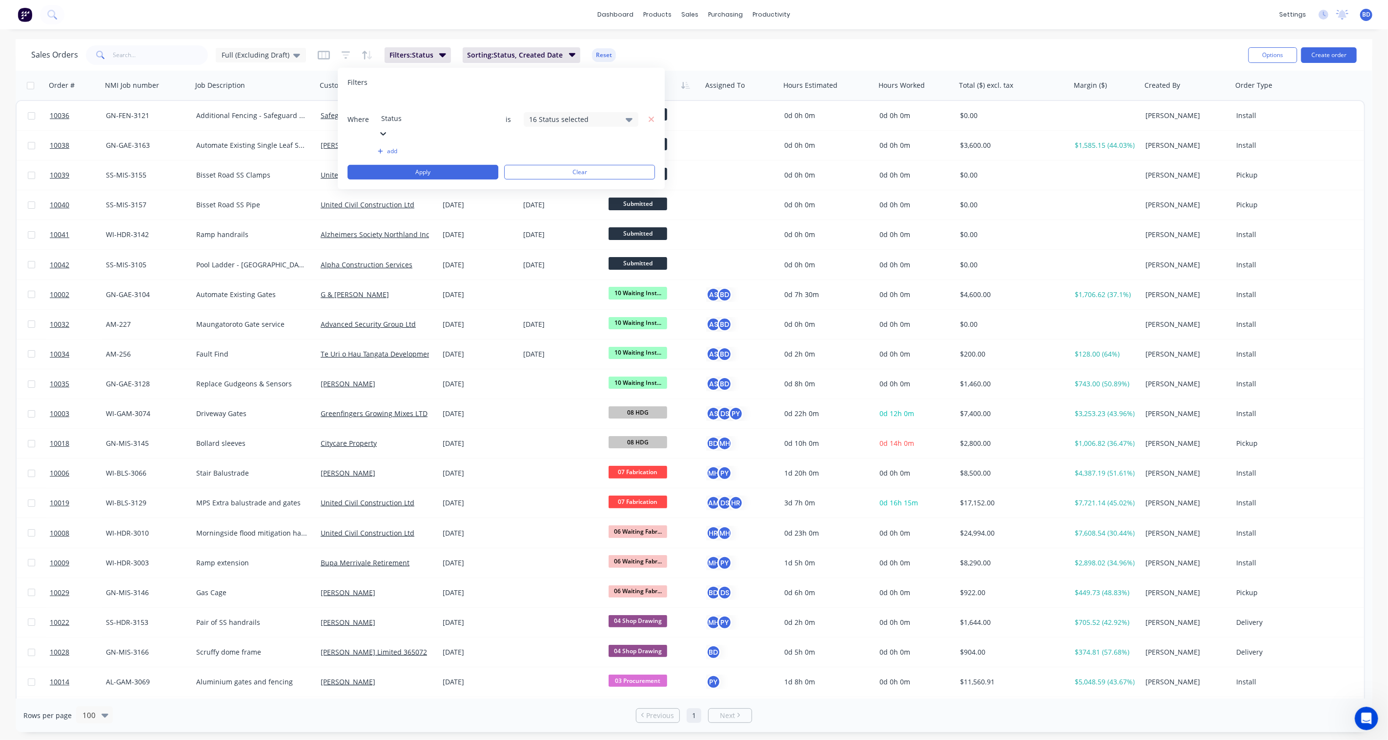
click at [303, 53] on div "Sales Orders Full (Excluding Draft) Filters: Status Sorting: Status, Created Da…" at bounding box center [635, 55] width 1209 height 24
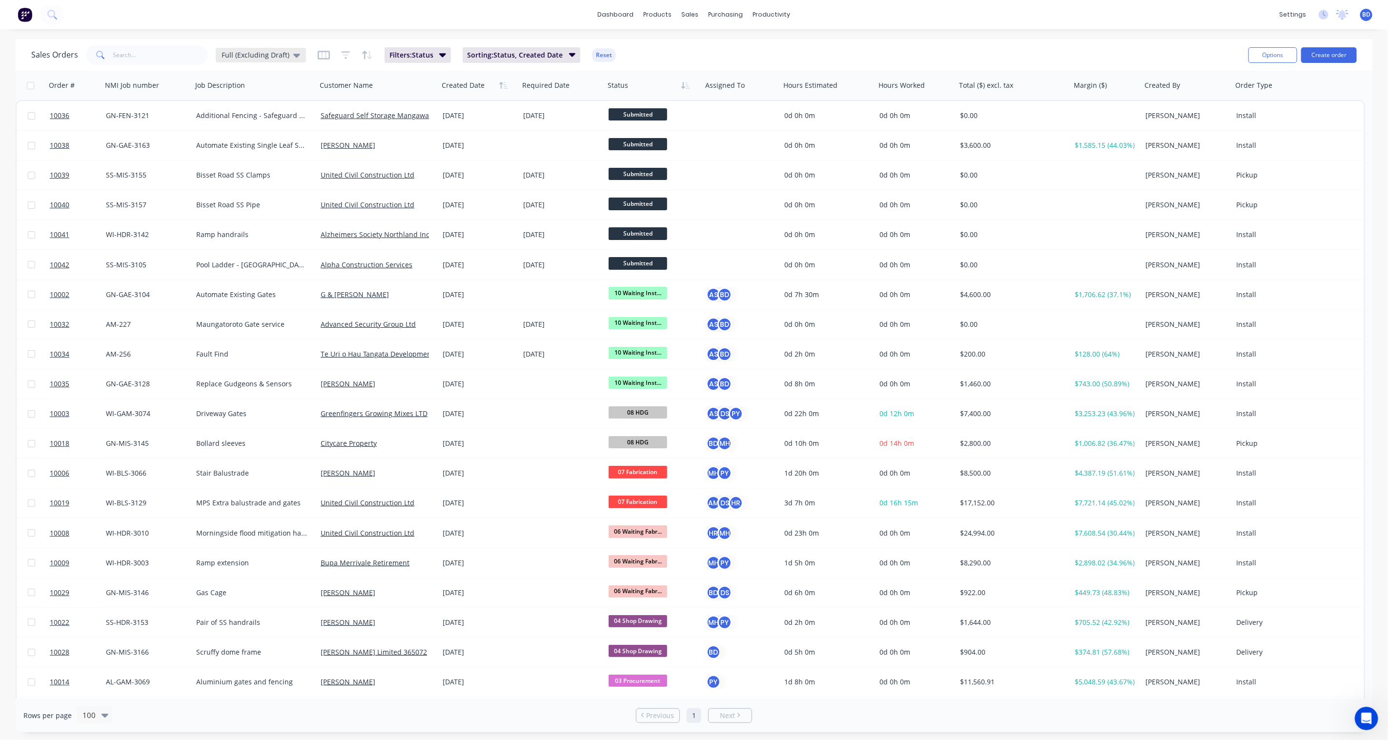
click at [293, 55] on icon at bounding box center [296, 56] width 7 height 4
click at [266, 137] on button "None" at bounding box center [274, 137] width 111 height 11
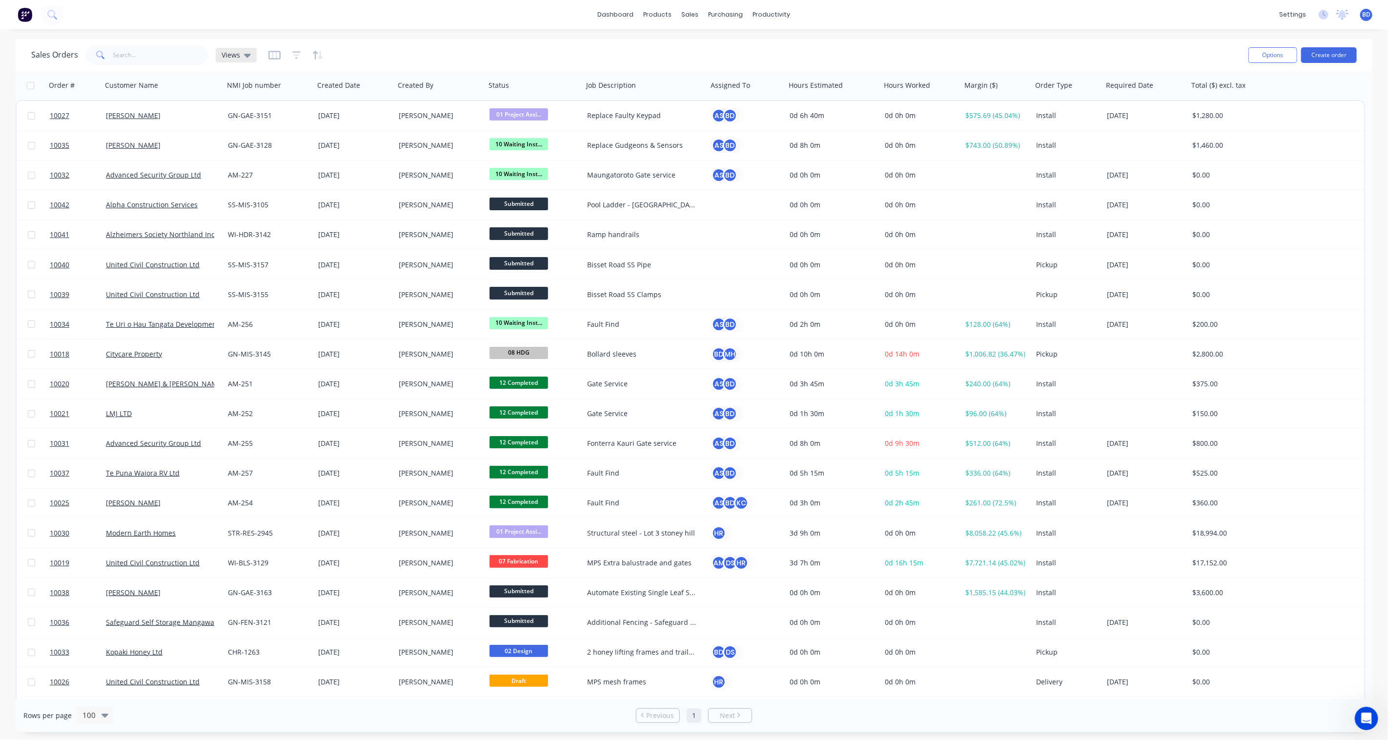
click at [252, 53] on div "Views" at bounding box center [236, 55] width 41 height 15
click at [284, 159] on button "Full (Excluding Draft) (Default)" at bounding box center [274, 157] width 111 height 11
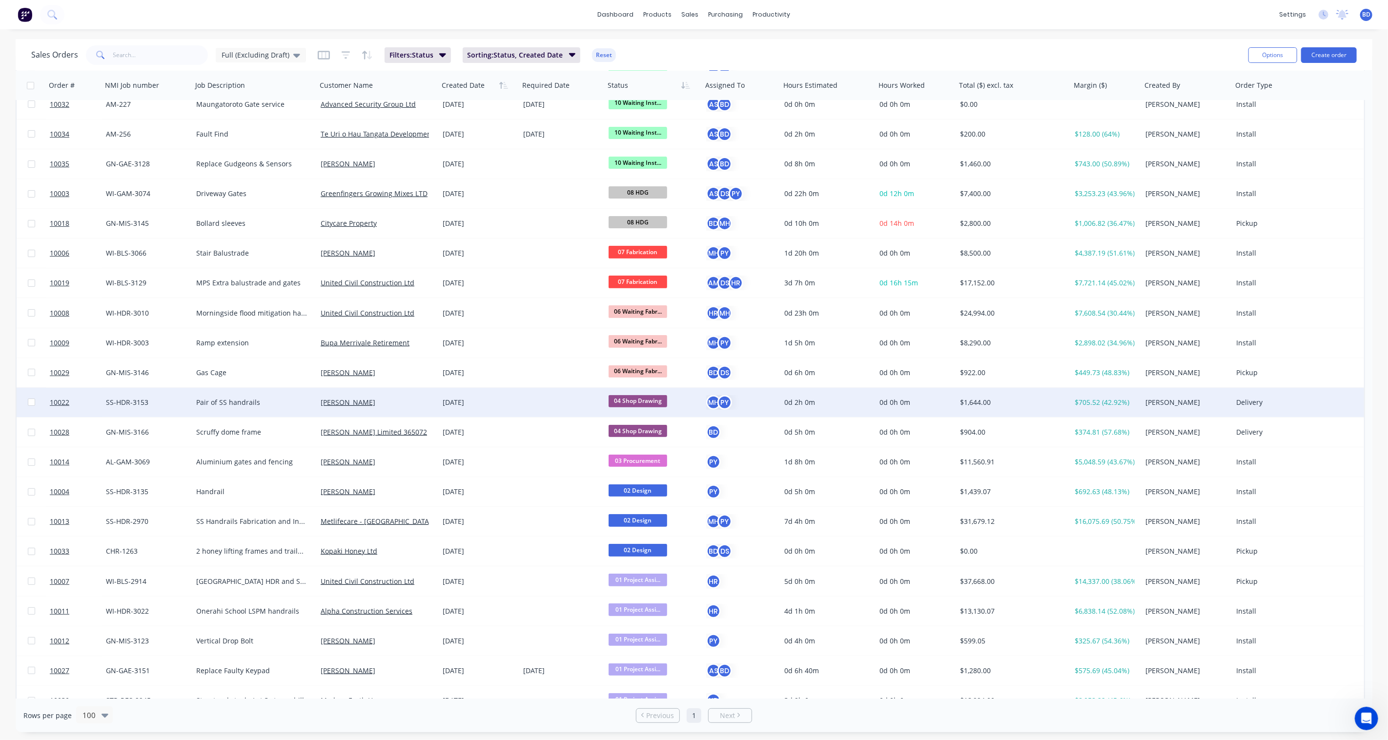
scroll to position [236, 0]
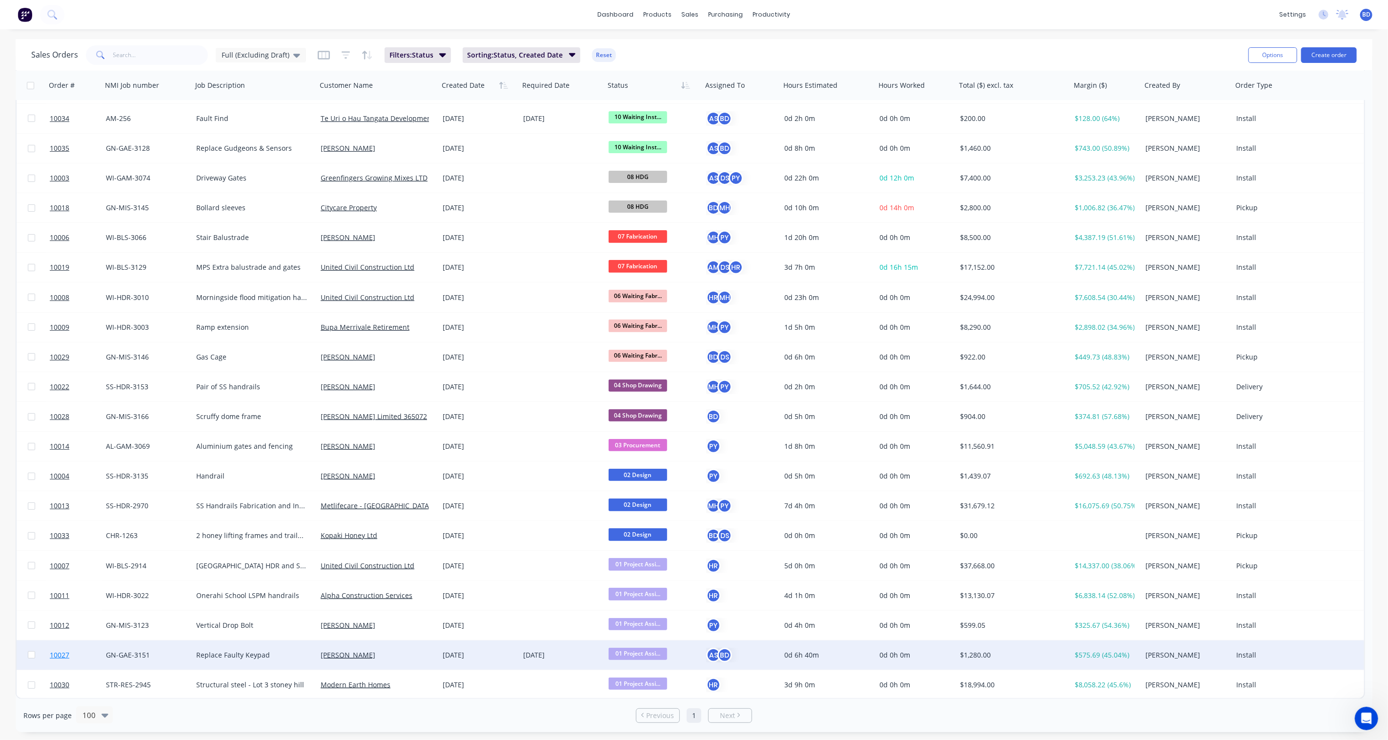
click at [60, 545] on span "10027" at bounding box center [60, 655] width 20 height 10
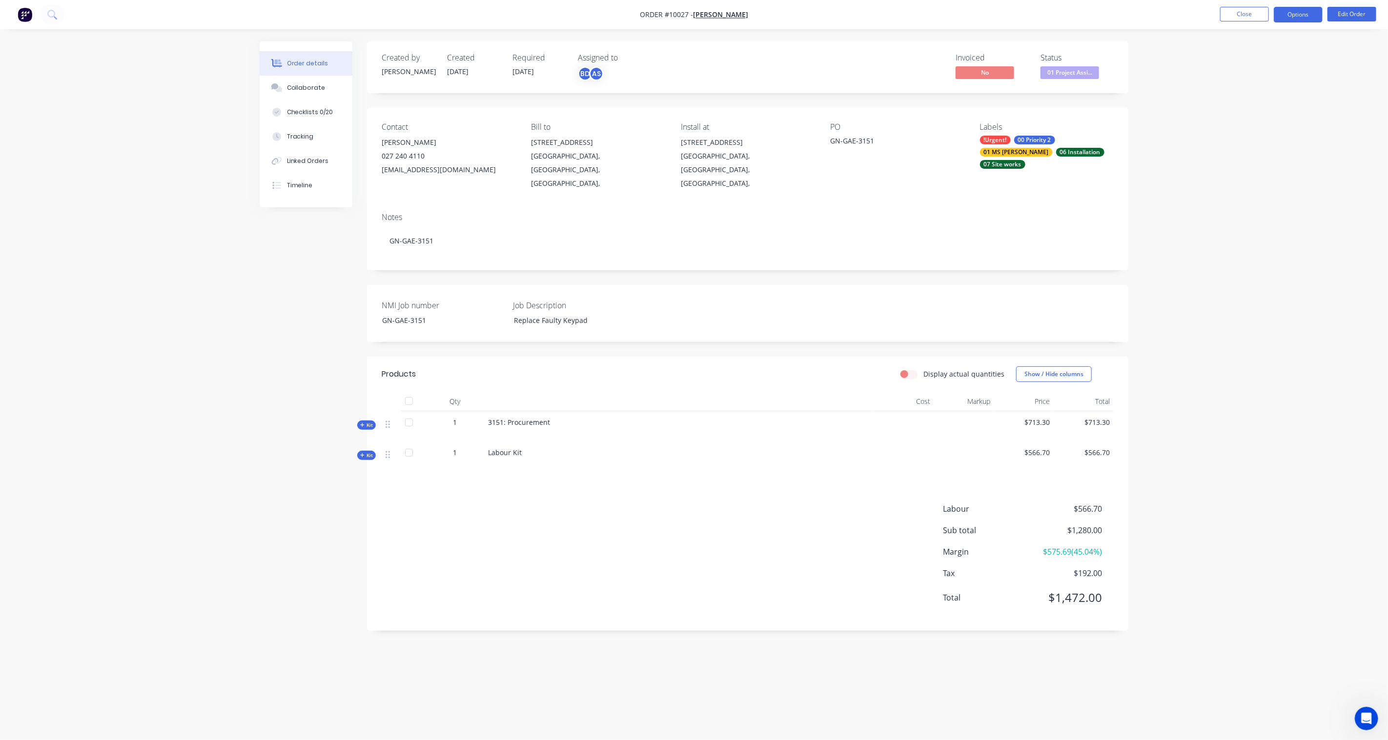
click at [1040, 15] on button "Options" at bounding box center [1297, 15] width 49 height 16
click at [368, 422] on span "Kit" at bounding box center [366, 425] width 13 height 7
click at [368, 452] on span "Sub-kit" at bounding box center [367, 455] width 17 height 7
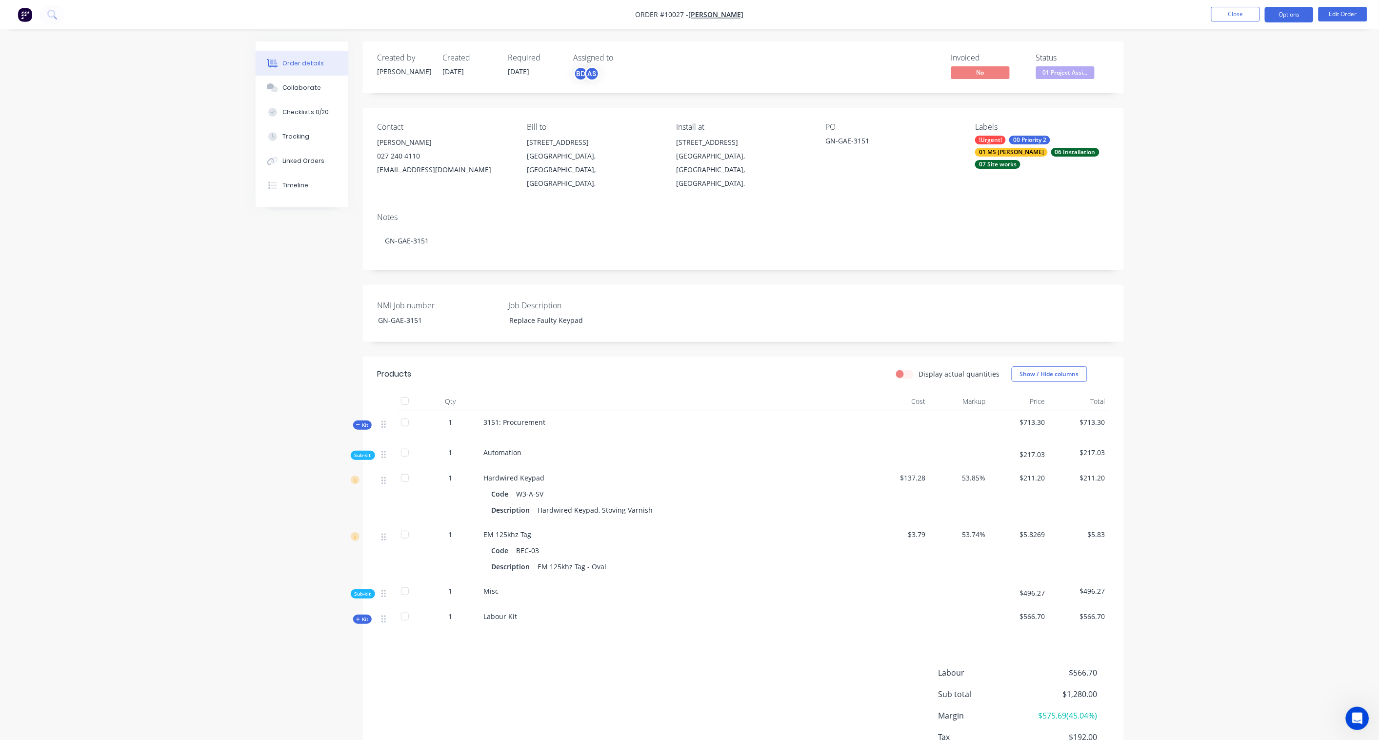
click at [1040, 17] on button "Options" at bounding box center [1289, 15] width 49 height 16
click at [1040, 179] on div "Purchase Products" at bounding box center [1260, 176] width 90 height 14
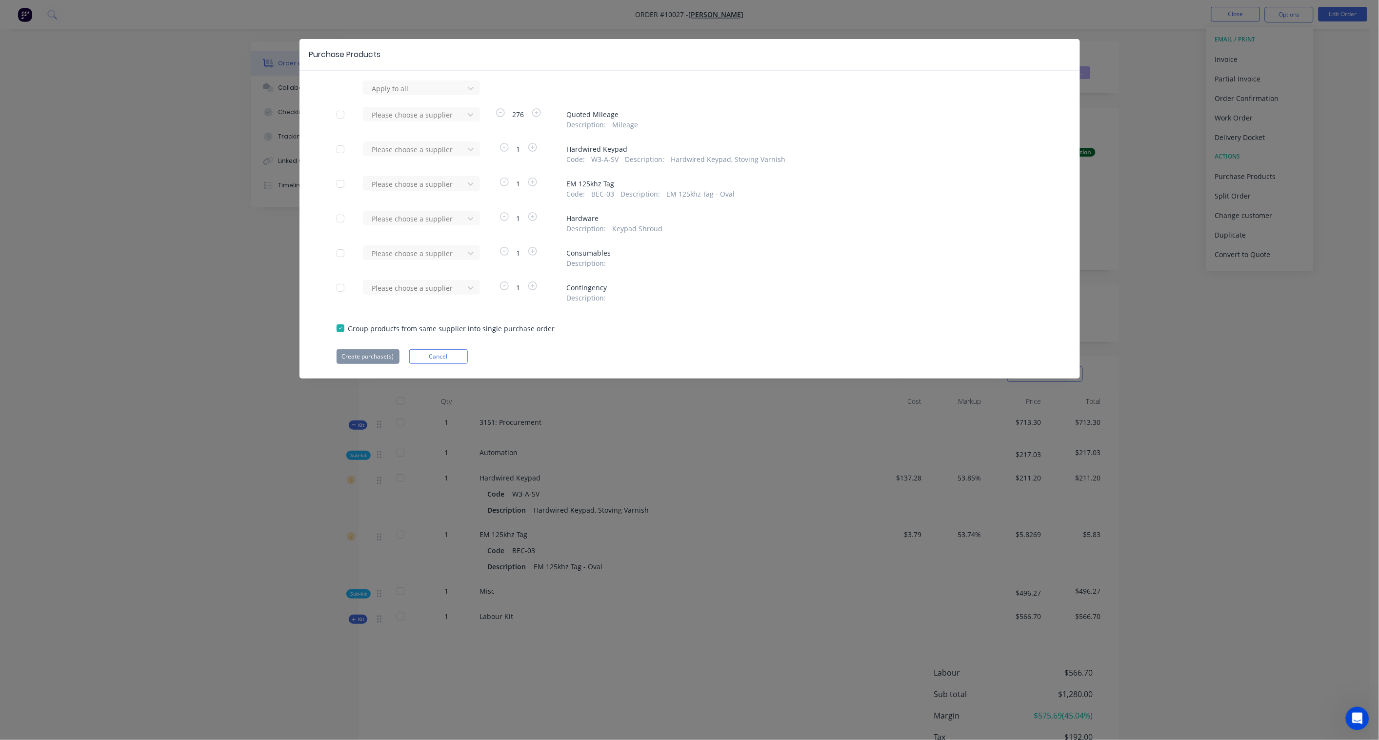
click at [342, 152] on div at bounding box center [341, 150] width 20 height 20
click at [339, 186] on div at bounding box center [341, 184] width 20 height 20
click at [415, 95] on div at bounding box center [415, 88] width 88 height 12
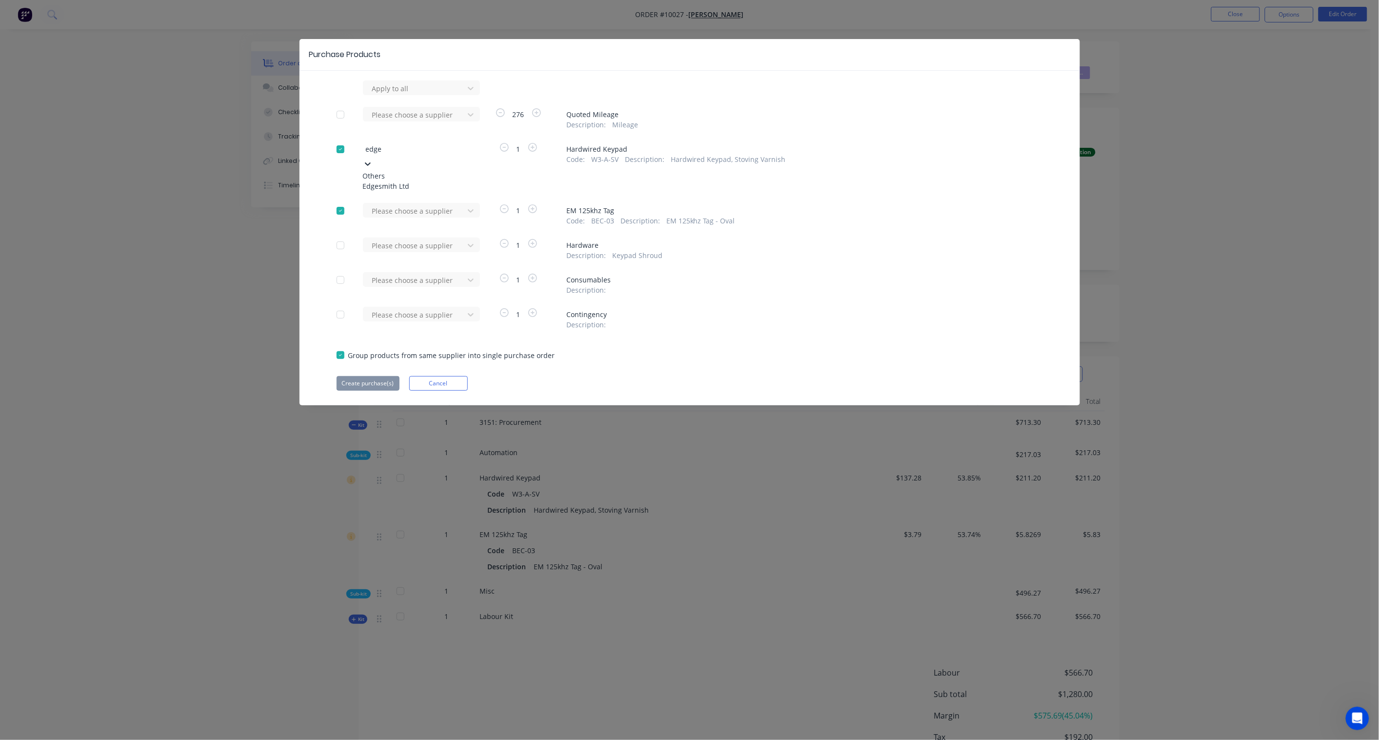
click at [416, 183] on div "Edgesmith Ltd" at bounding box center [416, 186] width 107 height 10
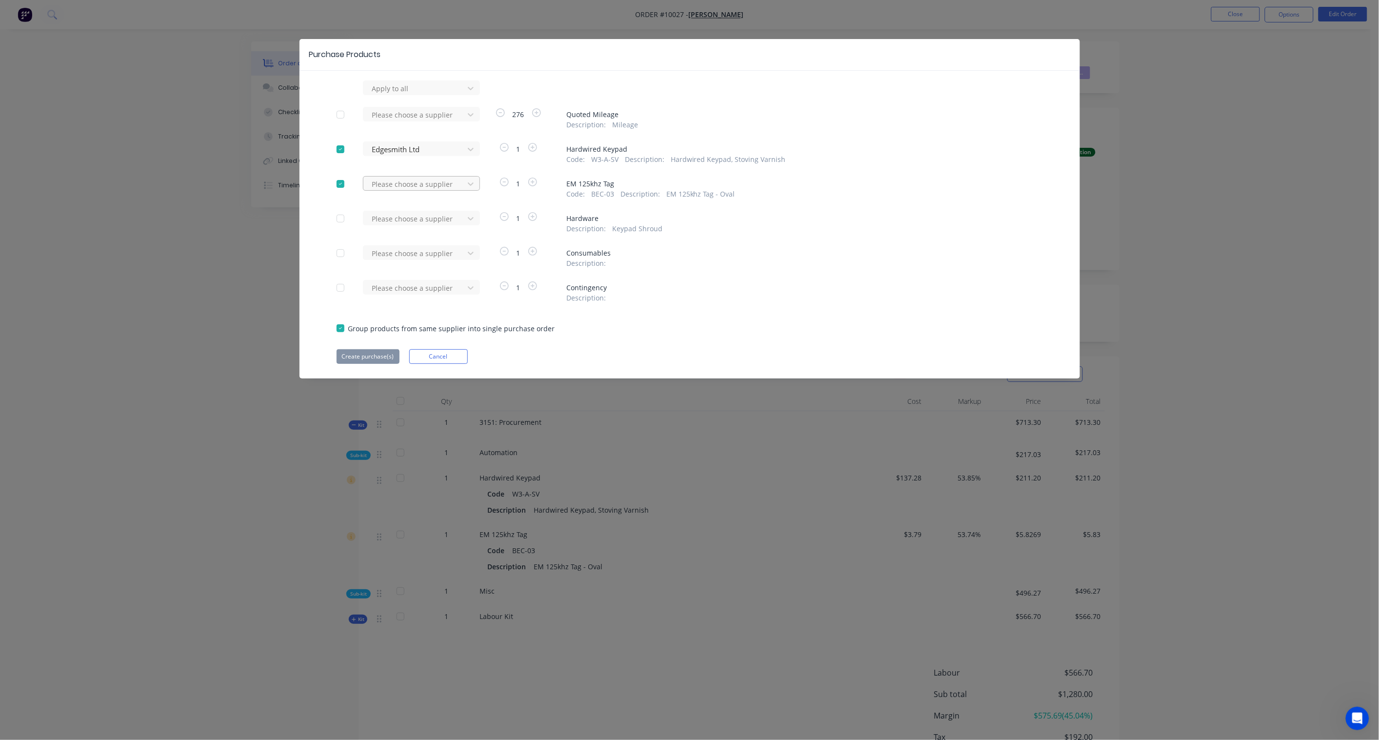
click at [416, 95] on div at bounding box center [415, 88] width 88 height 12
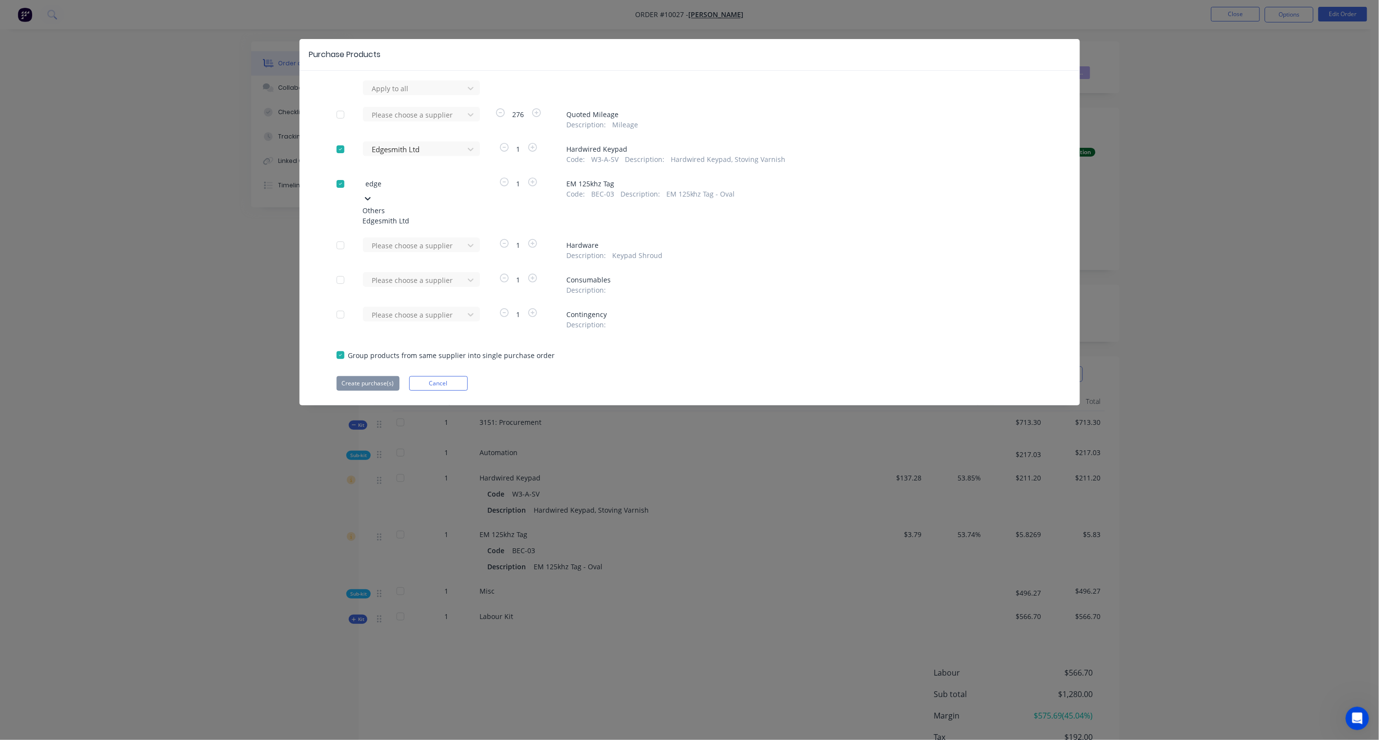
click at [416, 216] on div "Edgesmith Ltd" at bounding box center [416, 221] width 107 height 10
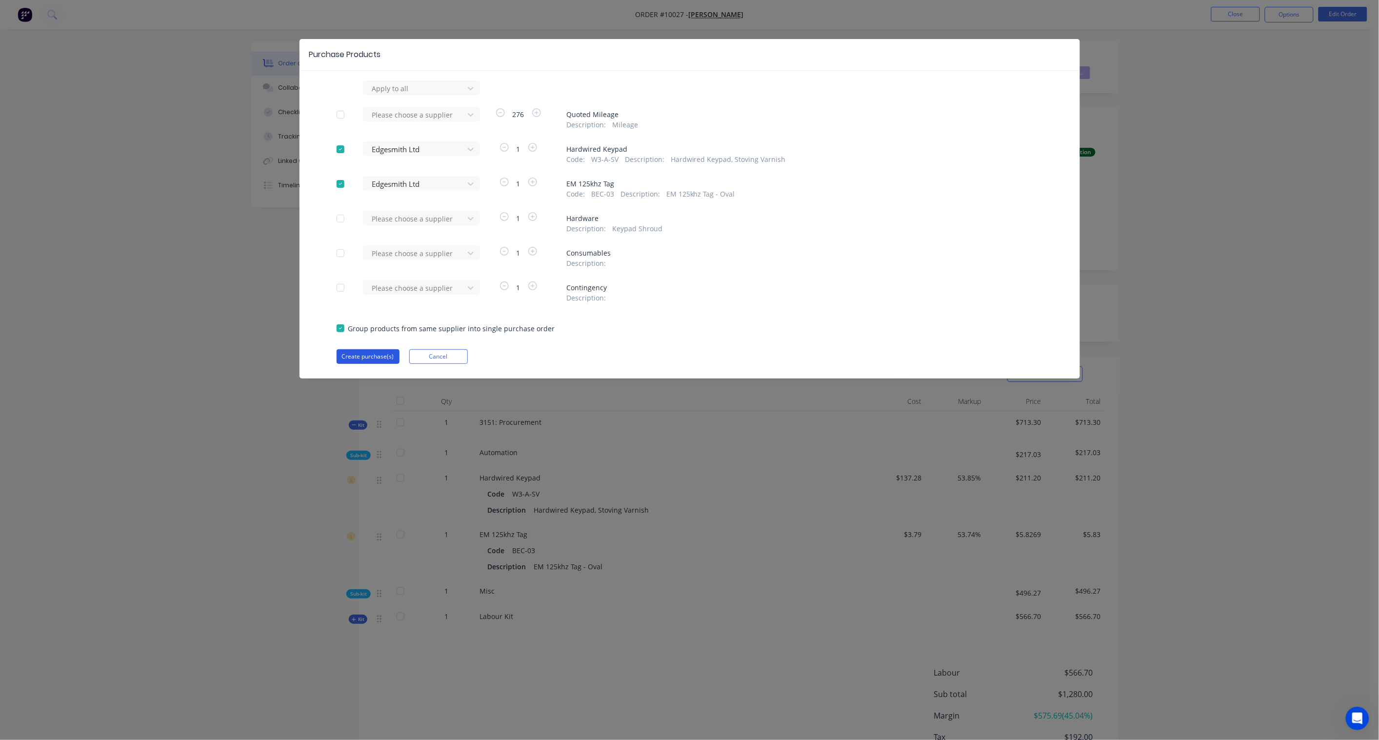
click at [378, 355] on button "Create purchase(s)" at bounding box center [368, 356] width 63 height 15
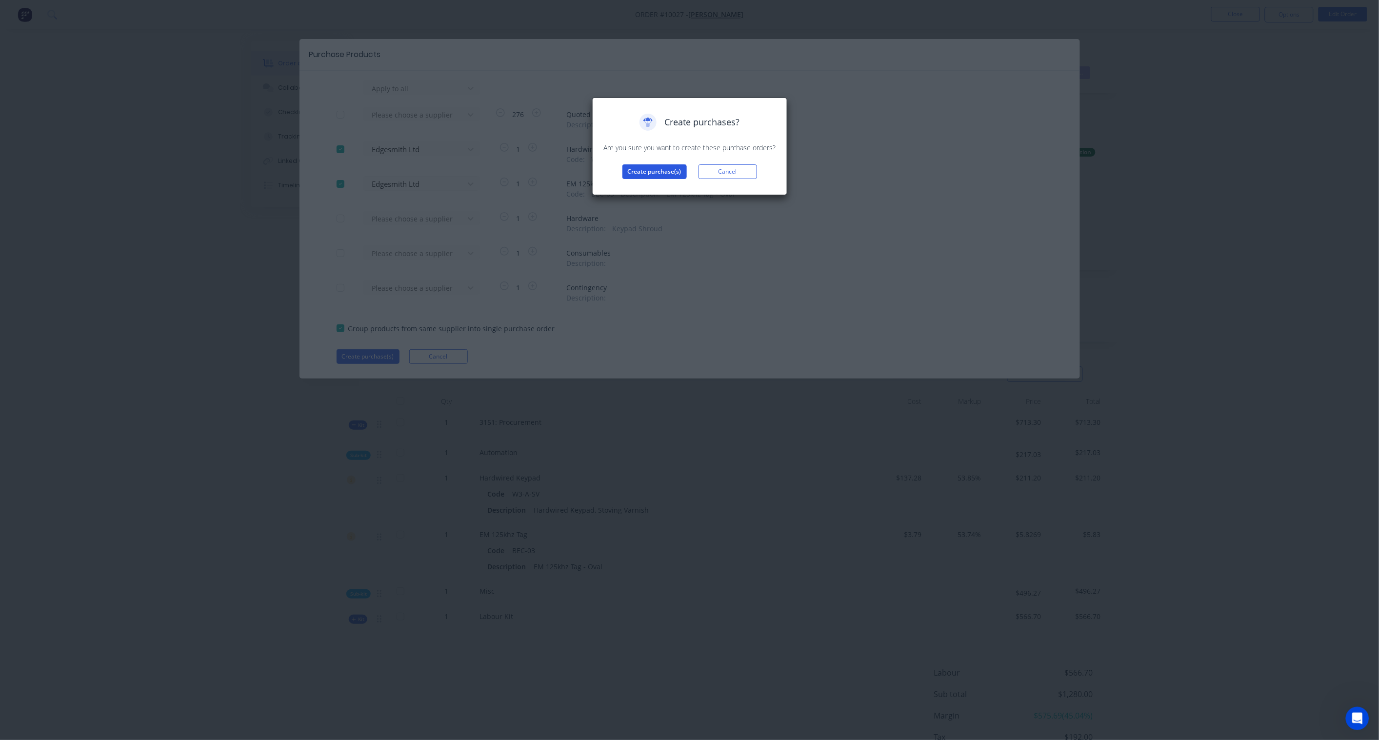
click at [664, 172] on button "Create purchase(s)" at bounding box center [655, 171] width 64 height 15
click at [661, 191] on button "View purchase(s)" at bounding box center [655, 187] width 59 height 15
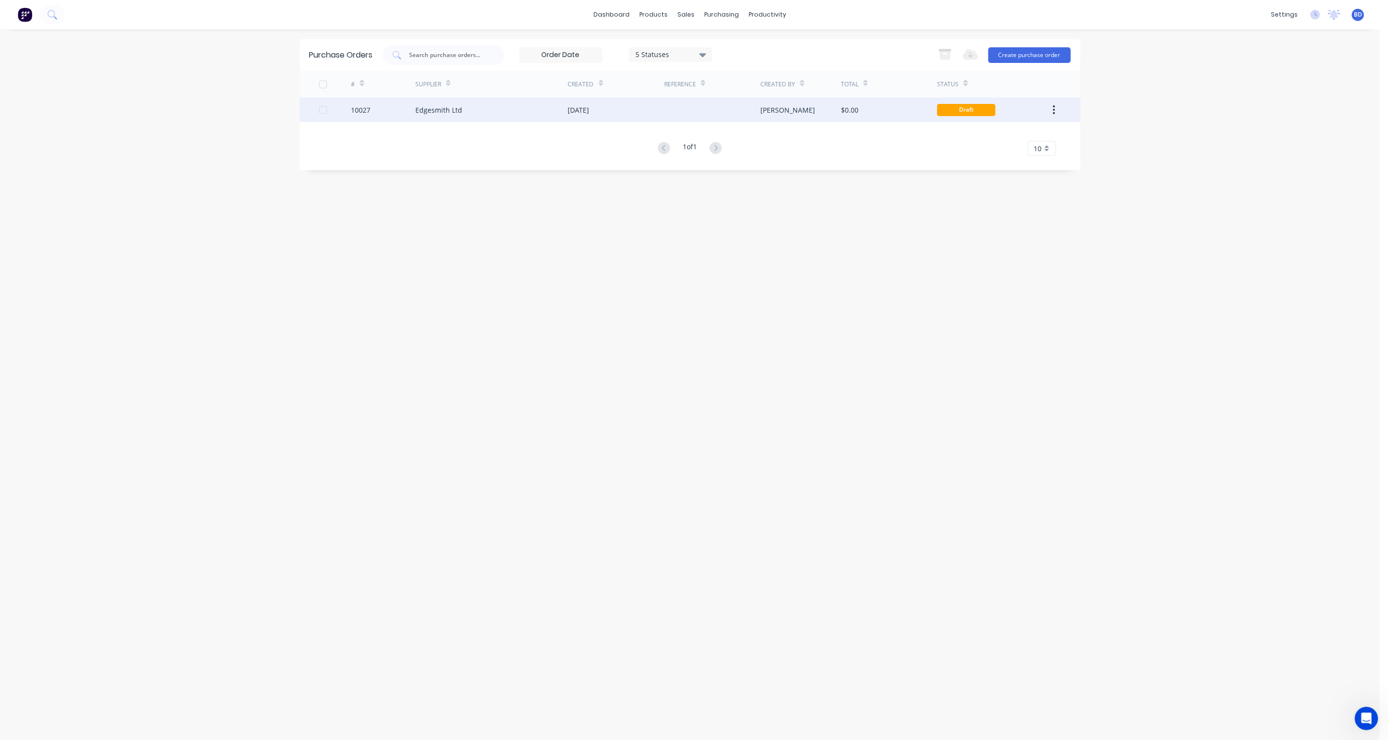
click at [438, 110] on div "Edgesmith Ltd" at bounding box center [438, 110] width 47 height 10
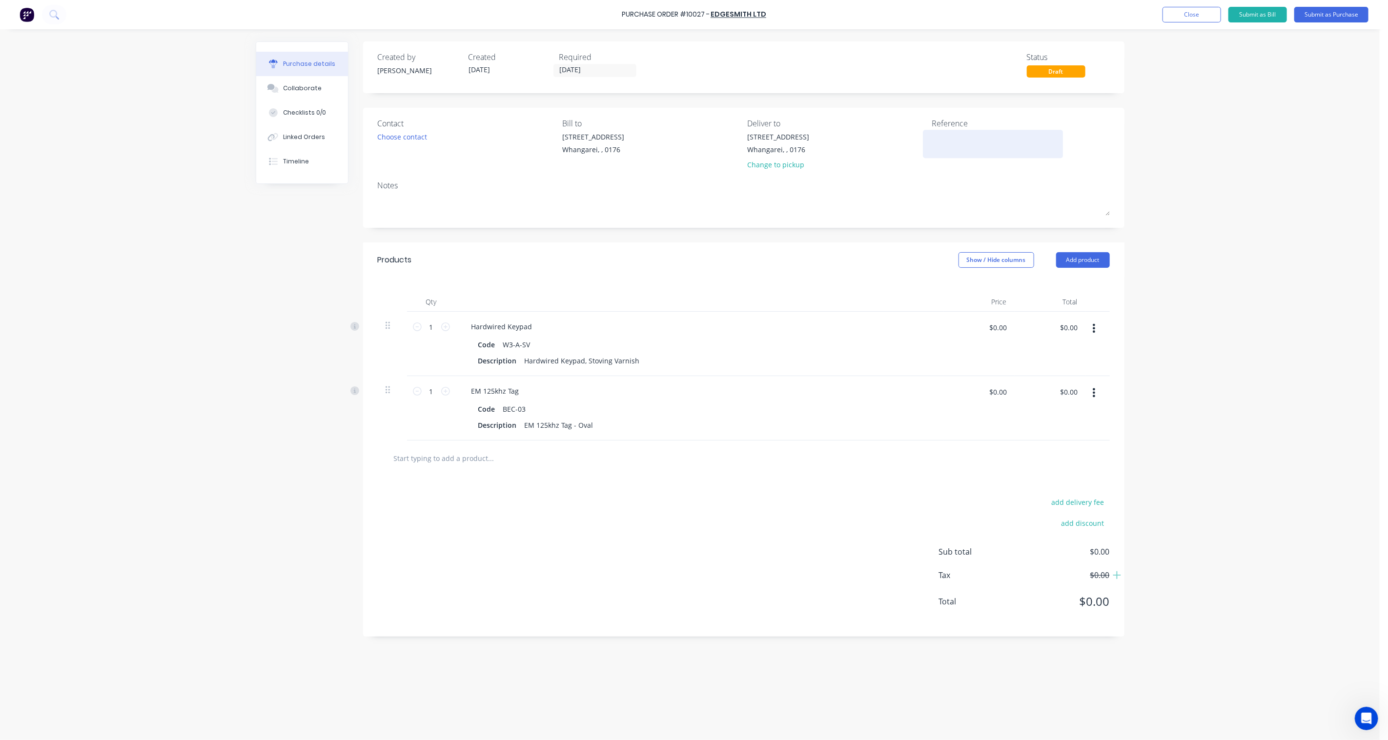
click at [960, 137] on textarea at bounding box center [993, 143] width 122 height 22
click at [308, 136] on div "Linked Orders" at bounding box center [304, 137] width 42 height 9
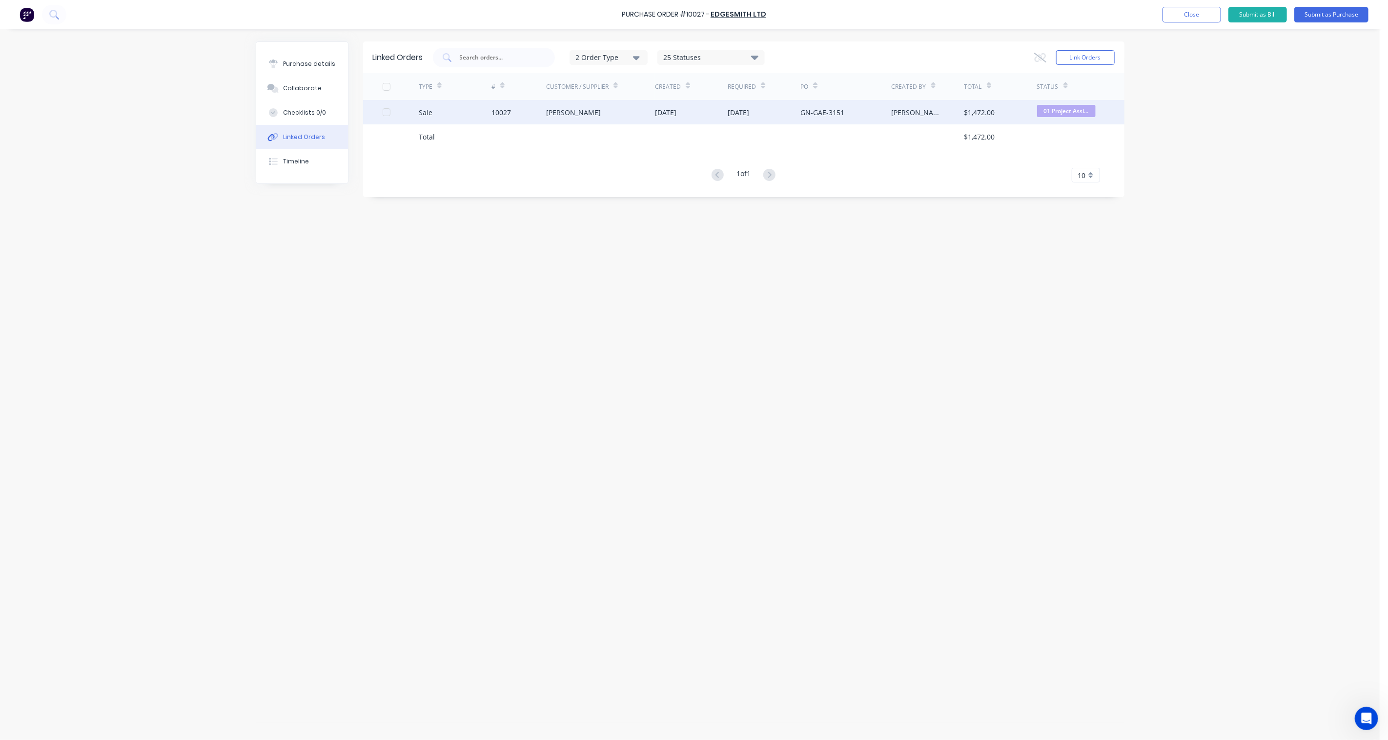
click at [501, 111] on div "10027" at bounding box center [501, 112] width 20 height 10
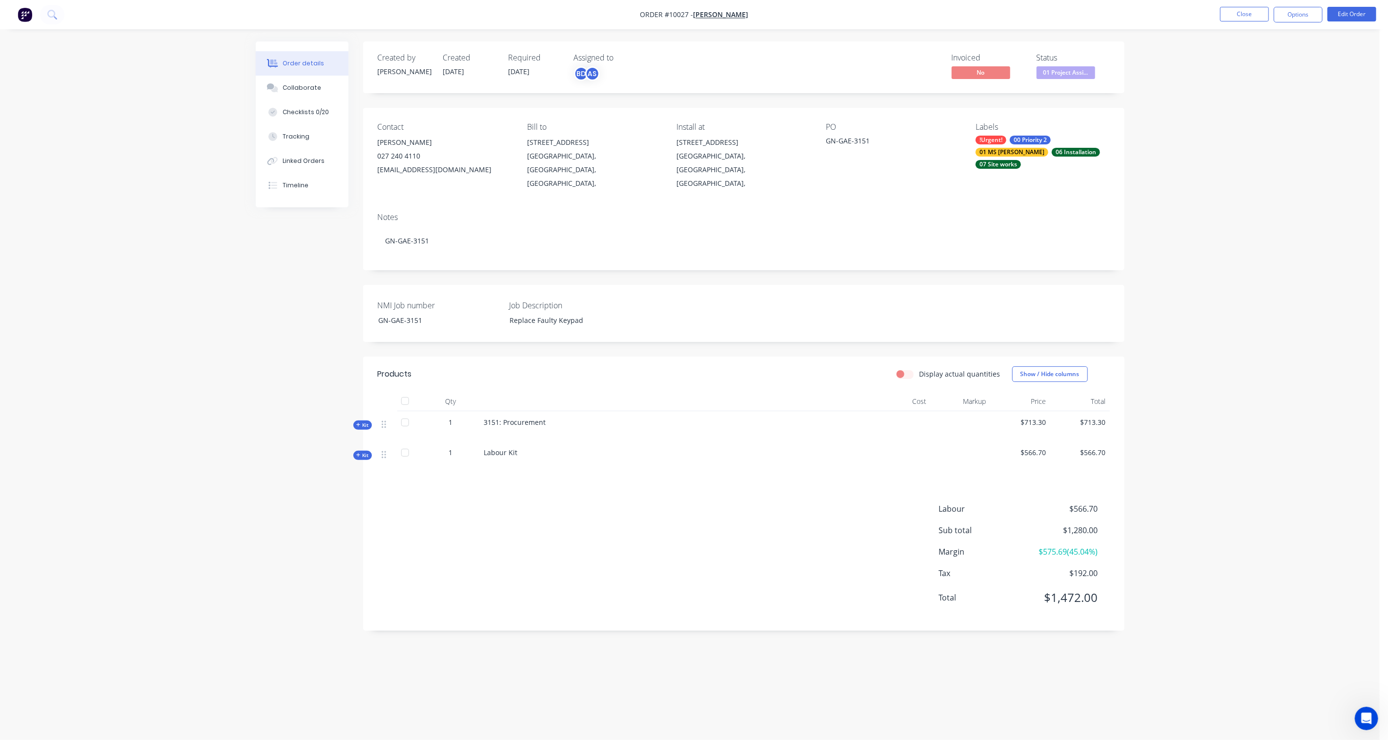
click at [837, 142] on div "GN-GAE-3151" at bounding box center [887, 143] width 122 height 14
click at [855, 140] on div "GN-GAE-3151" at bounding box center [887, 143] width 122 height 14
click at [851, 140] on div "GN-GAE-3151" at bounding box center [887, 143] width 122 height 14
click at [1040, 13] on button "Edit Order" at bounding box center [1351, 14] width 49 height 15
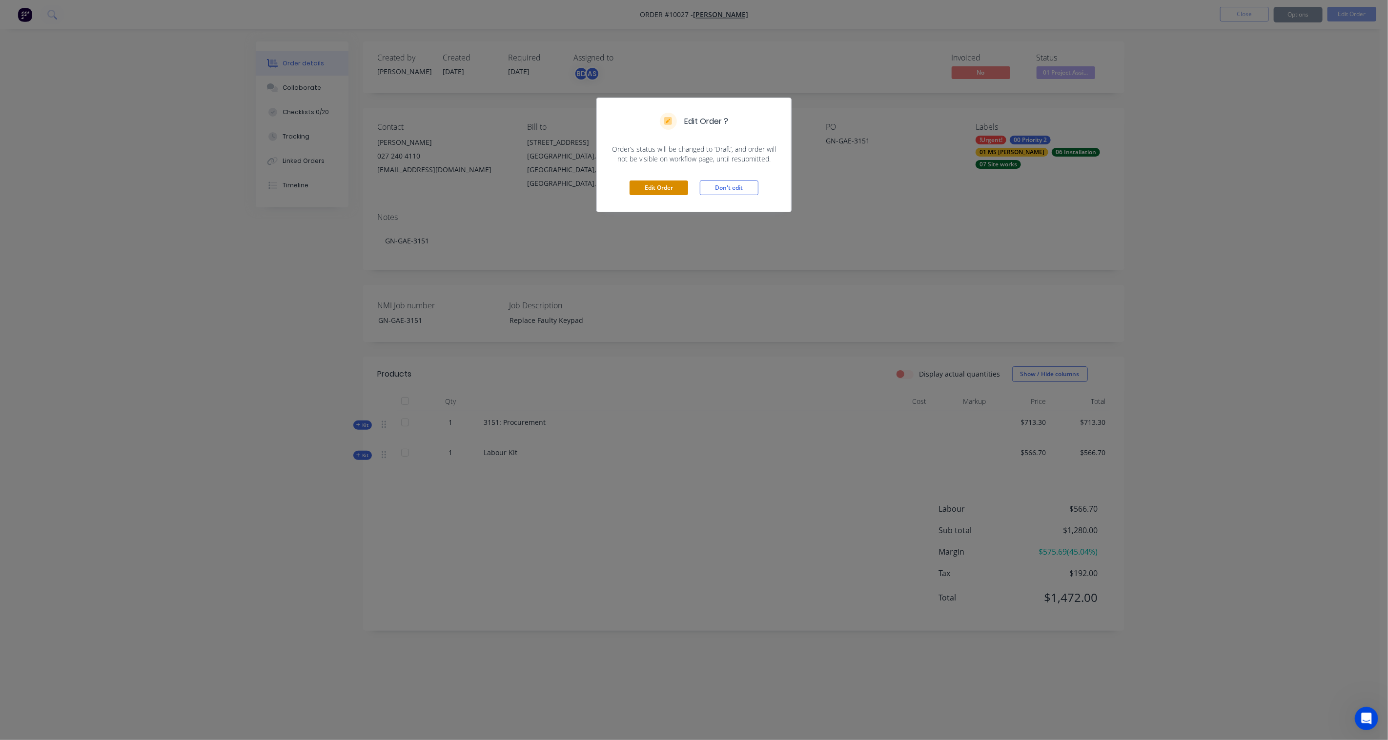
click at [667, 189] on button "Edit Order" at bounding box center [658, 188] width 59 height 15
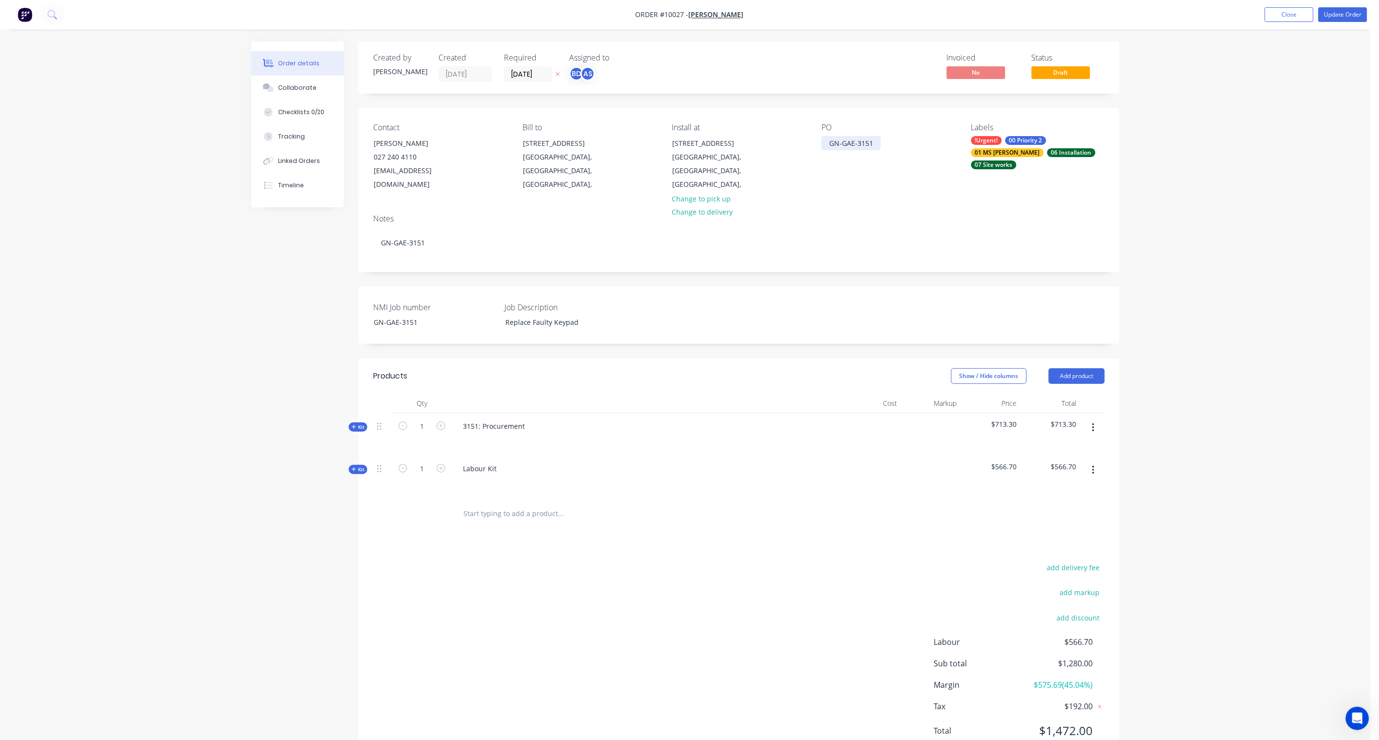
click at [851, 142] on div "GN-GAE-3151" at bounding box center [852, 143] width 60 height 14
drag, startPoint x: 857, startPoint y: 142, endPoint x: 760, endPoint y: 142, distance: 97.1
click at [760, 142] on div "Contact [PERSON_NAME] [PHONE_NUMBER] [EMAIL_ADDRESS][DOMAIN_NAME] Bill to [STRE…" at bounding box center [739, 157] width 761 height 98
drag, startPoint x: 847, startPoint y: 144, endPoint x: 796, endPoint y: 142, distance: 50.8
click at [796, 142] on div "Contact [PERSON_NAME] [PHONE_NUMBER] [EMAIL_ADDRESS][DOMAIN_NAME] Bill to [STRE…" at bounding box center [739, 157] width 761 height 98
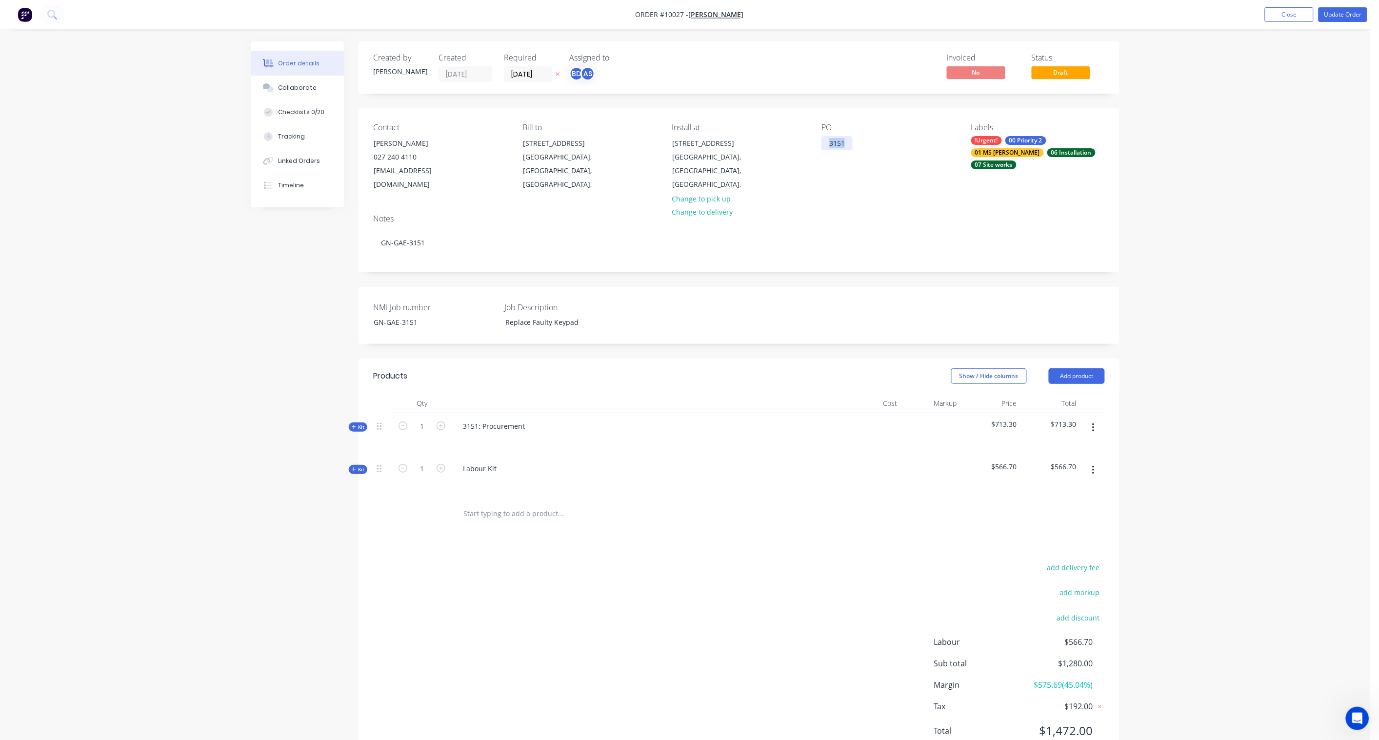
copy div "3151"
click at [284, 159] on div "Linked Orders" at bounding box center [300, 161] width 42 height 9
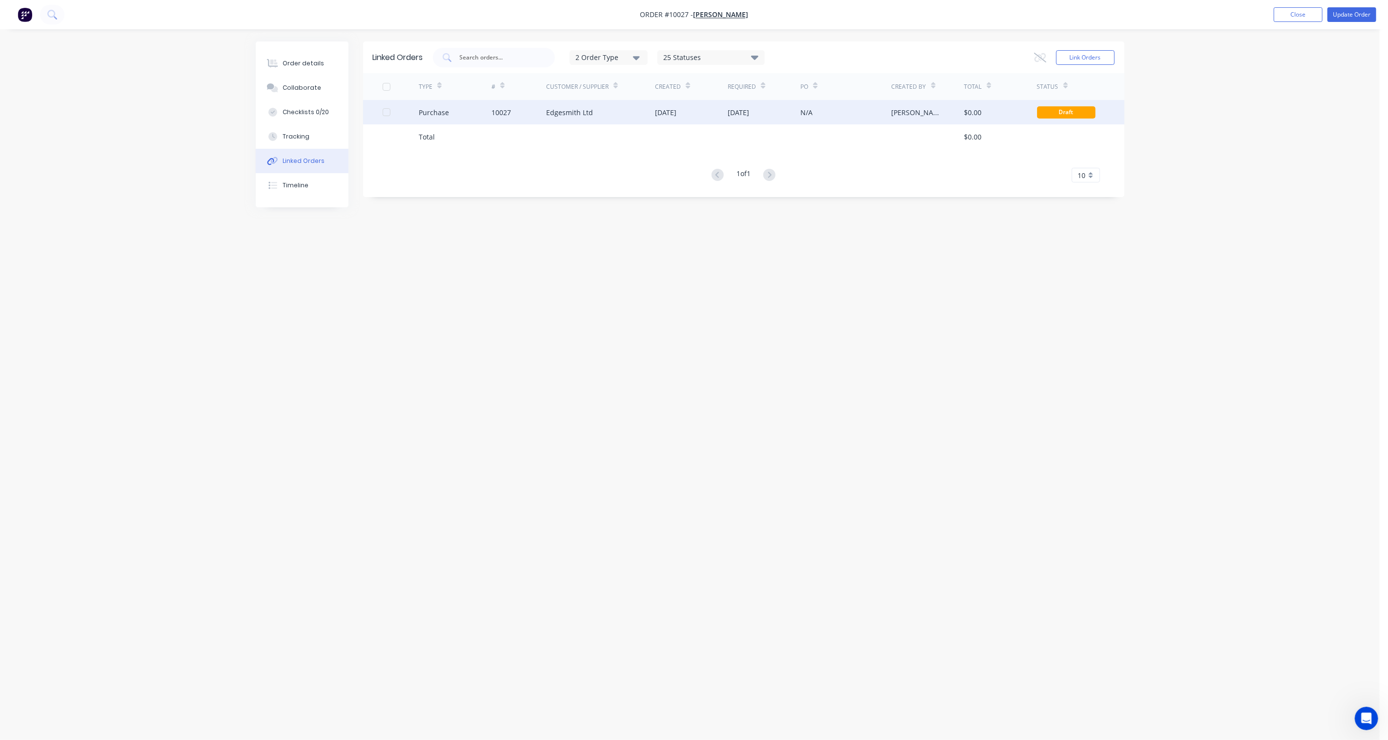
click at [504, 110] on div "10027" at bounding box center [501, 112] width 20 height 10
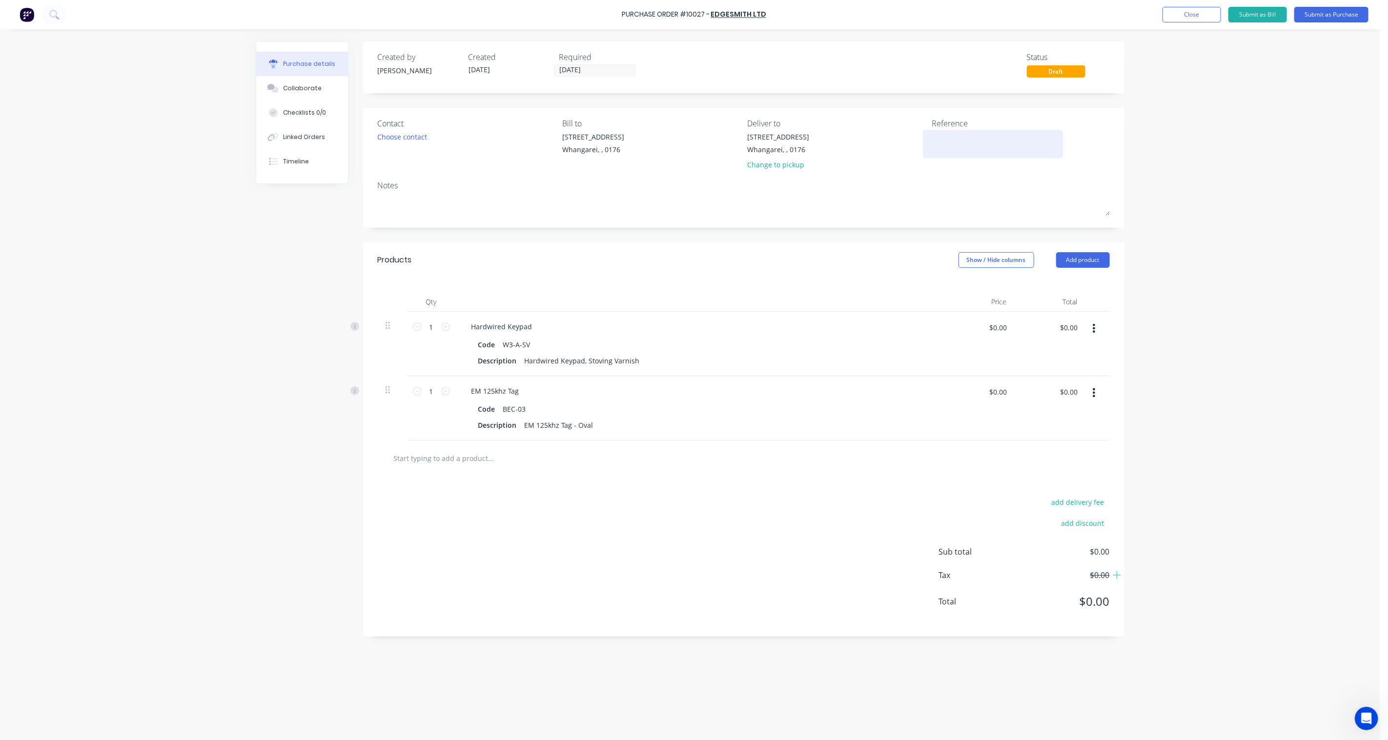
click at [945, 143] on textarea at bounding box center [993, 143] width 122 height 22
paste textarea "3151"
click at [1040, 167] on div "Purchase Order #10027 - Edgesmith Ltd Add product Close Submit as Bill Submit a…" at bounding box center [689, 370] width 1379 height 740
click at [1040, 13] on button "Submit as Purchase" at bounding box center [1331, 15] width 74 height 16
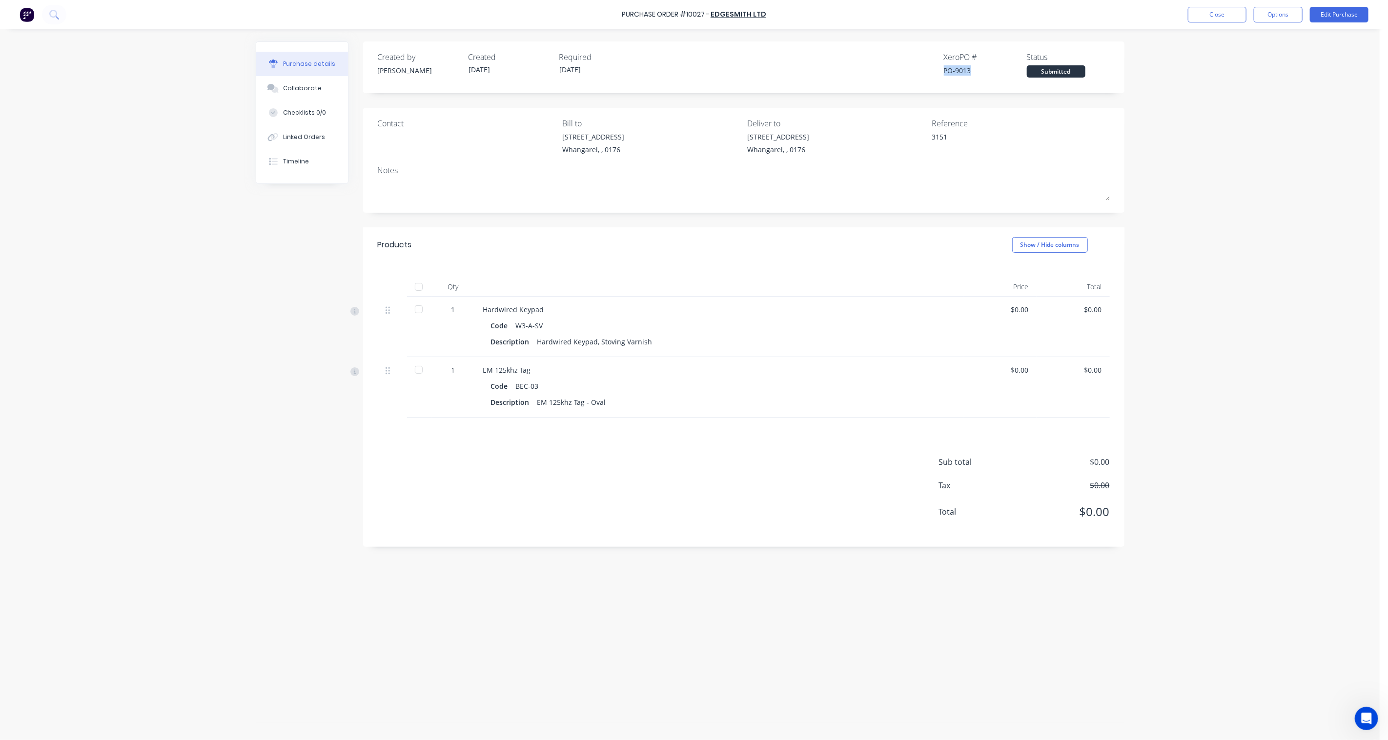
drag, startPoint x: 969, startPoint y: 72, endPoint x: 945, endPoint y: 72, distance: 23.9
click at [945, 72] on div "PO-9013" at bounding box center [985, 70] width 83 height 10
copy div "PO-9013"
click at [305, 138] on div "Linked Orders" at bounding box center [304, 137] width 42 height 9
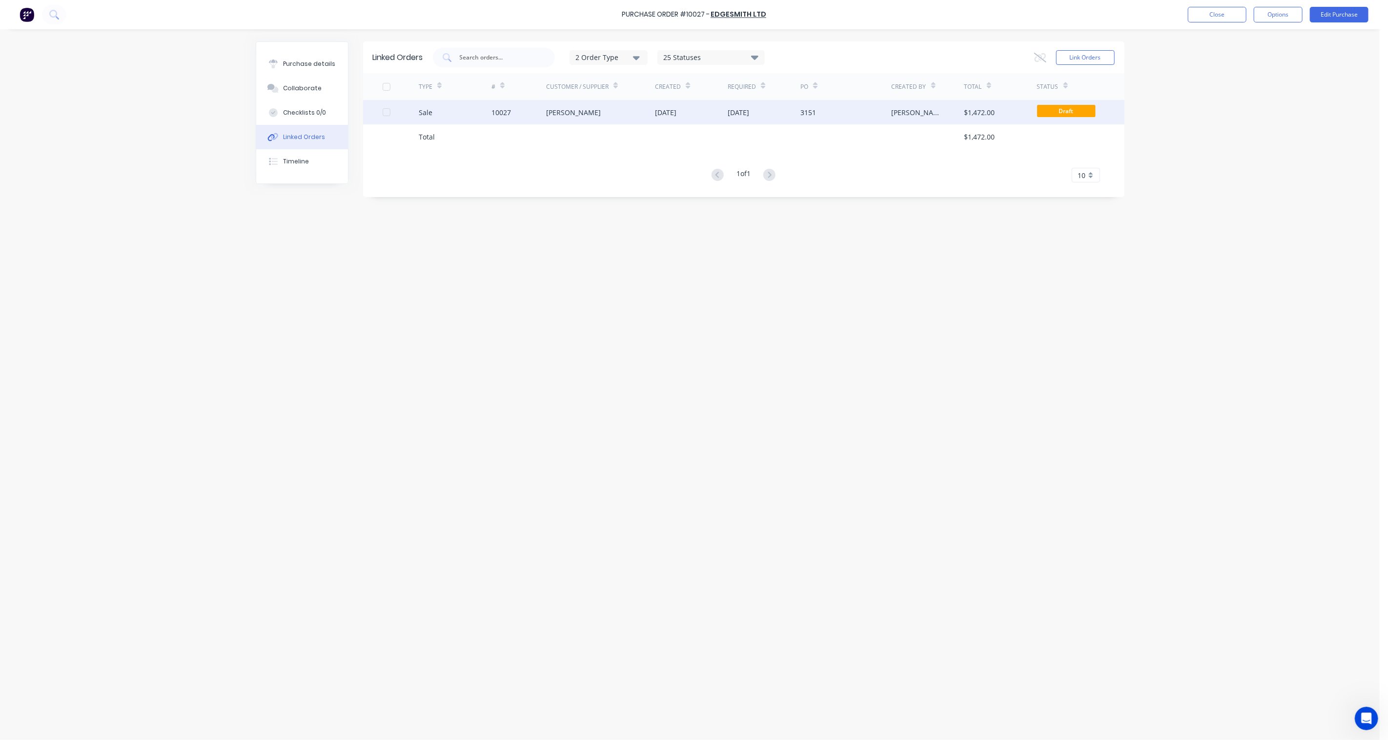
click at [502, 110] on div "10027" at bounding box center [501, 112] width 20 height 10
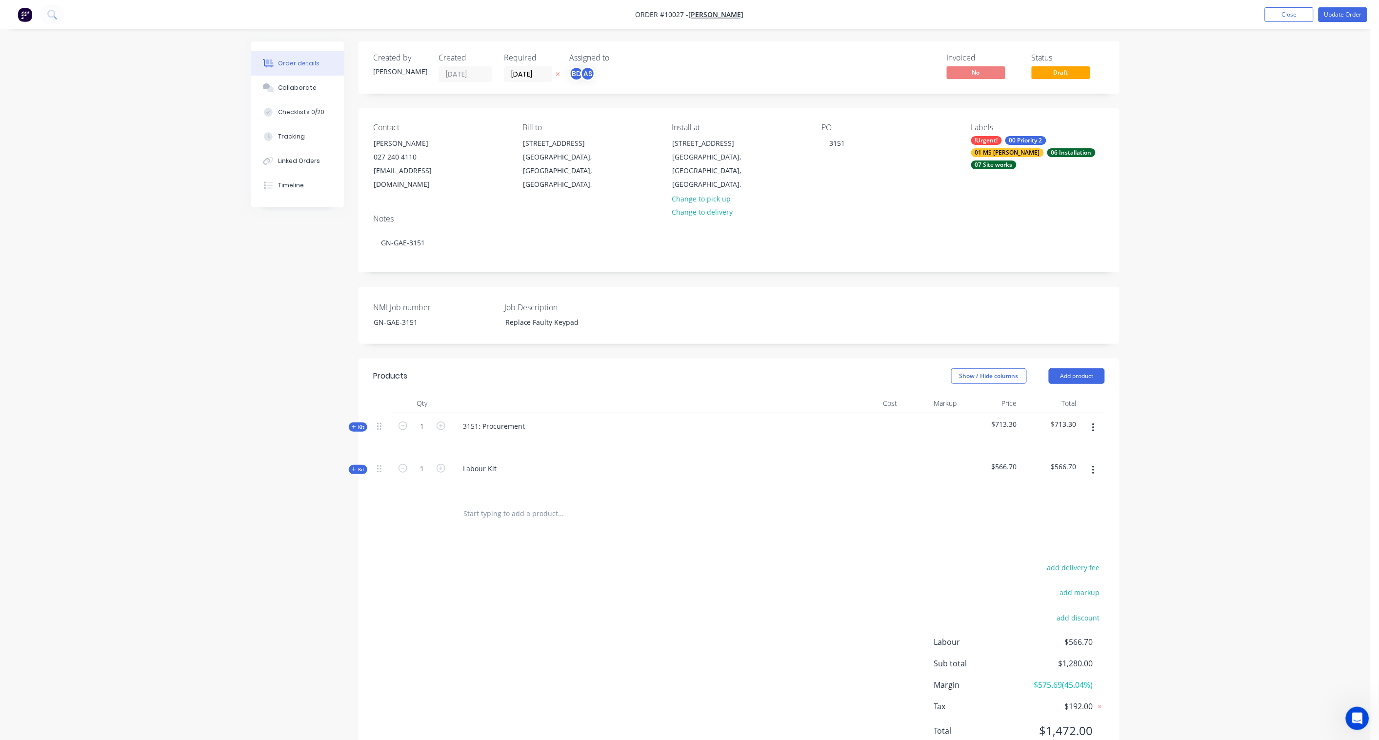
click at [1040, 74] on span "Draft" at bounding box center [1061, 72] width 59 height 12
click at [1040, 72] on span "Draft" at bounding box center [1061, 72] width 59 height 12
click at [1040, 73] on span "Draft" at bounding box center [1061, 72] width 59 height 12
click at [1040, 12] on button "Update Order" at bounding box center [1343, 14] width 49 height 15
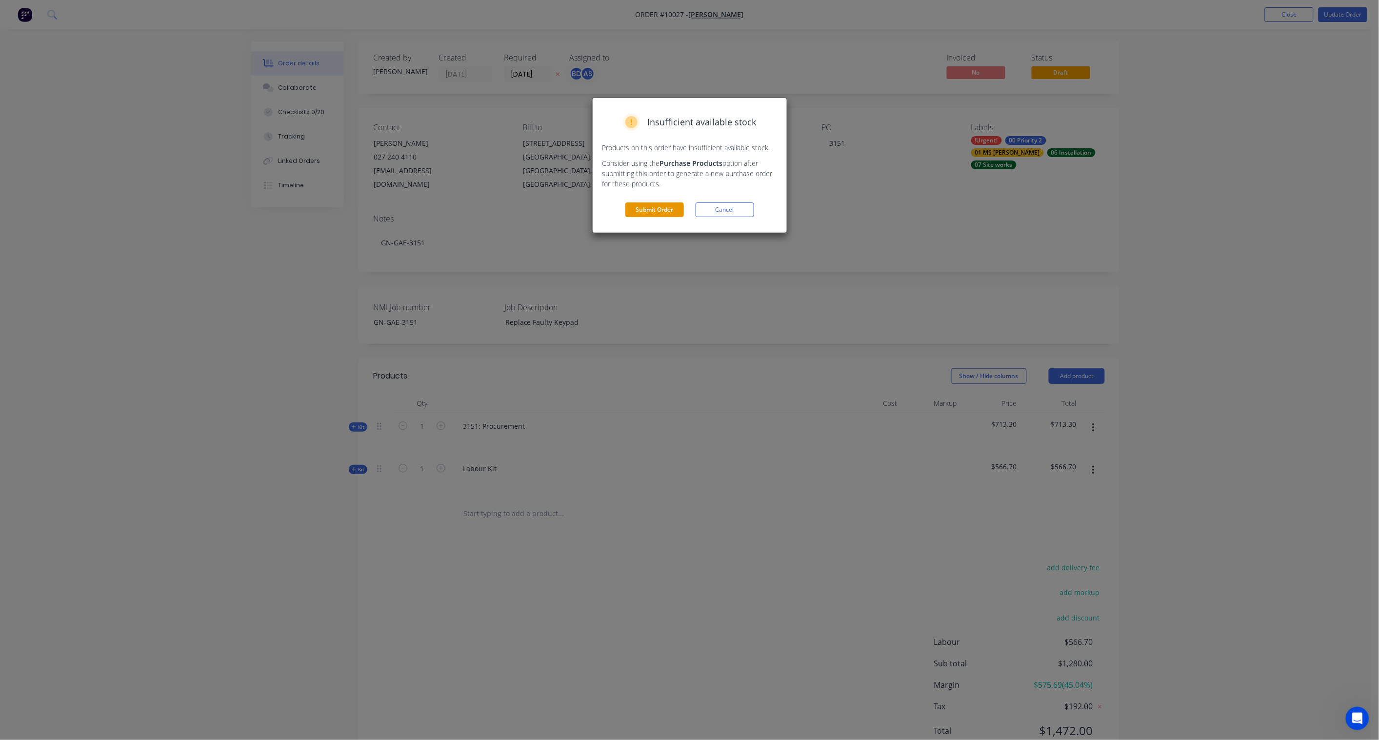
click at [650, 206] on button "Submit Order" at bounding box center [655, 209] width 59 height 15
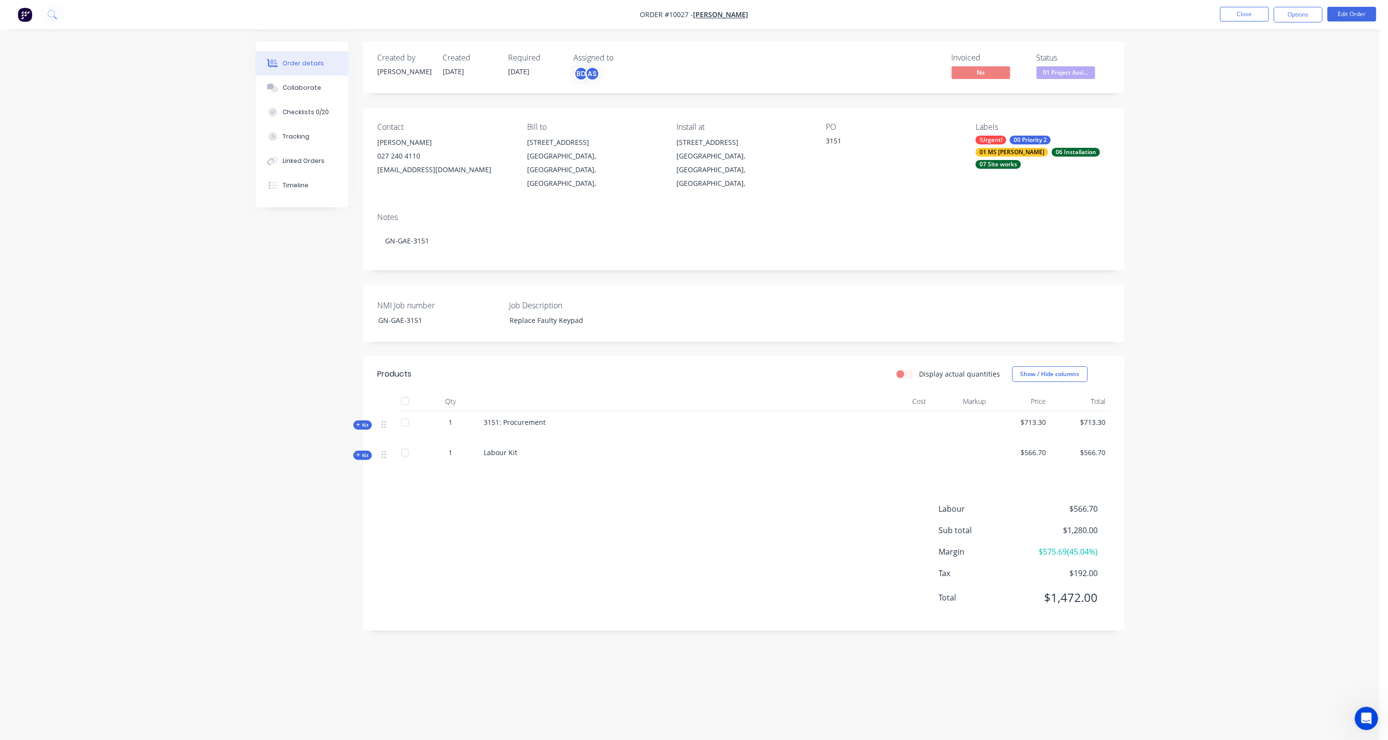
click at [1040, 74] on span "01 Project Assi..." at bounding box center [1065, 72] width 59 height 12
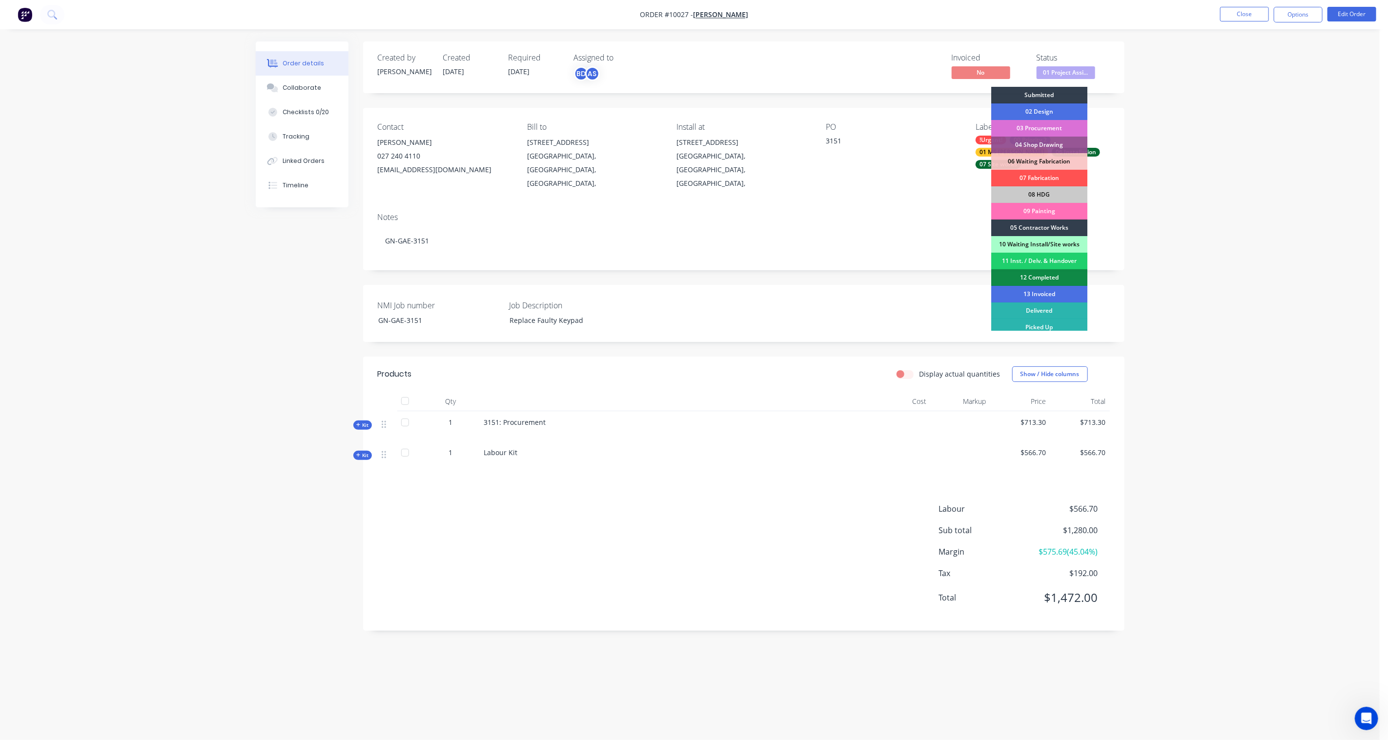
click at [1040, 122] on div "03 Procurement" at bounding box center [1039, 128] width 96 height 17
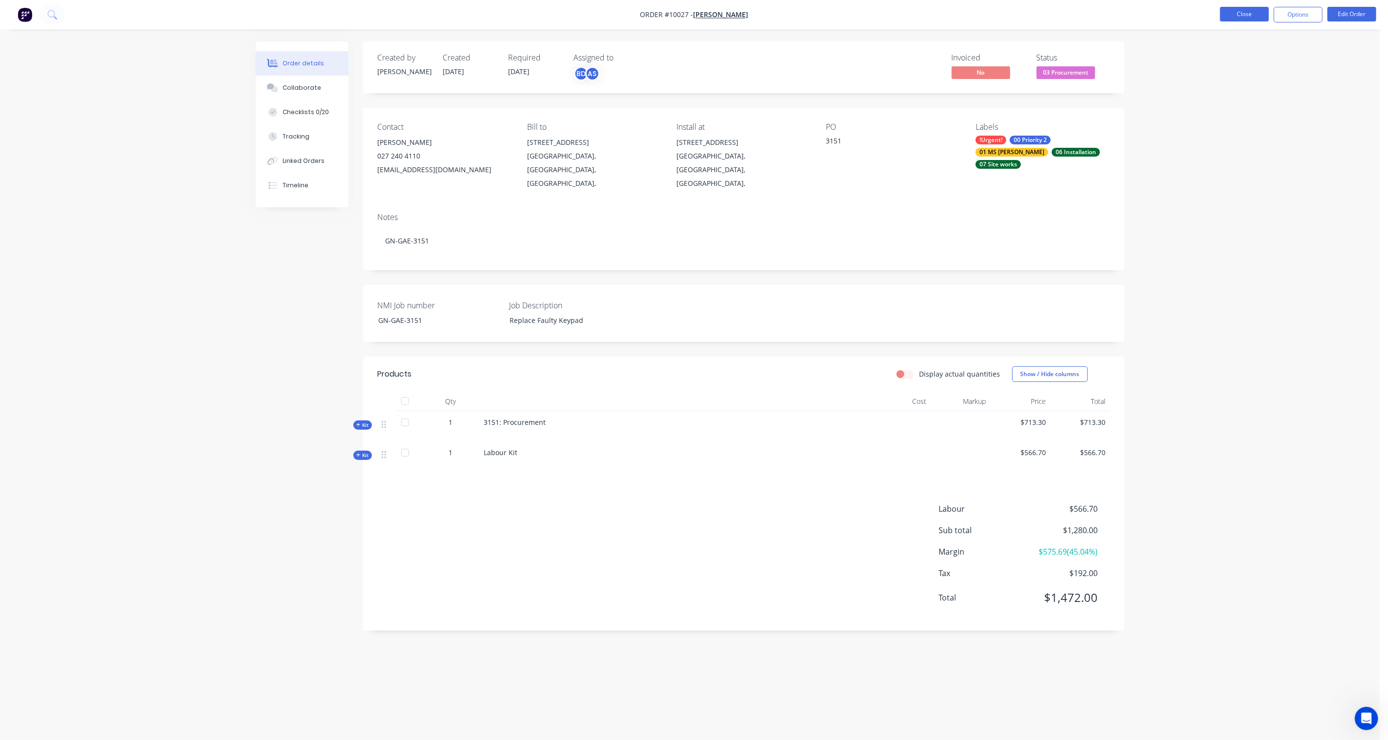
click at [1040, 16] on button "Close" at bounding box center [1244, 14] width 49 height 15
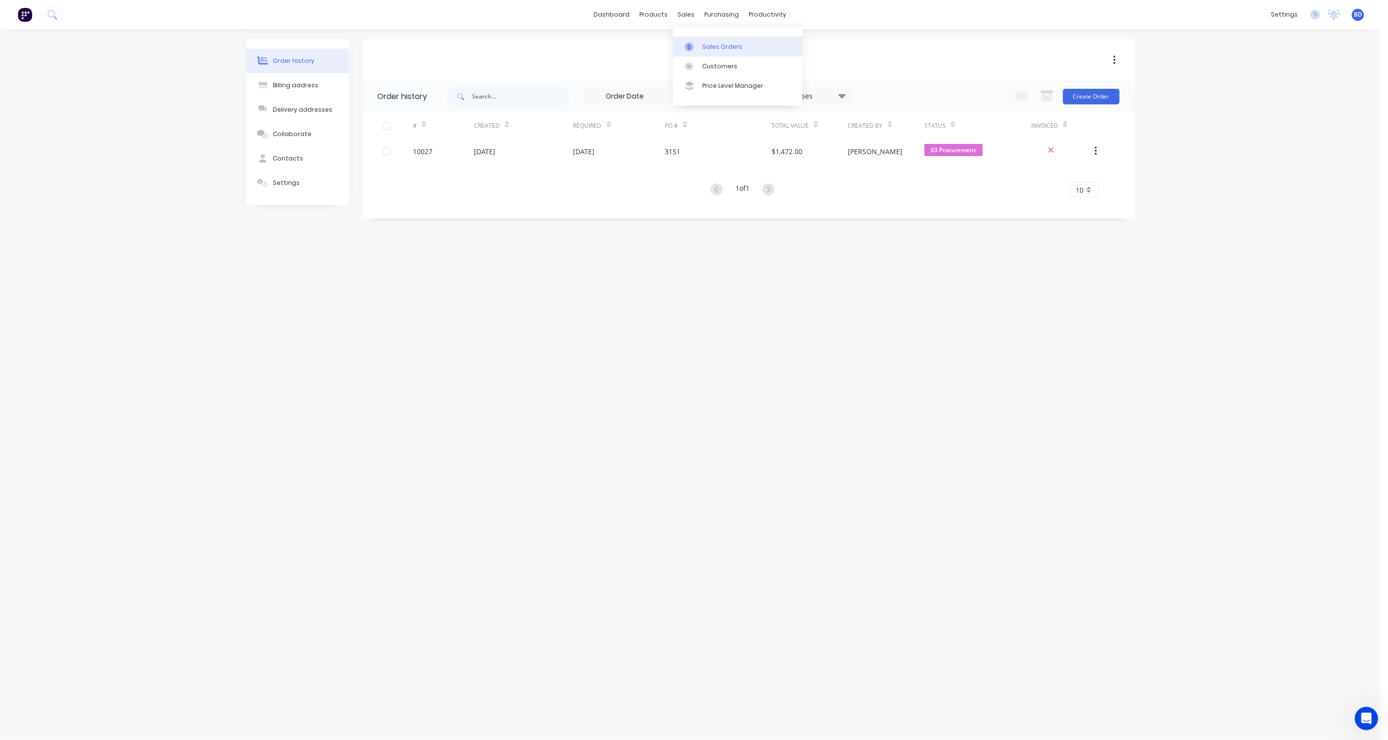
click at [706, 45] on div "Sales Orders" at bounding box center [722, 46] width 40 height 9
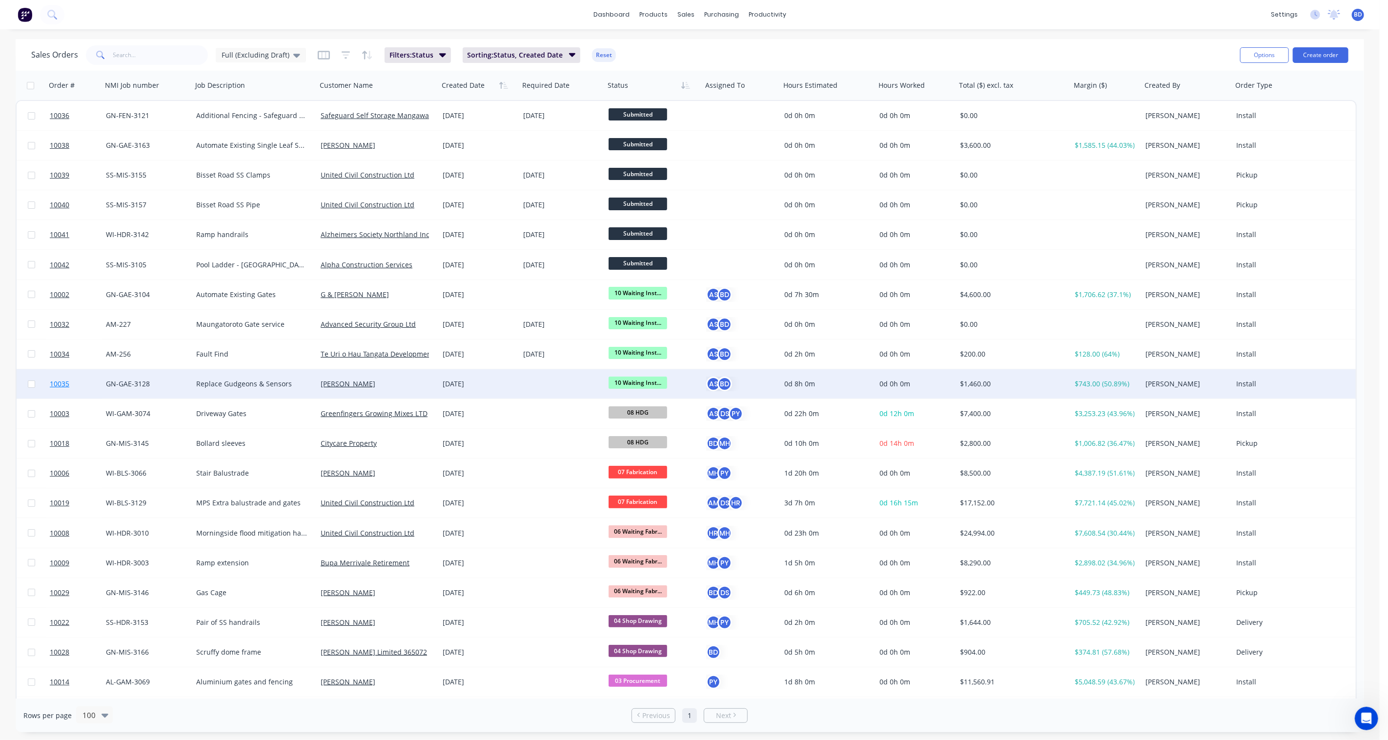
click at [60, 384] on span "10035" at bounding box center [60, 384] width 20 height 10
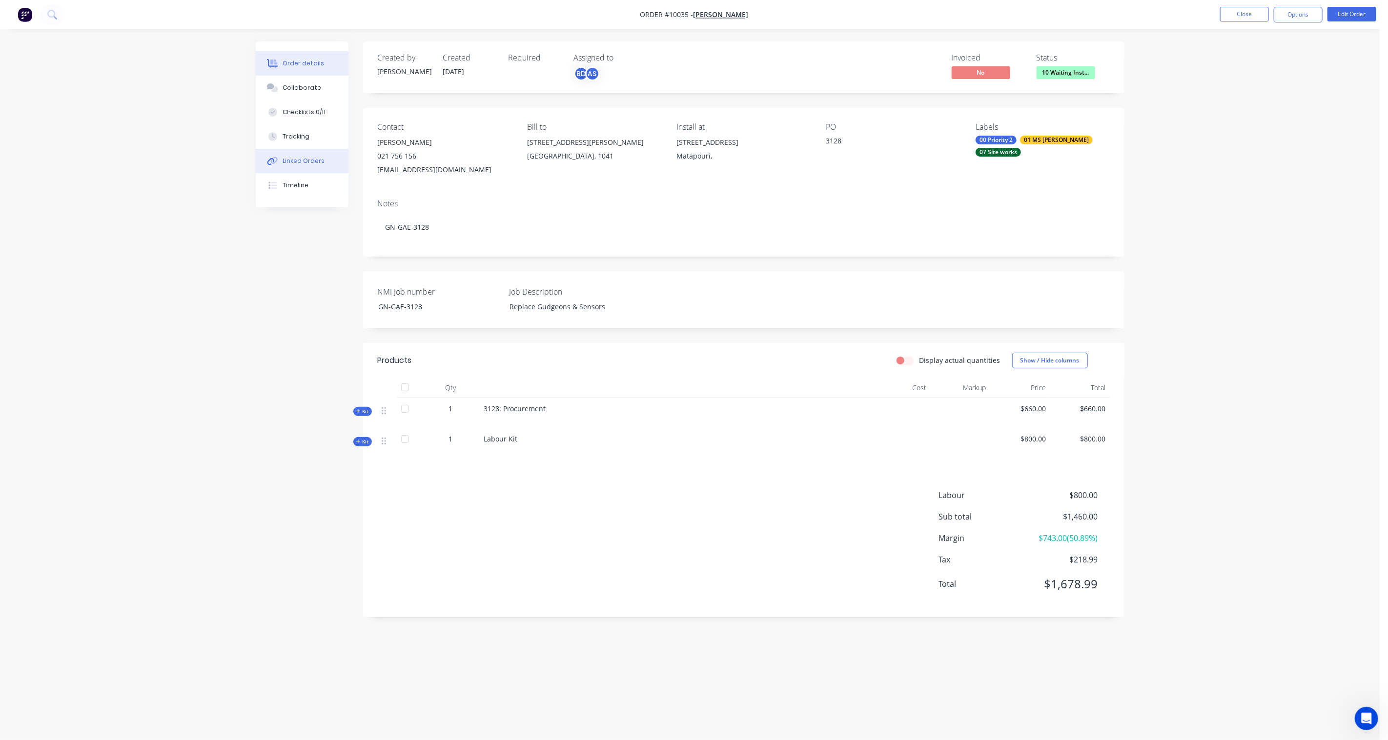
click at [295, 157] on div "Linked Orders" at bounding box center [304, 161] width 42 height 9
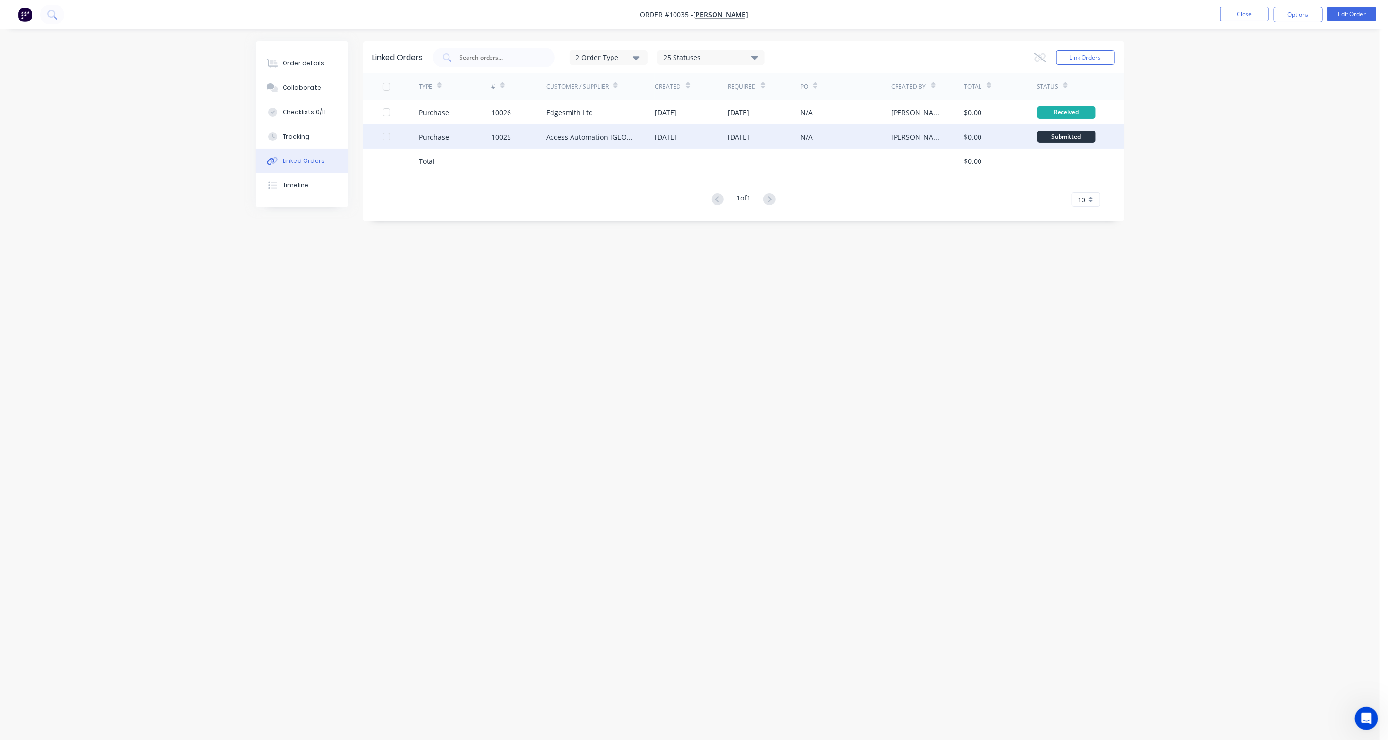
click at [1040, 134] on div "Submitted" at bounding box center [1066, 137] width 59 height 12
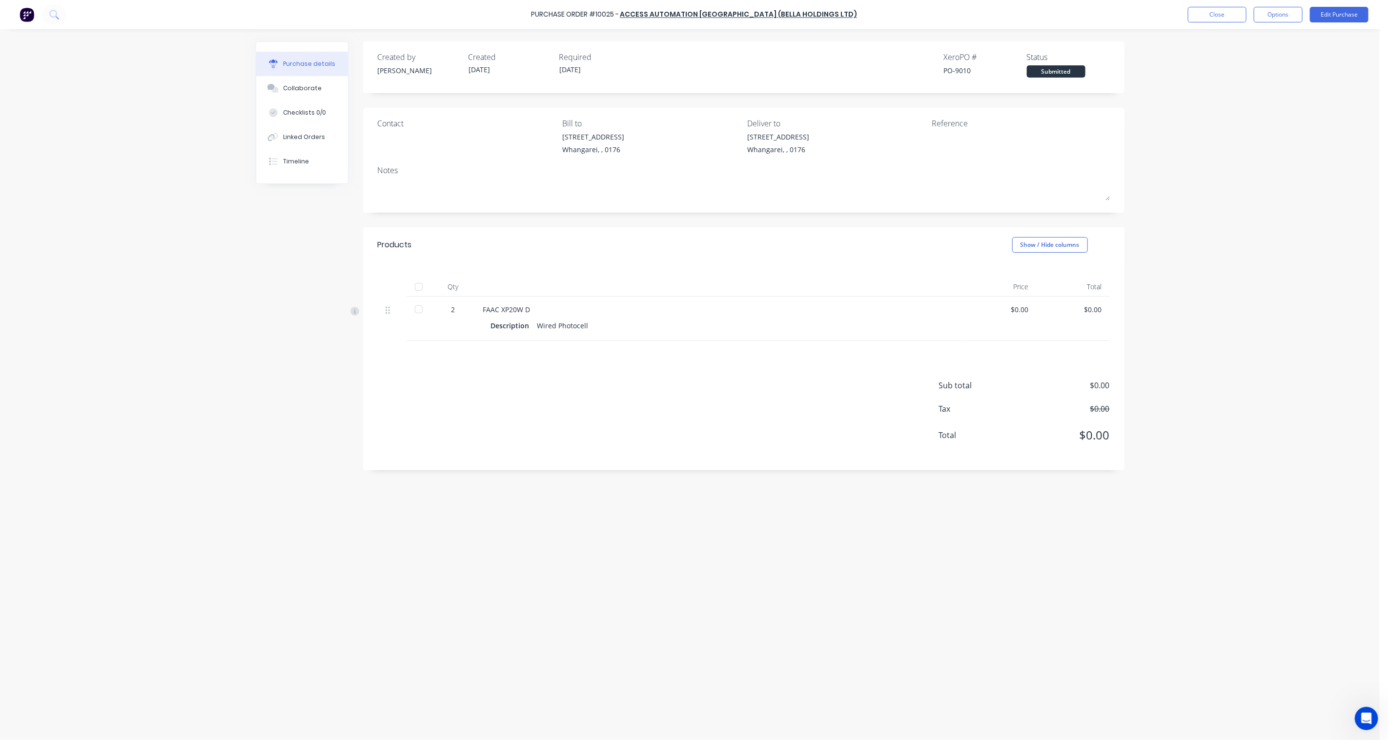
click at [416, 309] on div at bounding box center [419, 310] width 20 height 20
click at [1040, 13] on button "Close" at bounding box center [1217, 15] width 59 height 16
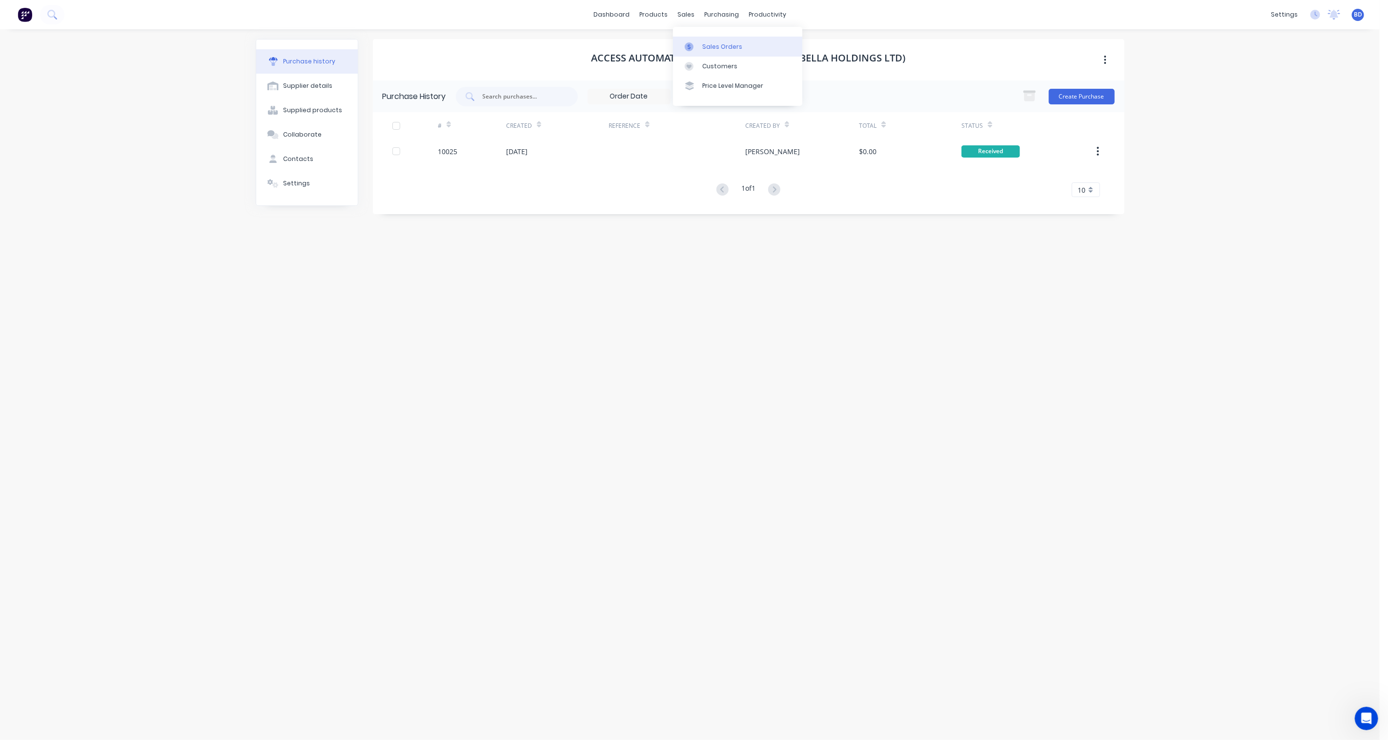
click at [711, 45] on div "Sales Orders" at bounding box center [722, 46] width 40 height 9
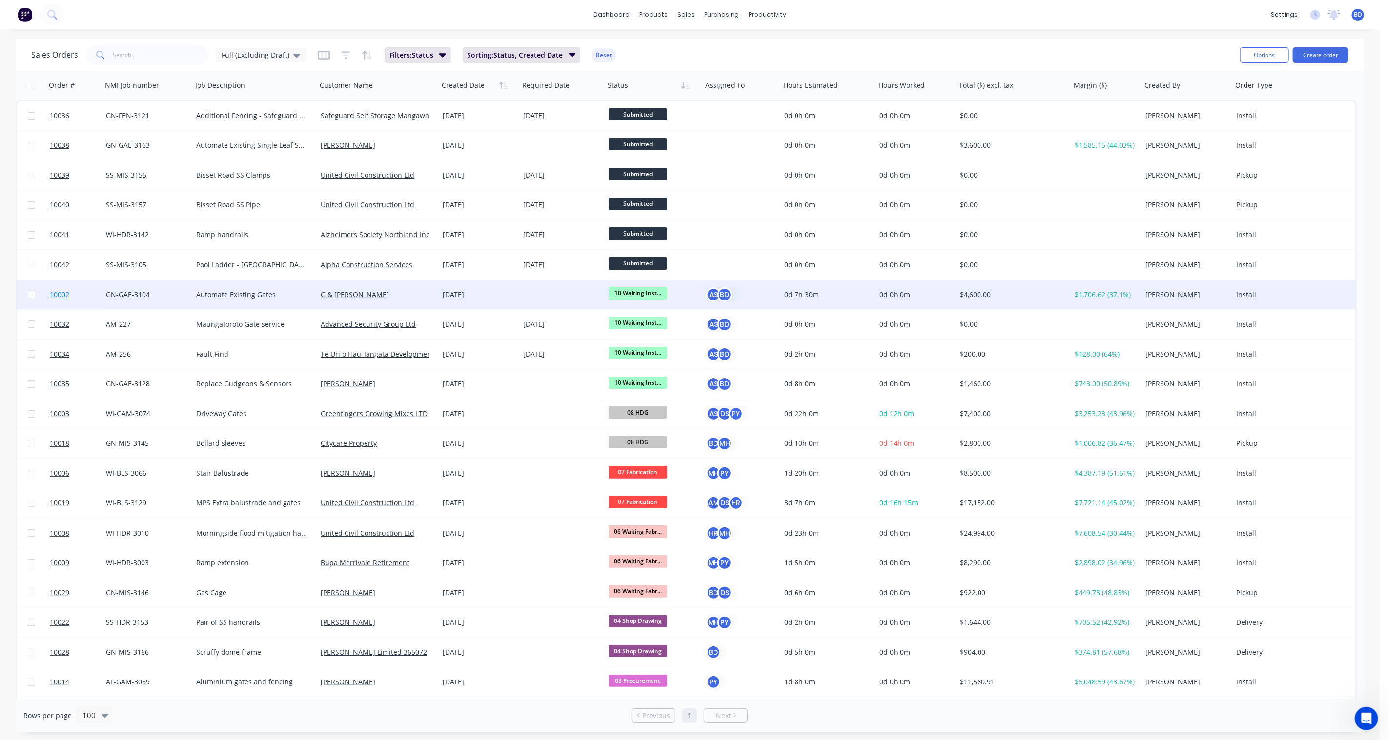
click at [64, 292] on span "10002" at bounding box center [60, 295] width 20 height 10
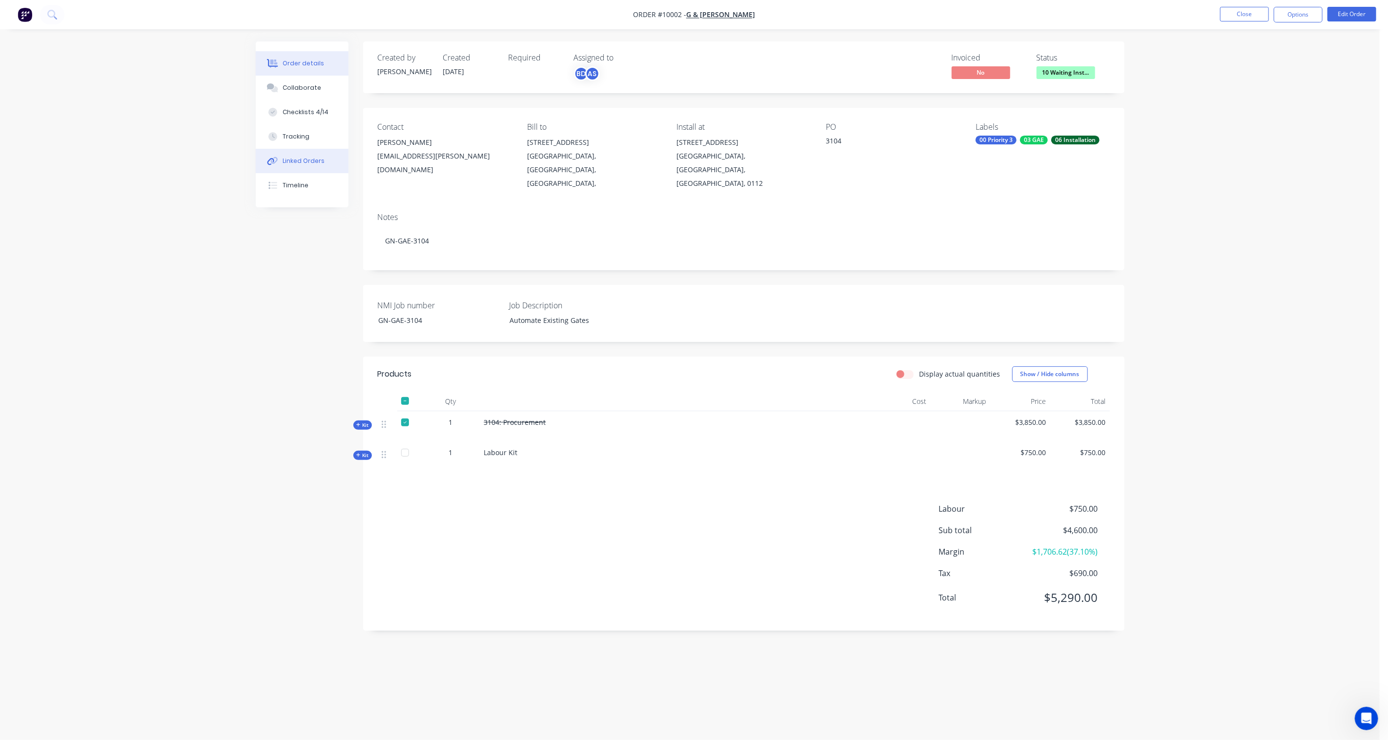
click at [303, 157] on div "Linked Orders" at bounding box center [304, 161] width 42 height 9
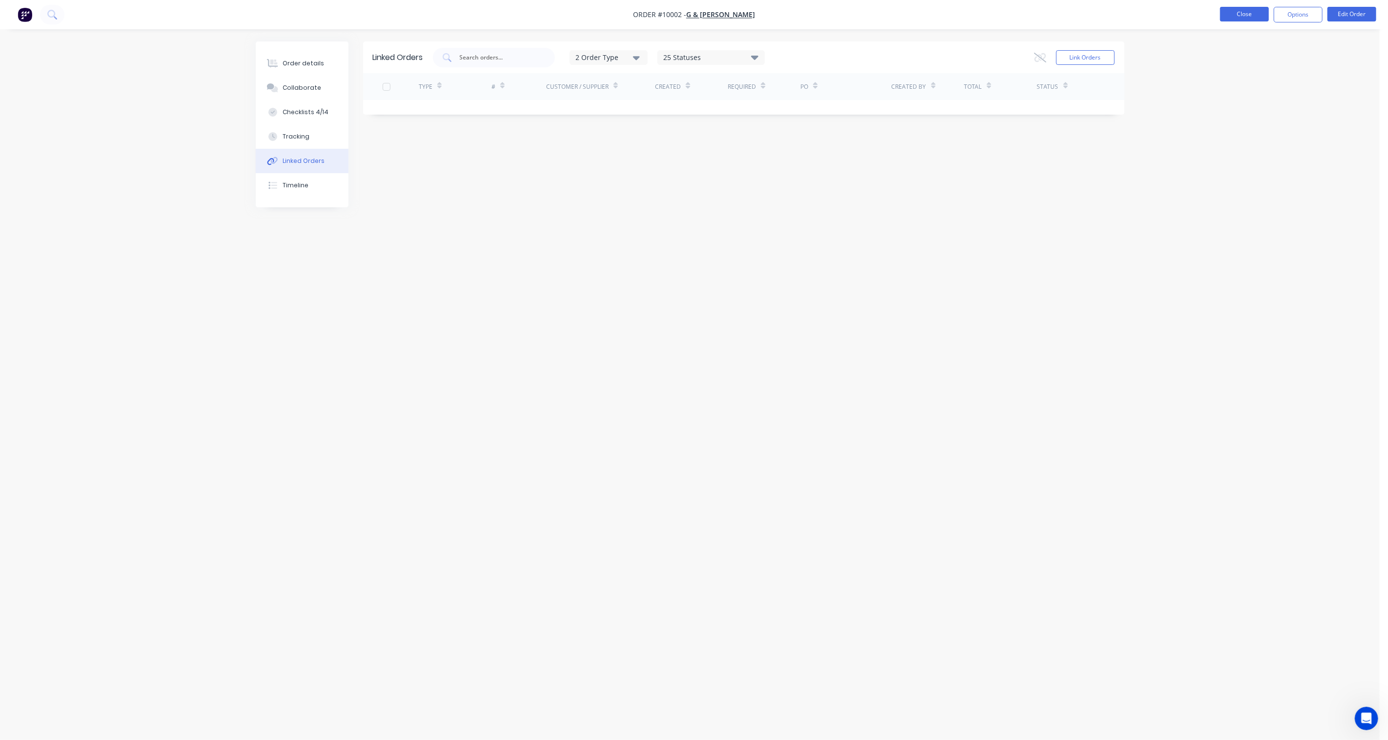
click at [1040, 21] on button "Close" at bounding box center [1244, 14] width 49 height 15
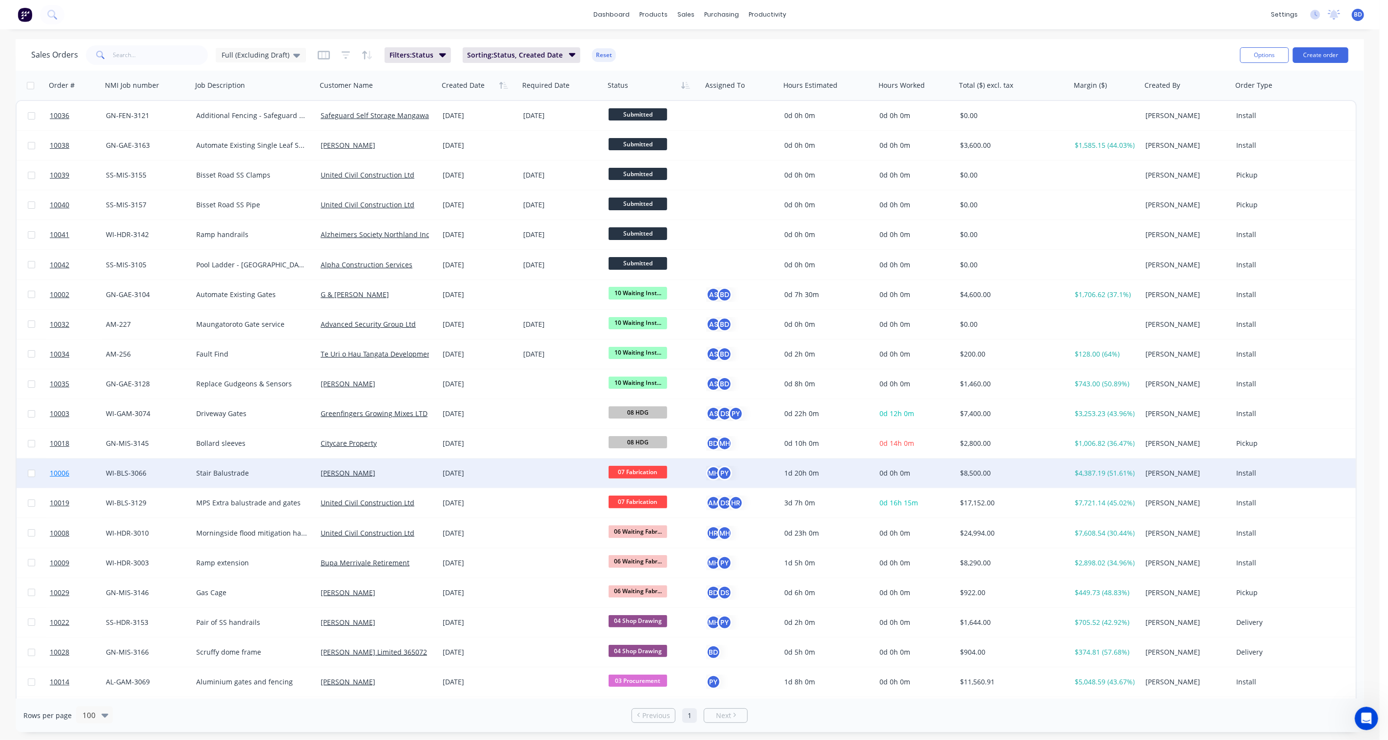
click at [64, 472] on span "10006" at bounding box center [60, 473] width 20 height 10
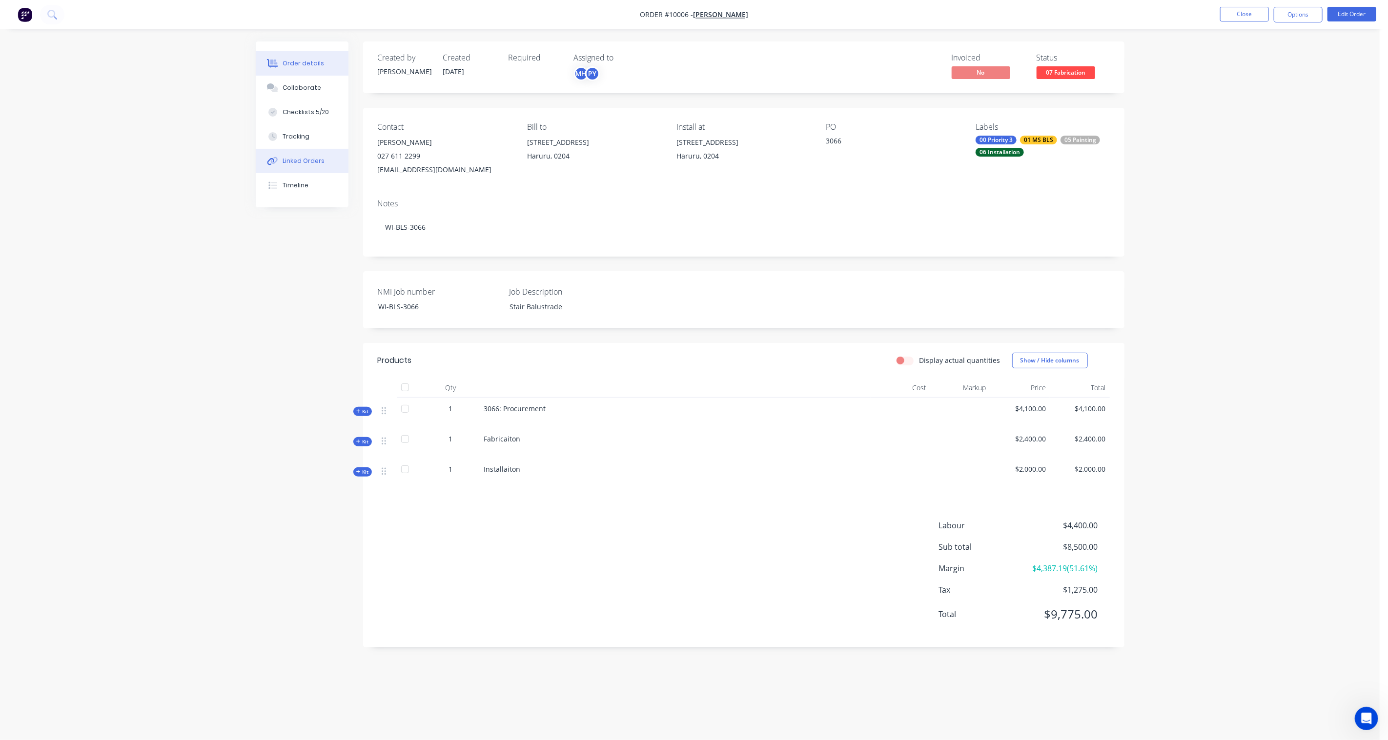
click at [294, 158] on div "Linked Orders" at bounding box center [304, 161] width 42 height 9
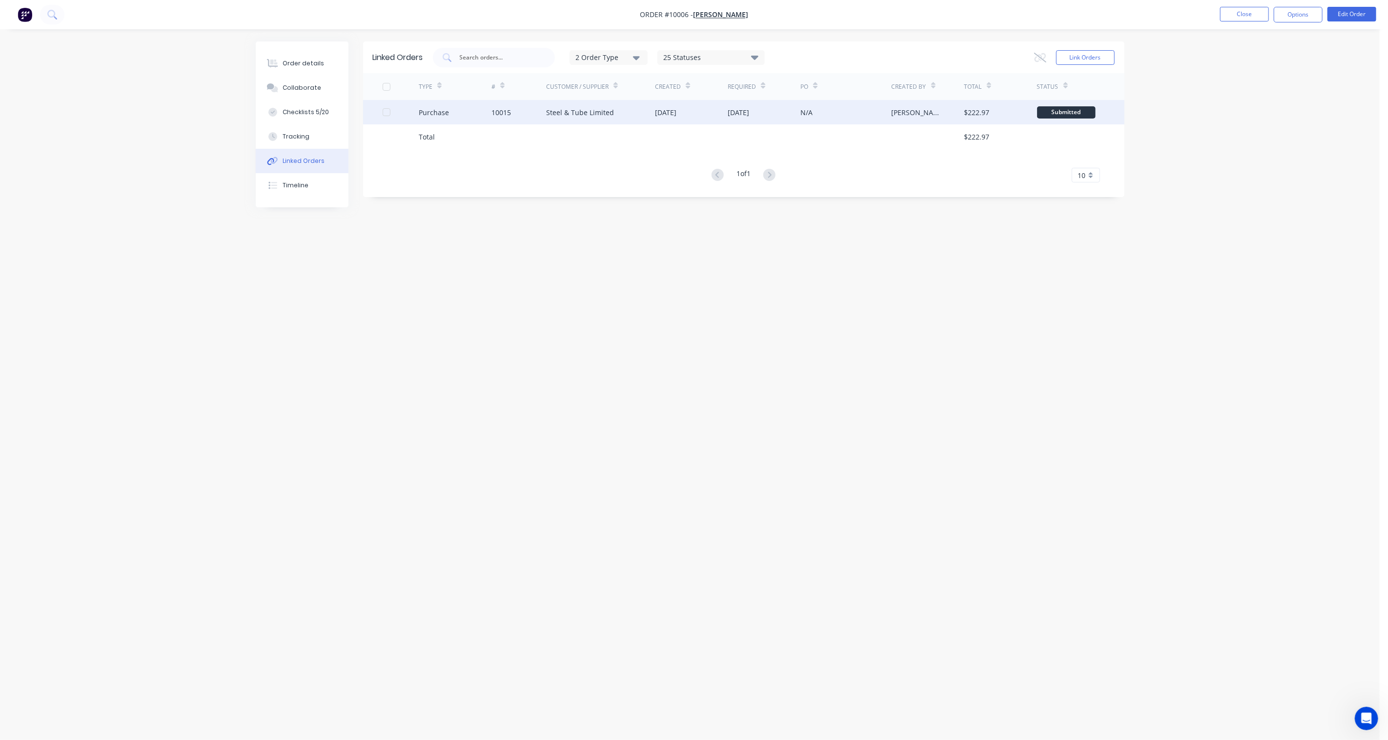
click at [556, 108] on div "Steel & Tube Limited" at bounding box center [580, 112] width 68 height 10
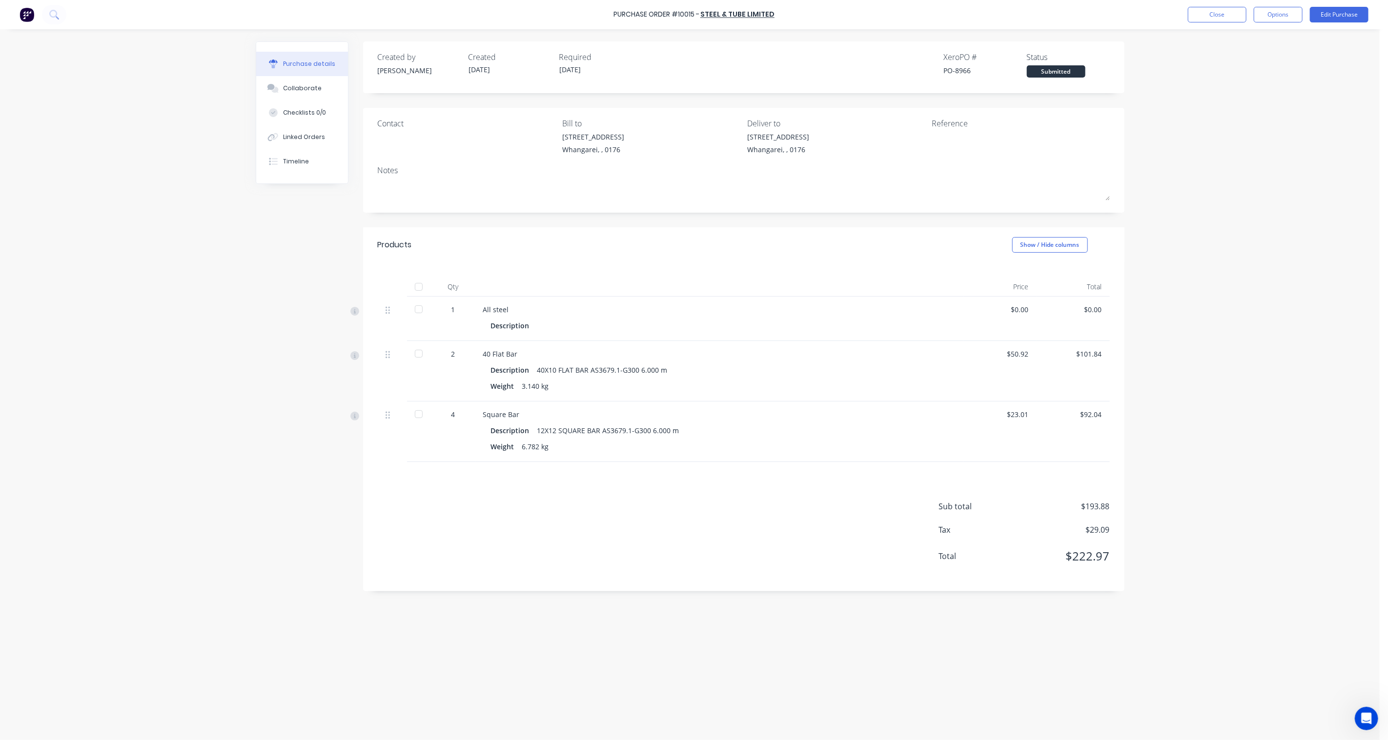
click at [417, 308] on div at bounding box center [419, 310] width 20 height 20
click at [416, 352] on div at bounding box center [419, 354] width 20 height 20
click at [422, 413] on div at bounding box center [419, 414] width 20 height 20
click at [1040, 12] on button "Close" at bounding box center [1217, 15] width 59 height 16
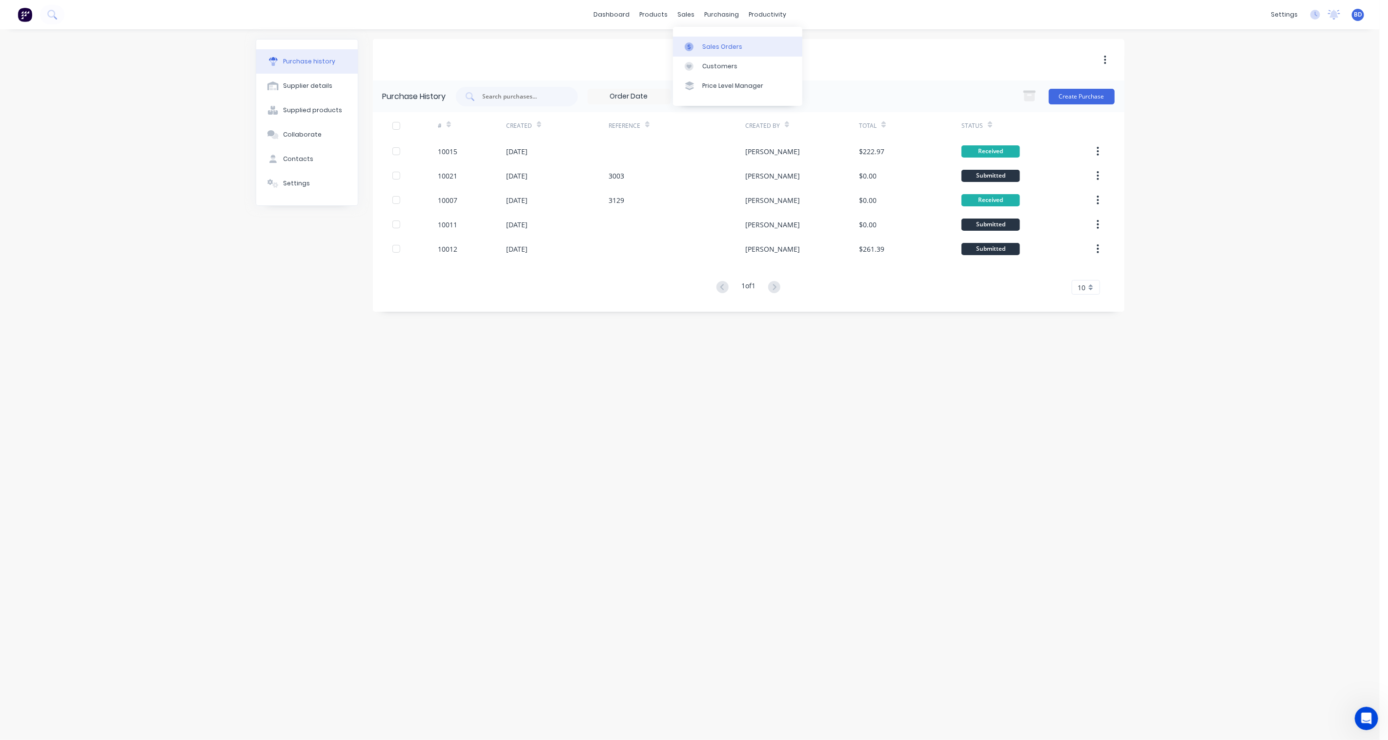
click at [698, 39] on link "Sales Orders" at bounding box center [737, 47] width 129 height 20
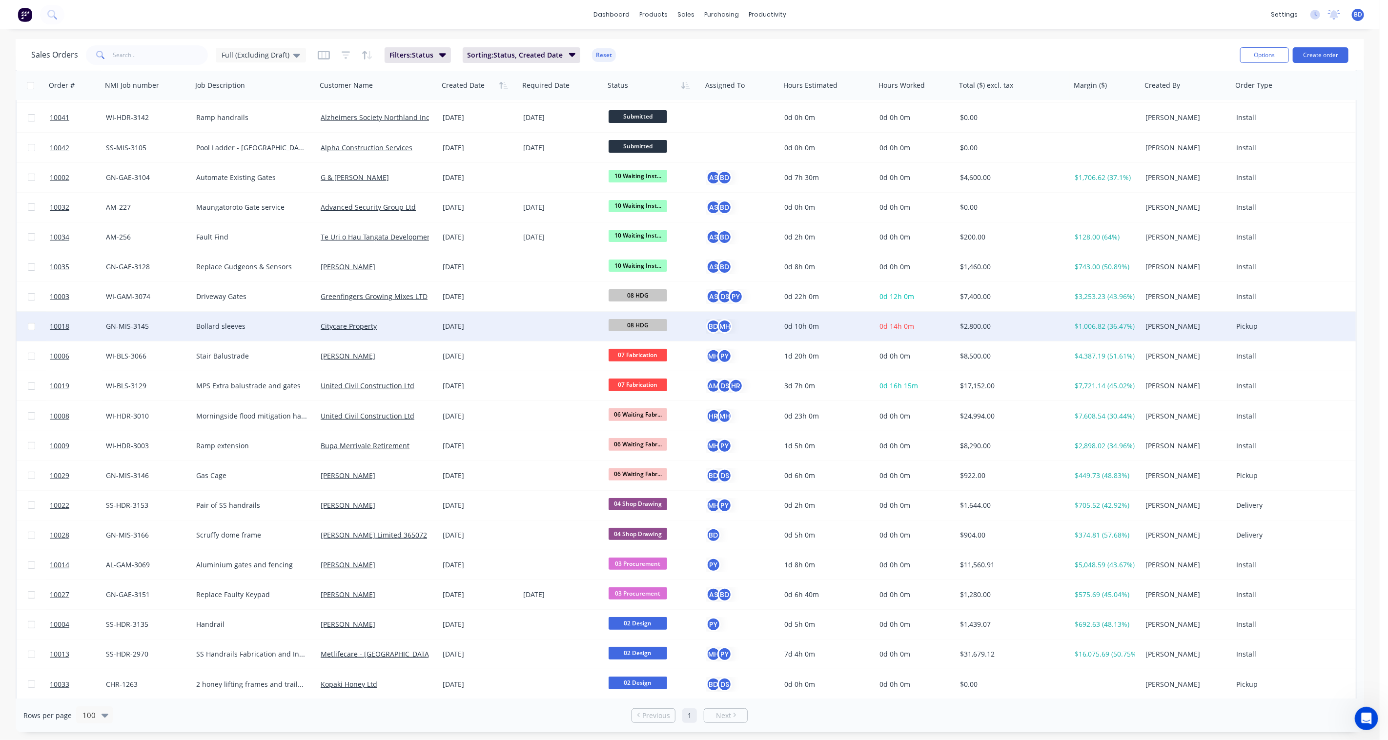
scroll to position [108, 0]
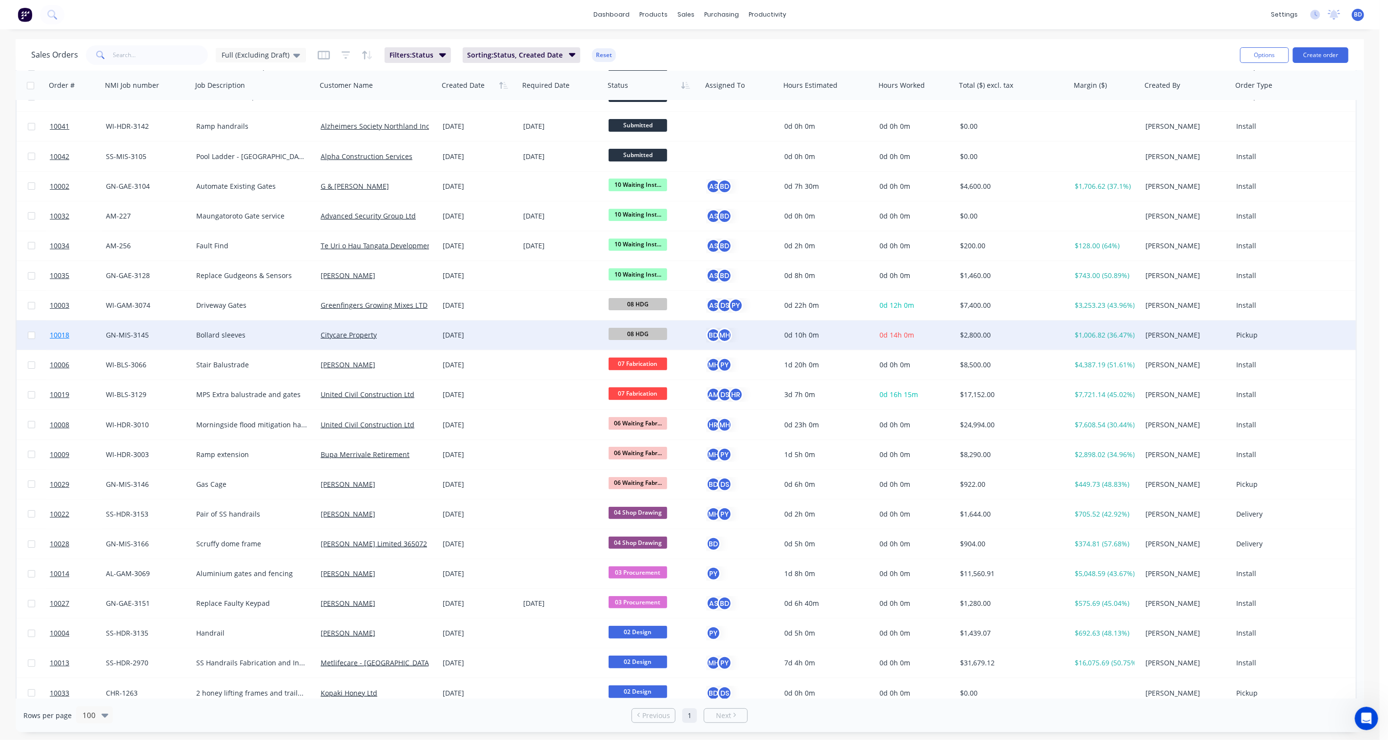
click at [56, 332] on span "10018" at bounding box center [60, 335] width 20 height 10
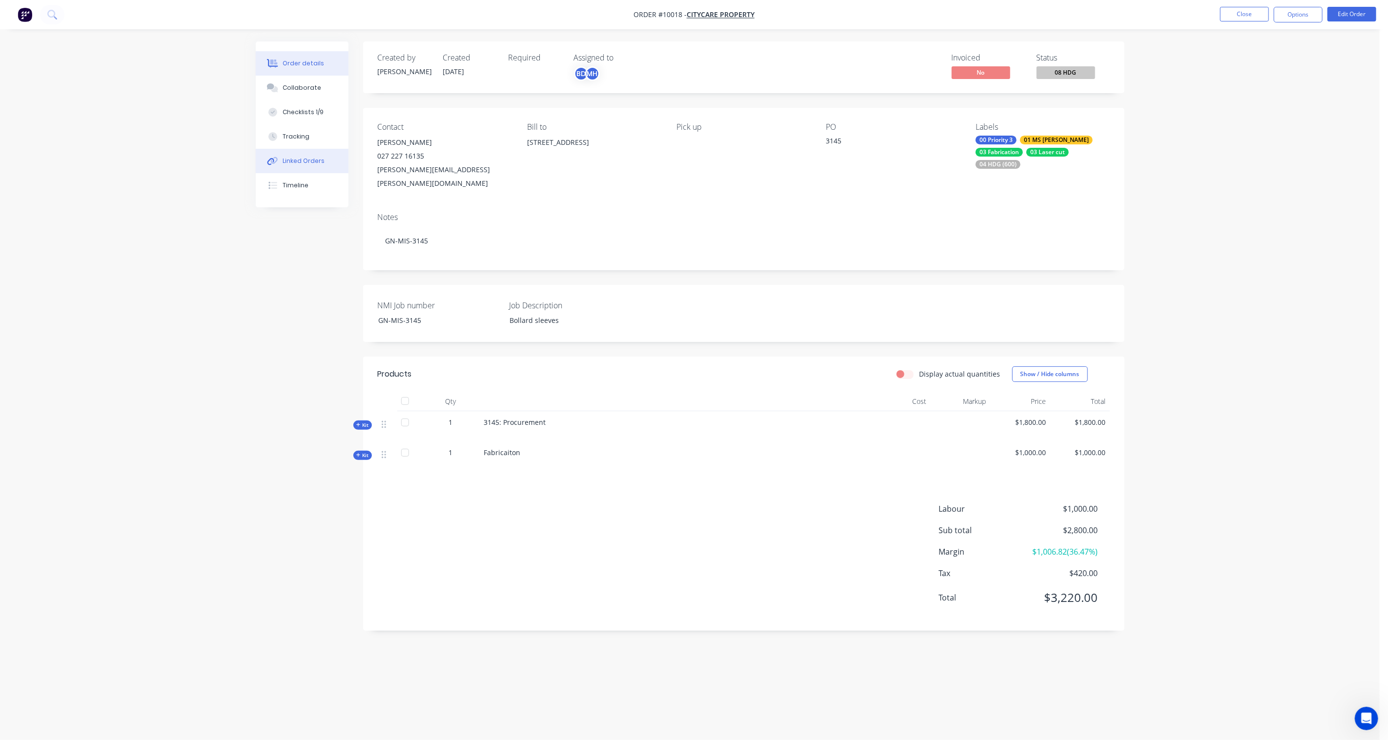
click at [301, 163] on div "Linked Orders" at bounding box center [304, 161] width 42 height 9
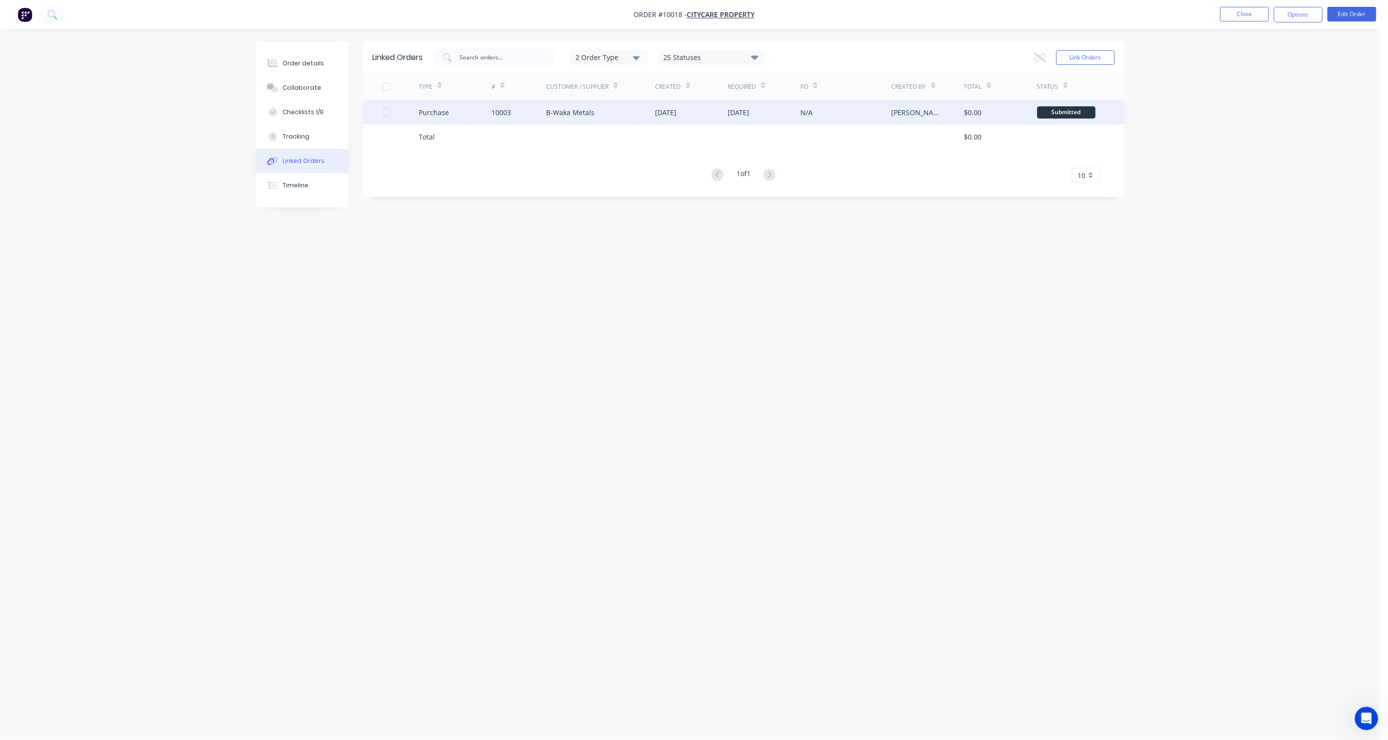
click at [385, 111] on div at bounding box center [387, 112] width 20 height 20
click at [1040, 20] on button "Options" at bounding box center [1297, 15] width 49 height 16
click at [1040, 303] on div "Linked Orders 2 Order Type 25 Statuses Sales Order Status All Archived Draft Qu…" at bounding box center [690, 351] width 868 height 620
click at [747, 59] on div "25 Statuses" at bounding box center [711, 57] width 106 height 11
click at [847, 52] on div "2 Order Type 25 Statuses Sales Order Status All Archived Draft Quote Submitted …" at bounding box center [774, 58] width 682 height 20
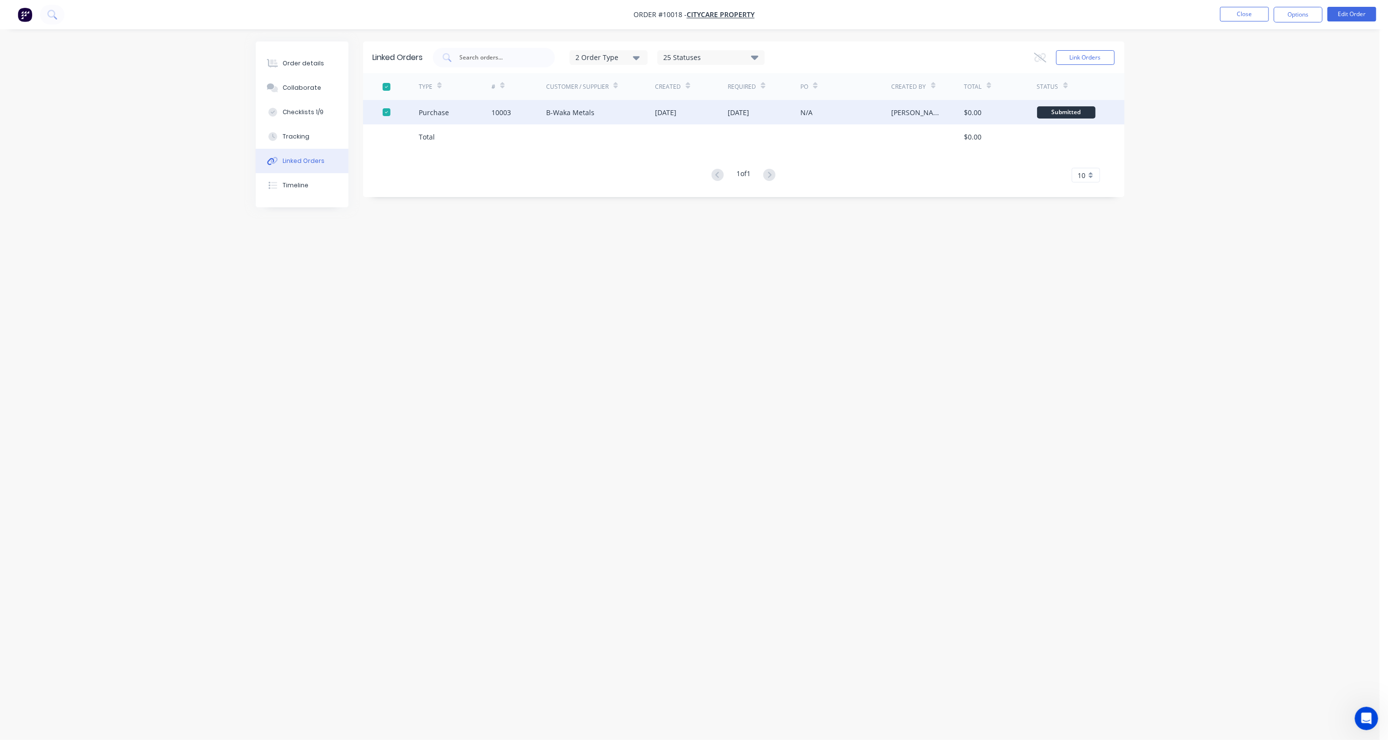
click at [1040, 113] on div "Submitted" at bounding box center [1066, 112] width 59 height 12
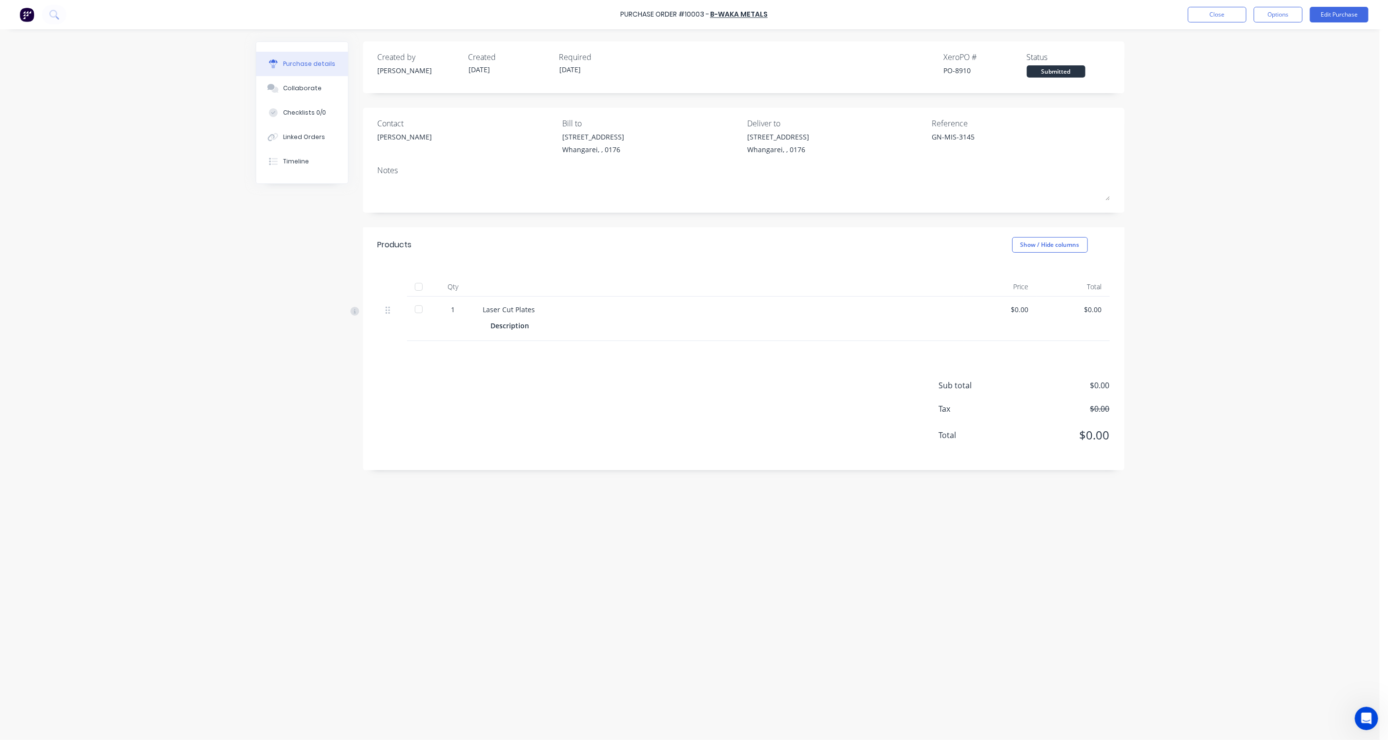
click at [421, 310] on div at bounding box center [419, 310] width 20 height 20
click at [1040, 13] on button "Close" at bounding box center [1217, 15] width 59 height 16
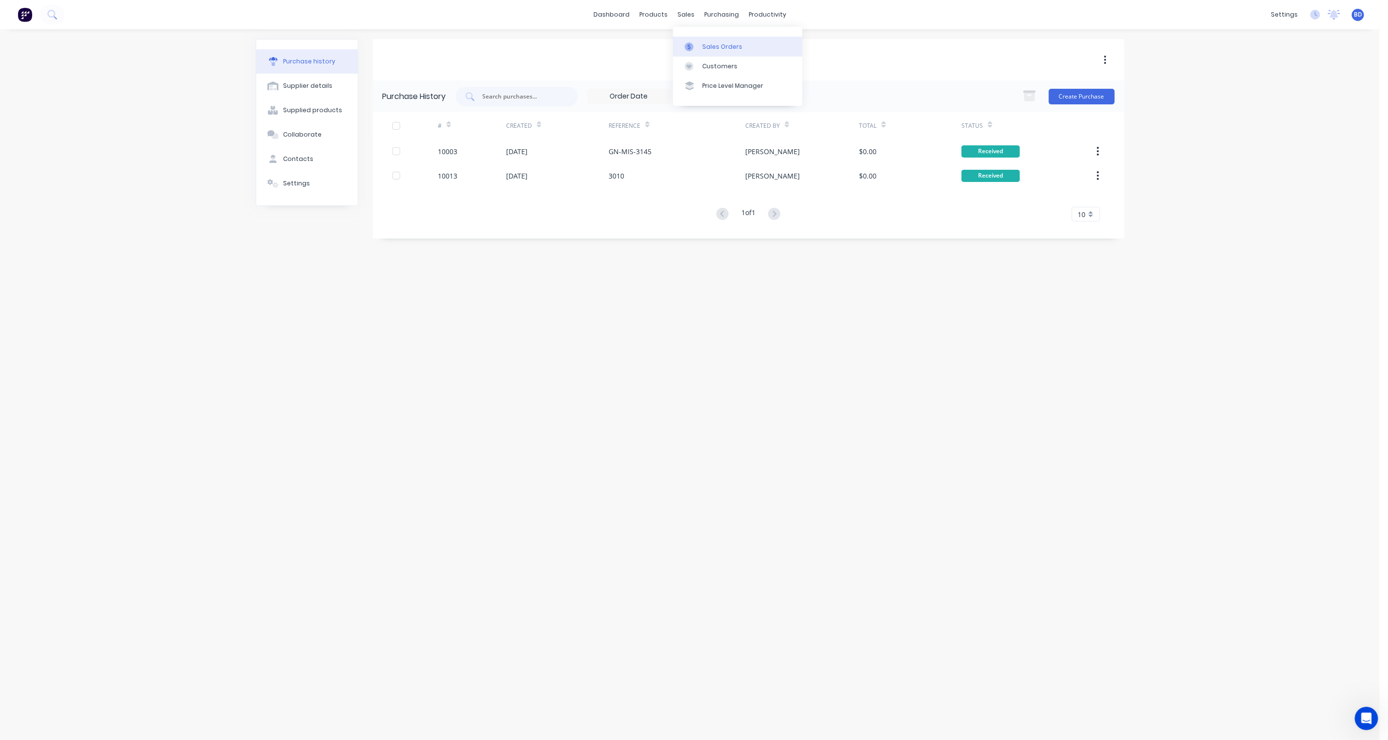
click at [707, 43] on div "Sales Orders" at bounding box center [722, 46] width 40 height 9
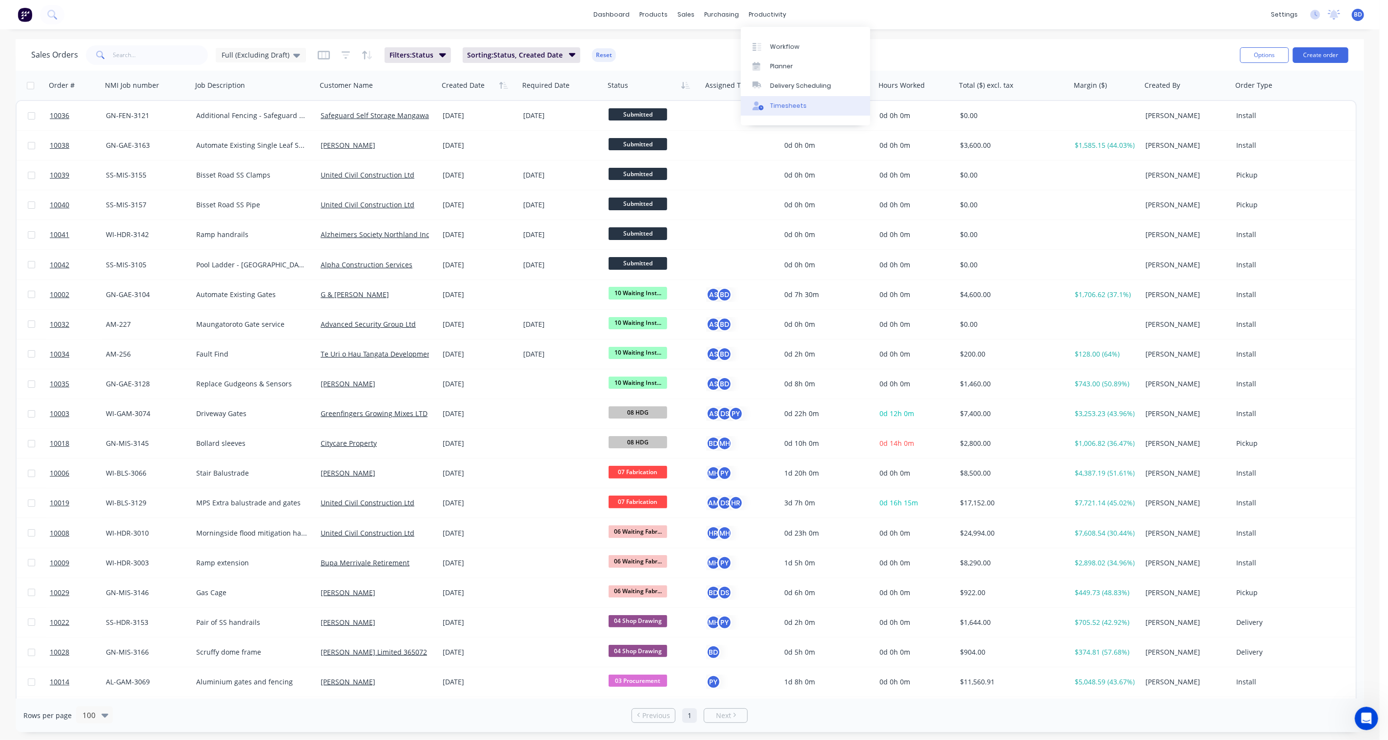
click at [791, 100] on link "Timesheets" at bounding box center [805, 106] width 129 height 20
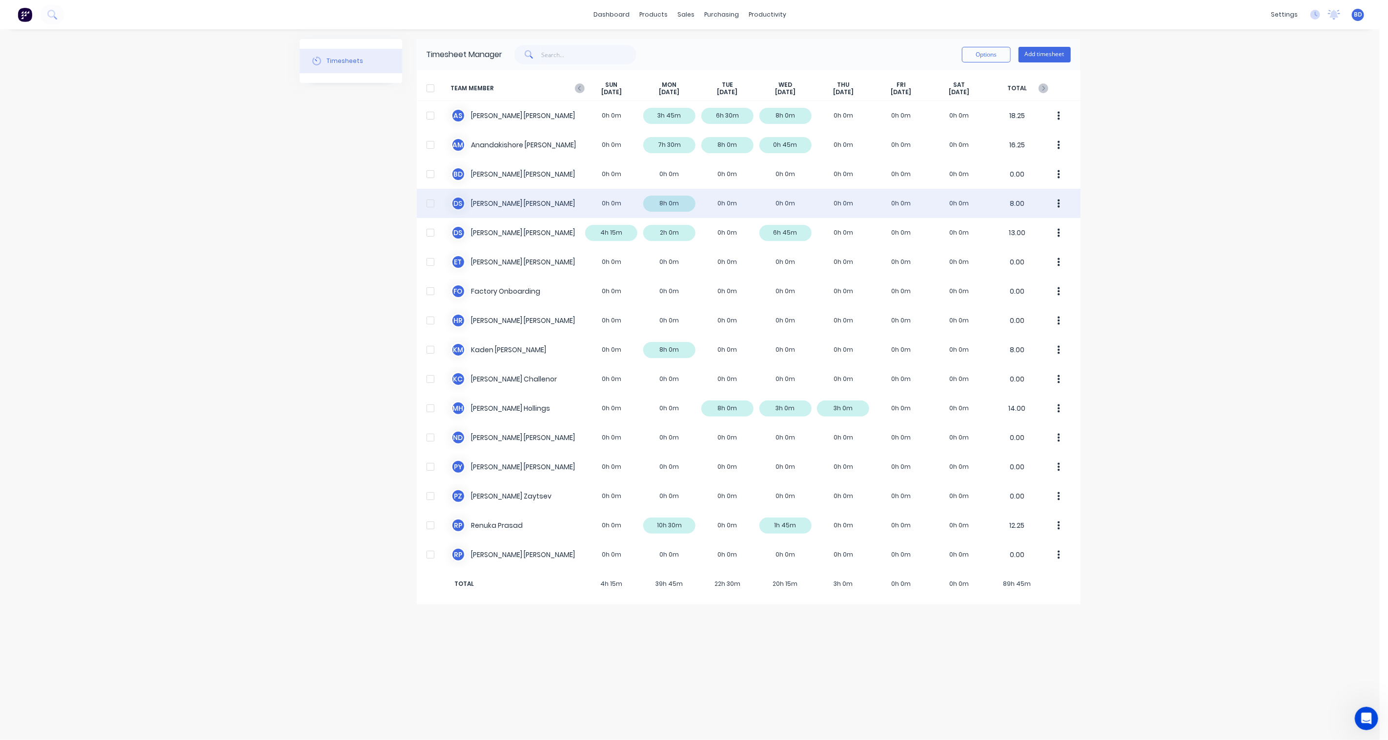
click at [853, 201] on div "D S [PERSON_NAME] 0h 0m 8h 0m 0h 0m 0h 0m 0h 0m 0h 0m 0h 0m 8.00" at bounding box center [749, 203] width 664 height 29
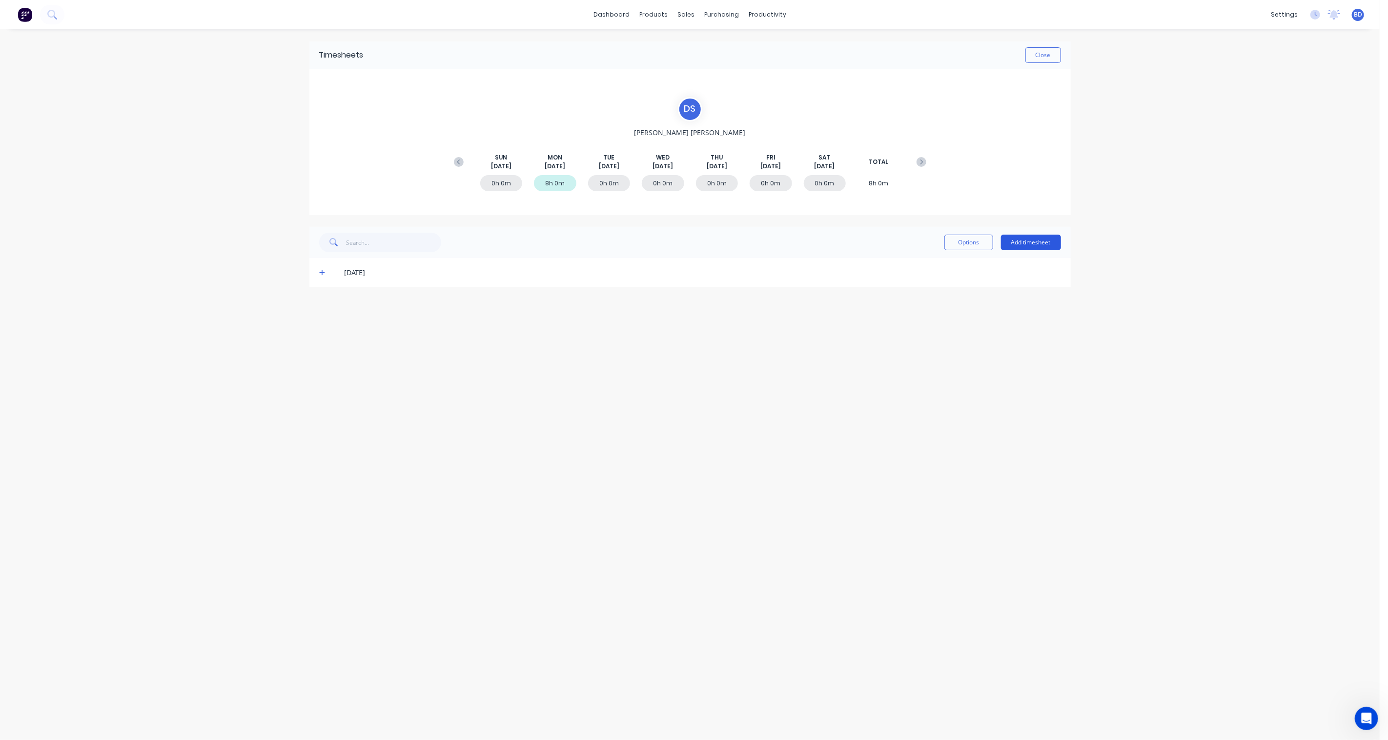
click at [1023, 242] on button "Add timesheet" at bounding box center [1031, 243] width 60 height 16
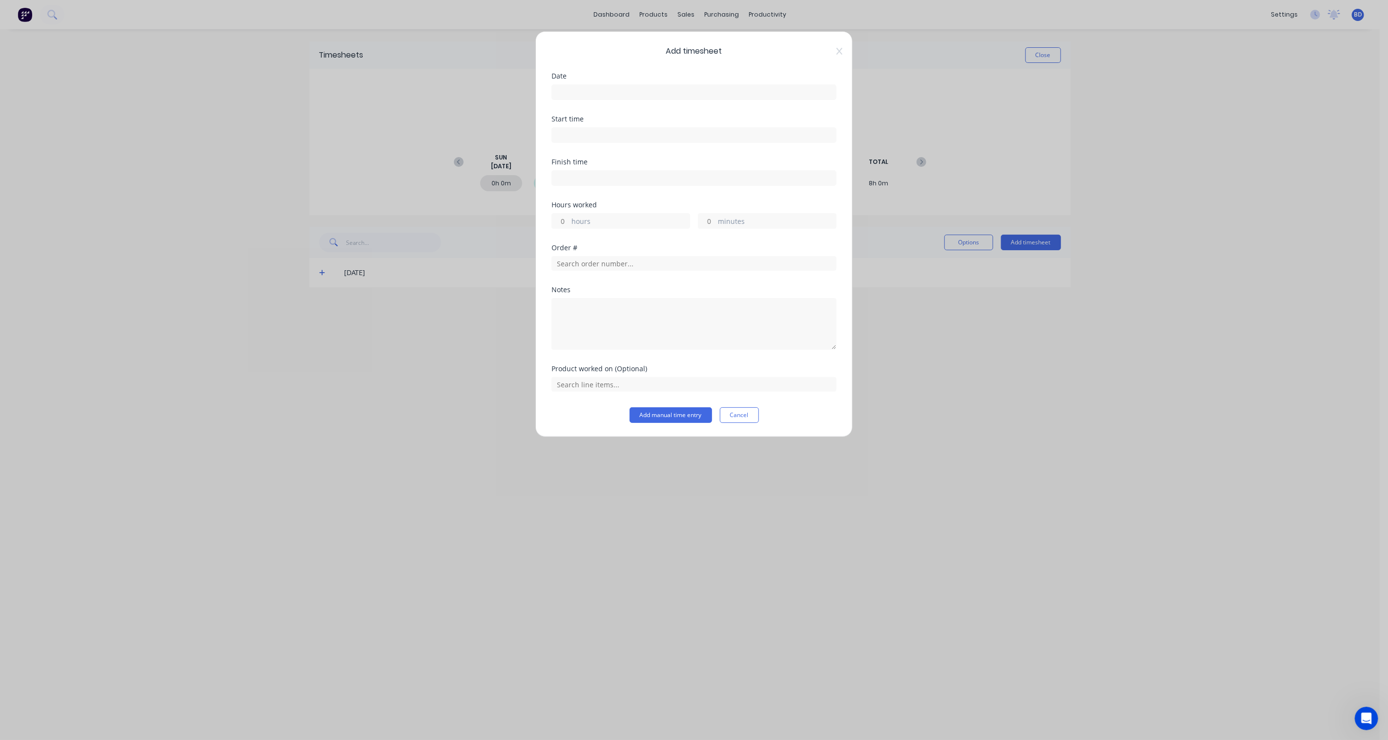
click at [594, 91] on input at bounding box center [694, 92] width 284 height 15
click at [646, 177] on div "14" at bounding box center [643, 179] width 15 height 15
click at [572, 130] on input at bounding box center [694, 135] width 284 height 15
click at [605, 141] on input "12:14 PM" at bounding box center [694, 135] width 284 height 15
drag, startPoint x: 604, startPoint y: 134, endPoint x: 452, endPoint y: 123, distance: 152.1
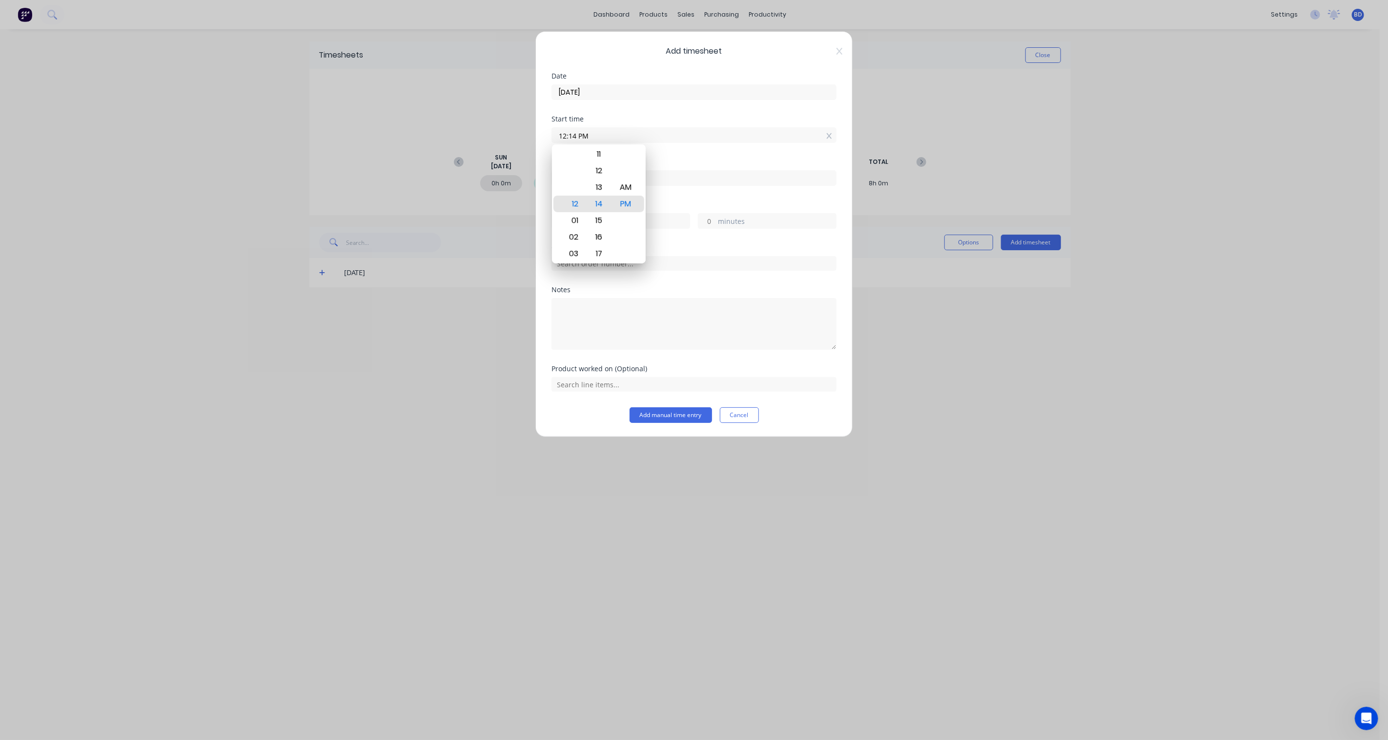
click at [452, 123] on div "Add timesheet Date [DATE] Start time 12:14 PM Finish time Hours worked hours mi…" at bounding box center [694, 370] width 1388 height 740
click at [559, 180] on input at bounding box center [694, 178] width 284 height 15
drag, startPoint x: 595, startPoint y: 178, endPoint x: 517, endPoint y: 172, distance: 78.3
click at [517, 172] on div "Add timesheet Date [DATE] Start time 08:00 AM Finish time 12:14 PM Hours worked…" at bounding box center [694, 370] width 1388 height 740
click at [631, 249] on div "PM" at bounding box center [626, 247] width 24 height 17
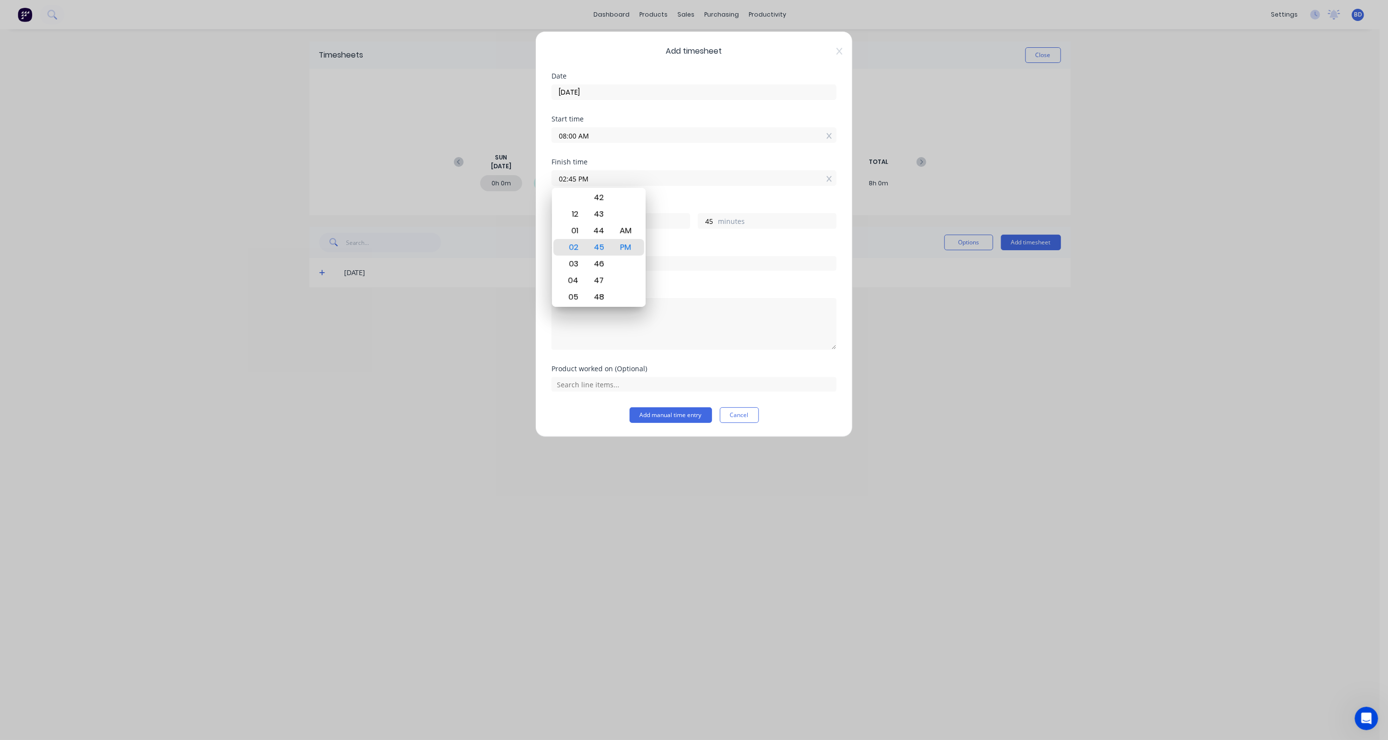
click at [710, 199] on div "Finish time 02:45 PM" at bounding box center [693, 180] width 285 height 43
click at [589, 261] on input "text" at bounding box center [693, 263] width 285 height 15
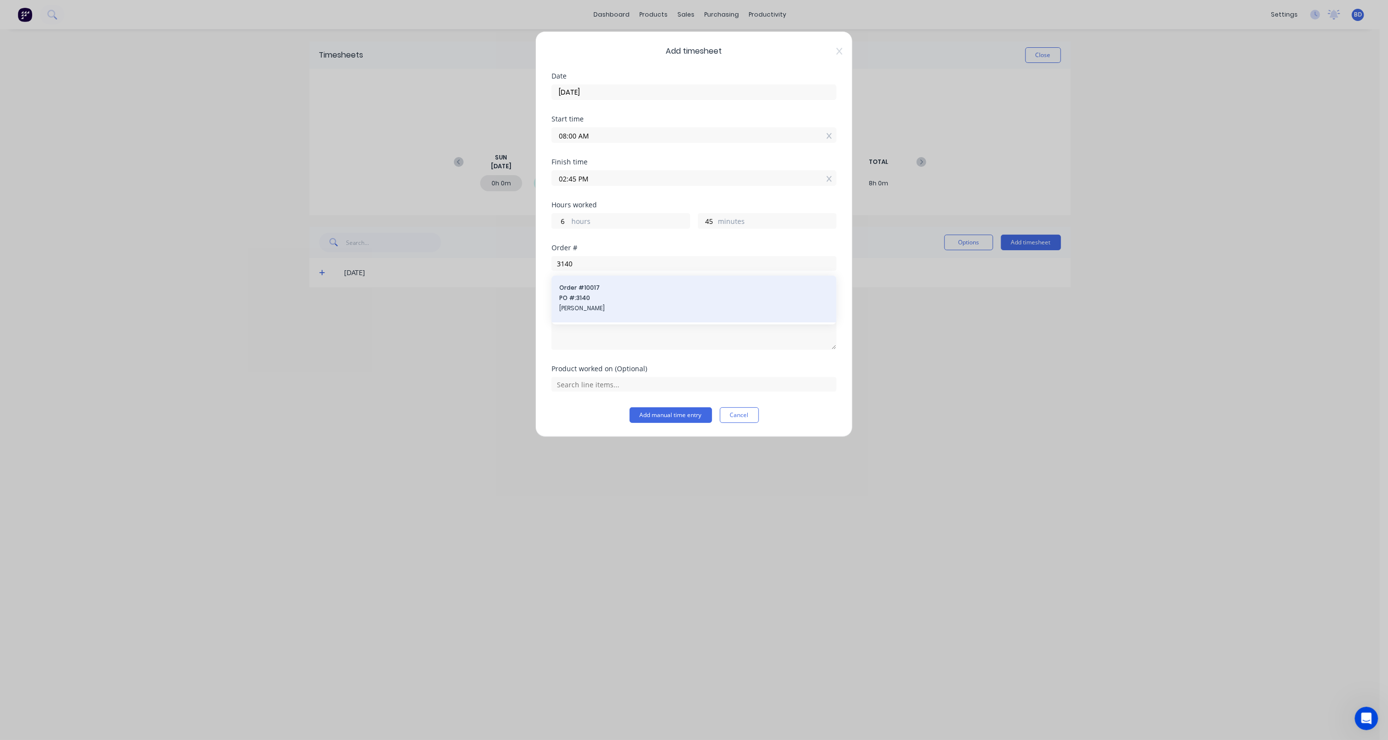
click at [599, 295] on span "PO #: 3140" at bounding box center [693, 298] width 269 height 9
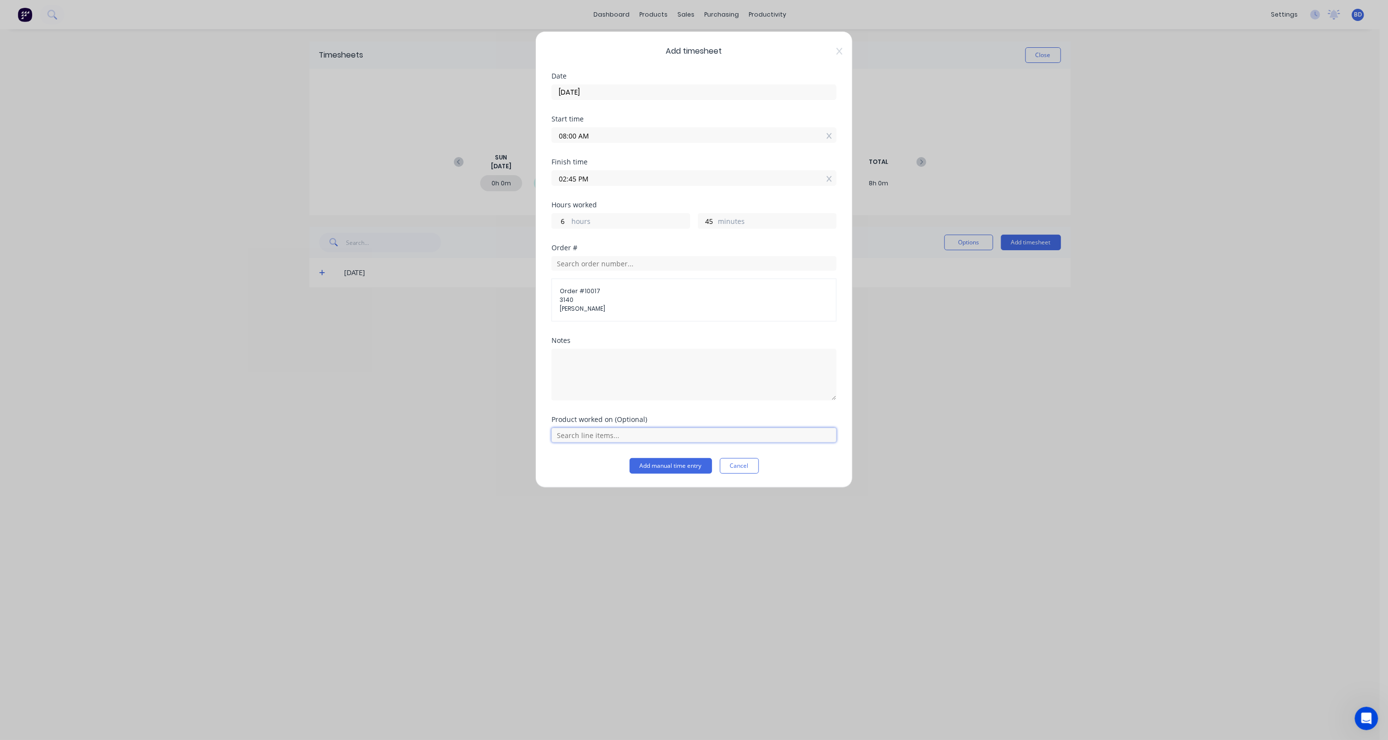
click at [607, 431] on input "text" at bounding box center [693, 435] width 285 height 15
click at [609, 415] on span "Site works" at bounding box center [702, 410] width 254 height 9
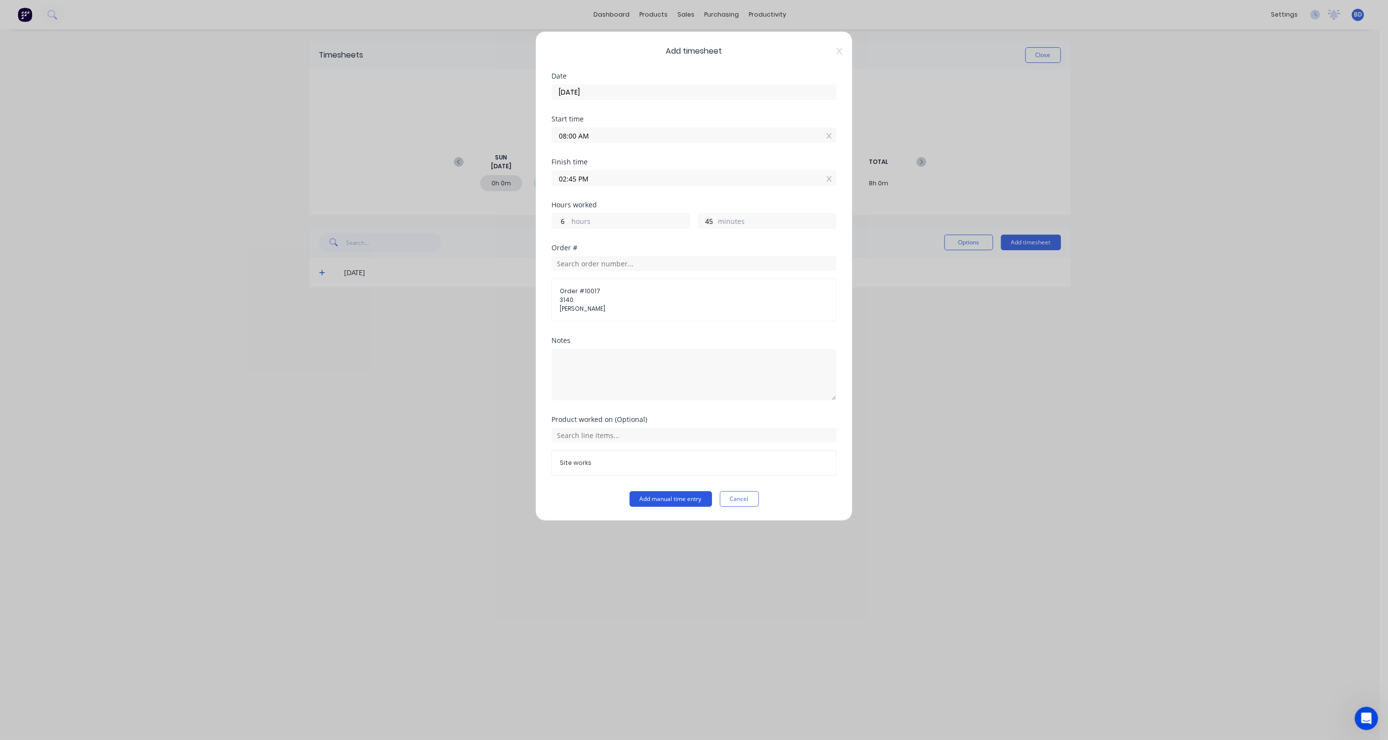
click at [676, 499] on button "Add manual time entry" at bounding box center [670, 499] width 82 height 16
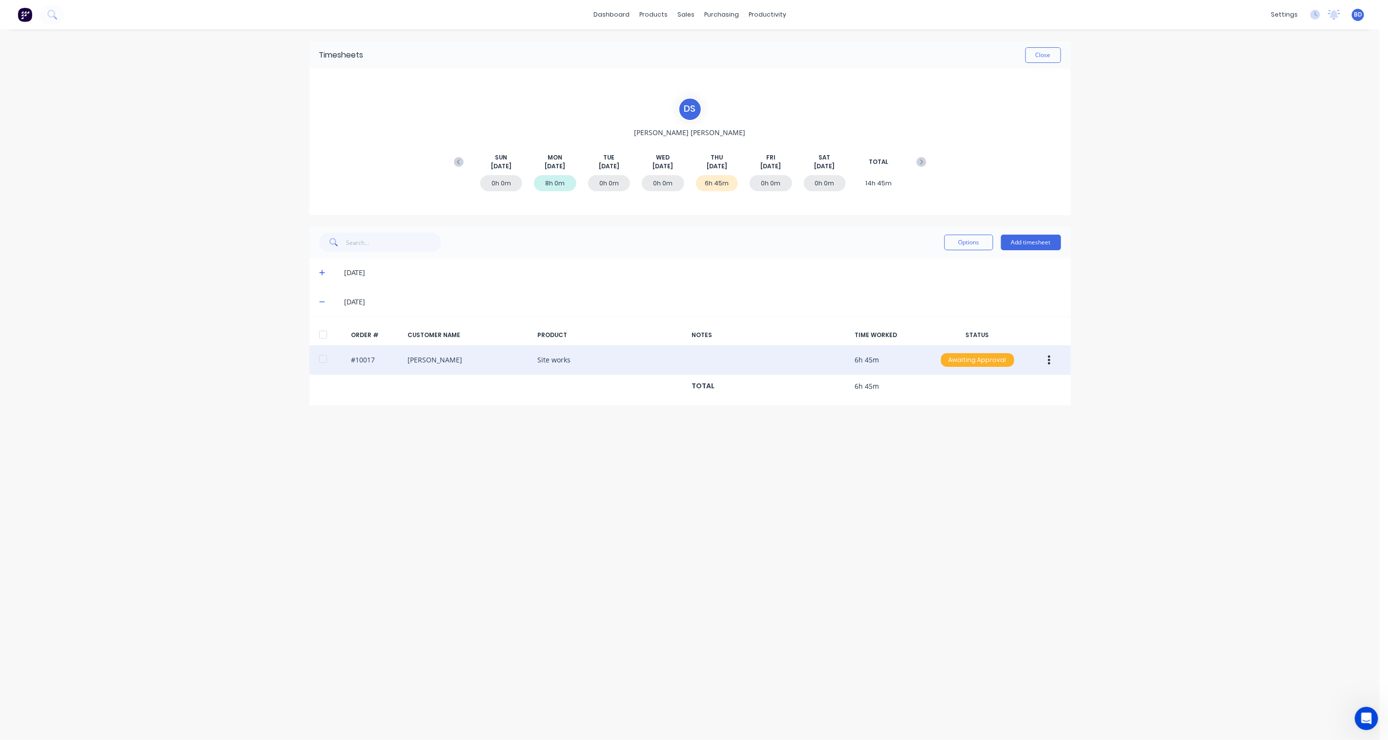
click at [985, 366] on div "Awaiting Approval" at bounding box center [977, 360] width 73 height 14
click at [978, 409] on div "Approved" at bounding box center [956, 410] width 80 height 14
click at [786, 108] on div "Timesheets" at bounding box center [788, 105] width 37 height 9
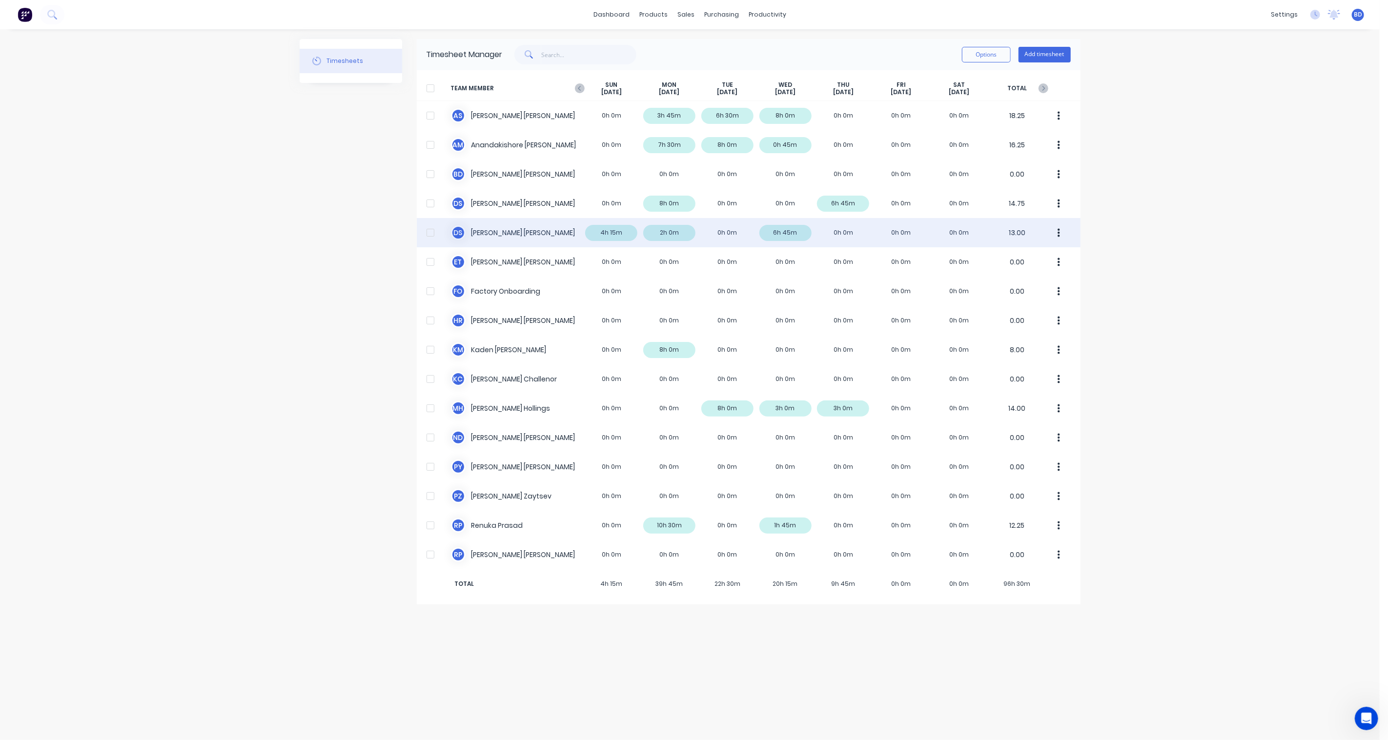
click at [832, 235] on div "[PERSON_NAME] 4h 15m 2h 0m 0h 0m 6h 45m 0h 0m 0h 0m 0h 0m 13.00" at bounding box center [749, 232] width 664 height 29
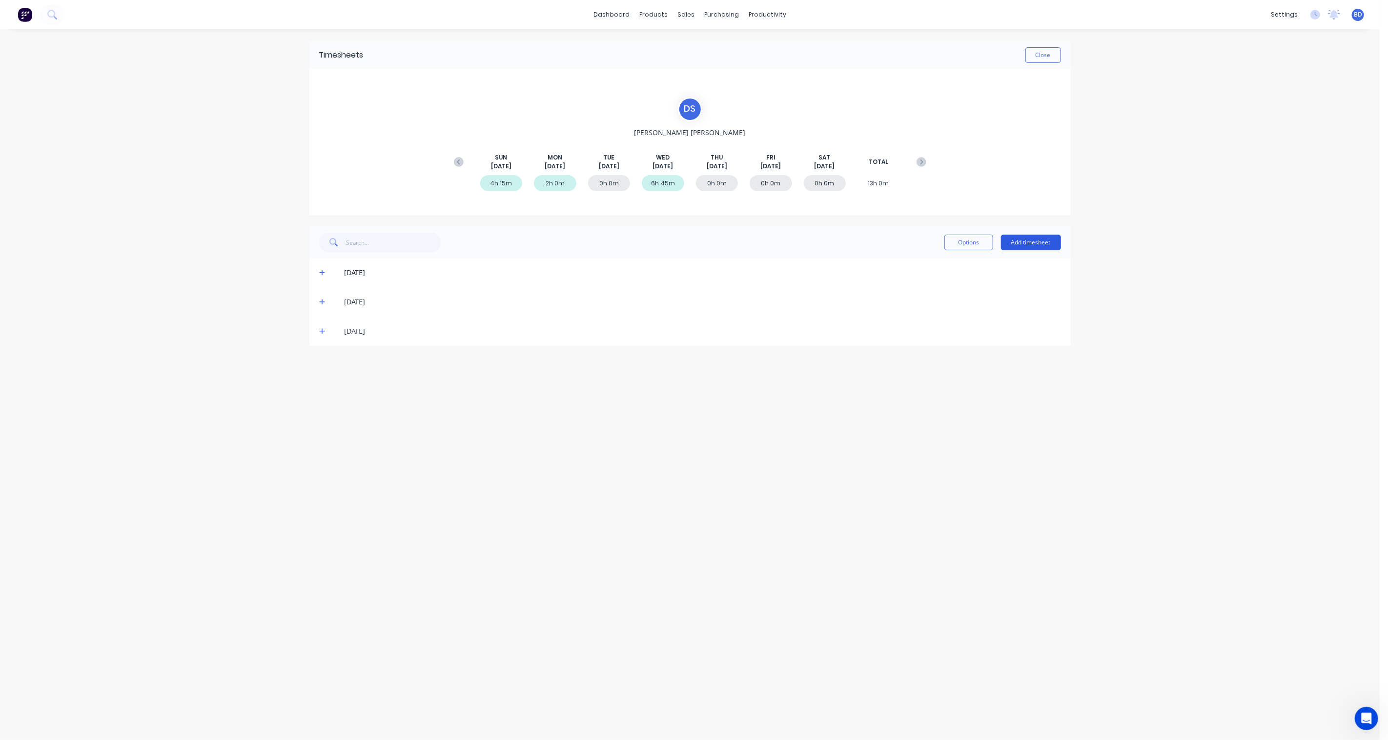
click at [1031, 248] on button "Add timesheet" at bounding box center [1031, 243] width 60 height 16
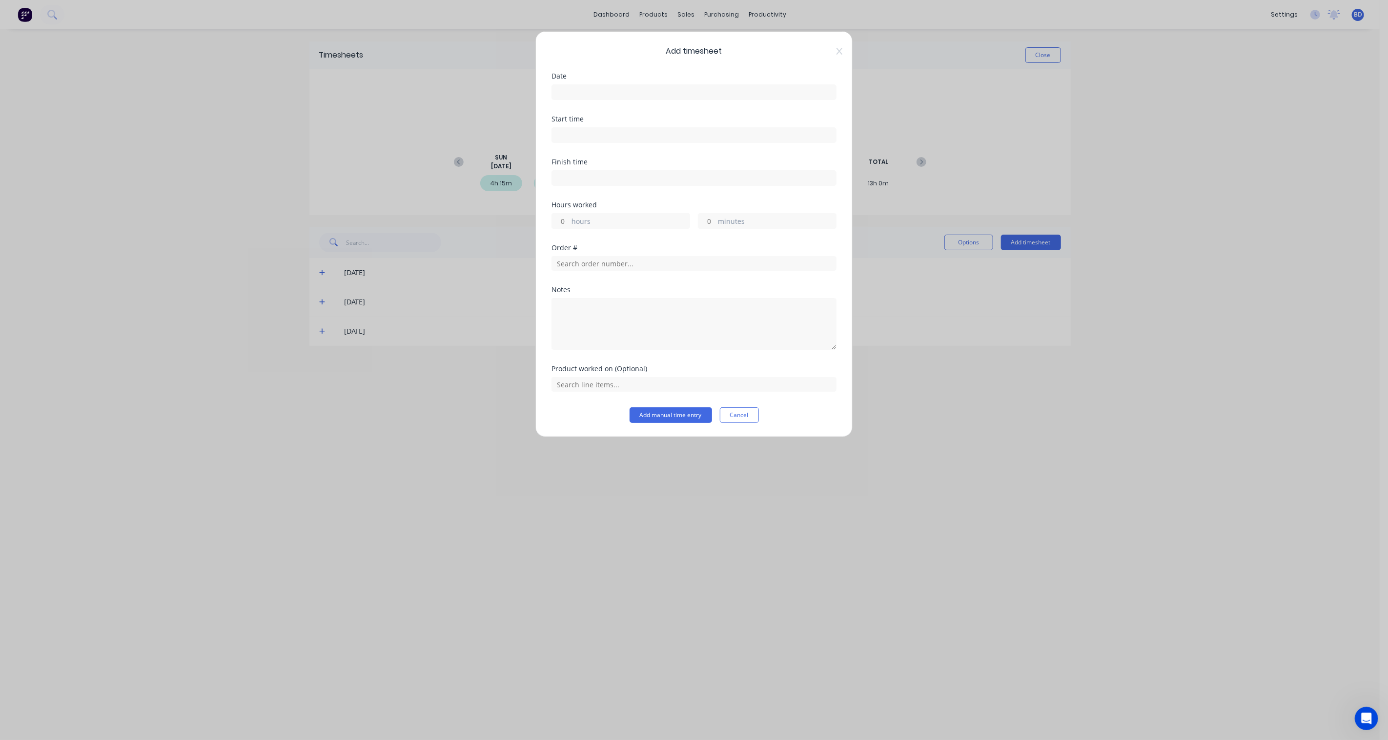
click at [657, 95] on input at bounding box center [694, 92] width 284 height 15
click at [650, 176] on div "14" at bounding box center [643, 179] width 15 height 15
click at [598, 133] on input at bounding box center [694, 135] width 284 height 15
drag, startPoint x: 623, startPoint y: 142, endPoint x: 510, endPoint y: 129, distance: 113.0
click at [510, 129] on div "Add timesheet Date [DATE] Start time 12:15 PM Finish time Hours worked hours mi…" at bounding box center [694, 370] width 1388 height 740
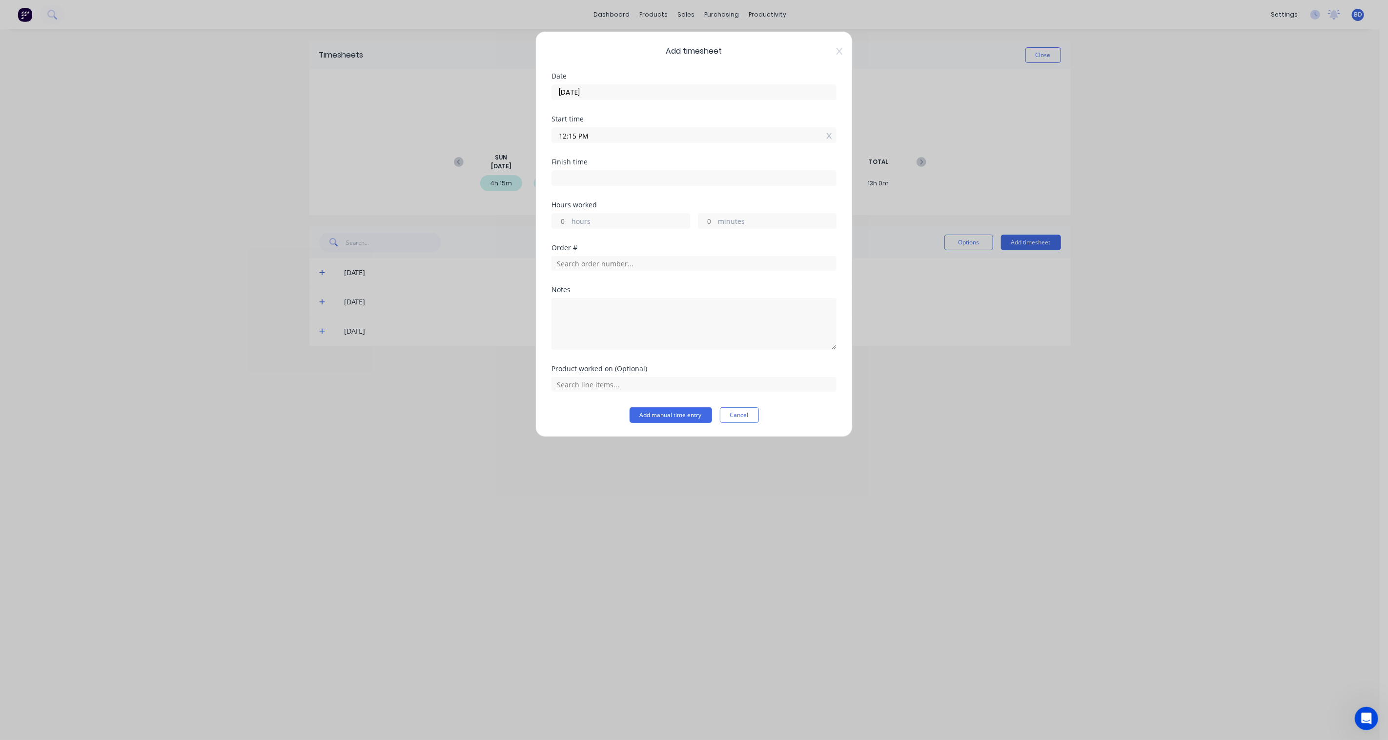
click at [621, 95] on input "[DATE]" at bounding box center [694, 92] width 284 height 15
click at [765, 135] on input "12:15 PM" at bounding box center [694, 135] width 284 height 15
drag, startPoint x: 689, startPoint y: 133, endPoint x: 523, endPoint y: 125, distance: 166.1
click at [523, 125] on div "Add timesheet Date [DATE] Start time 12:15 PM Finish time Hours worked hours mi…" at bounding box center [694, 370] width 1388 height 740
click at [584, 179] on input at bounding box center [694, 178] width 284 height 15
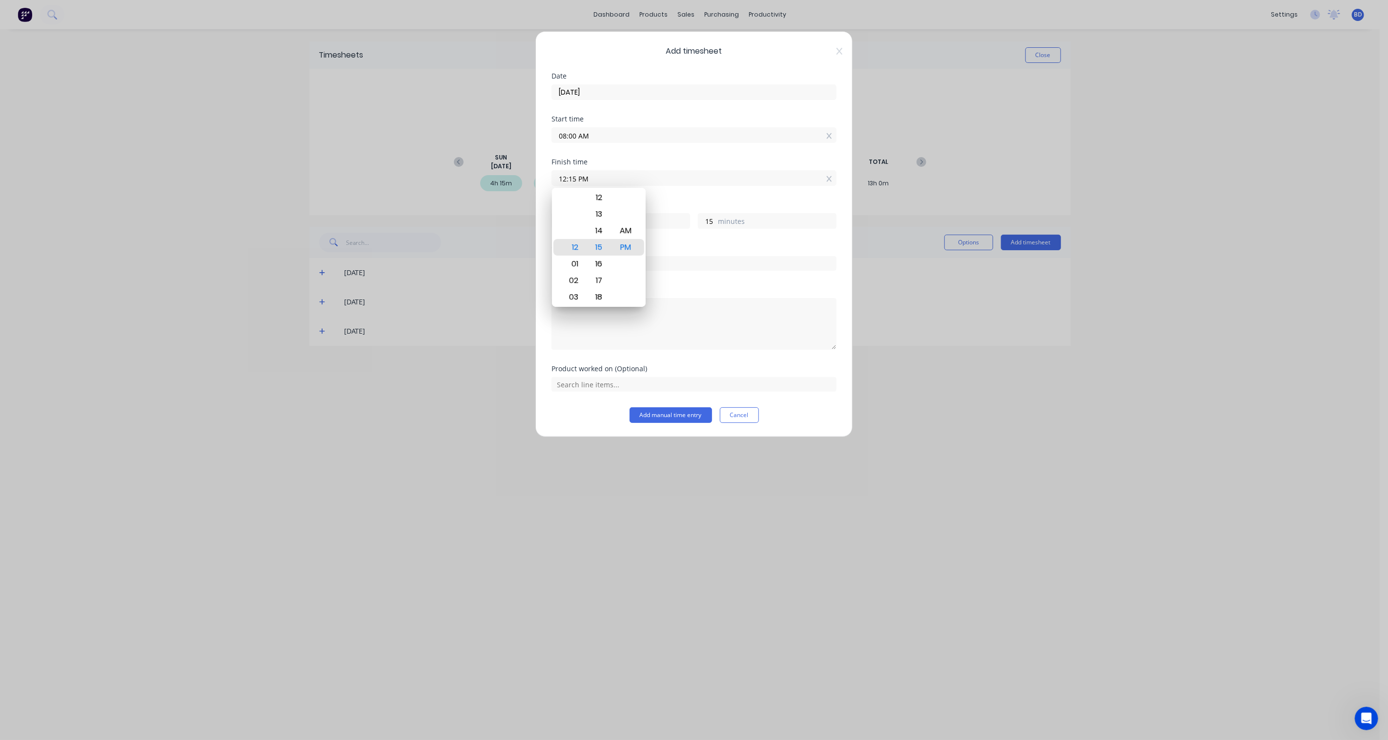
drag, startPoint x: 591, startPoint y: 177, endPoint x: 505, endPoint y: 168, distance: 87.3
click at [505, 168] on div "Add timesheet Date [DATE] Start time 08:00 AM Finish time 12:15 PM Hours worked…" at bounding box center [694, 370] width 1388 height 740
click at [623, 242] on div "PM" at bounding box center [626, 247] width 24 height 17
click at [722, 237] on div "Hours worked 6 hours 15 minutes" at bounding box center [693, 223] width 285 height 43
click at [695, 262] on input "text" at bounding box center [693, 263] width 285 height 15
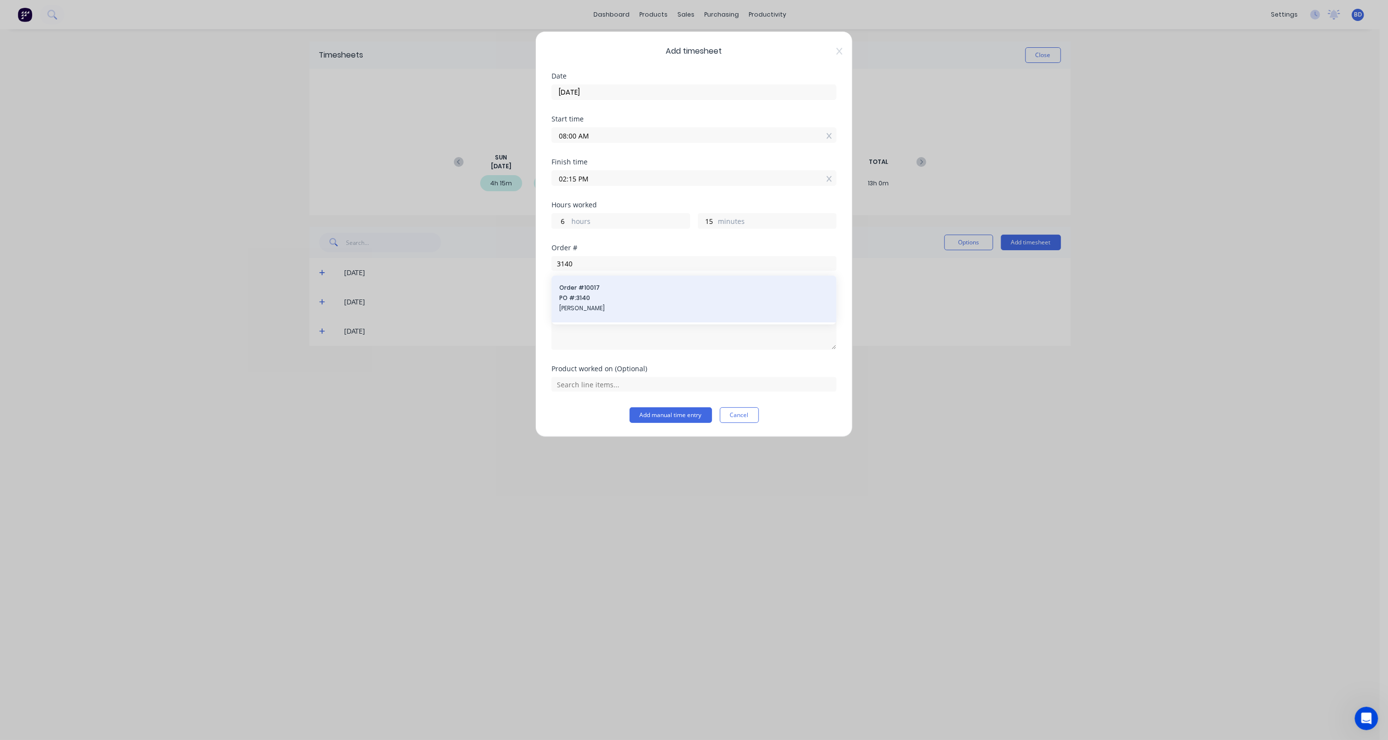
click at [677, 291] on span "Order # 10017" at bounding box center [693, 287] width 269 height 9
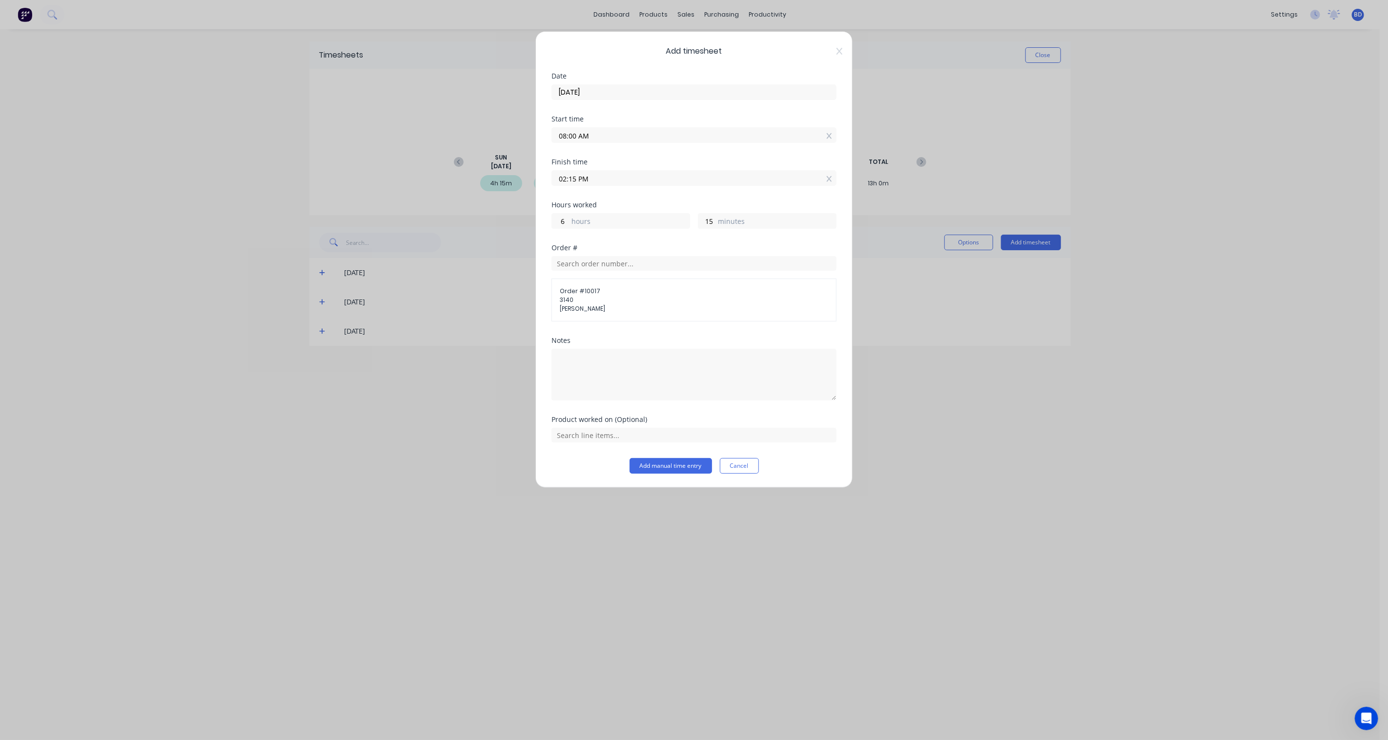
click at [665, 426] on div at bounding box center [693, 433] width 285 height 17
click at [665, 430] on input "text" at bounding box center [693, 435] width 285 height 15
click at [622, 412] on span "Site works" at bounding box center [702, 410] width 254 height 9
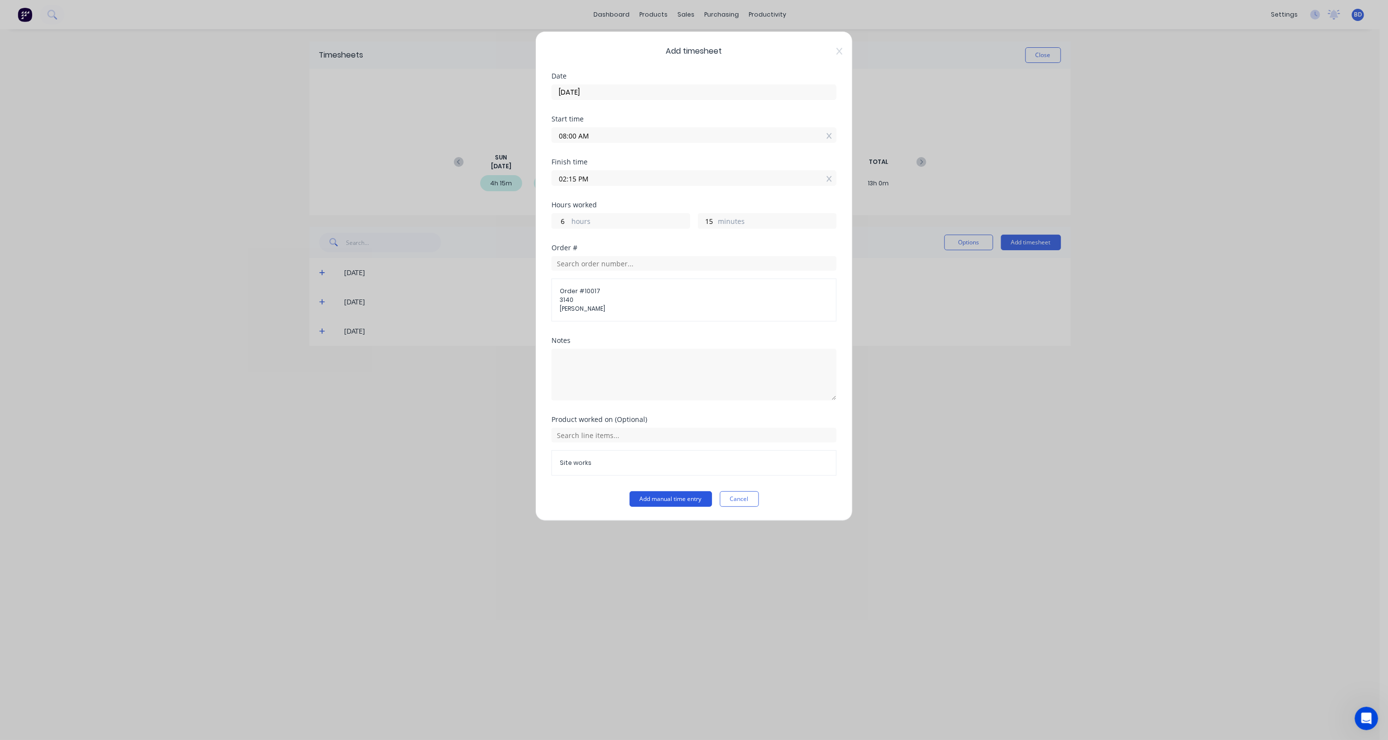
click at [681, 498] on button "Add manual time entry" at bounding box center [670, 499] width 82 height 16
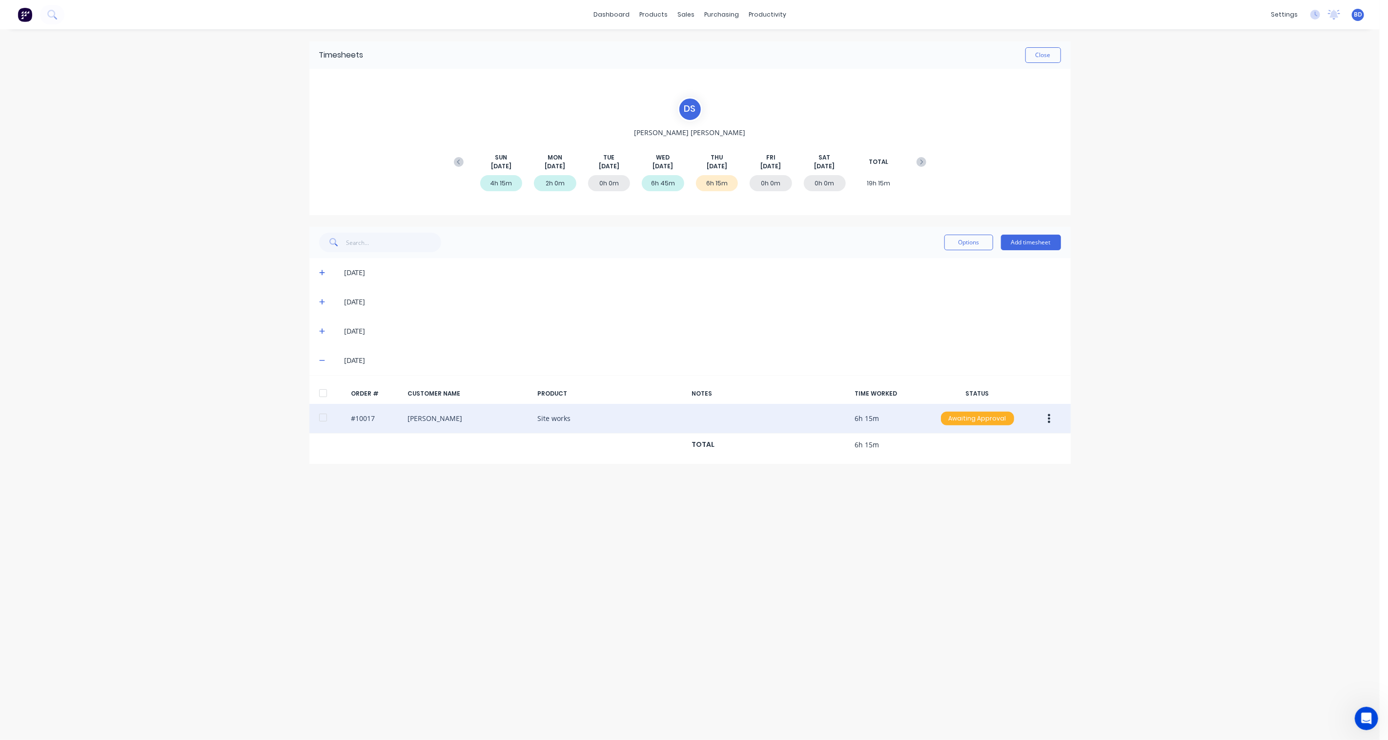
click at [973, 421] on div "Awaiting Approval" at bounding box center [977, 419] width 73 height 14
click at [952, 466] on div "Approved" at bounding box center [956, 468] width 80 height 14
click at [1040, 57] on button "Close" at bounding box center [1043, 55] width 36 height 16
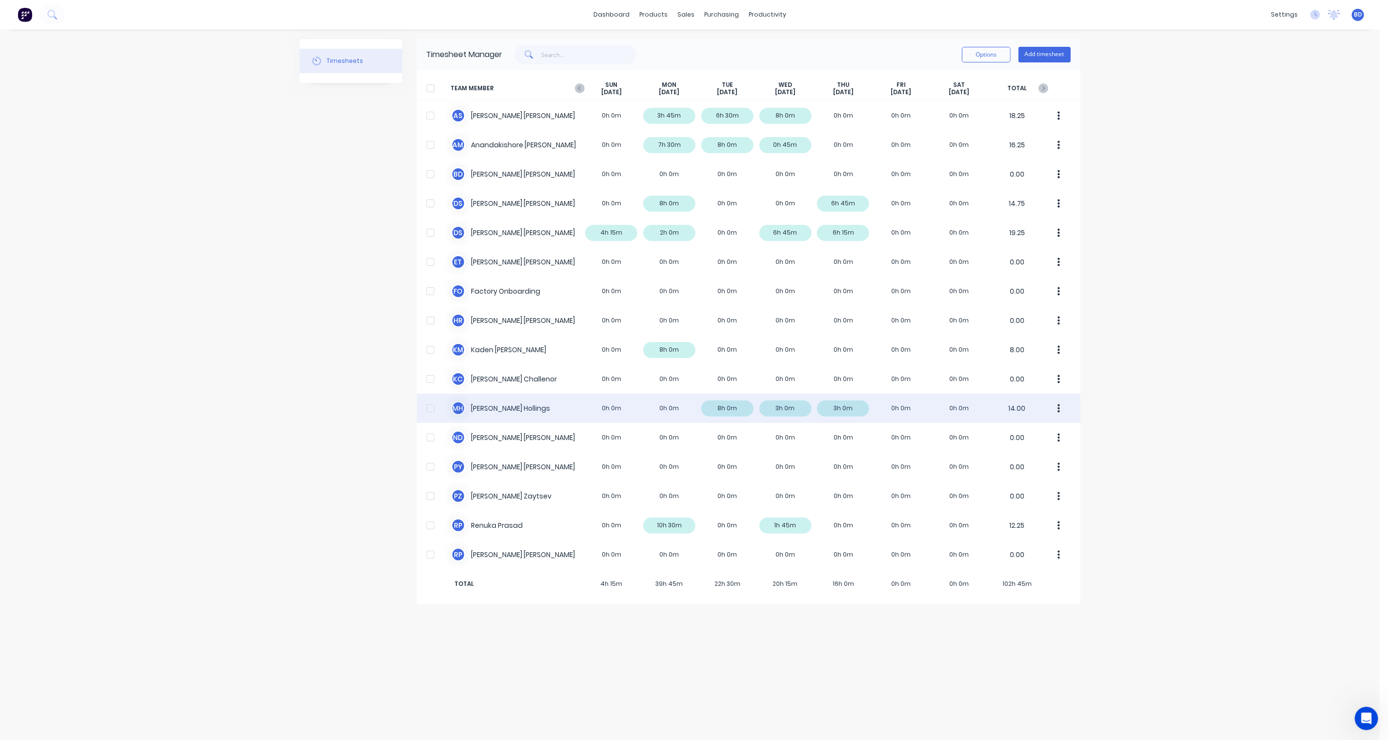
click at [916, 406] on div "M H [PERSON_NAME] 0h 0m 0h 0m 8h 0m 3h 0m 3h 0m 0h 0m 0h 0m 14.00" at bounding box center [749, 408] width 664 height 29
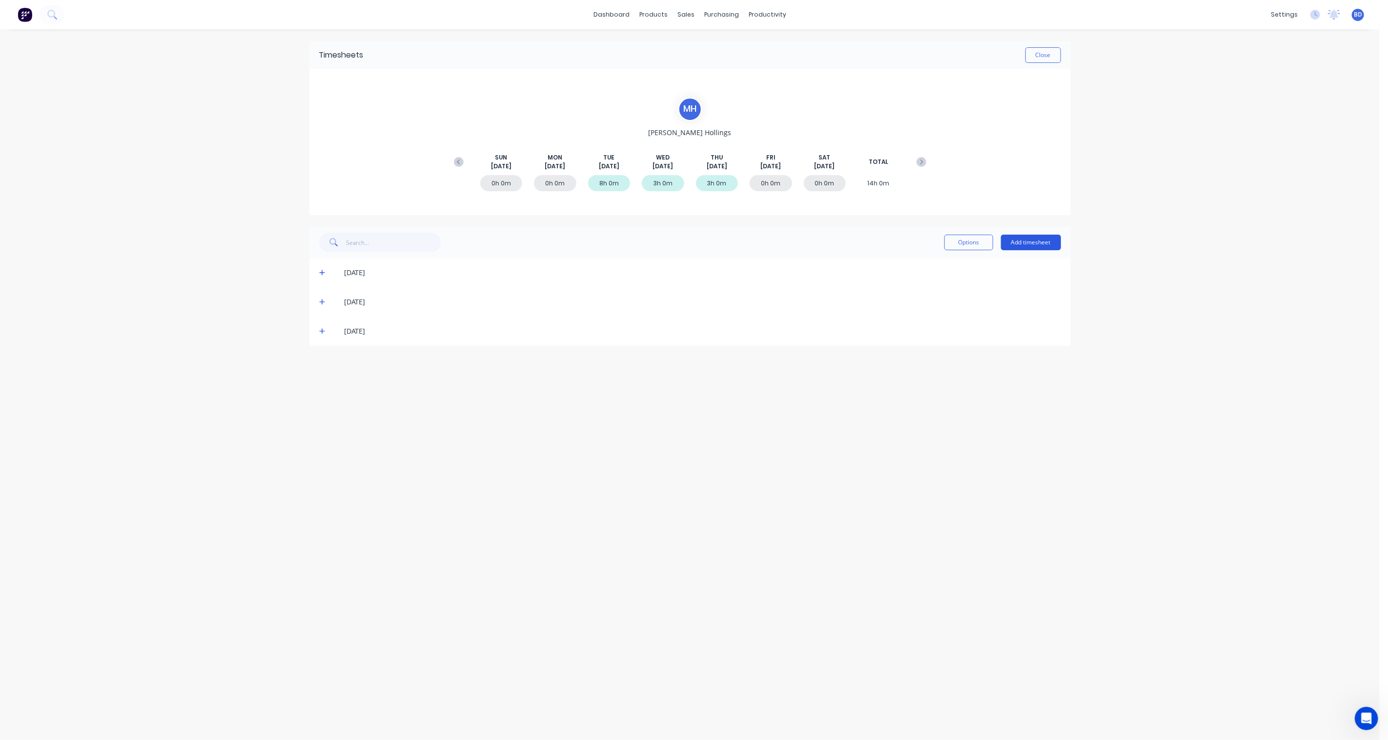
click at [1028, 242] on button "Add timesheet" at bounding box center [1031, 243] width 60 height 16
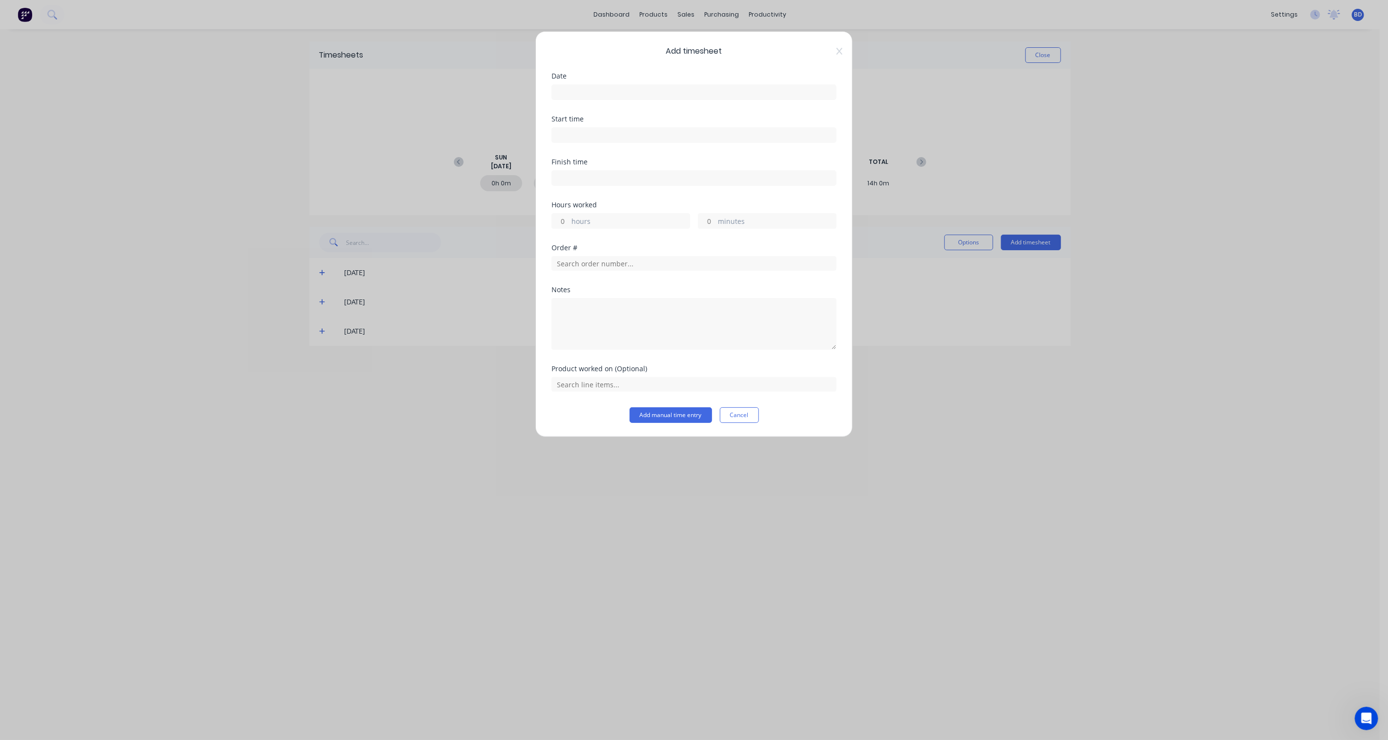
click at [602, 88] on input at bounding box center [694, 92] width 284 height 15
click at [646, 178] on div "14" at bounding box center [643, 179] width 15 height 15
click at [589, 138] on input at bounding box center [694, 135] width 284 height 15
drag, startPoint x: 598, startPoint y: 137, endPoint x: 468, endPoint y: 116, distance: 131.1
click at [468, 116] on div "Add timesheet Date [DATE] Start time 12:16 PM8 Finish time Hours worked hours m…" at bounding box center [694, 370] width 1388 height 740
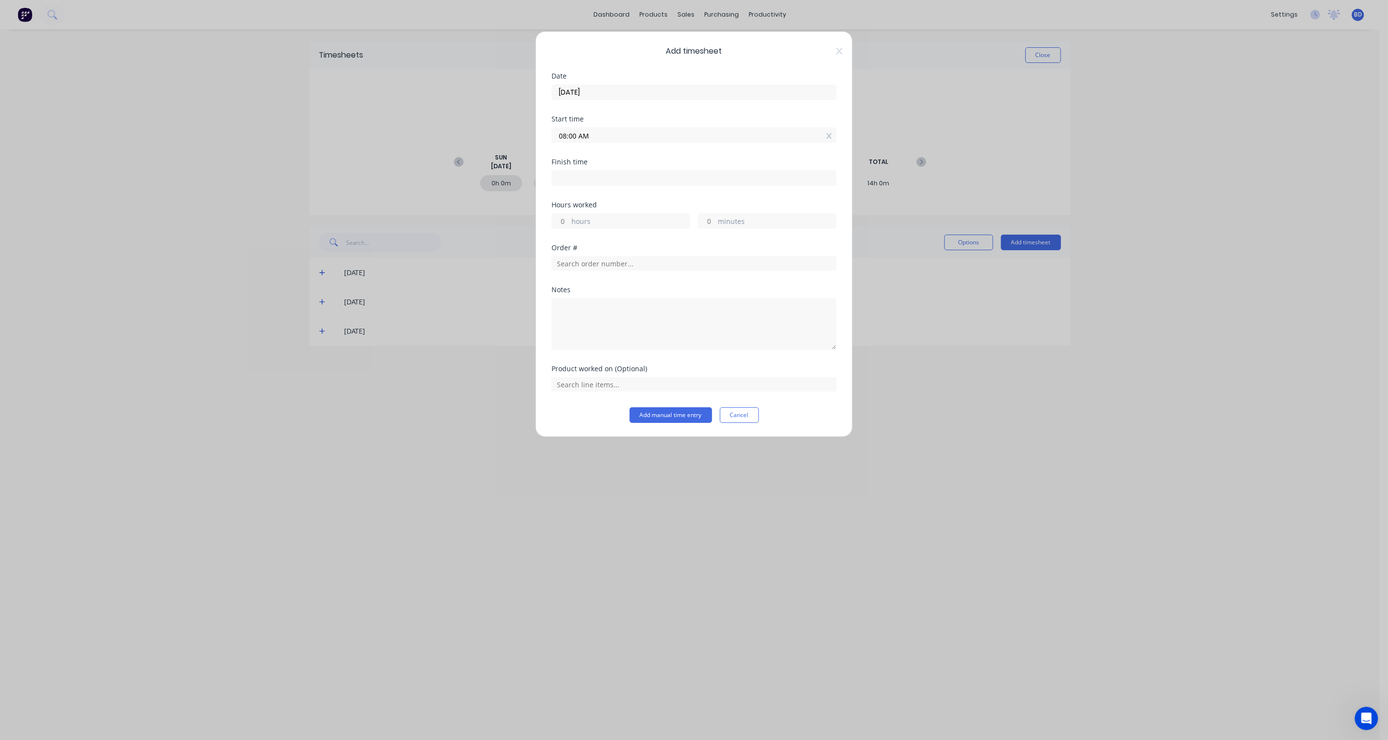
click at [578, 175] on input at bounding box center [694, 178] width 284 height 15
drag, startPoint x: 603, startPoint y: 178, endPoint x: 513, endPoint y: 168, distance: 90.4
click at [513, 168] on div "Add timesheet Date [DATE] Start time 08:00 AM Finish time 12:16 PM Hours worked…" at bounding box center [694, 370] width 1388 height 740
click at [671, 247] on div "Order #" at bounding box center [693, 247] width 285 height 7
click at [581, 266] on input "text" at bounding box center [693, 263] width 285 height 15
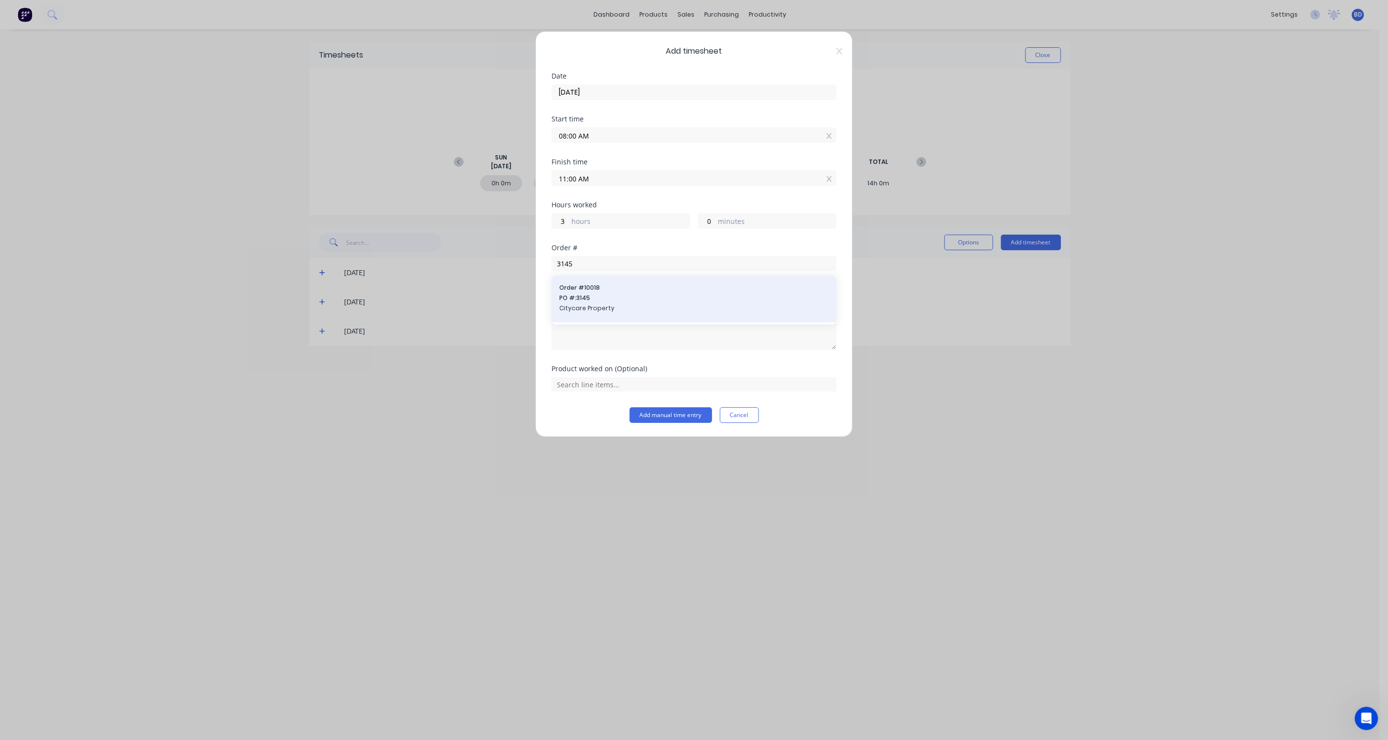
click at [612, 305] on span "Citycare Property" at bounding box center [693, 308] width 269 height 9
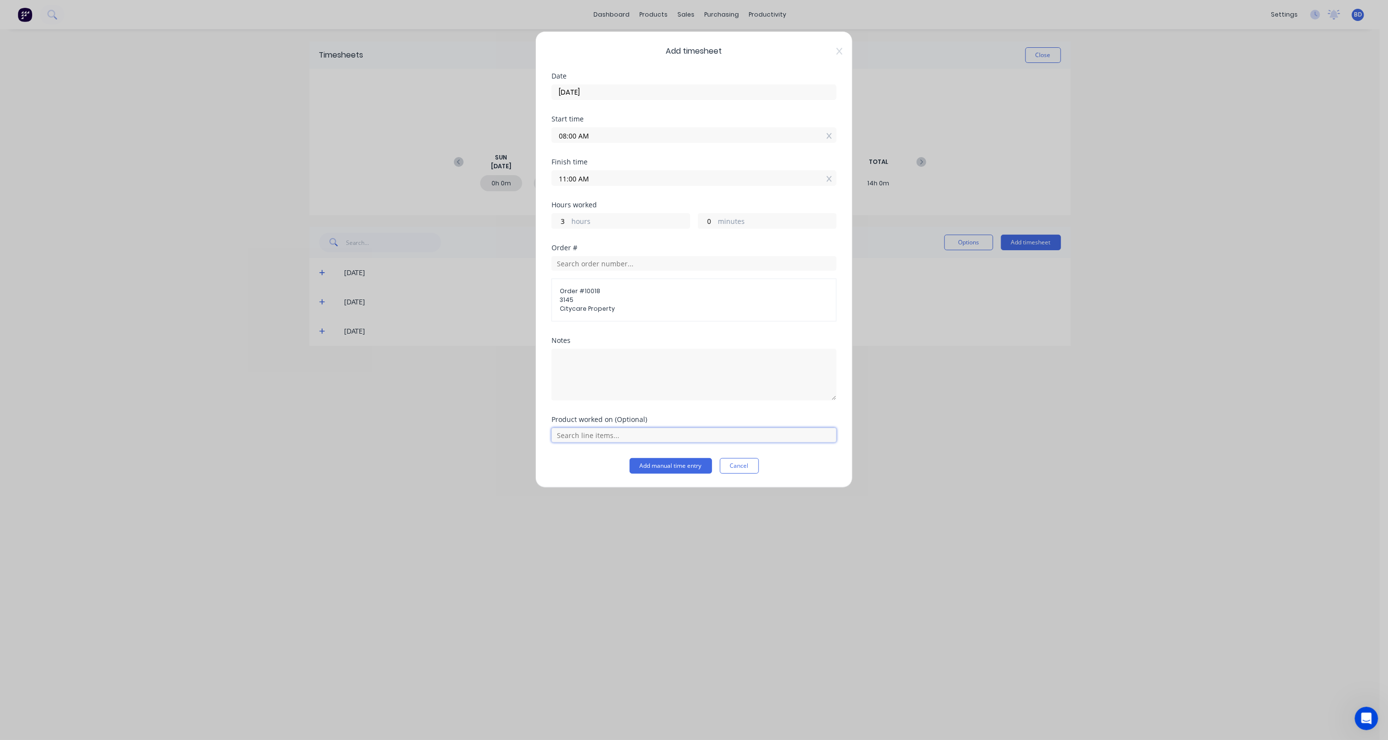
click at [608, 439] on input "text" at bounding box center [693, 435] width 285 height 15
click at [736, 466] on button "Cancel" at bounding box center [739, 466] width 39 height 16
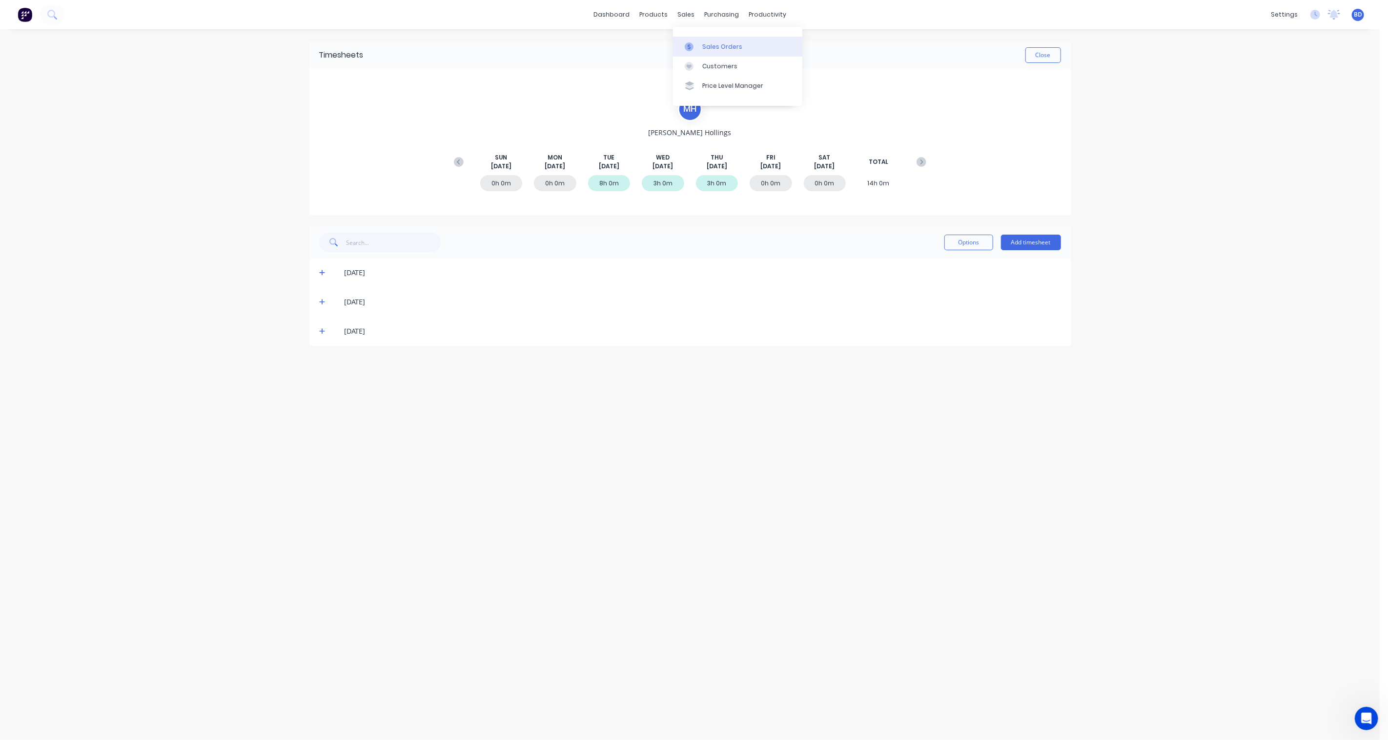
click at [699, 39] on link "Sales Orders" at bounding box center [737, 47] width 129 height 20
